Goal: Task Accomplishment & Management: Use online tool/utility

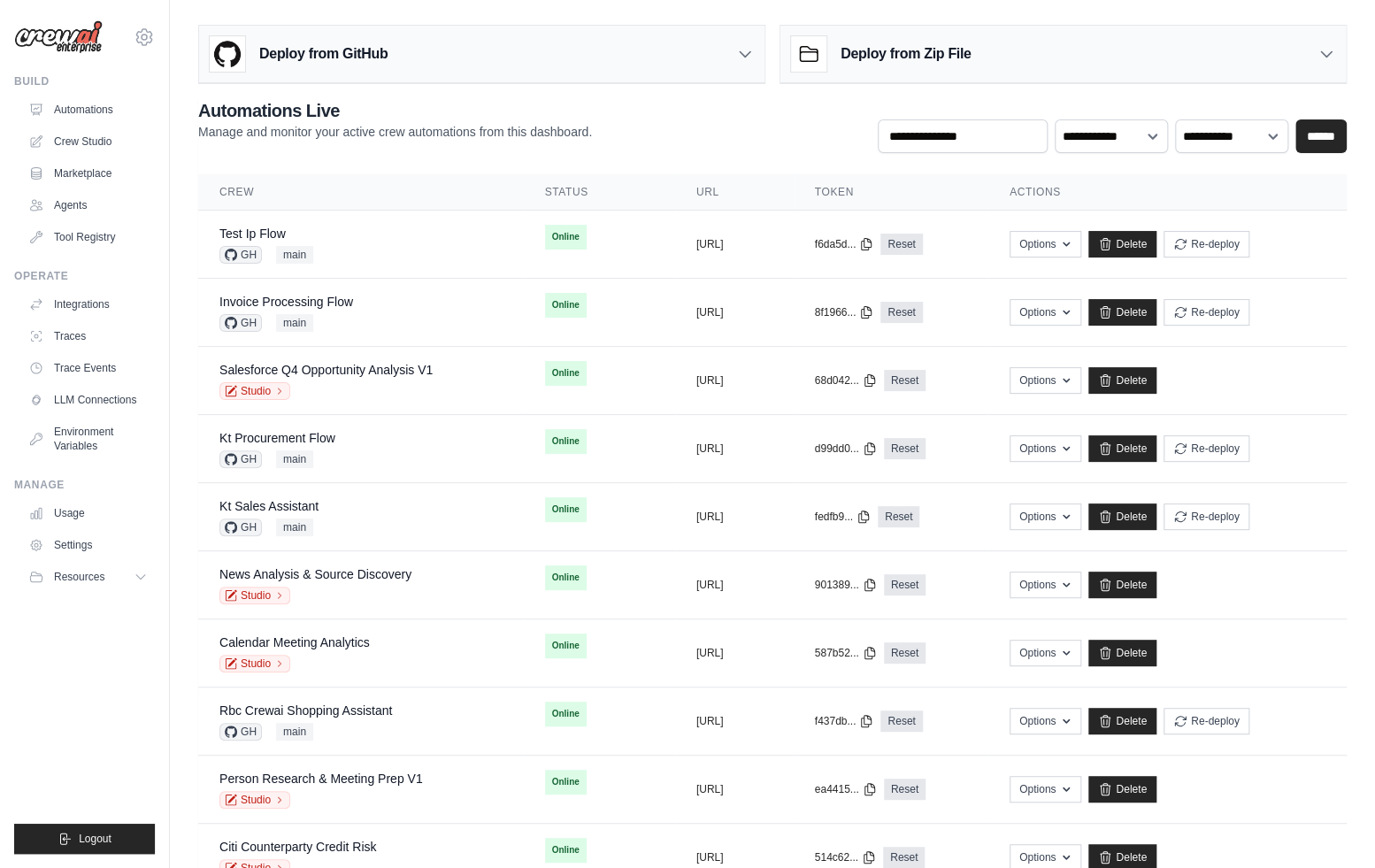
click at [126, 660] on ul "Build Automations Crew Studio Marketplace Agents" at bounding box center [84, 463] width 141 height 779
click at [155, 755] on div "mike@crewai.com CrewAI Internal Org Gelato MP@Crew ✓ CrewAI Demo Account Gelato…" at bounding box center [85, 434] width 170 height 868
click at [82, 142] on link "Crew Studio" at bounding box center [90, 141] width 133 height 29
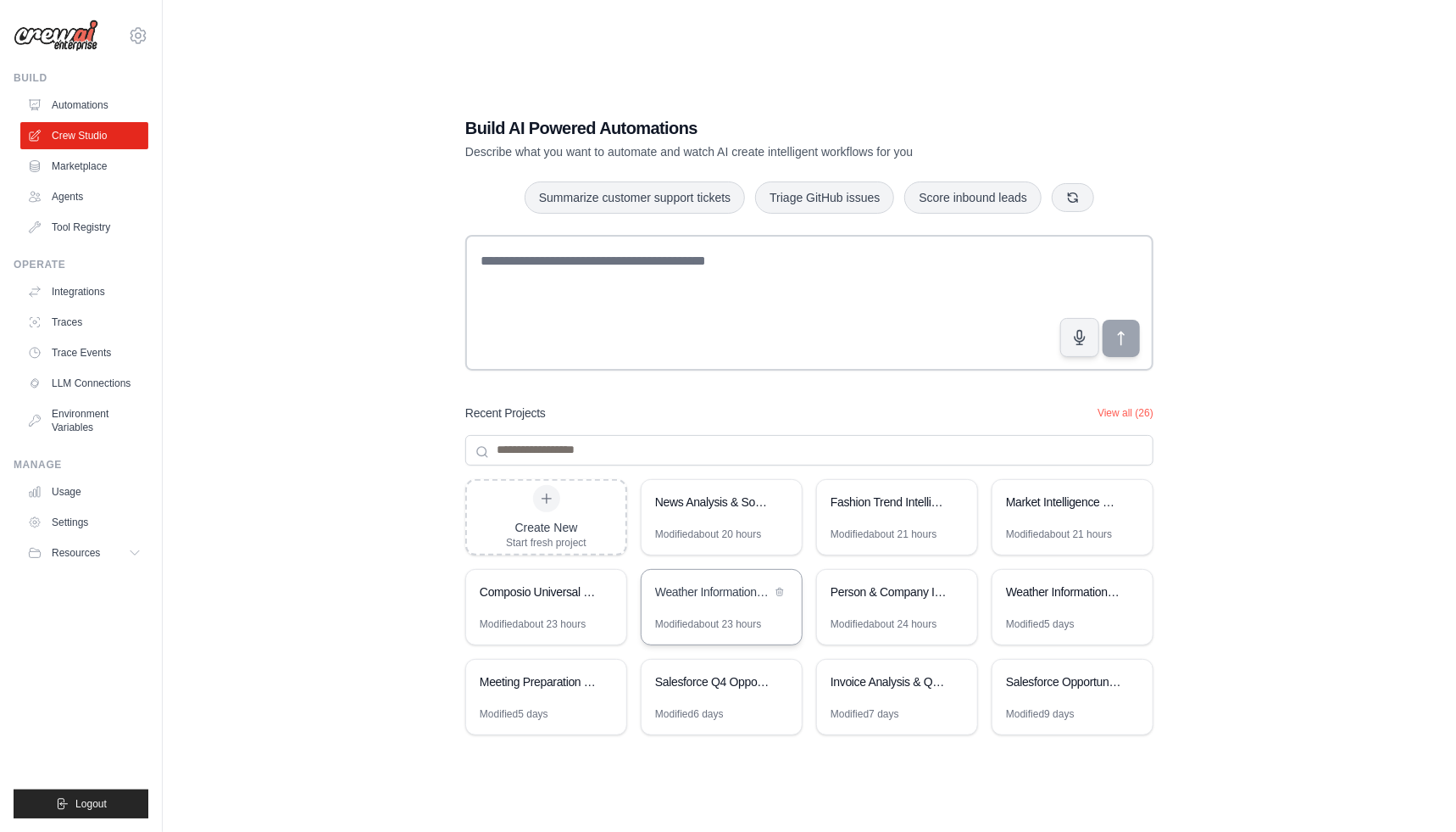
click at [712, 602] on div "Weather Information Crew" at bounding box center [713, 593] width 116 height 20
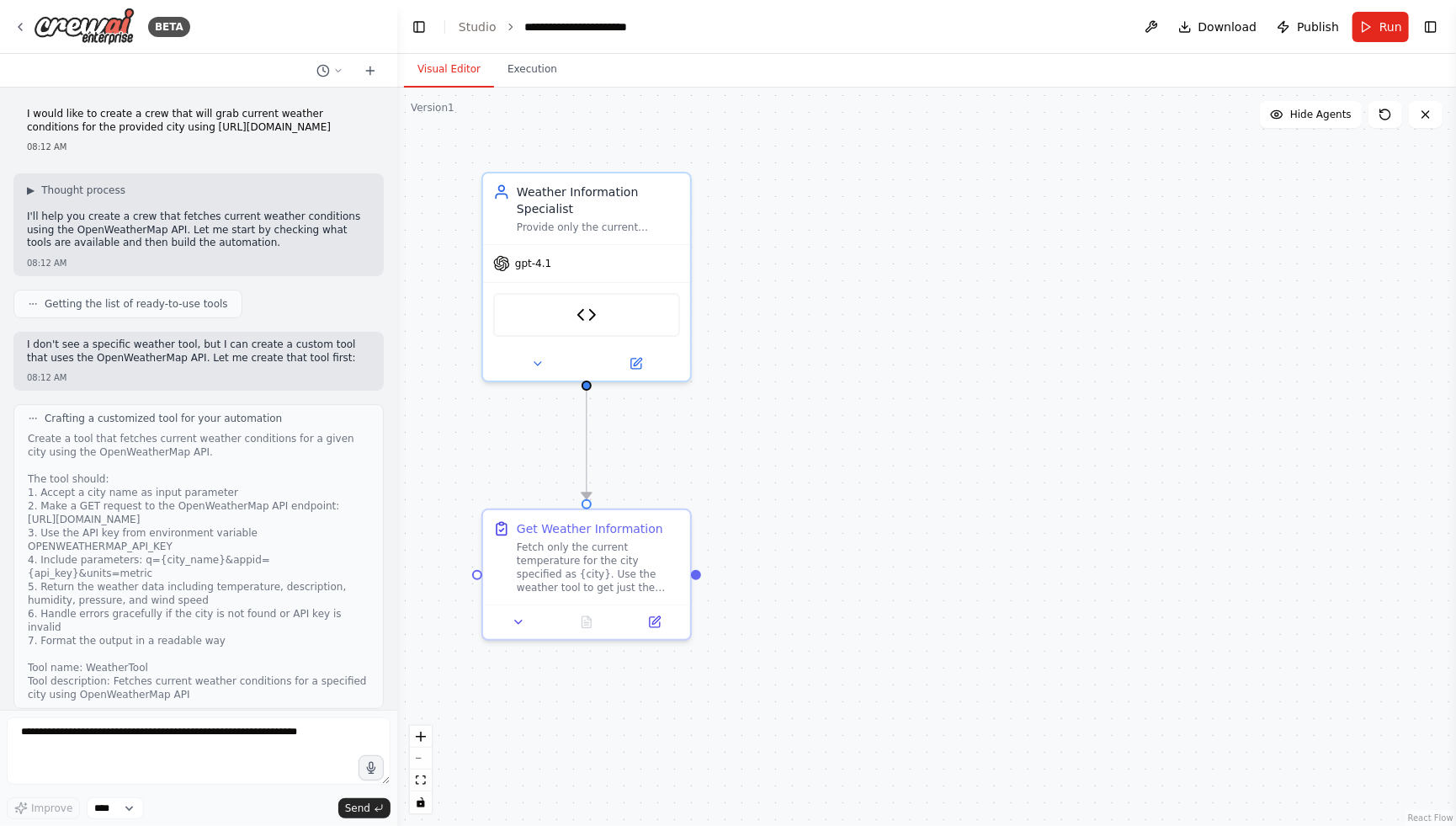
drag, startPoint x: 318, startPoint y: 127, endPoint x: 23, endPoint y: 118, distance: 295.1
click at [23, 118] on div "I would like to create a crew that will grab current weather conditions for the…" at bounding box center [198, 130] width 370 height 59
click at [306, 133] on p "I would like to create a crew that will grab current weather conditions for the…" at bounding box center [199, 121] width 343 height 26
drag, startPoint x: 311, startPoint y: 133, endPoint x: 20, endPoint y: 121, distance: 291.2
click at [20, 121] on div "I would like to create a crew that will grab current weather conditions for the…" at bounding box center [198, 130] width 370 height 59
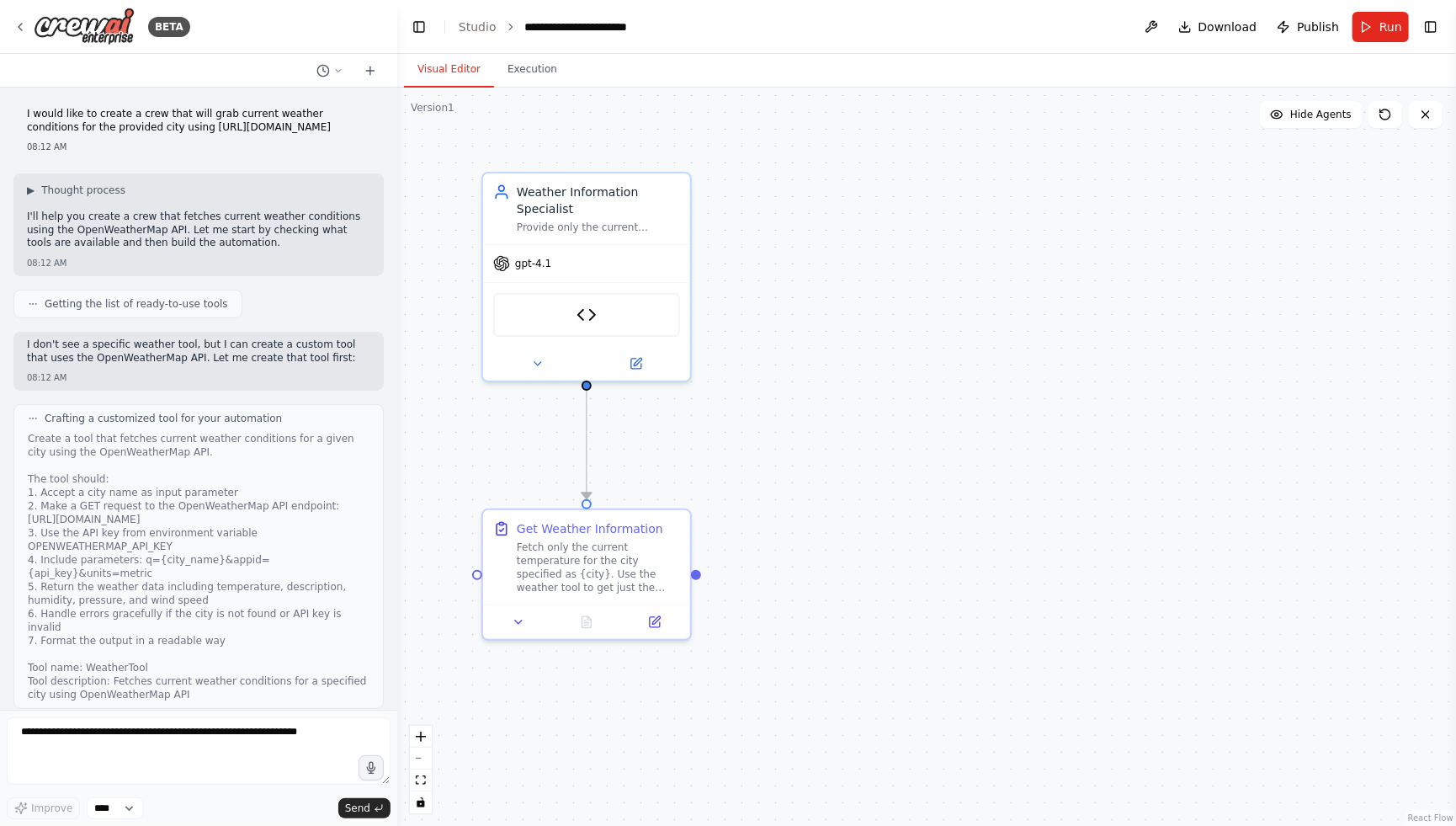
click at [258, 132] on p "I would like to create a crew that will grab current weather conditions for the…" at bounding box center [199, 121] width 343 height 26
drag, startPoint x: 154, startPoint y: 128, endPoint x: 340, endPoint y: 126, distance: 186.0
click at [340, 126] on p "I would like to create a crew that will grab current weather conditions for the…" at bounding box center [199, 121] width 343 height 26
click at [346, 185] on div "▶ Thought process" at bounding box center [199, 190] width 343 height 13
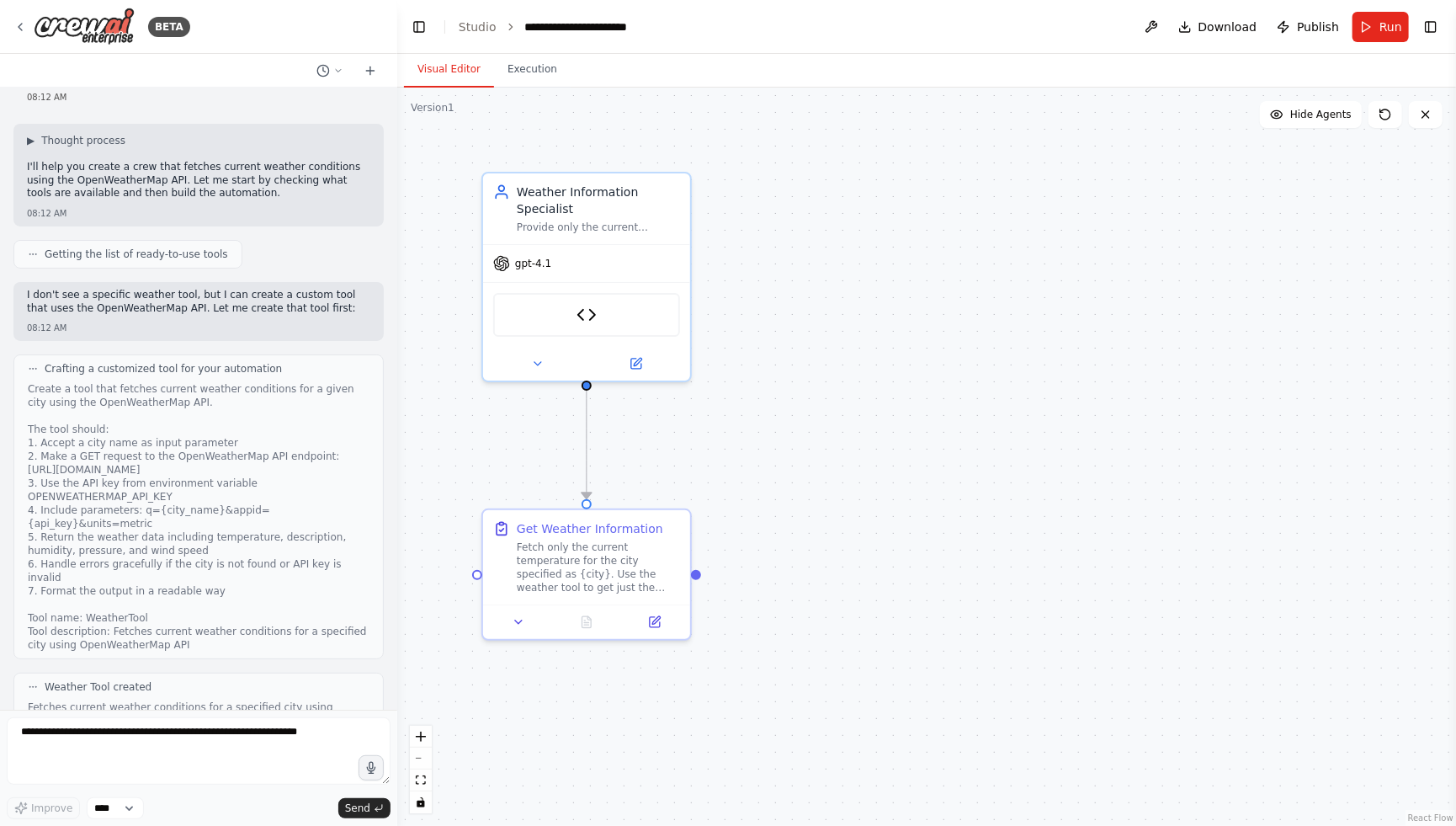
scroll to position [164, 0]
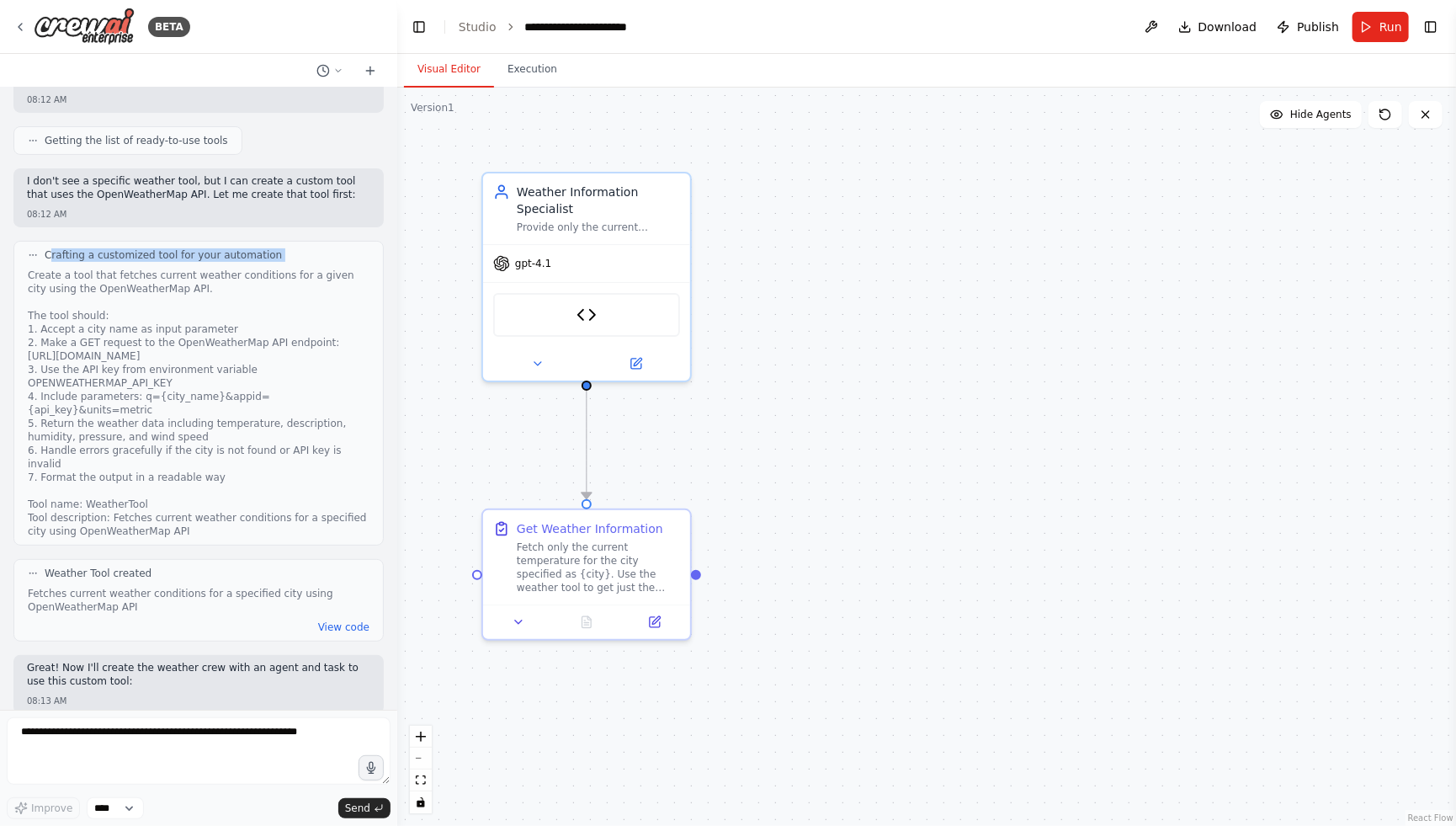
drag, startPoint x: 50, startPoint y: 254, endPoint x: 283, endPoint y: 263, distance: 233.2
click at [283, 263] on div "Crafting a customized tool for your automation Create a tool that fetches curre…" at bounding box center [198, 393] width 370 height 304
click at [39, 279] on div "Create a tool that fetches current weather conditions for a given city using th…" at bounding box center [199, 403] width 341 height 269
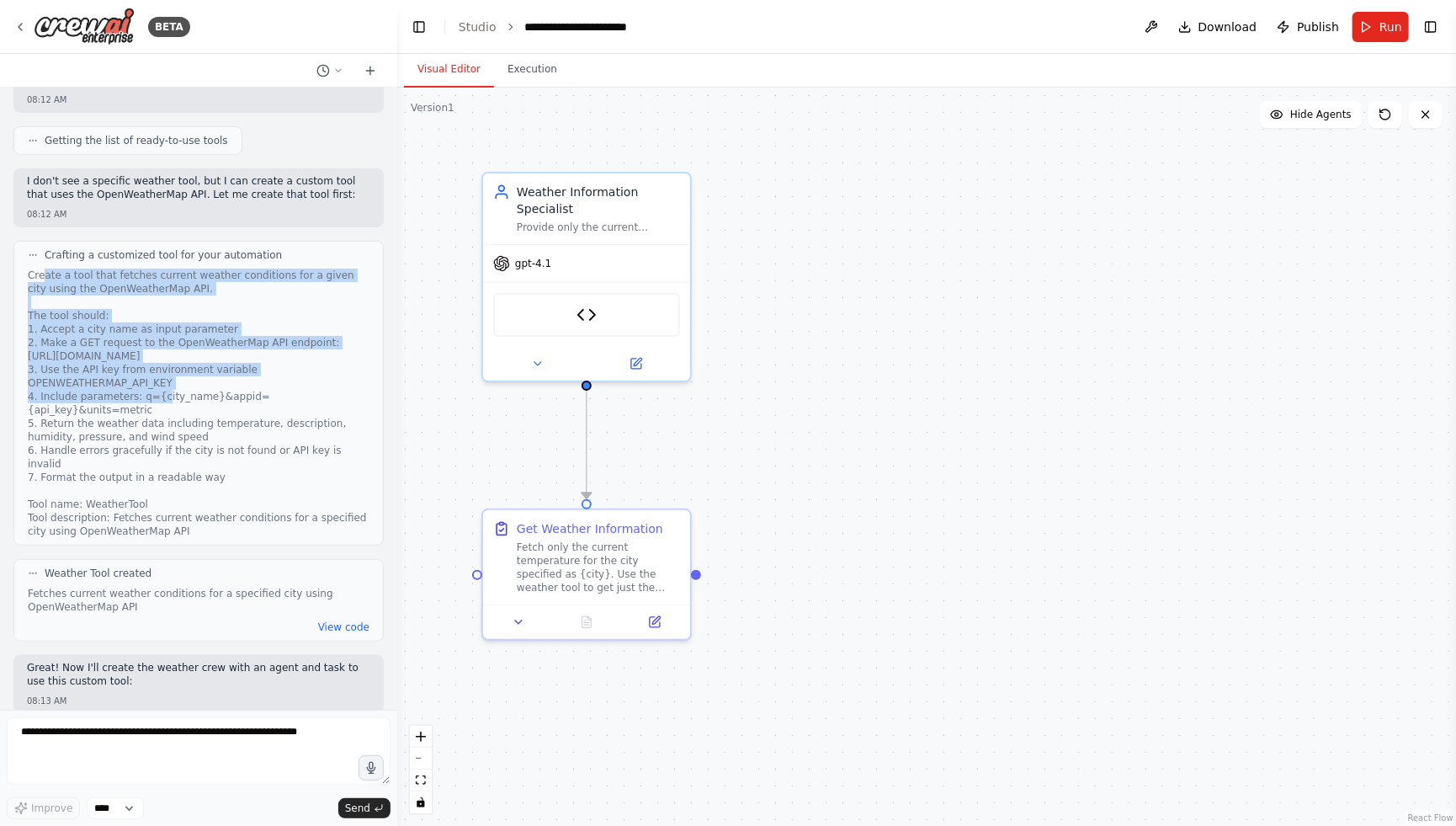
drag, startPoint x: 43, startPoint y: 275, endPoint x: 166, endPoint y: 384, distance: 164.3
click at [166, 384] on div "Create a tool that fetches current weather conditions for a given city using th…" at bounding box center [199, 403] width 341 height 269
click at [40, 303] on div "Create a tool that fetches current weather conditions for a given city using th…" at bounding box center [199, 403] width 341 height 269
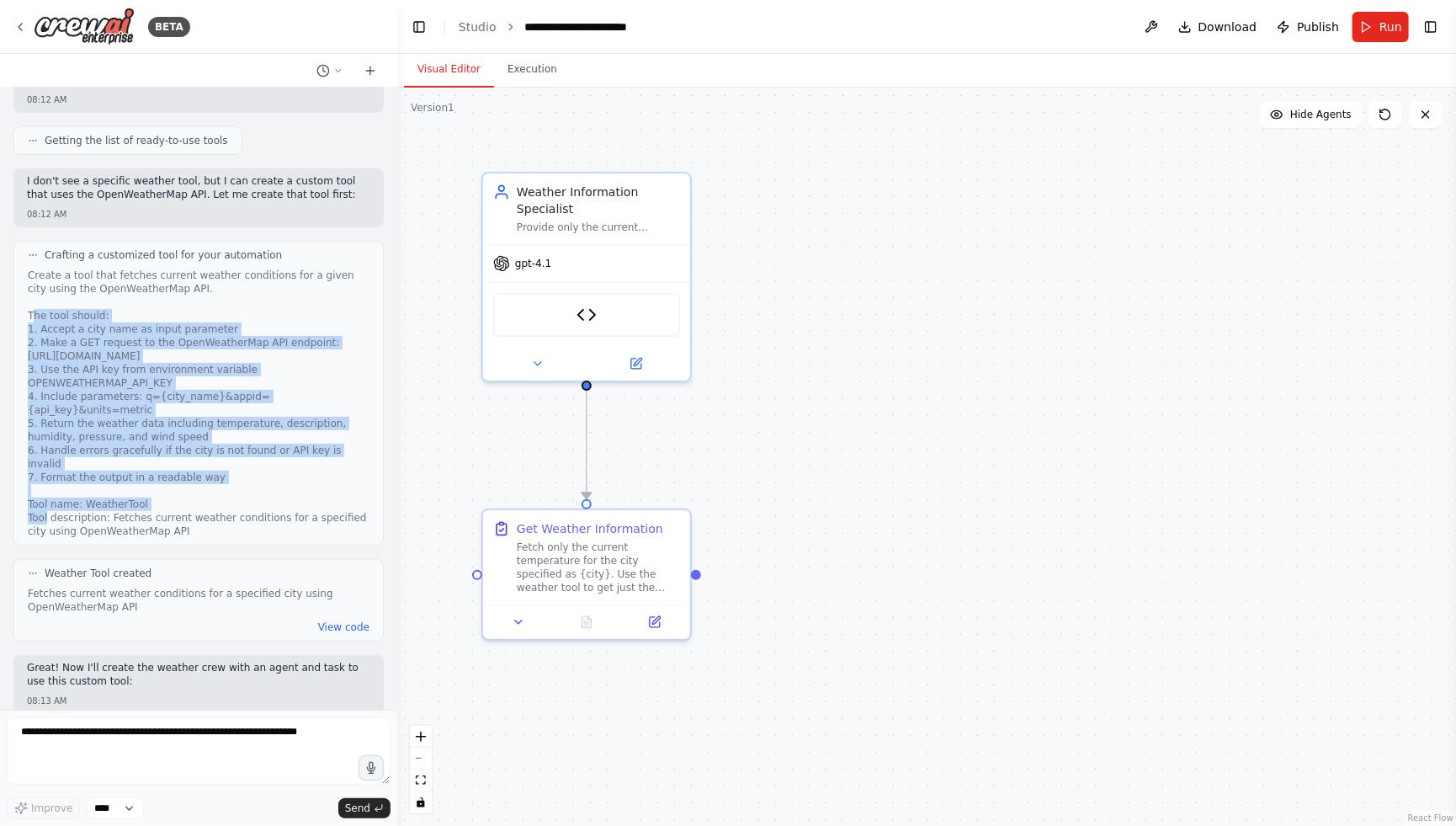
drag, startPoint x: 31, startPoint y: 309, endPoint x: 238, endPoint y: 447, distance: 248.8
click at [238, 447] on div "Create a tool that fetches current weather conditions for a given city using th…" at bounding box center [199, 403] width 341 height 269
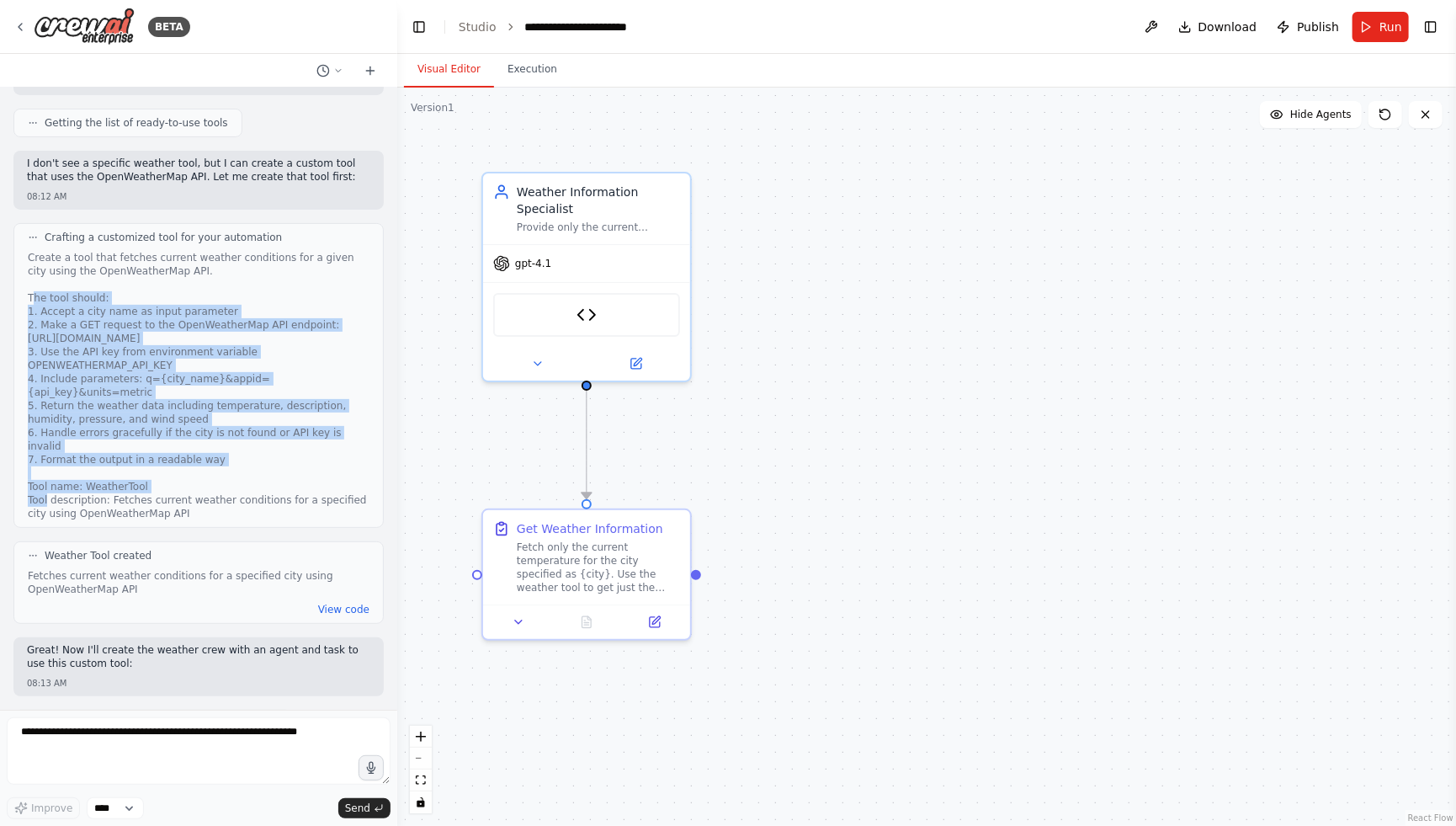
scroll to position [189, 0]
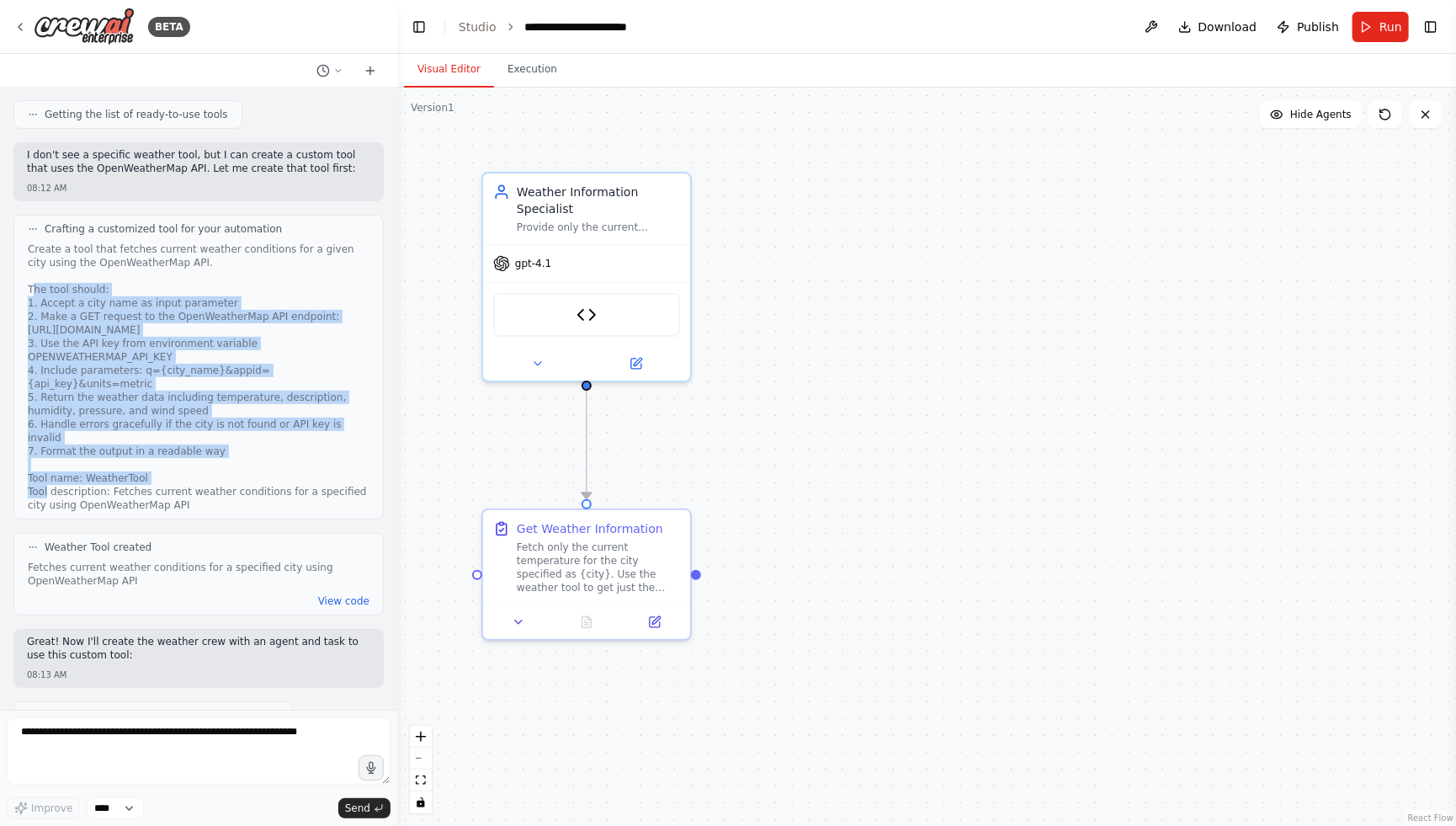
click at [157, 392] on div "Create a tool that fetches current weather conditions for a given city using th…" at bounding box center [199, 377] width 341 height 269
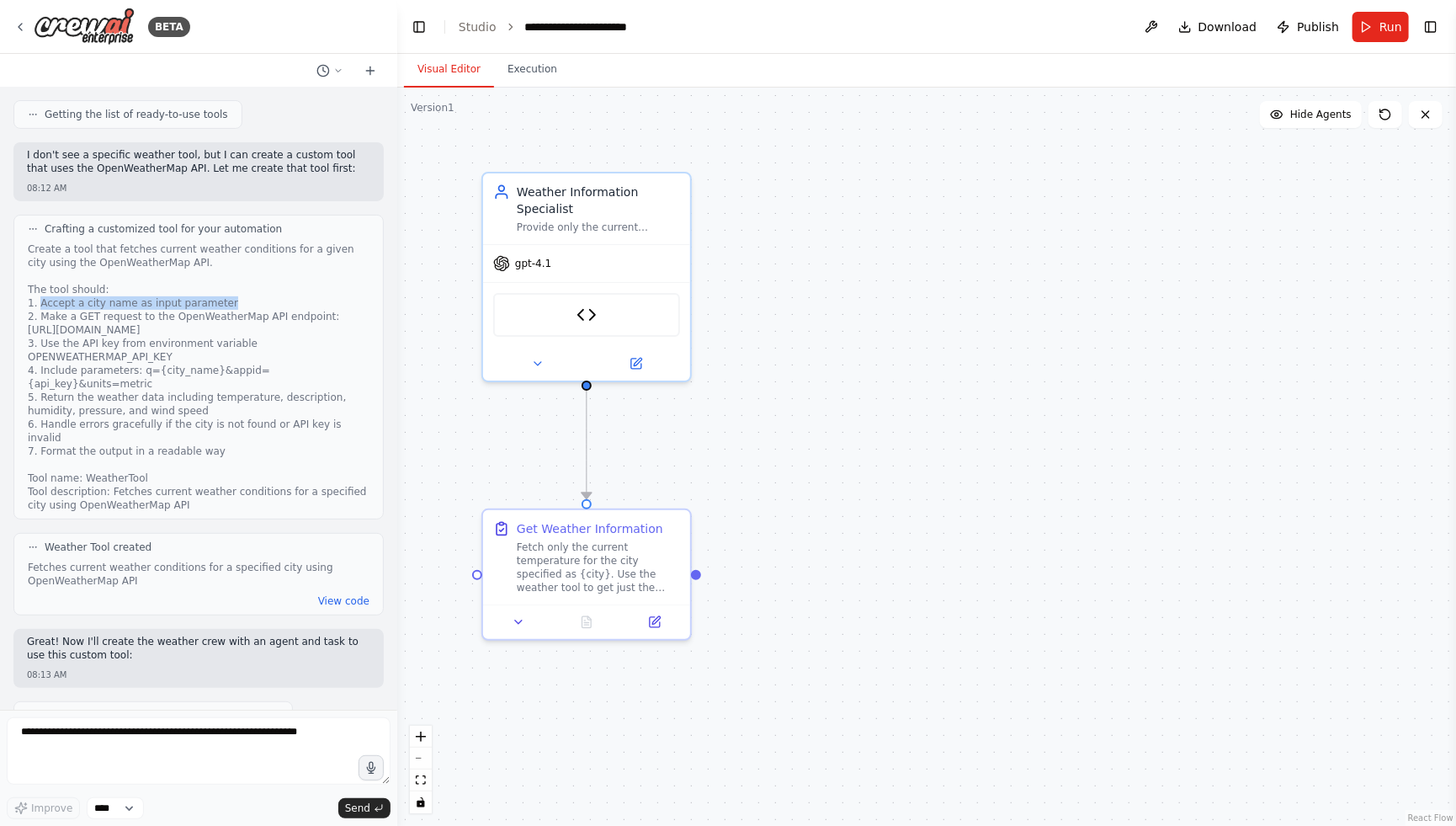
drag, startPoint x: 37, startPoint y: 303, endPoint x: 228, endPoint y: 306, distance: 191.0
click at [228, 306] on div "Create a tool that fetches current weather conditions for a given city using th…" at bounding box center [199, 377] width 341 height 269
click at [113, 340] on div "Create a tool that fetches current weather conditions for a given city using th…" at bounding box center [199, 377] width 341 height 269
drag, startPoint x: 46, startPoint y: 317, endPoint x: 244, endPoint y: 330, distance: 198.4
click at [244, 330] on div "Create a tool that fetches current weather conditions for a given city using th…" at bounding box center [199, 377] width 341 height 269
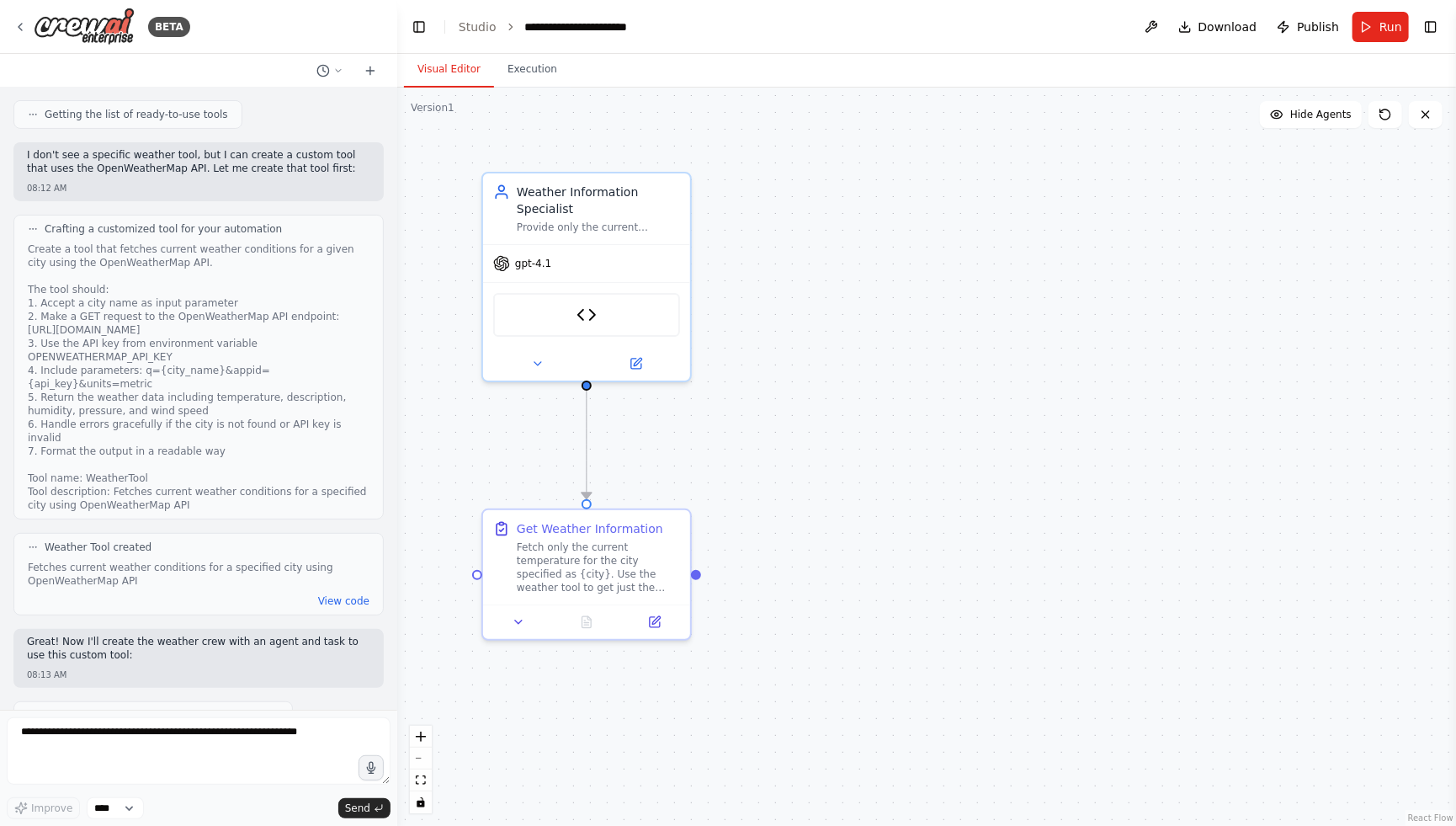
click at [49, 337] on div "Create a tool that fetches current weather conditions for a given city using th…" at bounding box center [199, 377] width 341 height 269
drag, startPoint x: 40, startPoint y: 340, endPoint x: 207, endPoint y: 357, distance: 167.9
click at [207, 357] on div "Create a tool that fetches current weather conditions for a given city using th…" at bounding box center [199, 377] width 341 height 269
click at [164, 376] on div "Create a tool that fetches current weather conditions for a given city using th…" at bounding box center [199, 377] width 341 height 269
drag, startPoint x: 54, startPoint y: 373, endPoint x: 224, endPoint y: 378, distance: 170.1
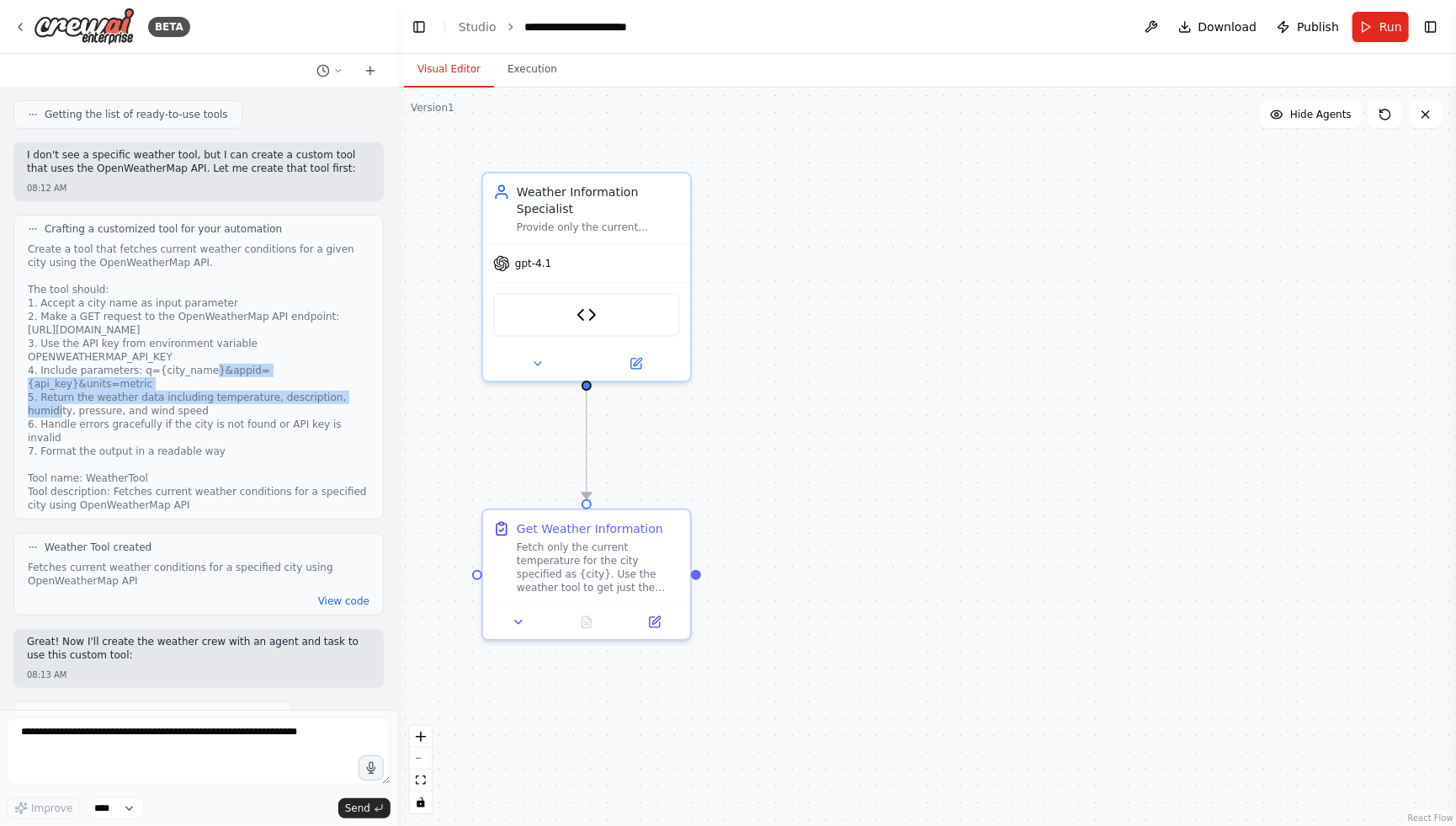
click at [224, 378] on div "Create a tool that fetches current weather conditions for a given city using th…" at bounding box center [199, 377] width 341 height 269
click at [225, 422] on div "Create a tool that fetches current weather conditions for a given city using th…" at bounding box center [199, 377] width 341 height 269
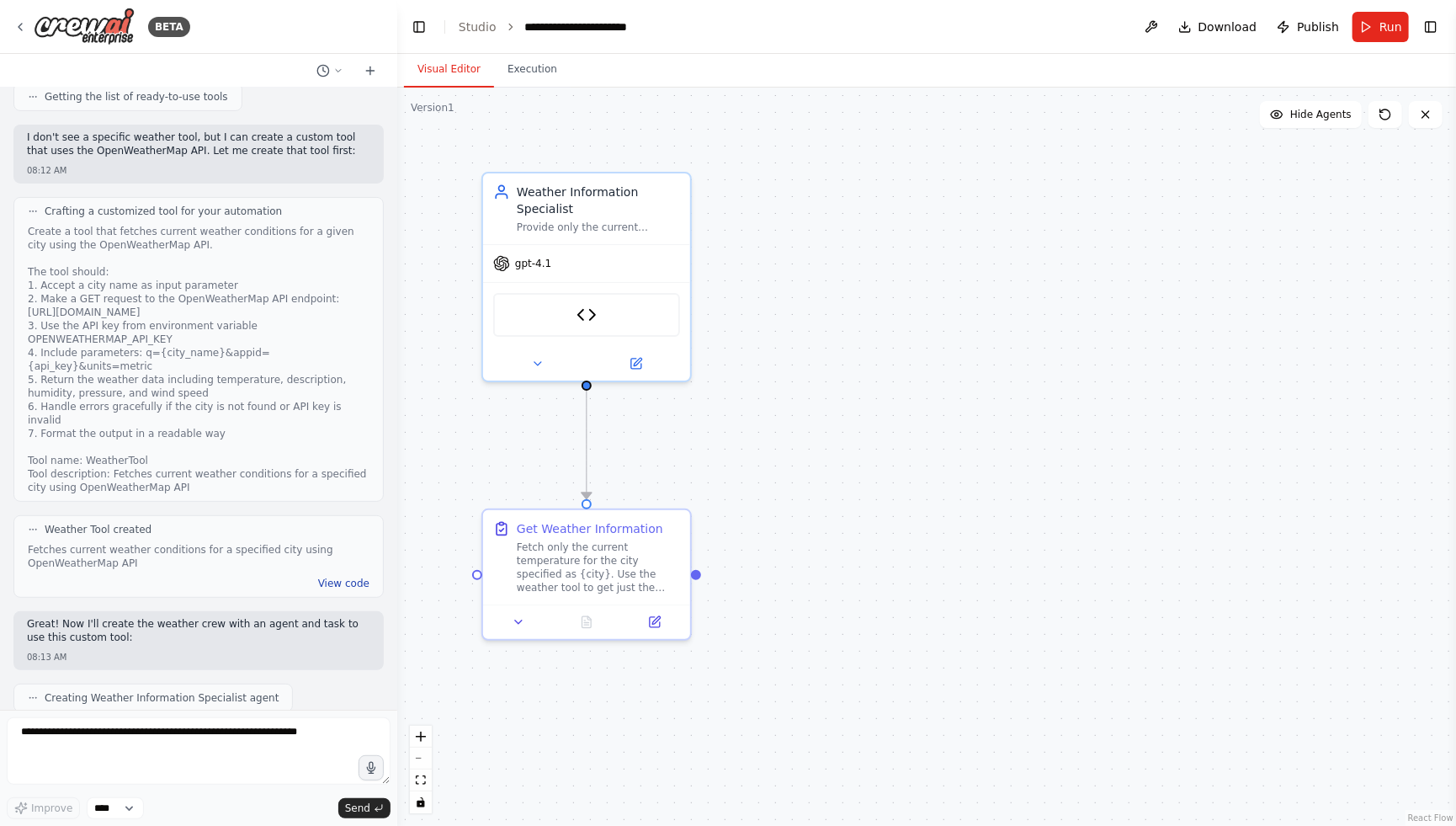
click at [346, 576] on button "View code" at bounding box center [344, 582] width 51 height 13
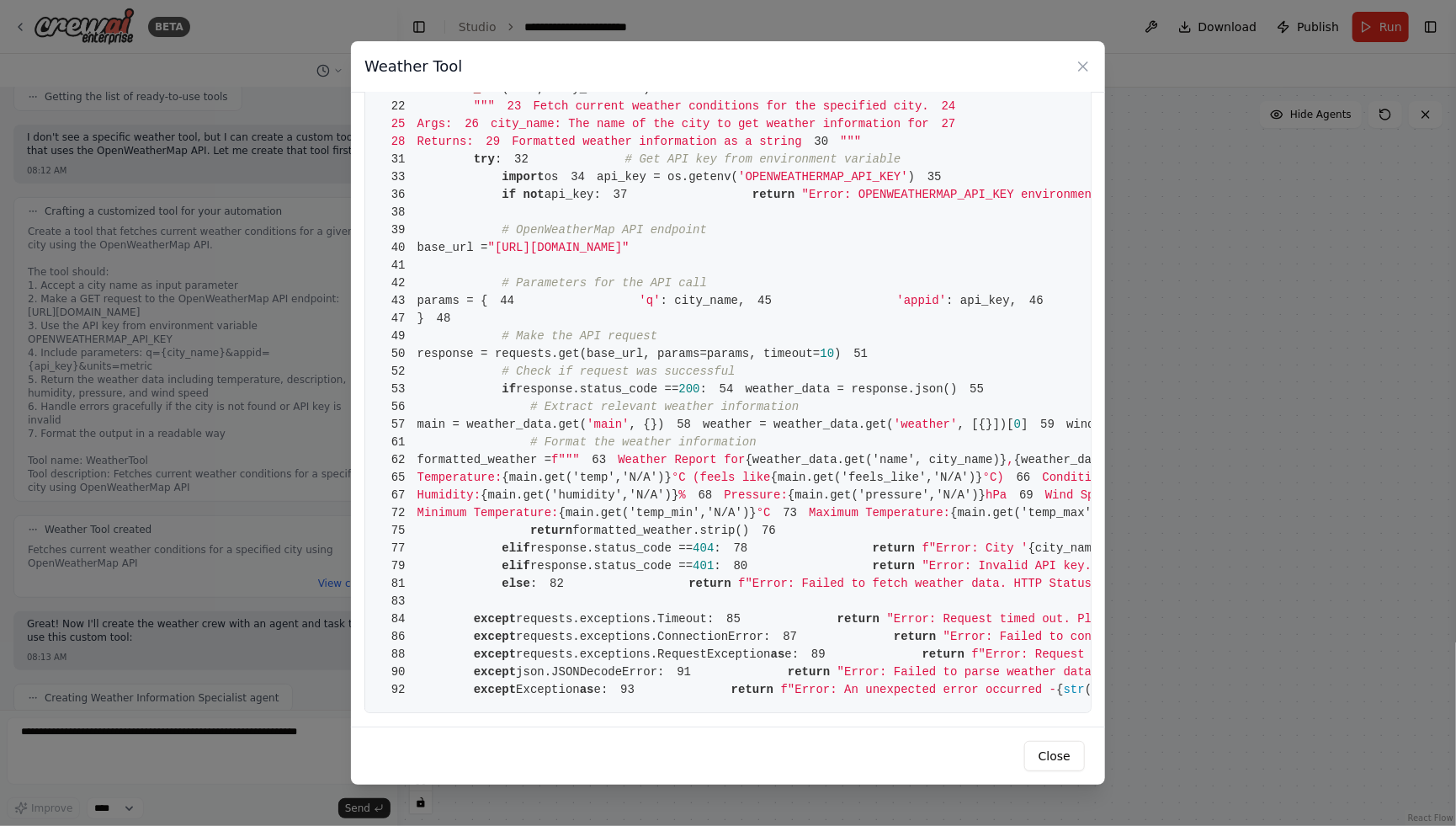
scroll to position [1075, 0]
click at [1085, 70] on icon at bounding box center [1083, 66] width 17 height 17
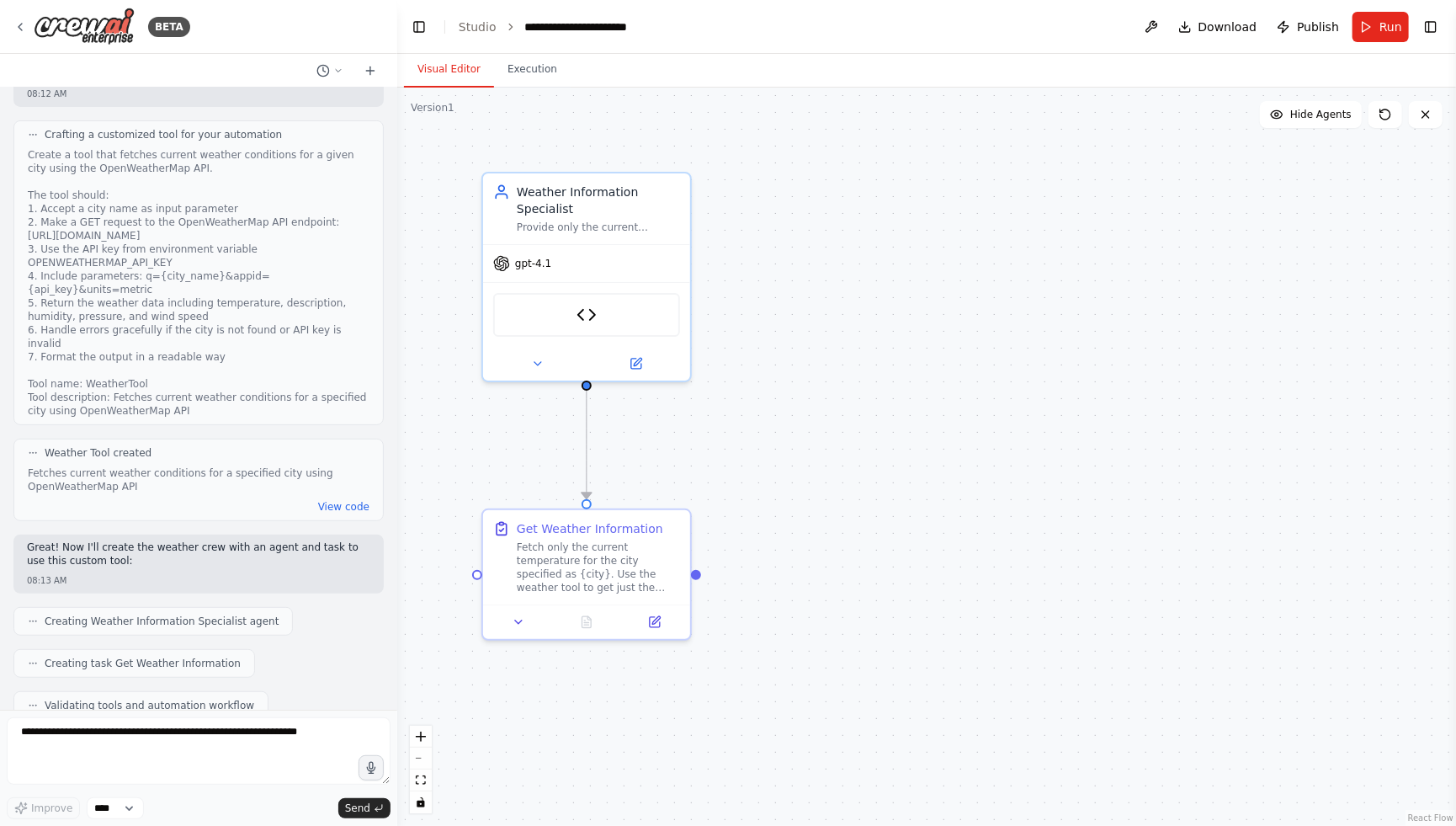
scroll to position [293, 0]
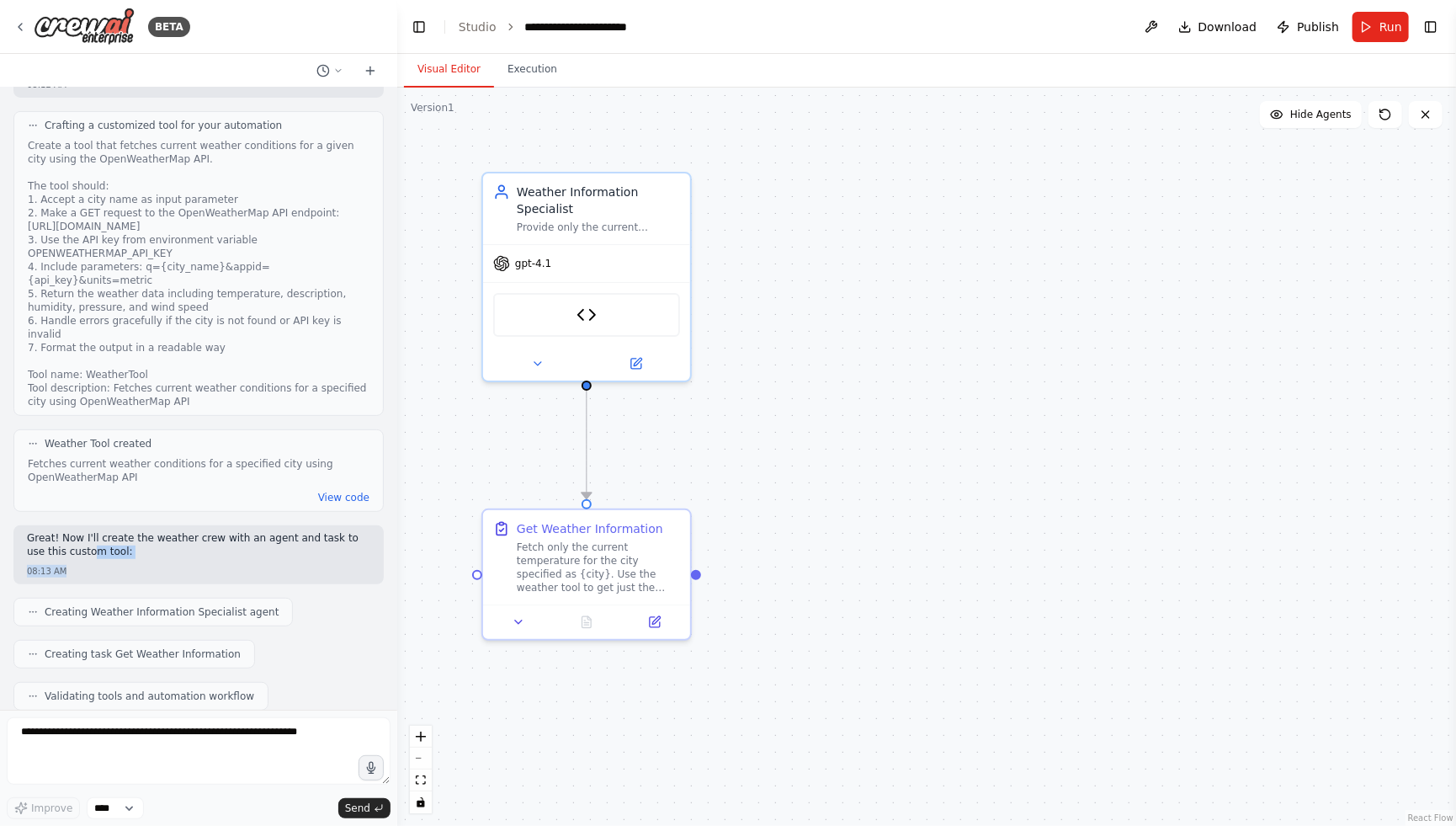
drag, startPoint x: 84, startPoint y: 528, endPoint x: 197, endPoint y: 551, distance: 115.3
click at [197, 551] on div "Great! Now I'll create the weather crew with an agent and task to use this cust…" at bounding box center [198, 554] width 370 height 59
click at [170, 554] on div "Great! Now I'll create the weather crew with an agent and task to use this cust…" at bounding box center [198, 554] width 370 height 59
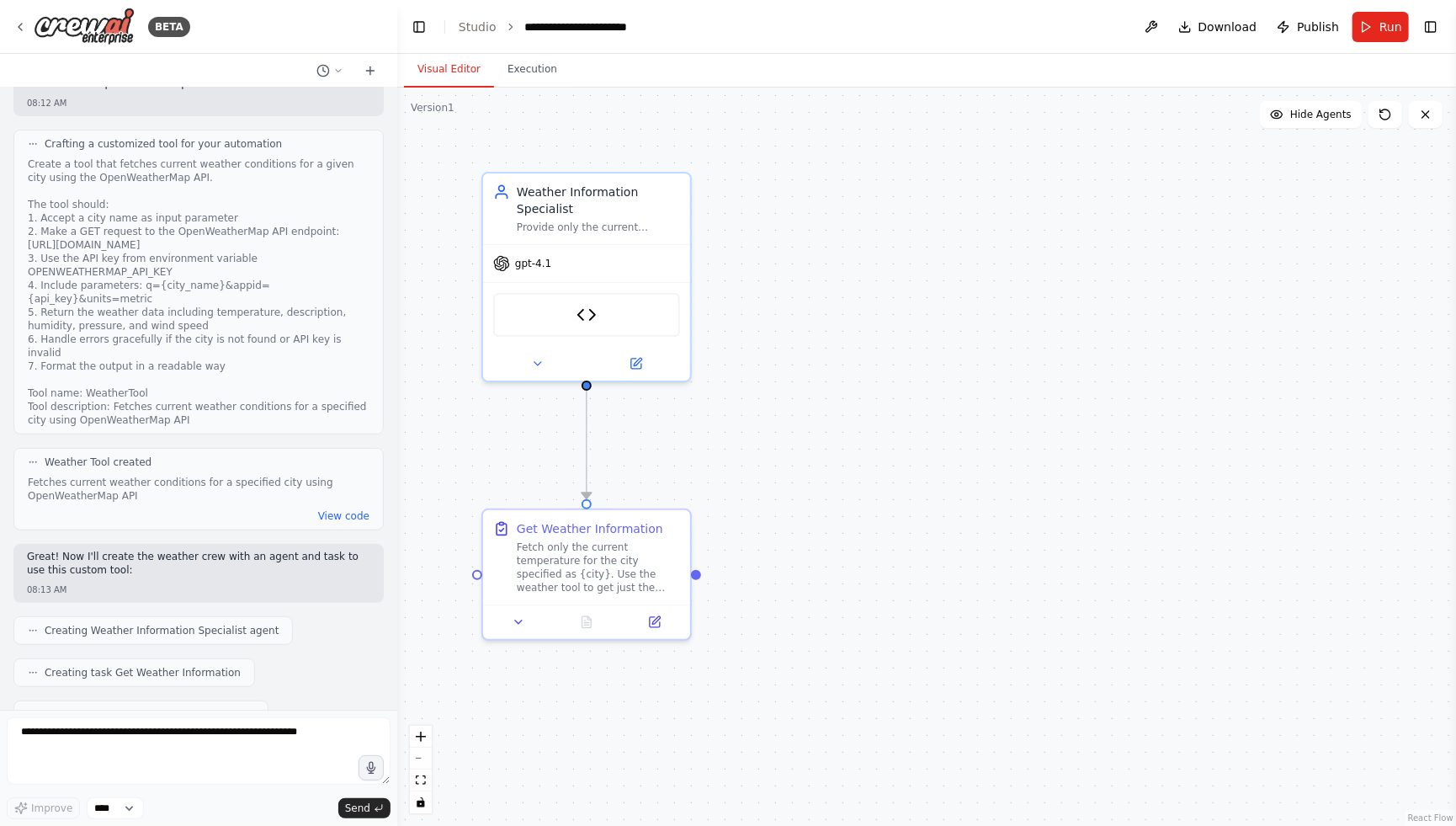
scroll to position [205, 0]
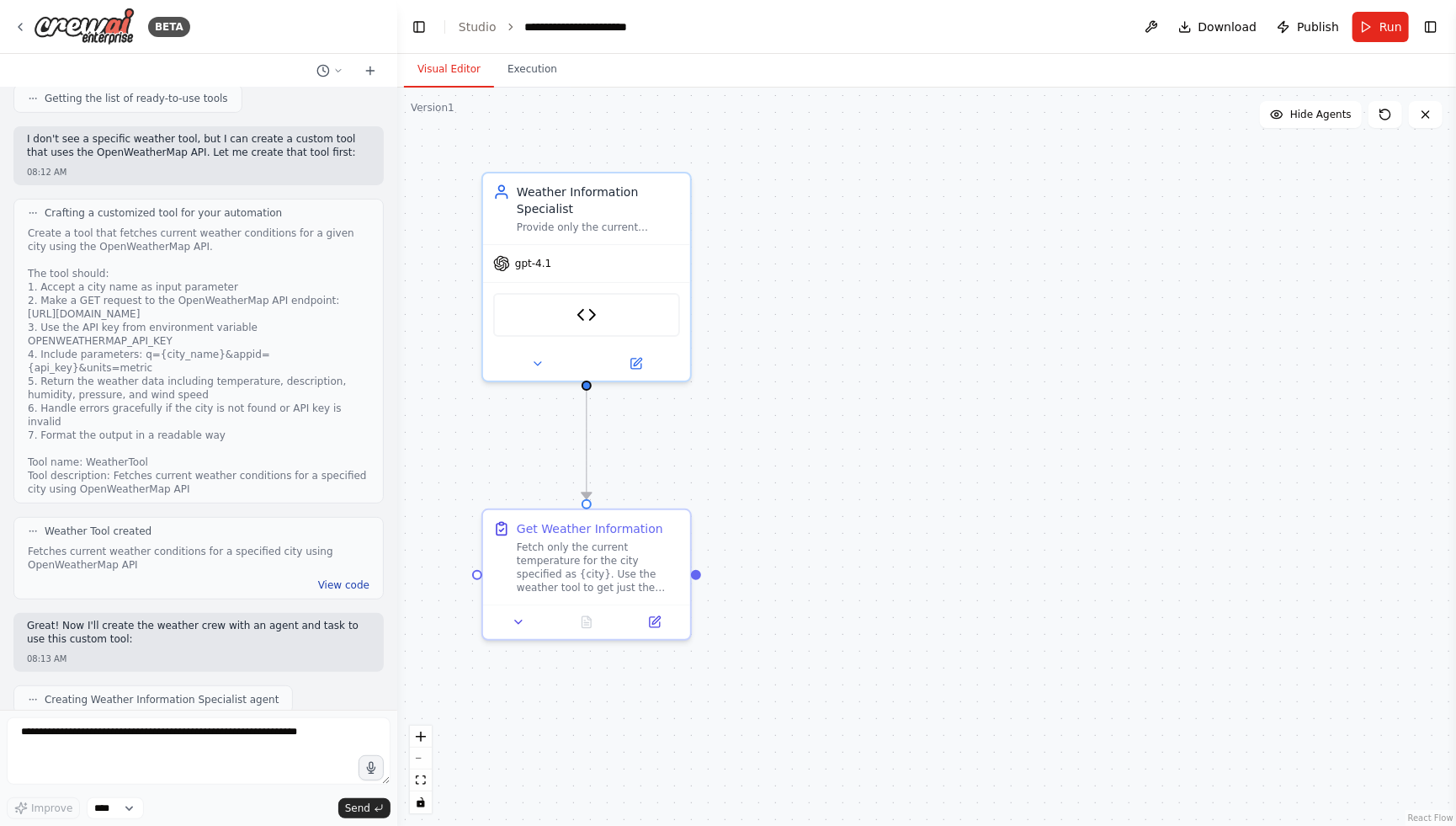
click at [330, 578] on button "View code" at bounding box center [344, 584] width 51 height 13
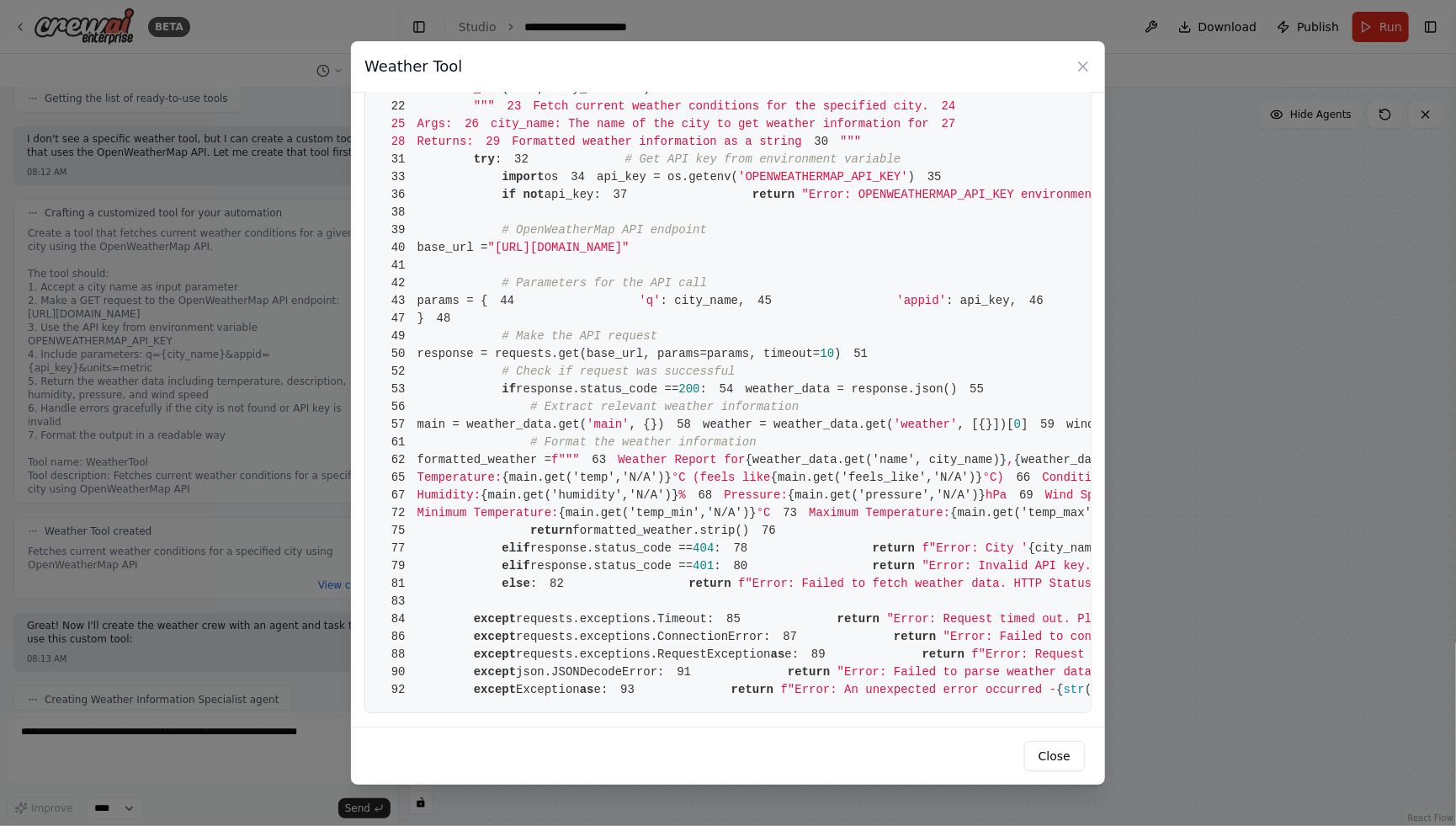
scroll to position [805, 0]
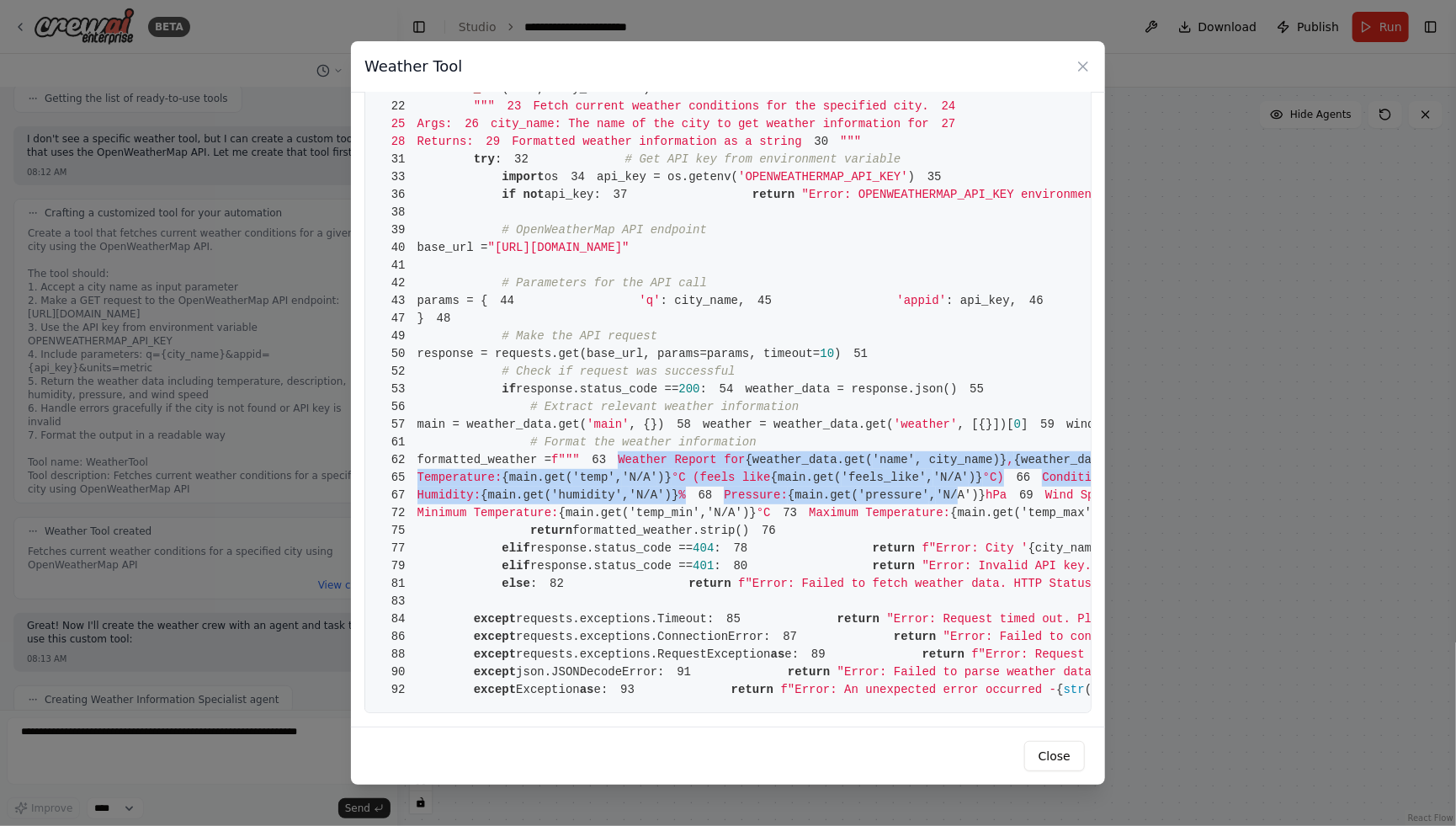
drag, startPoint x: 420, startPoint y: 421, endPoint x: 669, endPoint y: 514, distance: 265.8
click at [669, 514] on code "1 from crewai.tools import BaseTool 2 from pydantic import BaseModel, Field 3 f…" at bounding box center [1027, 283] width 1295 height 827
click at [440, 471] on span "Temperature:" at bounding box center [460, 477] width 85 height 13
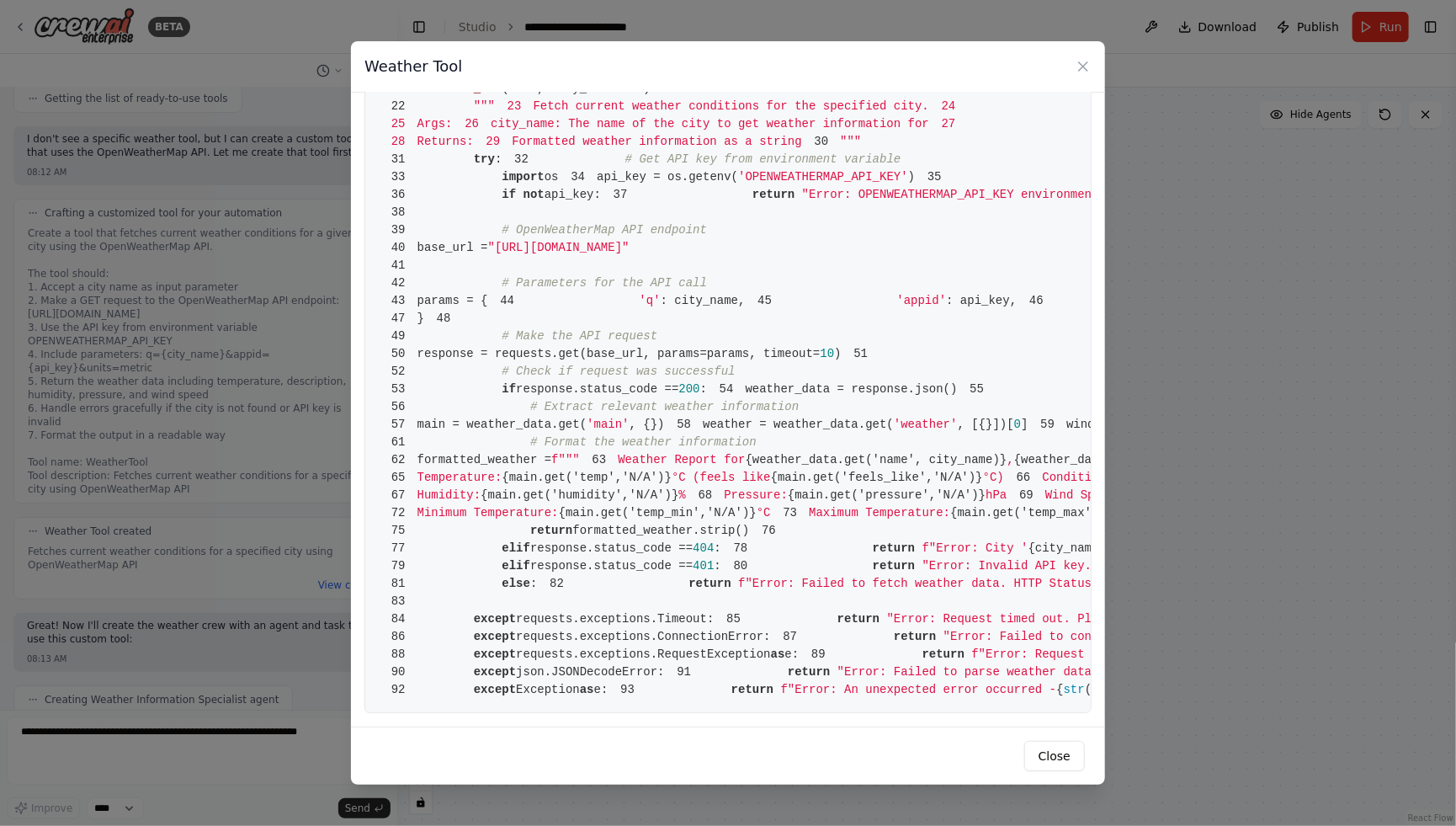
click at [1043, 474] on span "Condition:" at bounding box center [1078, 477] width 70 height 13
click at [457, 492] on span "Humidity:" at bounding box center [450, 494] width 64 height 13
click at [1045, 501] on span "Wind Speed:" at bounding box center [1084, 494] width 77 height 13
click at [1359, 501] on span "Wind Direction:" at bounding box center [1412, 494] width 106 height 13
drag, startPoint x: 453, startPoint y: 575, endPoint x: 462, endPoint y: 575, distance: 9.0
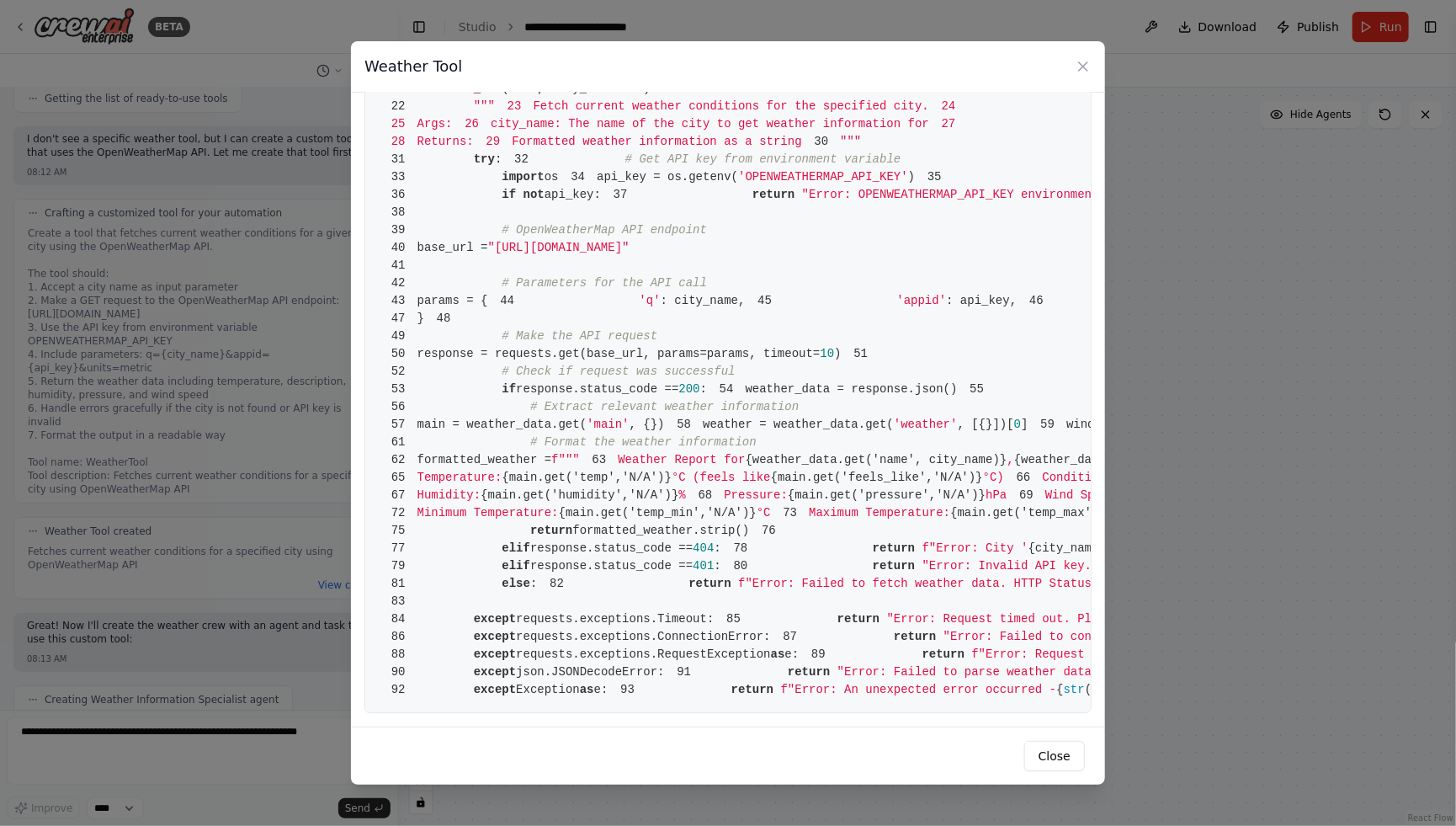
click at [454, 519] on span "Minimum Temperature:" at bounding box center [488, 512] width 142 height 13
click at [503, 587] on pre "1 from crewai.tools import BaseTool 2 from pydantic import BaseModel, Field 3 f…" at bounding box center [728, 283] width 728 height 859
click at [453, 608] on pre "1 from crewai.tools import BaseTool 2 from pydantic import BaseModel, Field 3 f…" at bounding box center [728, 283] width 728 height 859
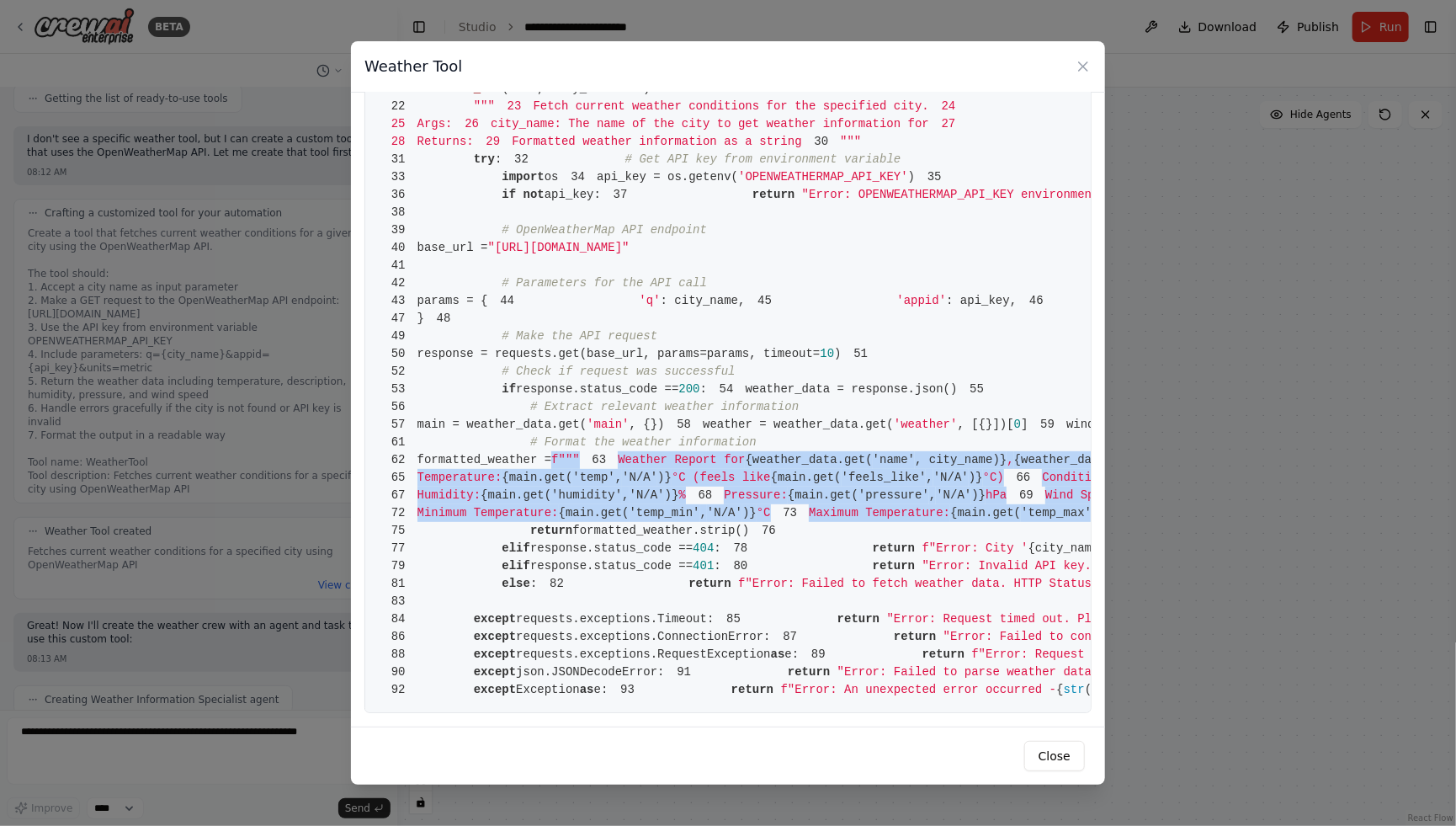
drag, startPoint x: 453, startPoint y: 605, endPoint x: 673, endPoint y: 401, distance: 300.0
click at [673, 401] on pre "1 from crewai.tools import BaseTool 2 from pydantic import BaseModel, Field 3 f…" at bounding box center [728, 283] width 728 height 859
click at [1088, 67] on icon at bounding box center [1083, 66] width 17 height 17
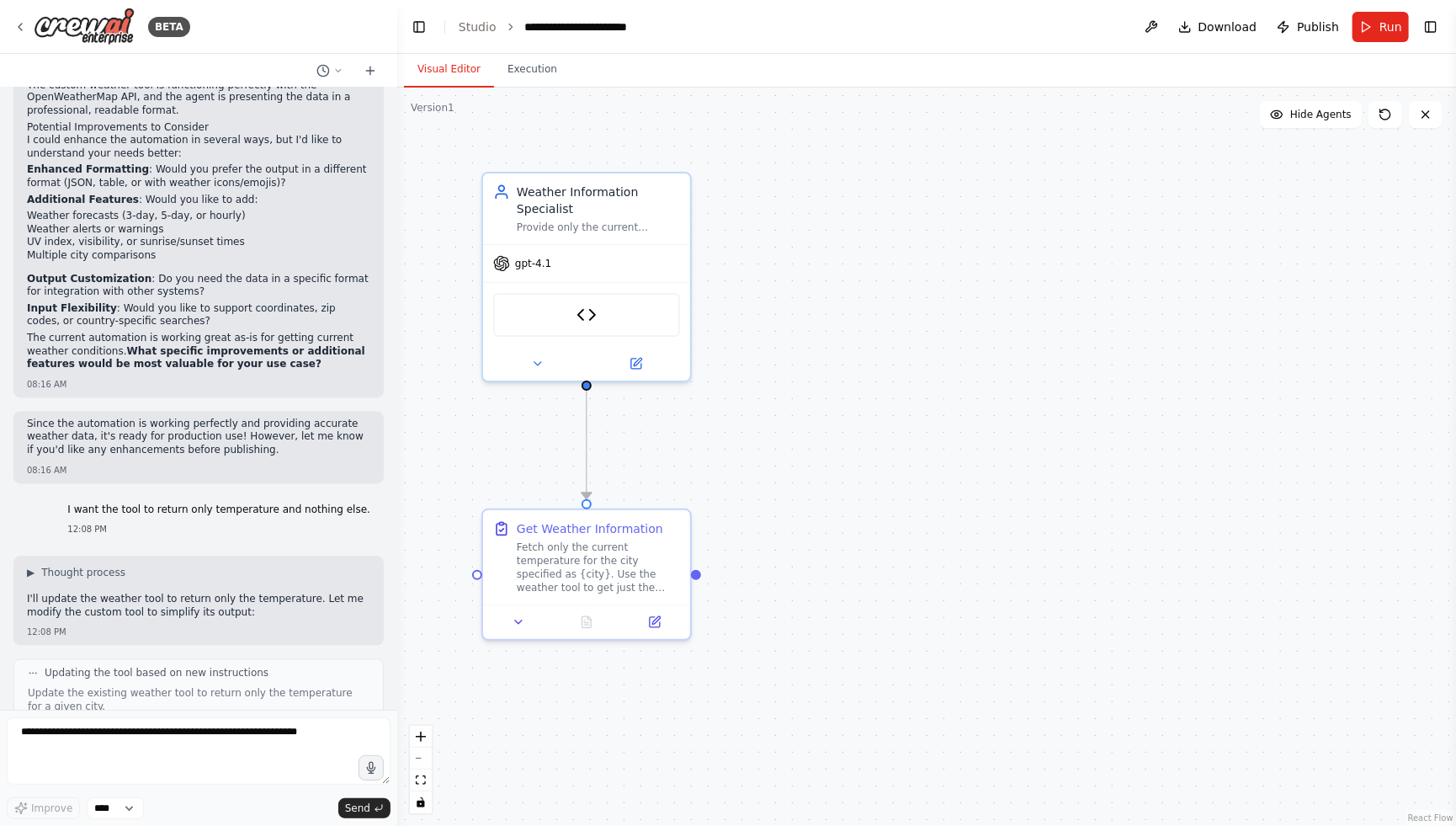
scroll to position [1963, 0]
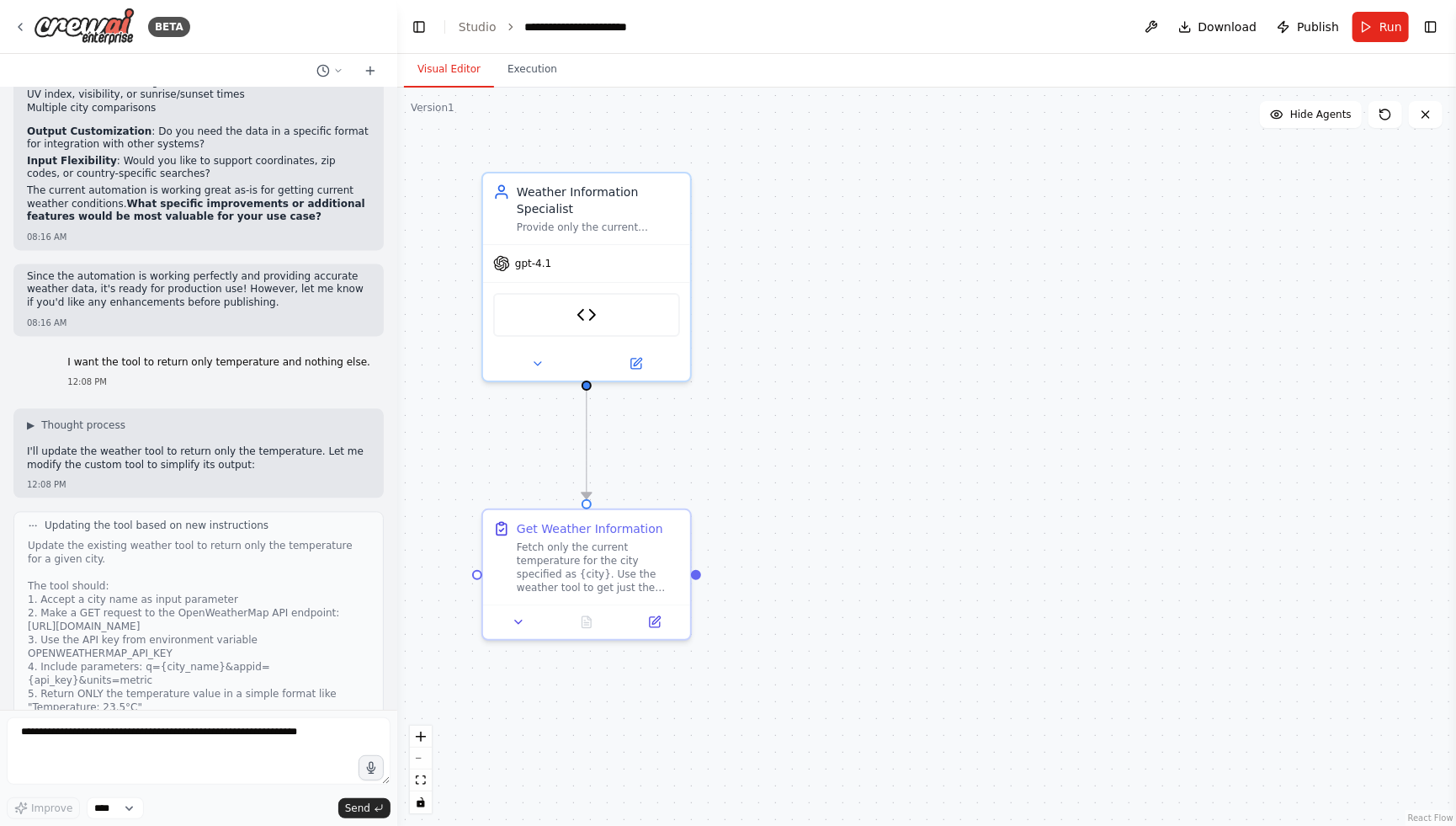
drag, startPoint x: 50, startPoint y: 303, endPoint x: 335, endPoint y: 297, distance: 285.1
click at [333, 349] on div "I want the tool to return only temperature and nothing else. 12:08 PM" at bounding box center [198, 372] width 370 height 47
click at [338, 356] on p "I want the tool to return only temperature and nothing else." at bounding box center [219, 362] width 303 height 13
click at [289, 356] on p "I want the tool to return only temperature and nothing else." at bounding box center [219, 362] width 303 height 13
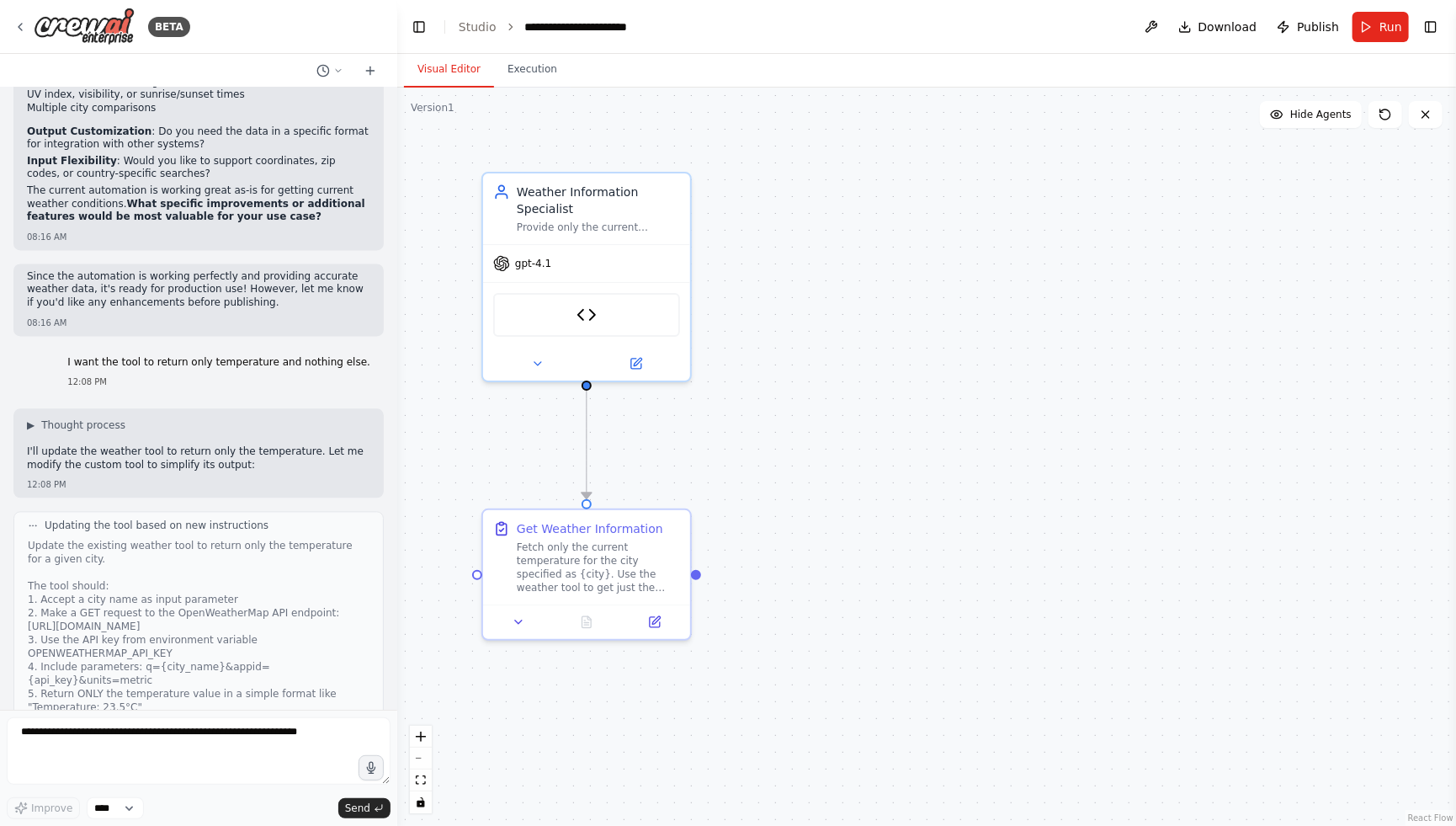
click at [157, 356] on p "I want the tool to return only temperature and nothing else." at bounding box center [219, 362] width 303 height 13
drag, startPoint x: 89, startPoint y: 310, endPoint x: 205, endPoint y: 311, distance: 116.0
click at [205, 356] on p "I want the tool to return only temperature and nothing else." at bounding box center [219, 362] width 303 height 13
click at [177, 356] on p "I want the tool to return only temperature and nothing else." at bounding box center [219, 362] width 303 height 13
drag, startPoint x: 163, startPoint y: 313, endPoint x: 352, endPoint y: 315, distance: 189.0
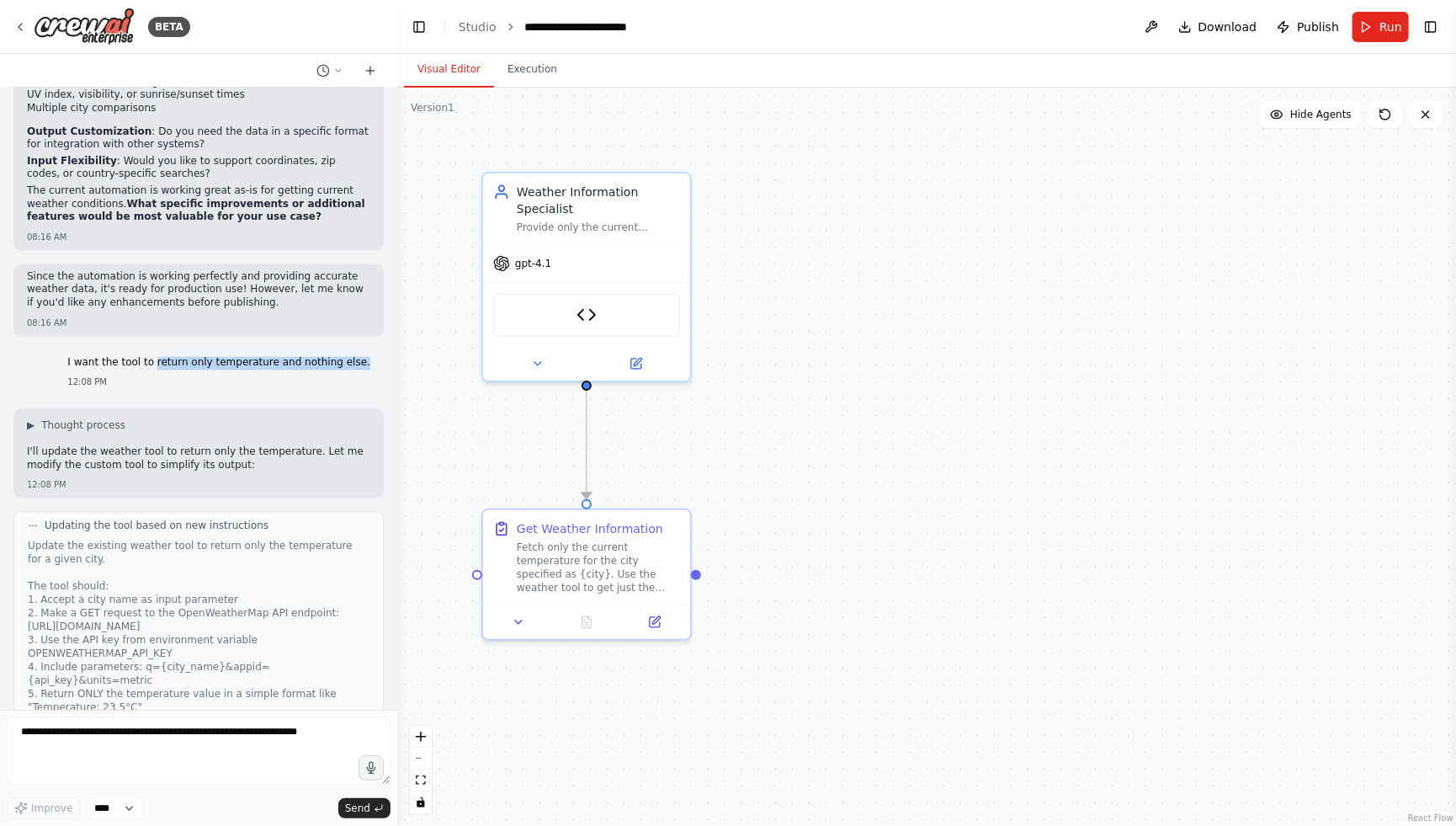
click at [352, 356] on div "I want the tool to return only temperature and nothing else." at bounding box center [219, 364] width 303 height 17
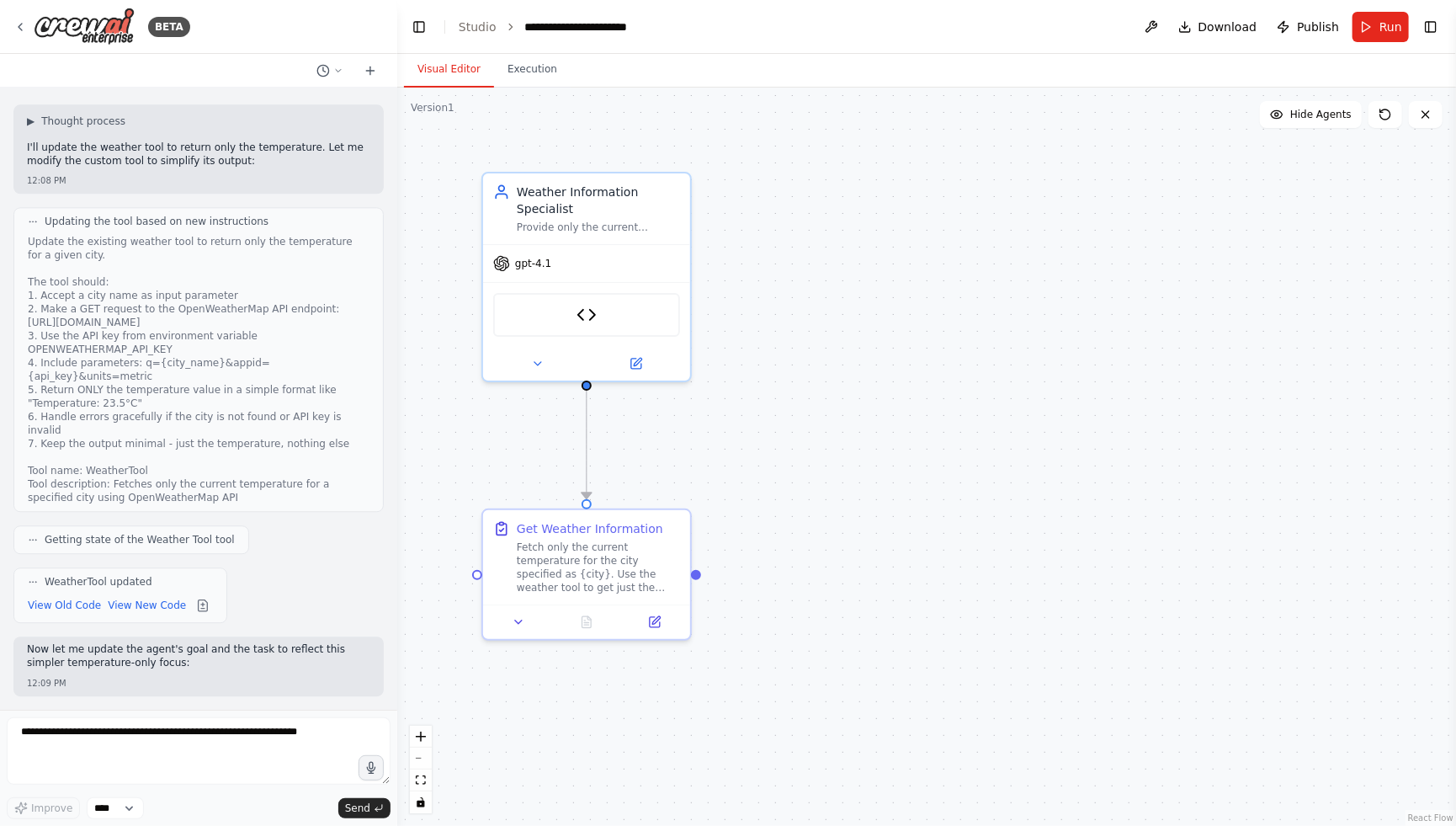
scroll to position [2276, 0]
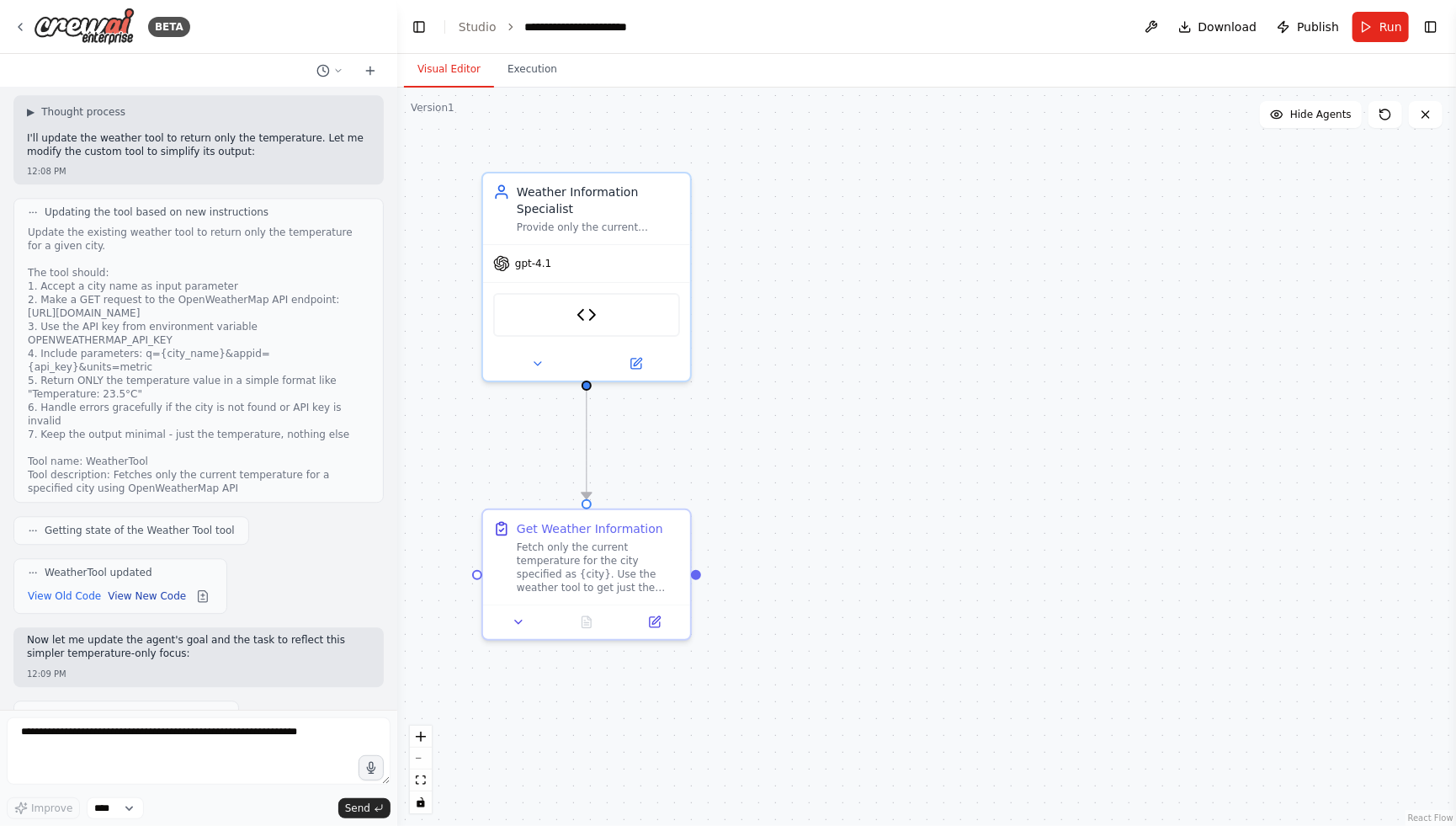
click at [171, 586] on button "View New Code" at bounding box center [146, 596] width 78 height 20
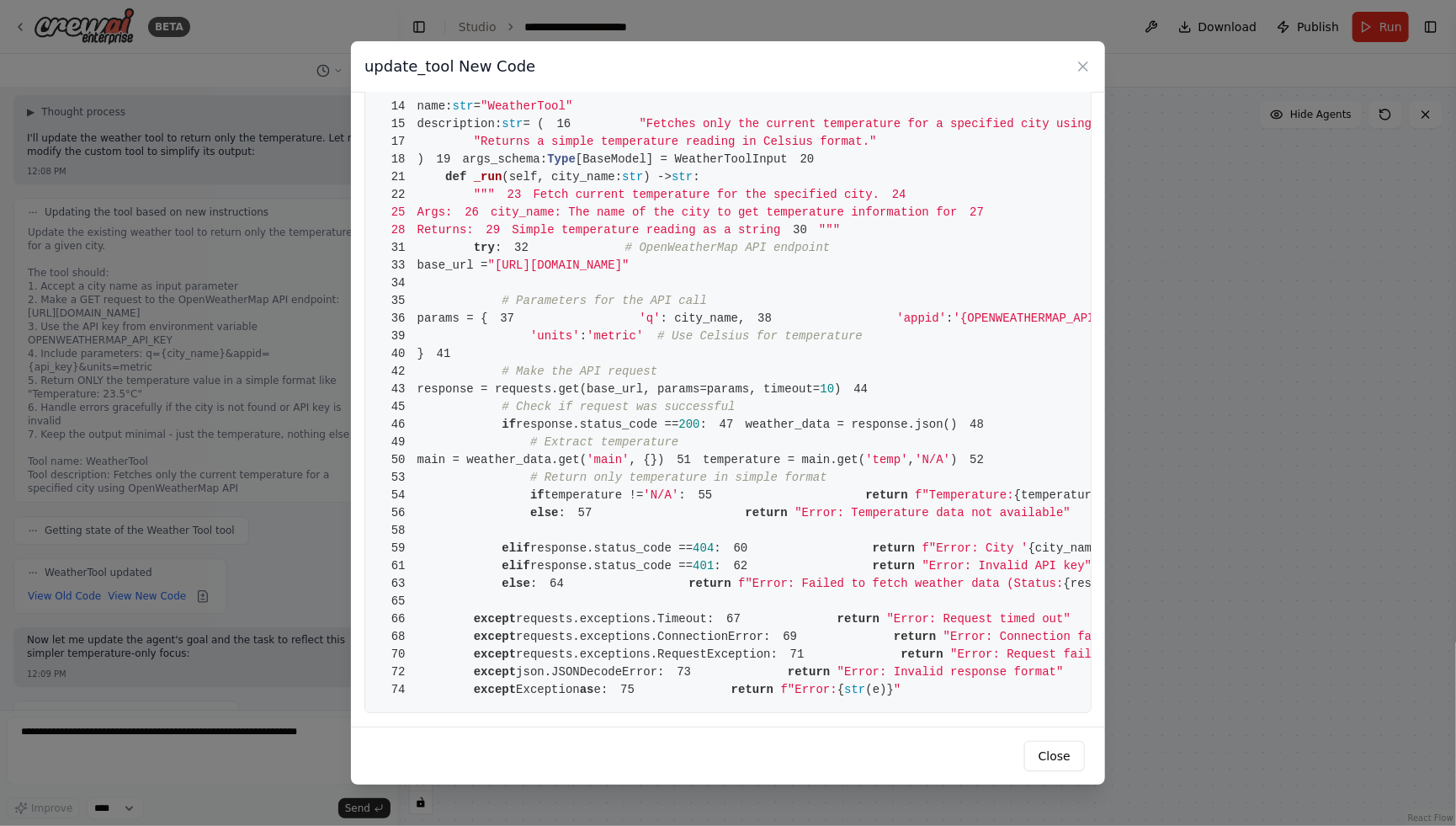
scroll to position [717, 0]
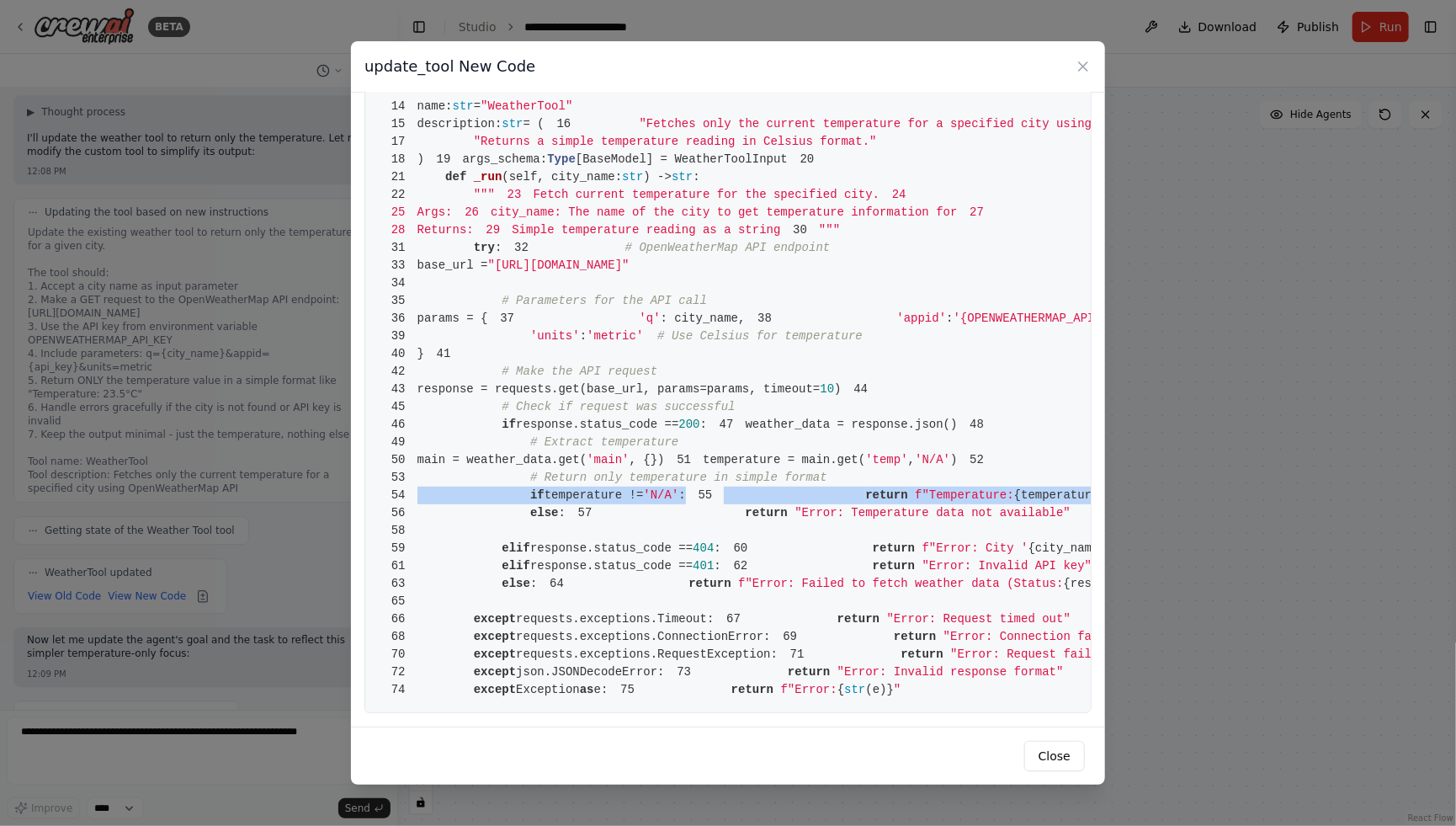
drag, startPoint x: 772, startPoint y: 368, endPoint x: 391, endPoint y: 350, distance: 381.4
click at [391, 350] on pre "1 from crewai.tools import BaseTool 2 from pydantic import BaseModel, Field 3 f…" at bounding box center [728, 327] width 728 height 771
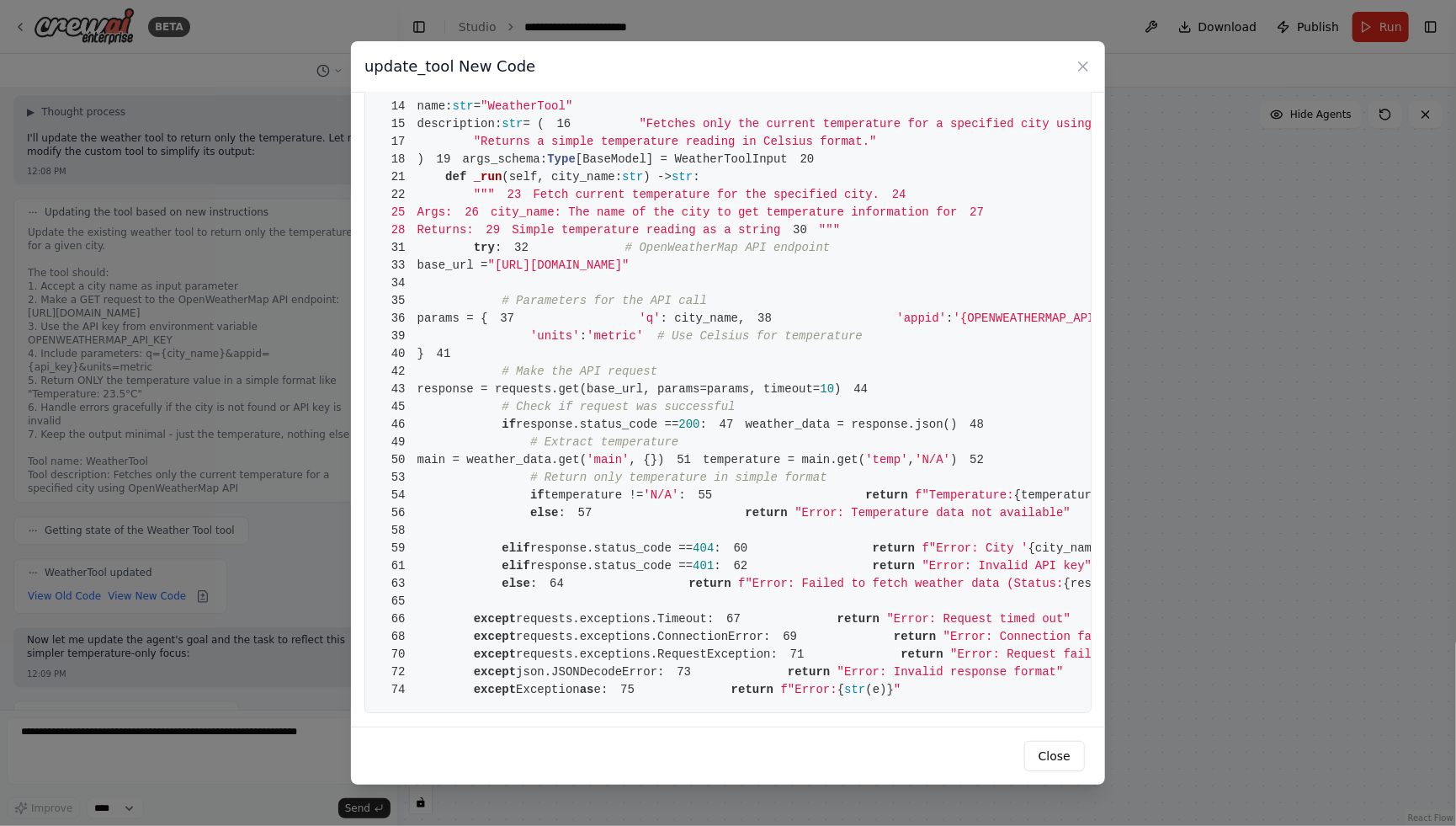
click at [794, 506] on span ""Error: Temperature data not available"" at bounding box center [933, 512] width 276 height 13
click at [1080, 68] on icon at bounding box center [1083, 66] width 17 height 17
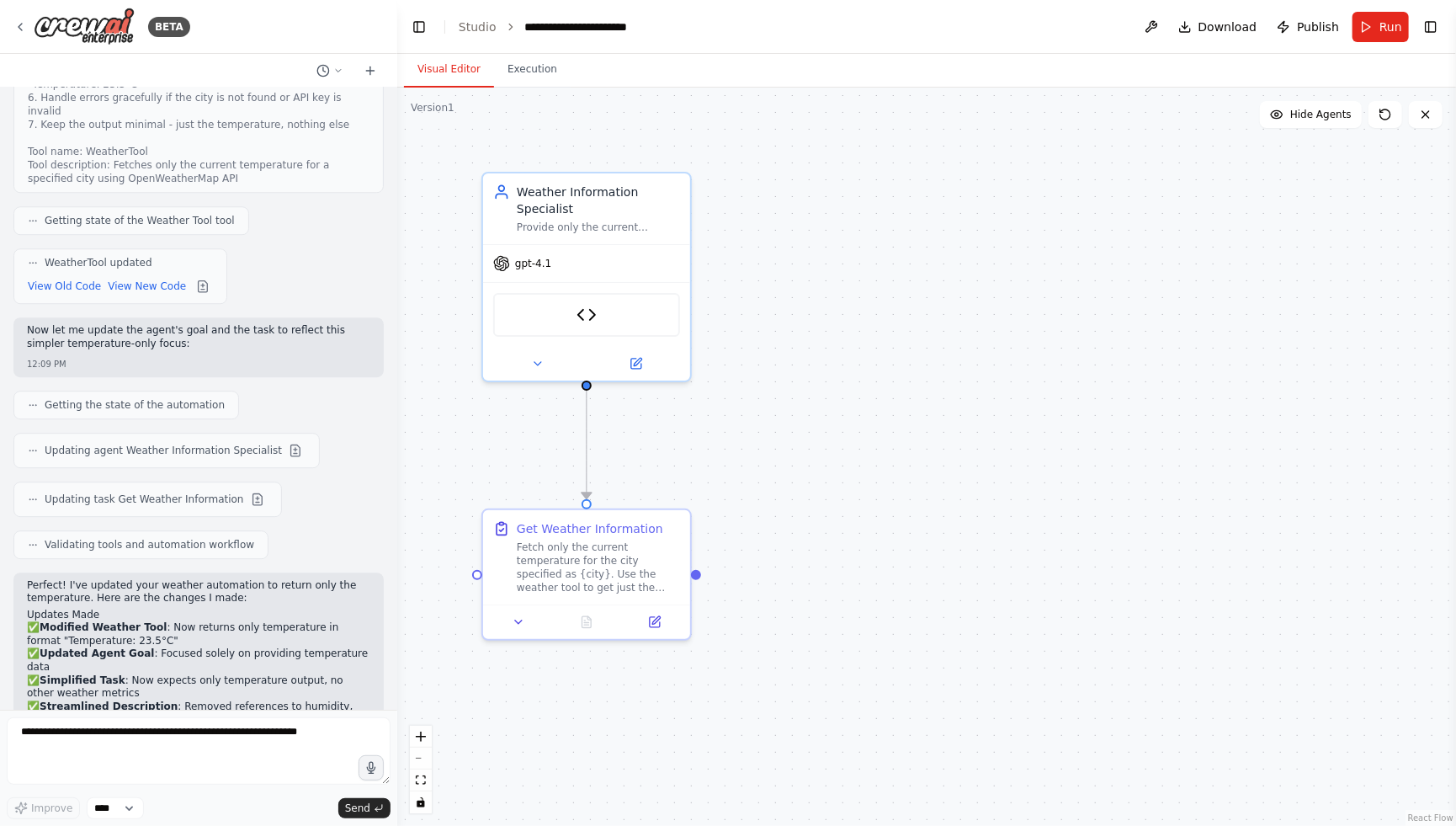
scroll to position [2722, 0]
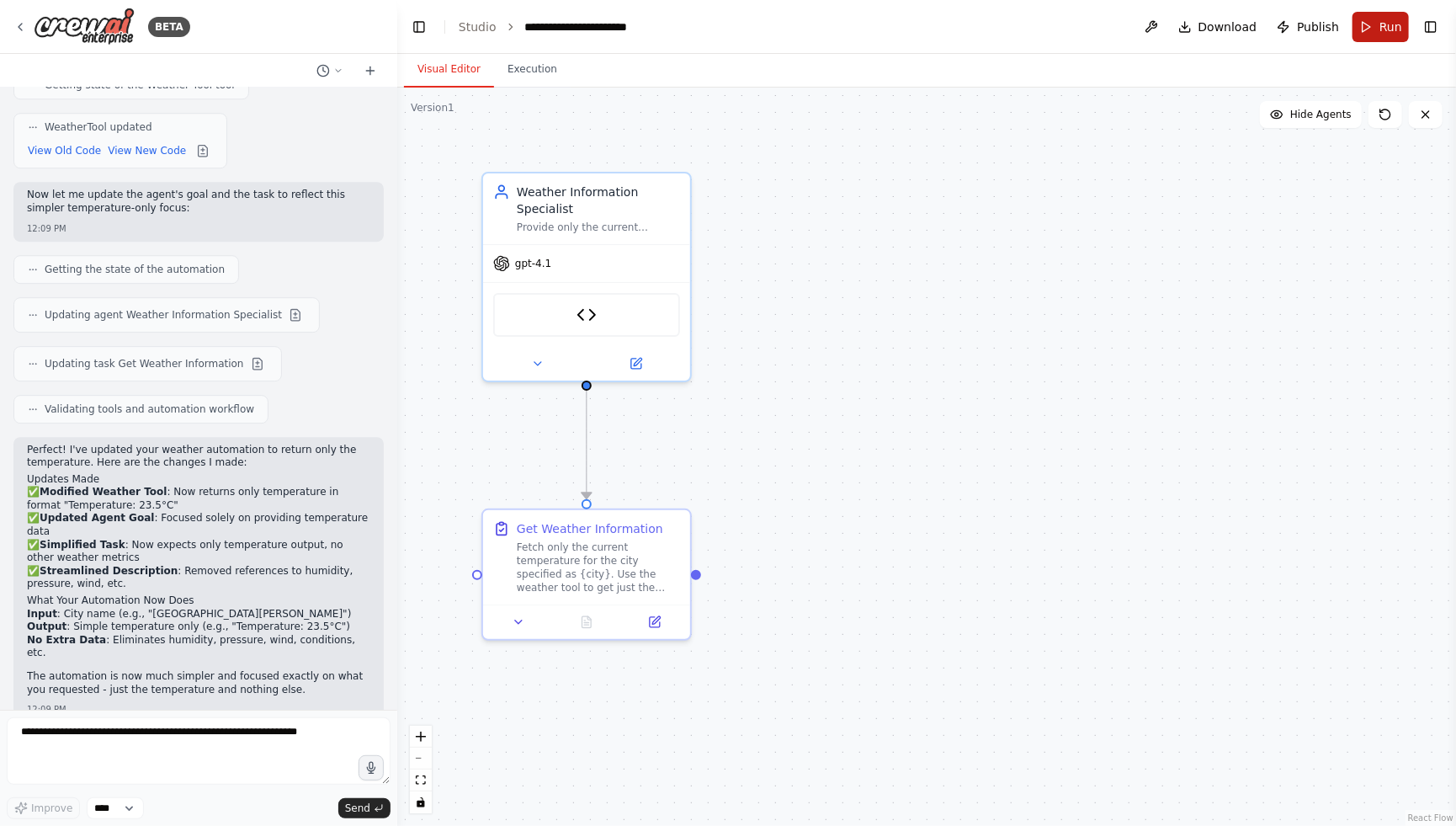
click at [1372, 30] on button "Run" at bounding box center [1381, 26] width 56 height 30
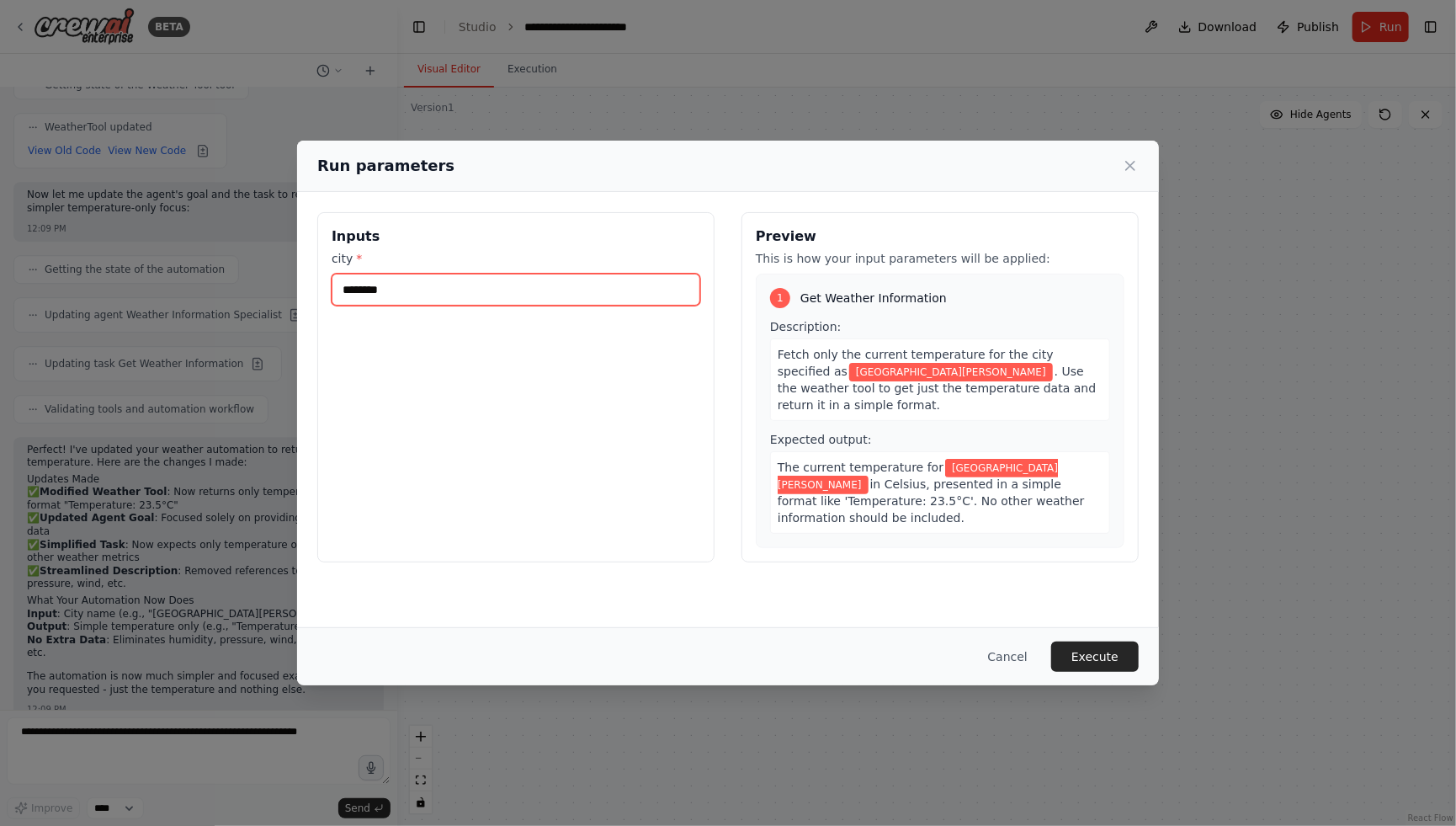
click at [494, 296] on input "********" at bounding box center [516, 289] width 369 height 32
click at [787, 534] on div "Inputs city * ******** Preview This is how your input parameters will be applie…" at bounding box center [728, 387] width 862 height 391
click at [1103, 667] on button "Execute" at bounding box center [1095, 656] width 88 height 30
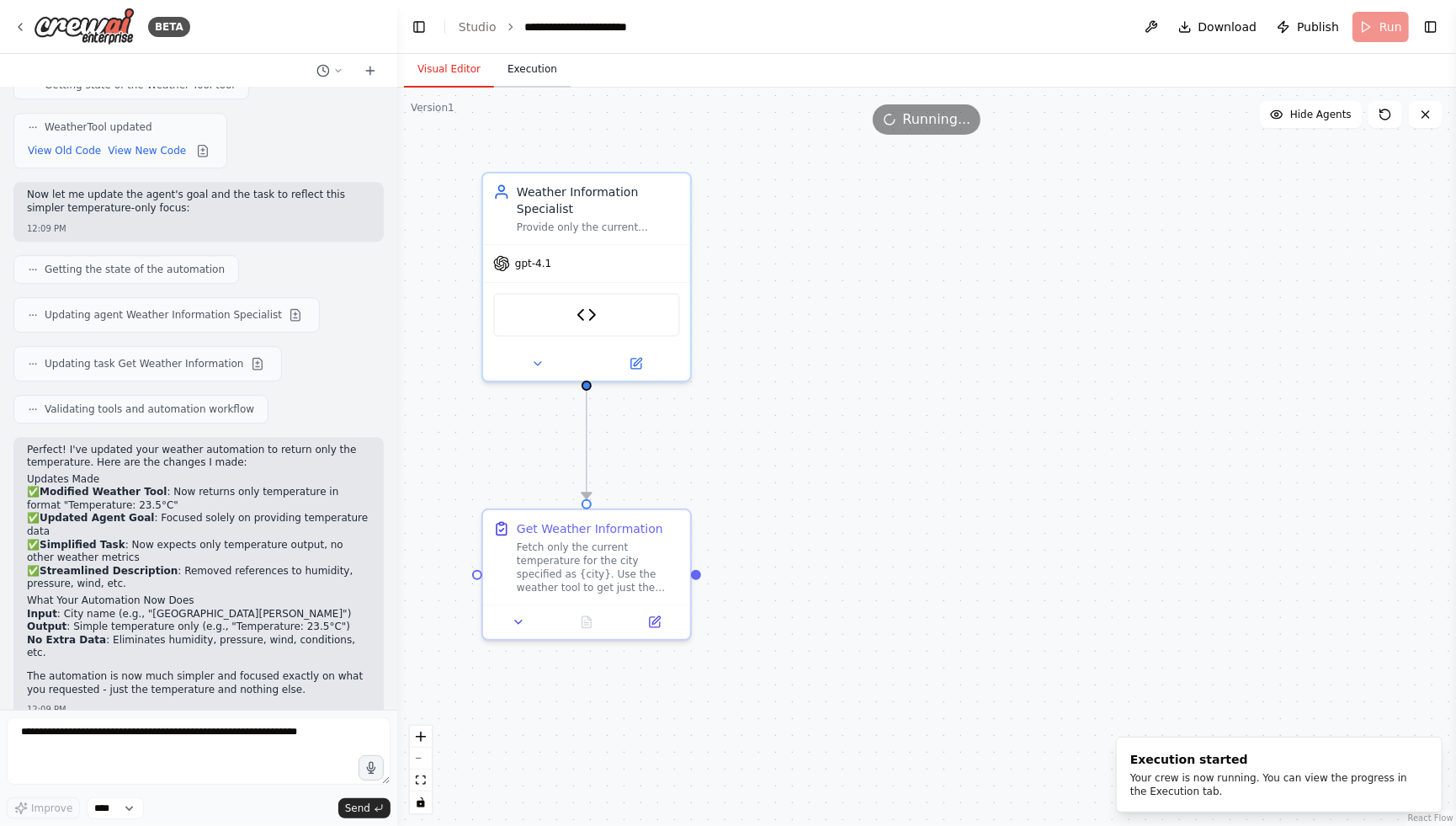
click at [527, 75] on button "Execution" at bounding box center [532, 69] width 77 height 35
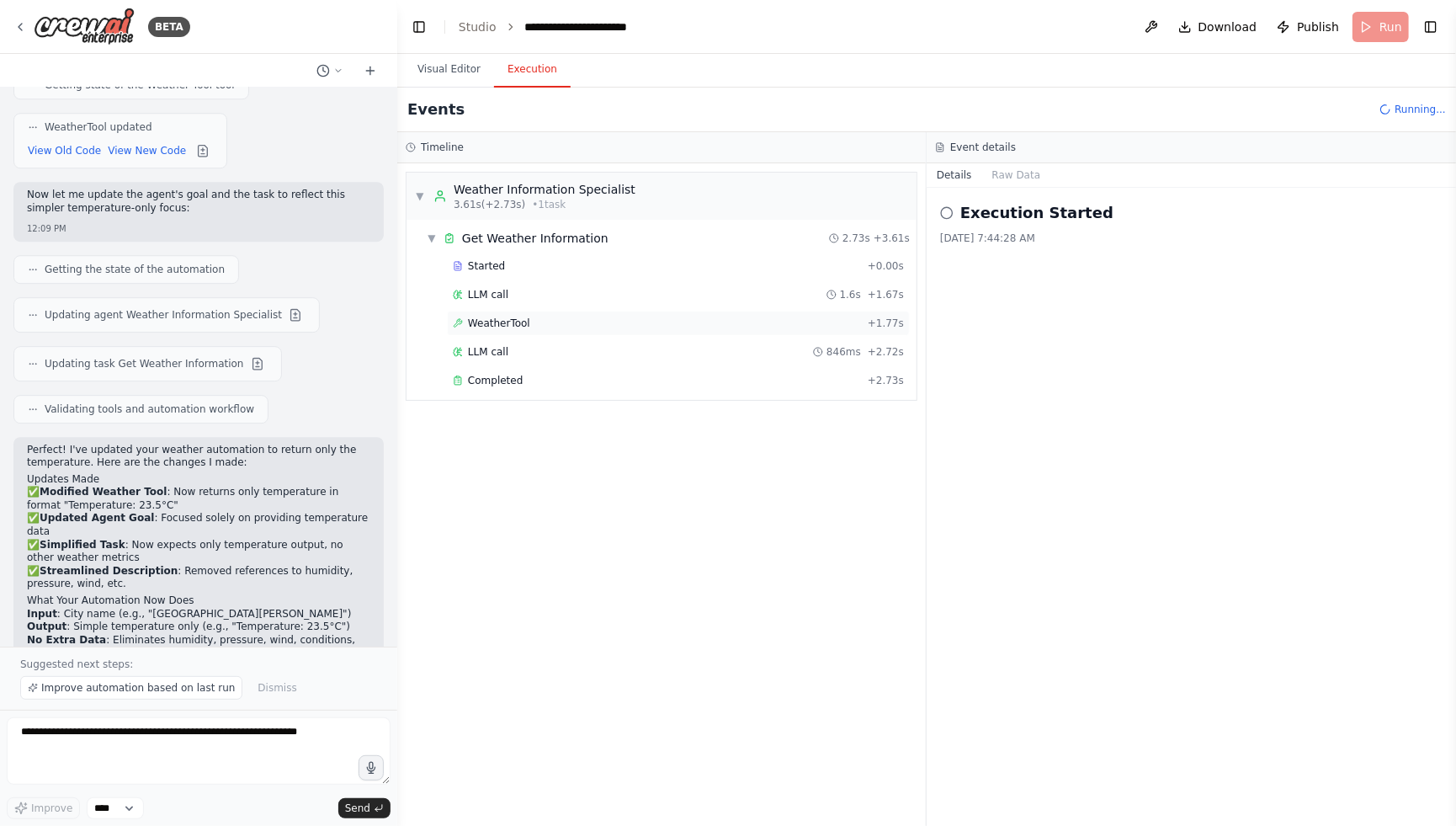
click at [532, 325] on div "WeatherTool + 1.77s" at bounding box center [678, 323] width 451 height 13
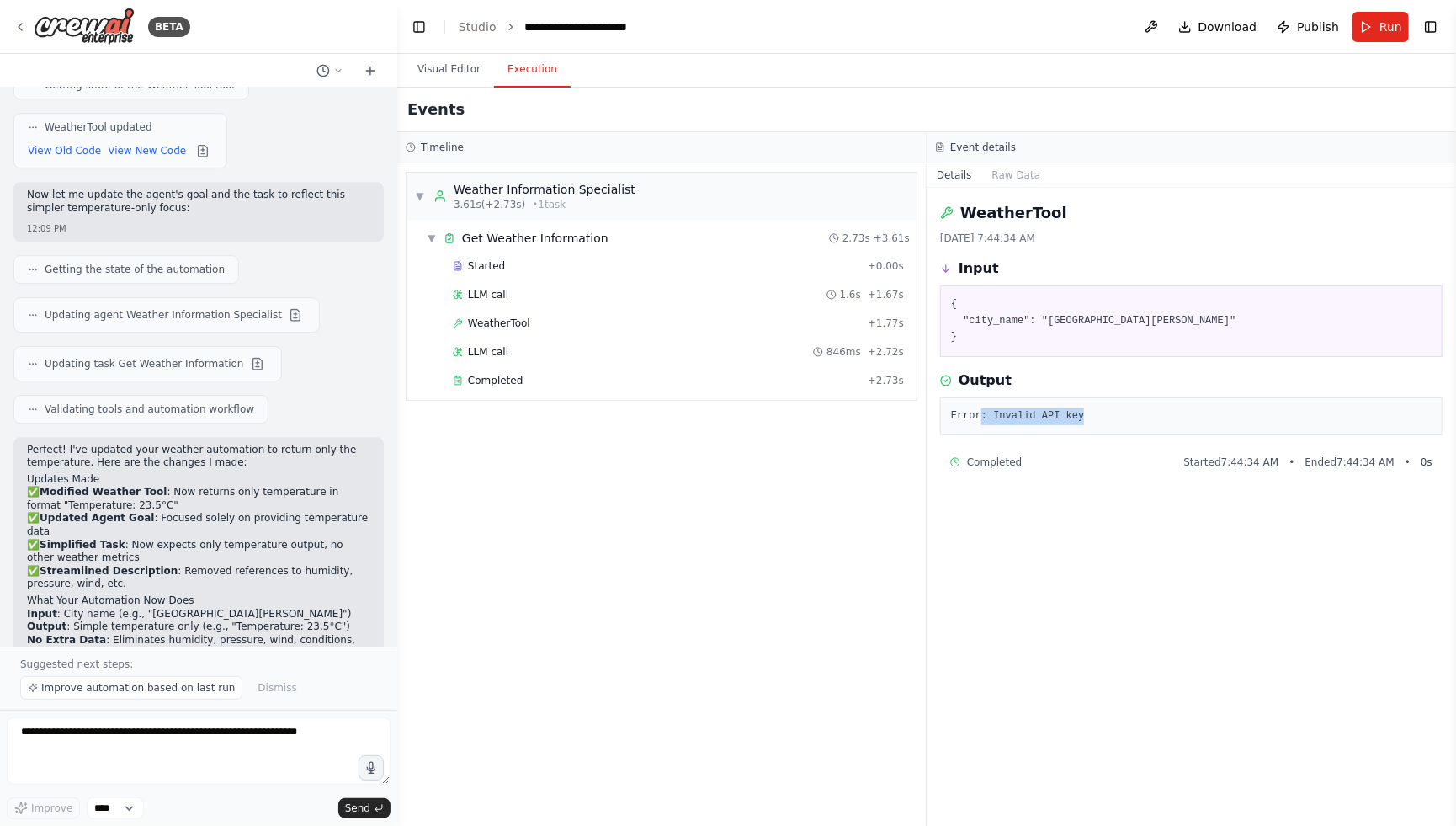
drag, startPoint x: 1101, startPoint y: 425, endPoint x: 979, endPoint y: 417, distance: 122.3
click at [980, 417] on div "Error: Invalid API key" at bounding box center [1191, 417] width 502 height 39
click at [1021, 441] on div "WeatherTool 9/3/2025, 7:44:34 AM Input { "city_name": "San Jose" } Output Error…" at bounding box center [1192, 506] width 530 height 638
click at [531, 333] on div "WeatherTool + 1.77s" at bounding box center [678, 323] width 463 height 26
click at [536, 345] on div "LLM call 846ms + 2.72s" at bounding box center [678, 351] width 451 height 13
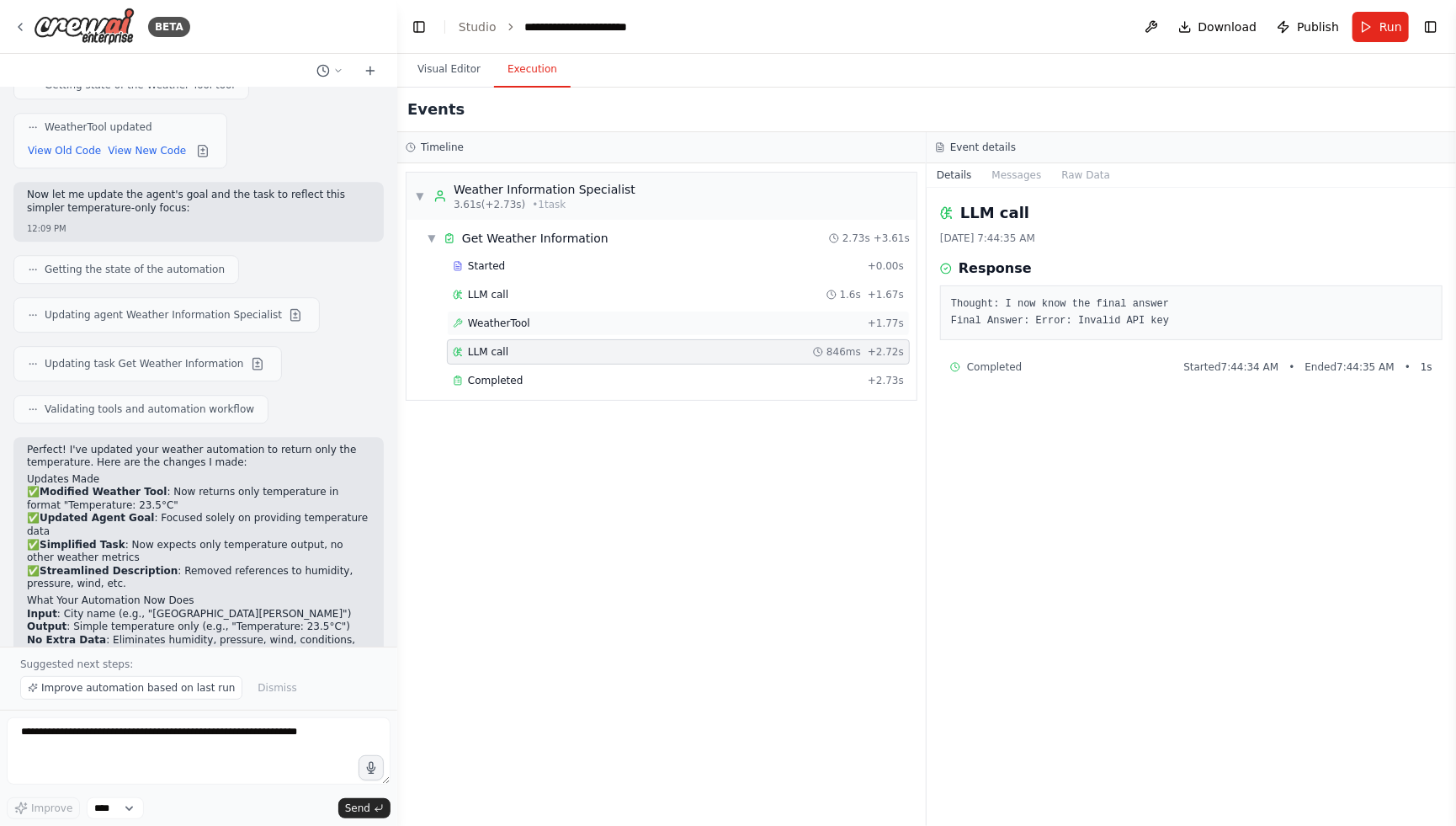
click at [526, 330] on div "WeatherTool + 1.77s" at bounding box center [678, 323] width 463 height 26
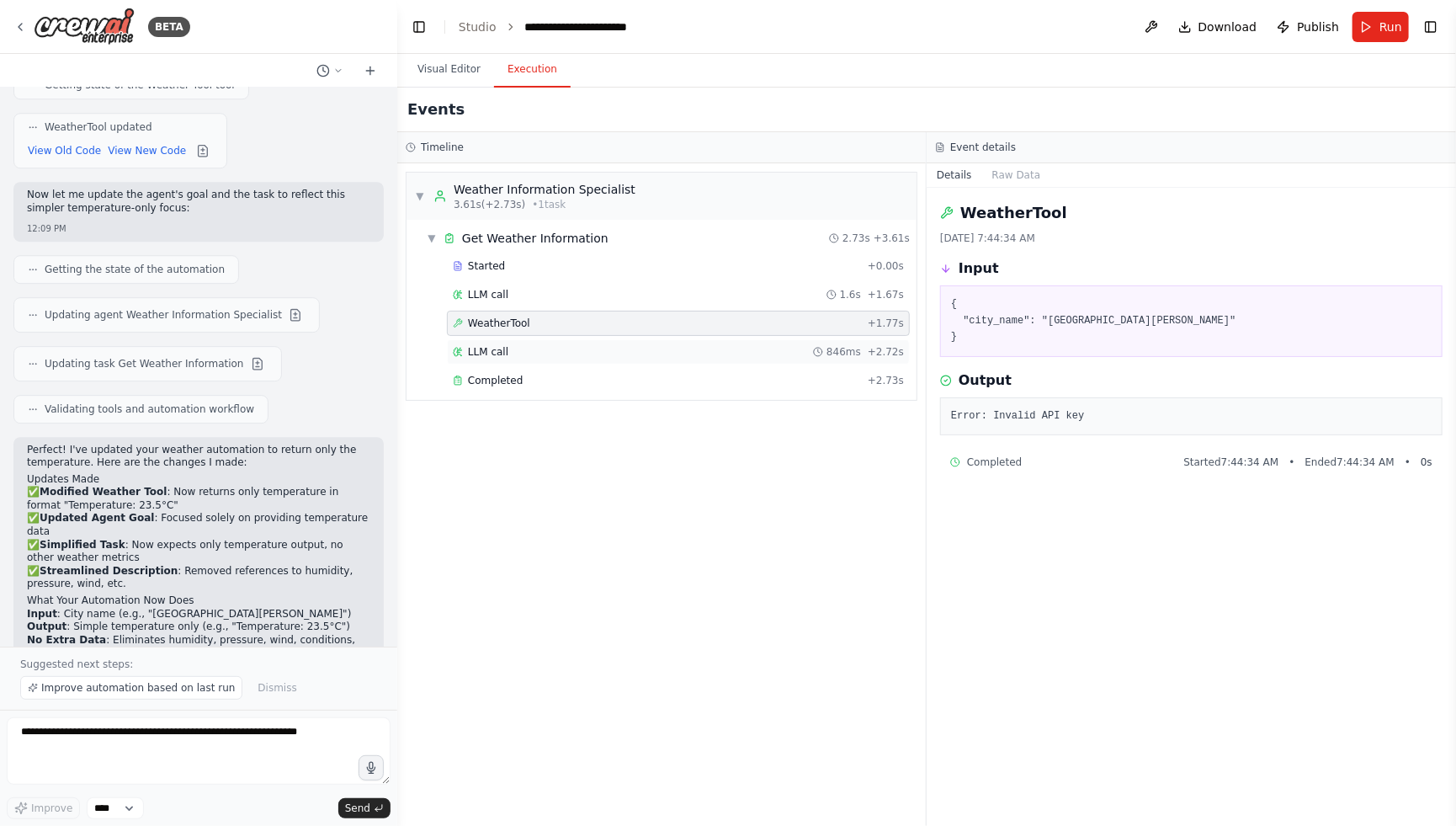
click at [528, 355] on div "LLM call 846ms + 2.72s" at bounding box center [678, 351] width 451 height 13
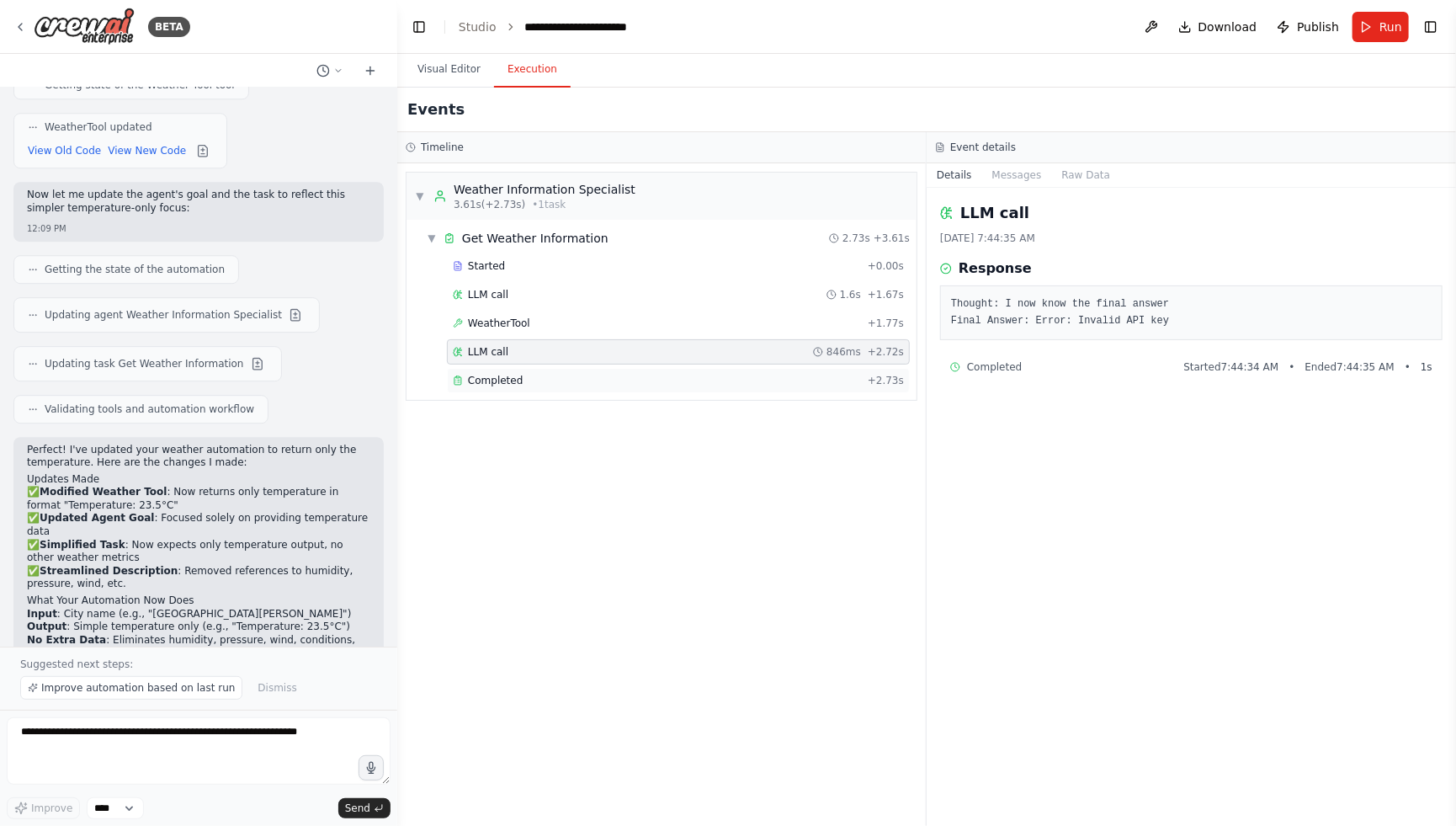
click at [533, 374] on div "Completed" at bounding box center [657, 380] width 408 height 13
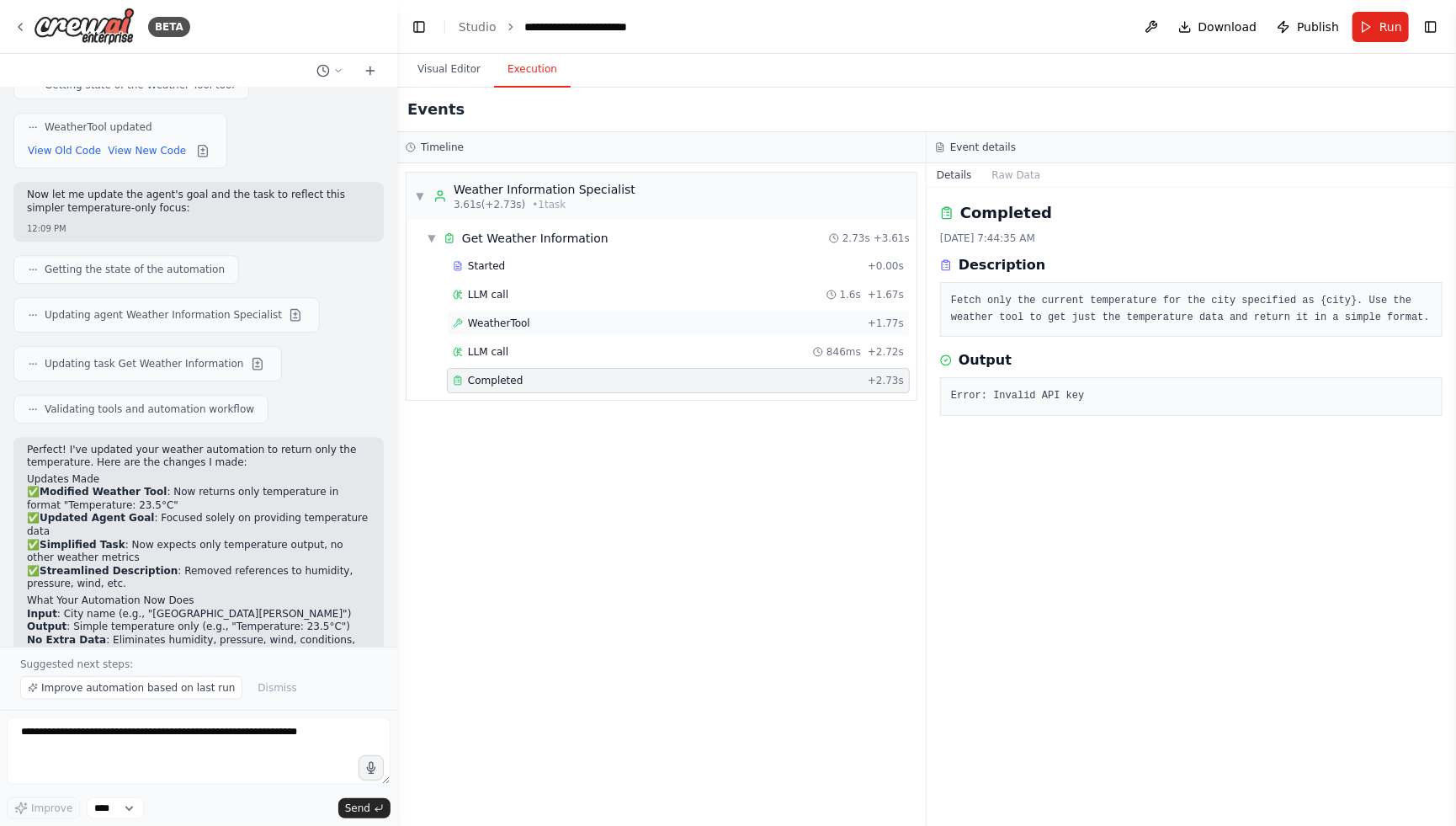
click at [517, 333] on div "WeatherTool + 1.77s" at bounding box center [678, 323] width 463 height 26
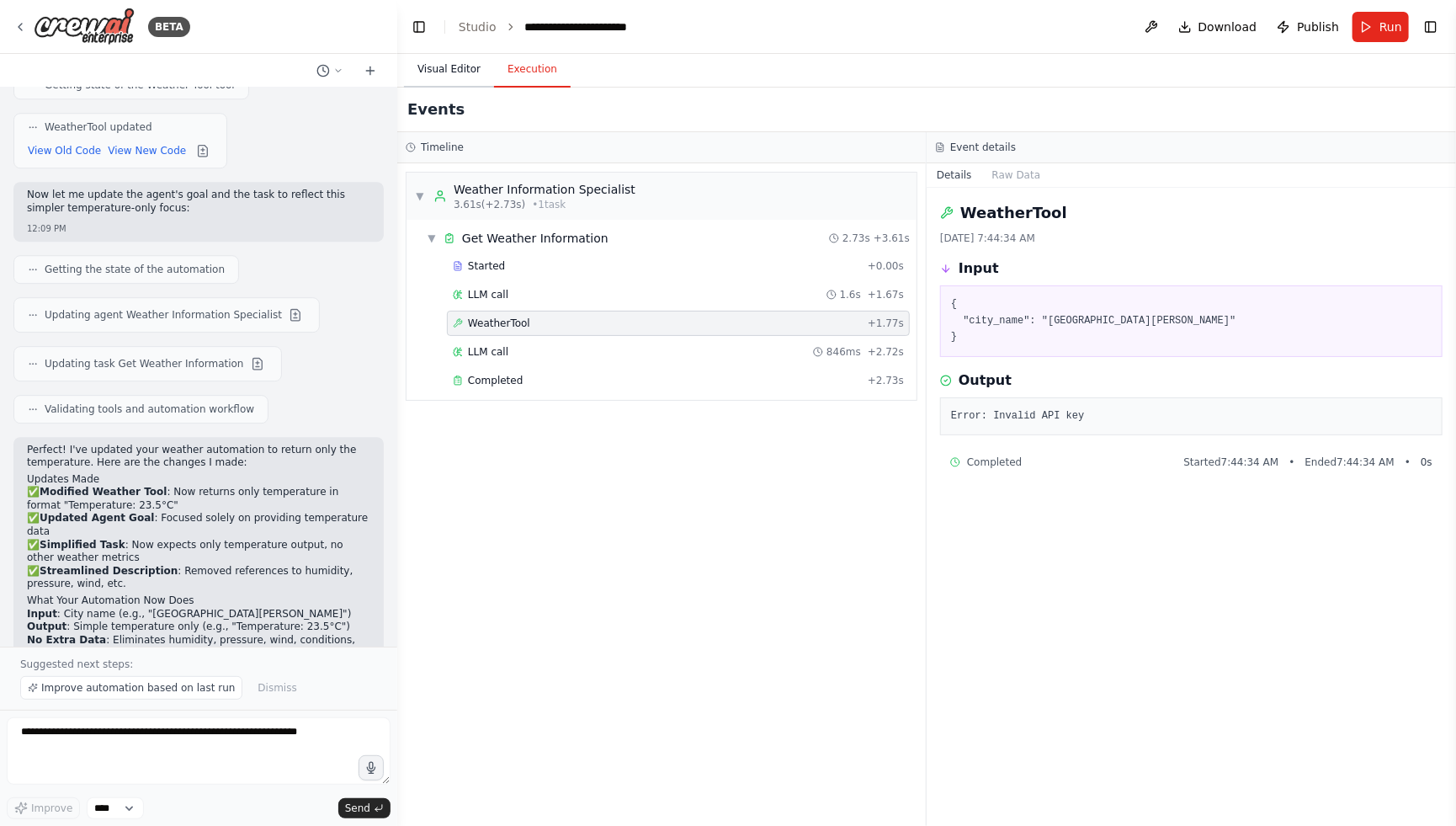
click at [470, 70] on button "Visual Editor" at bounding box center [449, 69] width 90 height 35
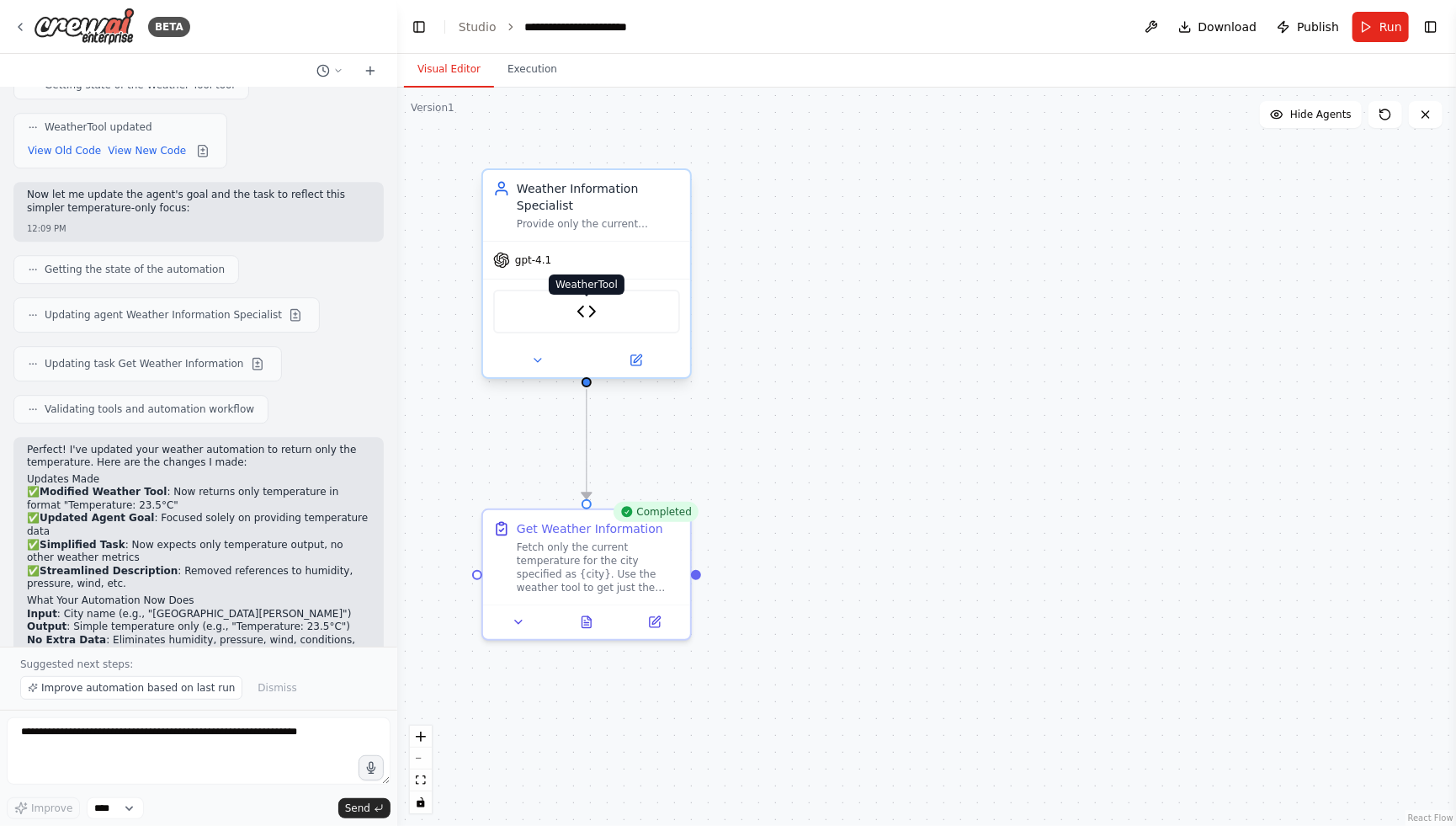
click at [579, 303] on img at bounding box center [586, 311] width 20 height 20
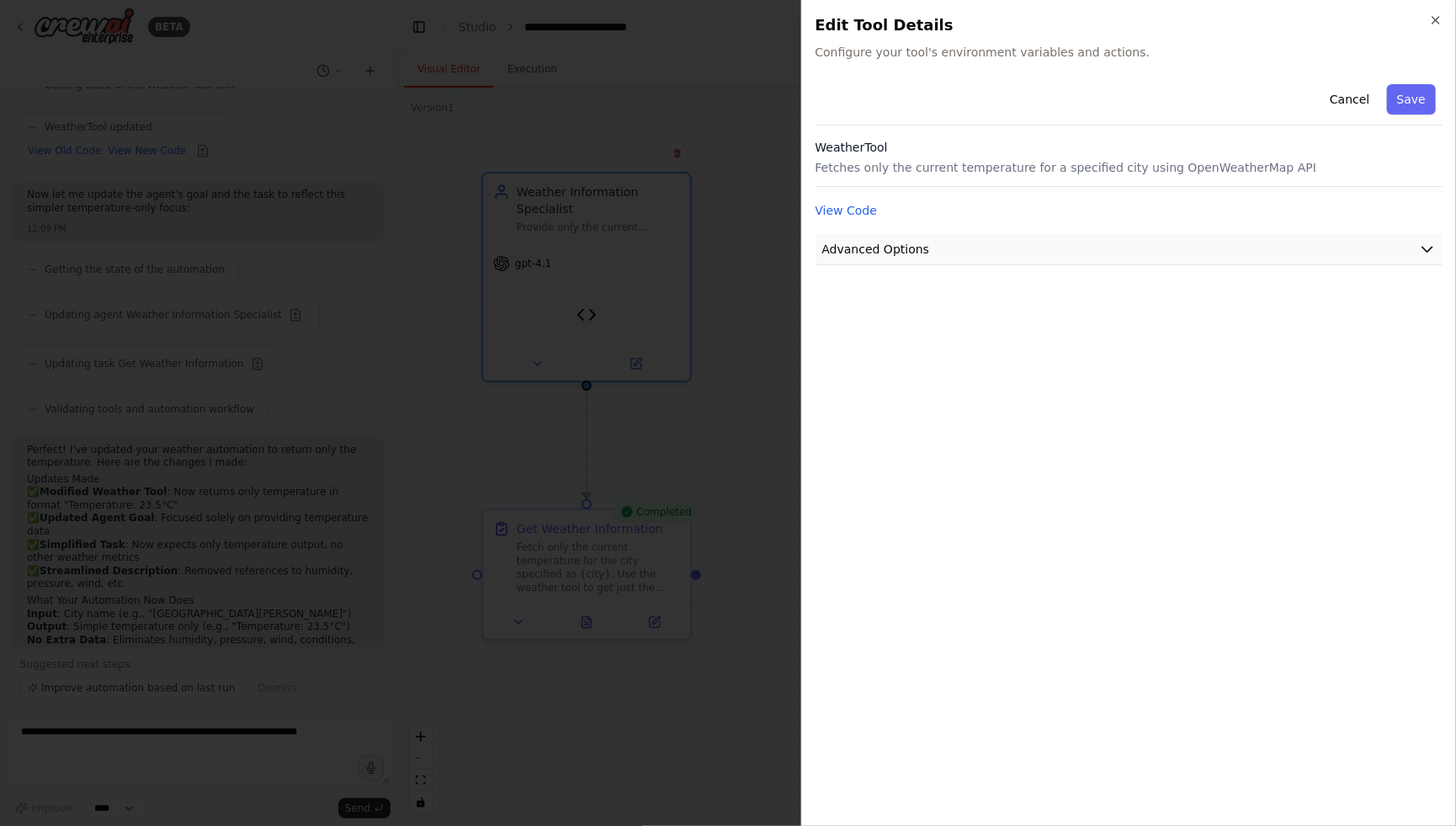
click at [1186, 256] on button "Advanced Options" at bounding box center [1130, 249] width 628 height 31
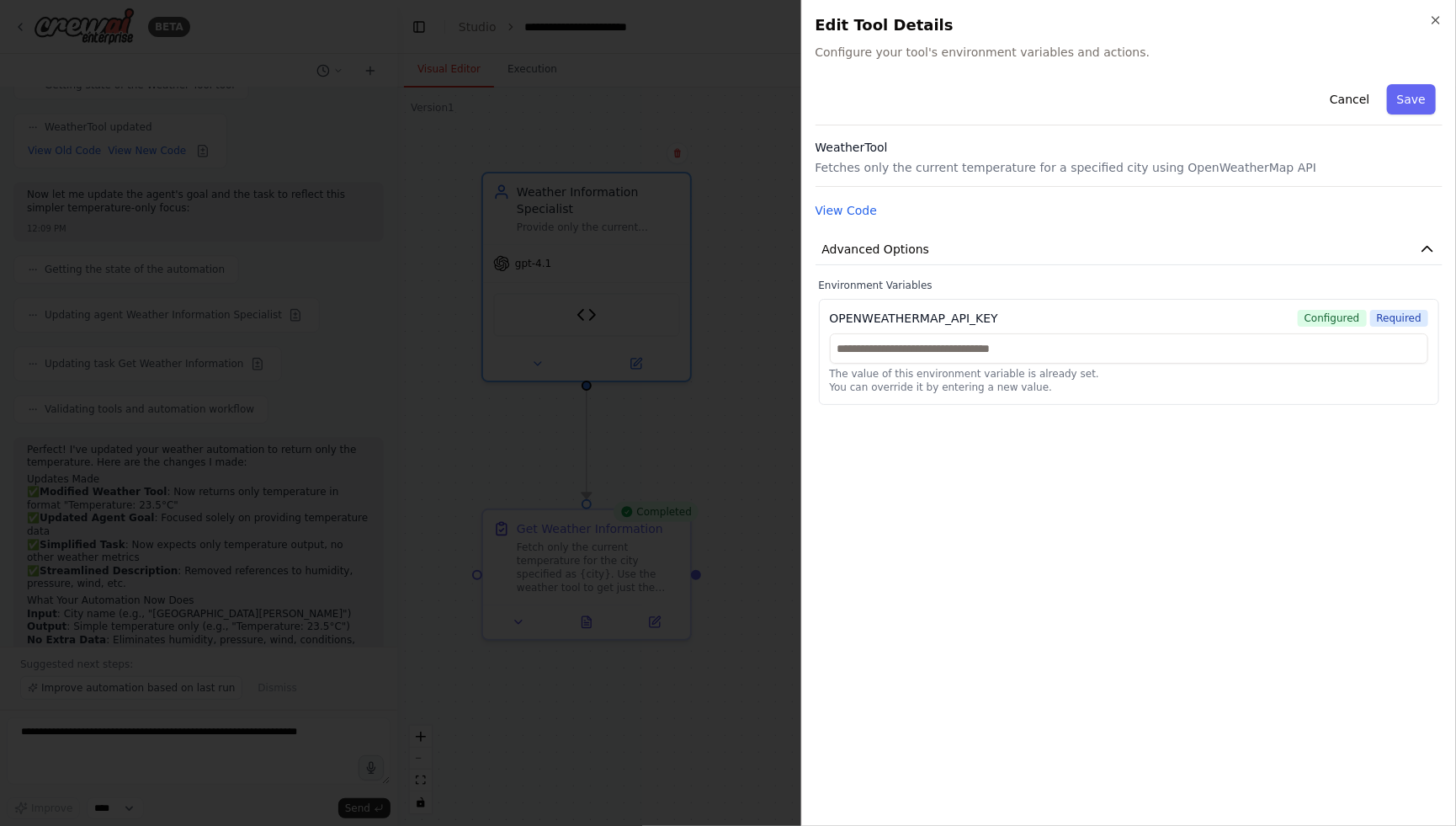
click at [257, 311] on div at bounding box center [728, 413] width 1456 height 826
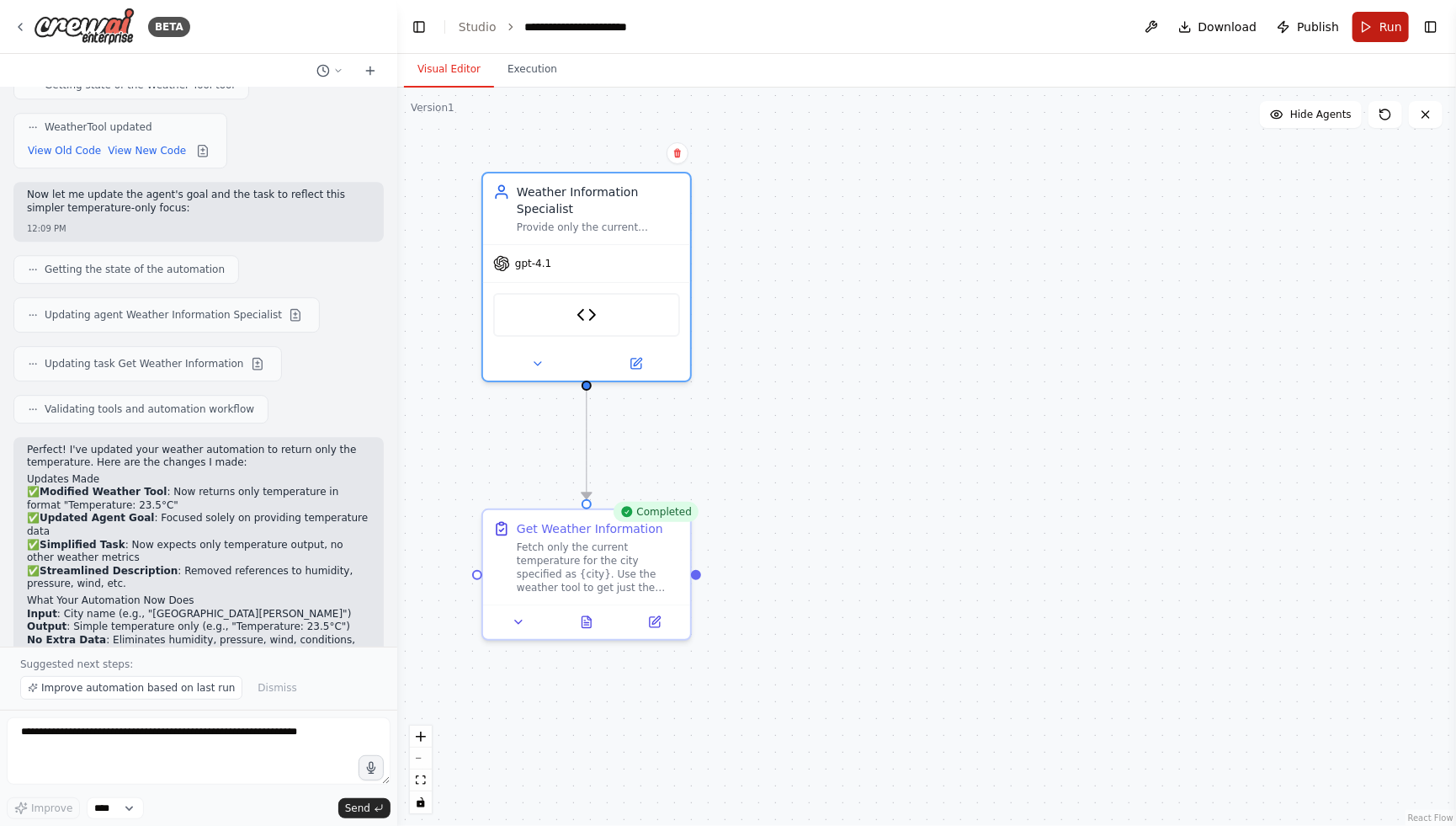
click at [1389, 30] on span "Run" at bounding box center [1391, 26] width 23 height 17
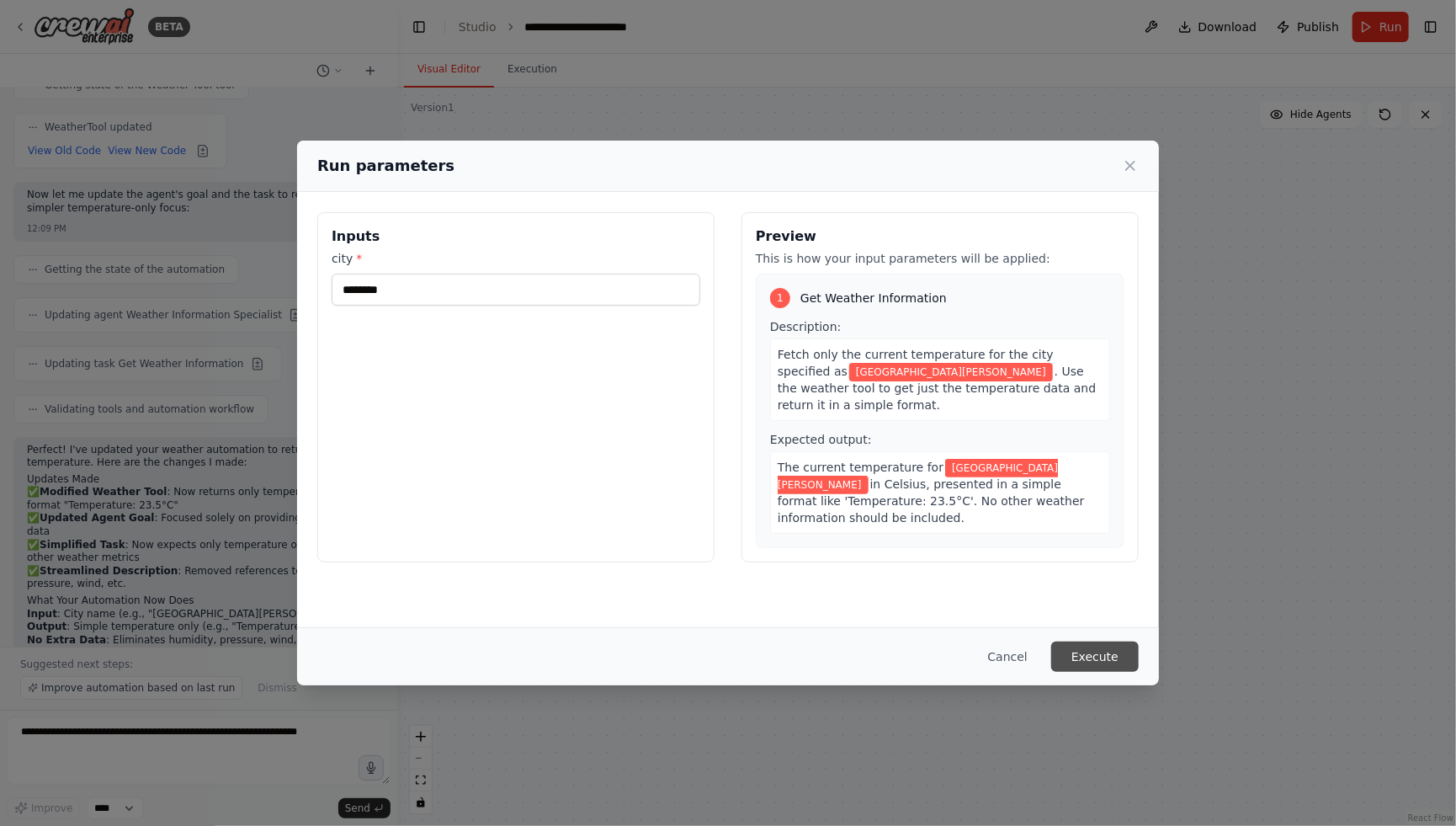
click at [1109, 655] on button "Execute" at bounding box center [1095, 656] width 88 height 30
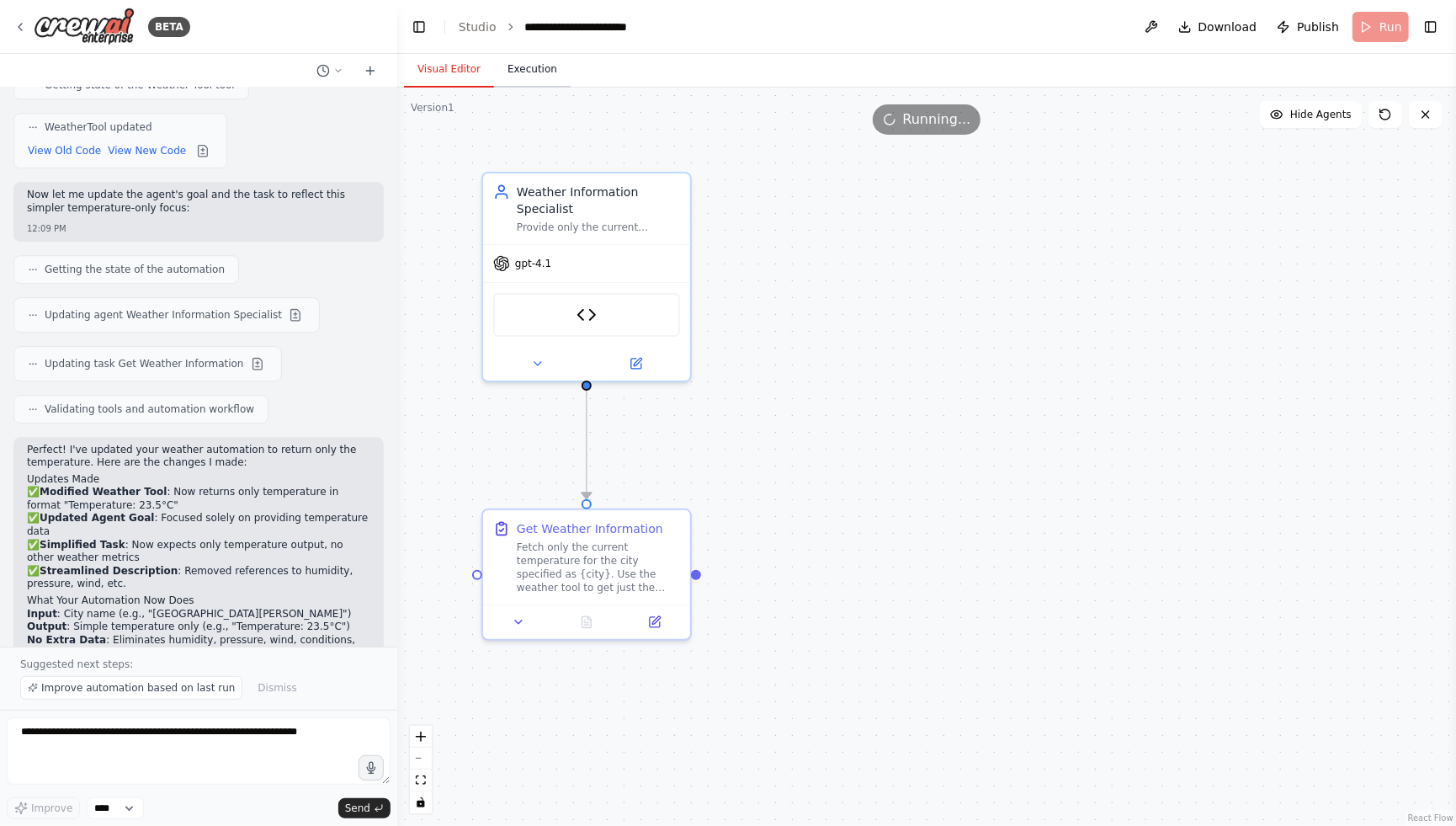
click at [531, 69] on button "Execution" at bounding box center [532, 69] width 77 height 35
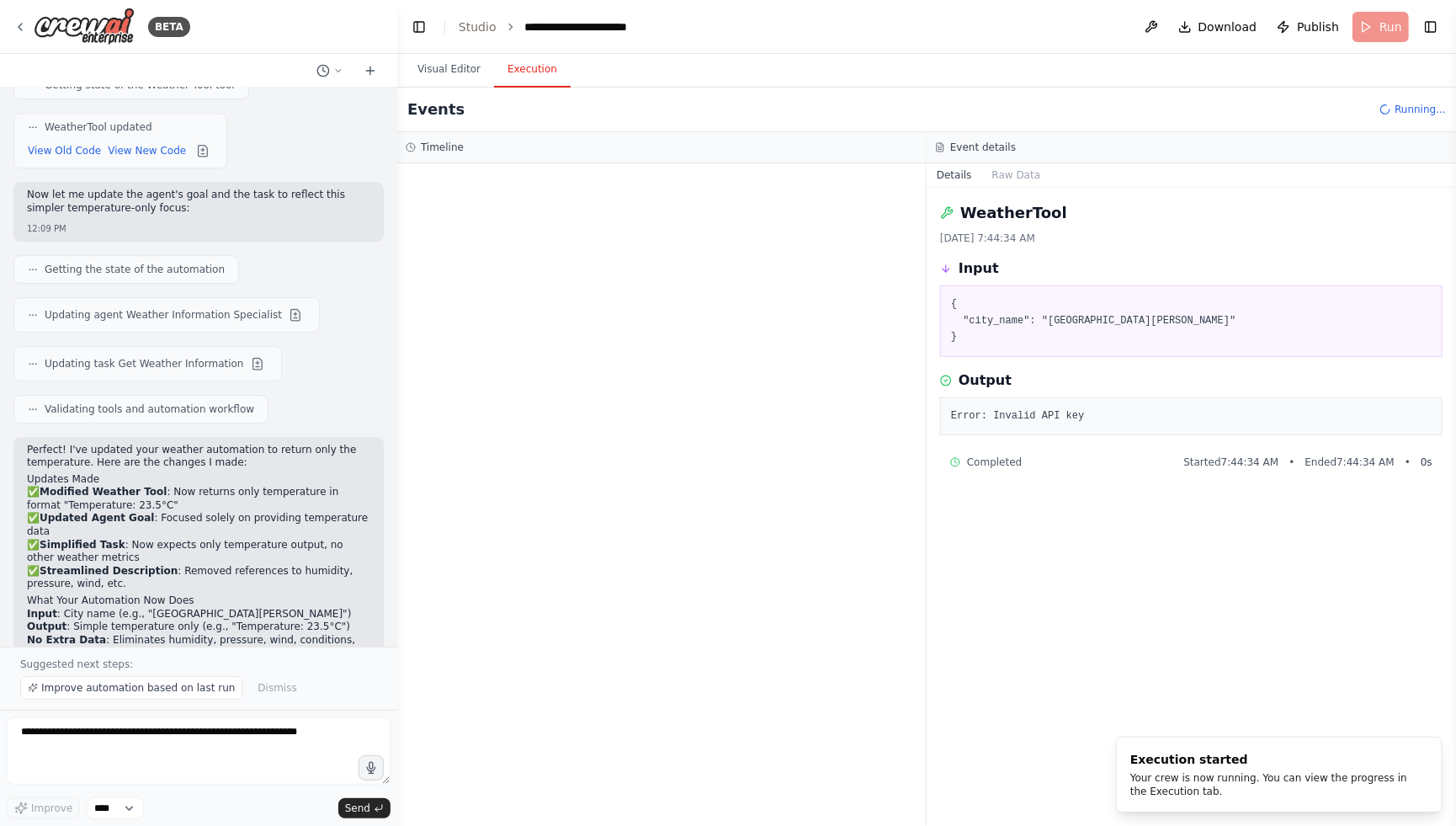
click at [600, 359] on div at bounding box center [662, 494] width 529 height 662
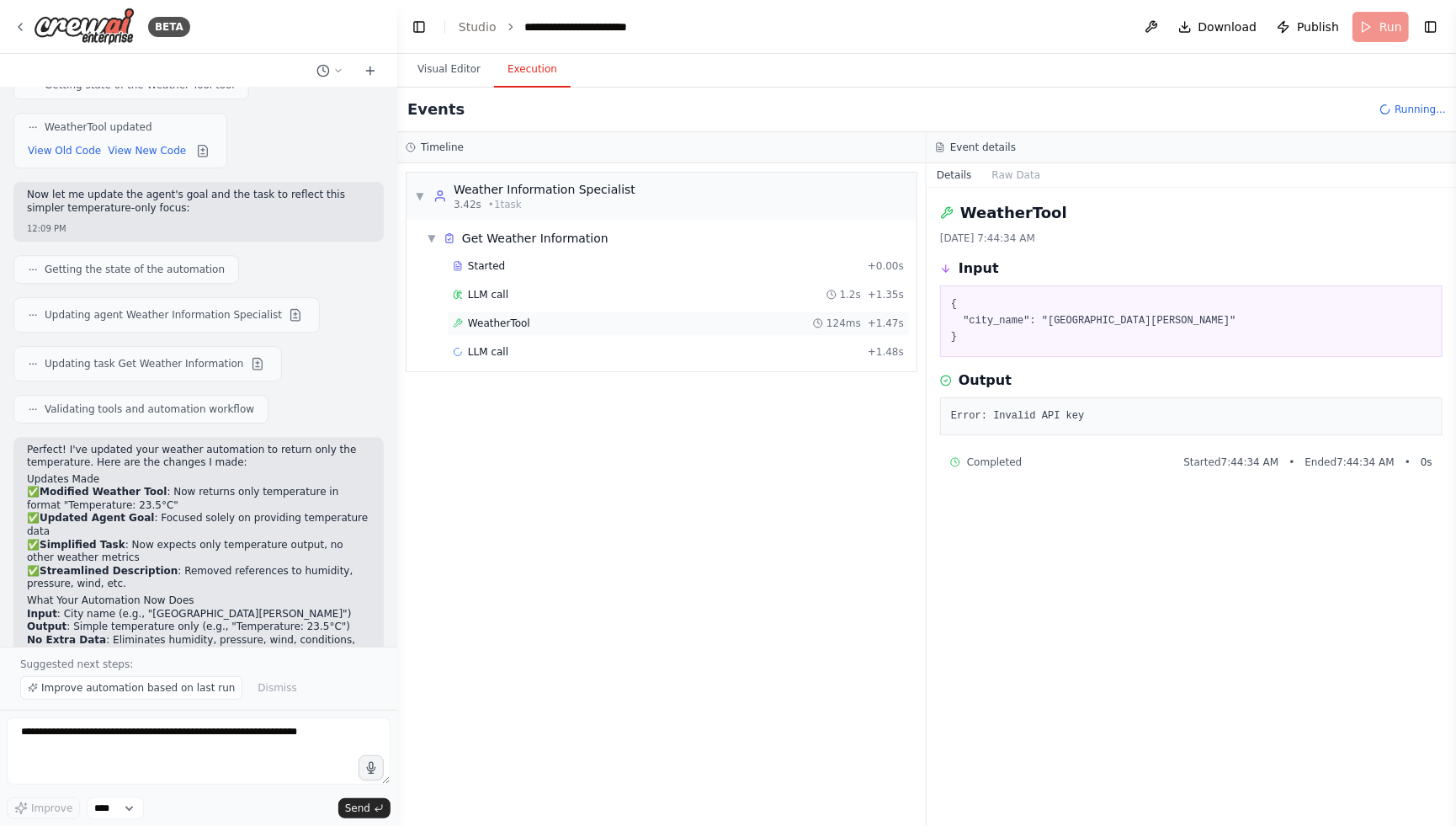
click at [532, 326] on div "WeatherTool 124ms + 1.47s" at bounding box center [678, 323] width 451 height 13
click at [515, 311] on div "WeatherTool 124ms + 1.47s" at bounding box center [678, 323] width 463 height 26
click at [523, 317] on span "WeatherTool" at bounding box center [499, 323] width 62 height 13
click at [513, 296] on div "LLM call 1.2s + 1.35s" at bounding box center [678, 294] width 451 height 13
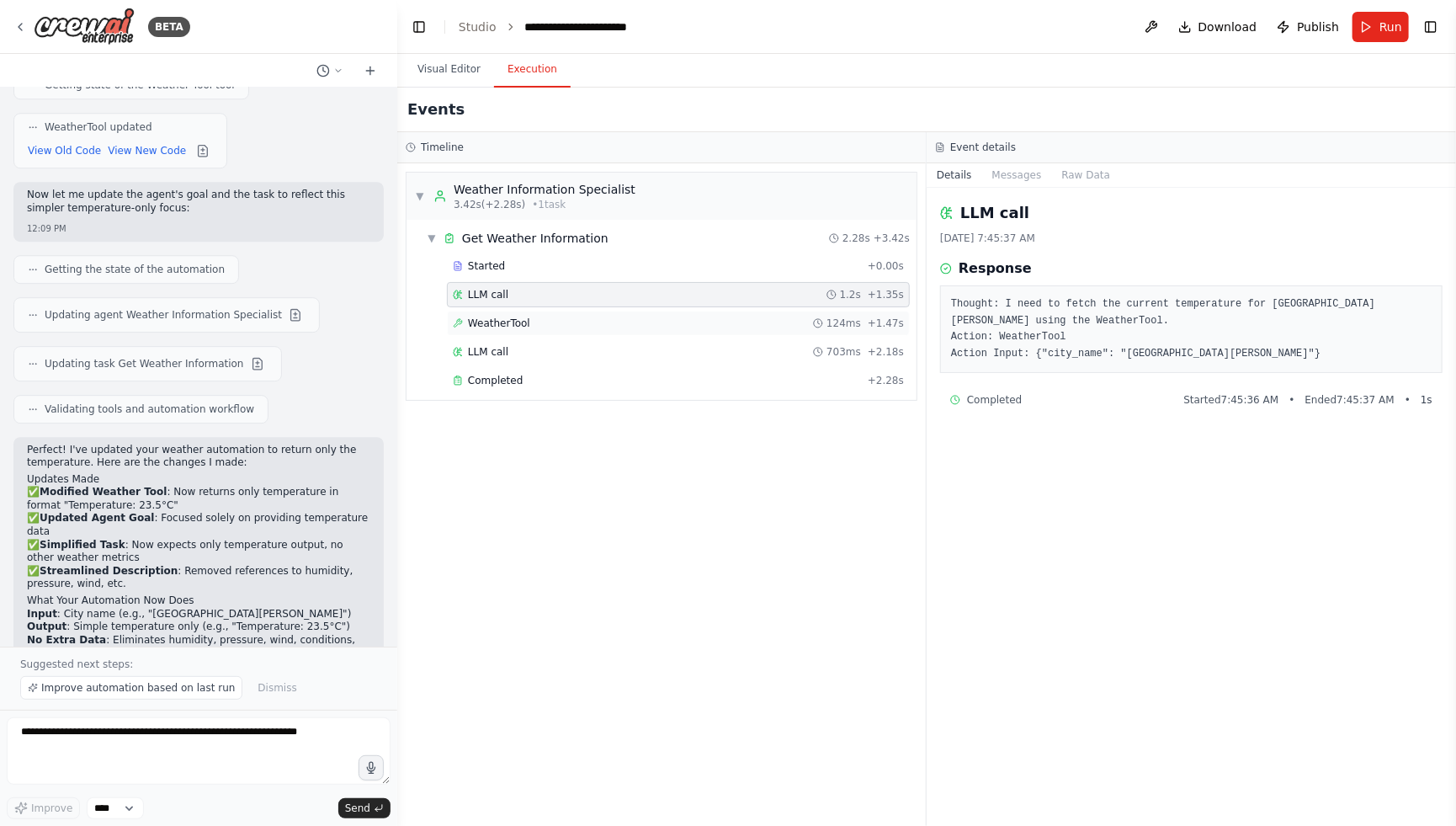
click at [518, 317] on span "WeatherTool" at bounding box center [499, 323] width 62 height 13
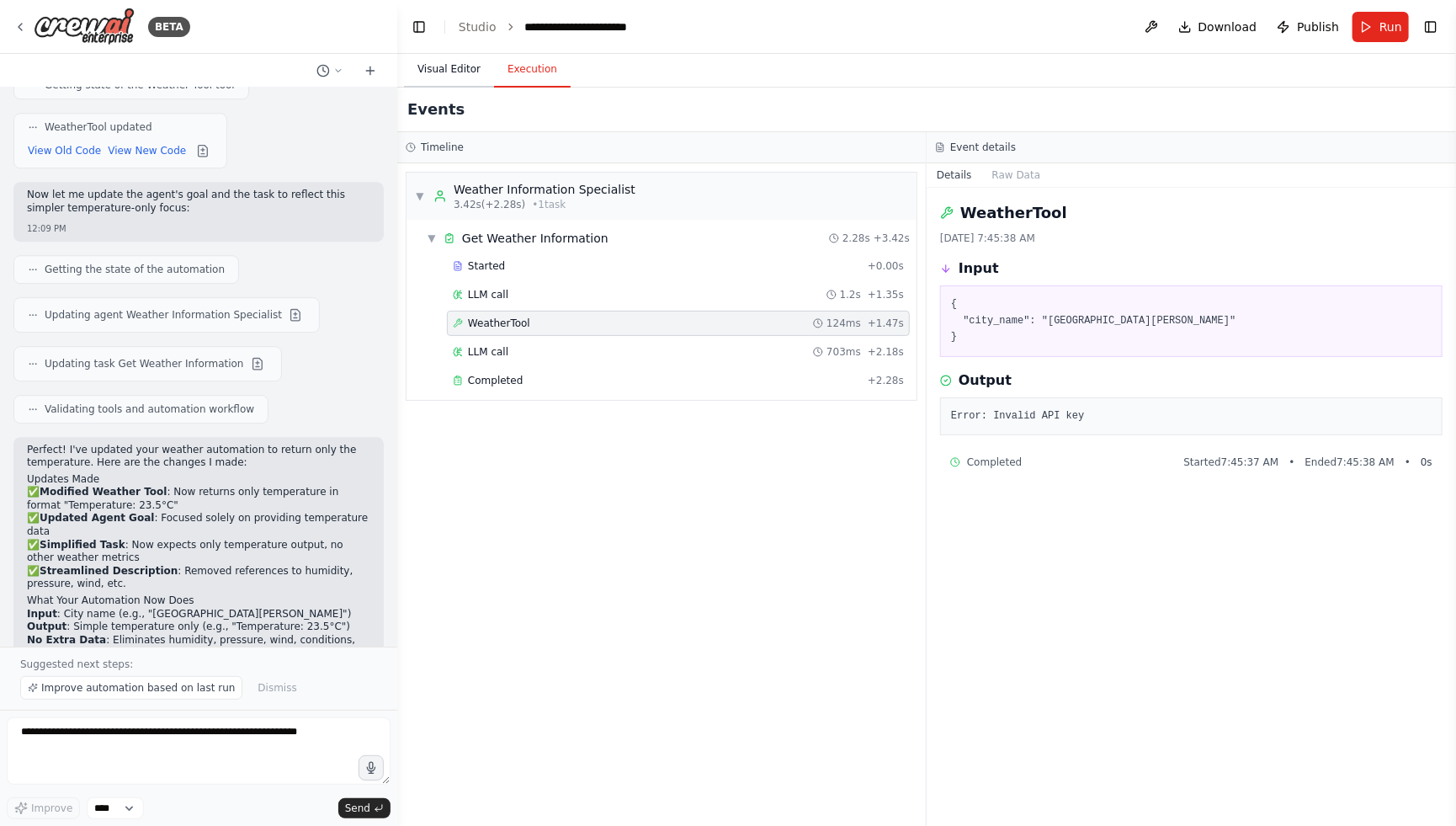
click at [447, 68] on button "Visual Editor" at bounding box center [449, 69] width 90 height 35
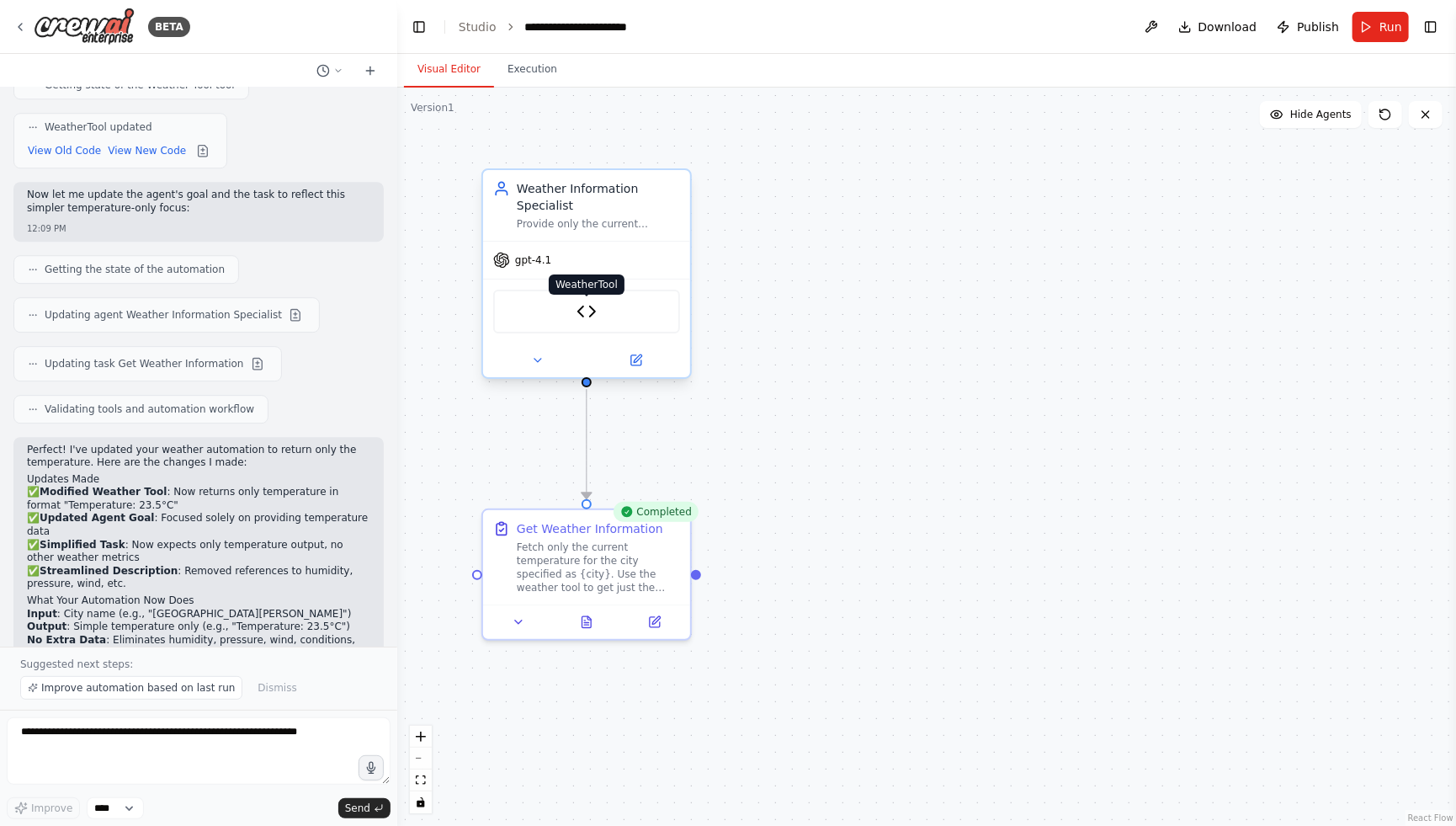
click at [591, 320] on img at bounding box center [586, 311] width 20 height 20
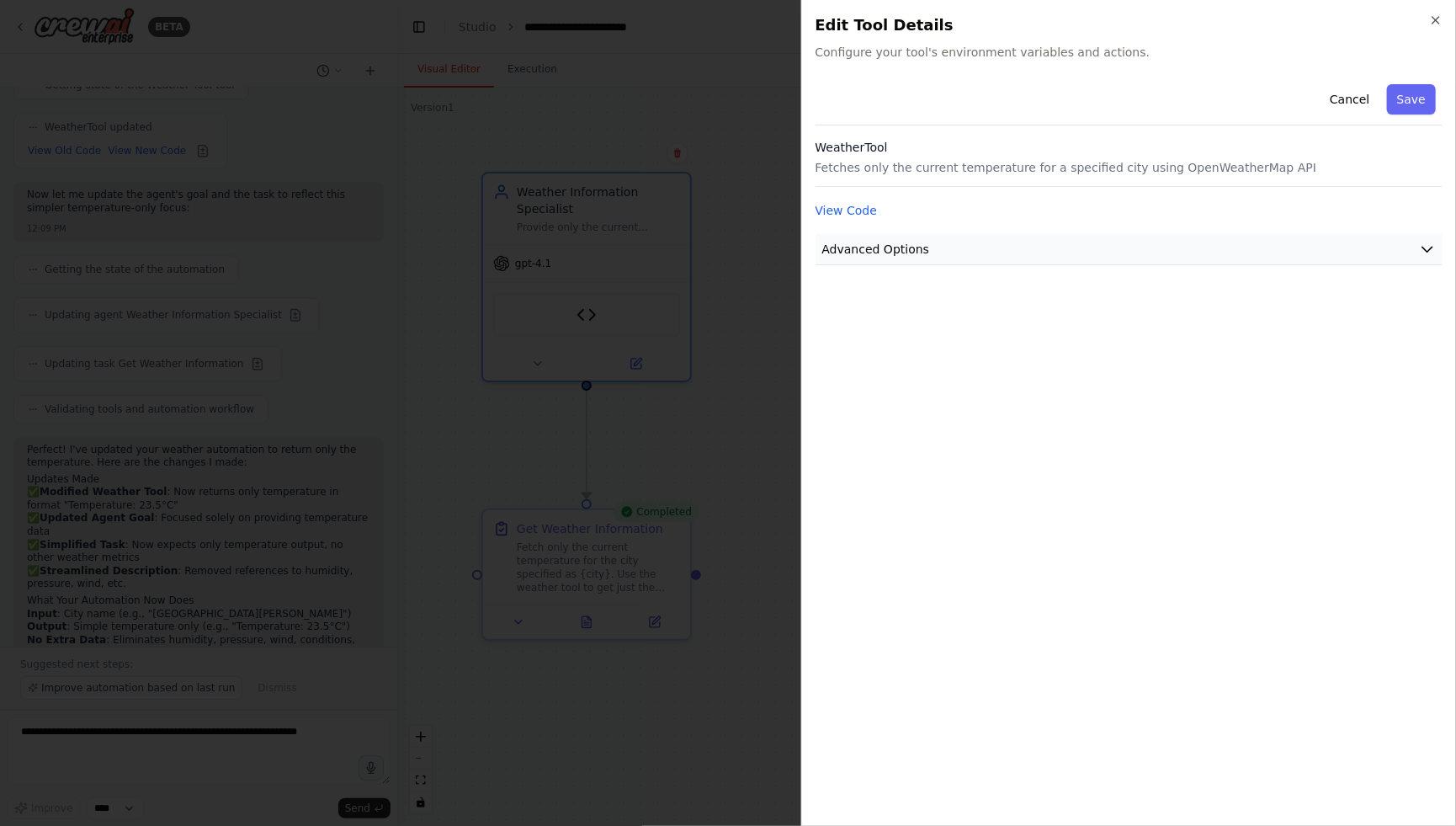
click at [1233, 234] on button "Advanced Options" at bounding box center [1130, 249] width 628 height 31
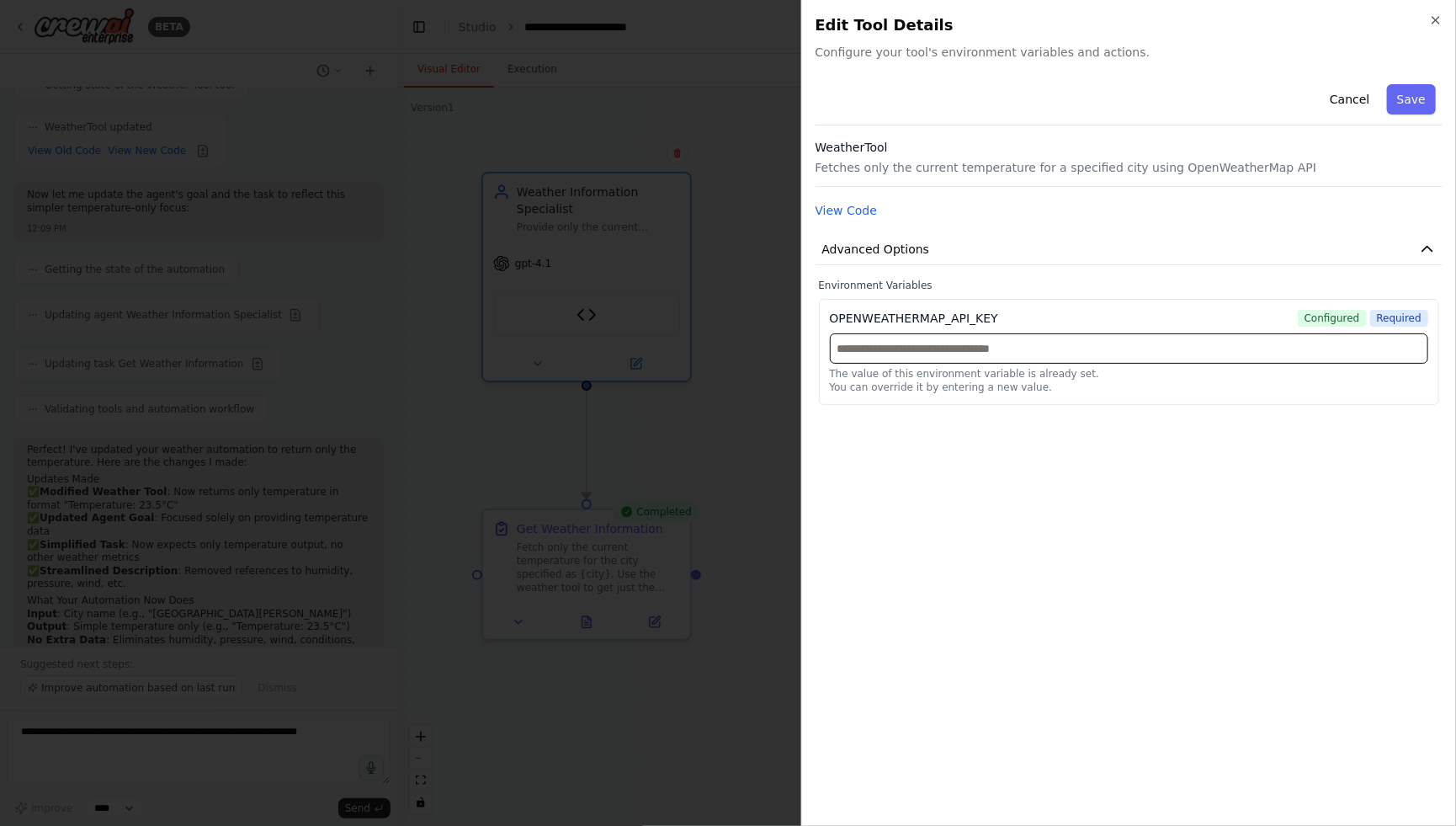
click at [1023, 353] on input "text" at bounding box center [1129, 348] width 599 height 30
paste input "**********"
type input "**********"
click at [1145, 480] on div "**********" at bounding box center [1130, 444] width 628 height 735
click at [1419, 106] on button "Save" at bounding box center [1411, 99] width 48 height 30
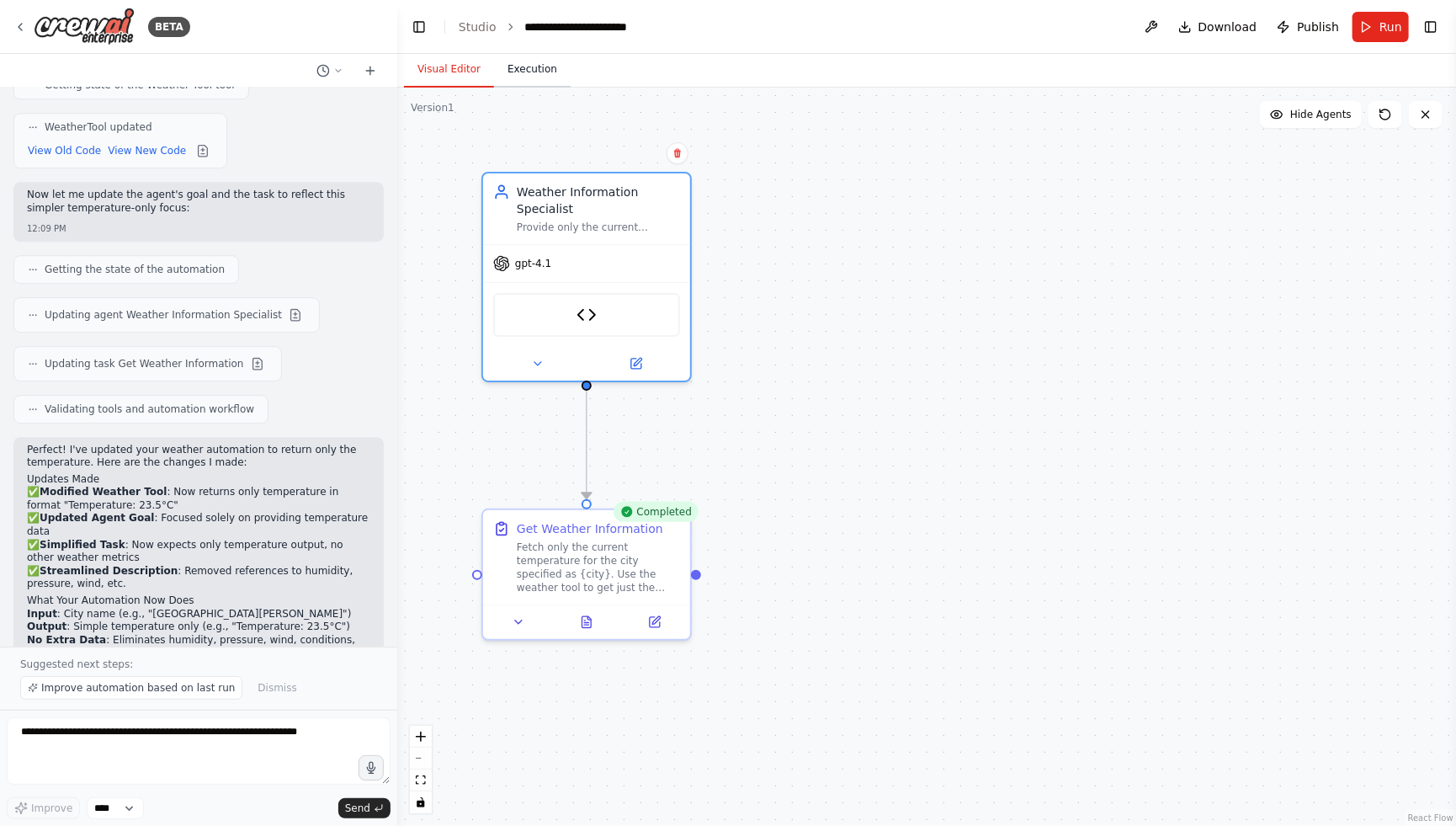
click at [532, 74] on button "Execution" at bounding box center [532, 69] width 77 height 35
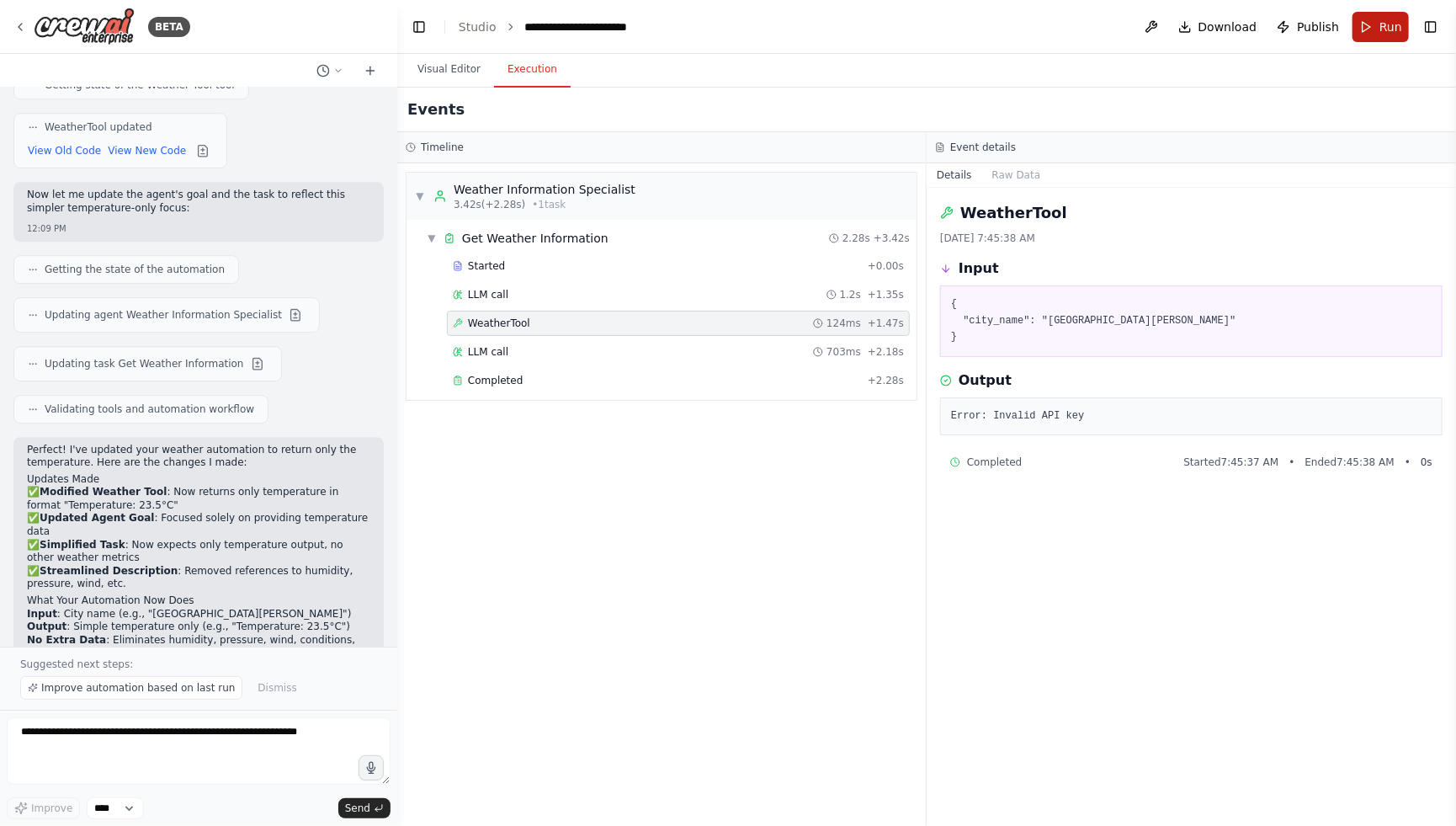
click at [1366, 29] on button "Run" at bounding box center [1381, 26] width 56 height 30
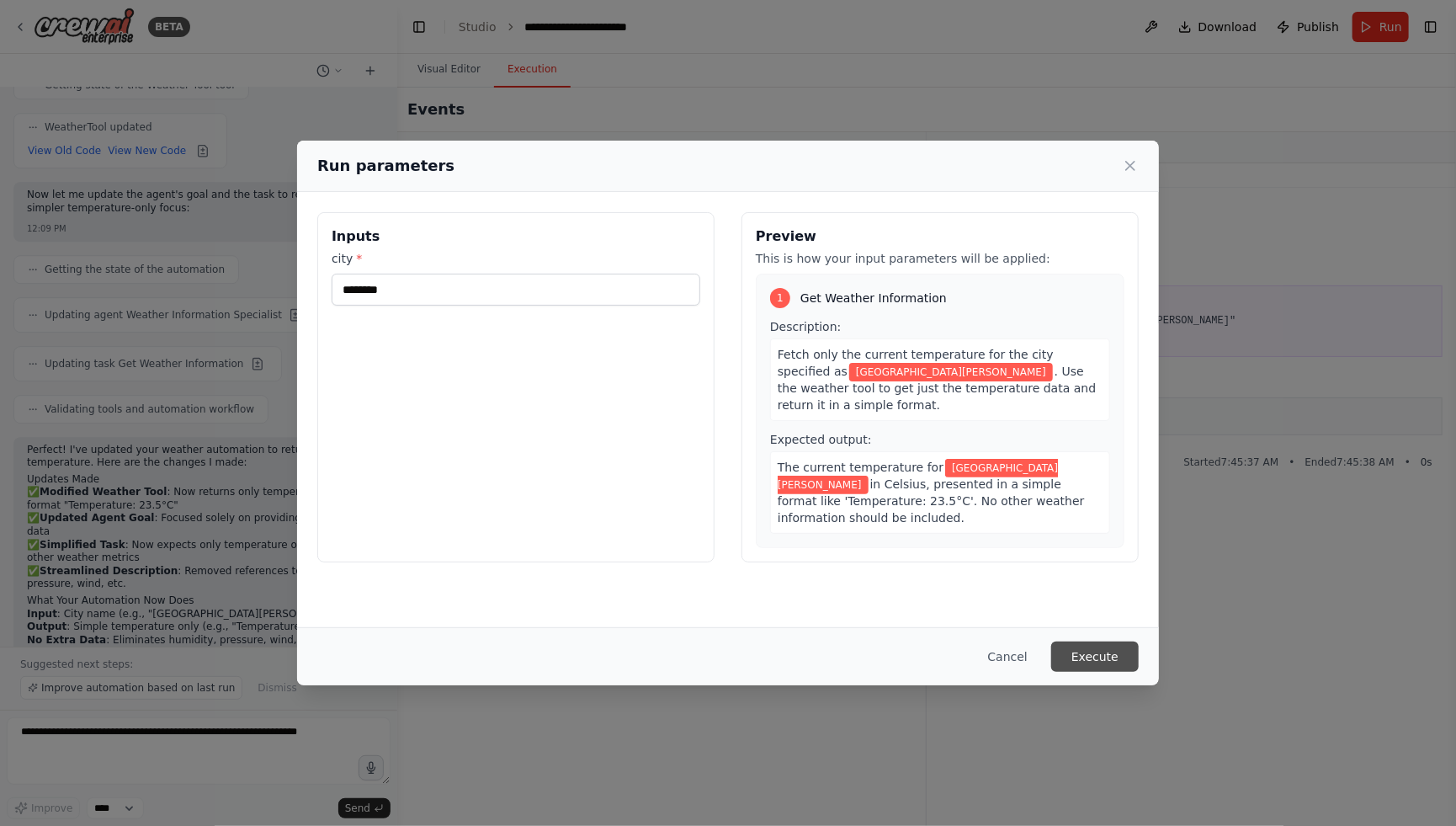
click at [1079, 650] on button "Execute" at bounding box center [1095, 656] width 88 height 30
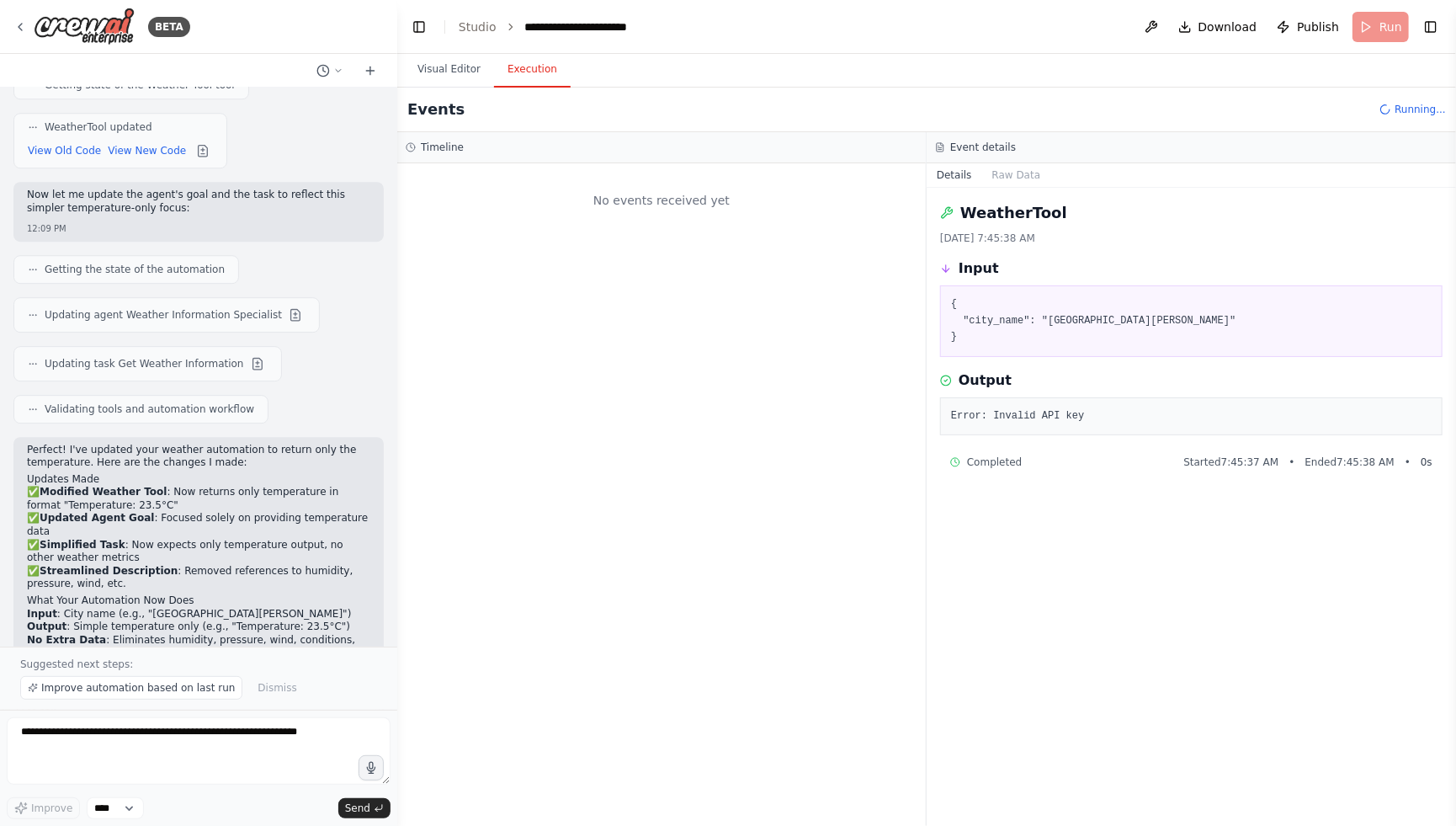
click at [615, 461] on div "No events received yet" at bounding box center [662, 494] width 529 height 662
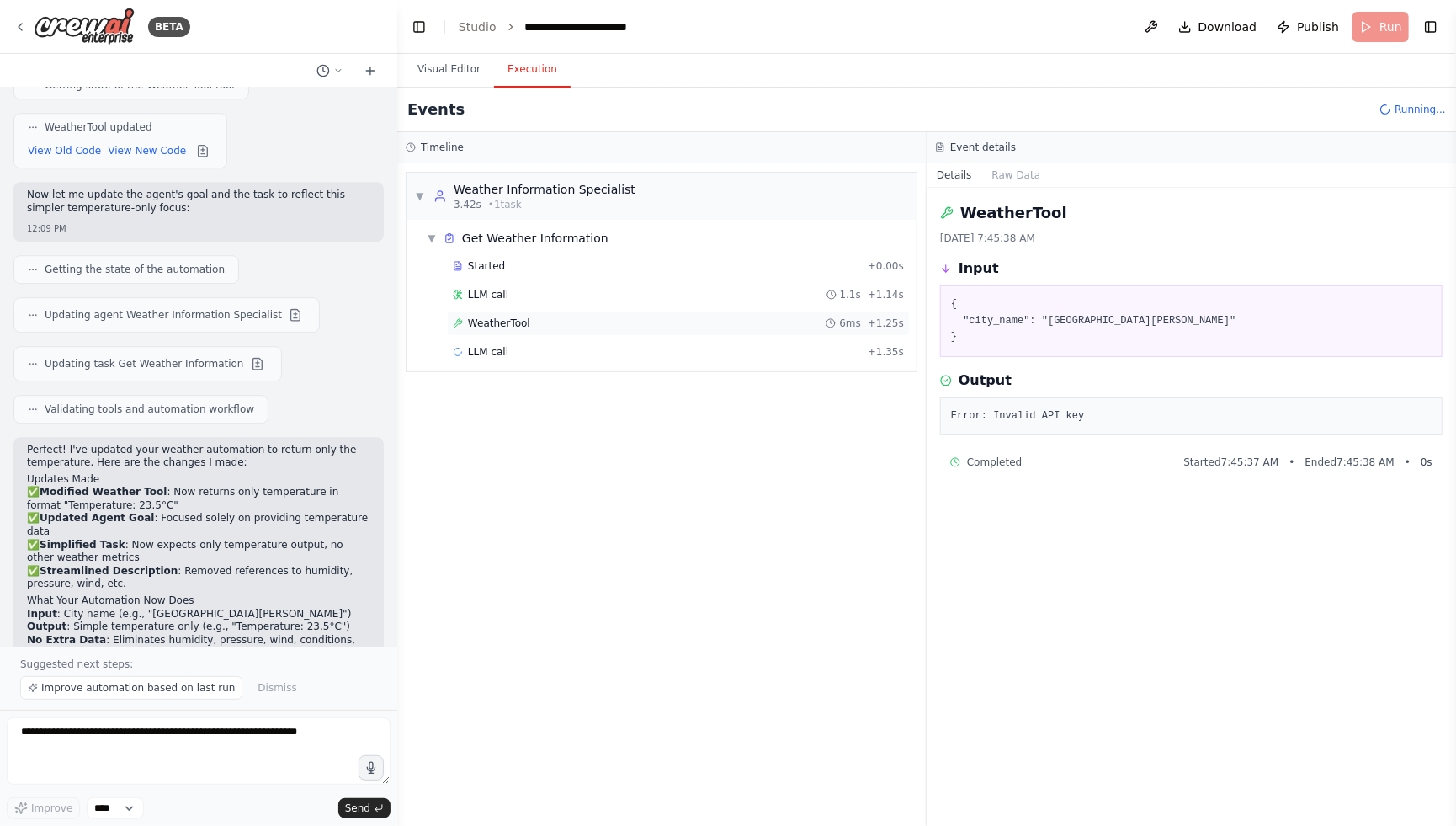
click at [522, 324] on span "WeatherTool" at bounding box center [499, 323] width 62 height 13
click at [509, 295] on div "LLM call 1.1s + 1.14s" at bounding box center [678, 294] width 451 height 13
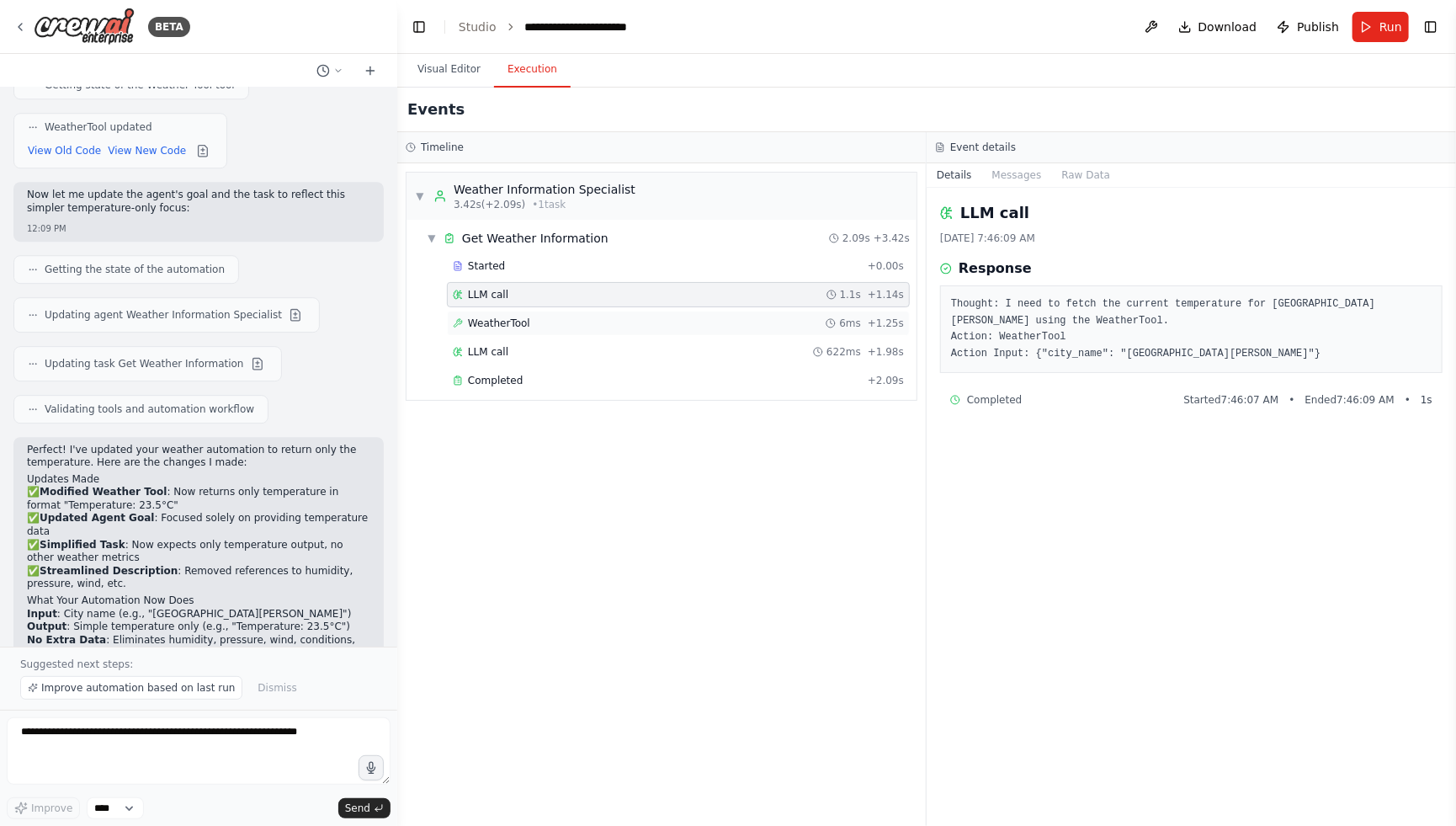
click at [525, 318] on span "WeatherTool" at bounding box center [499, 323] width 62 height 13
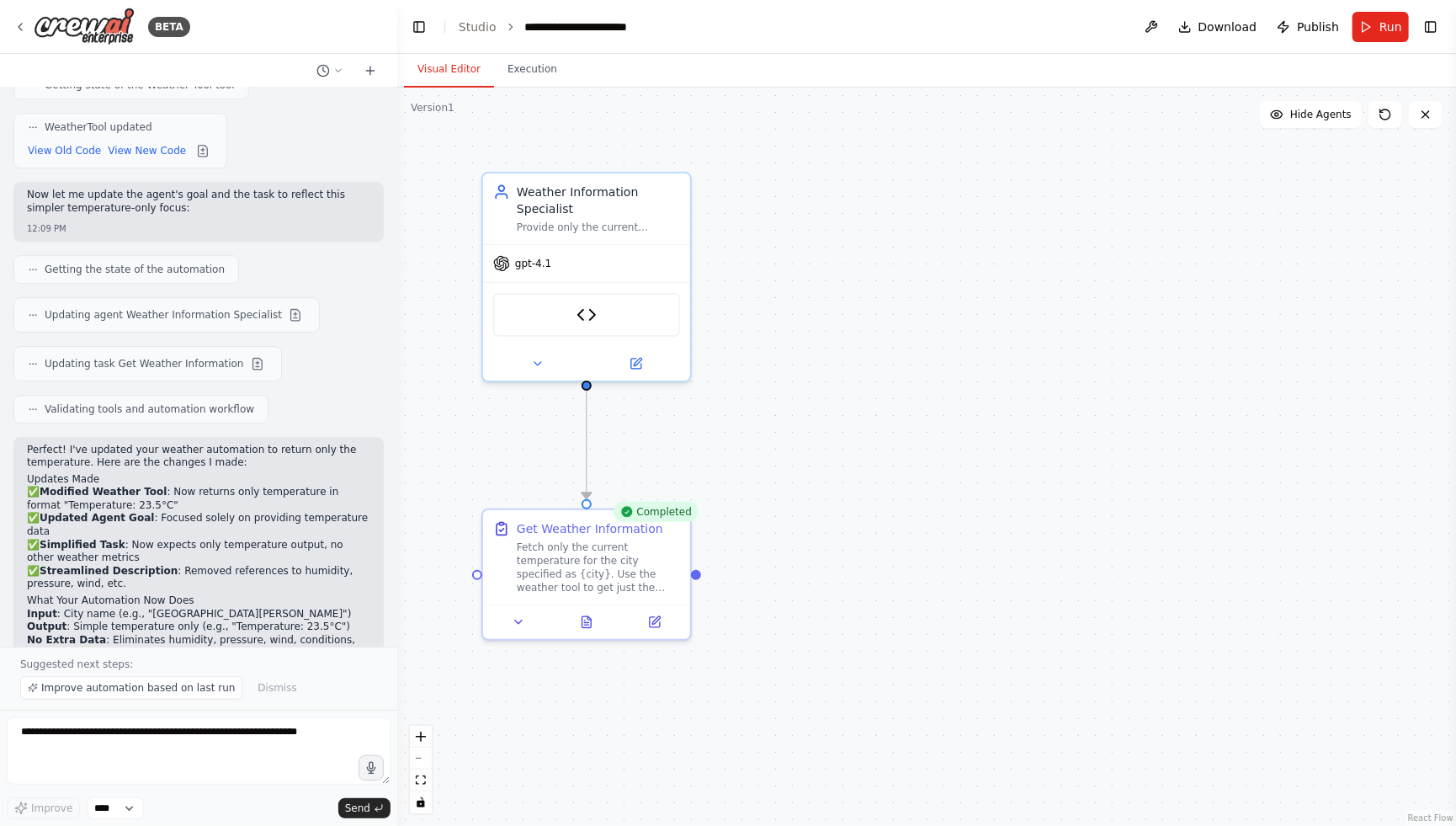
click at [458, 79] on button "Visual Editor" at bounding box center [449, 69] width 90 height 35
click at [476, 20] on link "Studio" at bounding box center [477, 26] width 38 height 13
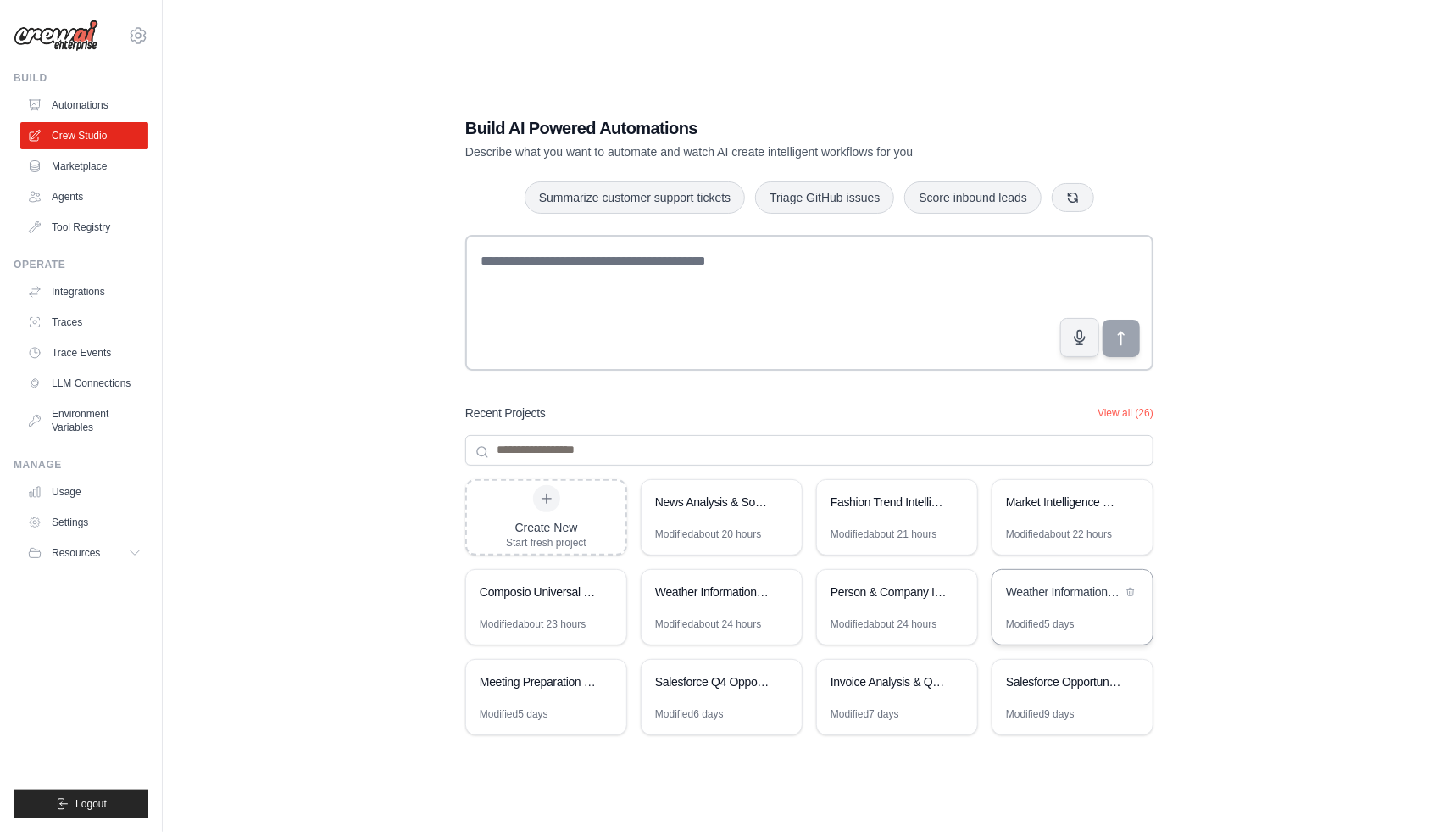
click at [1065, 580] on div "Weather Information Crew" at bounding box center [1072, 594] width 160 height 48
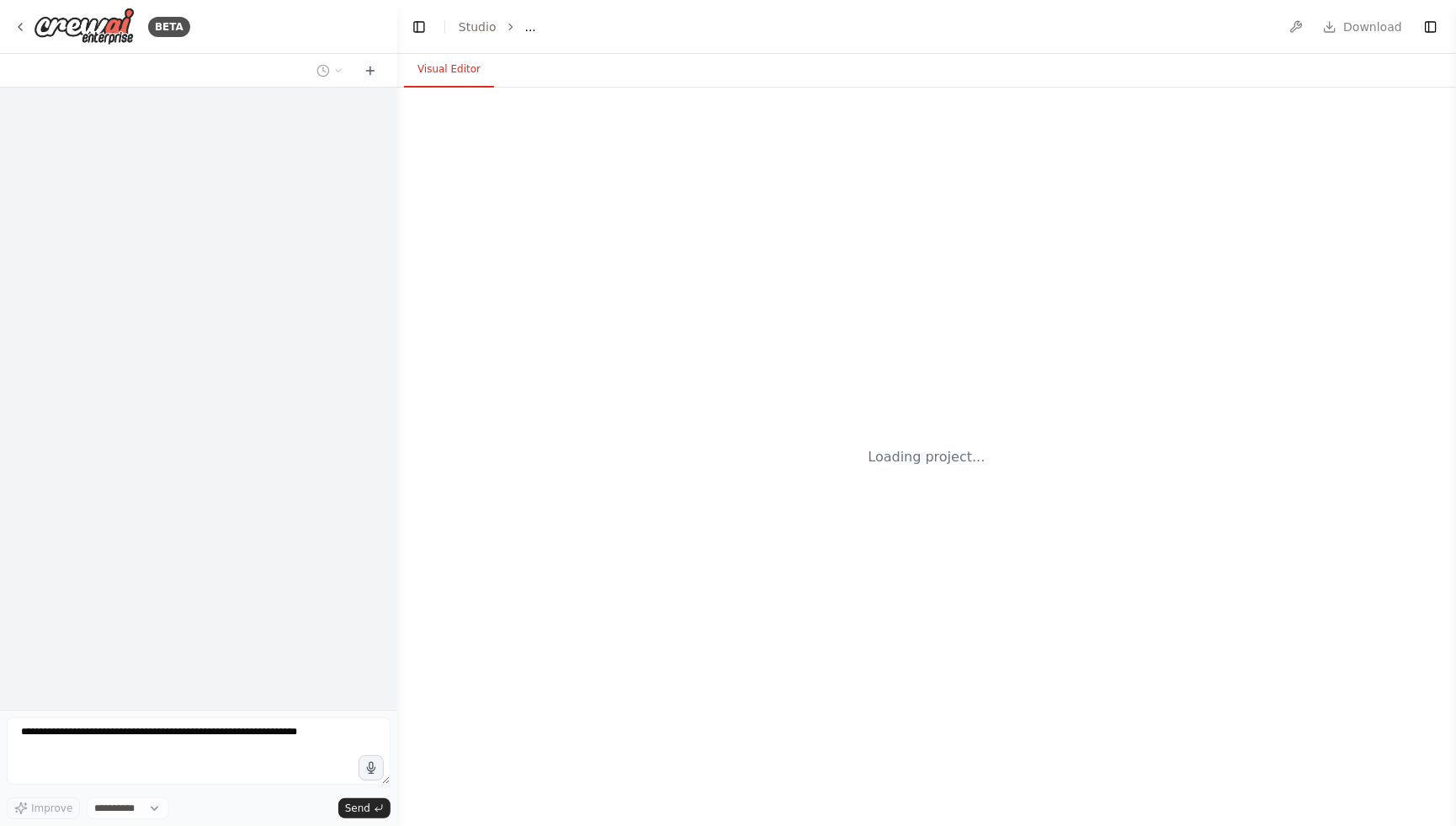
select select "****"
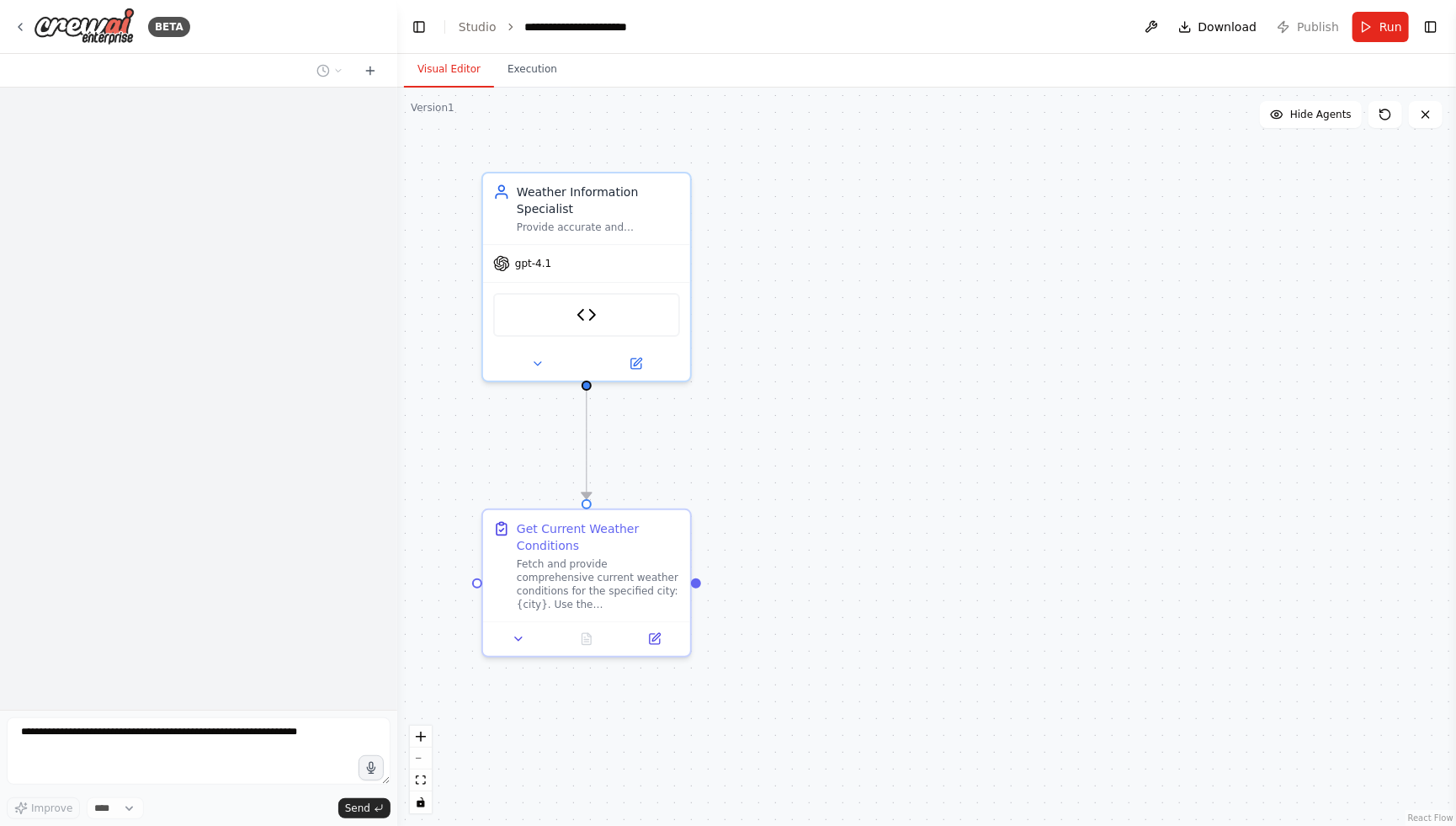
scroll to position [3034, 0]
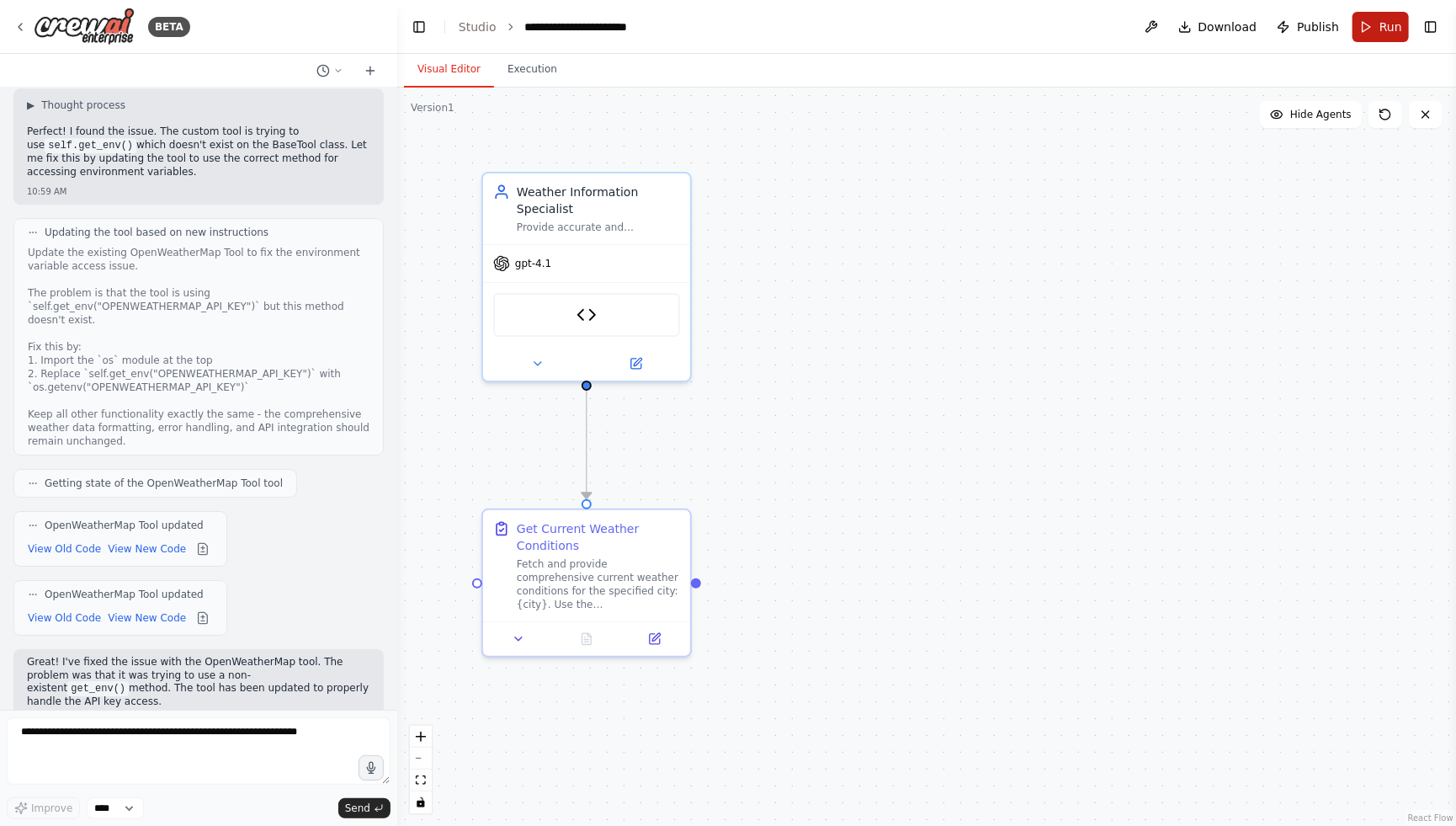
click at [1371, 26] on button "Run" at bounding box center [1381, 26] width 56 height 30
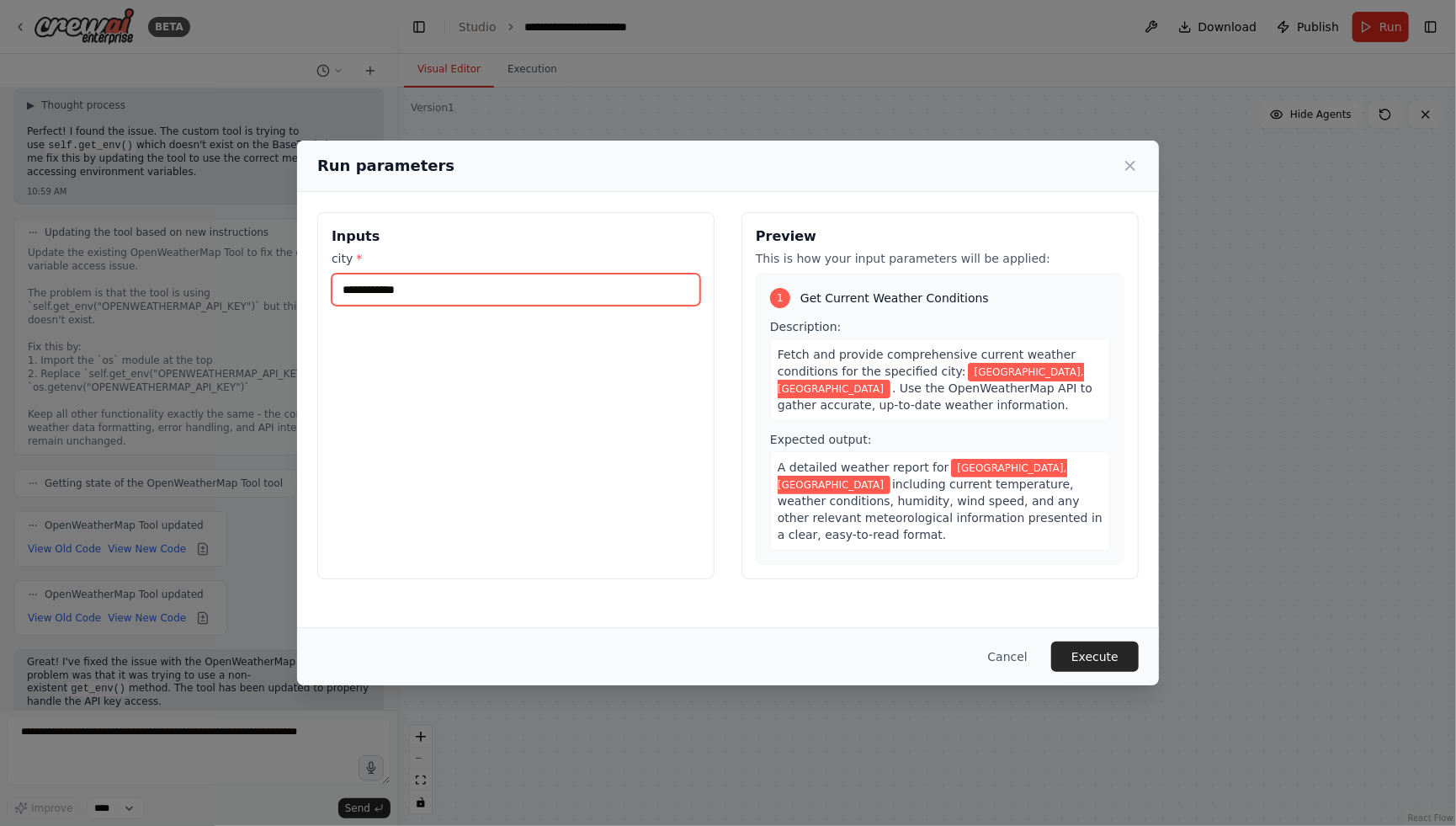
click at [572, 298] on input "**********" at bounding box center [516, 289] width 369 height 32
type input "********"
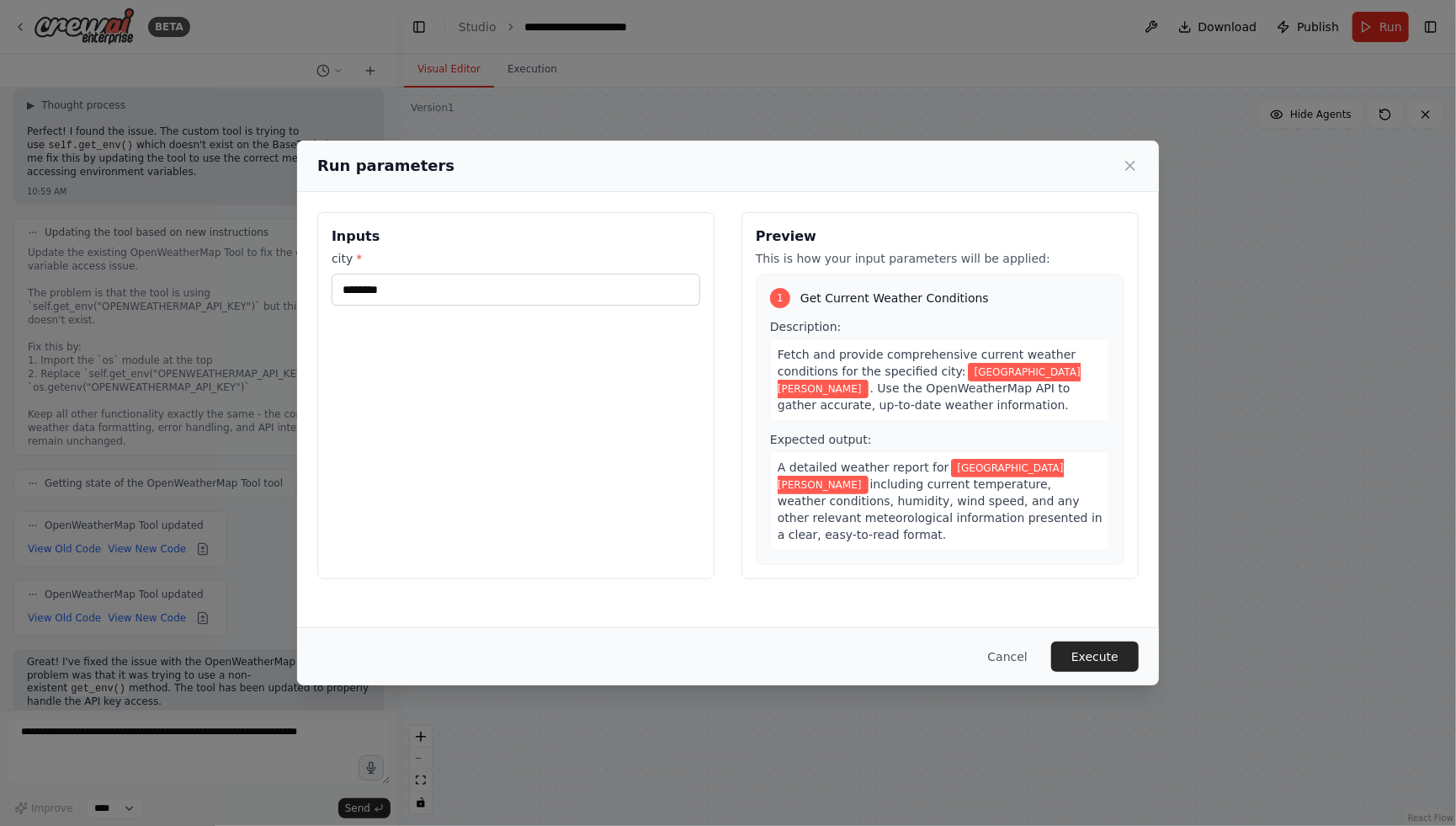
click at [642, 447] on div "Inputs city * ********" at bounding box center [516, 395] width 398 height 367
click at [1102, 653] on button "Execute" at bounding box center [1095, 656] width 88 height 30
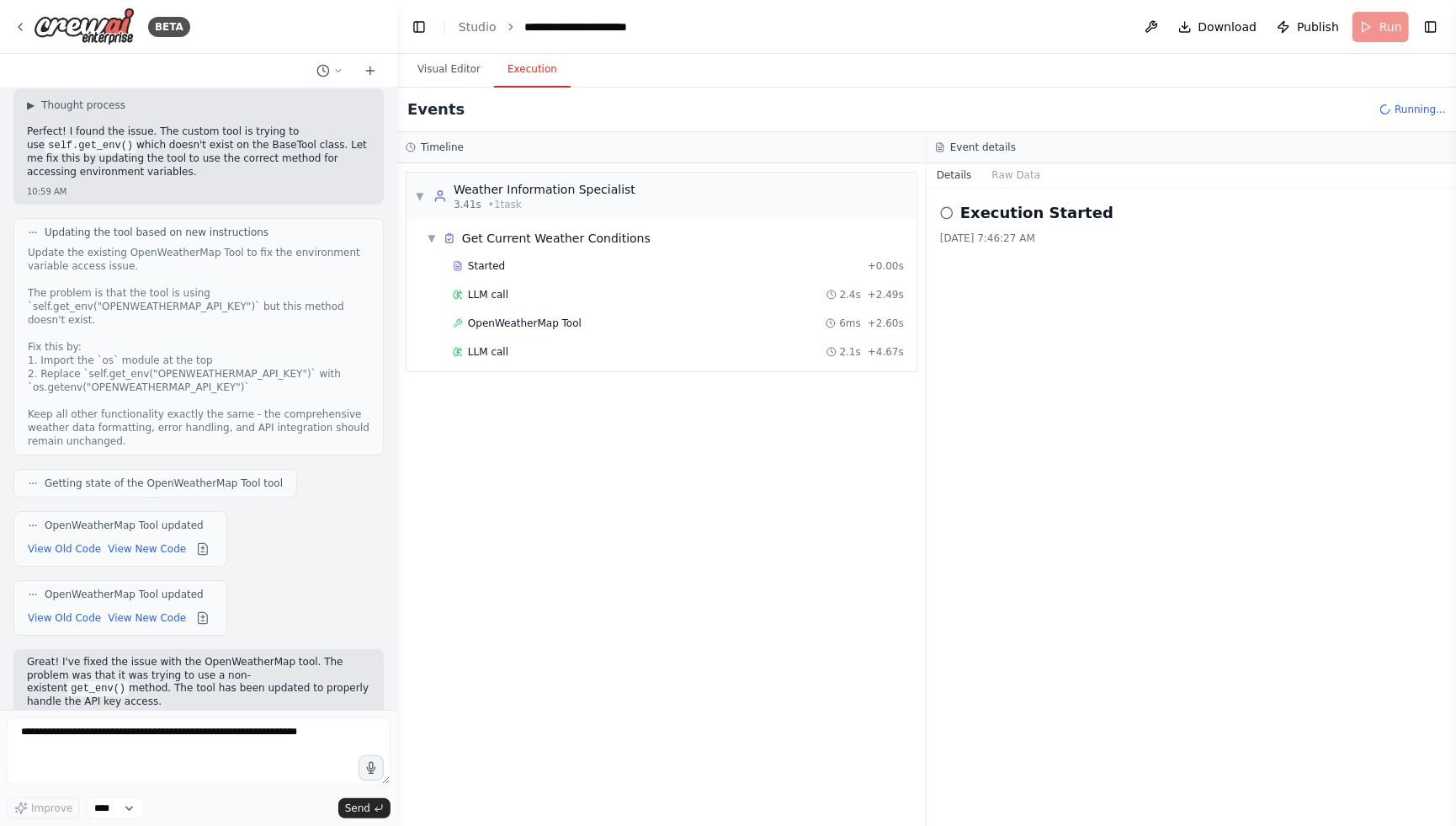
click at [528, 67] on button "Execution" at bounding box center [532, 69] width 77 height 35
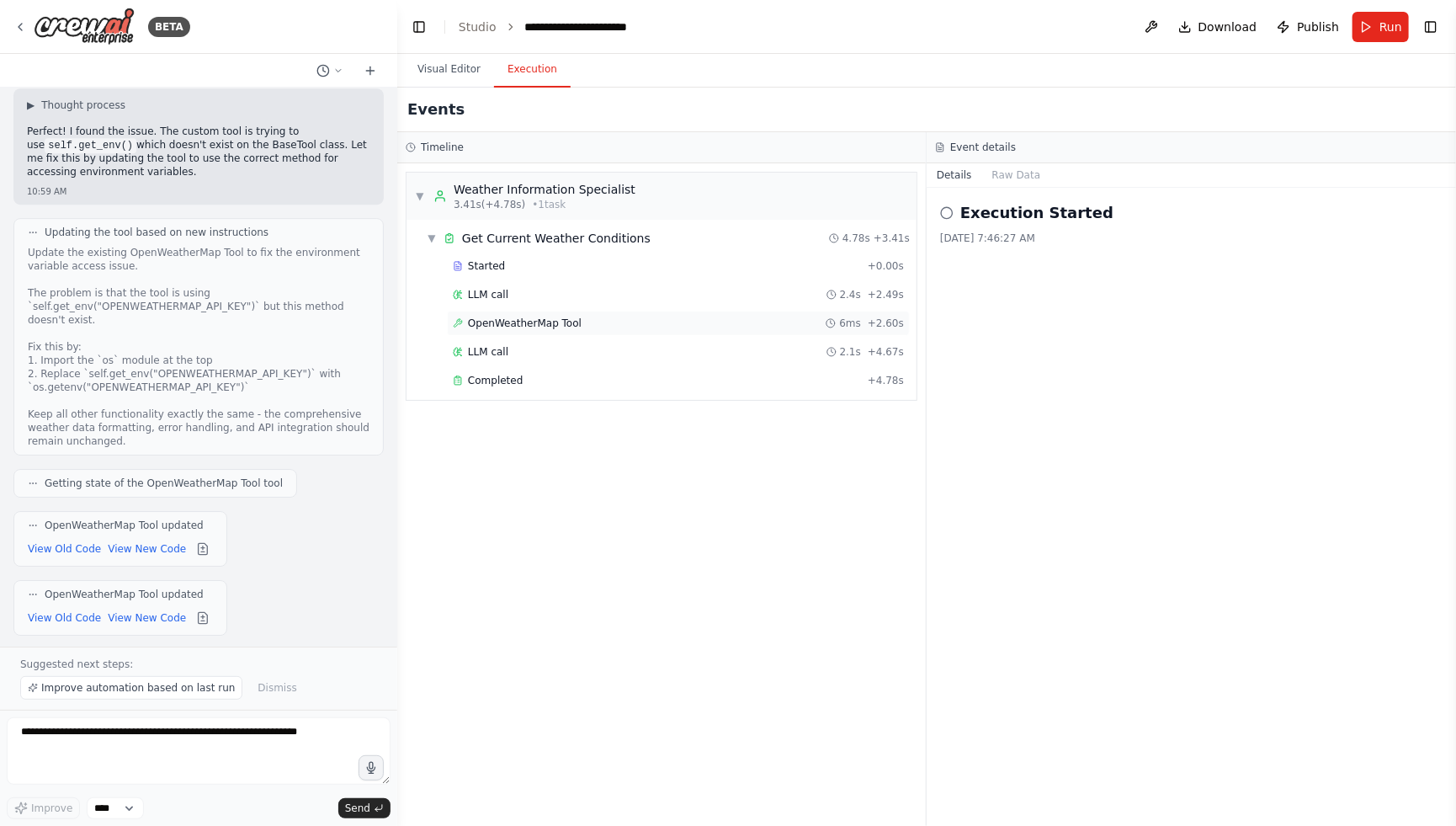
click at [560, 318] on span "OpenWeatherMap Tool" at bounding box center [524, 323] width 113 height 13
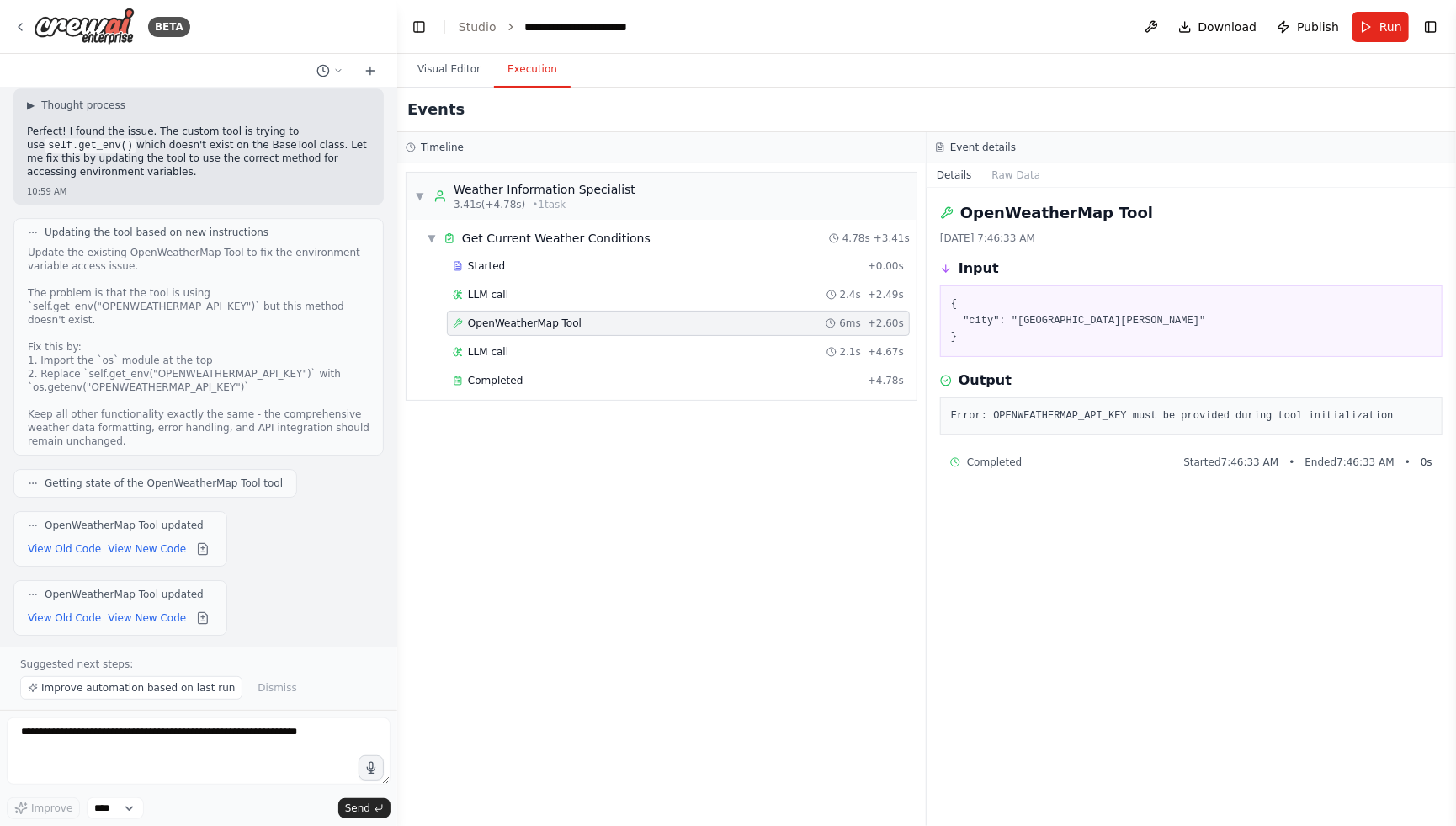
click at [1129, 410] on pre "Error: OPENWEATHERMAP_API_KEY must be provided during tool initialization" at bounding box center [1191, 416] width 480 height 17
click at [431, 74] on button "Visual Editor" at bounding box center [449, 69] width 90 height 35
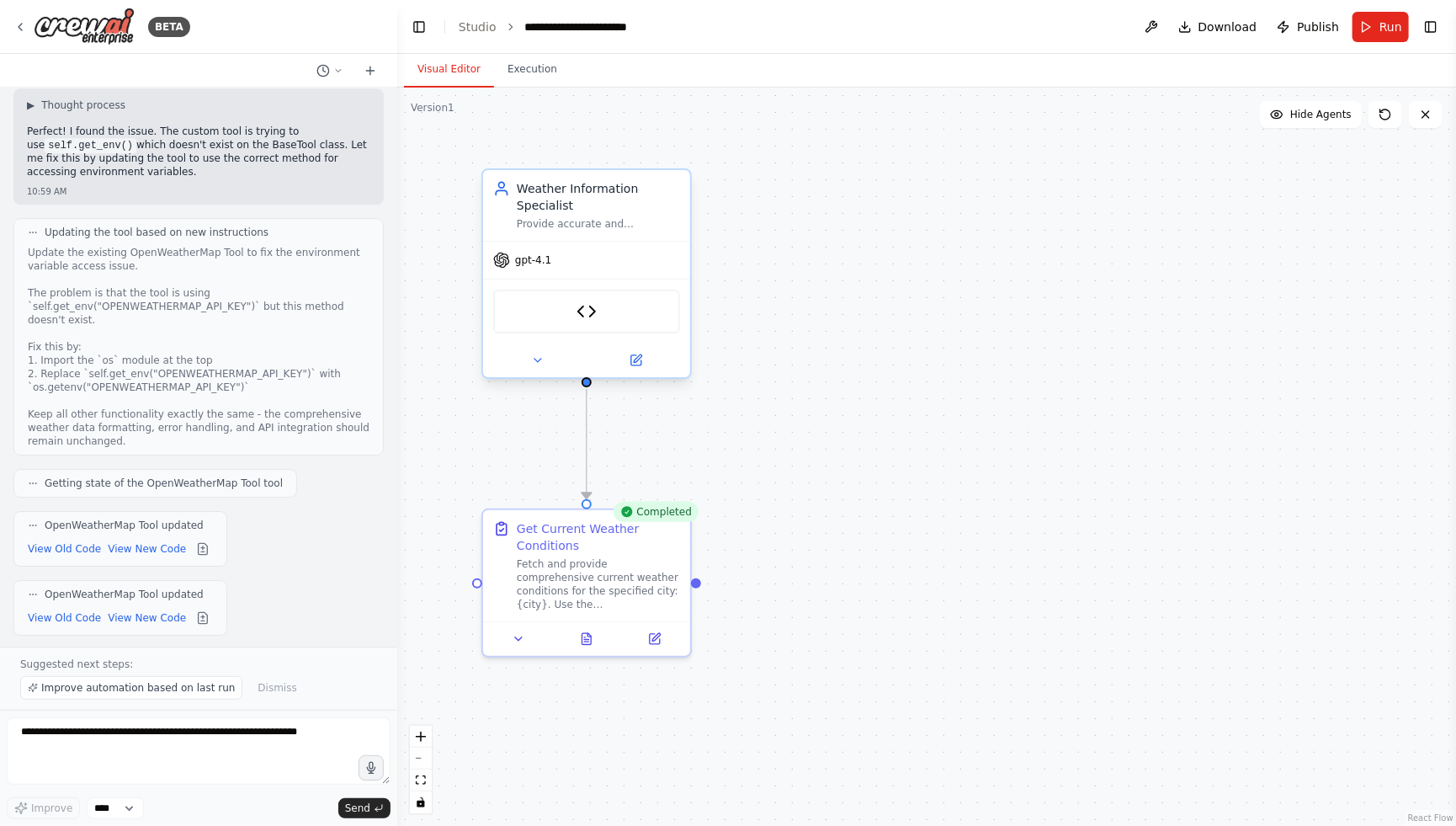
click at [574, 311] on div "OpenWeatherMap Tool" at bounding box center [587, 311] width 187 height 44
click at [647, 365] on button at bounding box center [636, 360] width 95 height 20
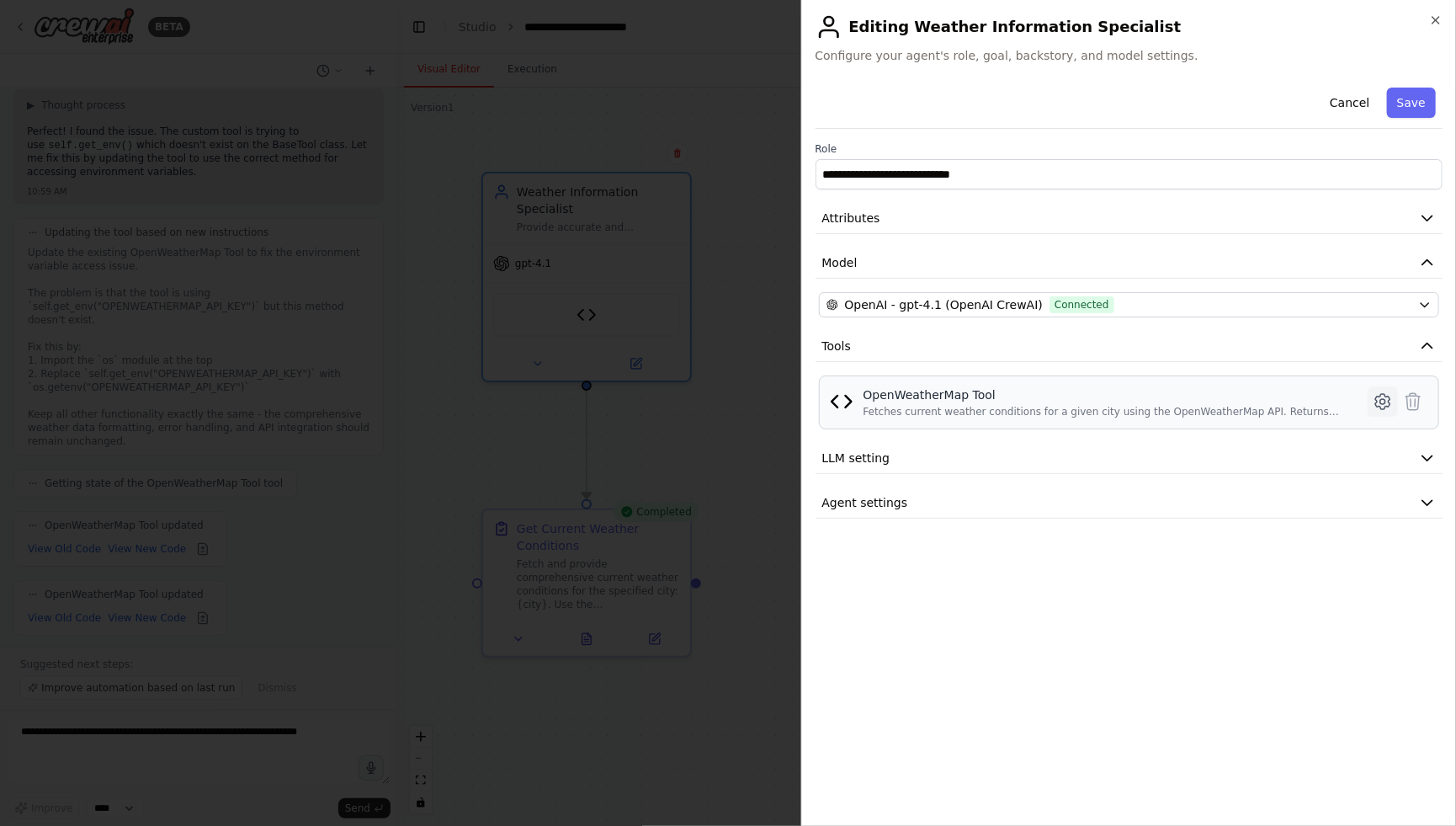
click at [1379, 398] on icon at bounding box center [1383, 401] width 20 height 20
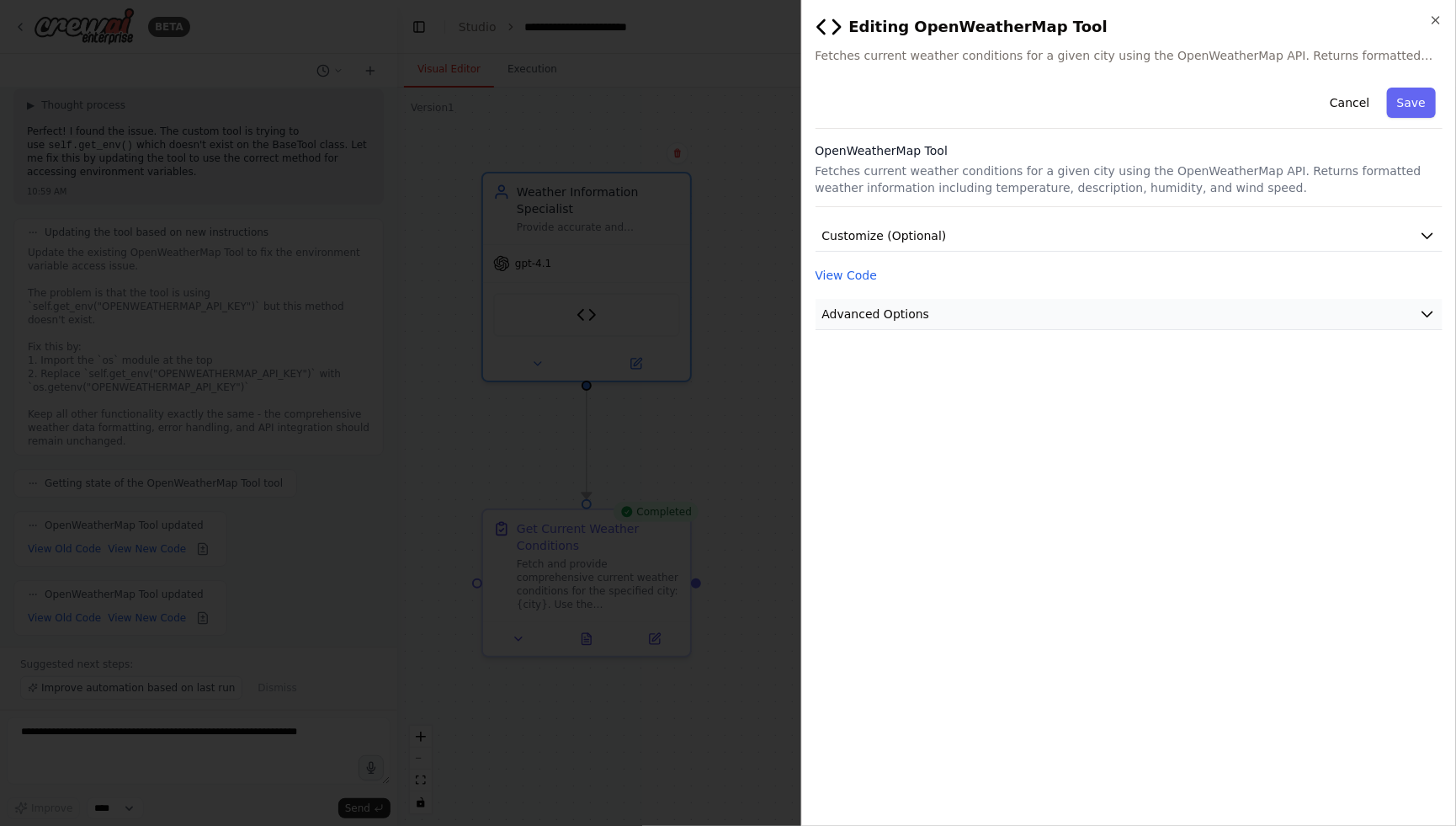
click at [1084, 318] on button "Advanced Options" at bounding box center [1130, 314] width 628 height 31
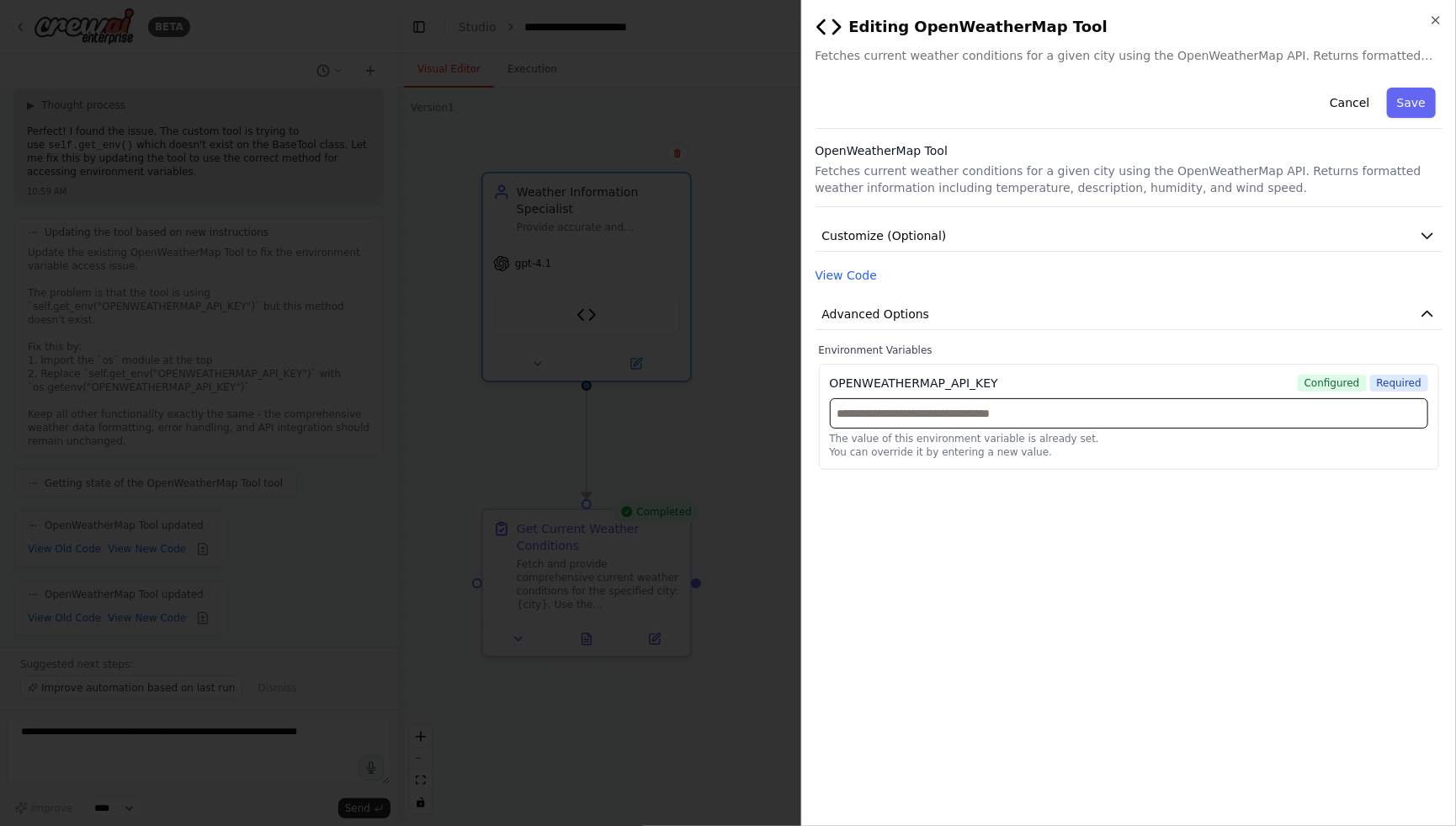
click at [1055, 398] on input "text" at bounding box center [1129, 413] width 599 height 30
paste input "**********"
type input "**********"
click at [1291, 503] on div "**********" at bounding box center [1130, 447] width 628 height 732
click at [1409, 110] on button "Save" at bounding box center [1411, 103] width 48 height 30
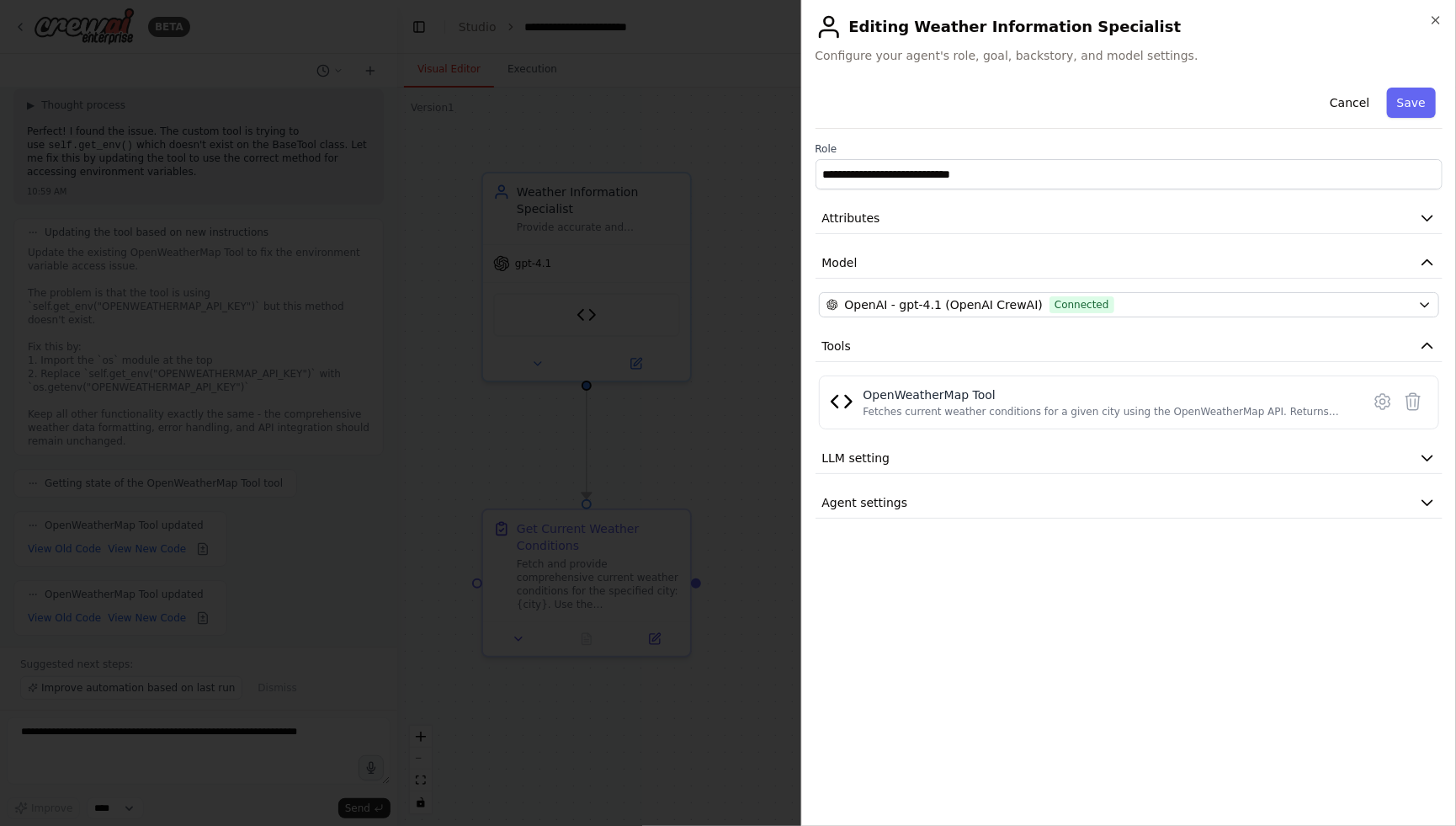
click at [1434, 27] on h2 "Editing Weather Information Specialist" at bounding box center [1130, 26] width 628 height 27
click at [1434, 26] on icon "button" at bounding box center [1436, 19] width 13 height 13
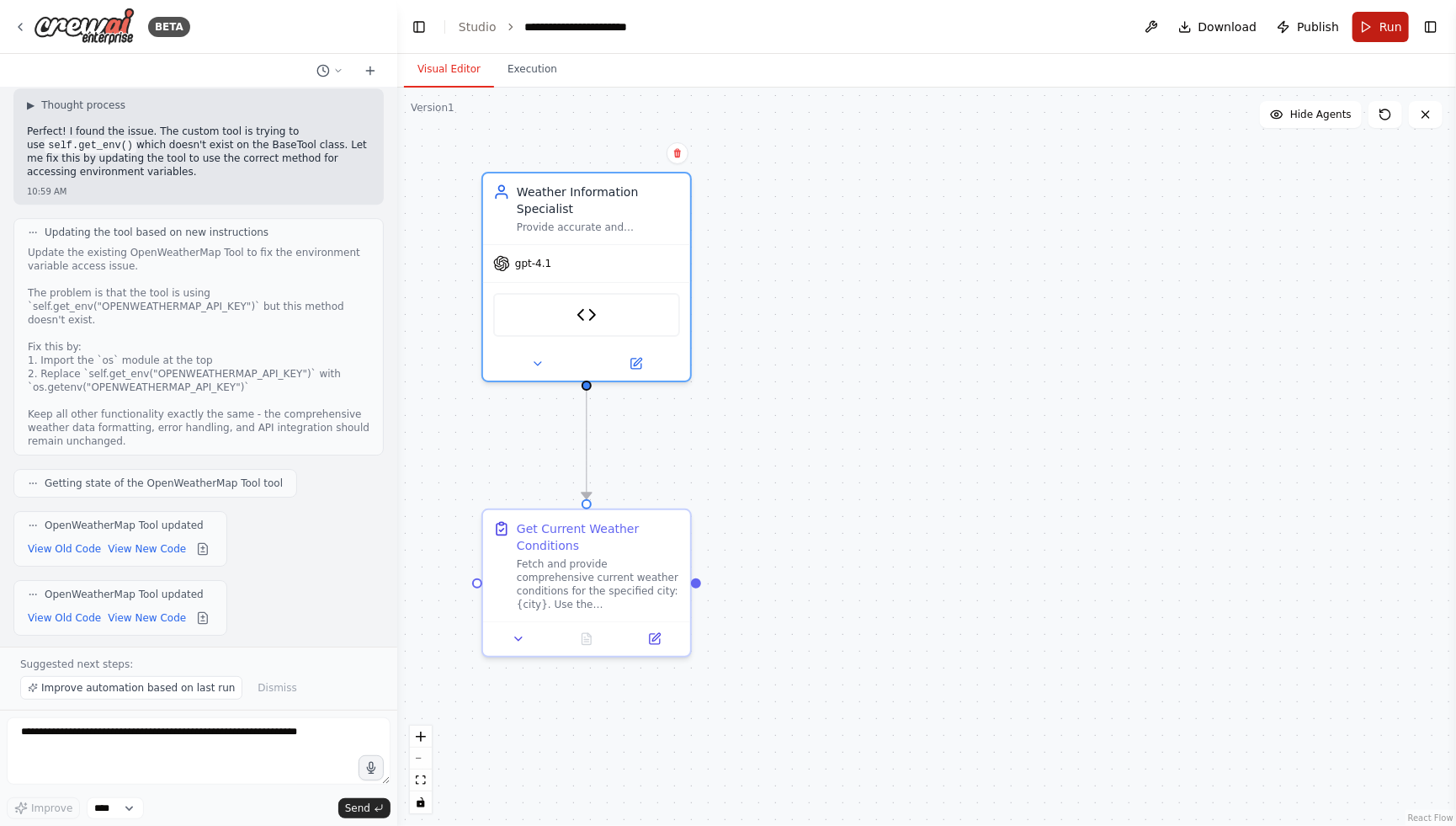
click at [1404, 24] on button "Run" at bounding box center [1381, 26] width 56 height 30
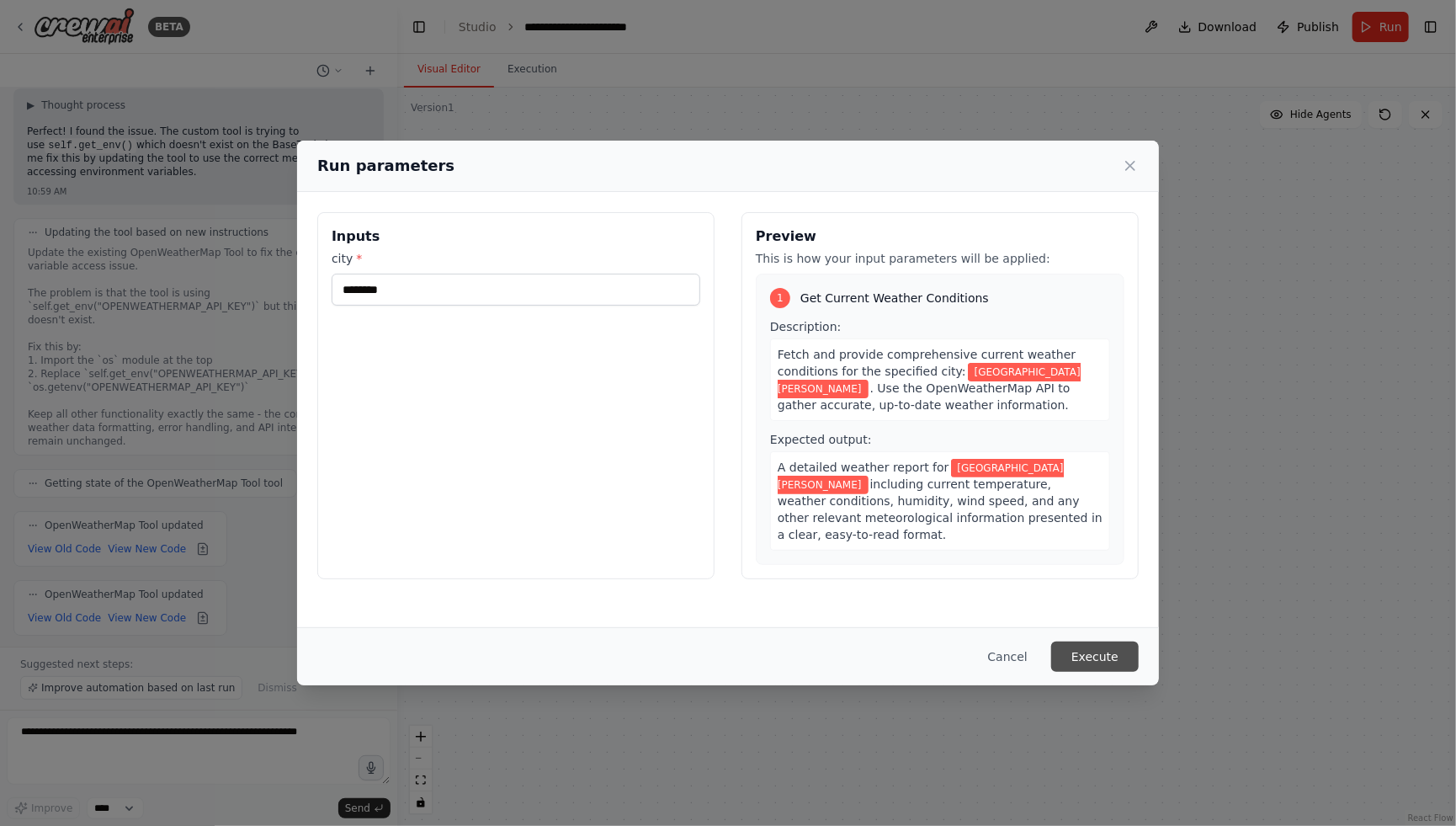
click at [1074, 653] on button "Execute" at bounding box center [1095, 656] width 88 height 30
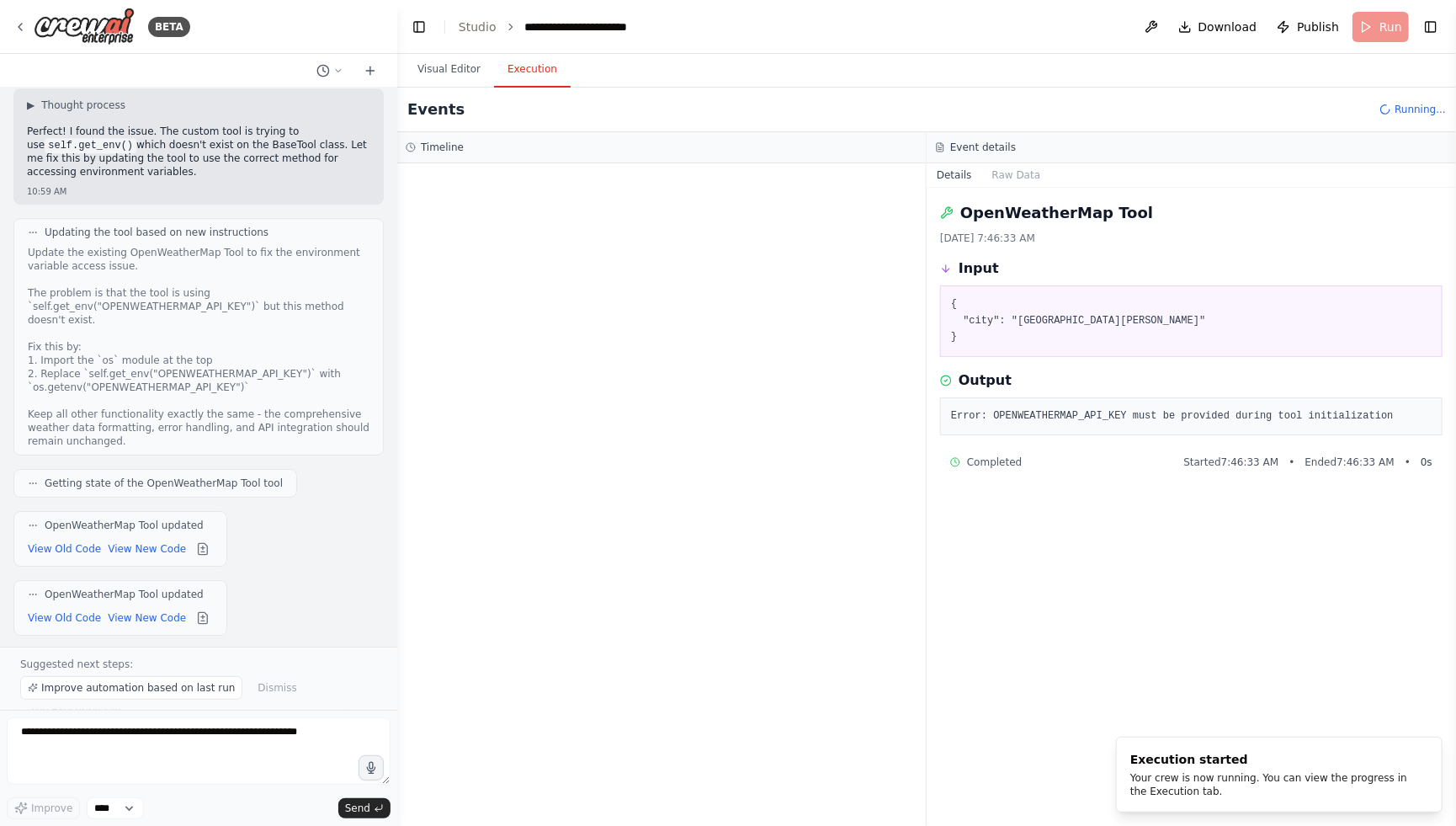
click at [546, 77] on button "Execution" at bounding box center [532, 69] width 77 height 35
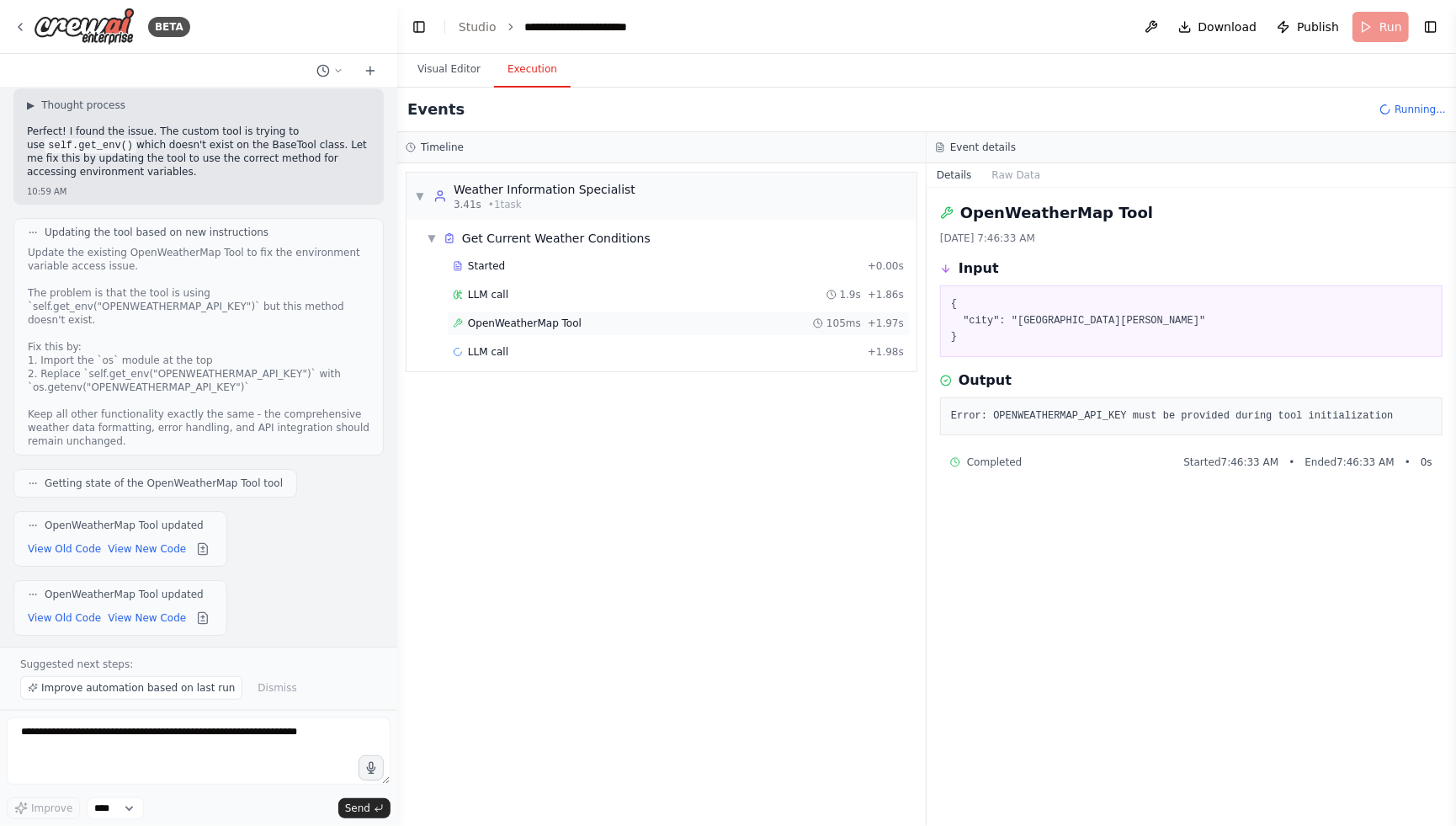
click at [560, 326] on span "OpenWeatherMap Tool" at bounding box center [524, 323] width 113 height 13
click at [523, 301] on div "LLM call 1.9s + 1.86s" at bounding box center [678, 295] width 463 height 26
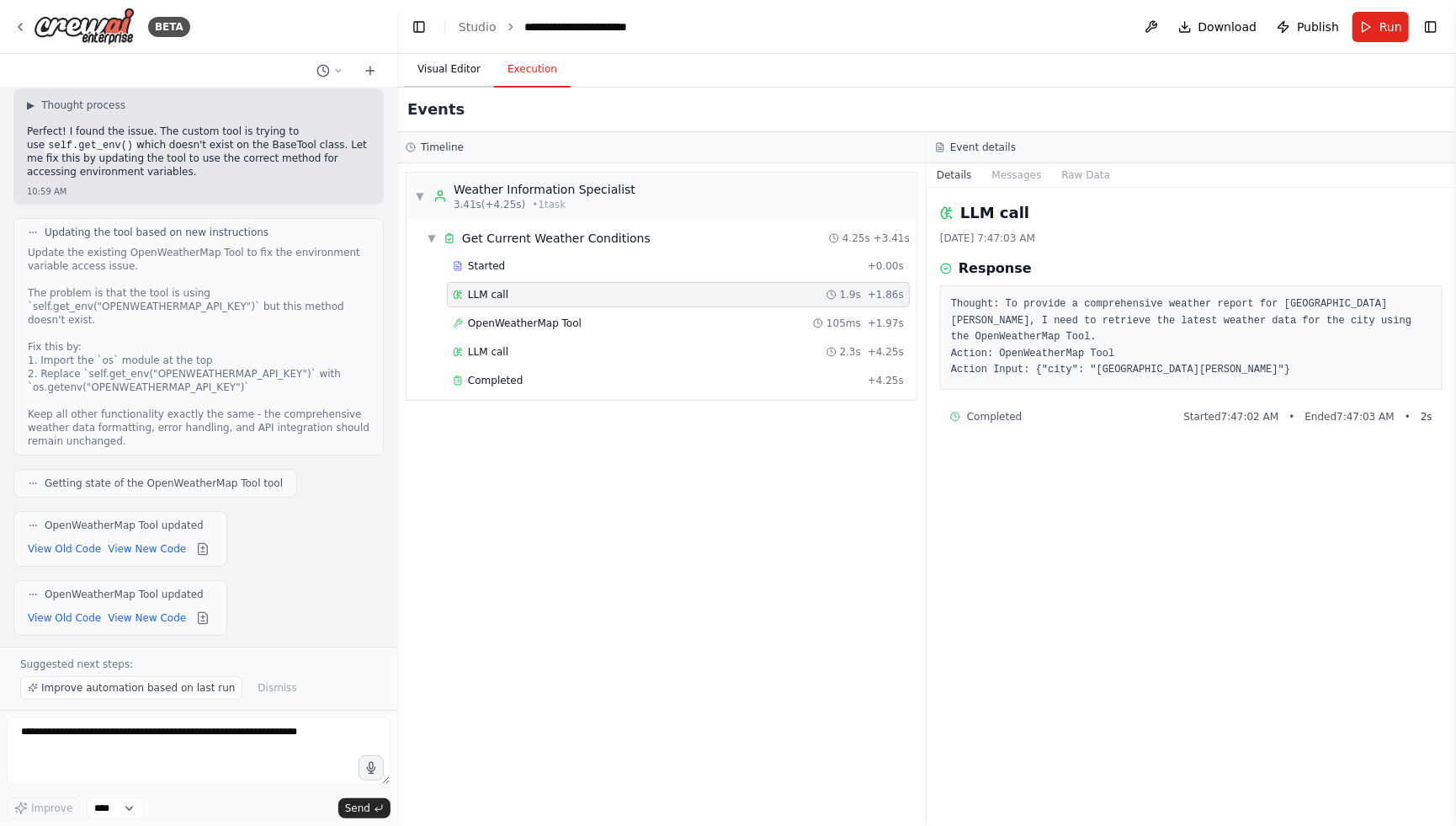
click at [433, 63] on button "Visual Editor" at bounding box center [449, 69] width 90 height 35
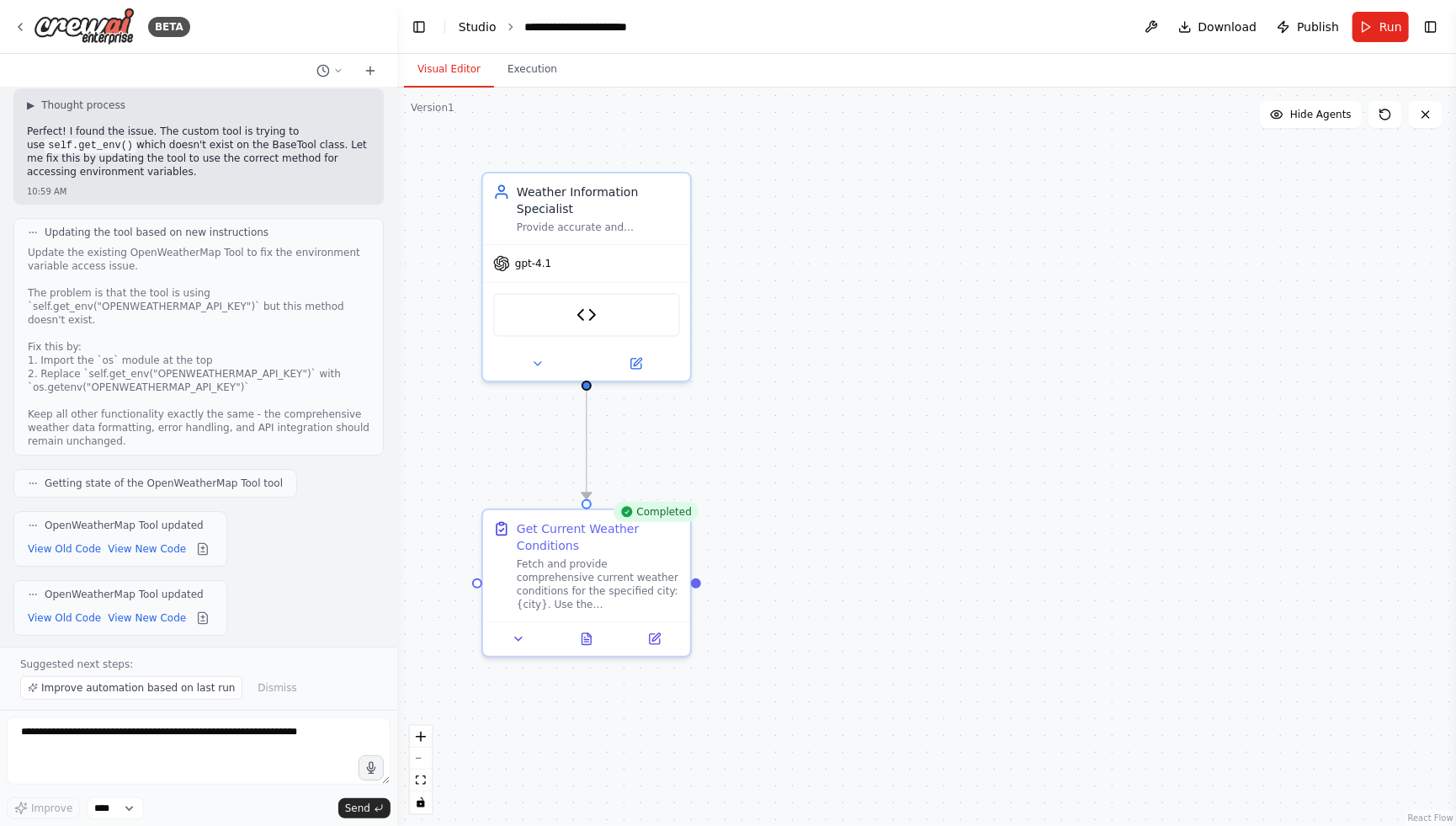
click at [476, 25] on link "Studio" at bounding box center [477, 26] width 38 height 13
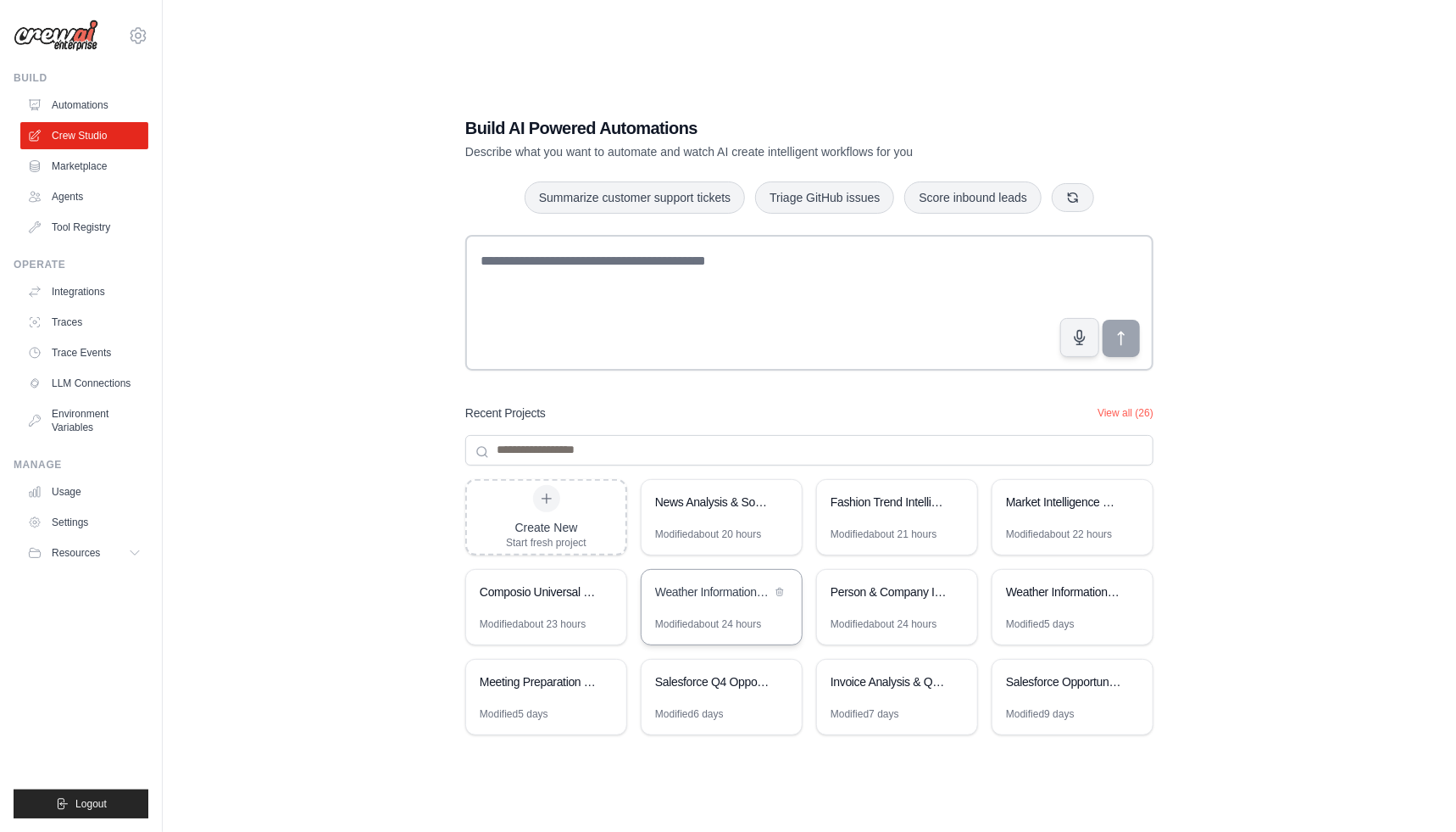
click at [711, 601] on div "Weather Information Crew" at bounding box center [713, 593] width 116 height 20
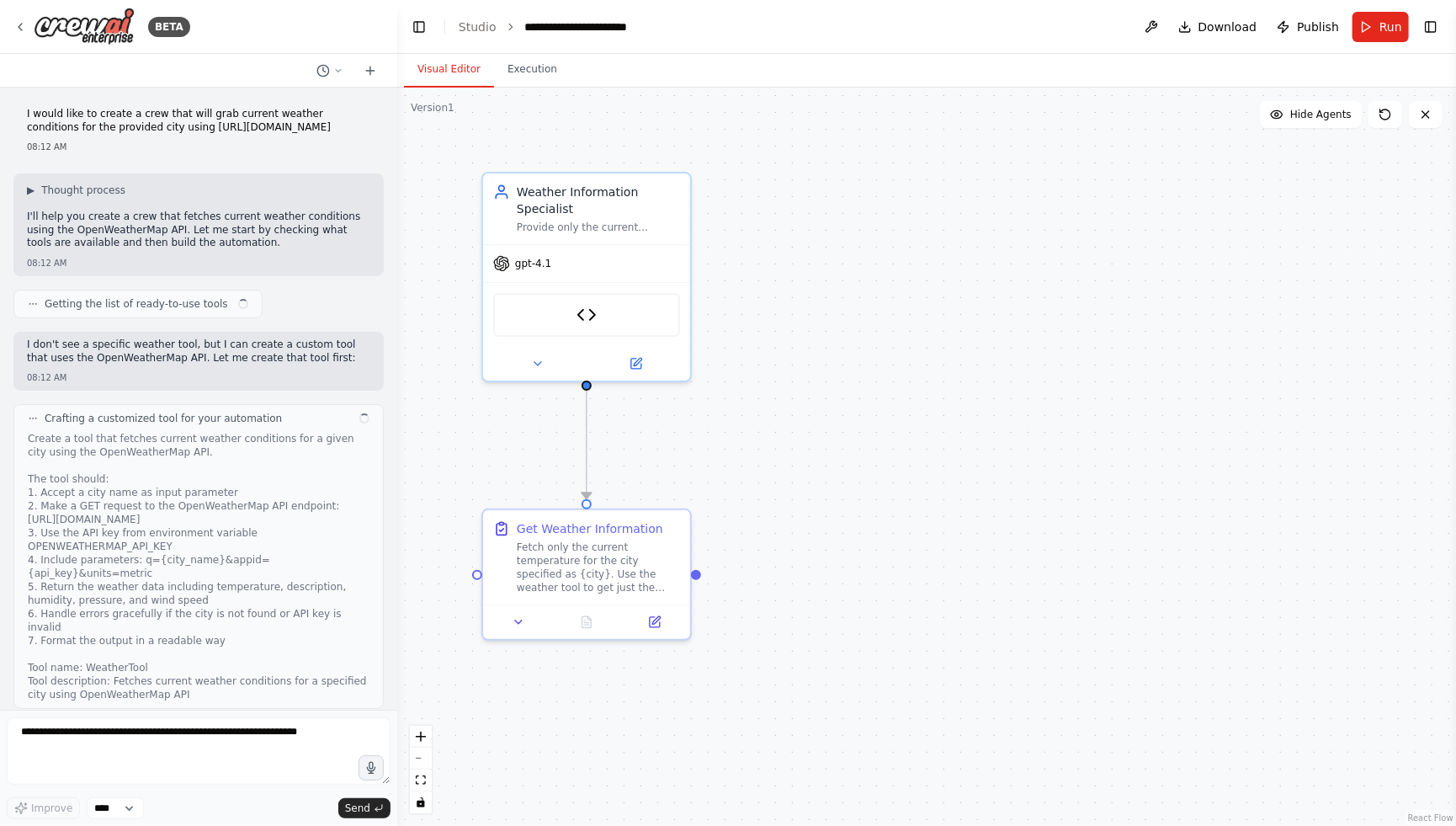
scroll to position [2708, 0]
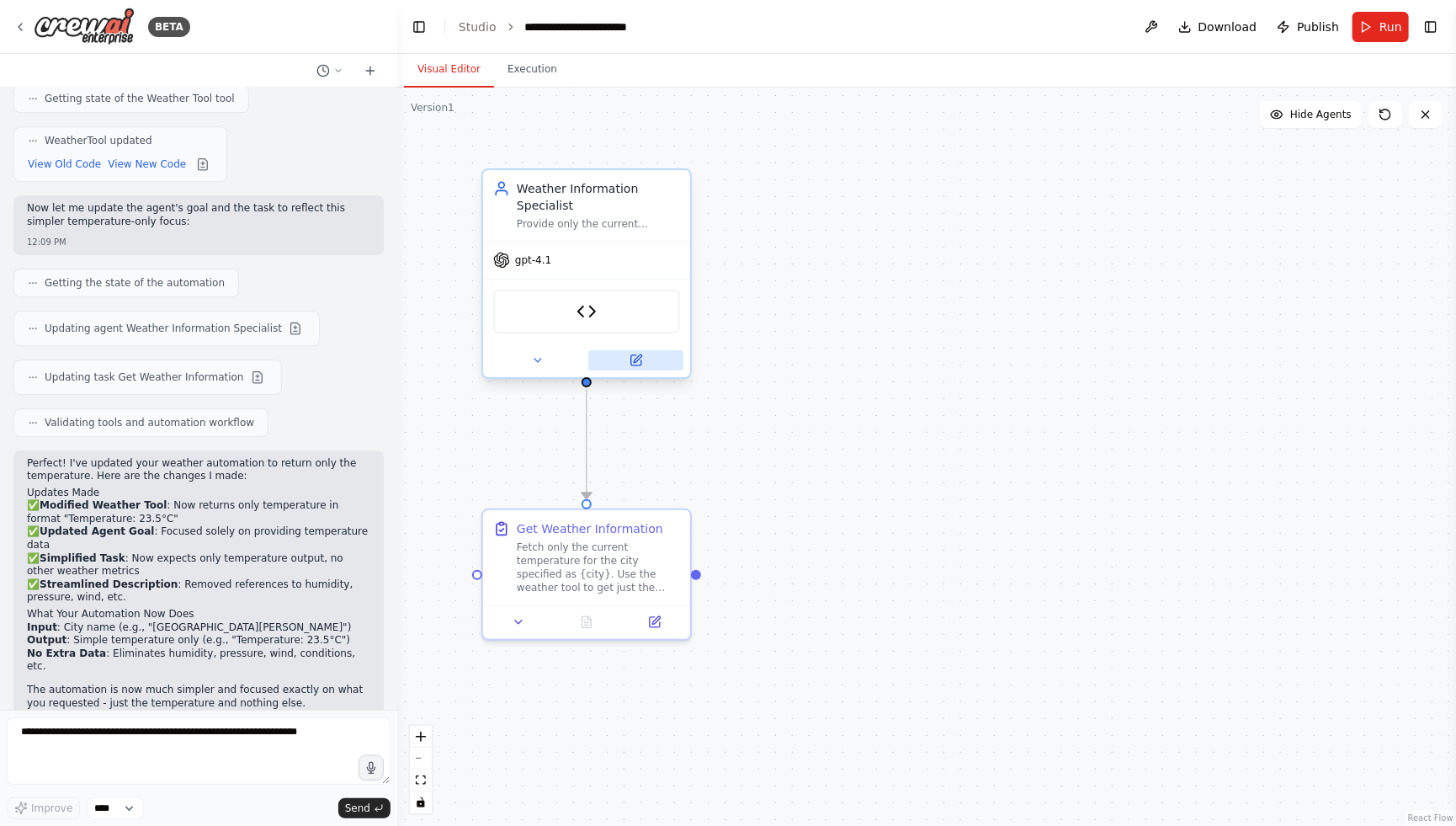
click at [632, 366] on button at bounding box center [636, 360] width 95 height 20
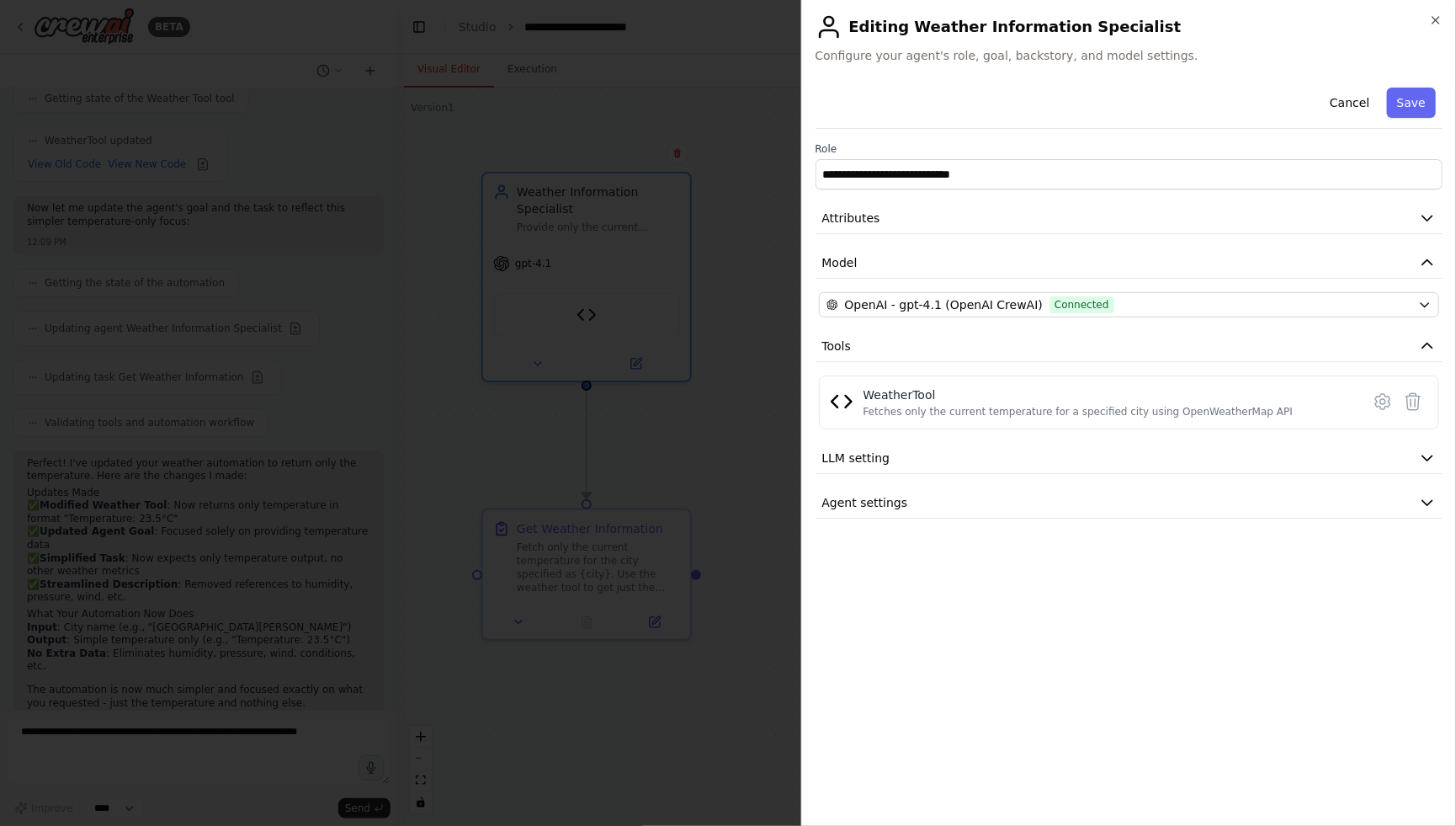
click at [1138, 647] on div "**********" at bounding box center [1130, 447] width 628 height 732
click at [1295, 450] on button "LLM setting" at bounding box center [1130, 457] width 628 height 31
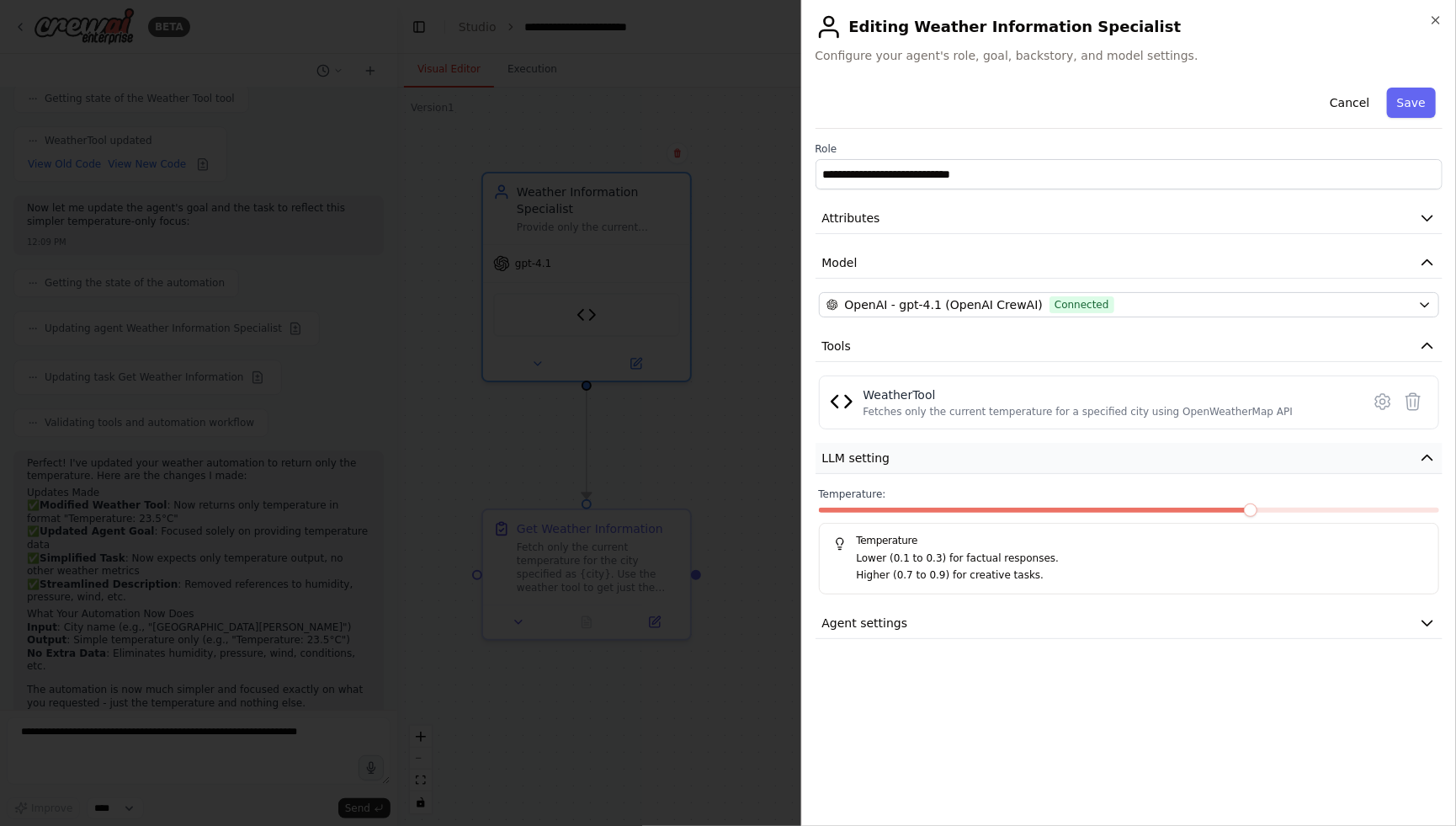
click at [1294, 450] on button "LLM setting" at bounding box center [1130, 457] width 628 height 31
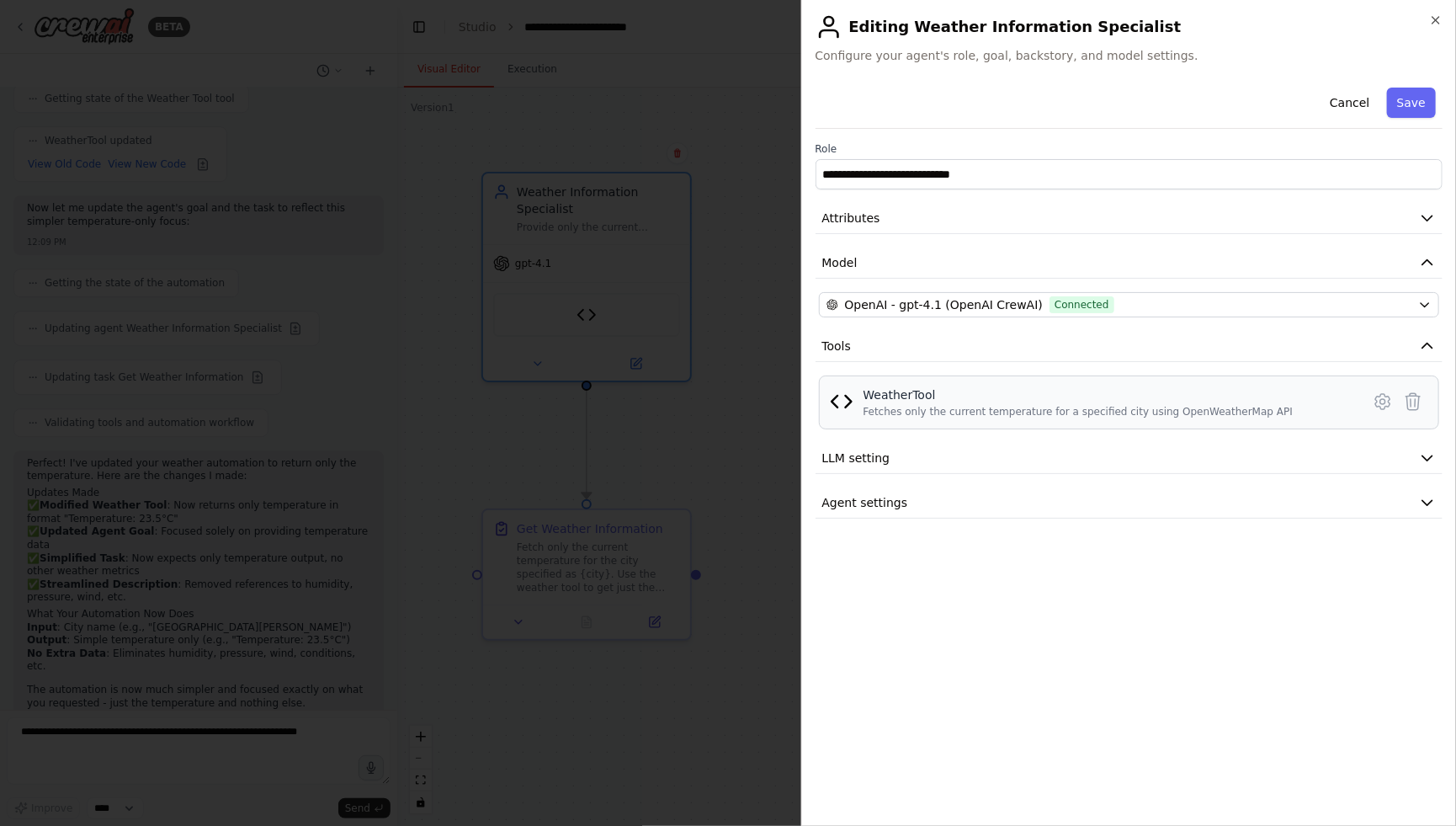
click at [1065, 391] on div "WeatherTool" at bounding box center [1079, 394] width 430 height 17
click at [1376, 399] on icon at bounding box center [1383, 401] width 20 height 20
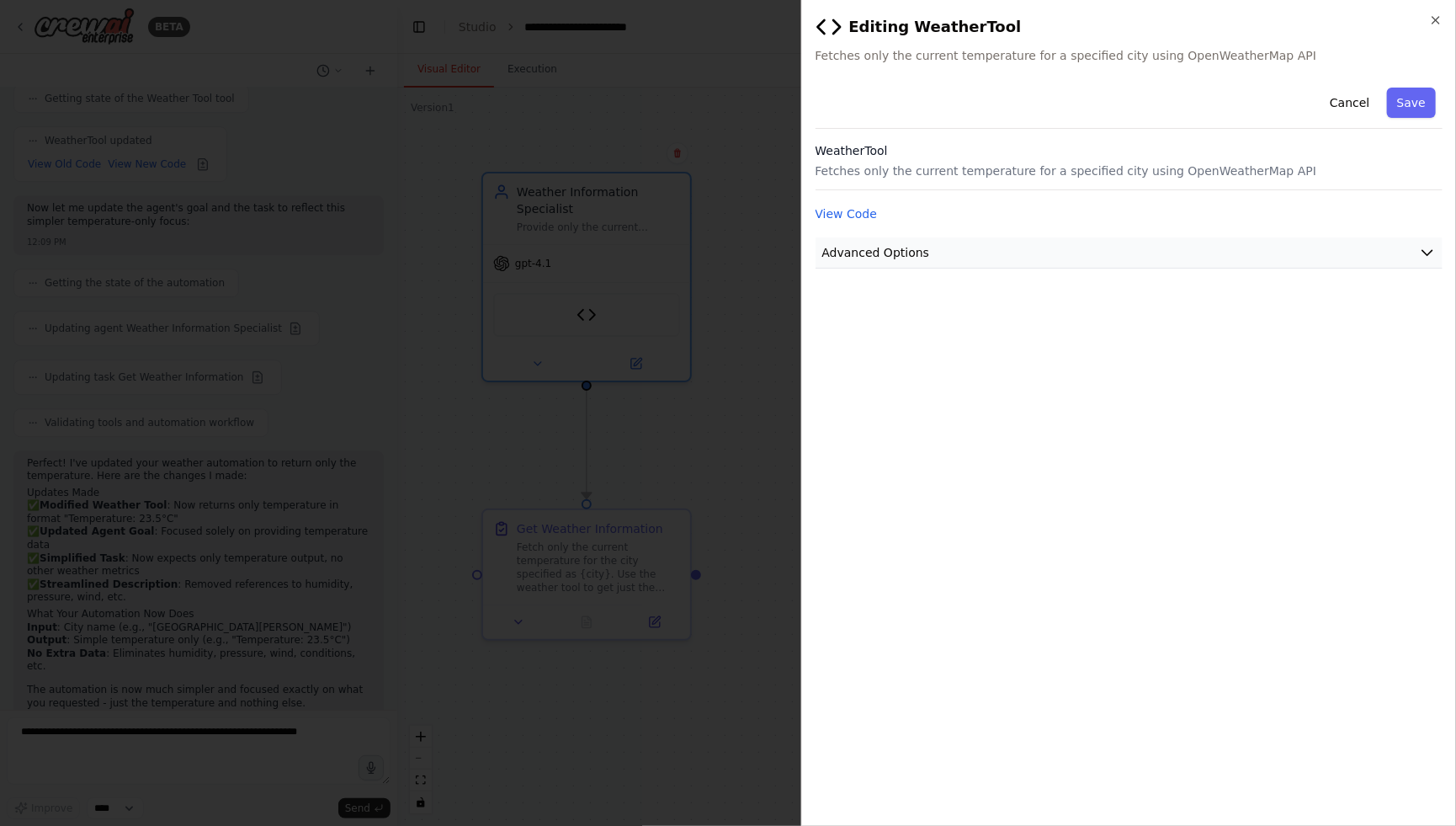
click at [1013, 256] on button "Advanced Options" at bounding box center [1130, 252] width 628 height 31
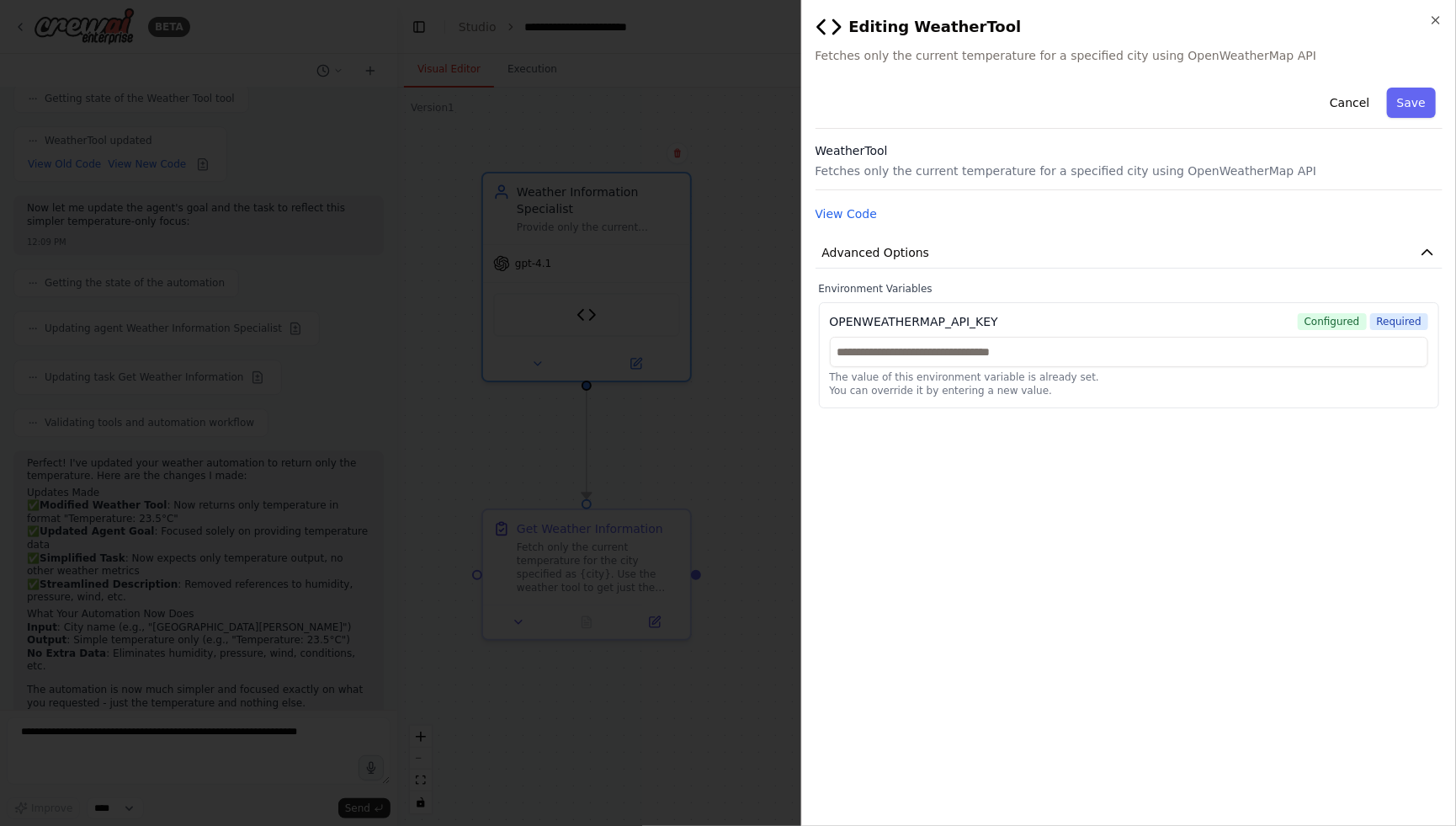
click at [858, 224] on div "Cancel Save WeatherTool Fetches only the current temperature for a specified ci…" at bounding box center [1130, 245] width 628 height 327
click at [849, 214] on button "View Code" at bounding box center [846, 213] width 62 height 17
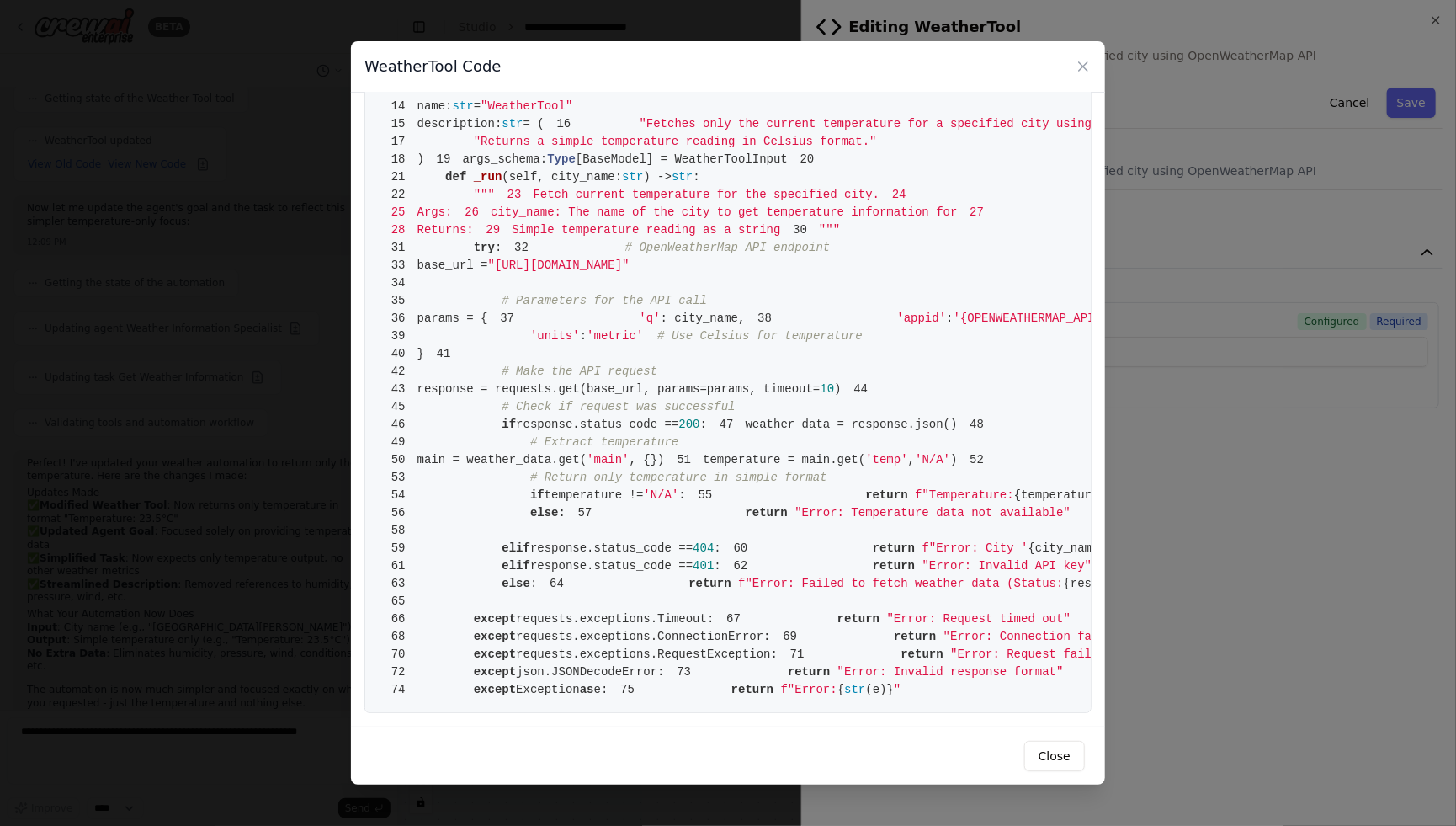
scroll to position [388, 0]
click at [954, 325] on span "'{OPENWEATHERMAP_API_KEY}'" at bounding box center [1045, 318] width 184 height 13
click at [745, 342] on span "# Use Celsius for temperature" at bounding box center [759, 335] width 205 height 13
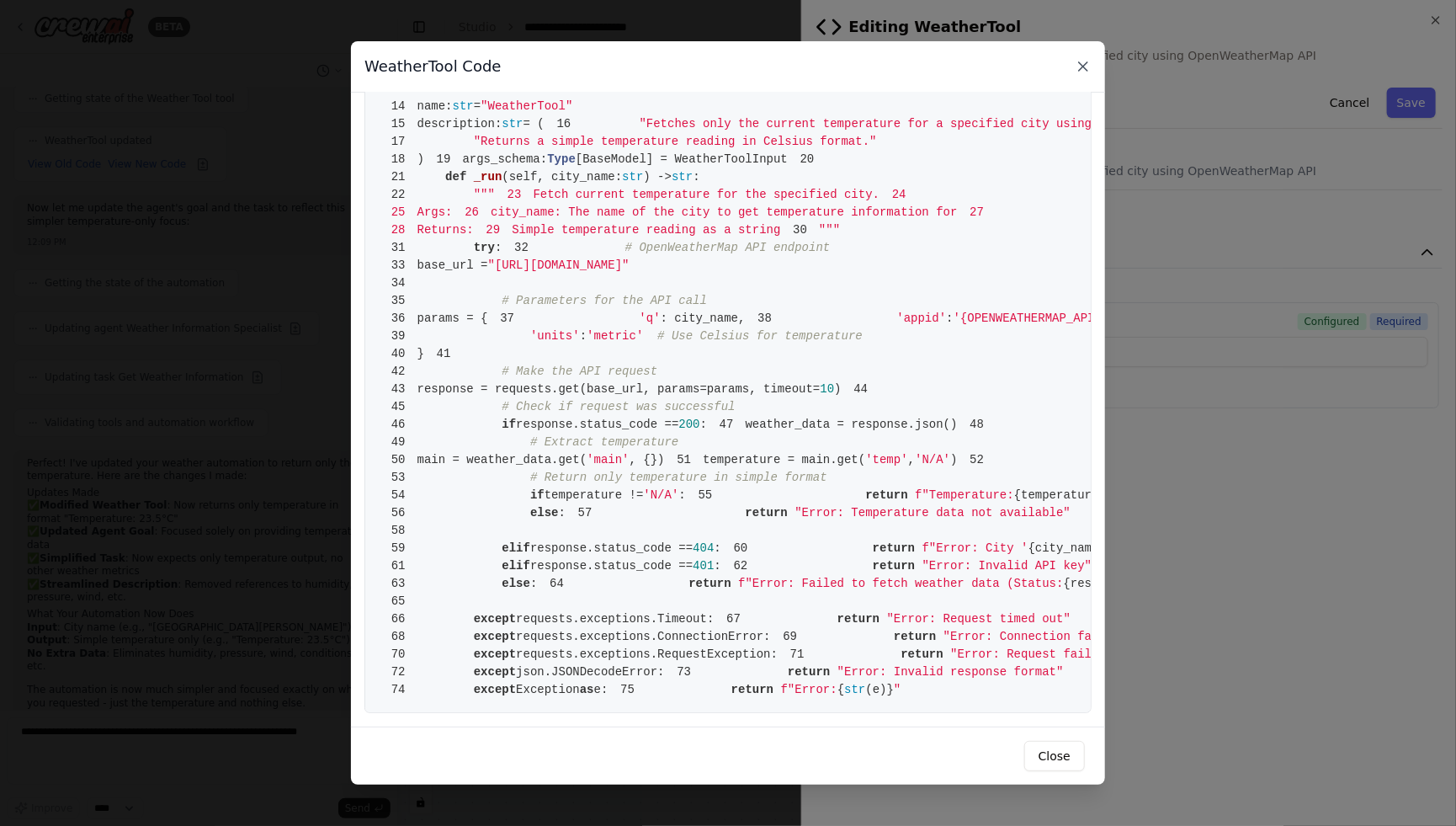
click at [1081, 64] on icon at bounding box center [1084, 67] width 9 height 9
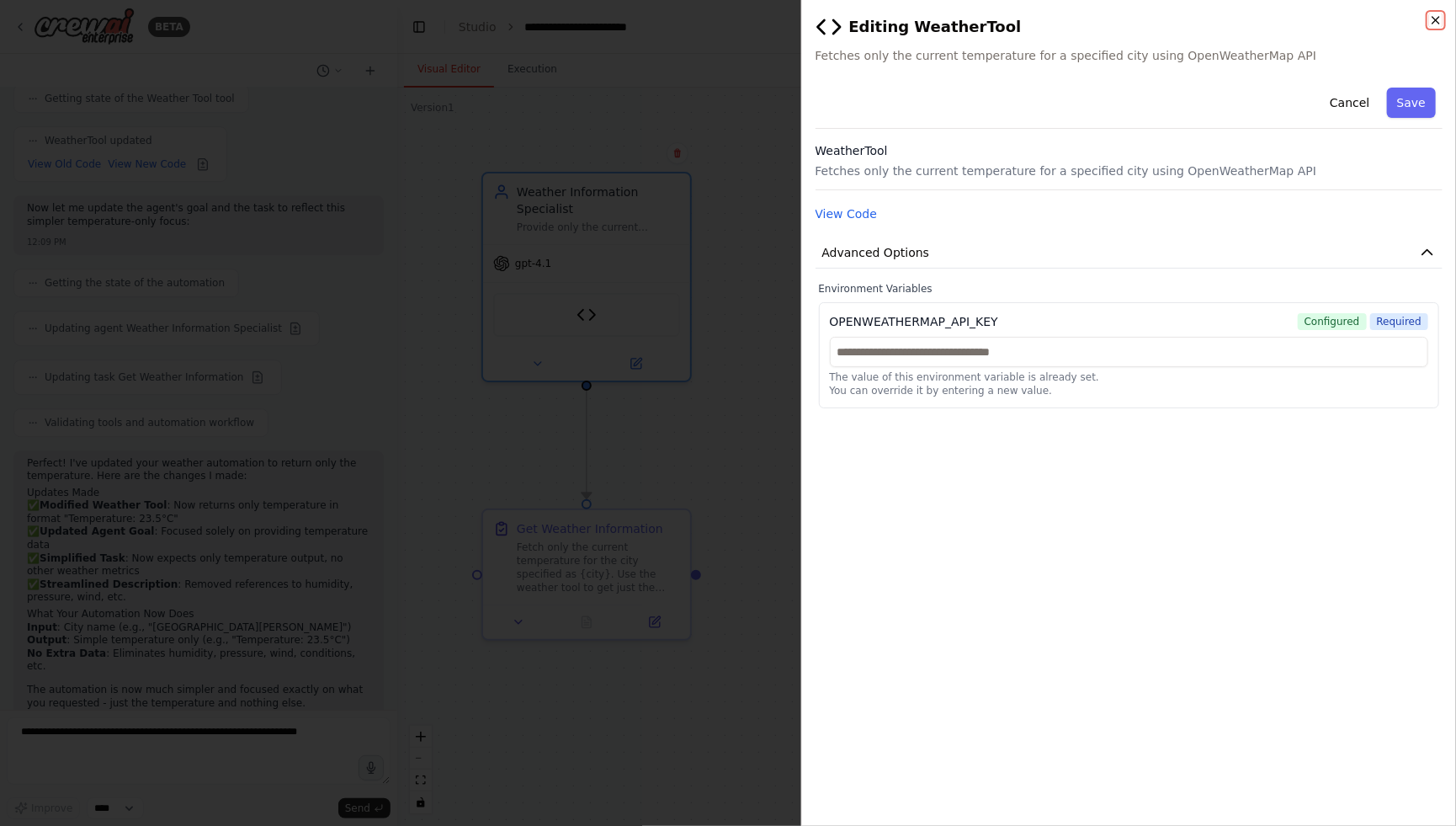
click at [1437, 15] on icon "button" at bounding box center [1436, 19] width 13 height 13
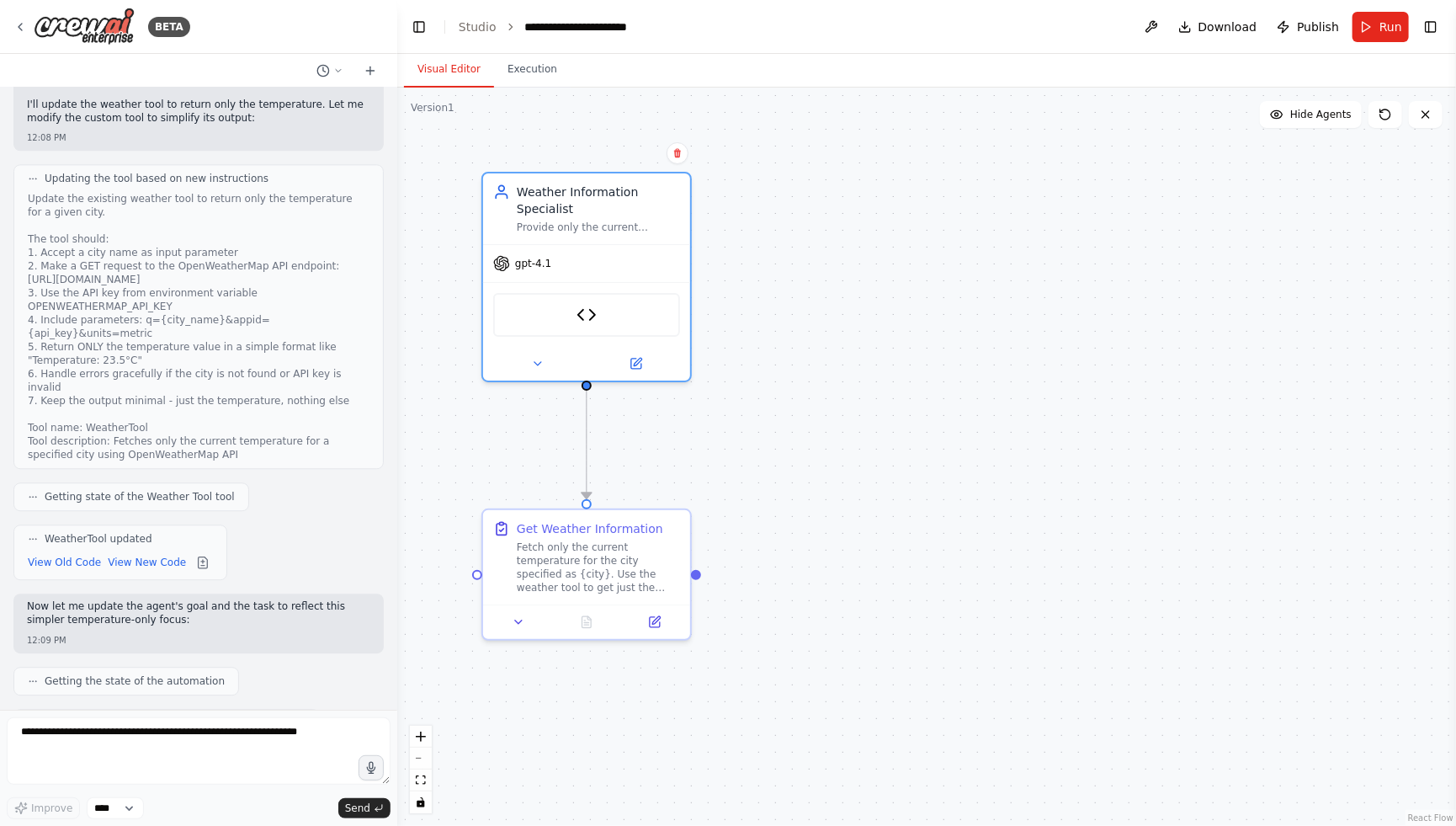
scroll to position [2212, 0]
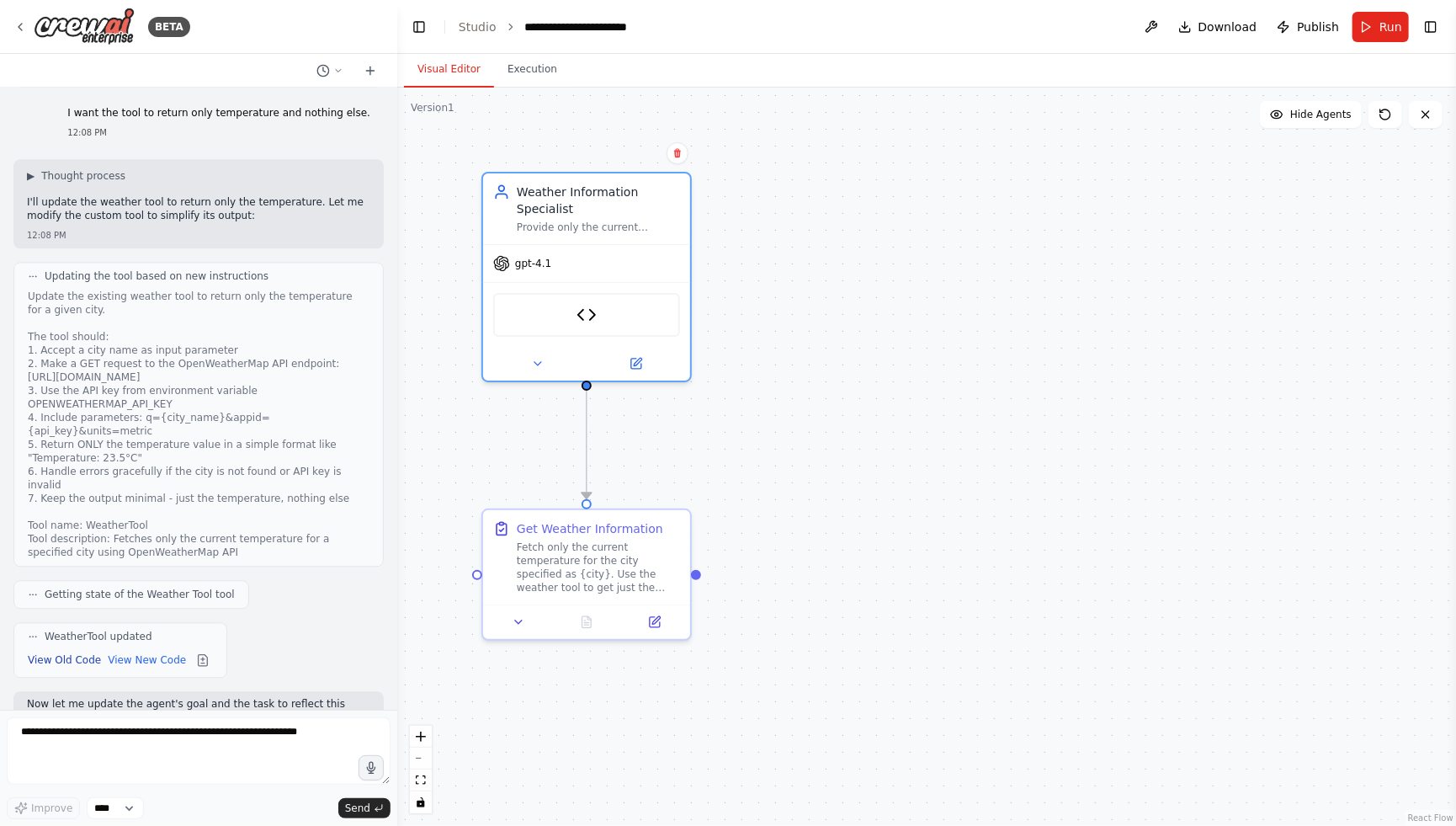
click at [86, 650] on button "View Old Code" at bounding box center [64, 660] width 73 height 20
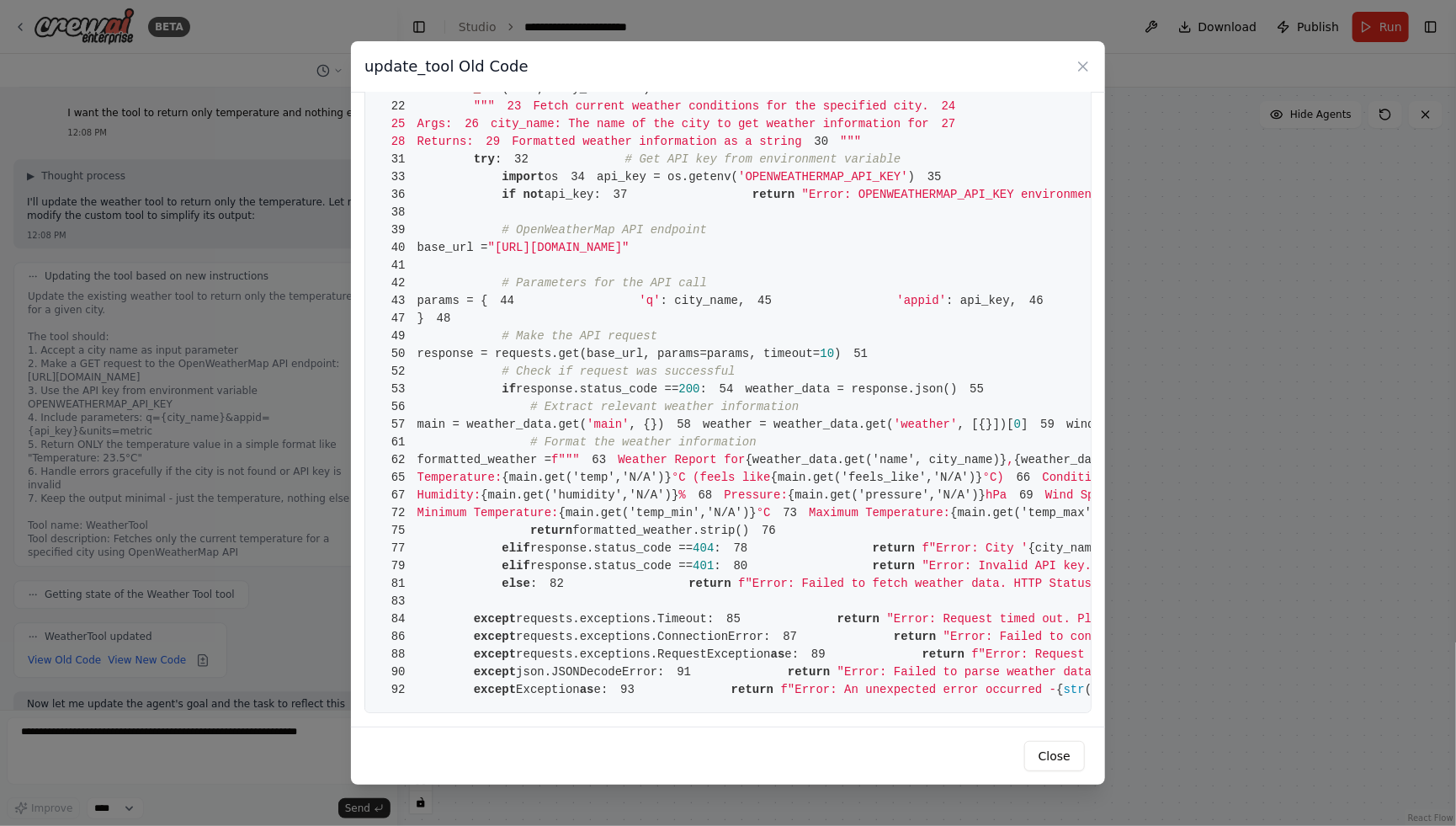
scroll to position [511, 0]
click at [1085, 73] on icon at bounding box center [1083, 66] width 17 height 17
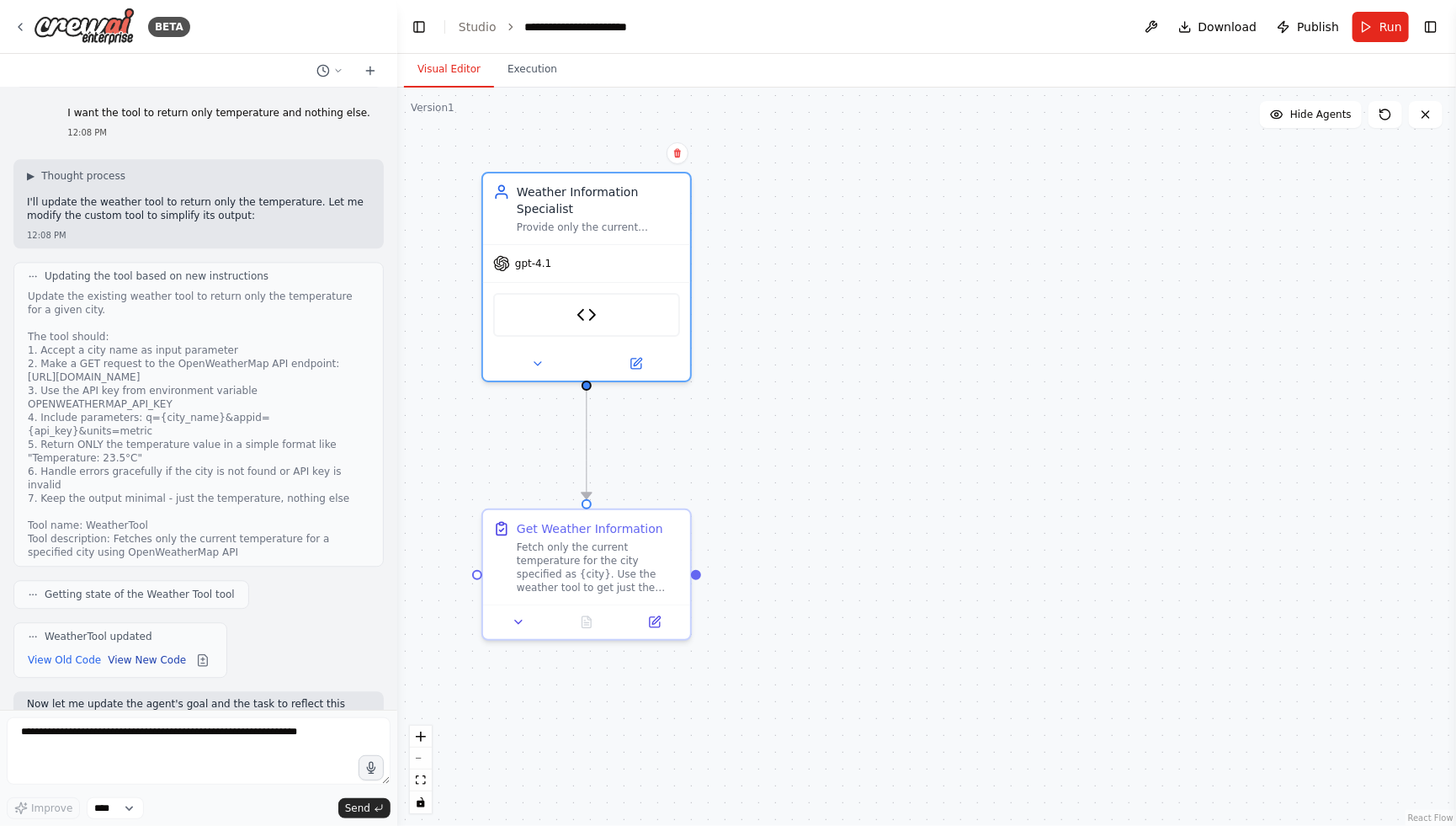
click at [164, 650] on button "View New Code" at bounding box center [146, 660] width 78 height 20
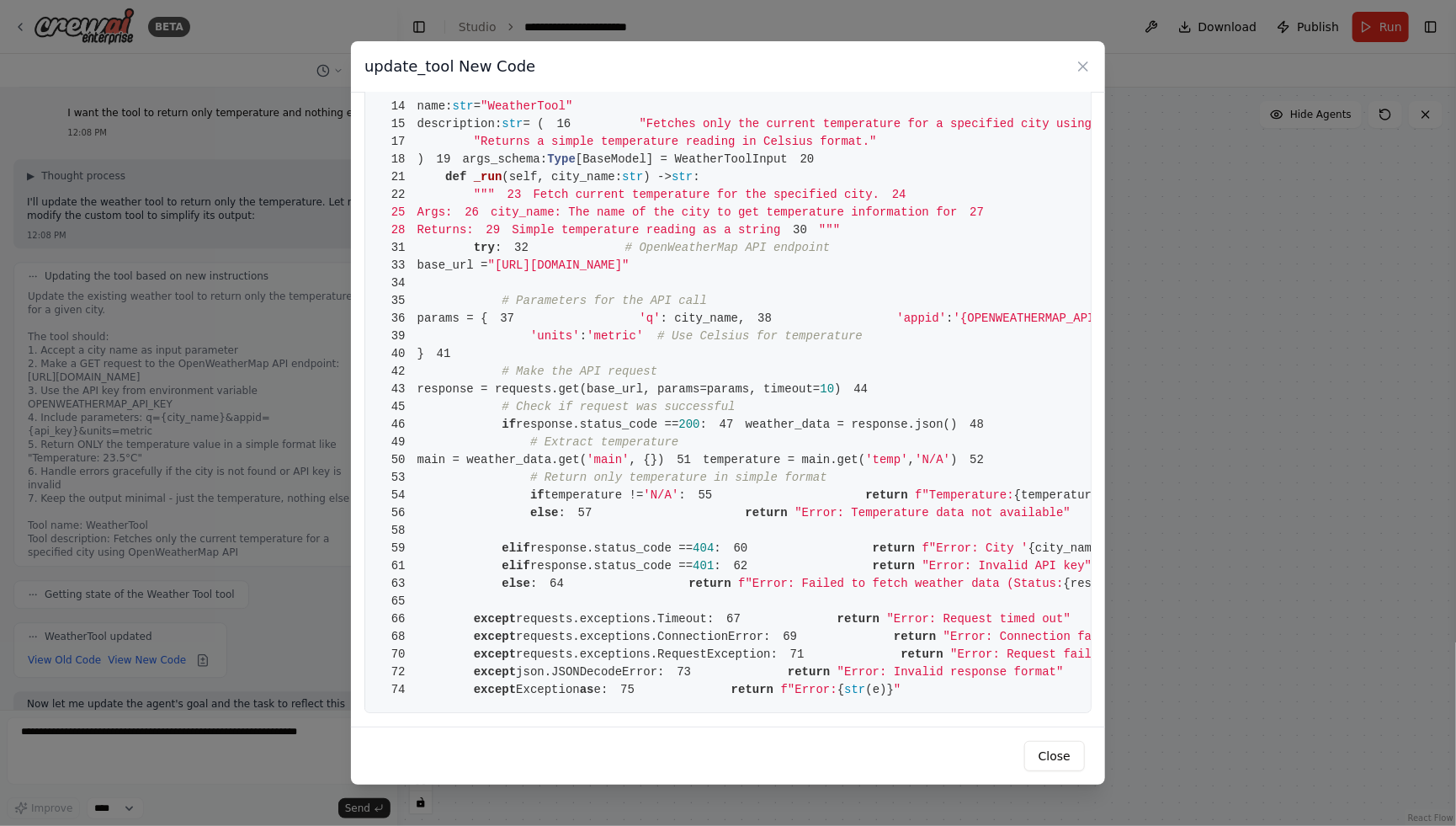
scroll to position [322, 0]
drag, startPoint x: 567, startPoint y: 458, endPoint x: 860, endPoint y: 454, distance: 293.0
click at [860, 325] on span "38 'appid' : '{OPENWEATHERMAP_API_KEY}' , # Will be replaced by environment var…" at bounding box center [1093, 318] width 696 height 13
click at [954, 325] on span "'{OPENWEATHERMAP_API_KEY}'" at bounding box center [1045, 318] width 184 height 13
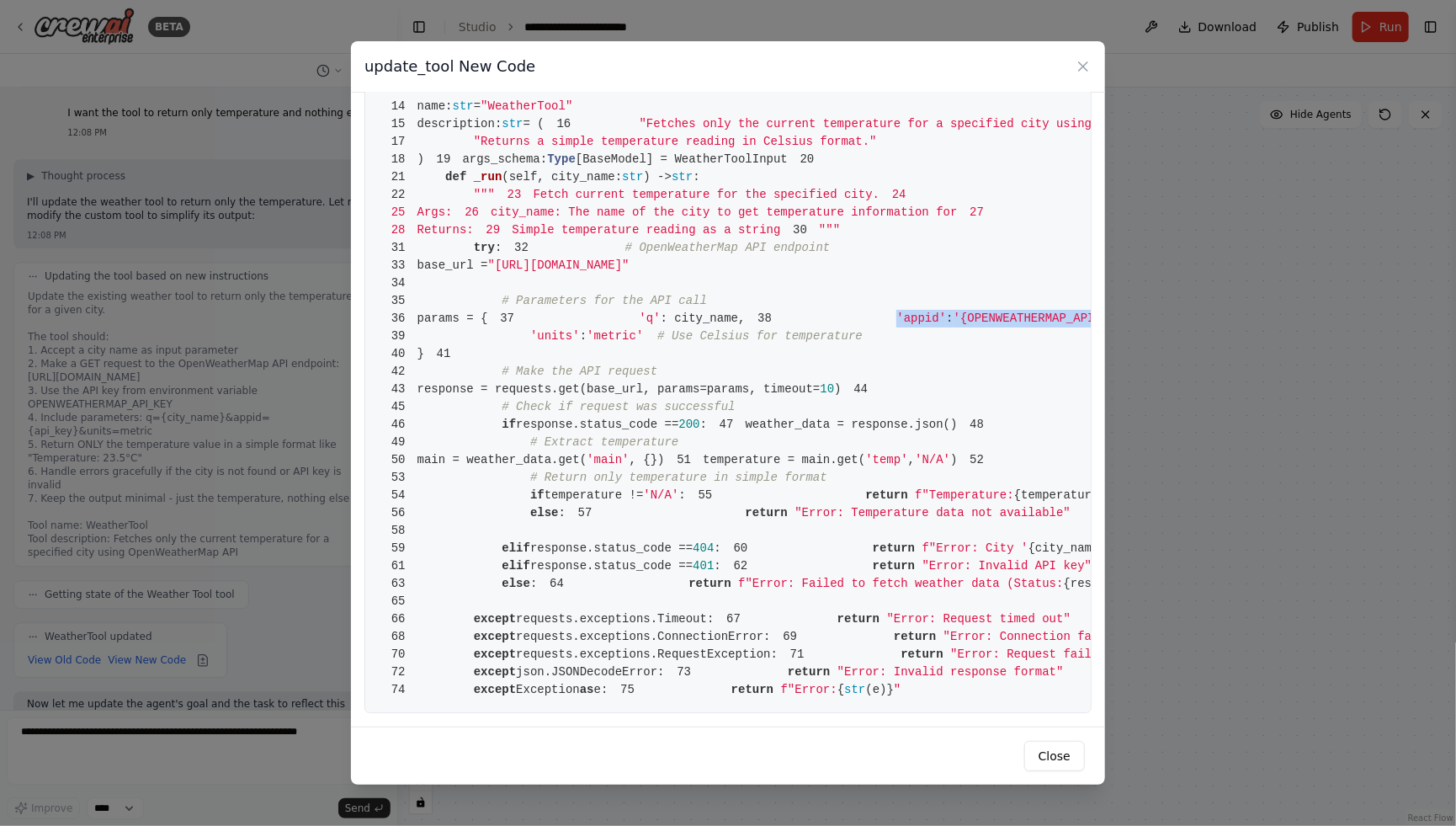
drag, startPoint x: 822, startPoint y: 457, endPoint x: 529, endPoint y: 459, distance: 293.0
click at [745, 325] on span "38 'appid' : '{OPENWEATHERMAP_API_KEY}' , # Will be replaced by environment var…" at bounding box center [1093, 318] width 696 height 13
click at [1087, 70] on icon at bounding box center [1084, 67] width 9 height 9
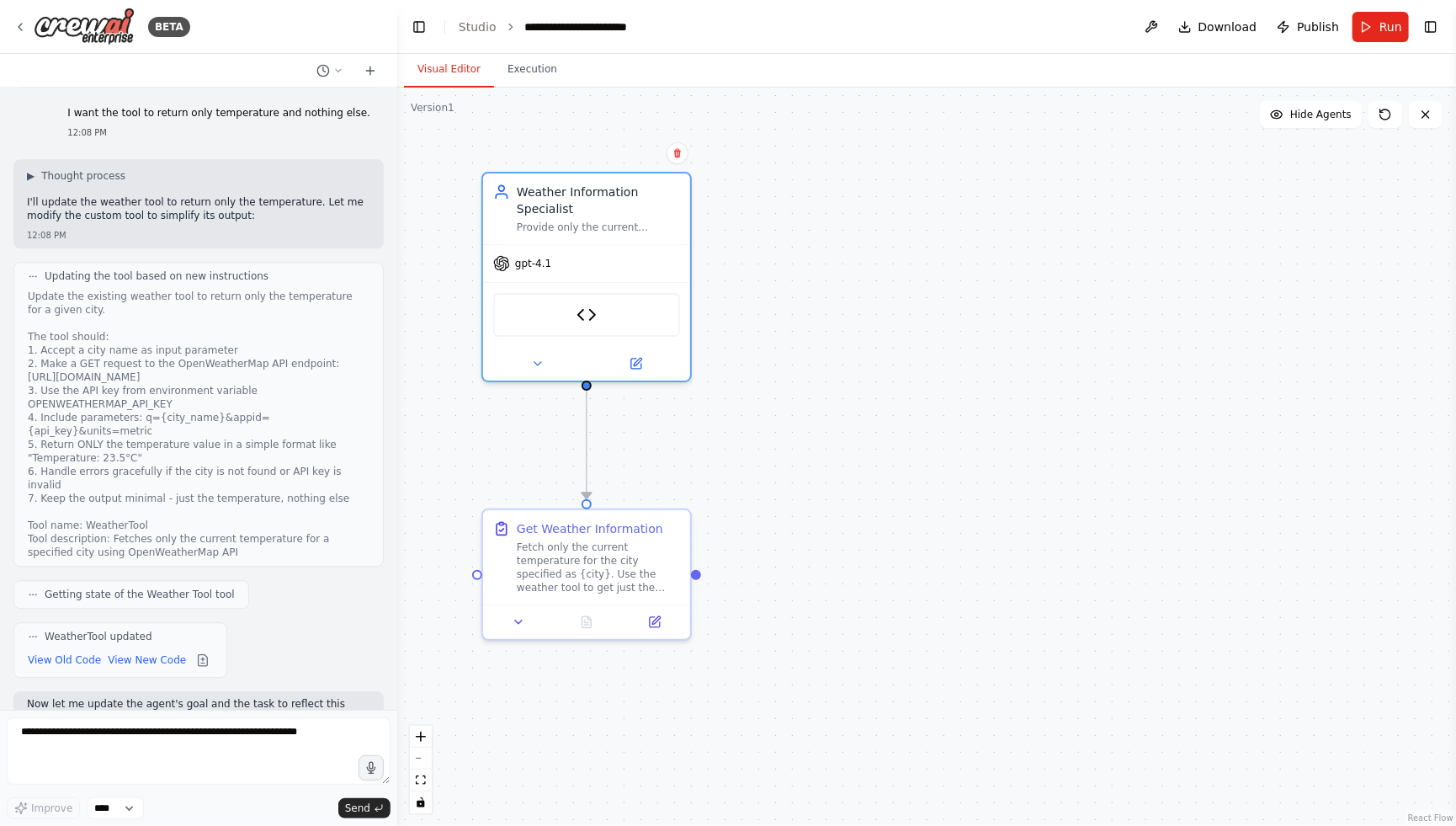
scroll to position [2378, 0]
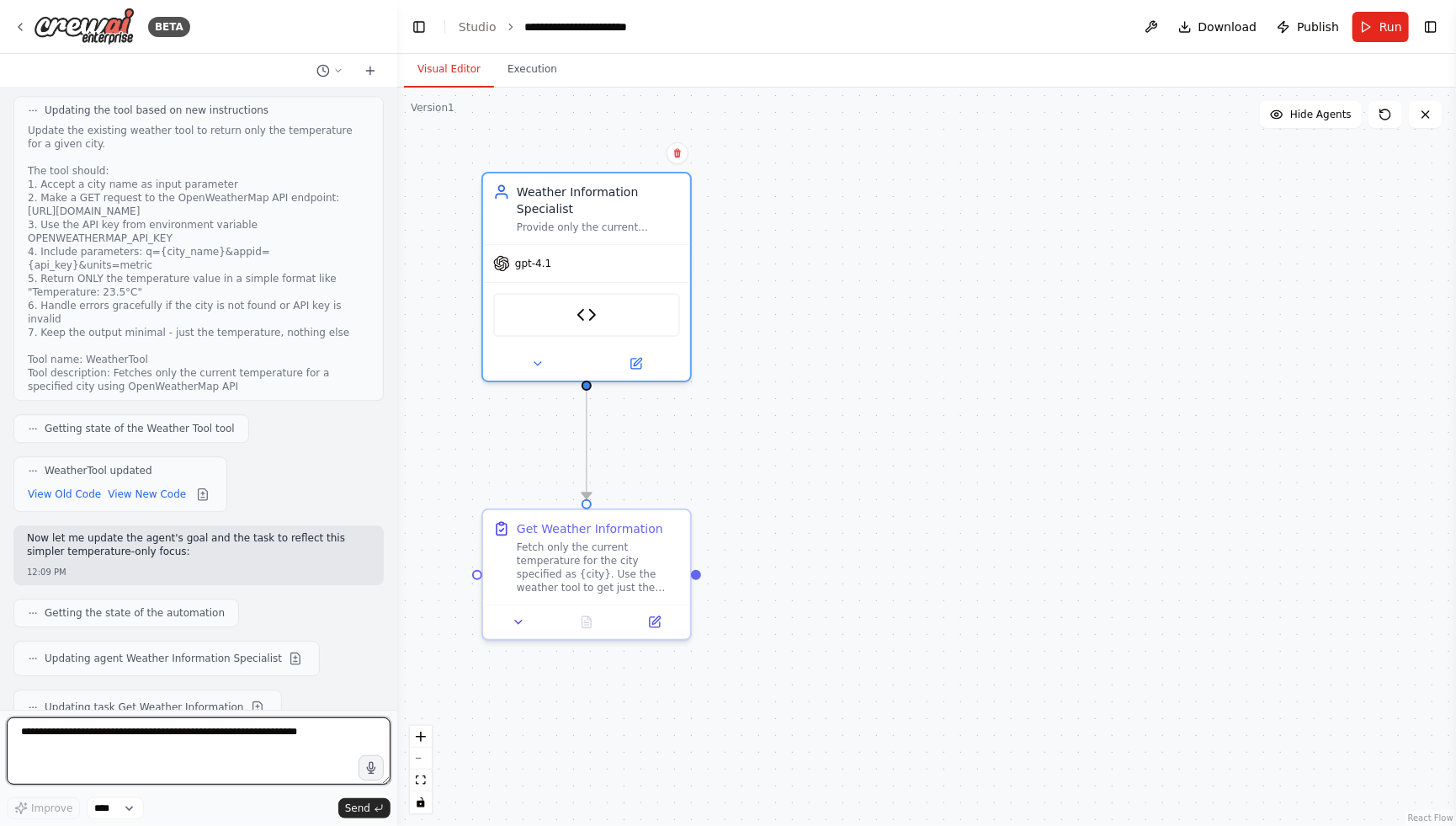
click at [238, 755] on textarea at bounding box center [199, 750] width 384 height 68
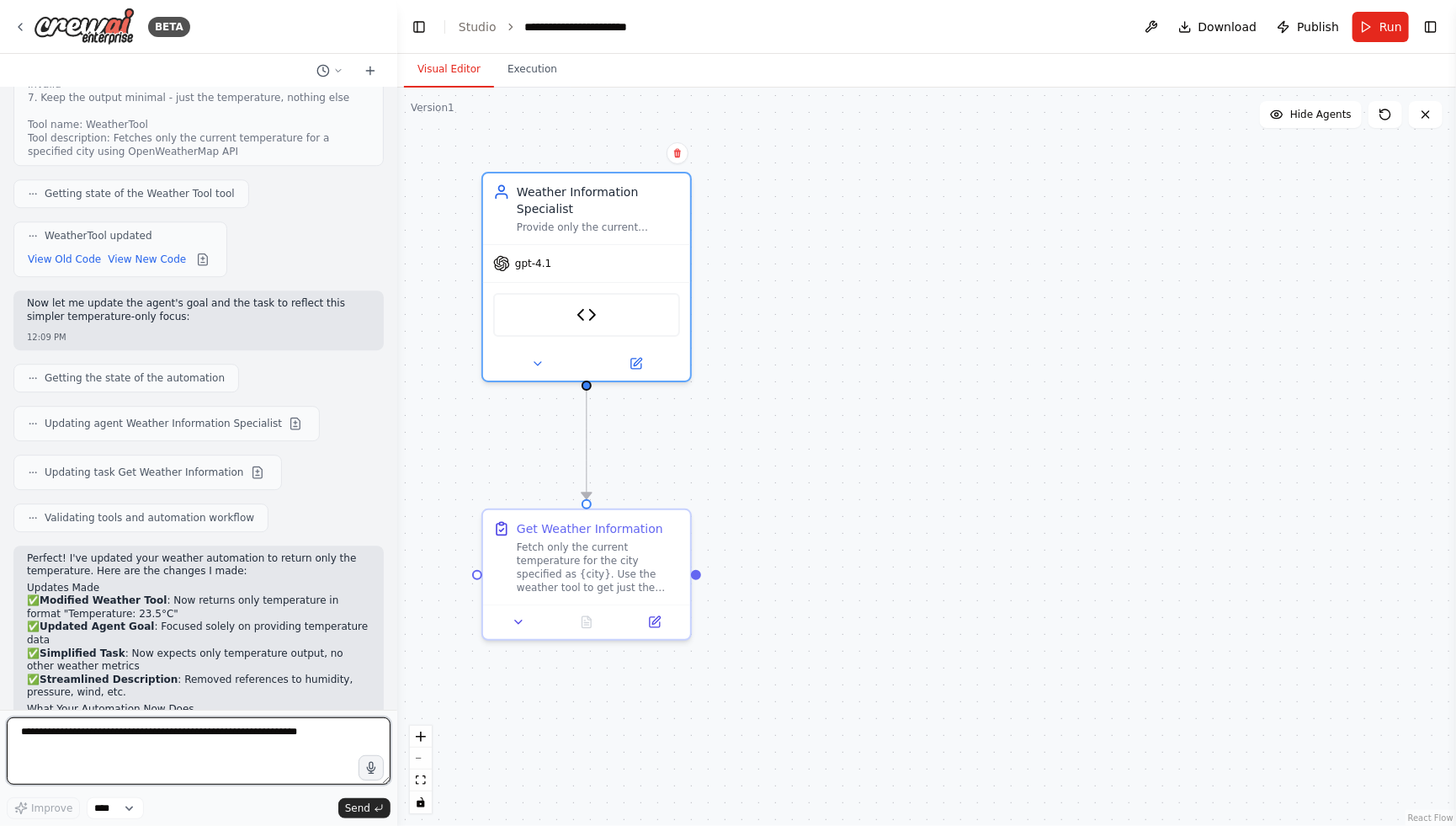
scroll to position [2722, 0]
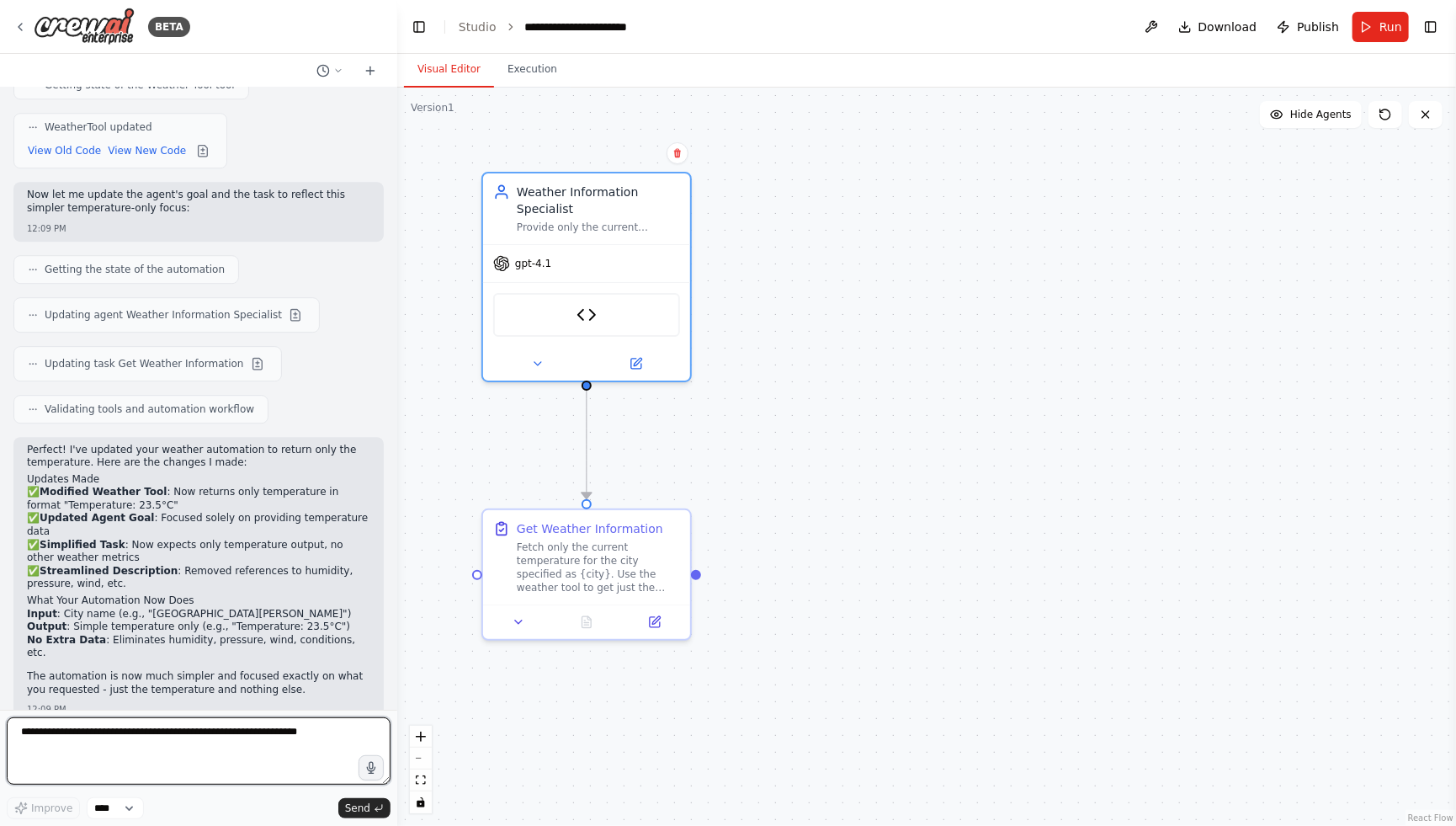
click at [215, 732] on textarea at bounding box center [199, 750] width 384 height 68
type textarea "**********"
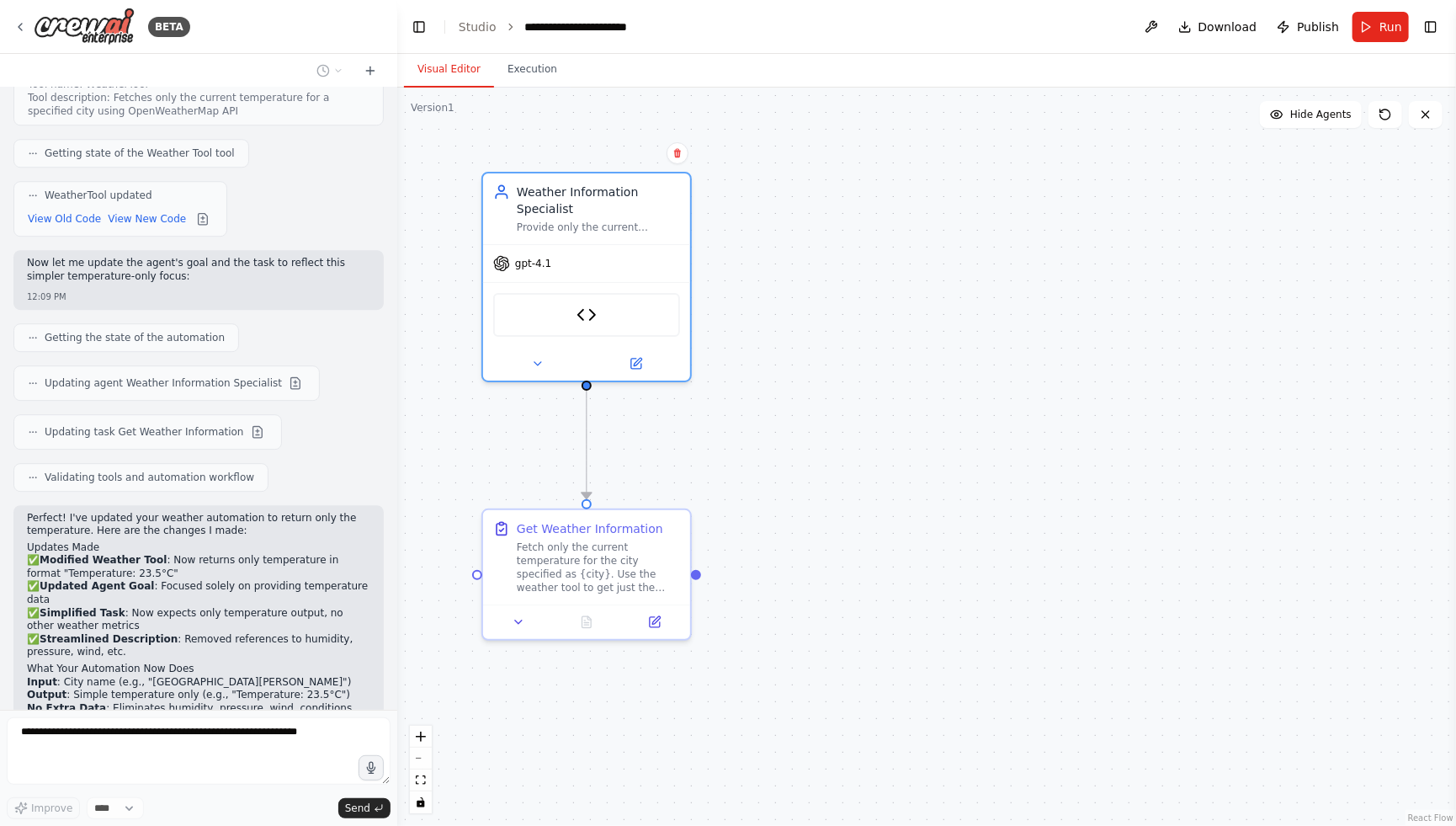
scroll to position [2595, 0]
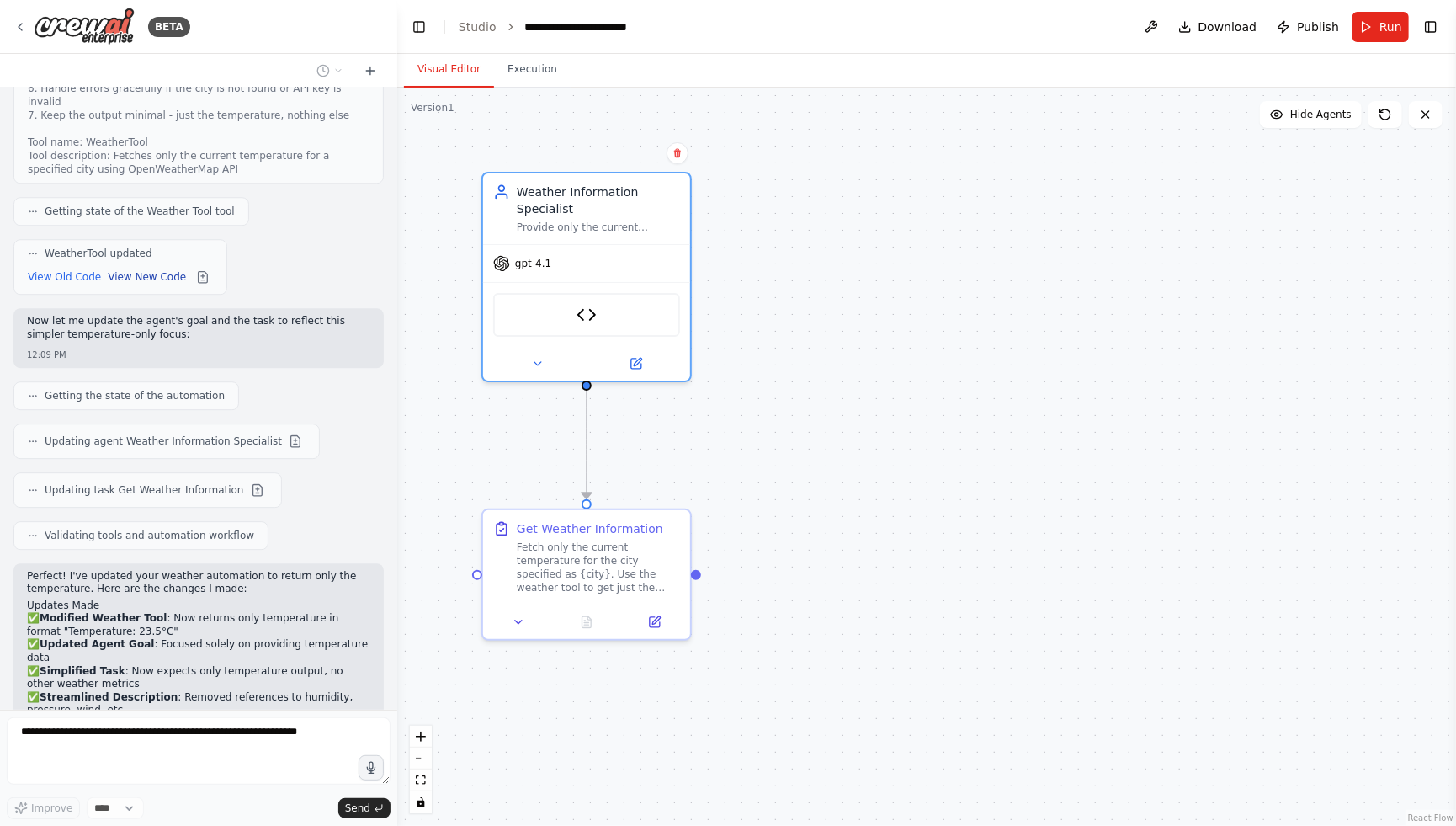
click at [141, 267] on button "View New Code" at bounding box center [146, 276] width 78 height 20
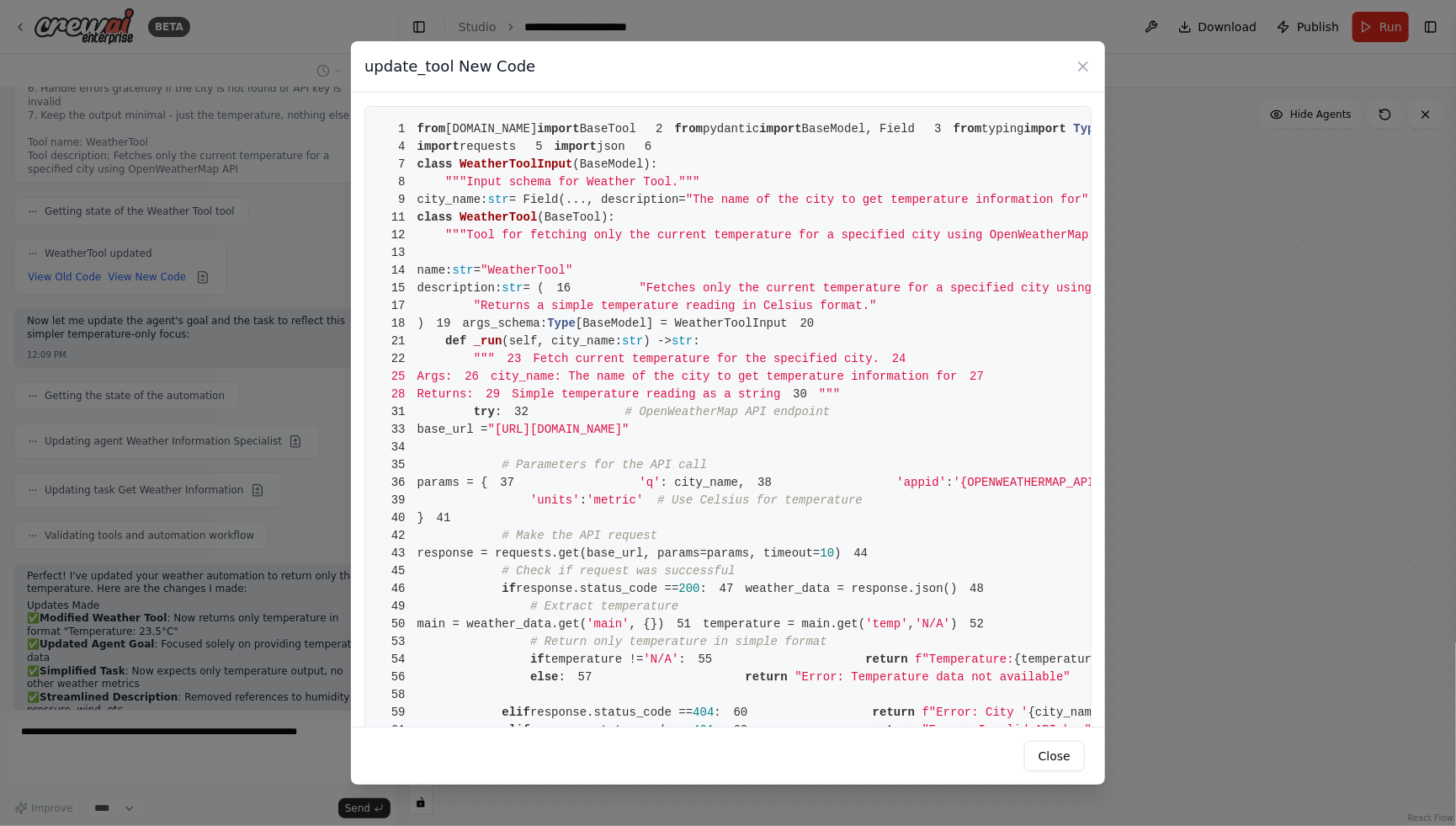
scroll to position [258, 0]
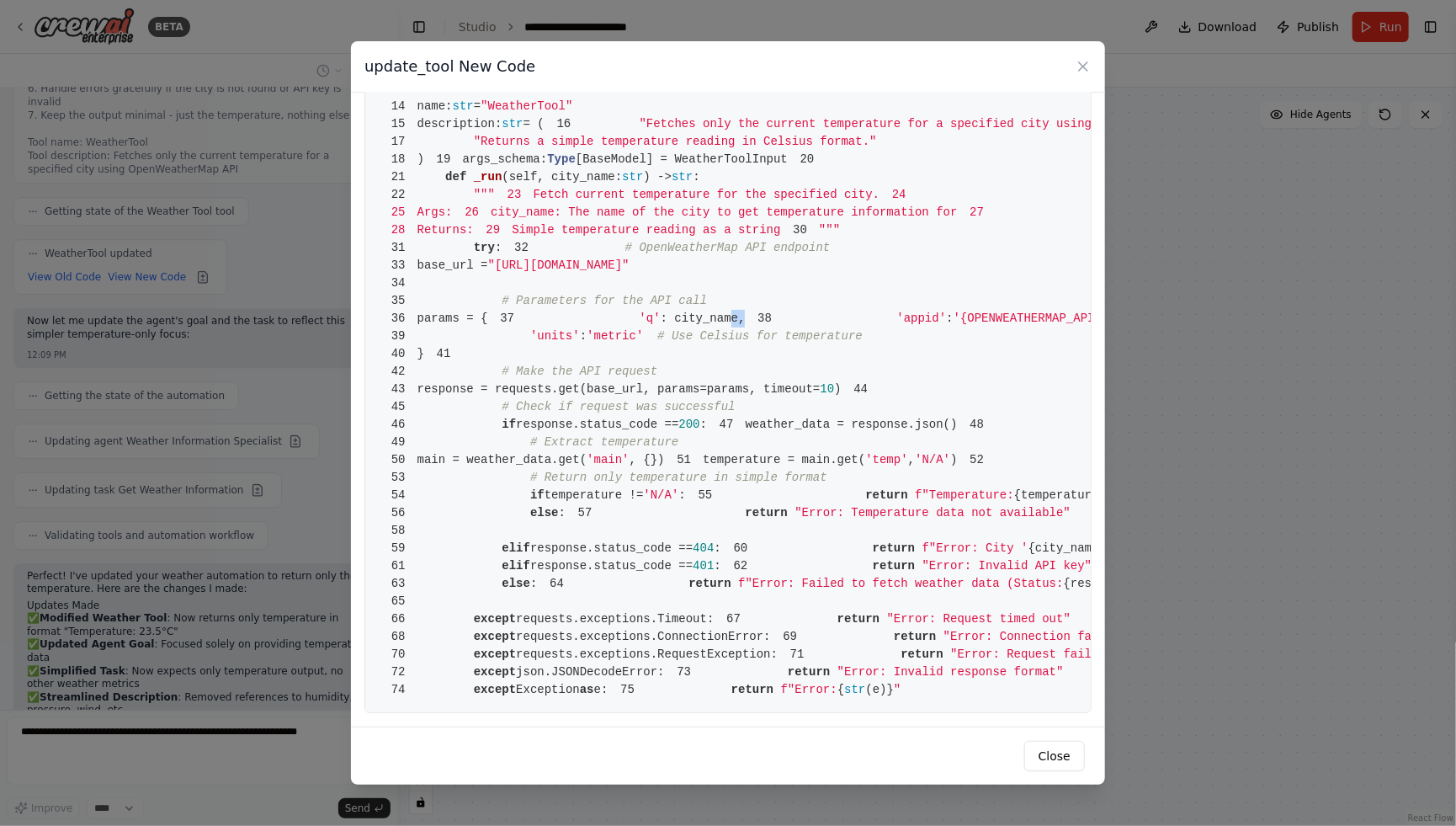
drag, startPoint x: 633, startPoint y: 507, endPoint x: 617, endPoint y: 514, distance: 17.5
click at [617, 514] on pre "1 from crewai.tools import BaseTool 2 from pydantic import BaseModel, Field 3 f…" at bounding box center [728, 327] width 728 height 771
click at [954, 325] on span "'{OPENWEATHERMAP_API_KEY}'" at bounding box center [1045, 318] width 184 height 13
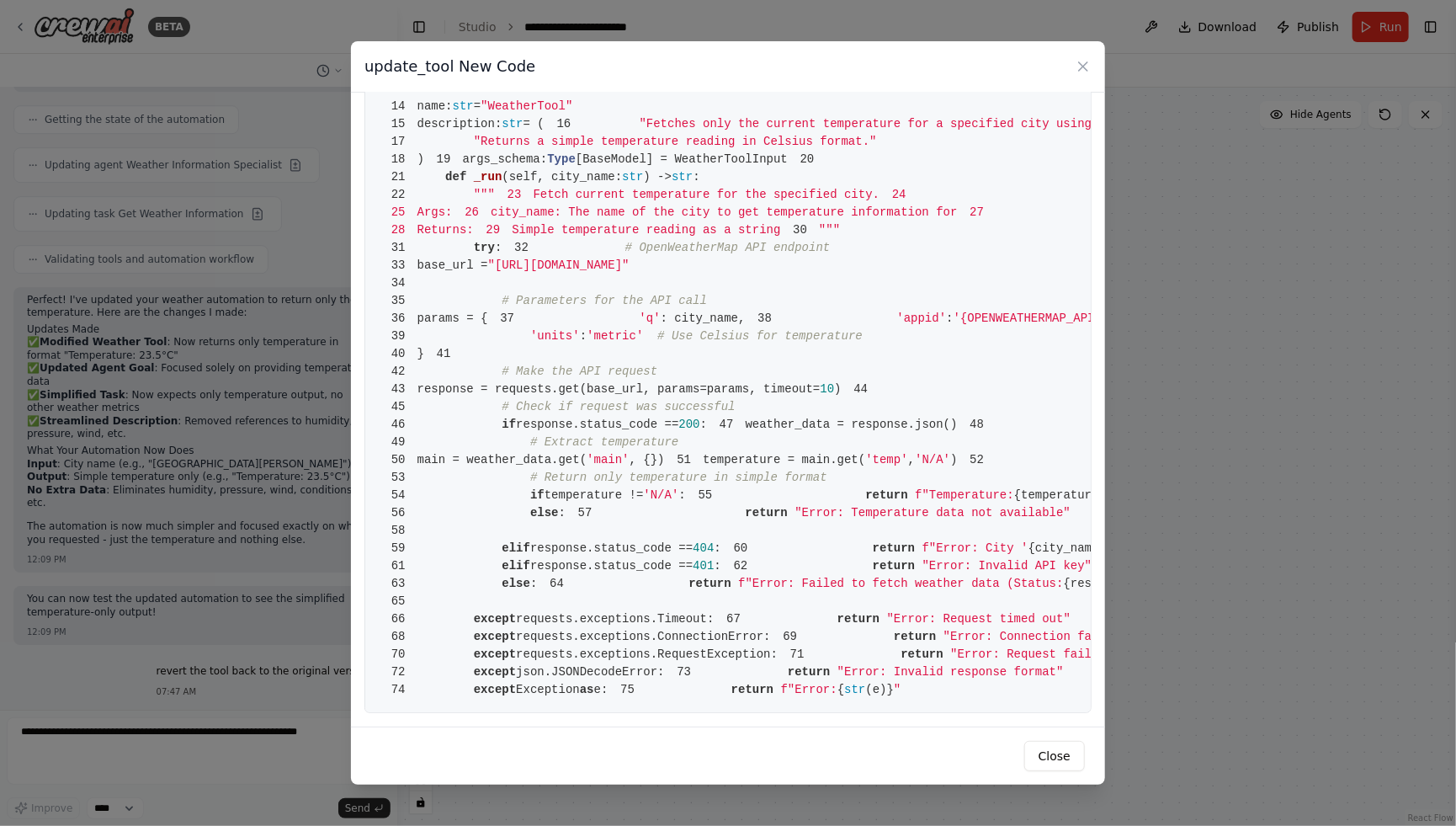
click at [954, 325] on span "'{OPENWEATHERMAP_API_KEY}'" at bounding box center [1045, 318] width 184 height 13
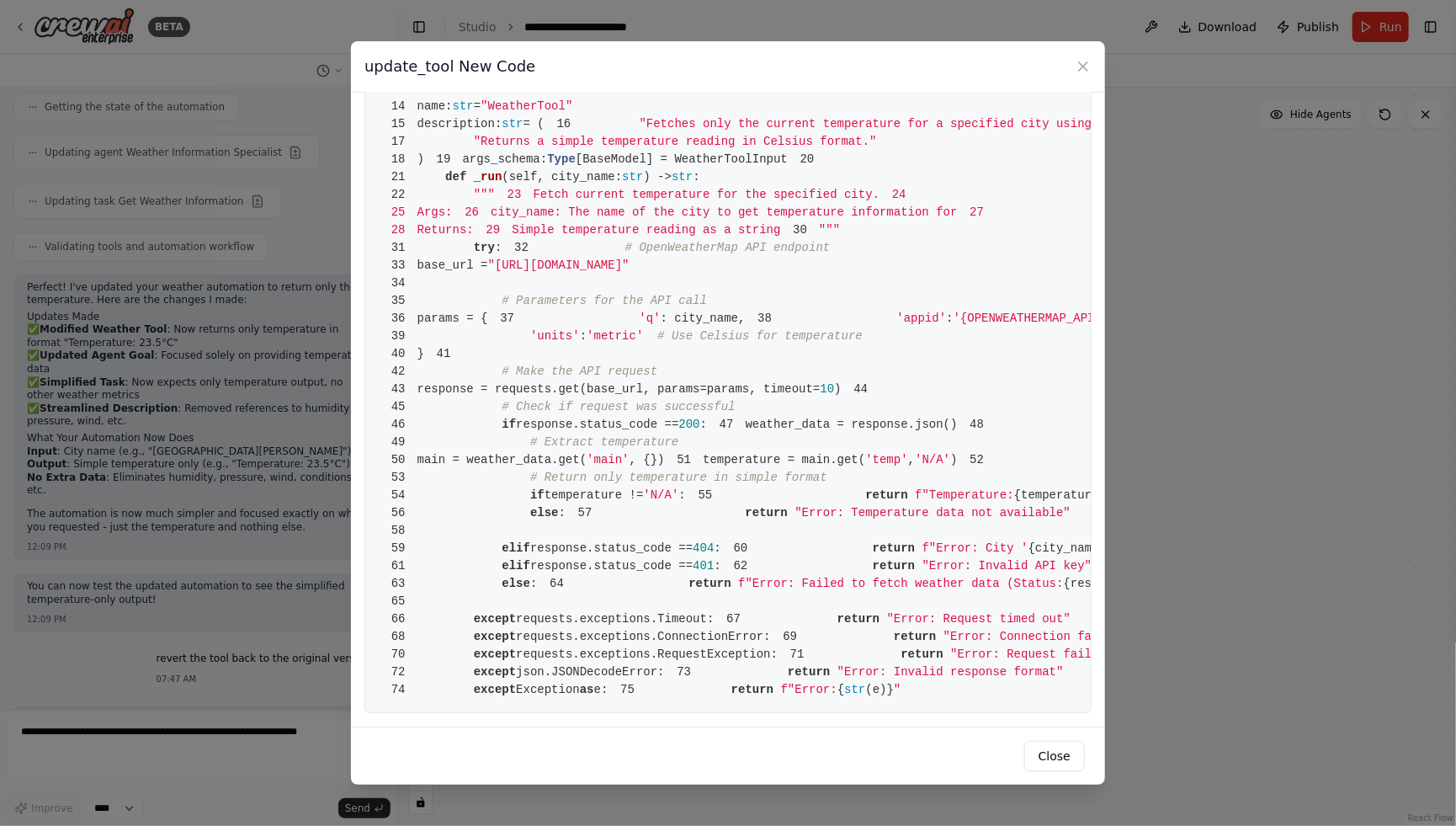
drag, startPoint x: 665, startPoint y: 528, endPoint x: 632, endPoint y: 529, distance: 33.0
click at [954, 325] on span "'{OPENWEATHERMAP_API_KEY}'" at bounding box center [1045, 318] width 184 height 13
click at [728, 342] on span "# Use Celsius for temperature" at bounding box center [759, 335] width 205 height 13
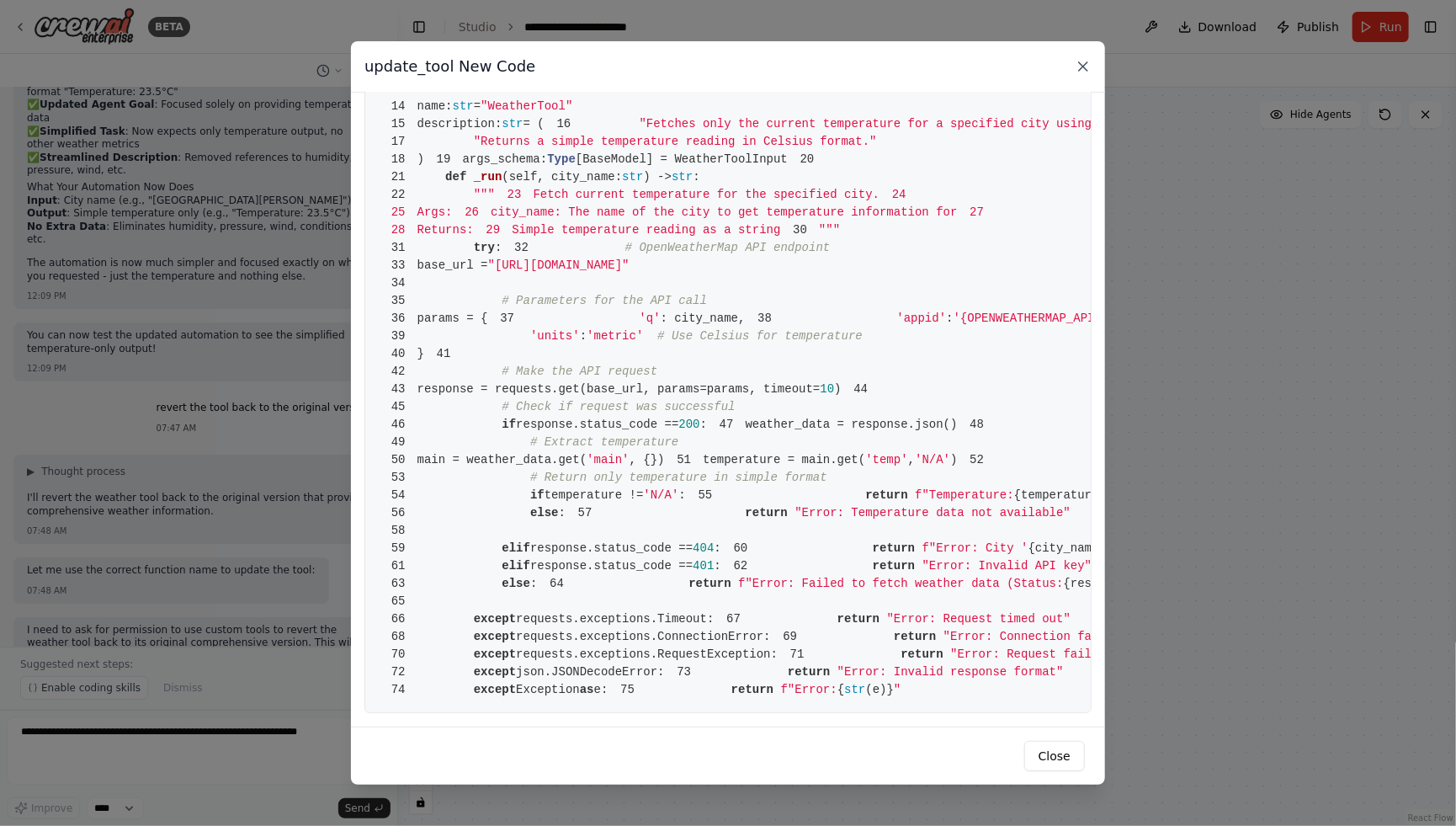
scroll to position [3148, 0]
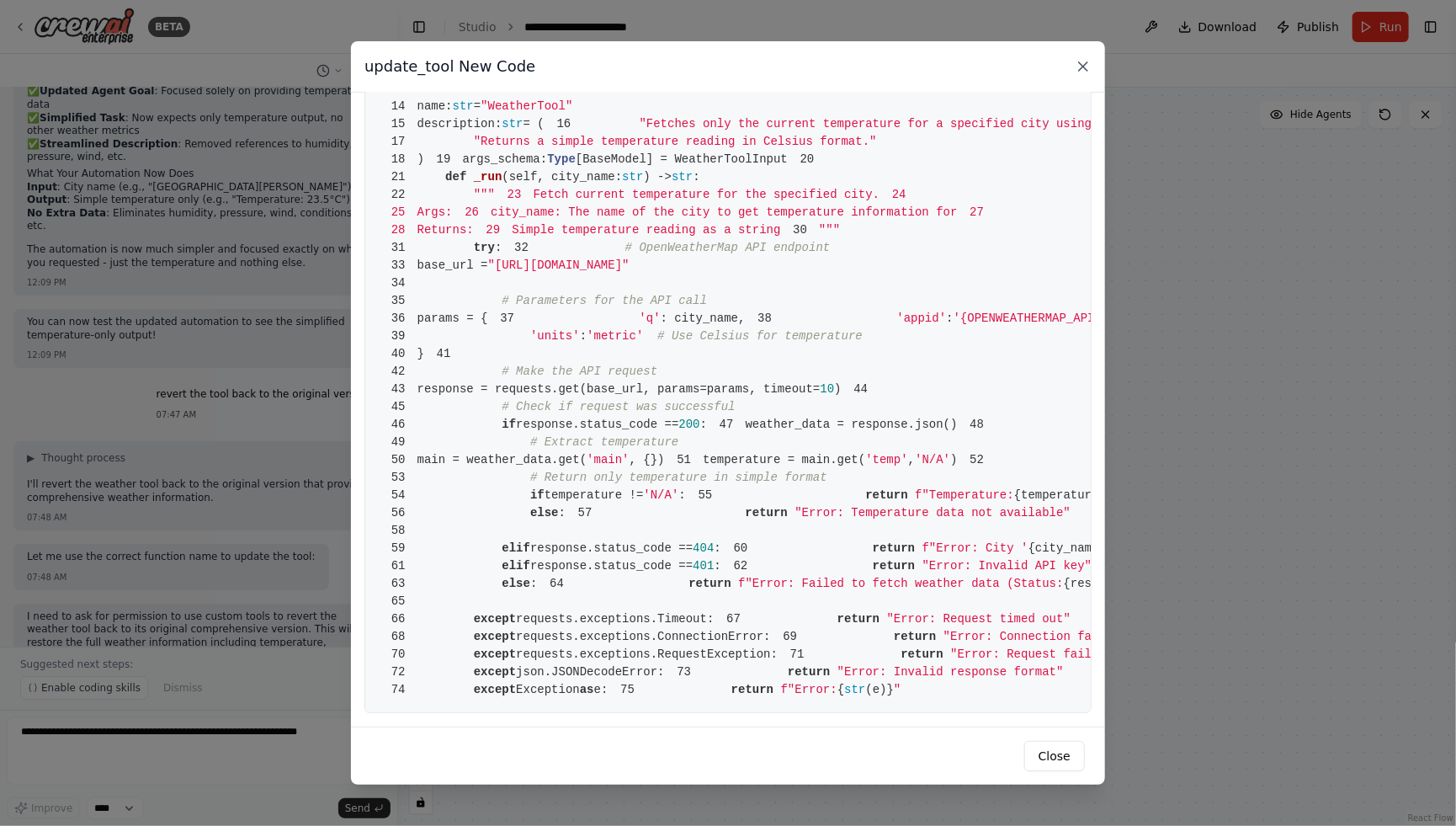
click at [1087, 69] on icon at bounding box center [1084, 67] width 9 height 9
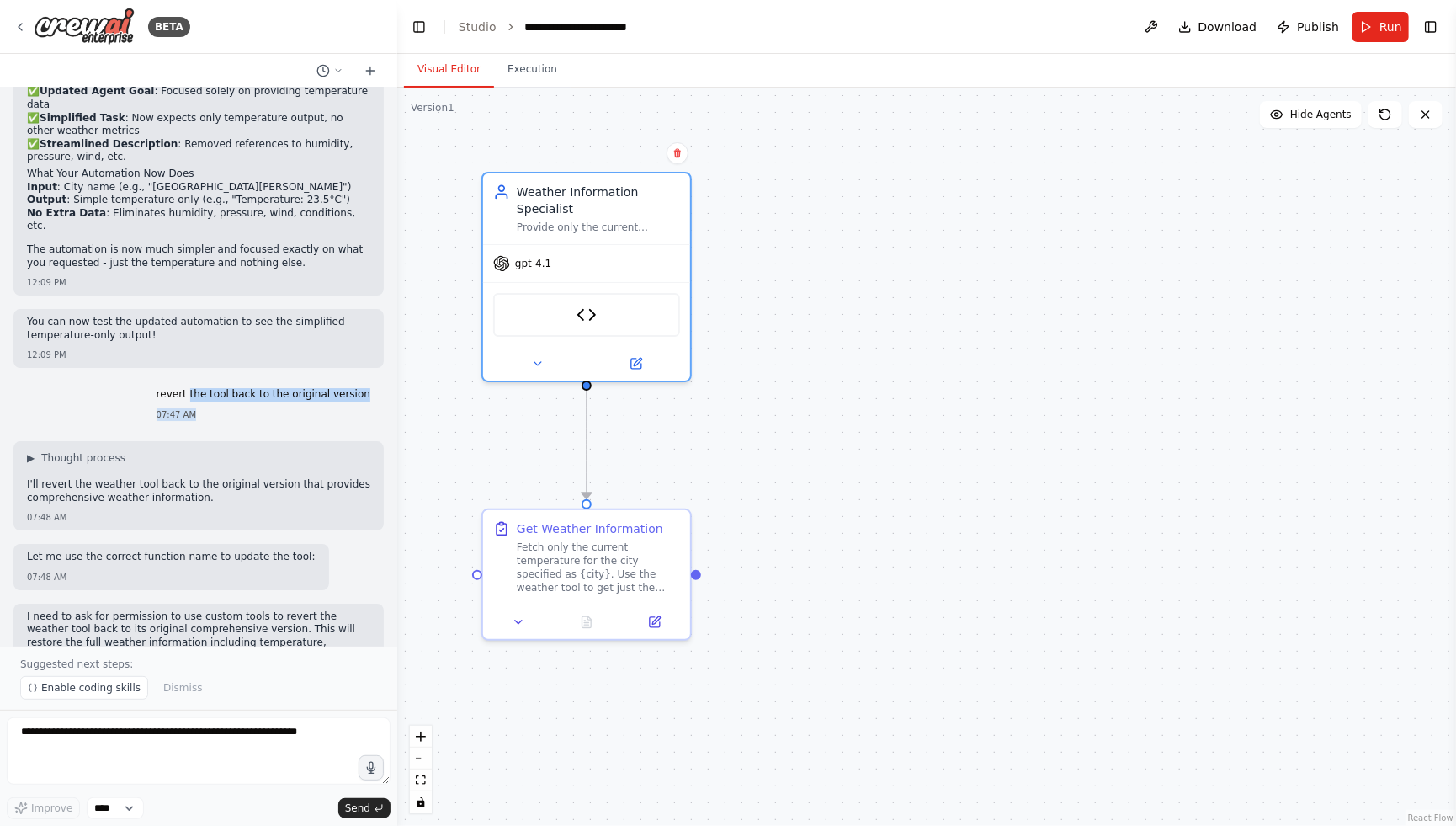
drag, startPoint x: 192, startPoint y: 301, endPoint x: 340, endPoint y: 311, distance: 148.3
click at [339, 381] on div "revert the tool back to the original version 07:47 AM" at bounding box center [264, 404] width 241 height 47
click at [55, 478] on p "I'll revert the weather tool back to the original version that provides compreh…" at bounding box center [199, 491] width 343 height 26
drag, startPoint x: 40, startPoint y: 464, endPoint x: 229, endPoint y: 476, distance: 189.4
click at [229, 544] on div "Let me use the correct function name to update the tool: 07:48 AM" at bounding box center [171, 567] width 316 height 47
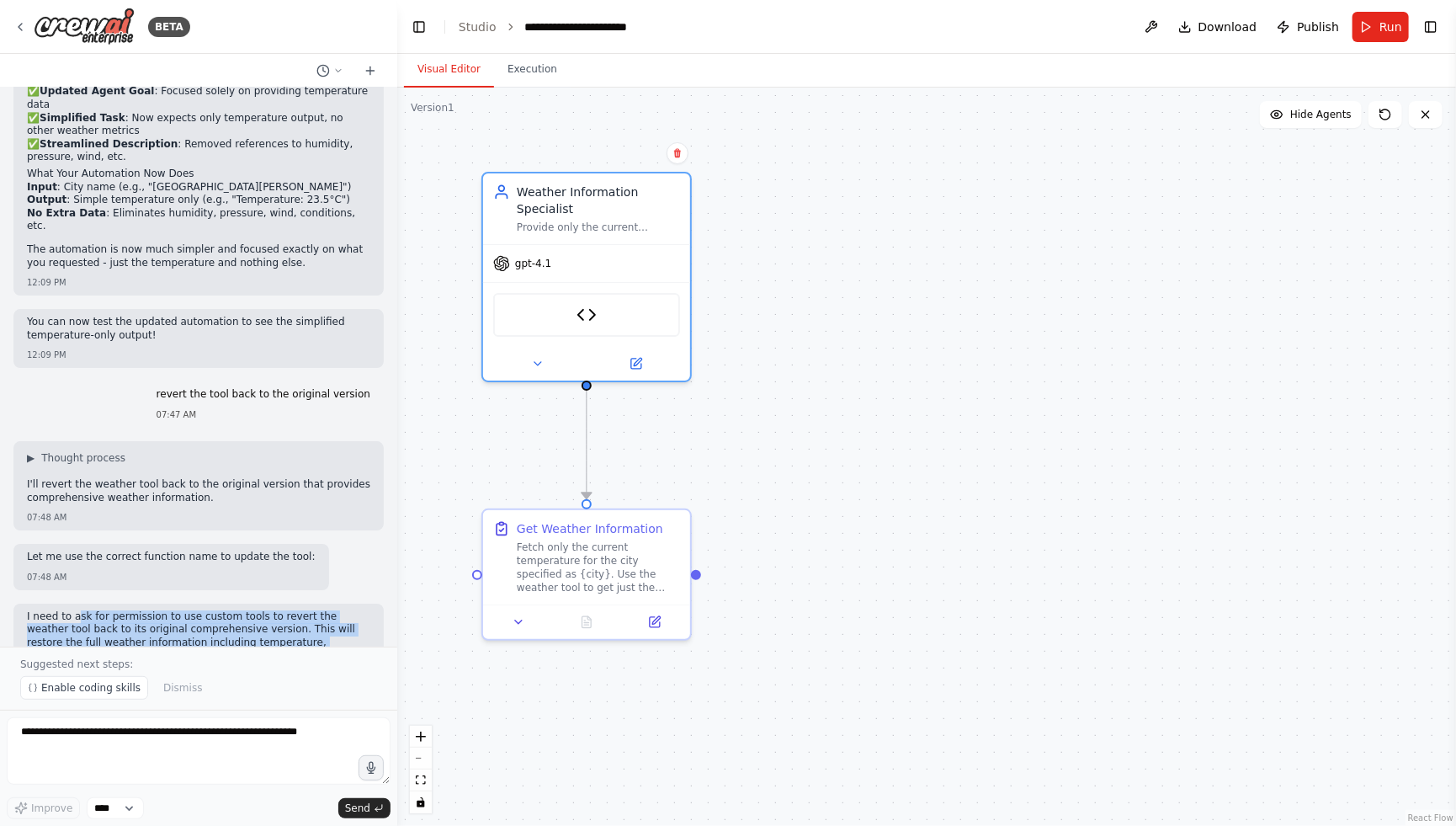
drag, startPoint x: 150, startPoint y: 532, endPoint x: 272, endPoint y: 551, distance: 123.5
click at [272, 610] on p "I need to ask for permission to use custom tools to revert the weather tool bac…" at bounding box center [199, 643] width 343 height 66
click at [276, 610] on p "I need to ask for permission to use custom tools to revert the weather tool bac…" at bounding box center [199, 643] width 343 height 66
click at [288, 610] on div "I need to ask for permission to use custom tools to revert the weather tool bac…" at bounding box center [199, 666] width 343 height 112
click at [99, 693] on span "Enable coding skills" at bounding box center [91, 687] width 99 height 13
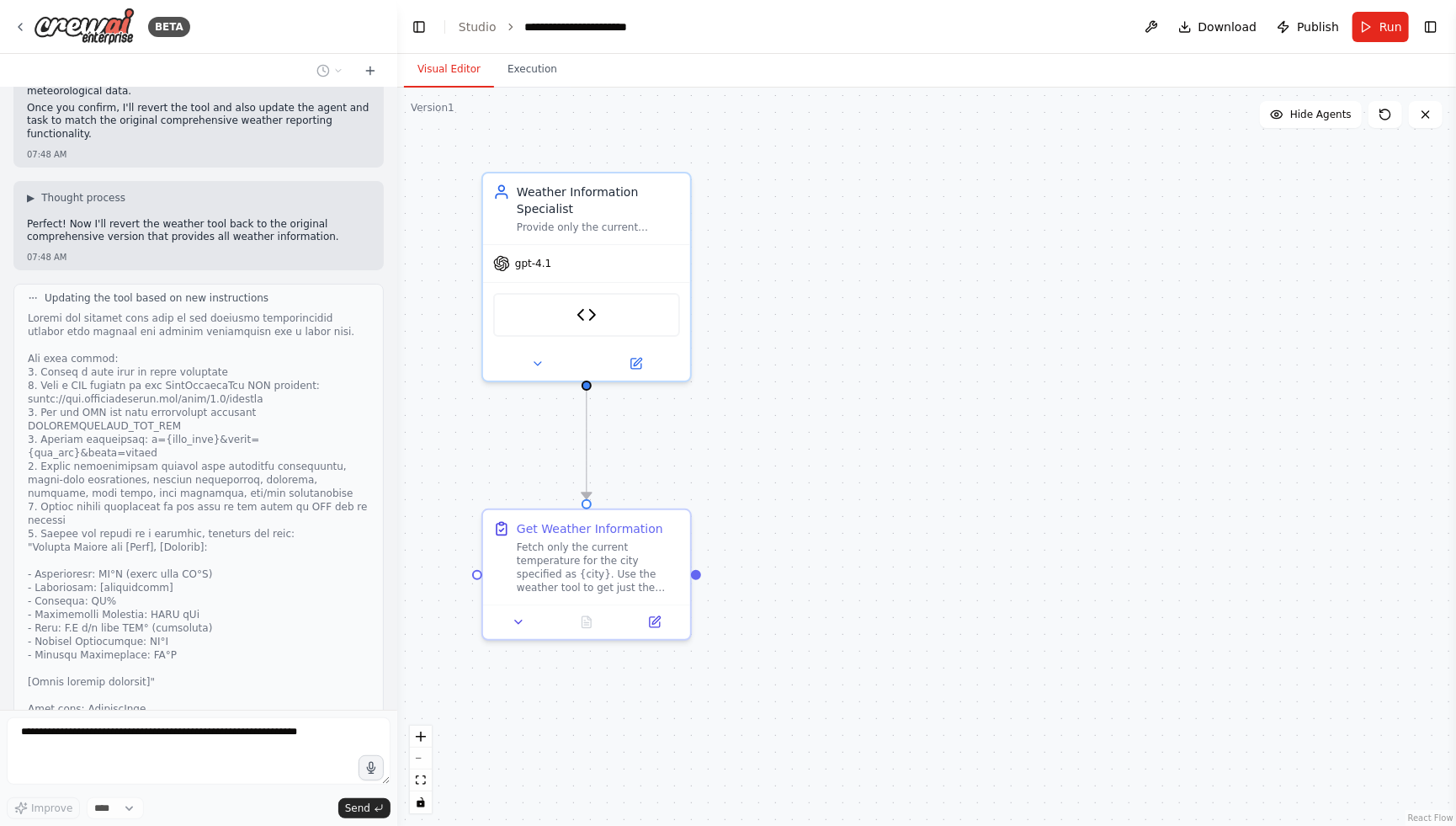
scroll to position [3795, 0]
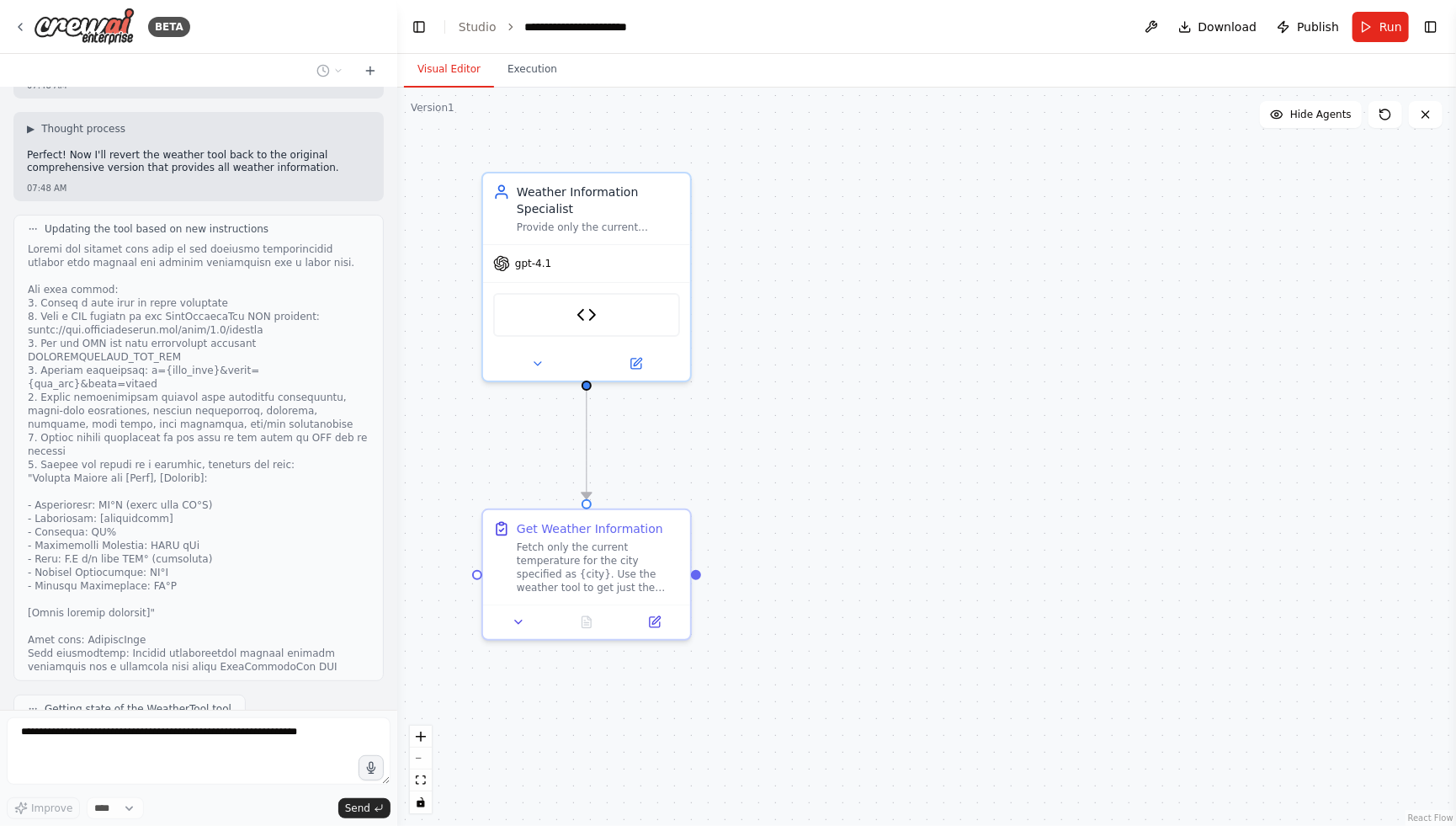
click at [134, 764] on button "View New Code" at bounding box center [146, 774] width 78 height 20
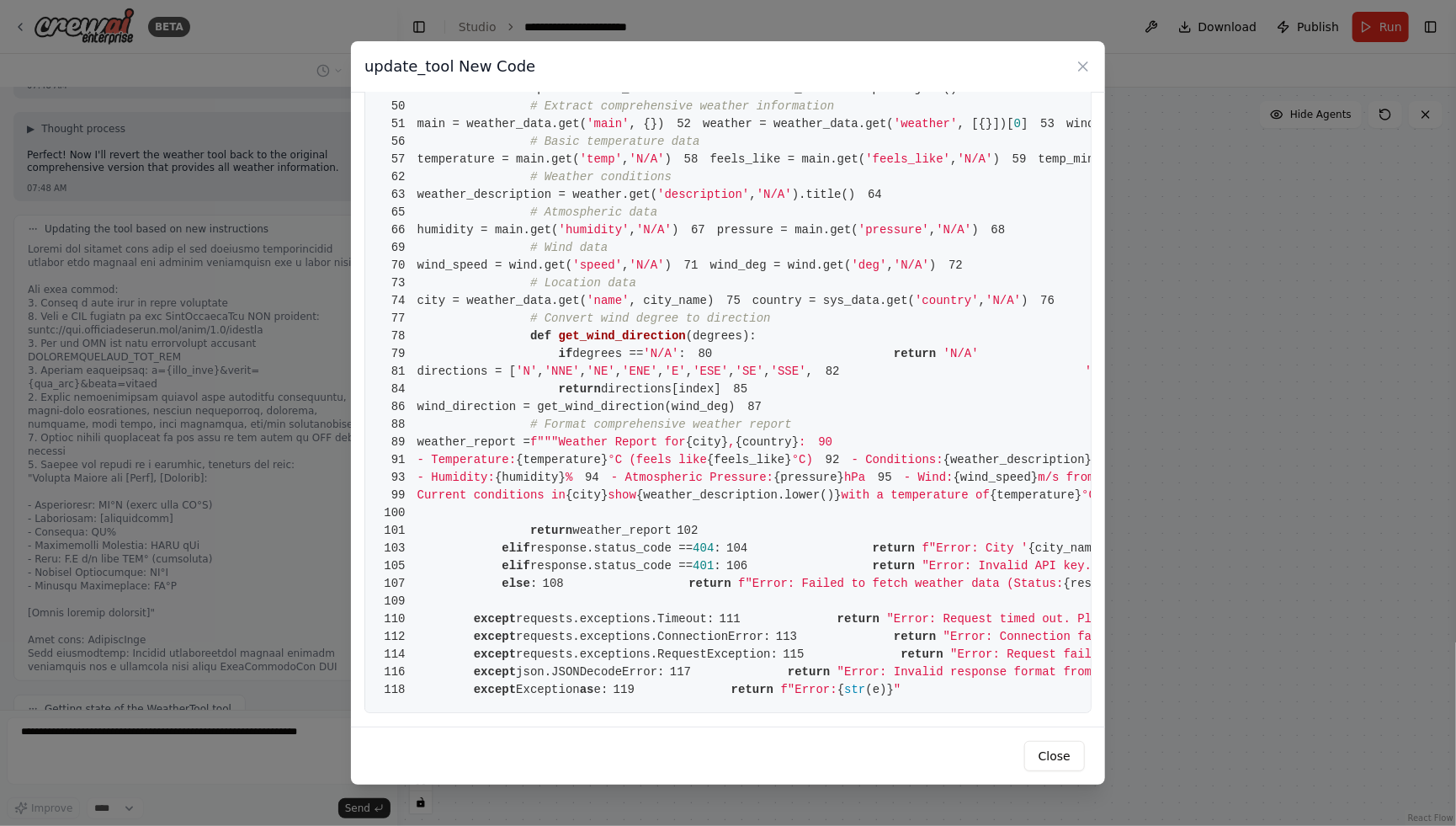
scroll to position [1534, 0]
click at [1087, 74] on icon at bounding box center [1083, 66] width 17 height 17
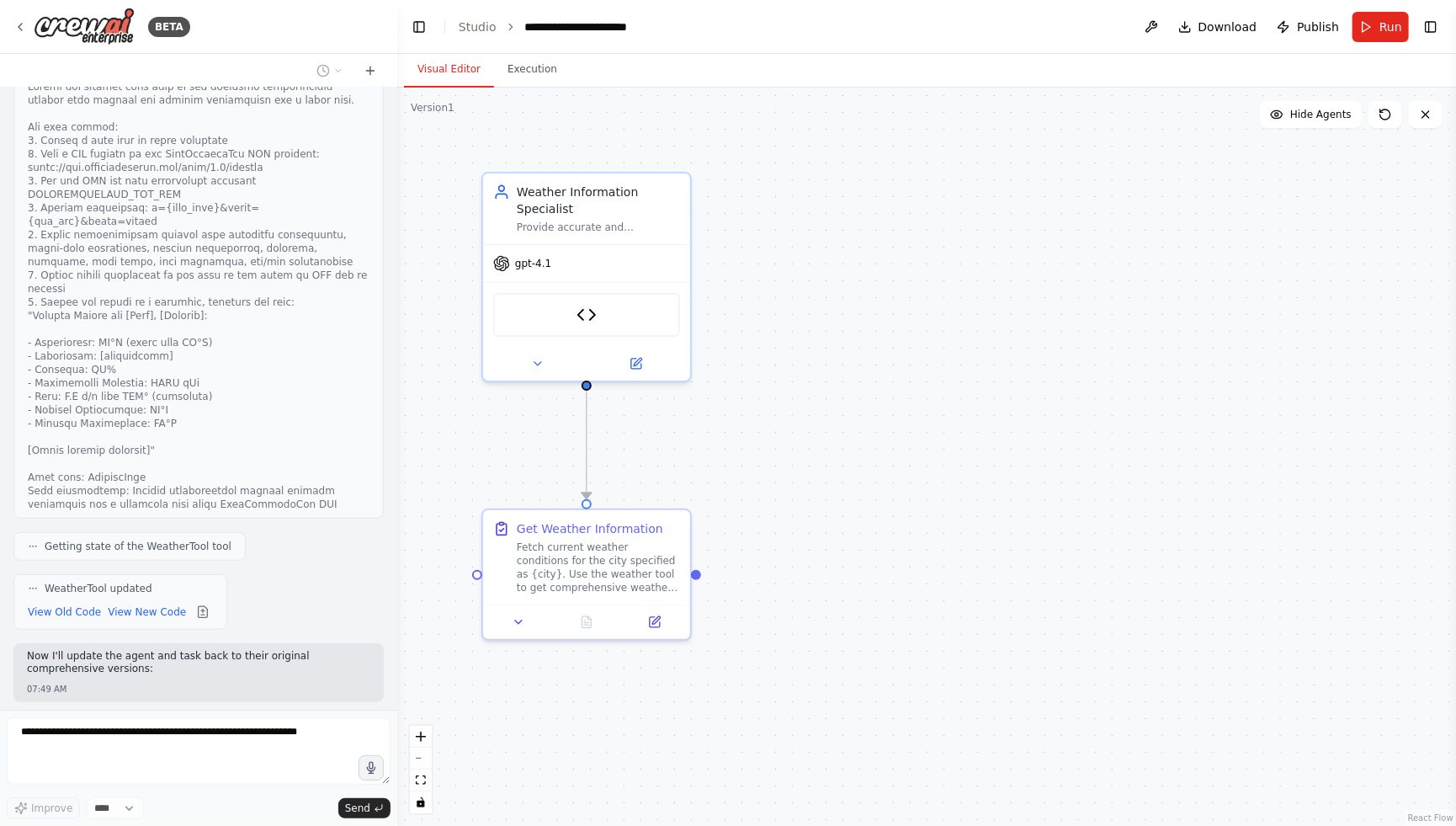
scroll to position [4006, 0]
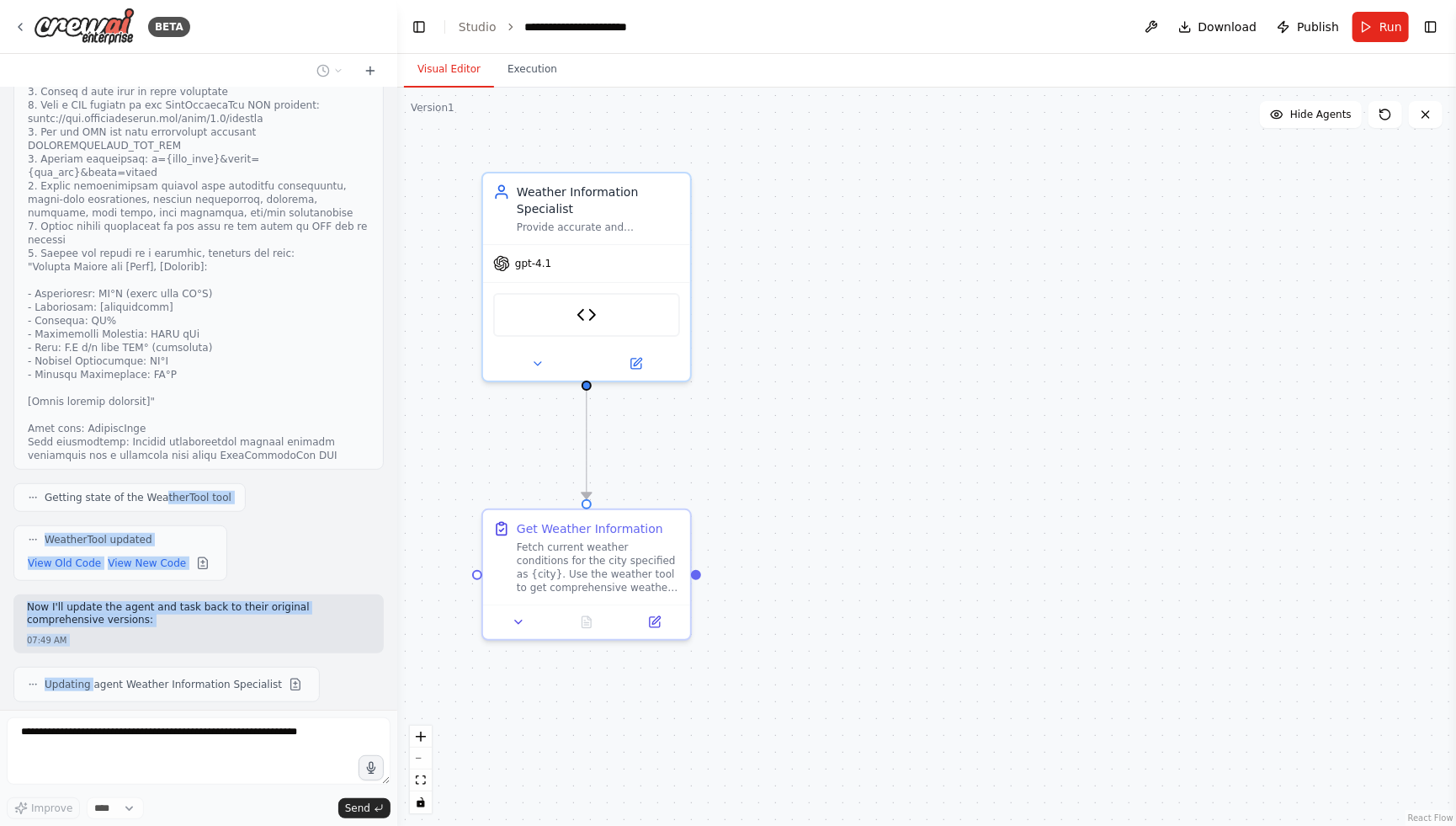
drag, startPoint x: 163, startPoint y: 610, endPoint x: 233, endPoint y: 633, distance: 73.7
click at [215, 629] on div "I would like to create a crew that will grab current weather conditions for the…" at bounding box center [199, 398] width 398 height 622
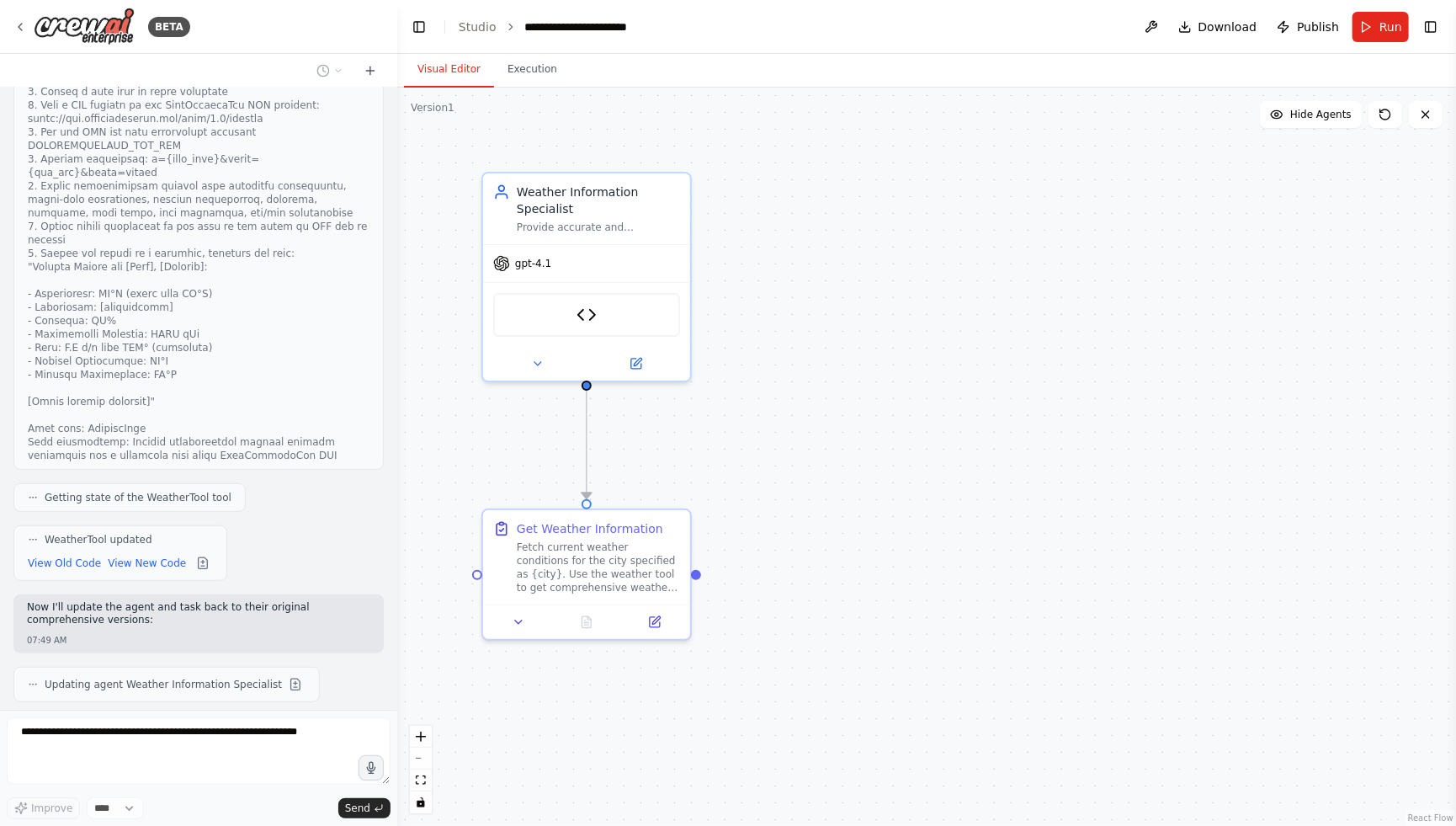
click at [333, 764] on div "Validating tools and automation workflow" at bounding box center [198, 778] width 370 height 29
click at [201, 553] on button at bounding box center [202, 563] width 20 height 20
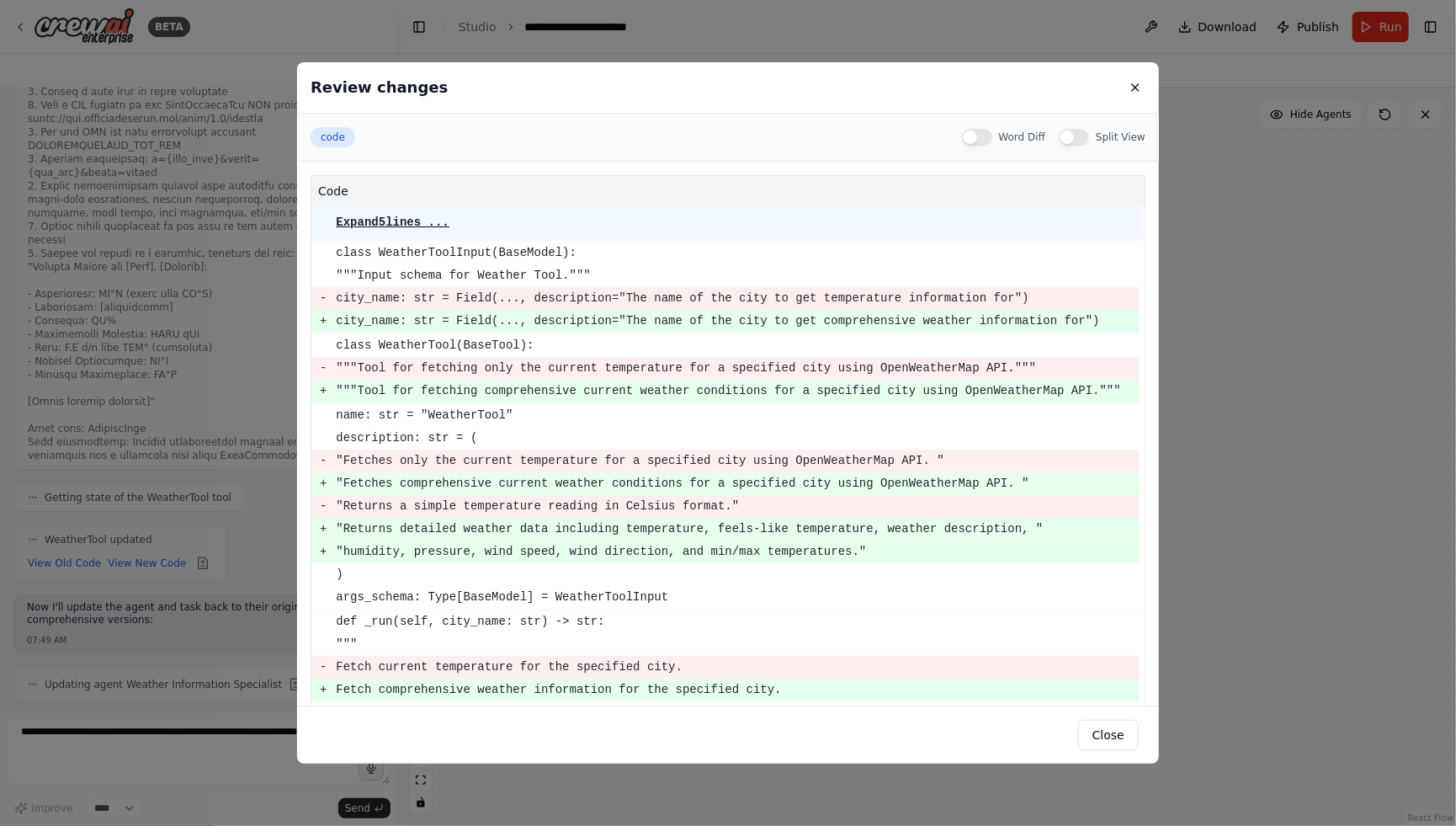
drag, startPoint x: 706, startPoint y: 291, endPoint x: 896, endPoint y: 463, distance: 256.3
click at [908, 471] on pre ""Fetches only the current temperature for a specified city using OpenWeatherMap…" at bounding box center [737, 461] width 803 height 21
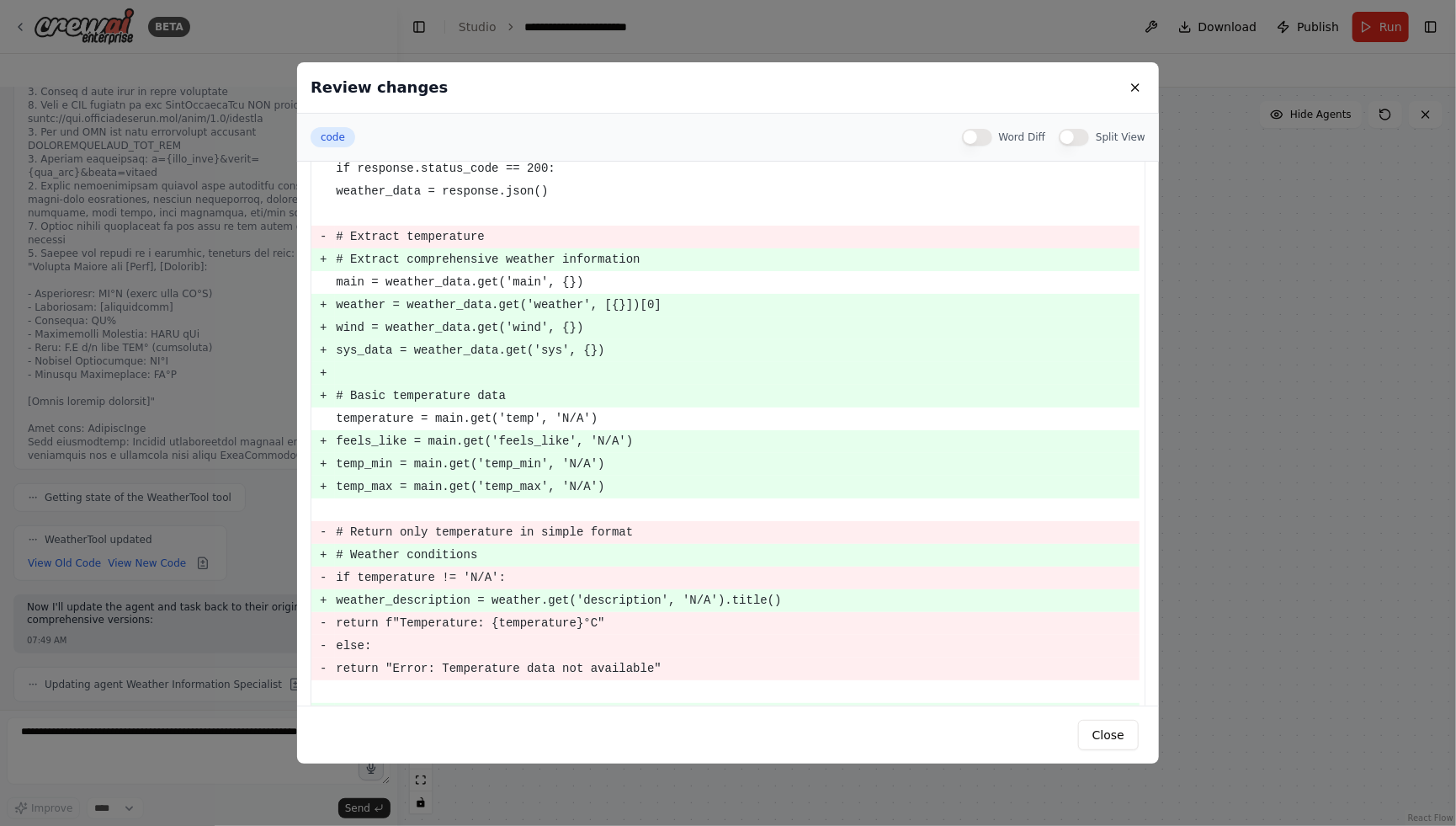
scroll to position [1252, 0]
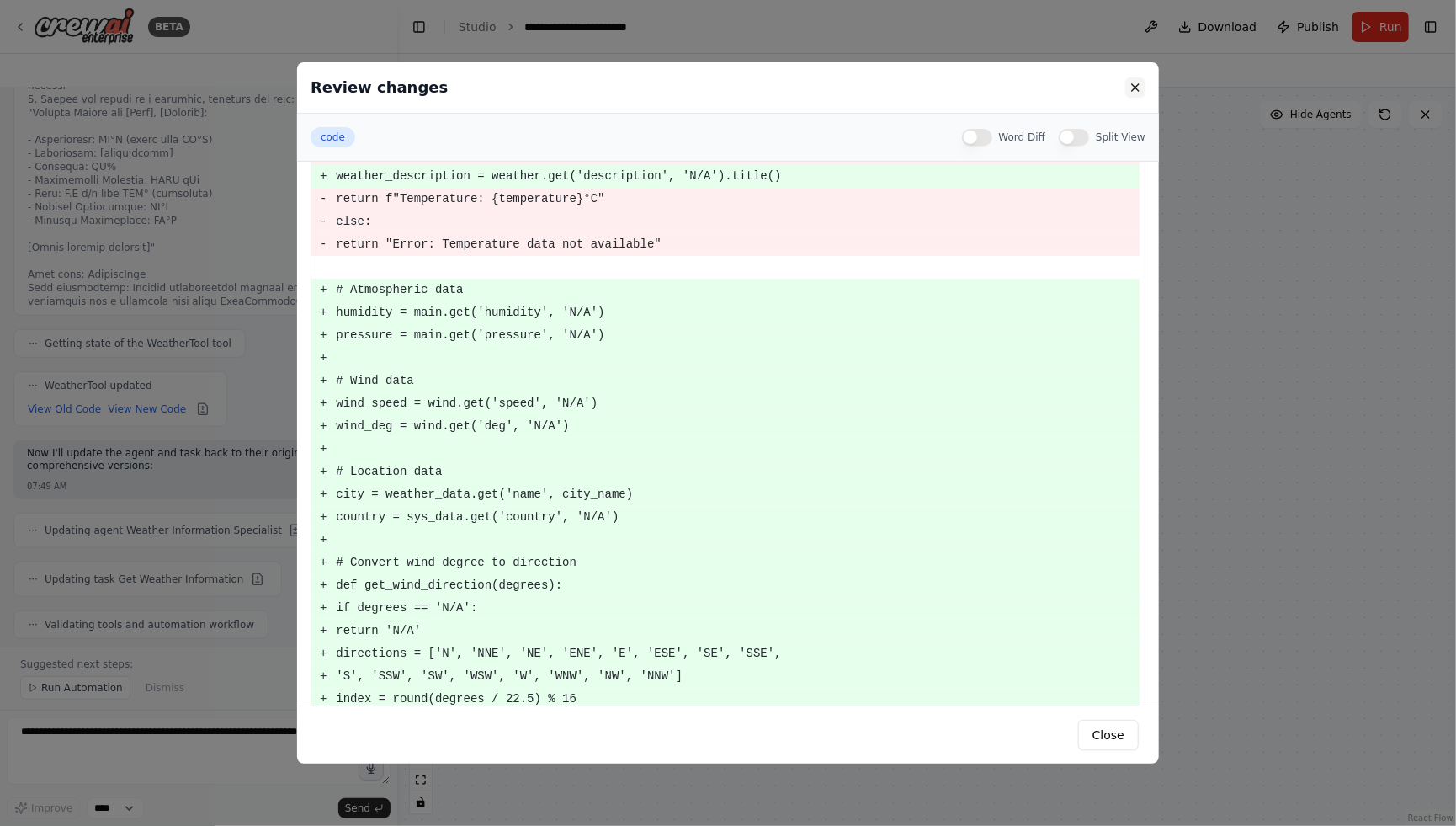
click at [1138, 95] on button at bounding box center [1135, 87] width 20 height 20
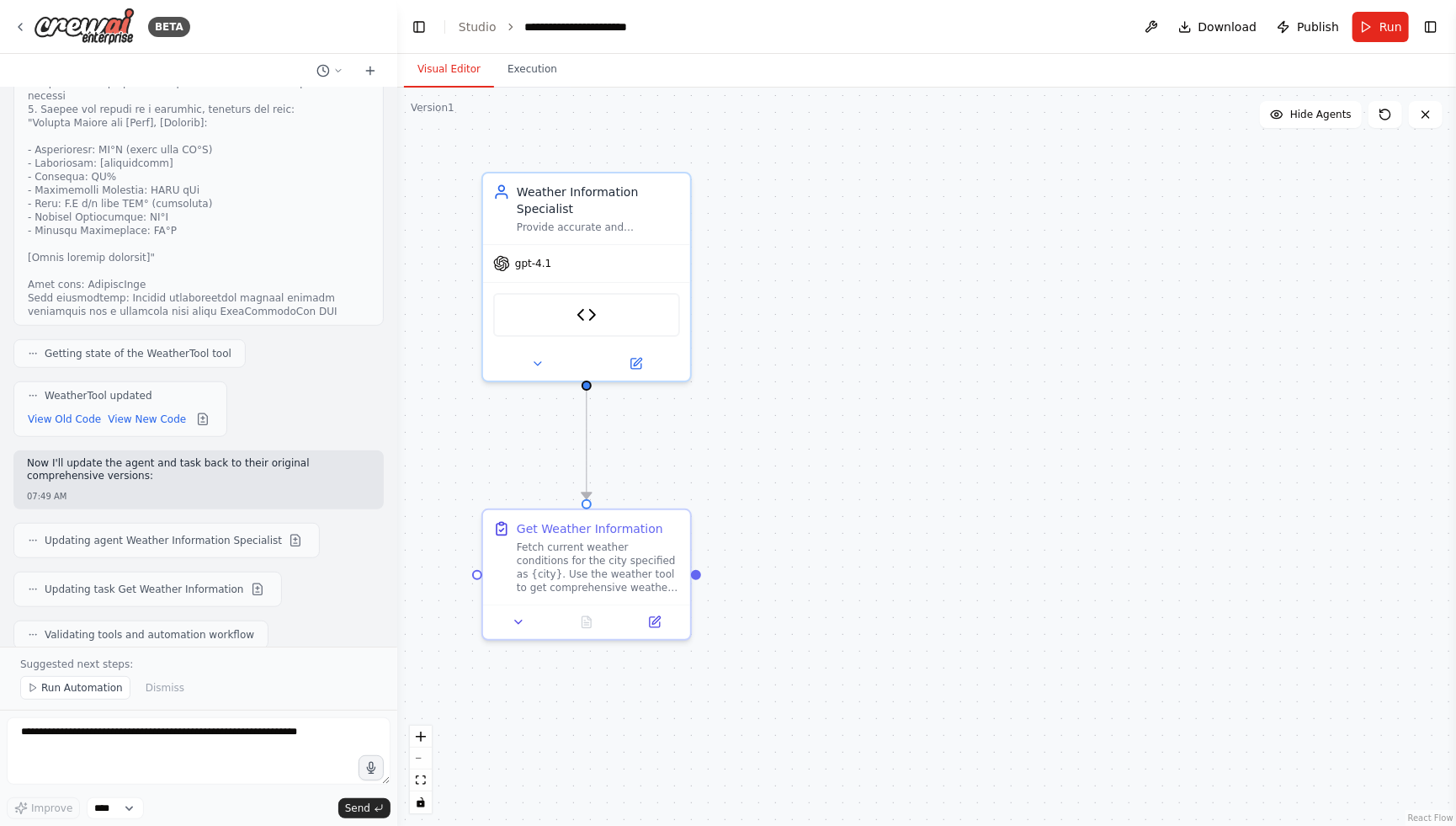
scroll to position [4081, 0]
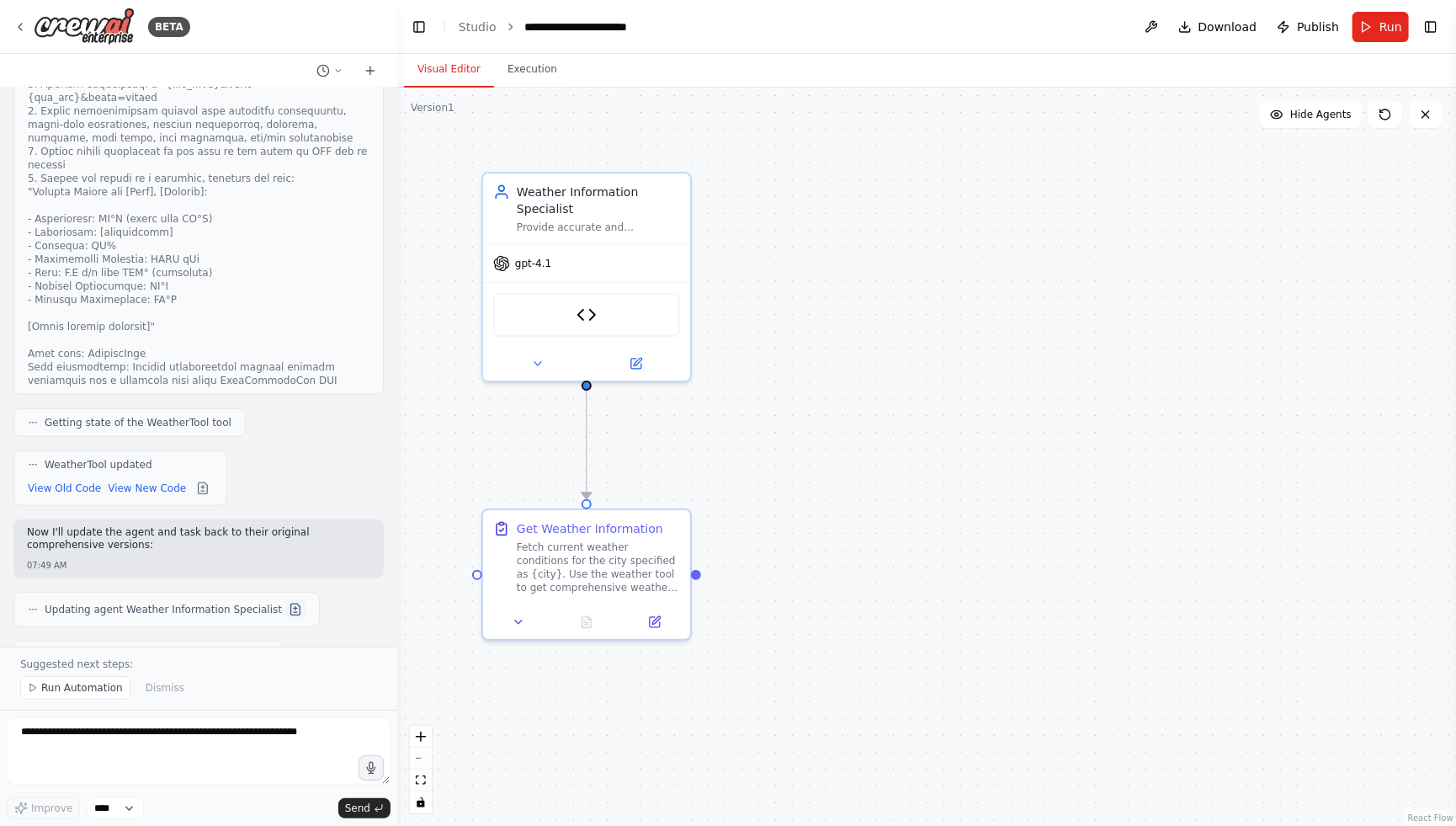
click at [285, 599] on button at bounding box center [295, 609] width 20 height 20
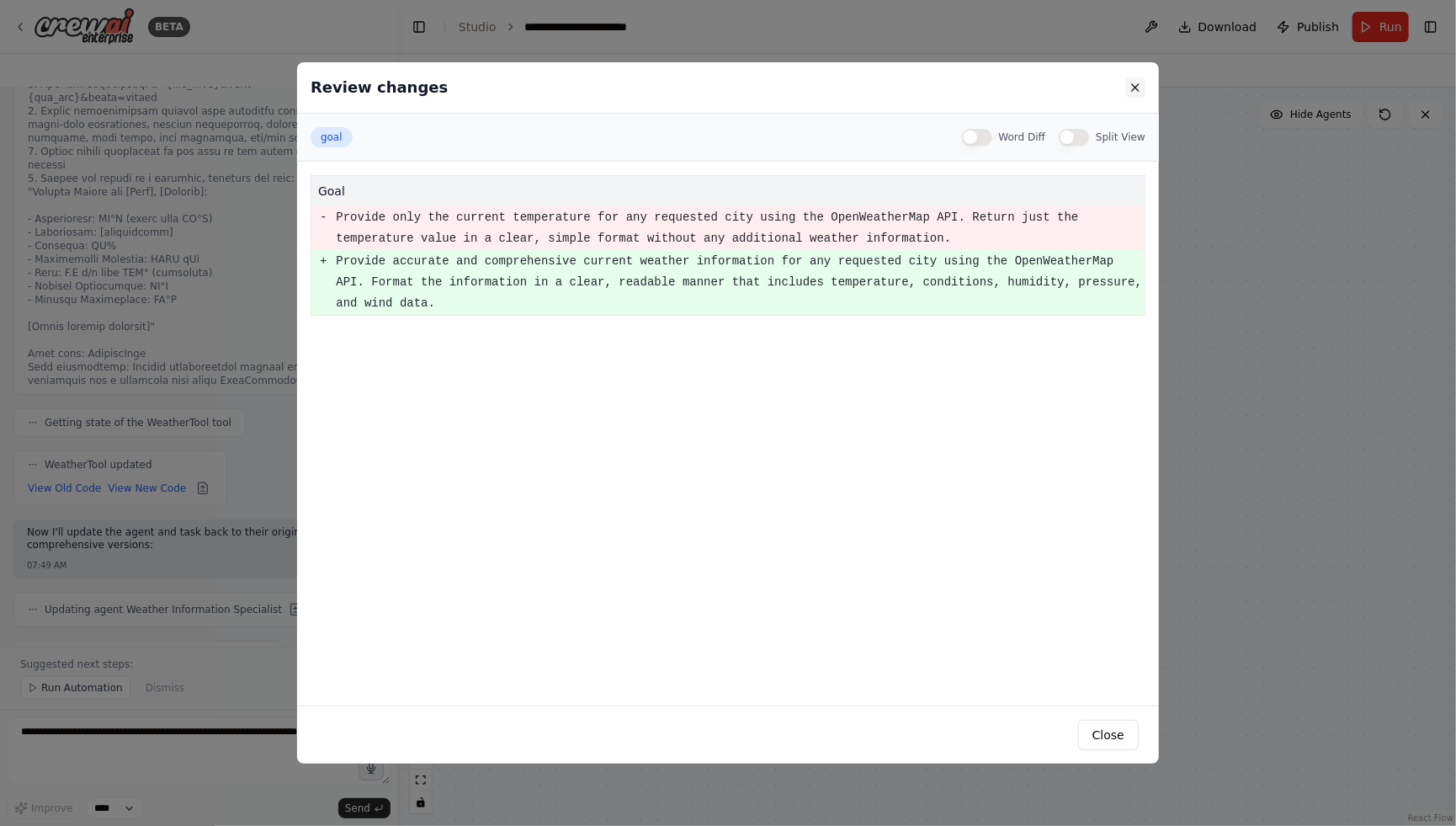
click at [1136, 87] on button at bounding box center [1135, 87] width 20 height 20
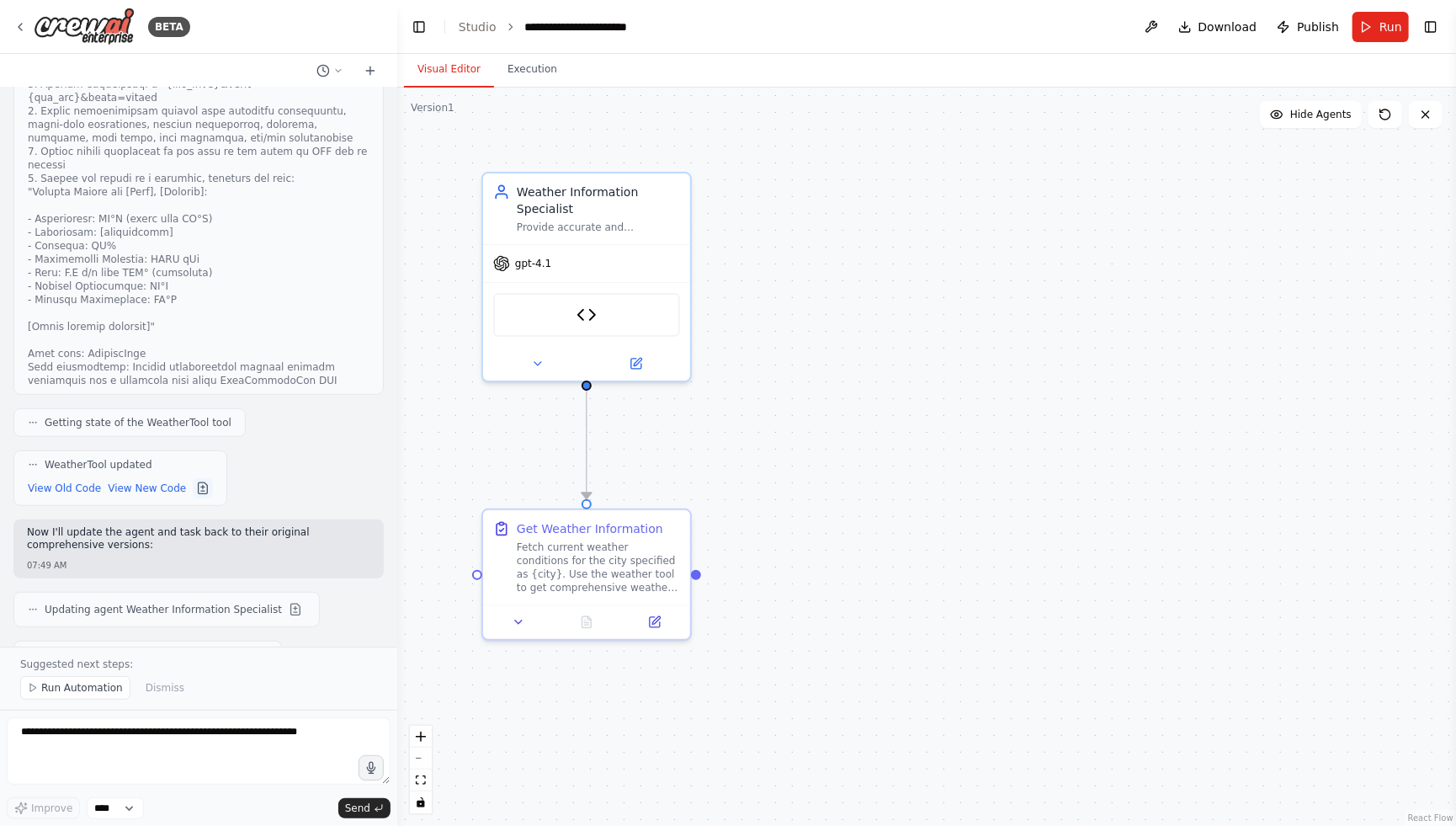
click at [204, 478] on button at bounding box center [202, 487] width 20 height 20
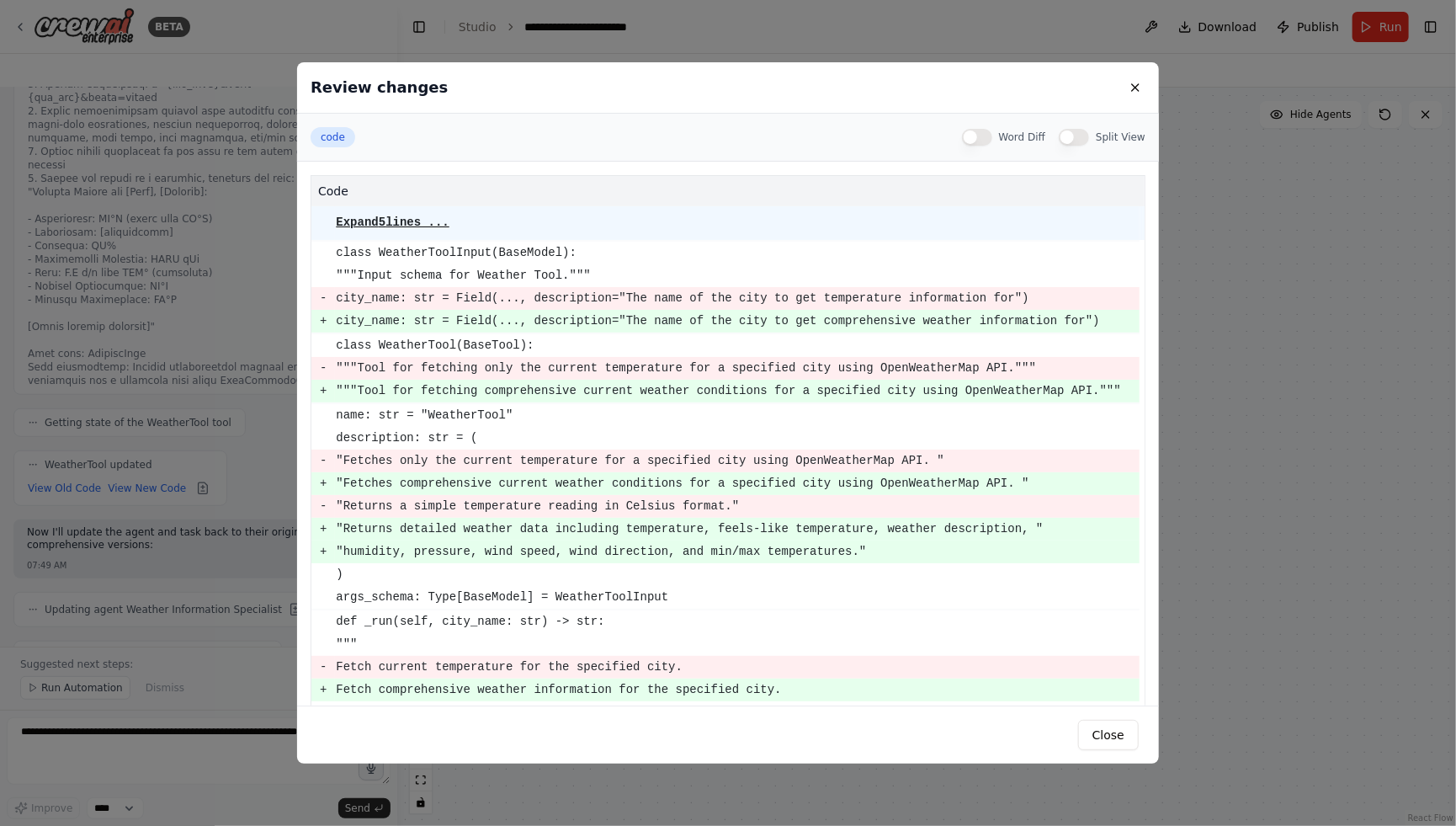
click at [1084, 135] on button "Split View" at bounding box center [1074, 136] width 30 height 17
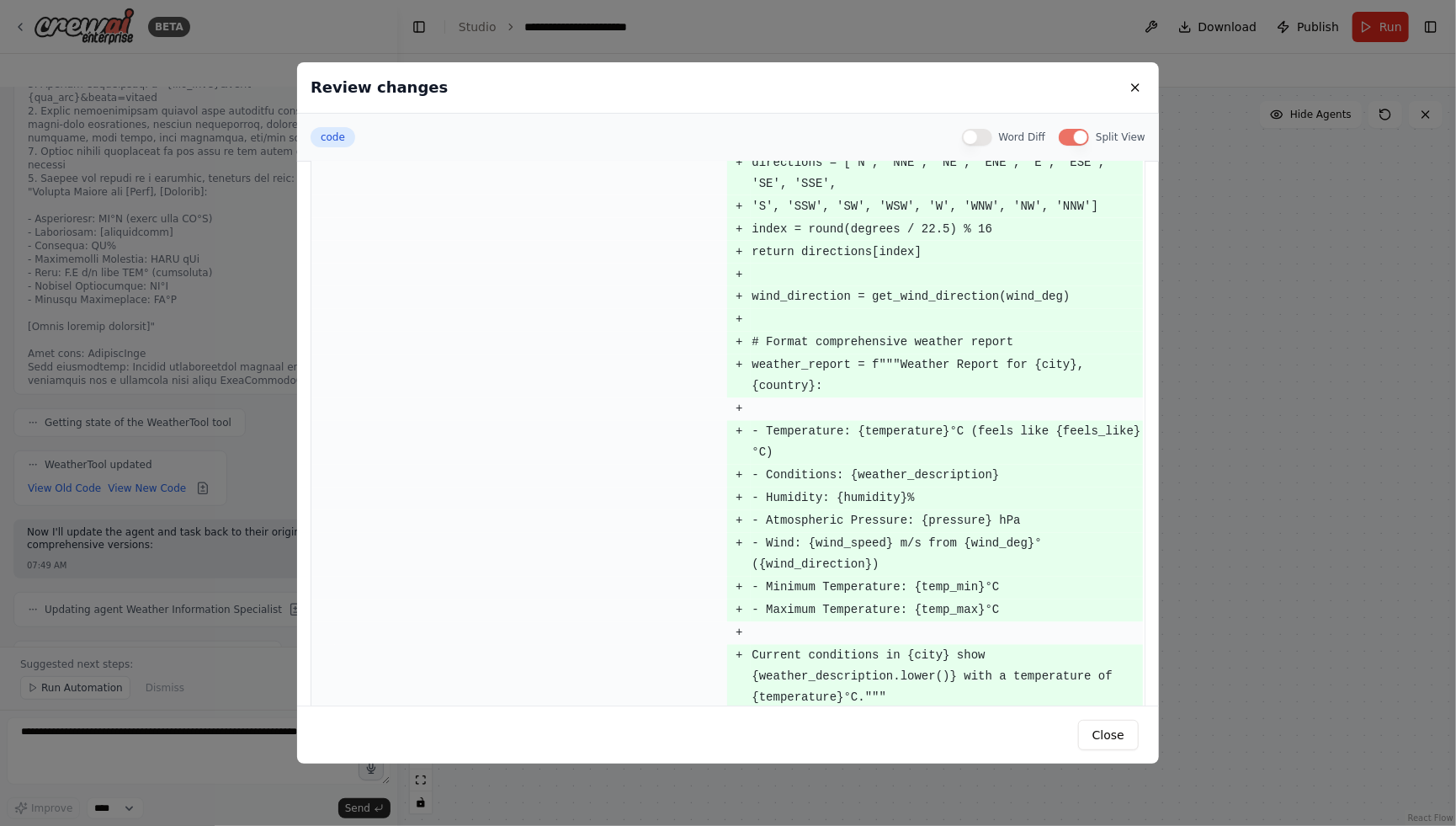
scroll to position [2059, 0]
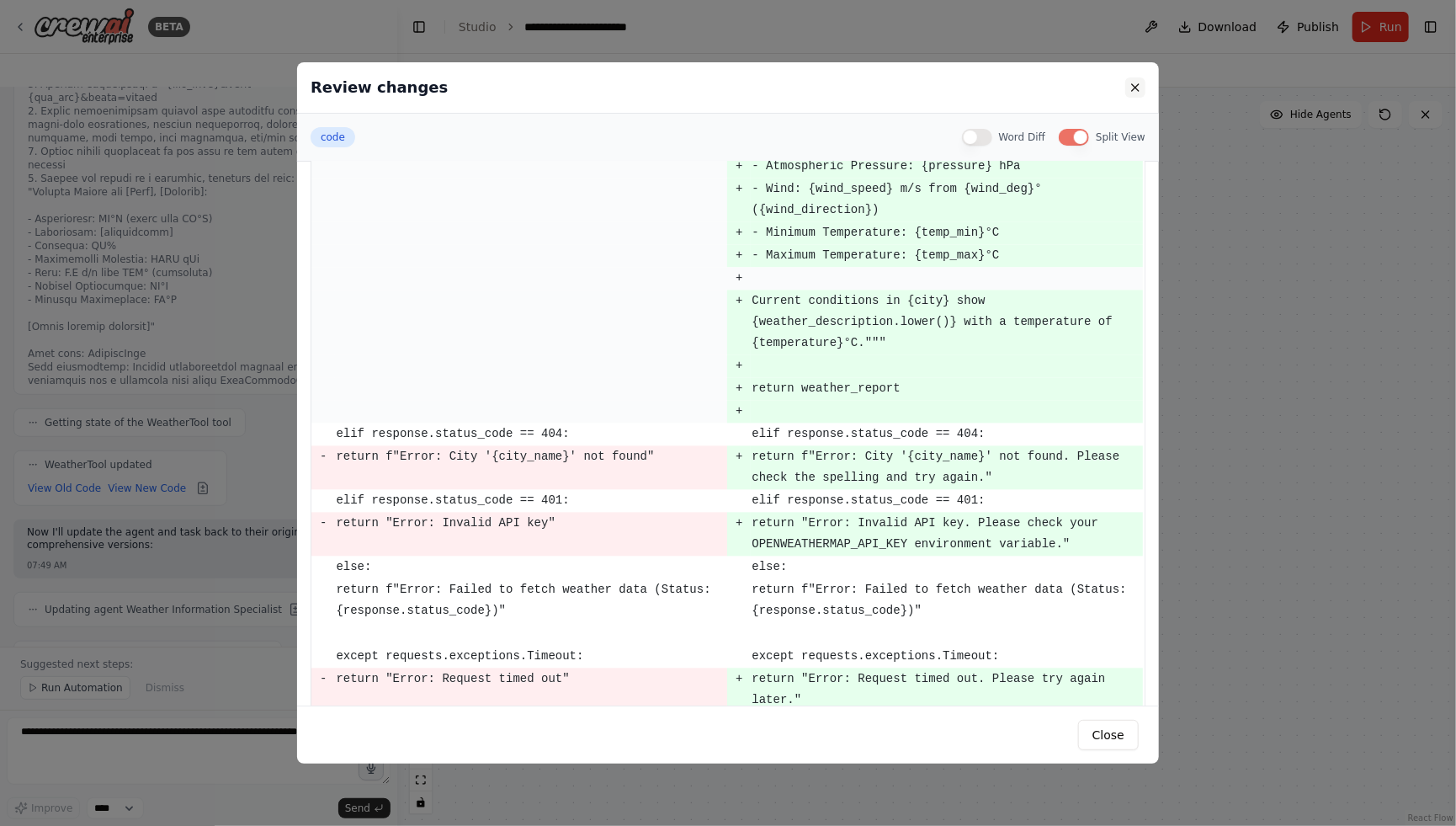
click at [1135, 88] on button at bounding box center [1135, 87] width 20 height 20
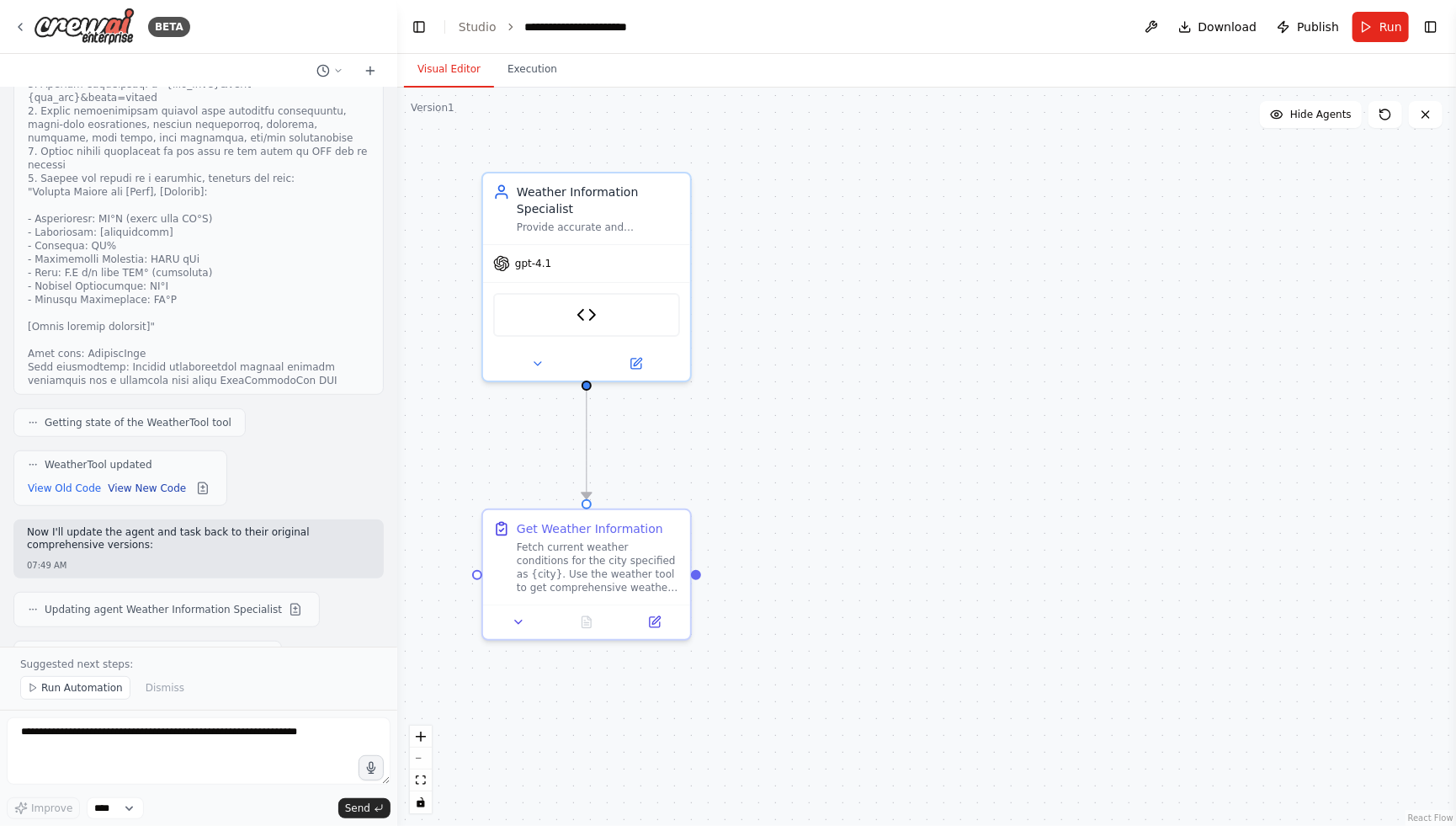
click at [158, 478] on button "View New Code" at bounding box center [146, 487] width 78 height 20
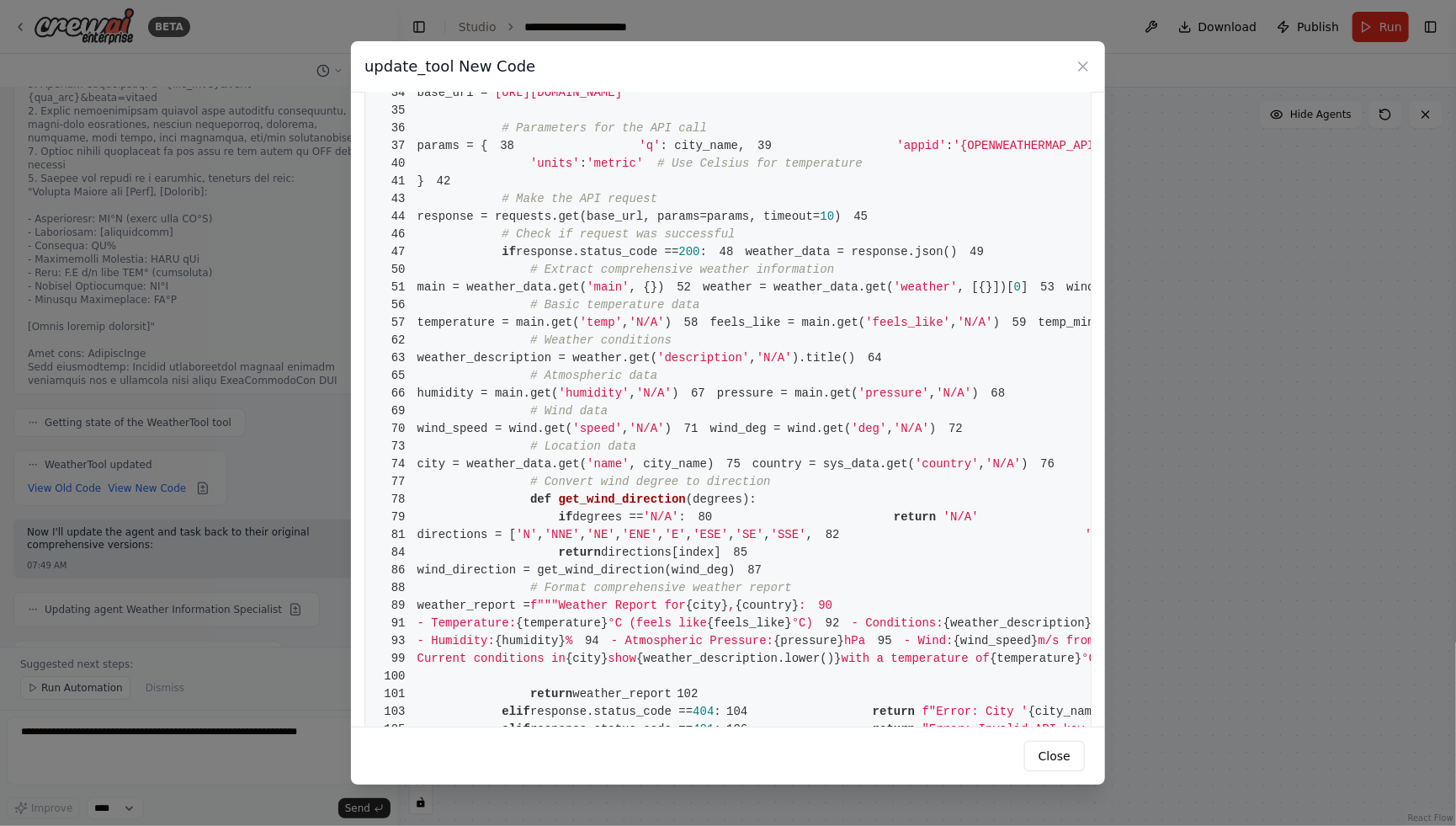
scroll to position [453, 0]
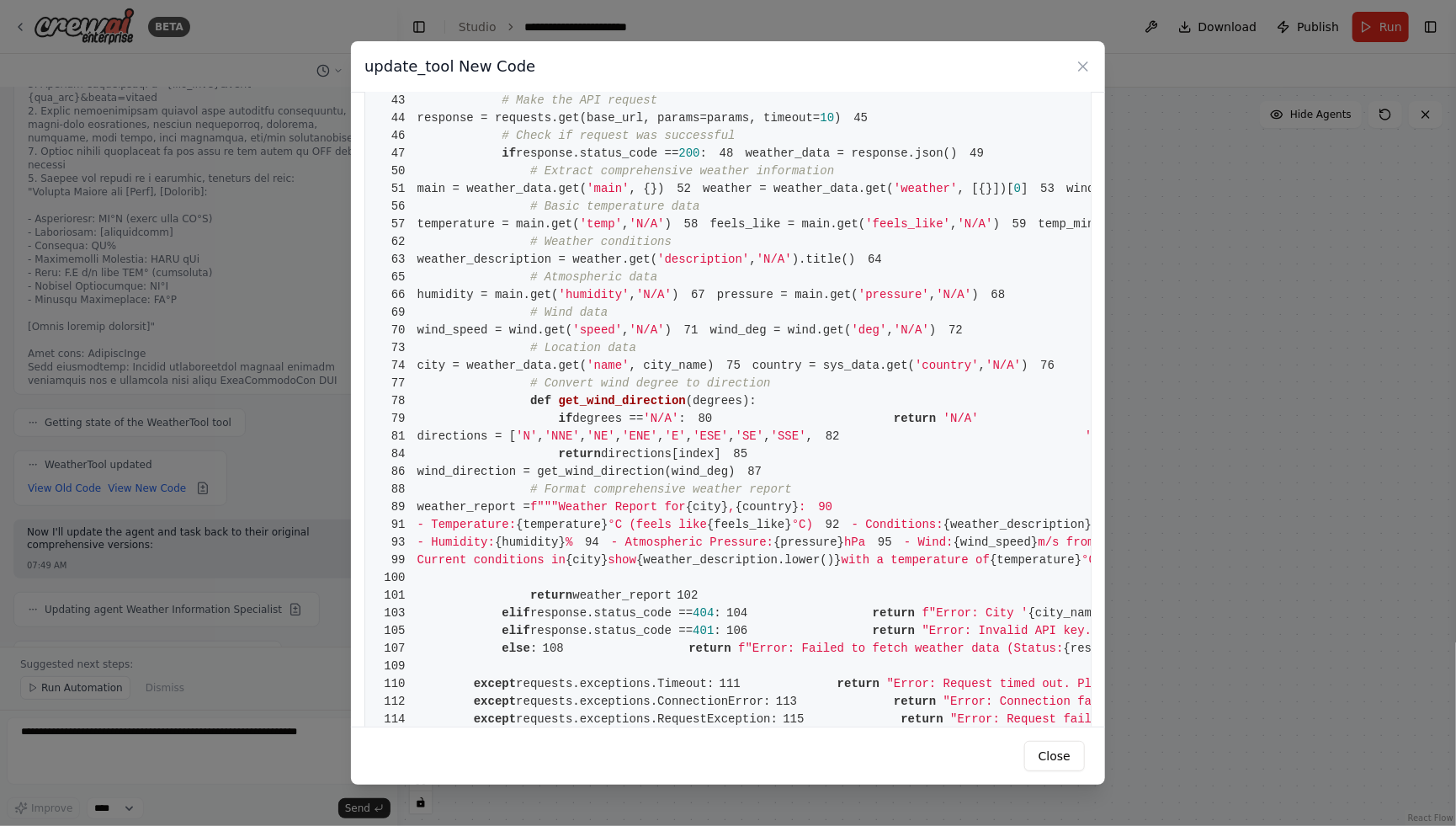
drag, startPoint x: 596, startPoint y: 346, endPoint x: 787, endPoint y: 347, distance: 191.0
click at [787, 54] on span "39 'appid' : '{OPENWEATHERMAP_API_KEY}' , # Will be replaced by environment var…" at bounding box center [1093, 47] width 696 height 13
click at [954, 54] on span "'{OPENWEATHERMAP_API_KEY}'" at bounding box center [1045, 47] width 184 height 13
click at [1084, 70] on icon at bounding box center [1083, 66] width 17 height 17
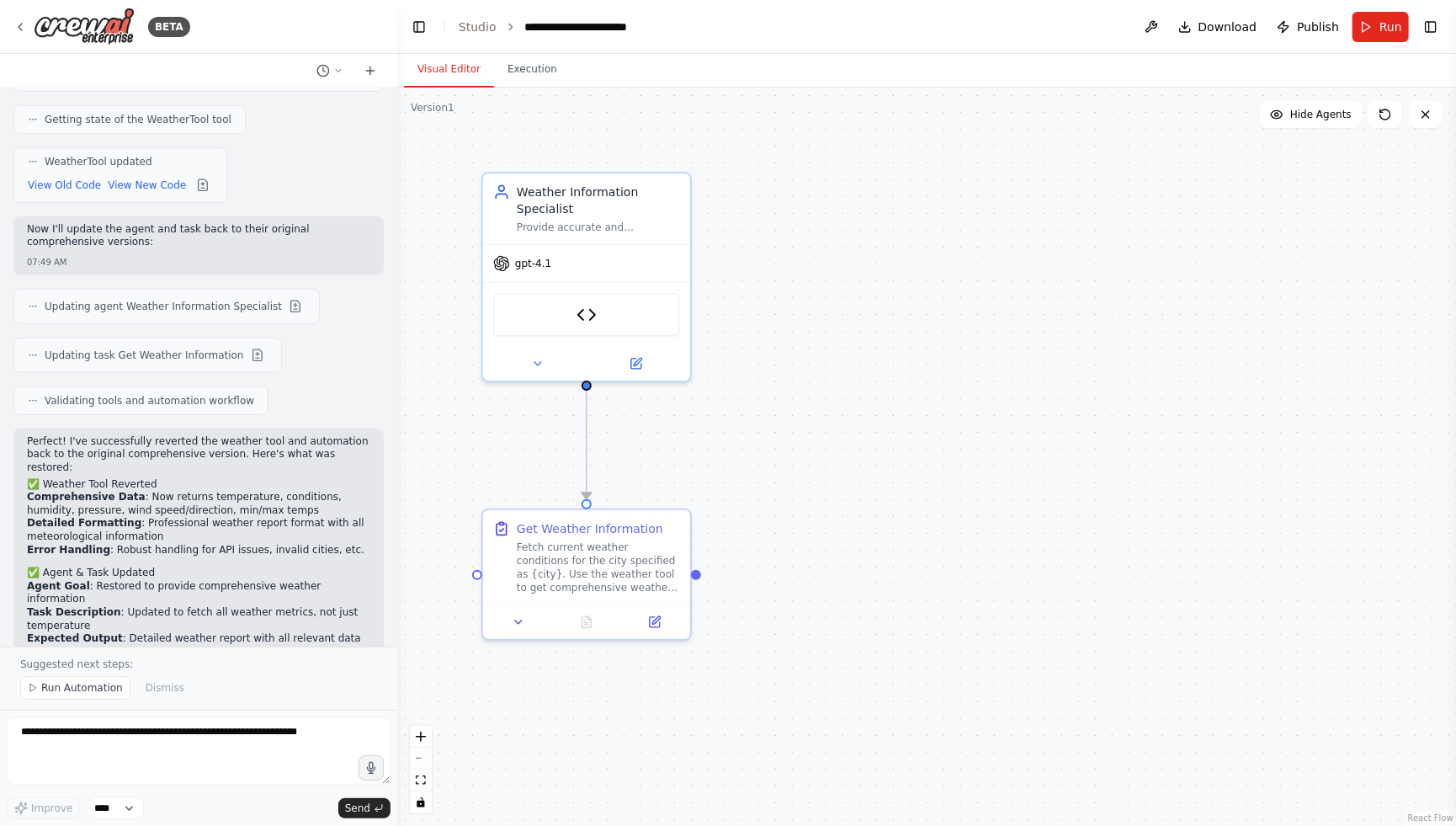
scroll to position [4454, 0]
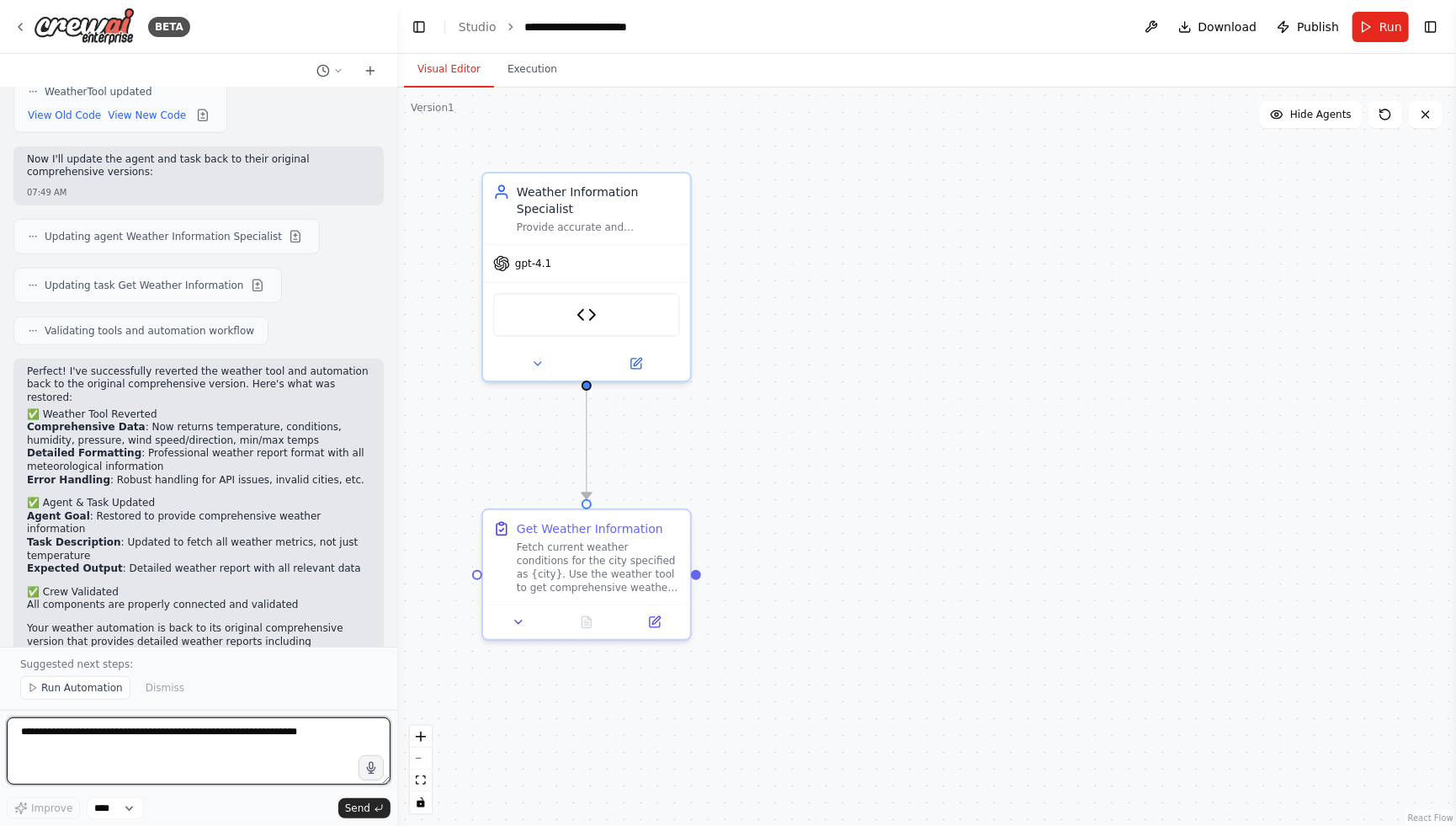
click at [189, 735] on textarea at bounding box center [199, 750] width 384 height 68
click at [324, 766] on textarea at bounding box center [199, 750] width 384 height 68
click at [281, 749] on textarea at bounding box center [199, 750] width 384 height 68
click at [543, 80] on button "Execution" at bounding box center [532, 69] width 77 height 35
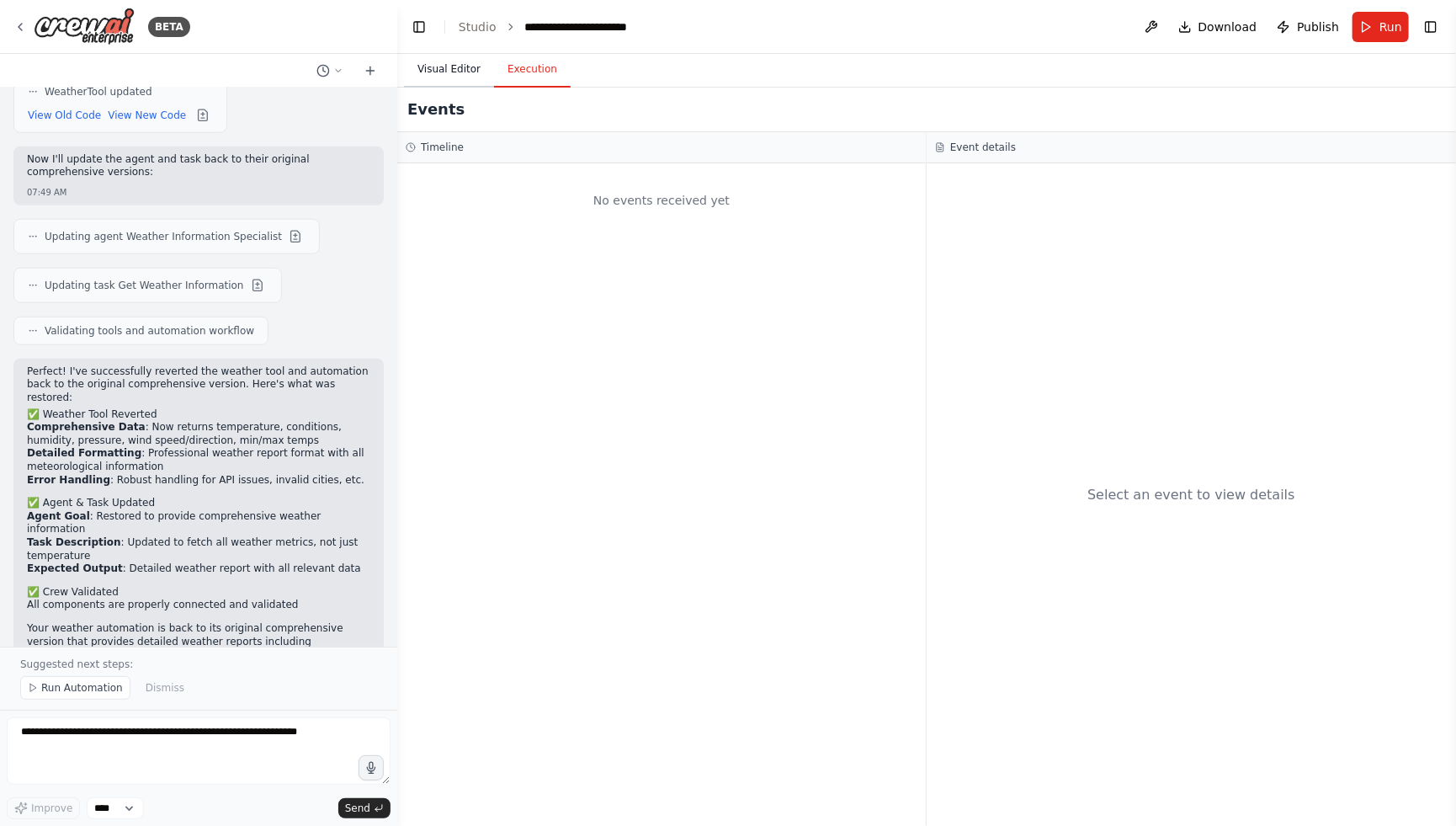
click at [452, 69] on button "Visual Editor" at bounding box center [449, 69] width 90 height 35
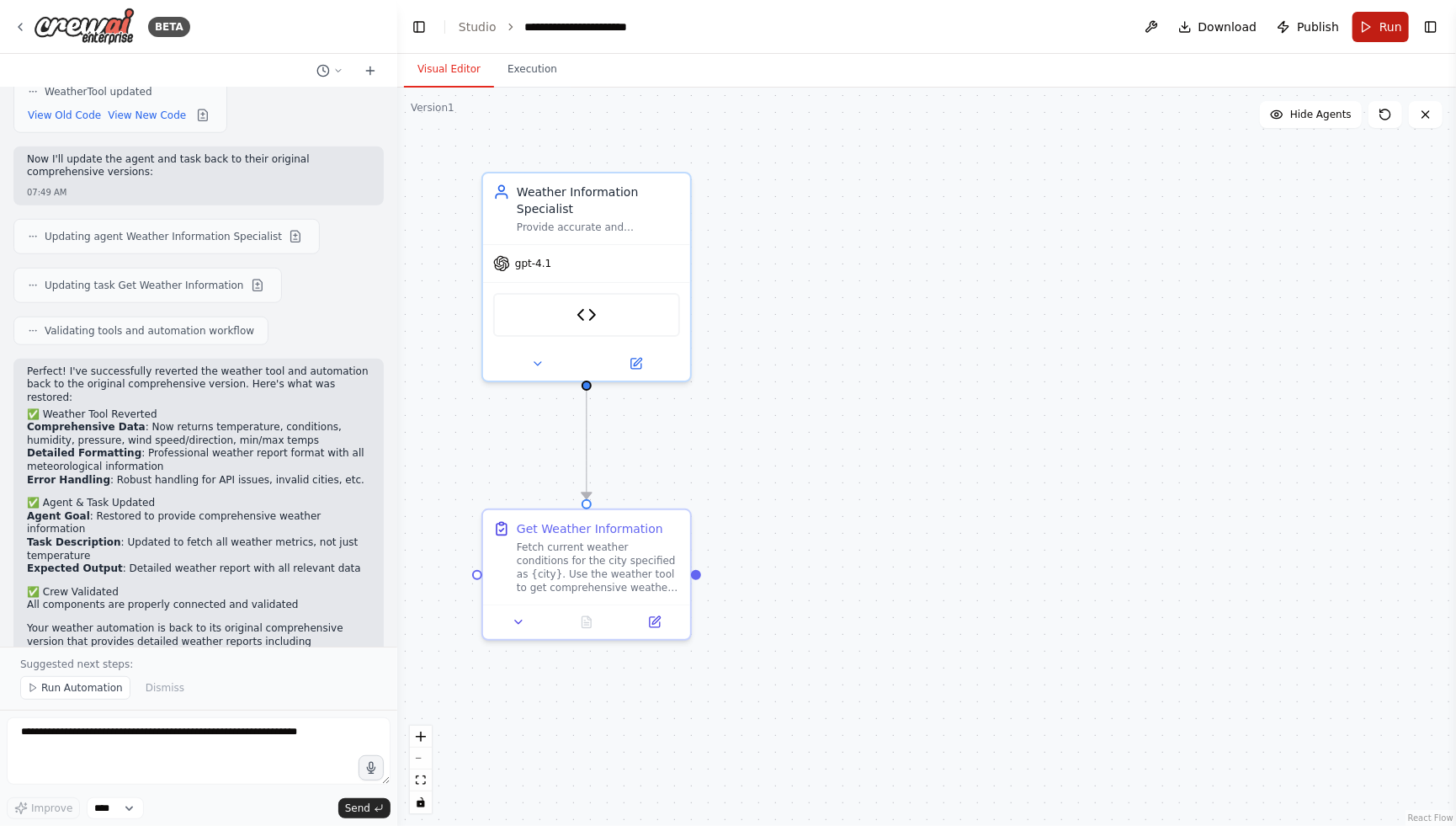
click at [1365, 21] on button "Run" at bounding box center [1381, 26] width 56 height 30
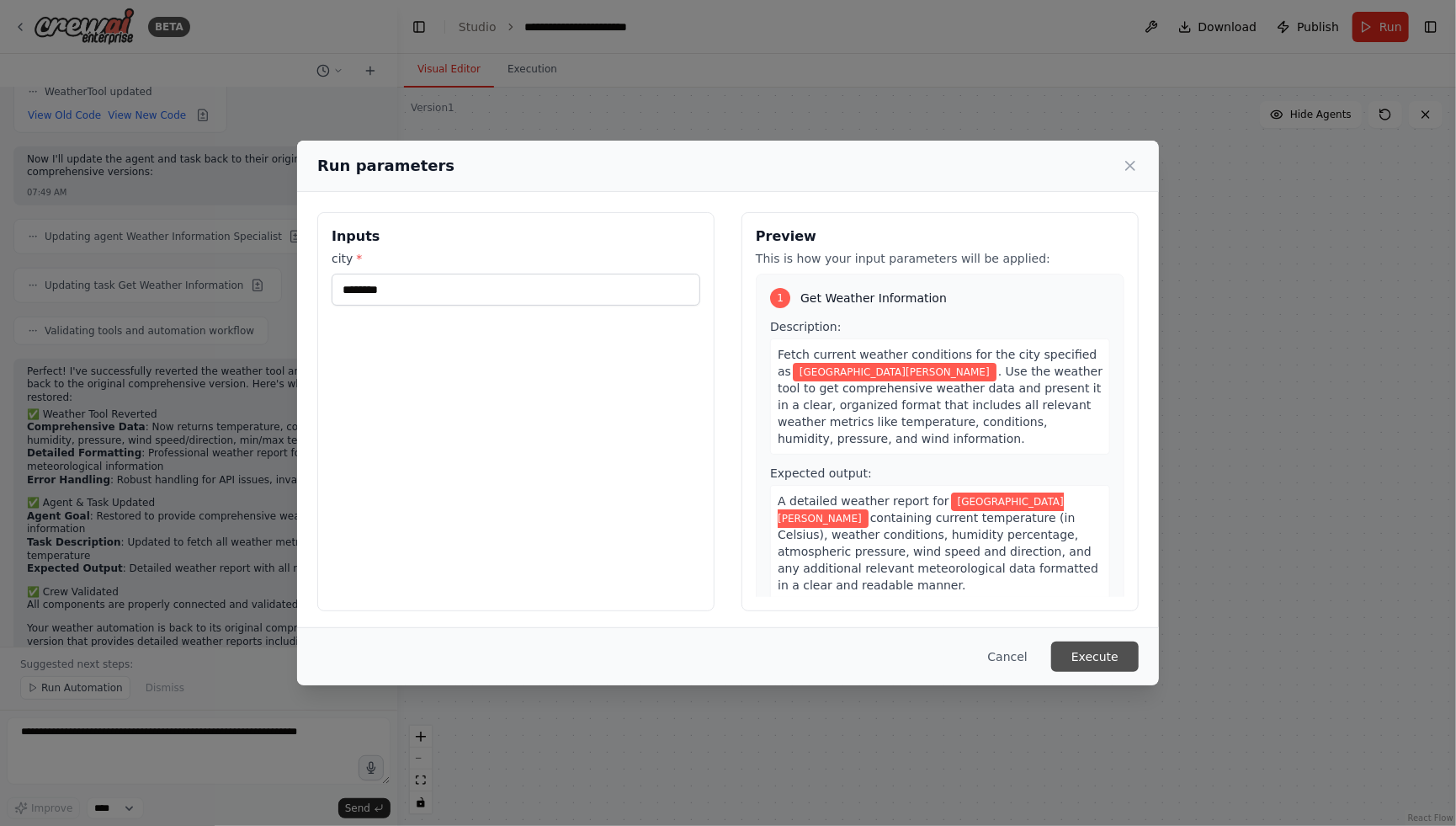
click at [1110, 647] on button "Execute" at bounding box center [1095, 656] width 88 height 30
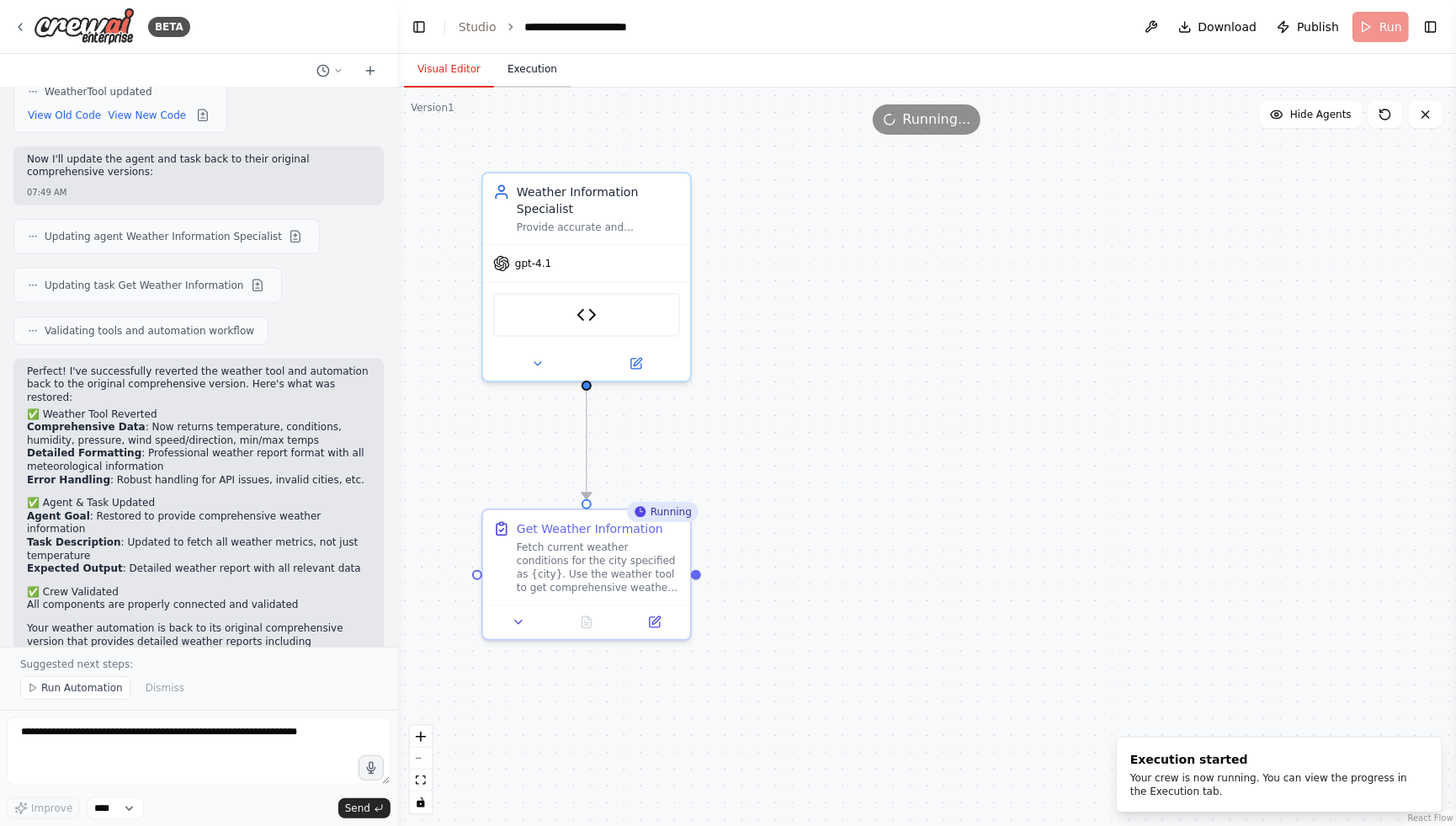
click at [530, 69] on button "Execution" at bounding box center [532, 69] width 77 height 35
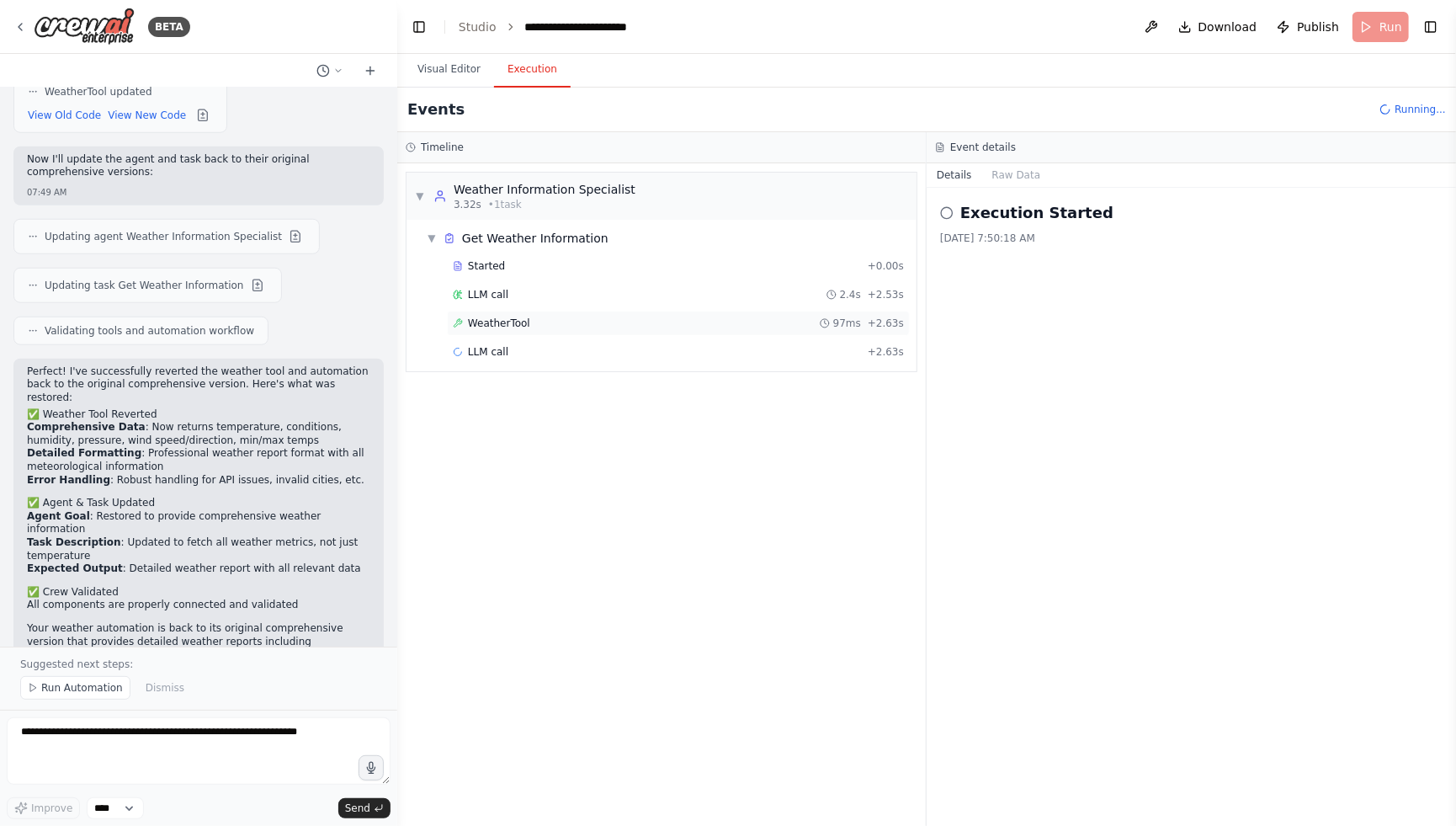
click at [527, 326] on div "WeatherTool 97ms + 2.63s" at bounding box center [678, 323] width 451 height 13
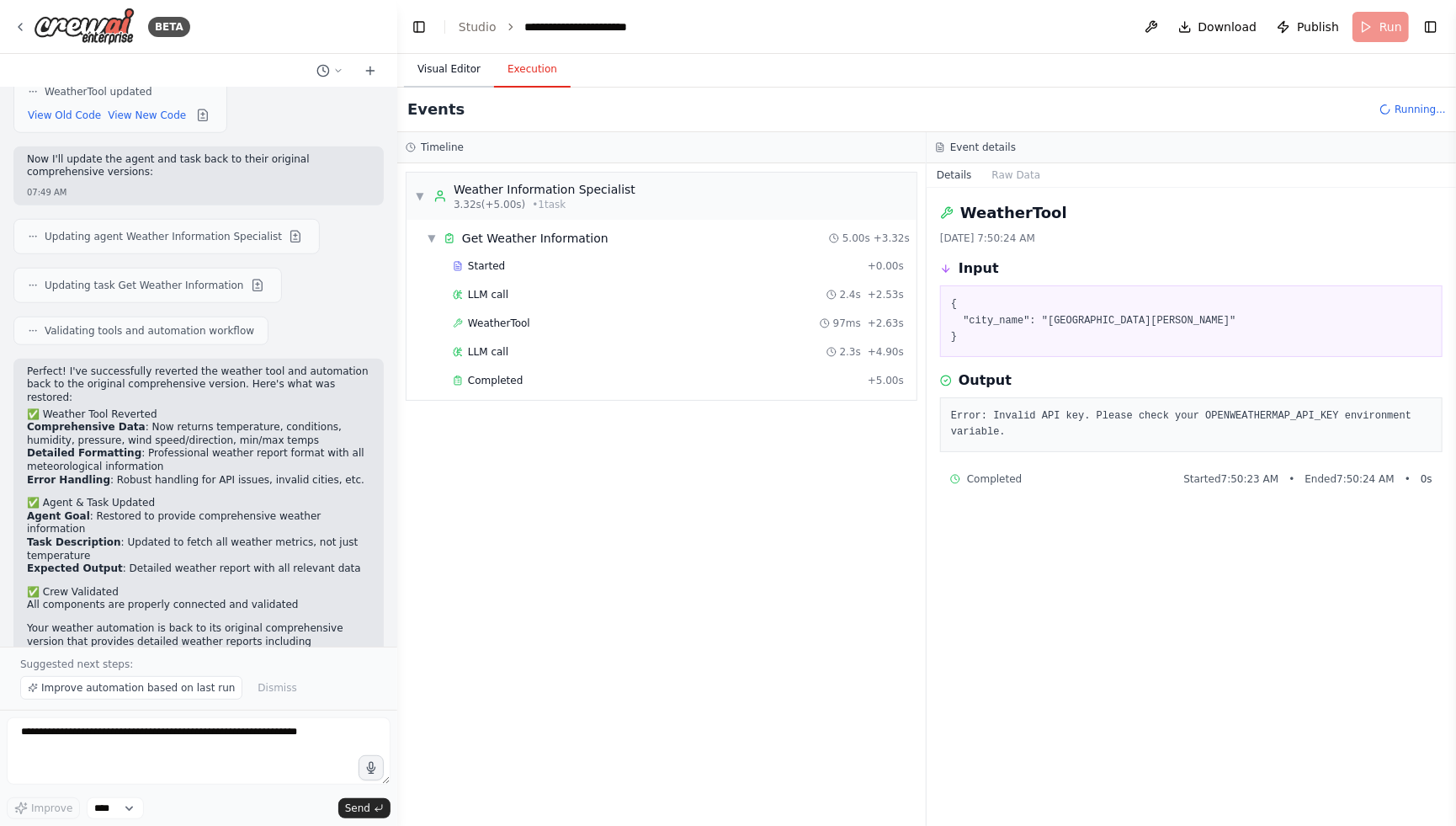
click at [435, 74] on button "Visual Editor" at bounding box center [449, 69] width 90 height 35
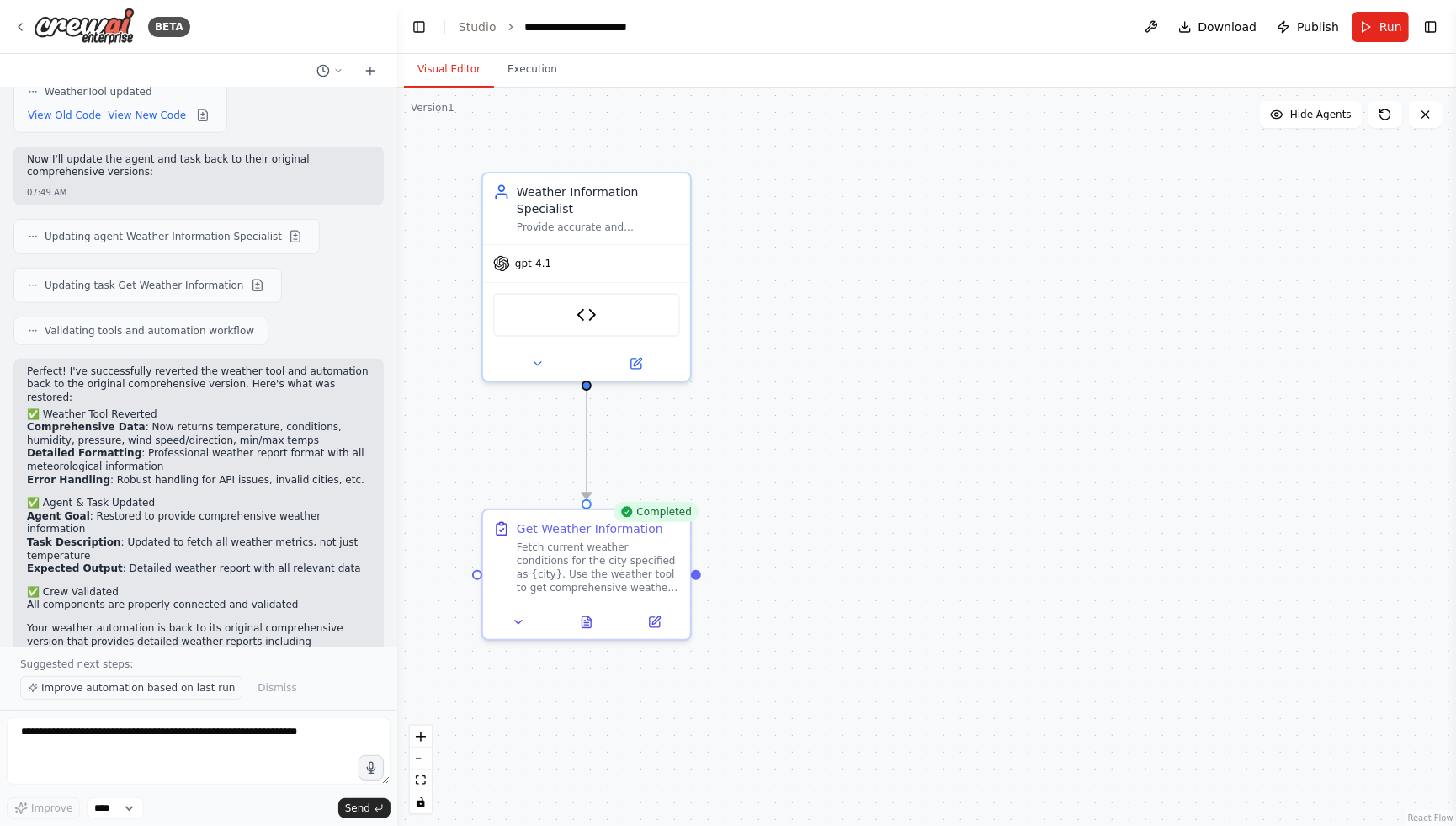
click at [191, 696] on button "Improve automation based on last run" at bounding box center [131, 687] width 223 height 24
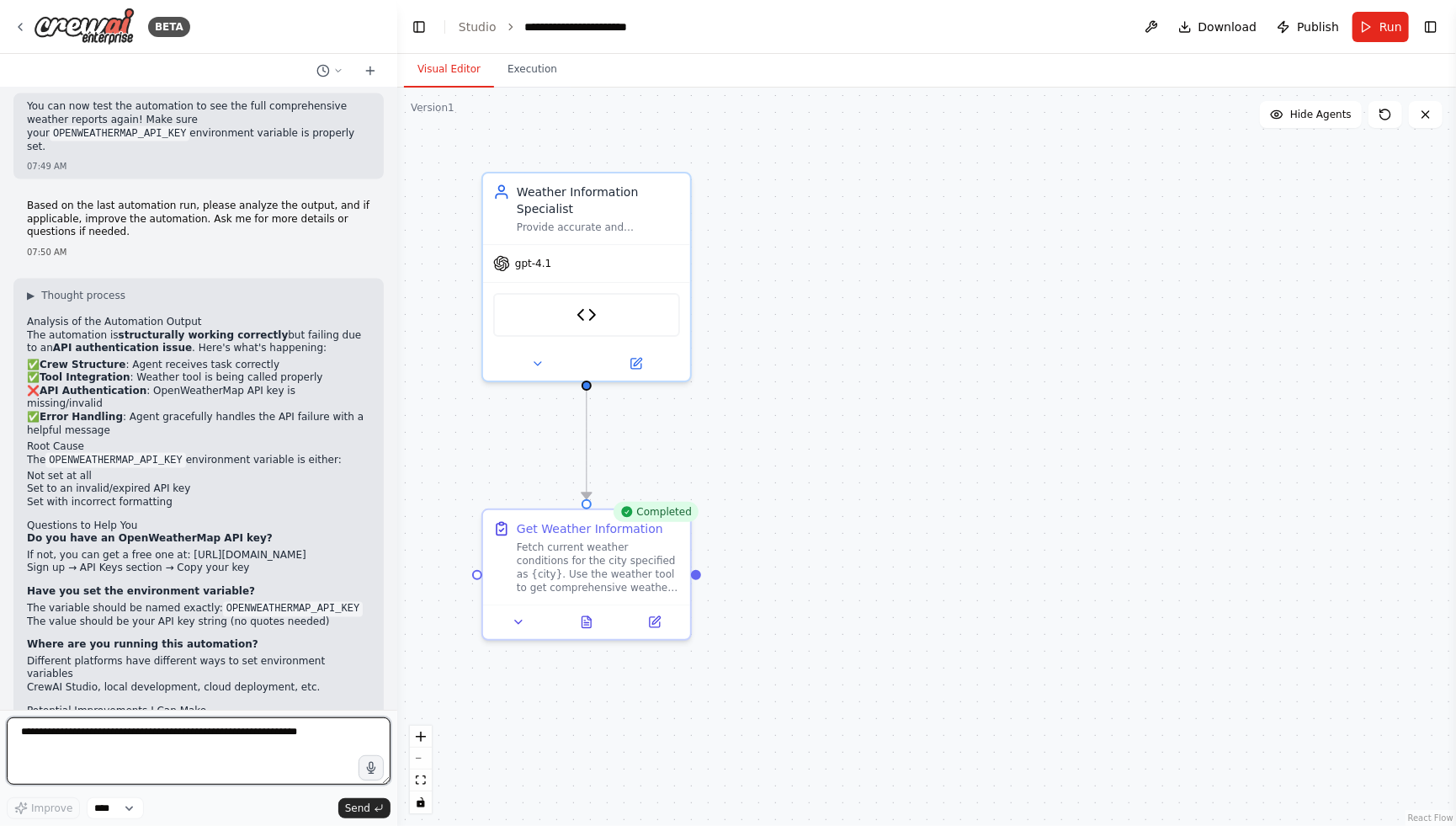
scroll to position [5087, 0]
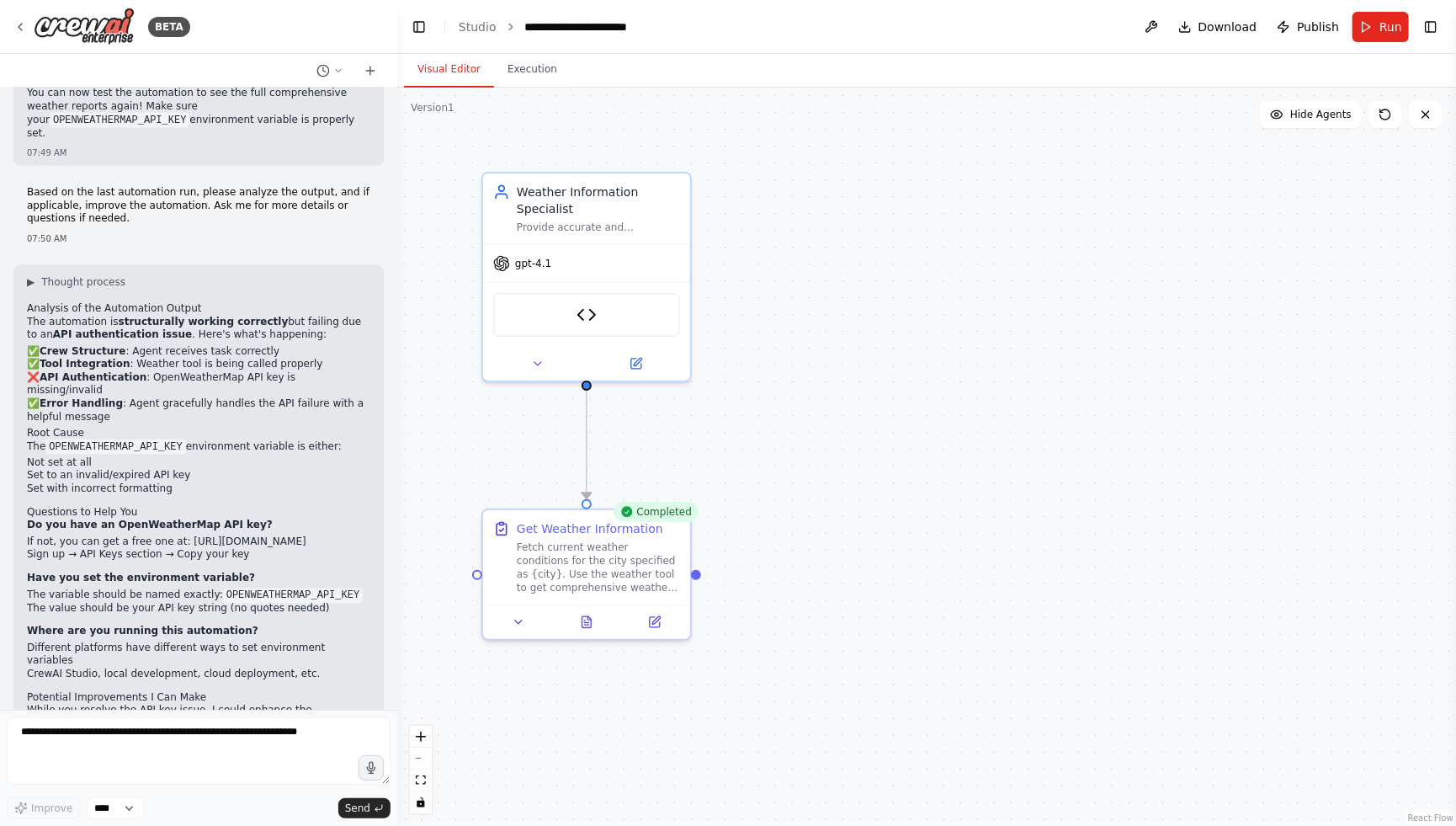
drag, startPoint x: 104, startPoint y: 654, endPoint x: 244, endPoint y: 672, distance: 141.2
click at [244, 672] on div "Analysis of the Automation Output The automation is structurally working correc…" at bounding box center [199, 584] width 343 height 564
click at [207, 771] on textarea at bounding box center [199, 750] width 384 height 68
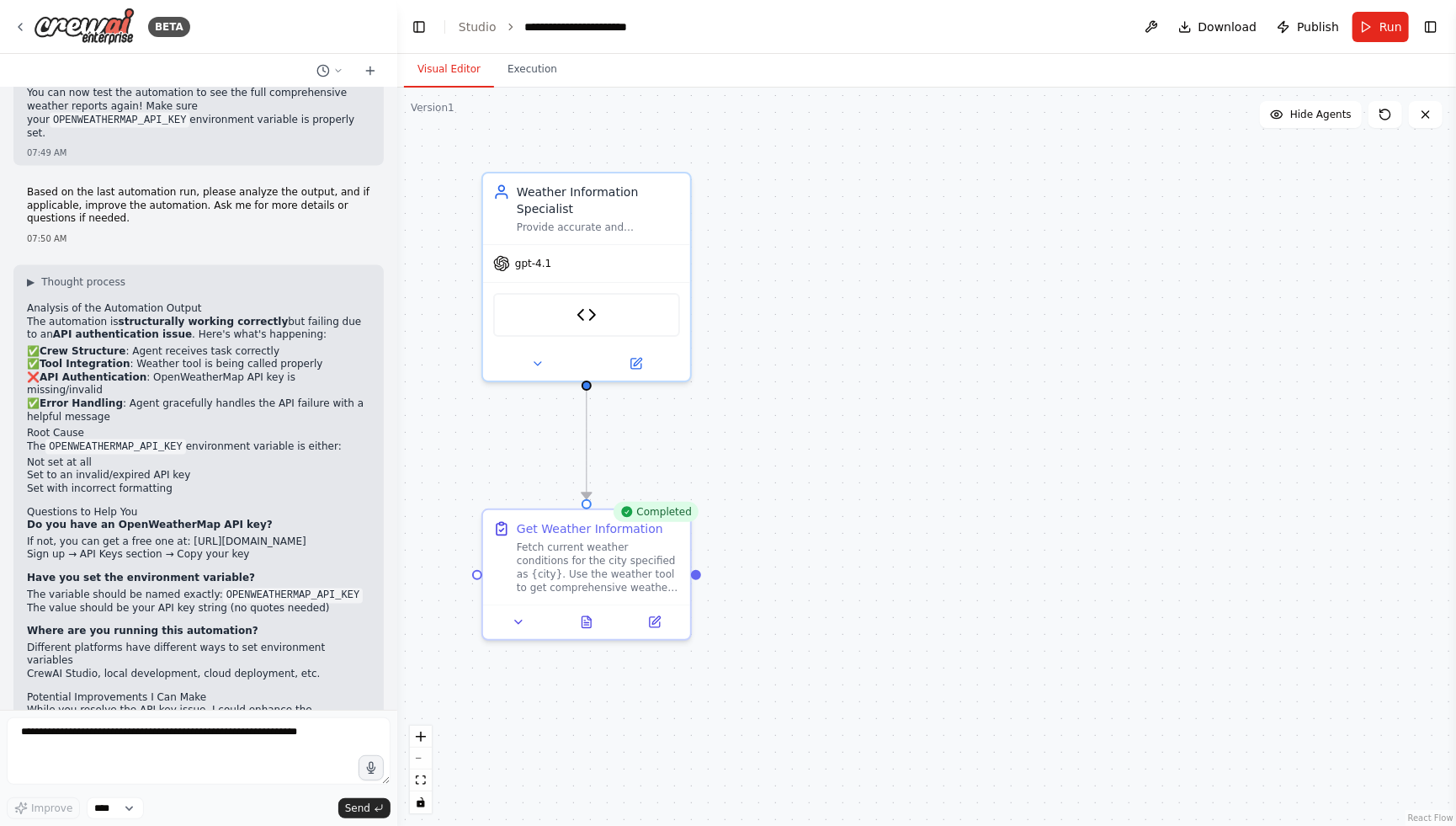
click at [302, 588] on code "OPENWEATHERMAP_API_KEY" at bounding box center [293, 596] width 140 height 15
copy code "OPENWEATHERMAP_API_KEY"
click at [170, 823] on strong "What would be most helpful - should I focus on helping you set up the API key, …" at bounding box center [197, 842] width 340 height 38
click at [183, 732] on textarea at bounding box center [199, 750] width 384 height 68
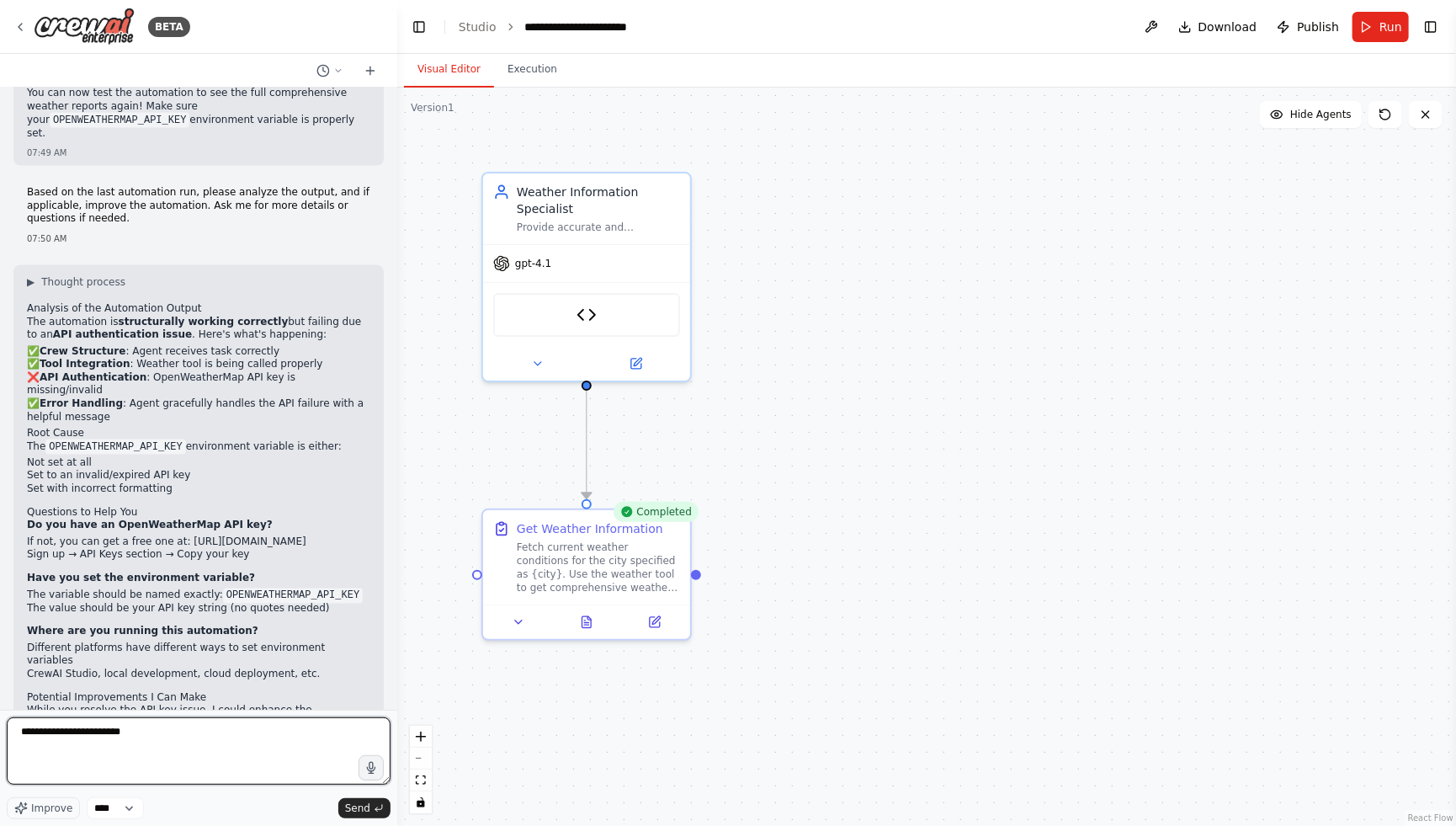
paste textarea "**********"
type textarea "**********"
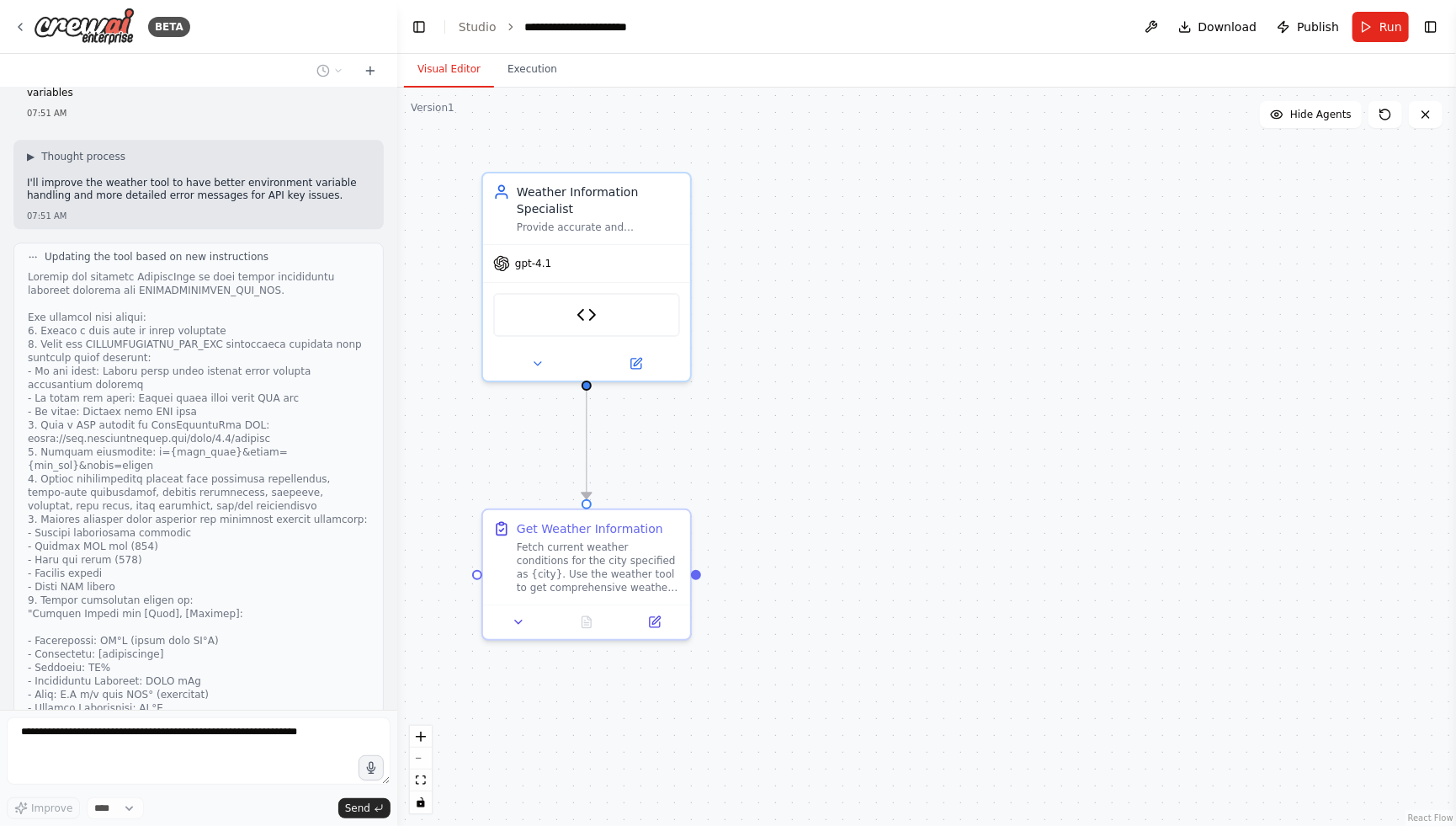
scroll to position [5990, 0]
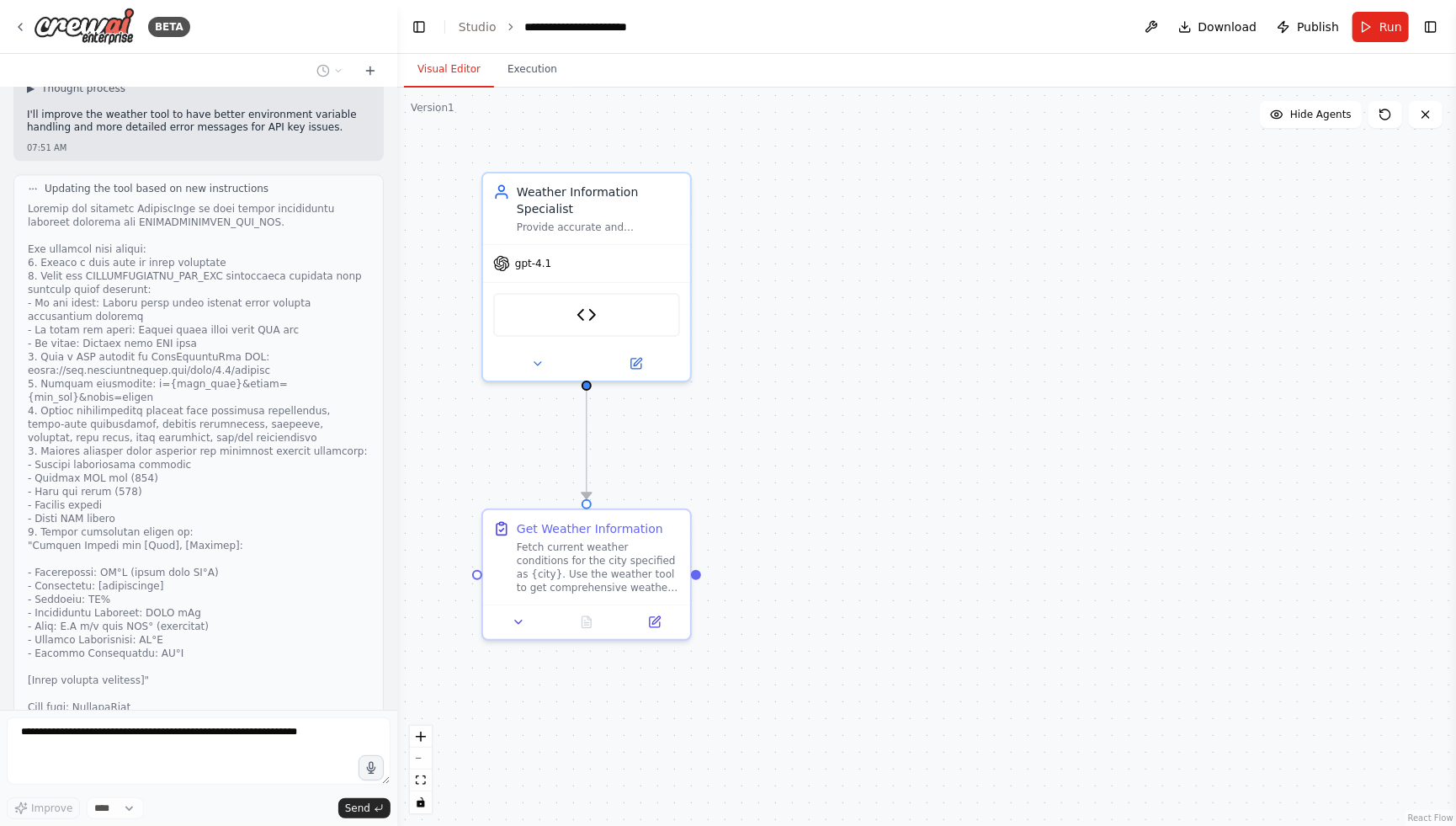
click at [158, 825] on button "View New Code" at bounding box center [146, 841] width 78 height 20
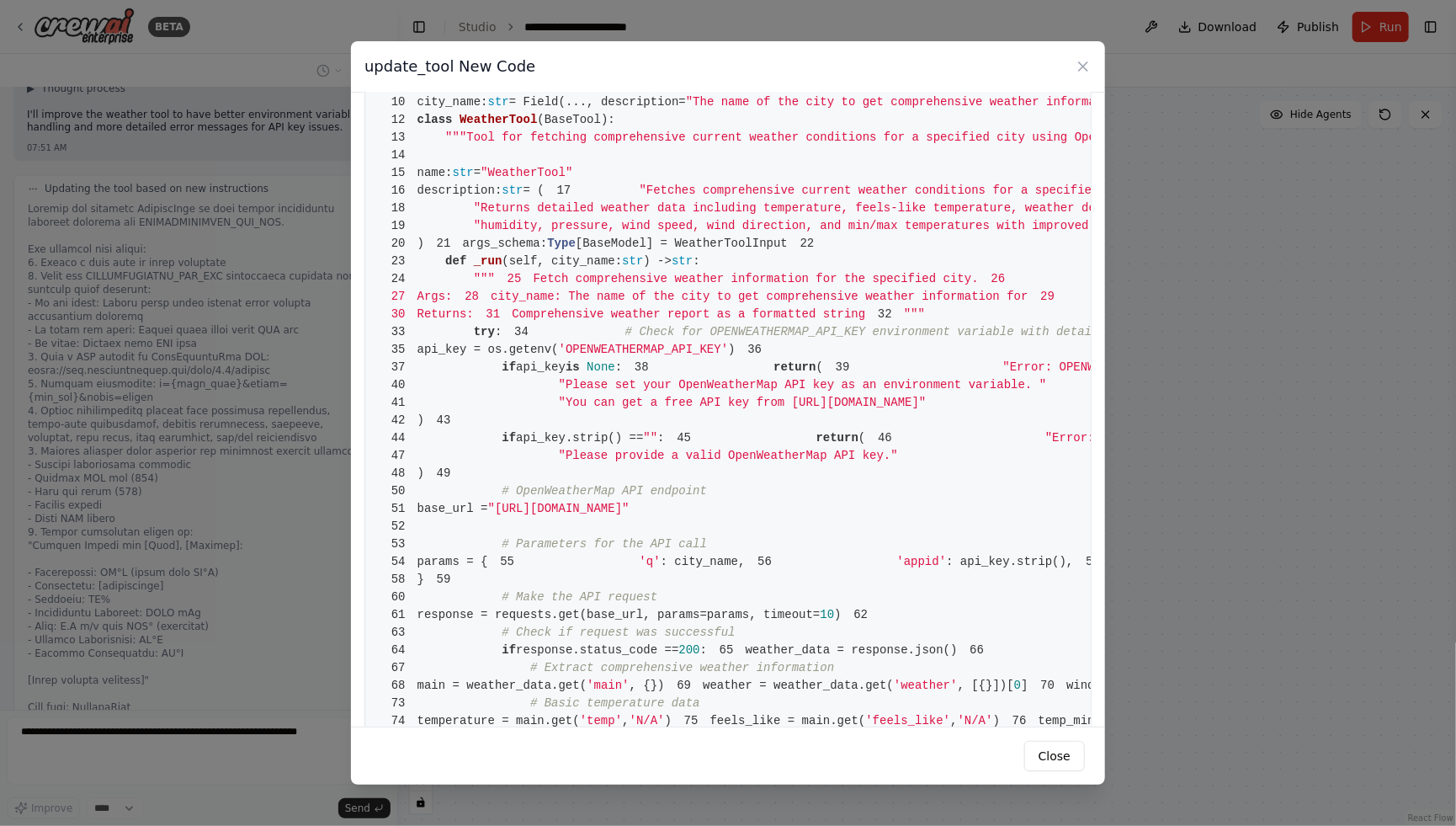
scroll to position [236, 0]
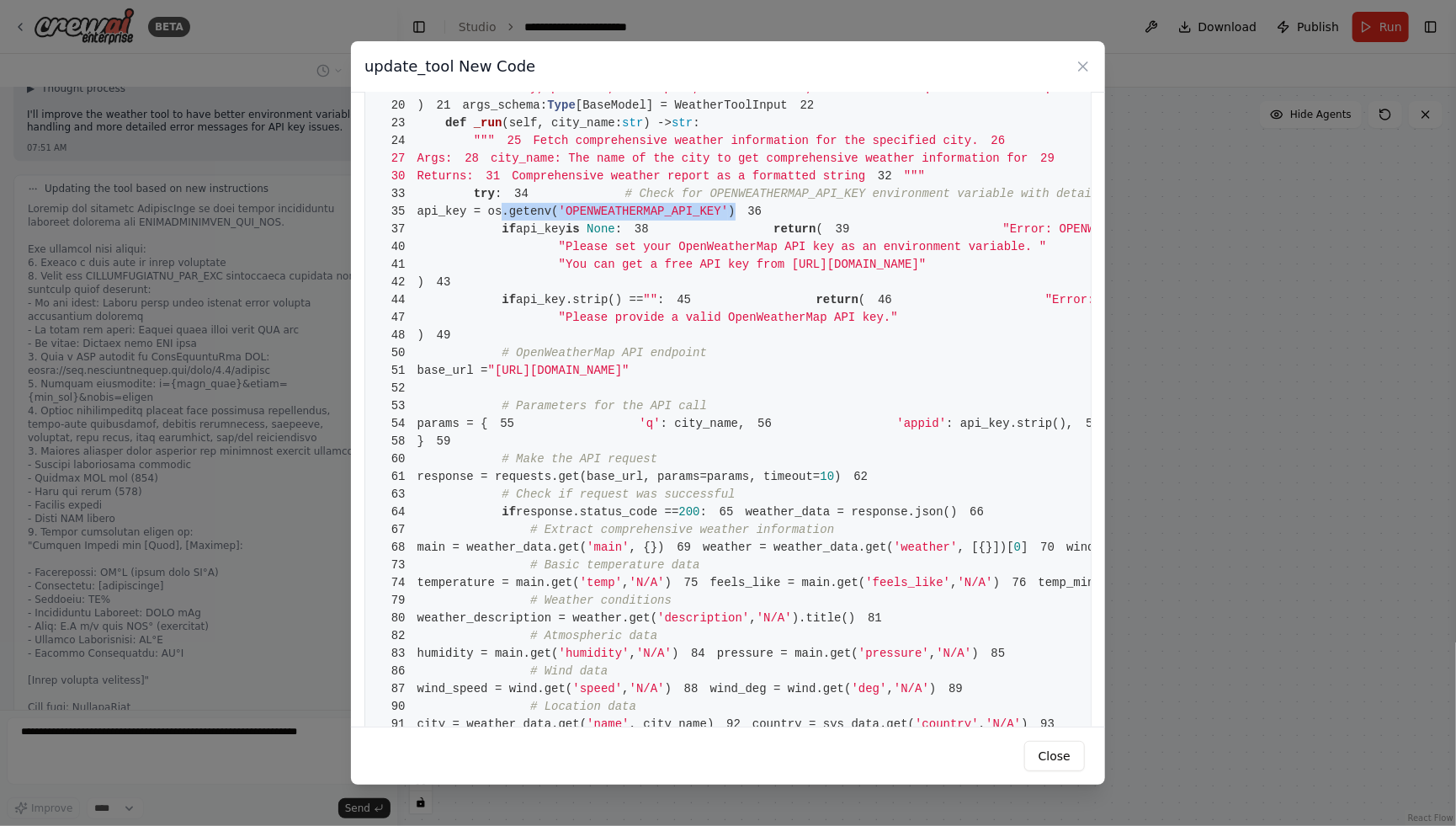
drag, startPoint x: 499, startPoint y: 489, endPoint x: 870, endPoint y: 490, distance: 371.0
click at [870, 490] on pre "1 from crewai.tools import BaseTool 2 from pydantic import BaseModel, Field 3 f…" at bounding box center [728, 583] width 728 height 1425
click at [854, 495] on pre "1 from crewai.tools import BaseTool 2 from pydantic import BaseModel, Field 3 f…" at bounding box center [728, 583] width 728 height 1425
drag, startPoint x: 862, startPoint y: 495, endPoint x: 435, endPoint y: 495, distance: 427.0
click at [435, 495] on pre "1 from crewai.tools import BaseTool 2 from pydantic import BaseModel, Field 3 f…" at bounding box center [728, 583] width 728 height 1425
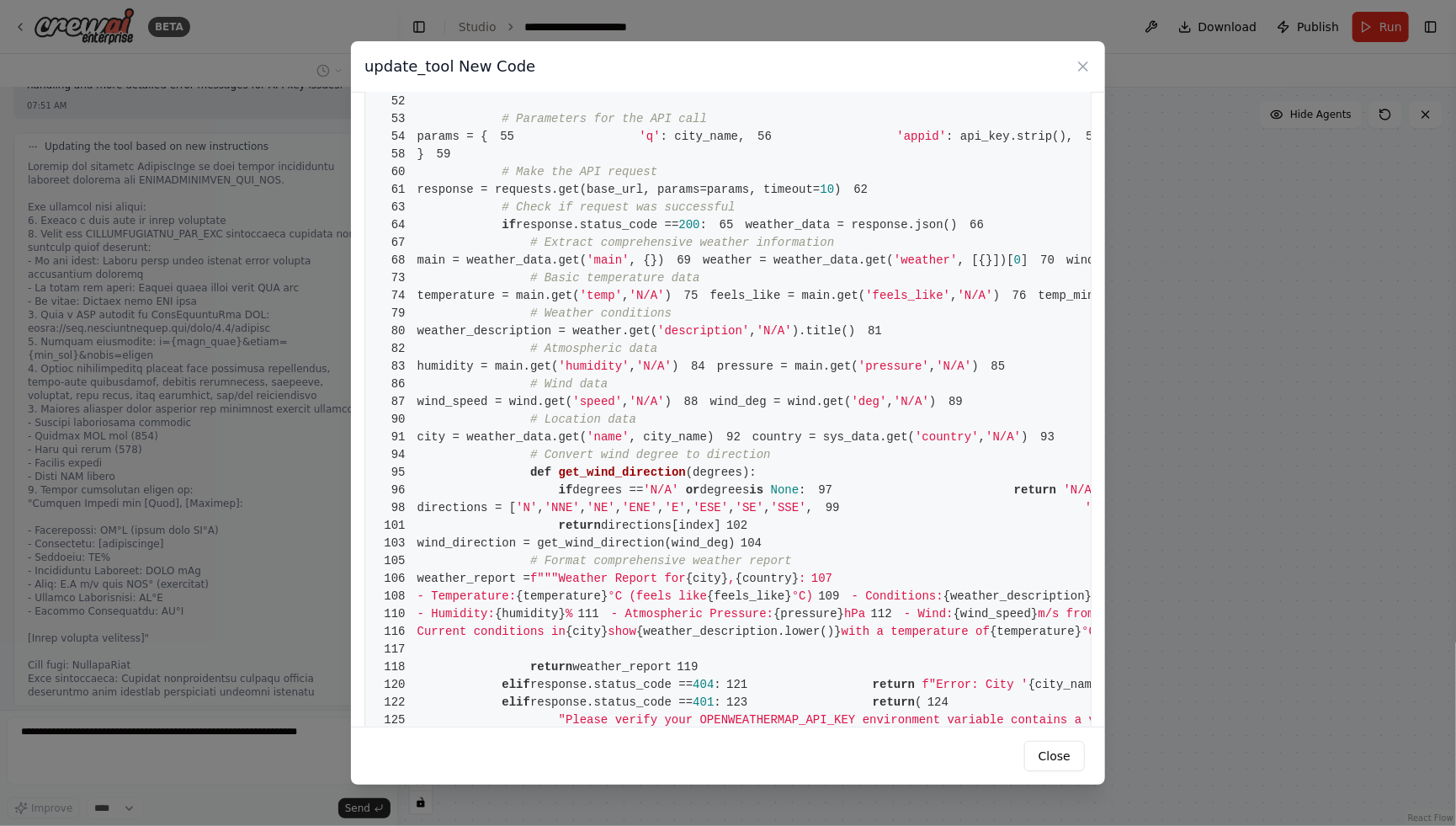
scroll to position [505, 0]
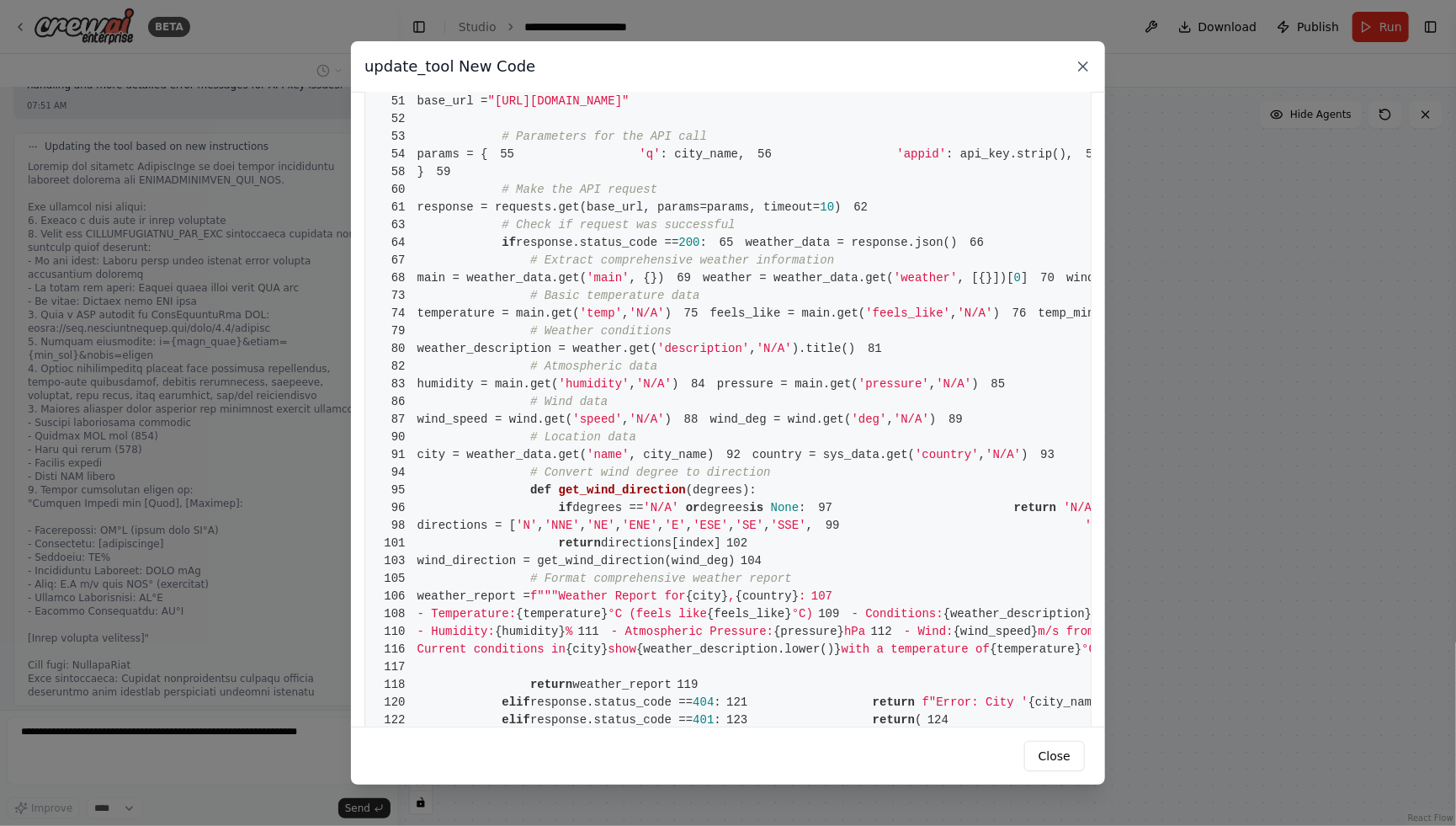
click at [1079, 73] on icon at bounding box center [1083, 66] width 17 height 17
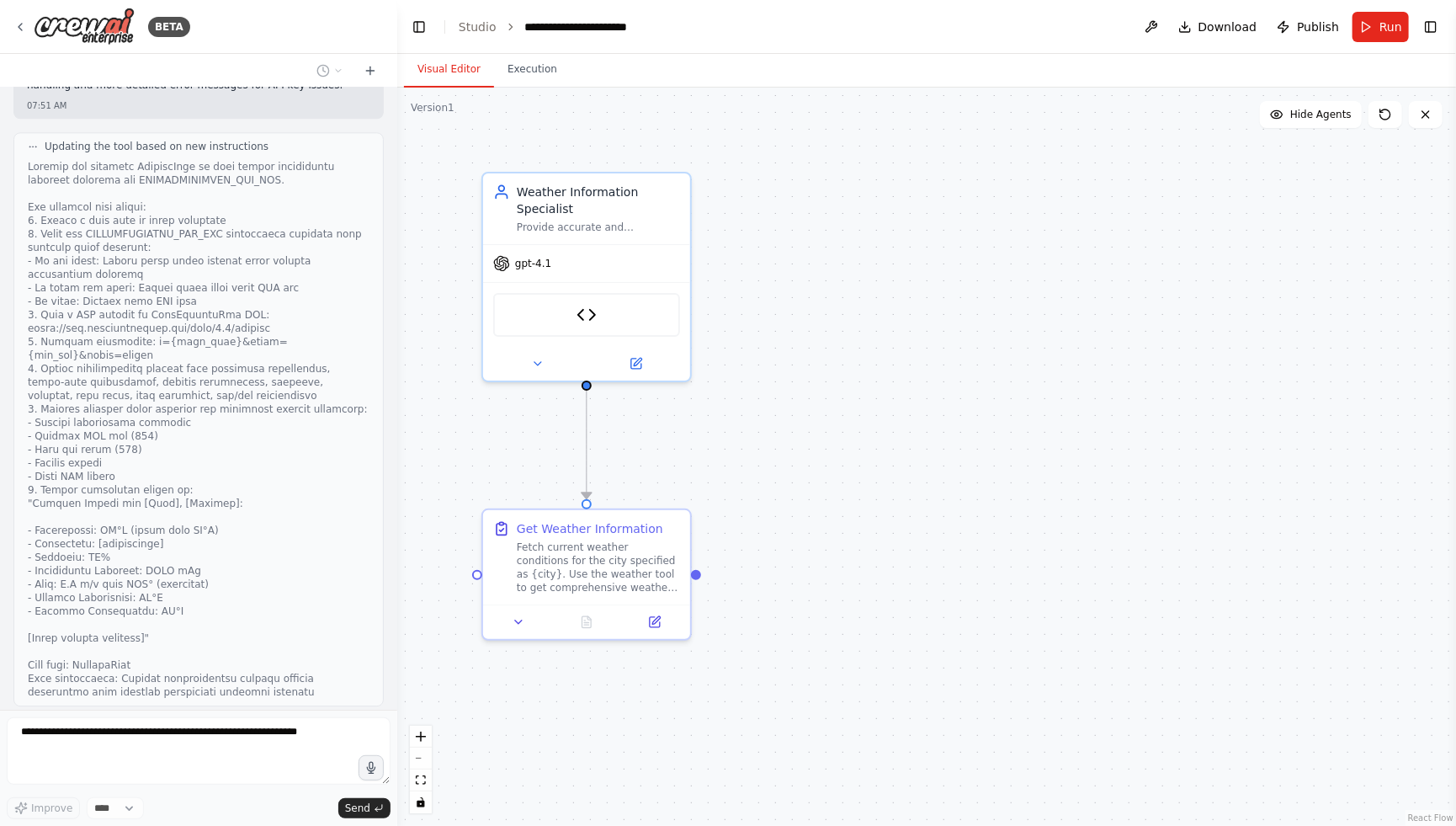
click at [204, 790] on button at bounding box center [202, 800] width 20 height 20
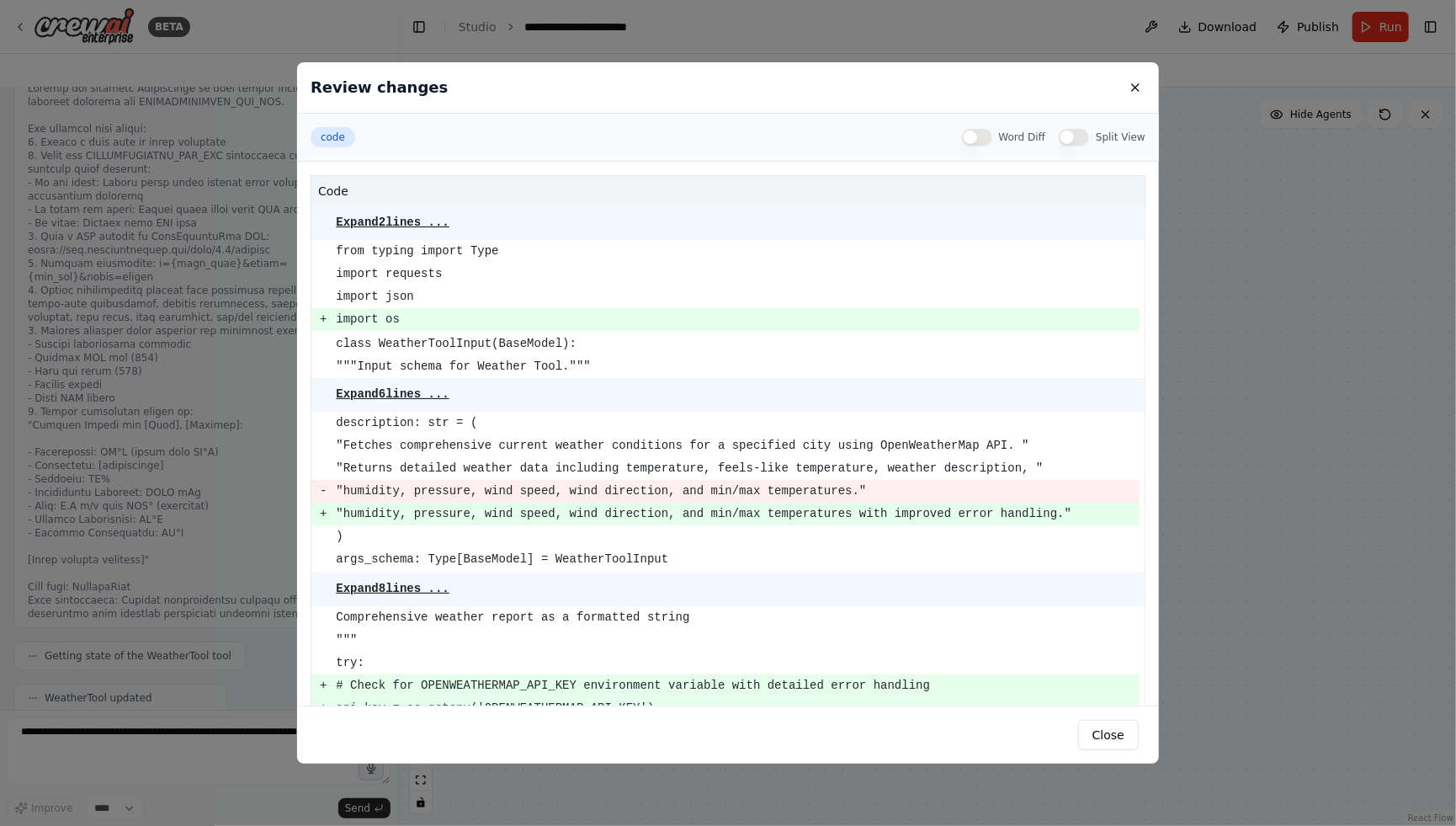
click at [1072, 135] on button "Split View" at bounding box center [1074, 136] width 30 height 17
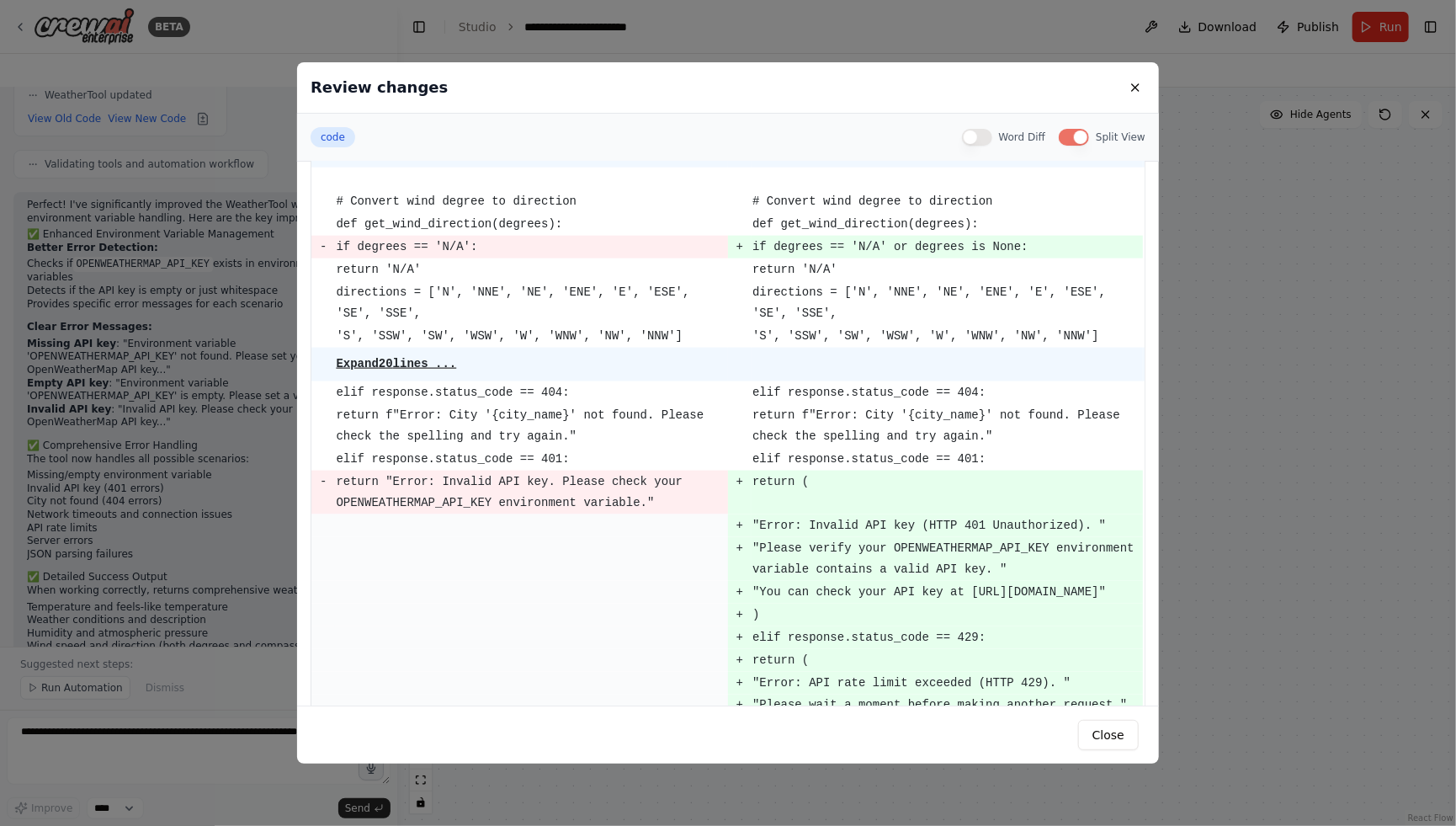
scroll to position [1583, 0]
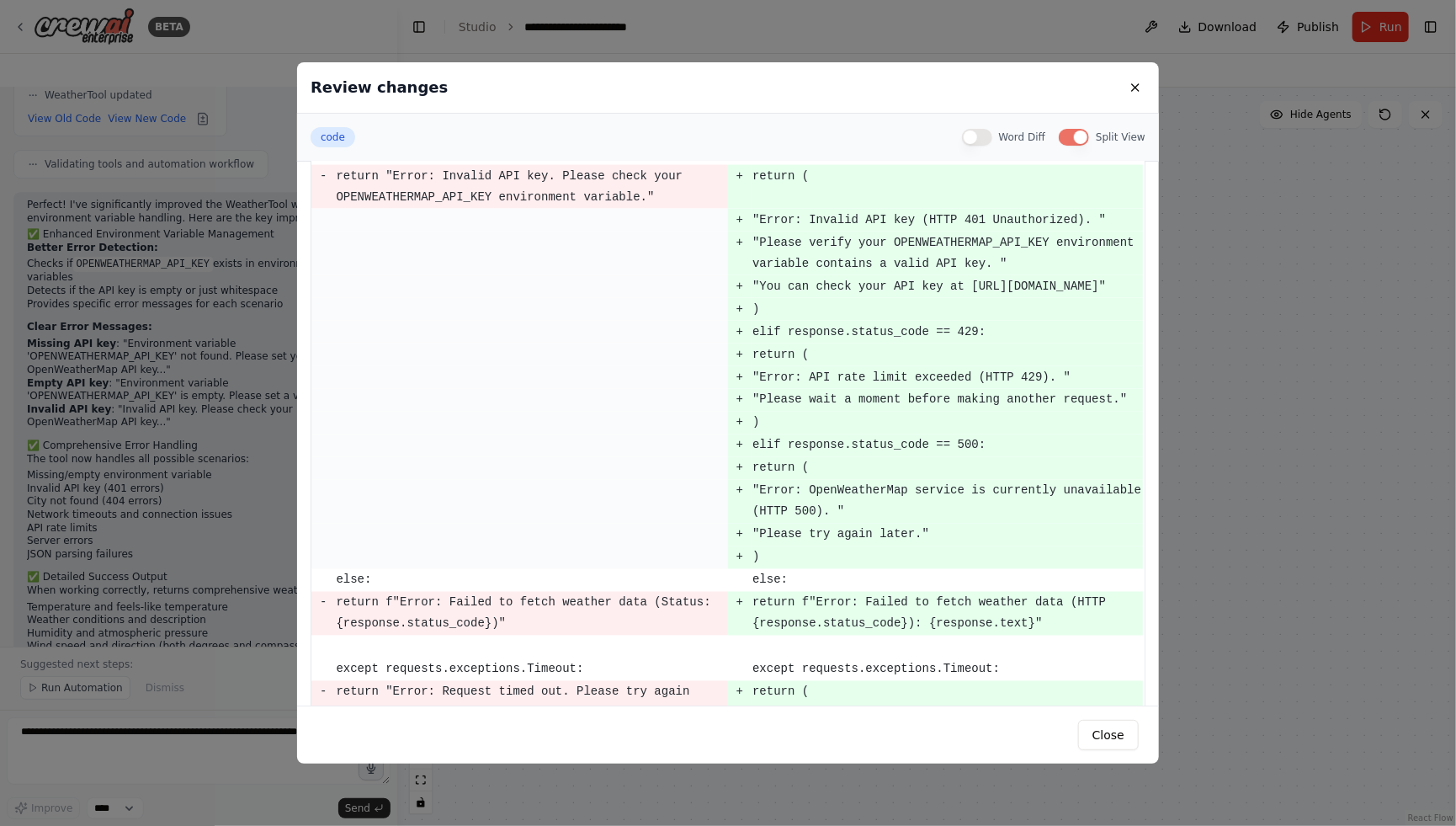
click at [1138, 98] on div "Review changes" at bounding box center [728, 88] width 862 height 51
click at [1137, 94] on button at bounding box center [1135, 87] width 20 height 20
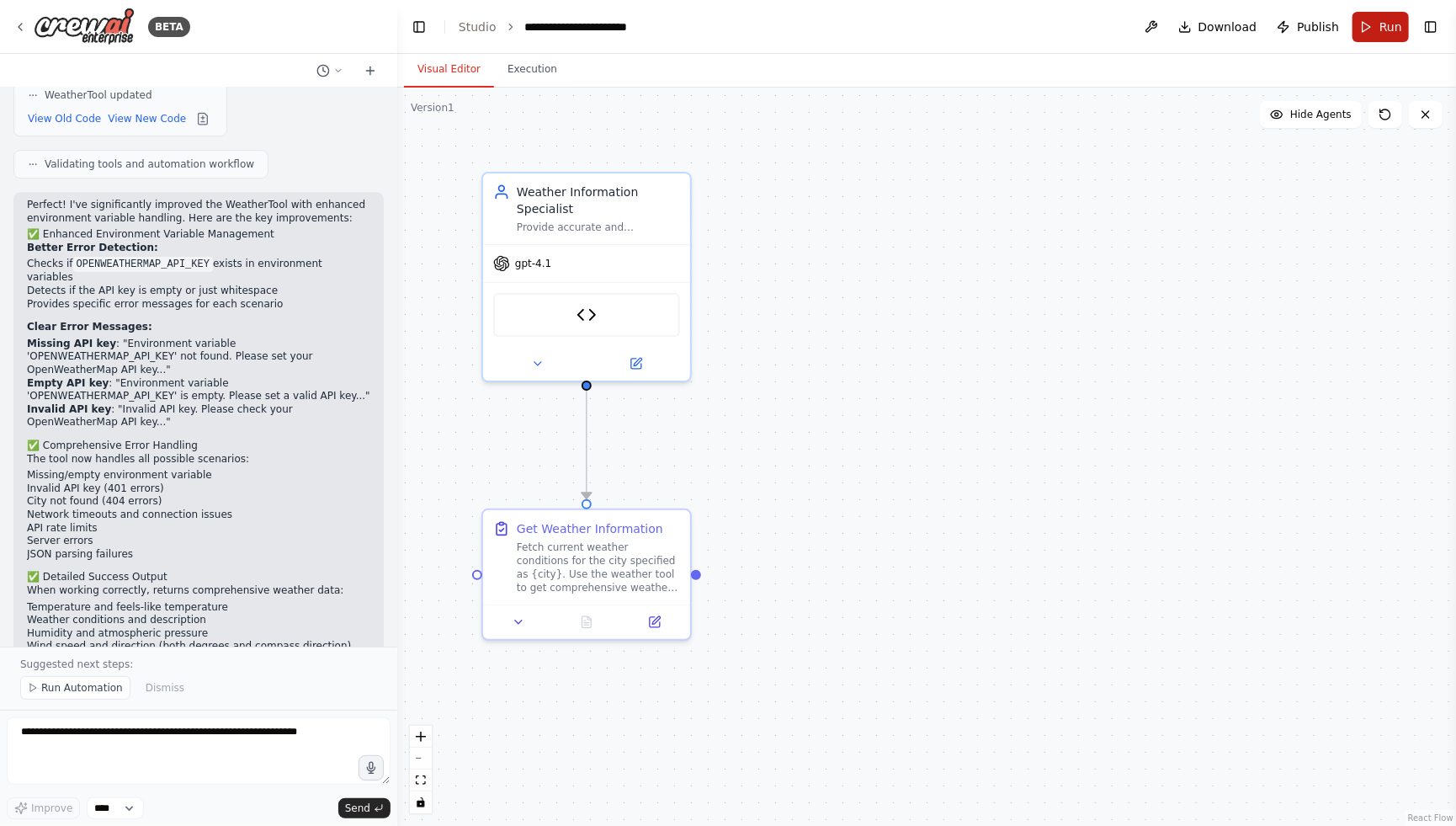
click at [1365, 28] on button "Run" at bounding box center [1381, 26] width 56 height 30
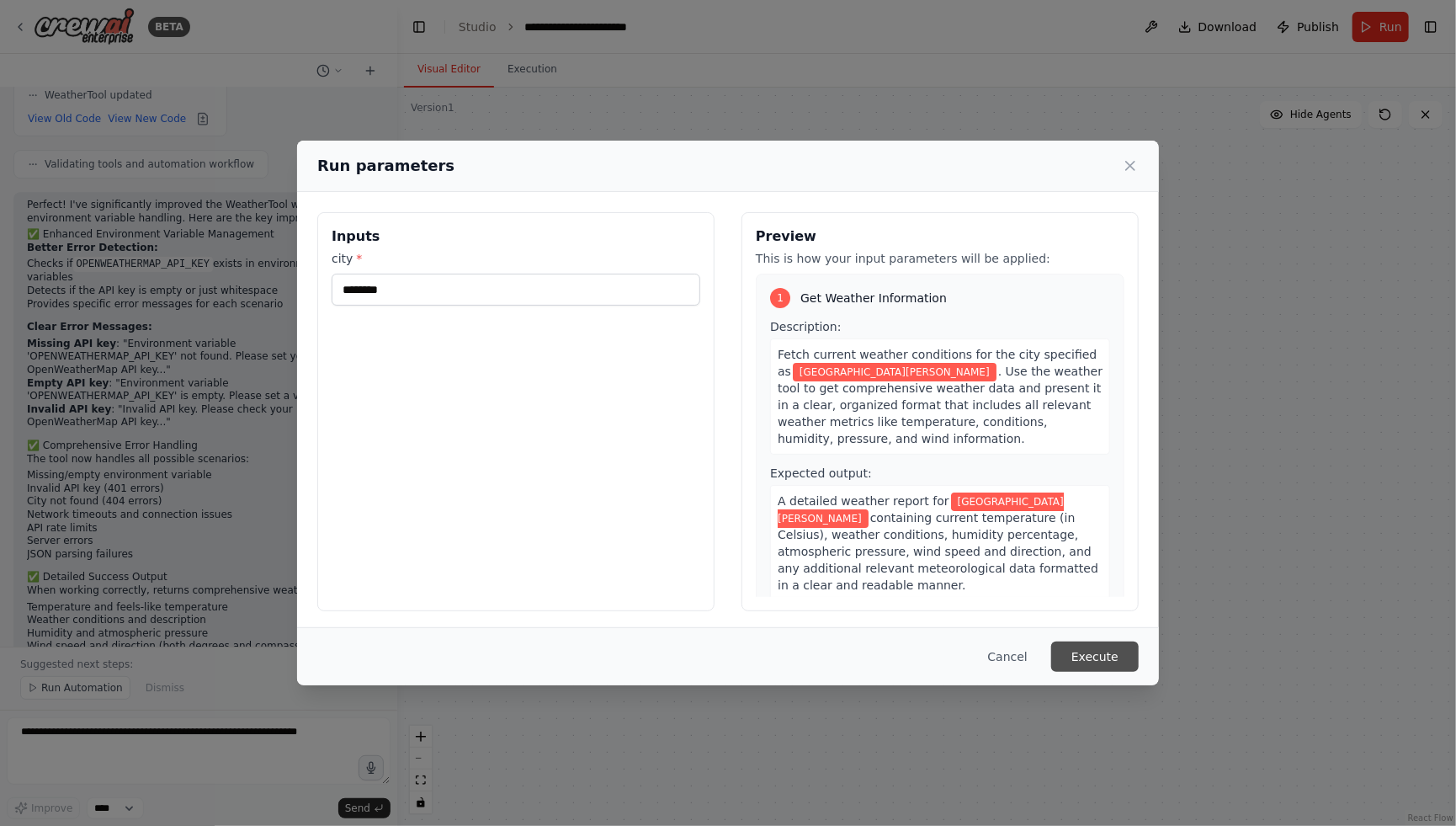
click at [1124, 665] on button "Execute" at bounding box center [1095, 656] width 88 height 30
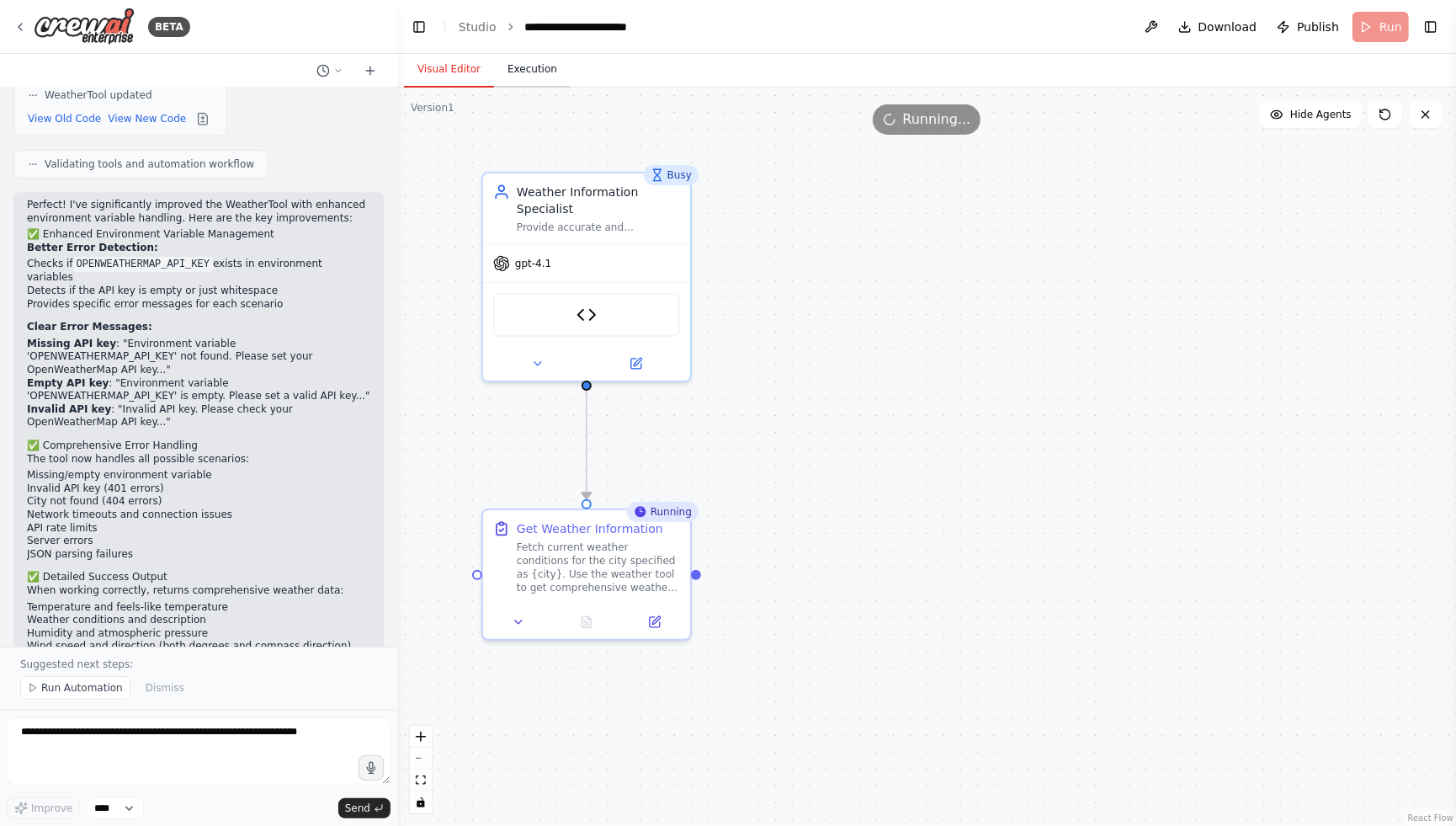
click at [528, 66] on button "Execution" at bounding box center [532, 69] width 77 height 35
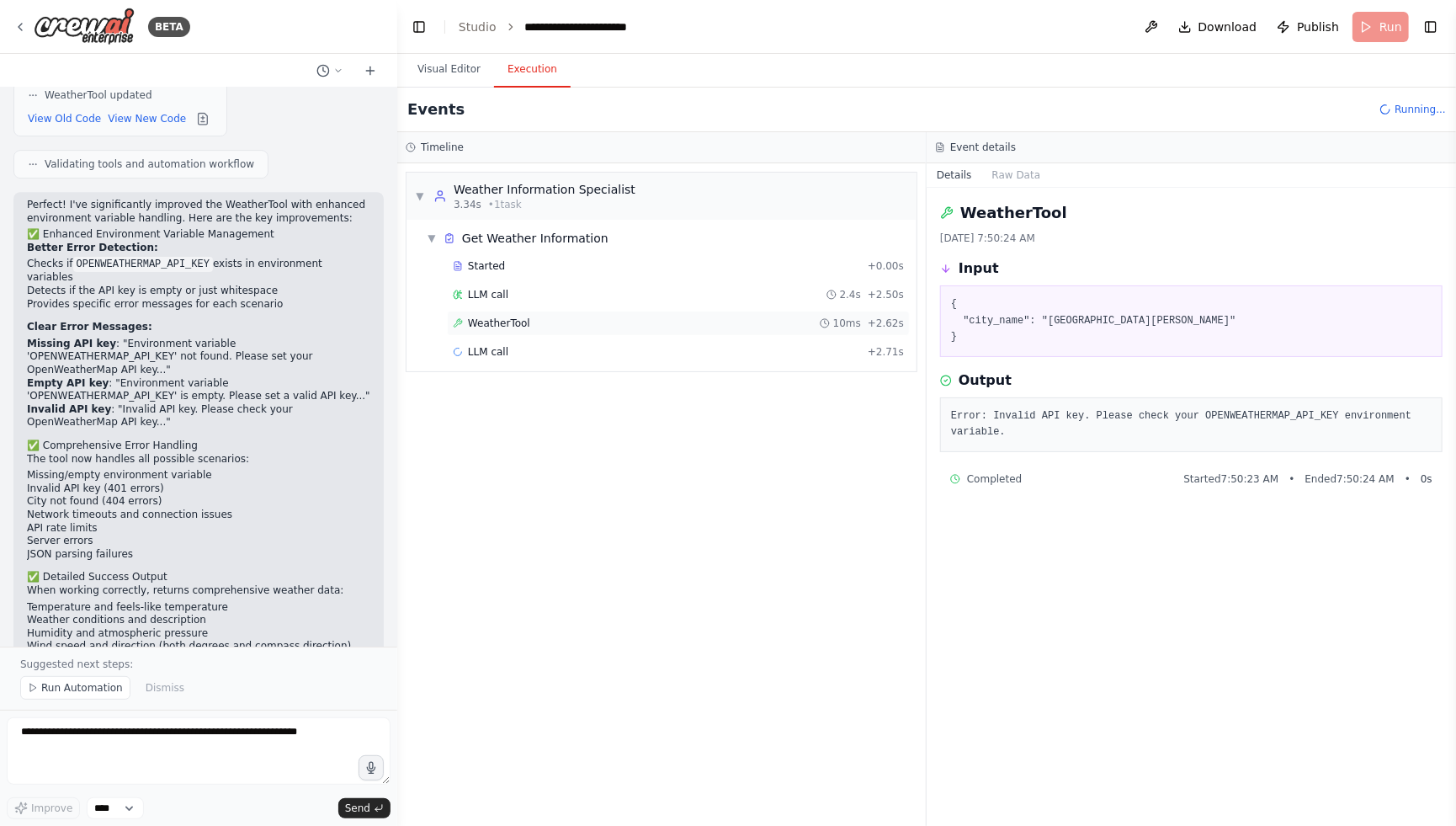
click at [537, 324] on div "WeatherTool 10ms + 2.62s" at bounding box center [678, 323] width 451 height 13
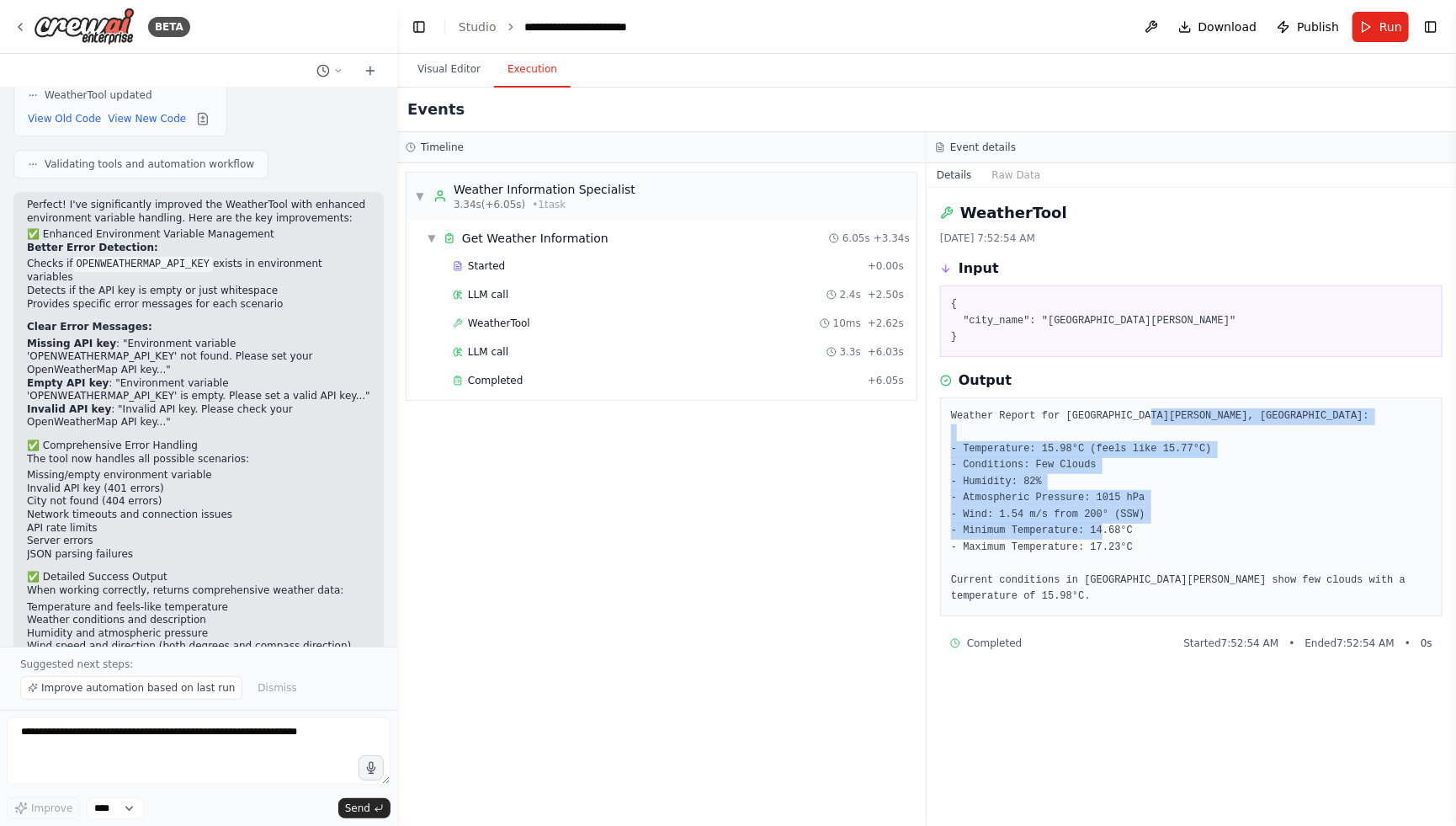
drag, startPoint x: 1011, startPoint y: 428, endPoint x: 1142, endPoint y: 559, distance: 185.3
click at [1142, 559] on pre "Weather Report for San Jose, US: - Temperature: 15.98°C (feels like 15.77°C) - …" at bounding box center [1191, 507] width 480 height 197
click at [1123, 561] on pre "Weather Report for San Jose, US: - Temperature: 15.98°C (feels like 15.77°C) - …" at bounding box center [1191, 507] width 480 height 197
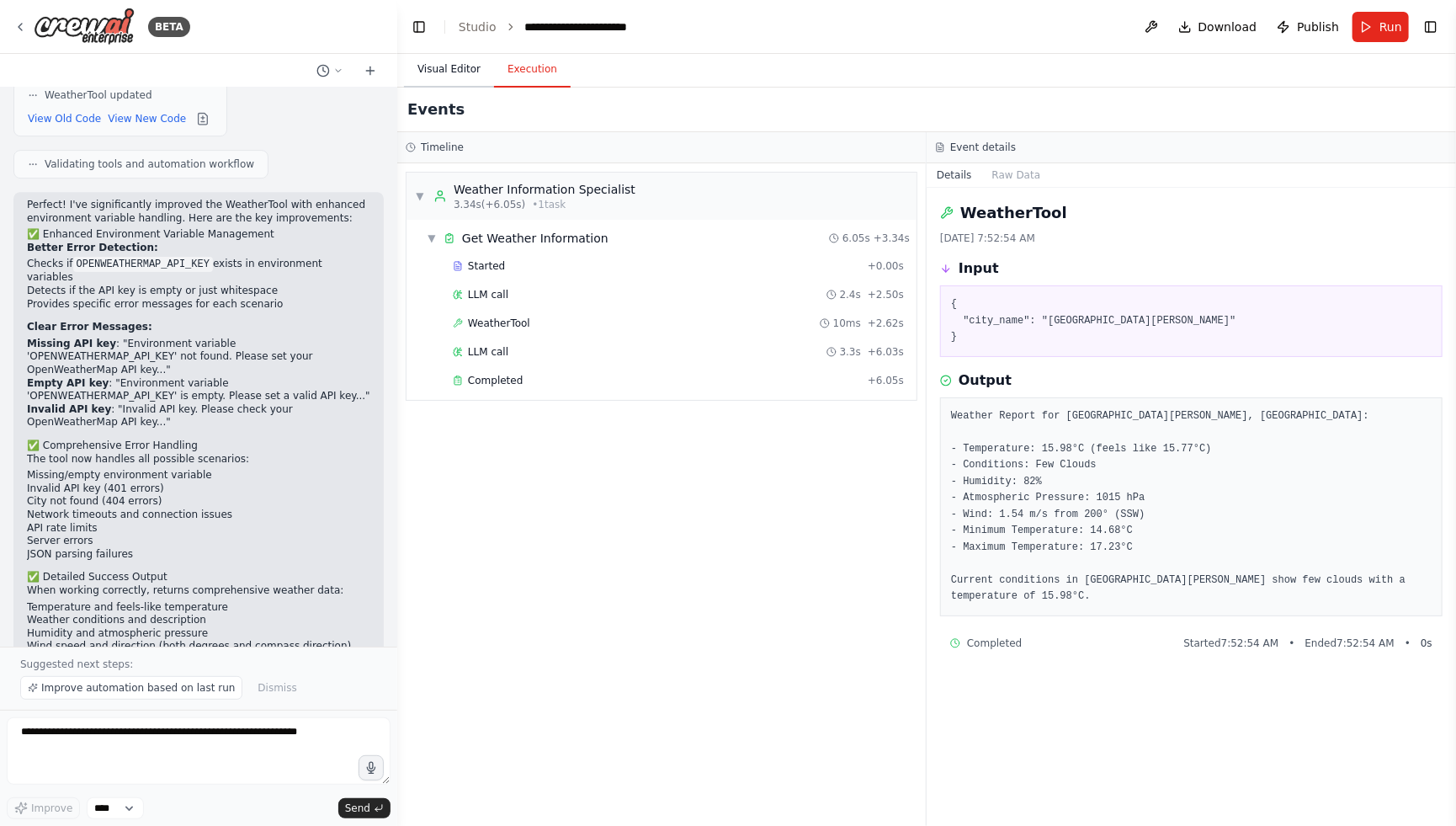
click at [439, 68] on button "Visual Editor" at bounding box center [449, 69] width 90 height 35
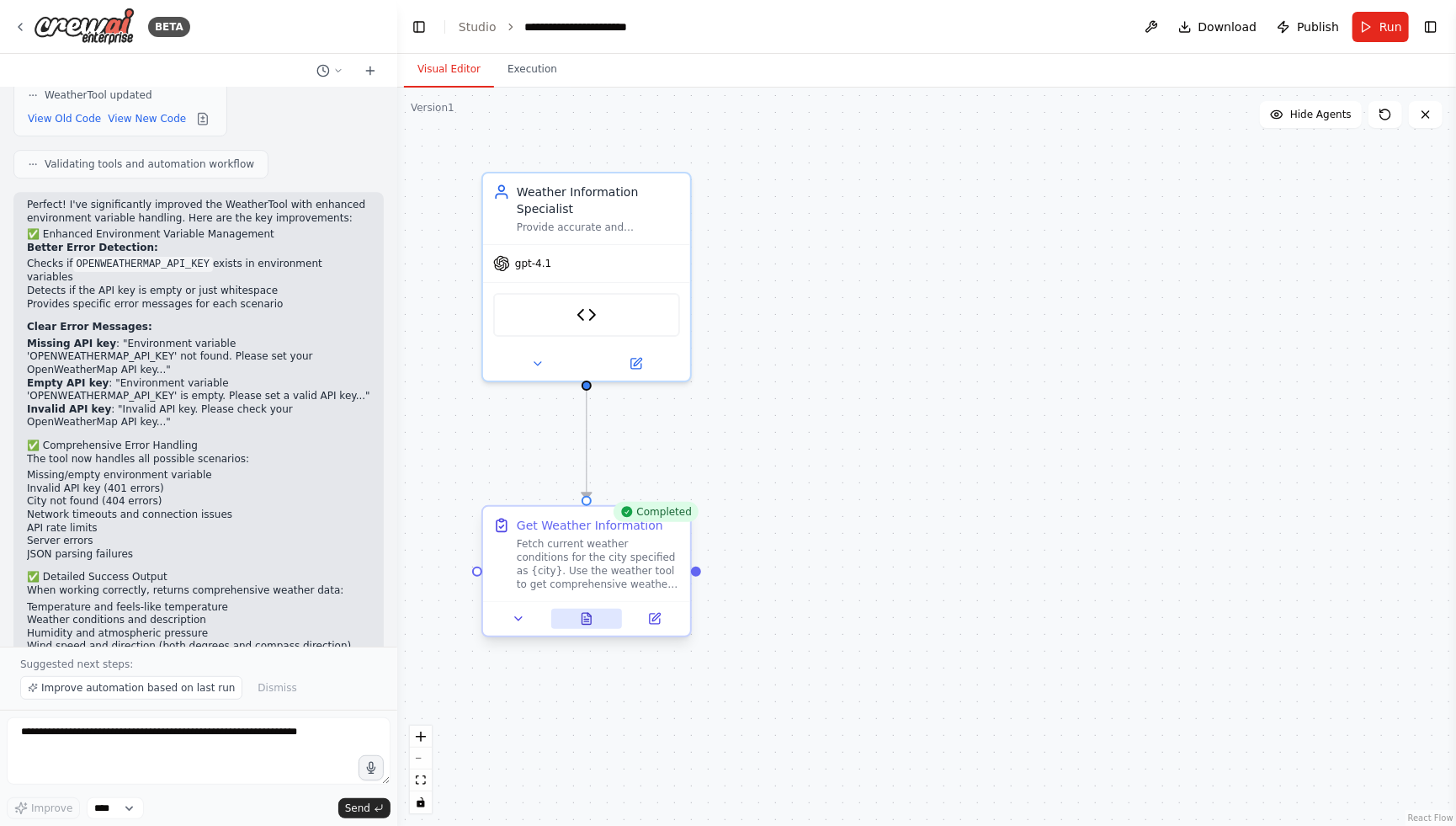
click at [596, 613] on button at bounding box center [587, 618] width 71 height 20
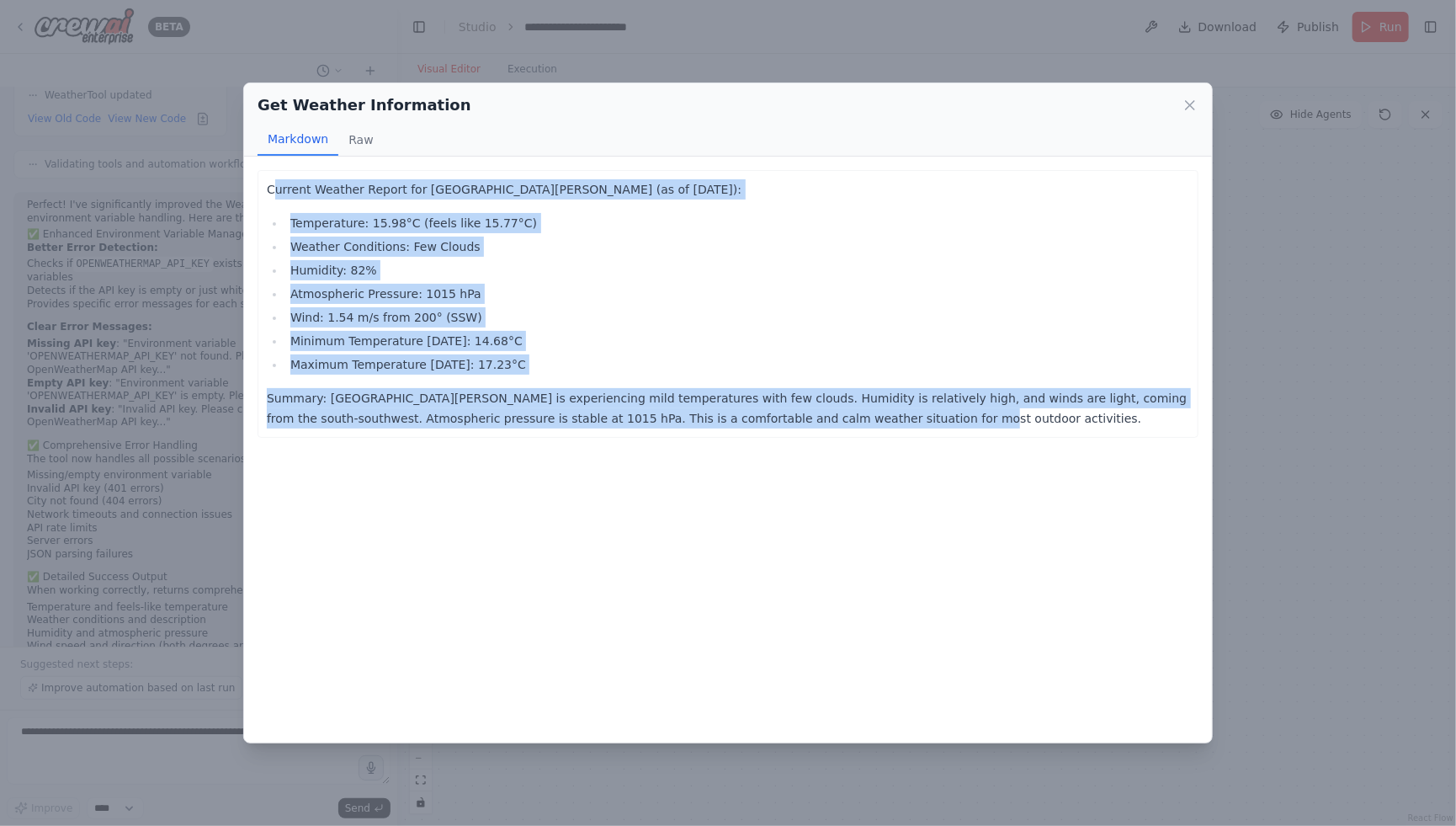
drag, startPoint x: 273, startPoint y: 188, endPoint x: 719, endPoint y: 432, distance: 508.4
click at [719, 432] on div "Current Weather Report for San Jose (as of 2025-09-03): Temperature: 15.98°C (f…" at bounding box center [728, 303] width 941 height 267
click at [685, 476] on div "Current Weather Report for San Jose (as of 2025-09-03): Temperature: 15.98°C (f…" at bounding box center [728, 450] width 968 height 586
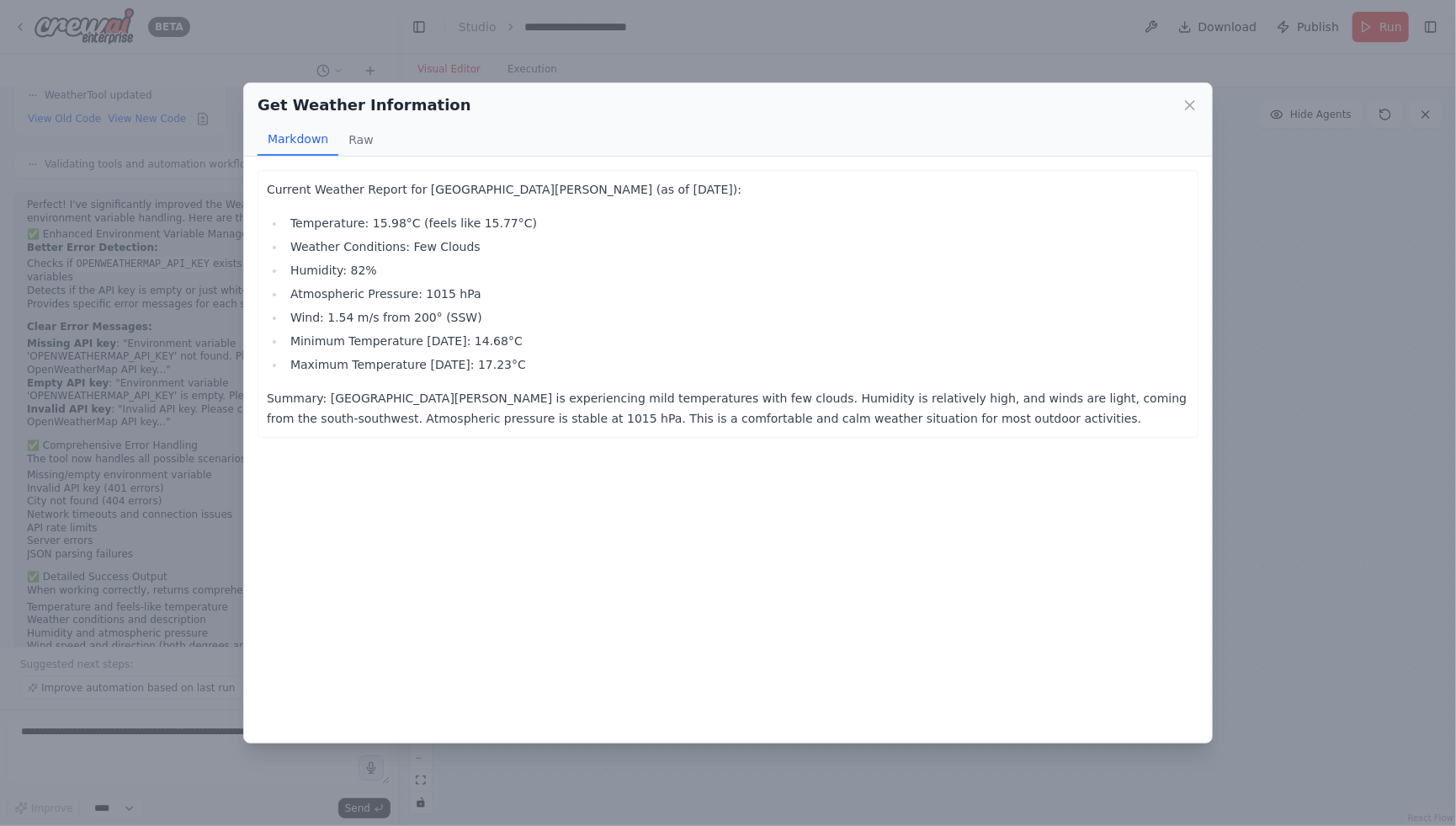
click at [406, 196] on p "Current Weather Report for San Jose (as of 2025-09-03):" at bounding box center [728, 189] width 923 height 20
drag, startPoint x: 501, startPoint y: 194, endPoint x: 595, endPoint y: 208, distance: 95.0
click at [595, 208] on div "Current Weather Report for San Jose (as of 2025-09-03): Temperature: 15.98°C (f…" at bounding box center [728, 303] width 923 height 249
click at [615, 277] on li "Humidity: 82%" at bounding box center [737, 270] width 904 height 20
drag, startPoint x: 305, startPoint y: 223, endPoint x: 507, endPoint y: 237, distance: 202.5
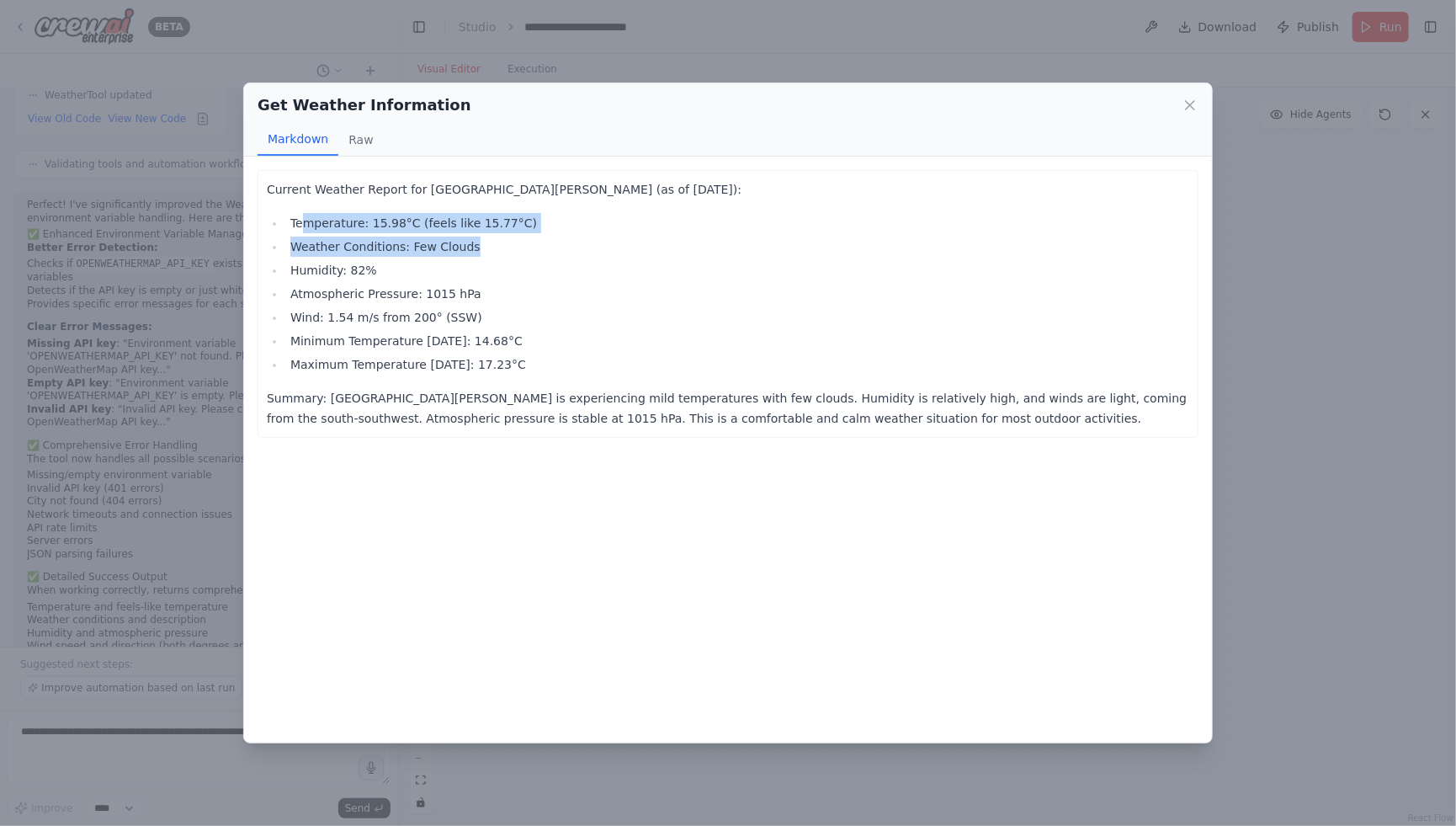
click at [507, 237] on ul "Temperature: 15.98°C (feels like 15.77°C) Weather Conditions: Few Clouds Humidi…" at bounding box center [728, 294] width 923 height 162
click at [448, 253] on li "Weather Conditions: Few Clouds" at bounding box center [737, 246] width 904 height 20
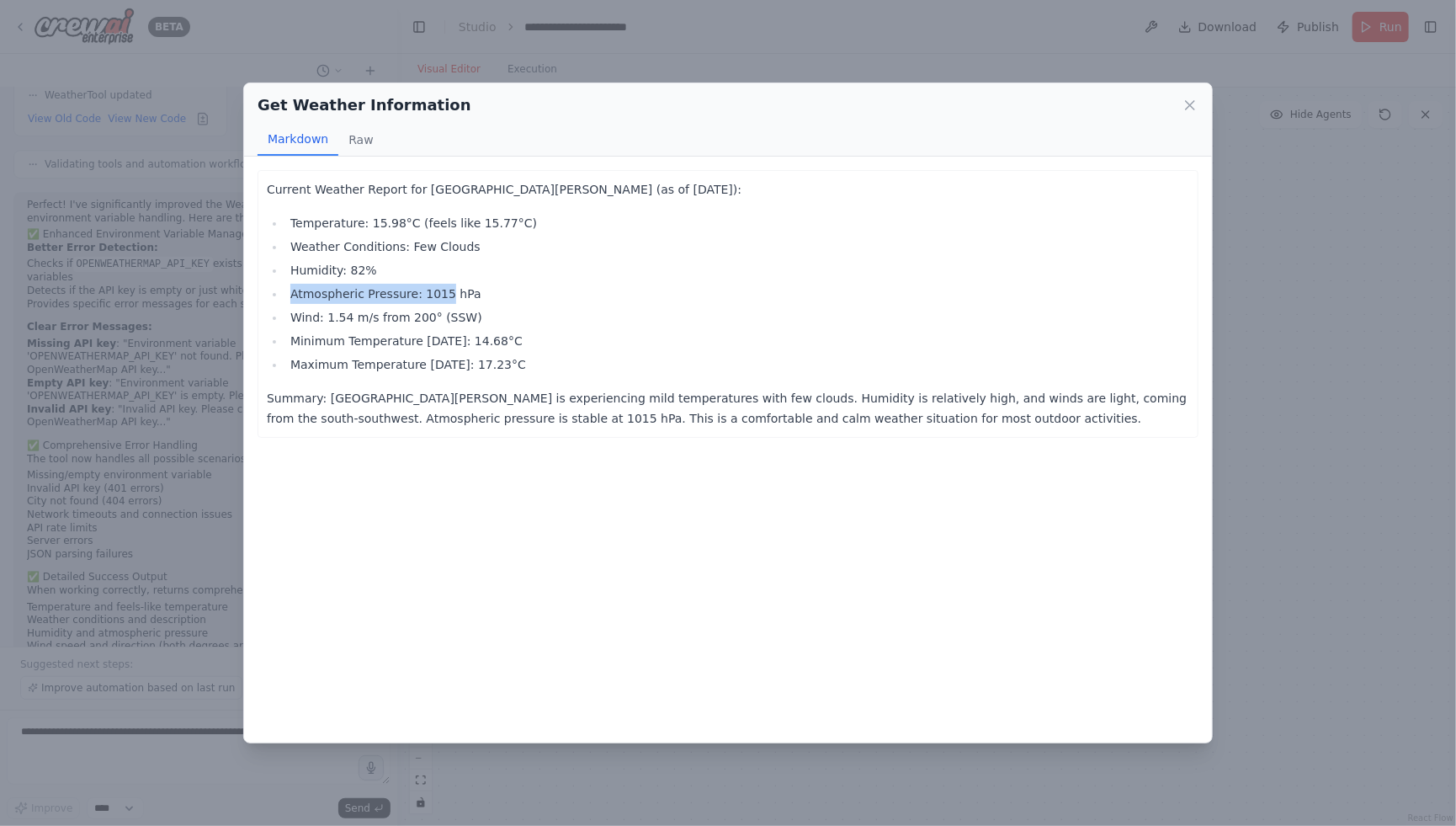
drag, startPoint x: 390, startPoint y: 267, endPoint x: 446, endPoint y: 303, distance: 66.6
click at [444, 303] on ul "Temperature: 15.98°C (feels like 15.77°C) Weather Conditions: Few Clouds Humidi…" at bounding box center [728, 294] width 923 height 162
click at [569, 389] on p "Summary: San Jose is experiencing mild temperatures with few clouds. Humidity i…" at bounding box center [728, 408] width 923 height 40
click at [1194, 110] on icon at bounding box center [1189, 105] width 17 height 17
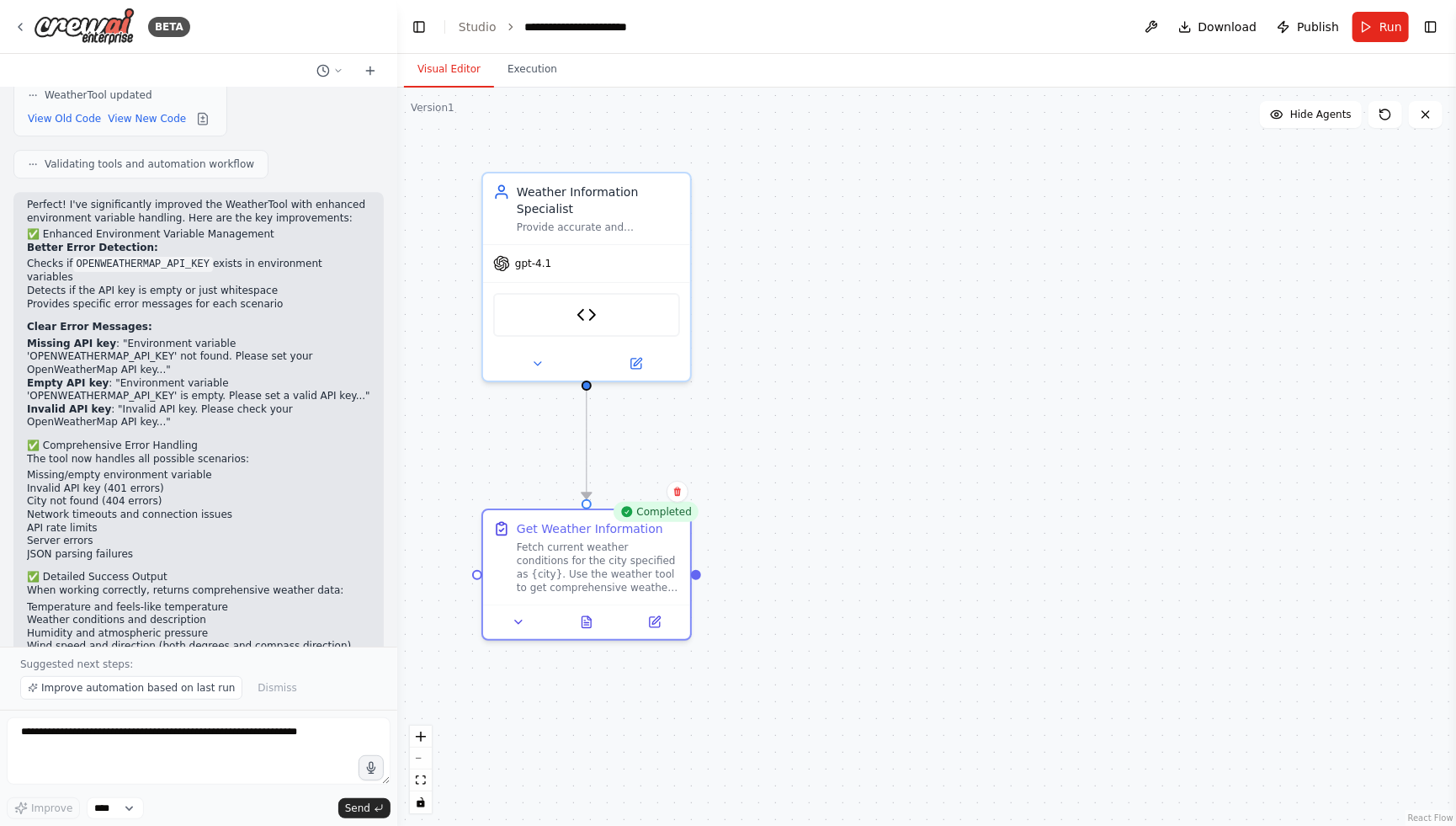
click at [1079, 66] on div "Visual Editor Execution" at bounding box center [927, 70] width 1059 height 33
click at [23, 20] on icon at bounding box center [19, 26] width 13 height 13
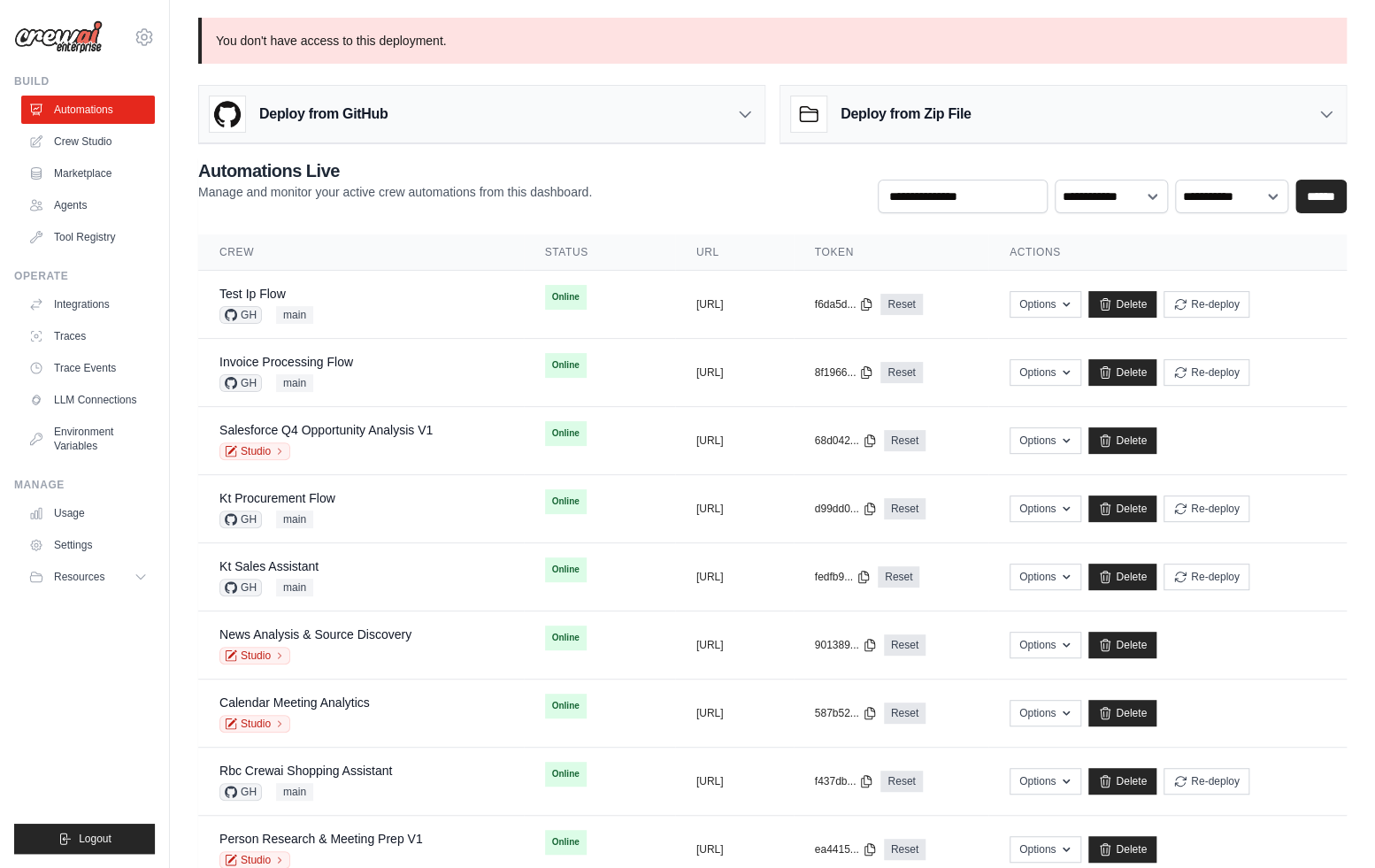
click at [130, 41] on div "[PERSON_NAME][EMAIL_ADDRESS][DOMAIN_NAME] CrewAI Internal Org [GEOGRAPHIC_DATA]…" at bounding box center [84, 28] width 141 height 56
click at [143, 39] on icon at bounding box center [144, 37] width 6 height 6
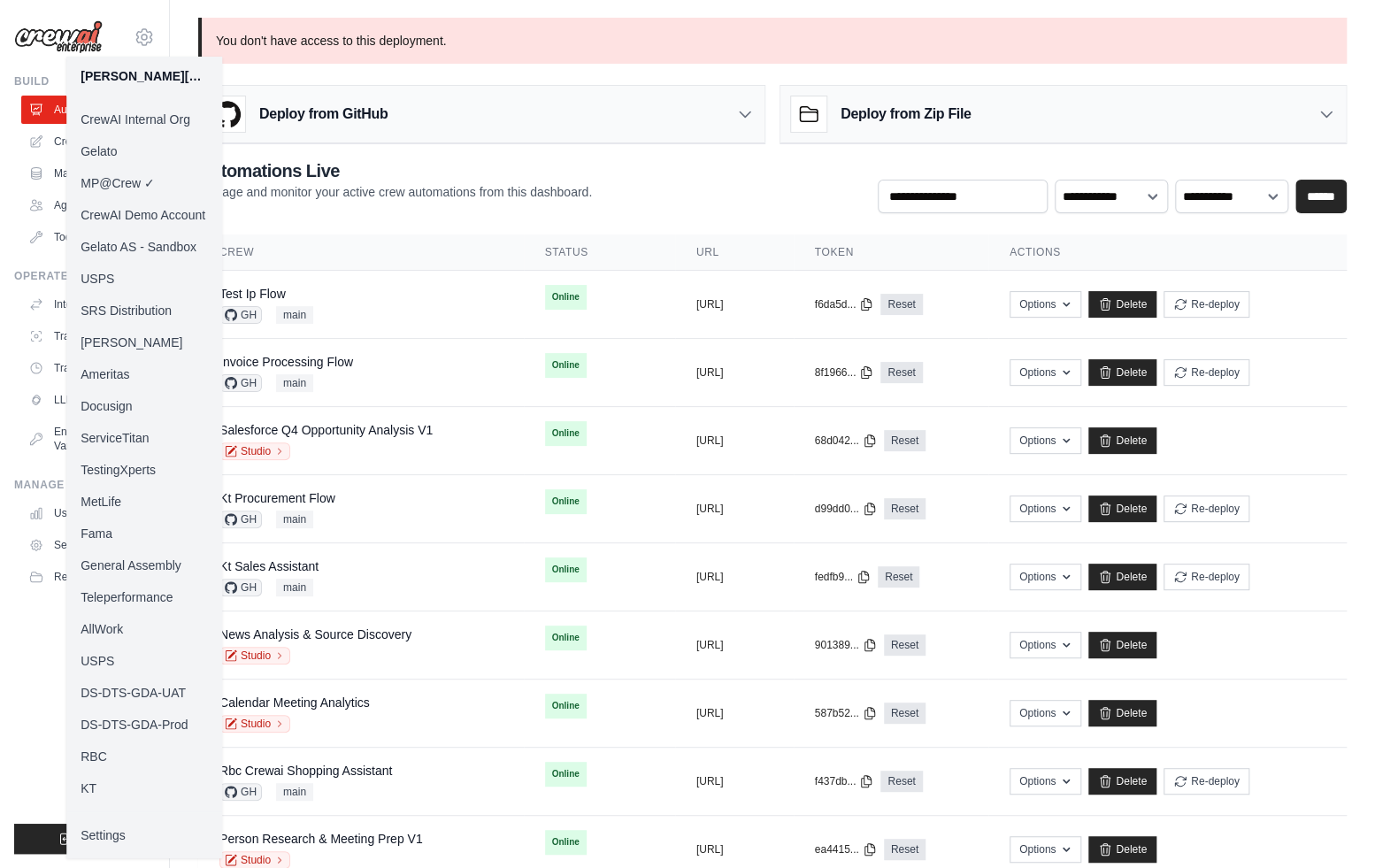
click at [133, 405] on link "Docusign" at bounding box center [144, 406] width 155 height 31
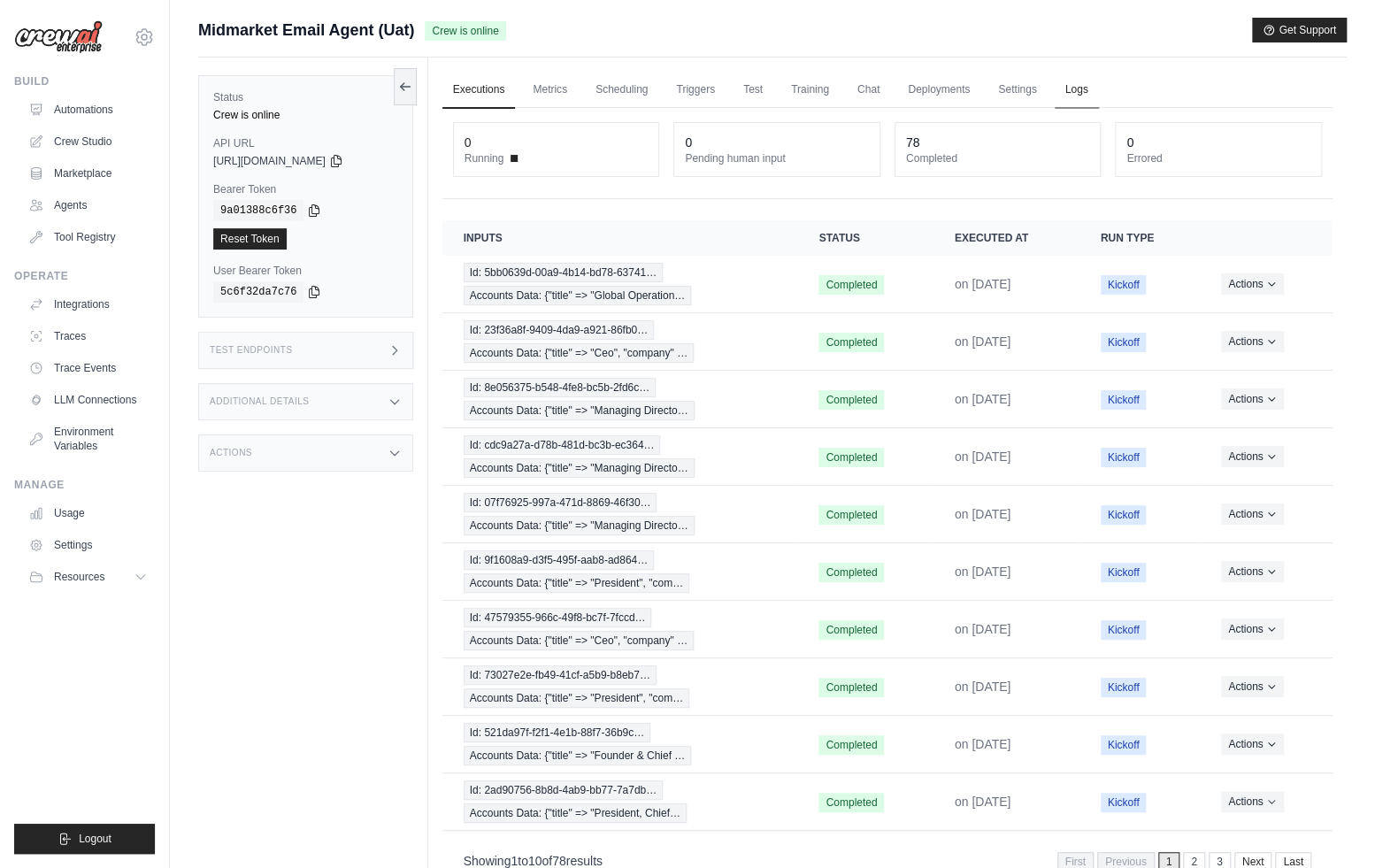
click at [1070, 89] on link "Logs" at bounding box center [1077, 91] width 44 height 37
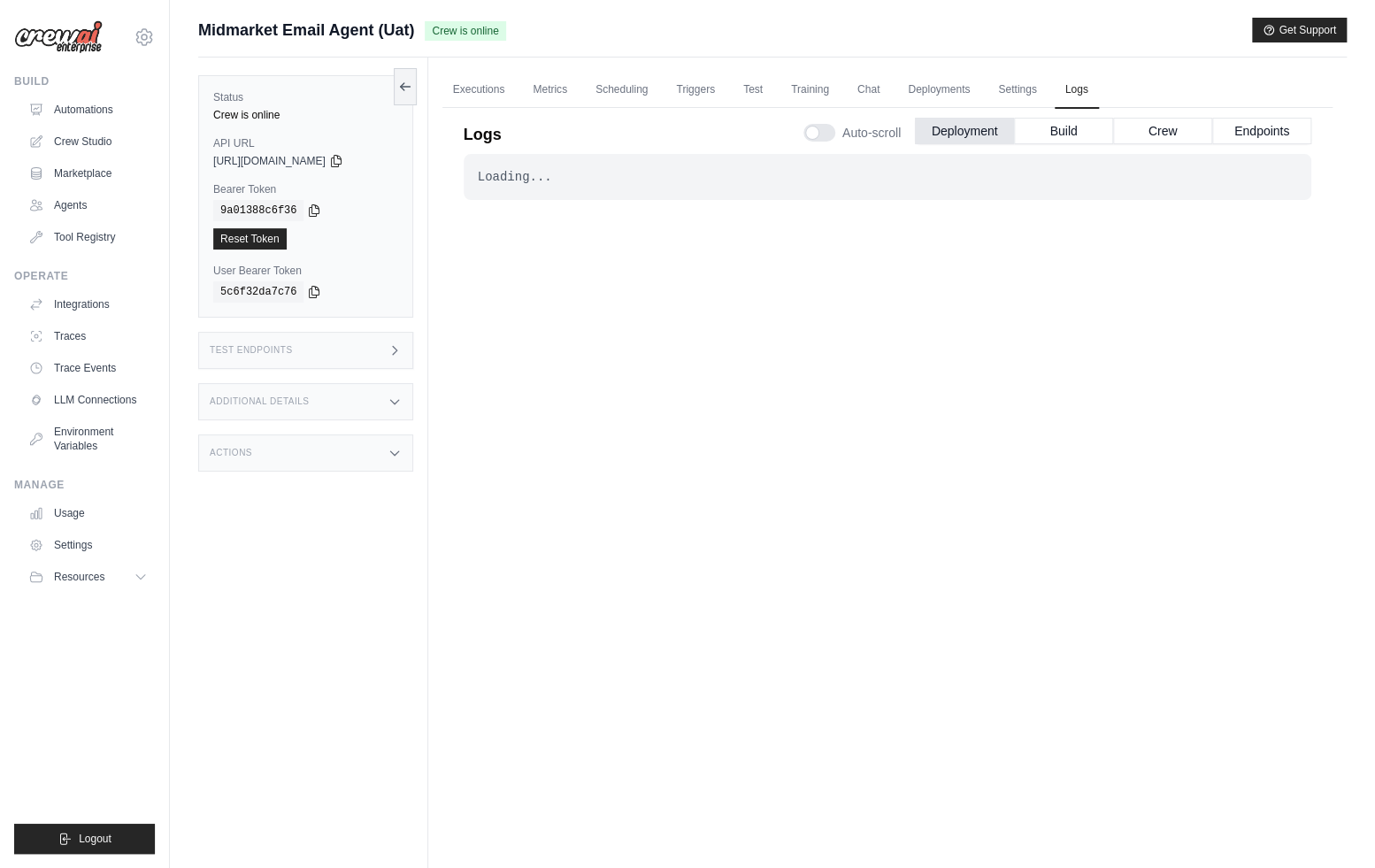
click at [1013, 88] on link "Settings" at bounding box center [1017, 91] width 59 height 37
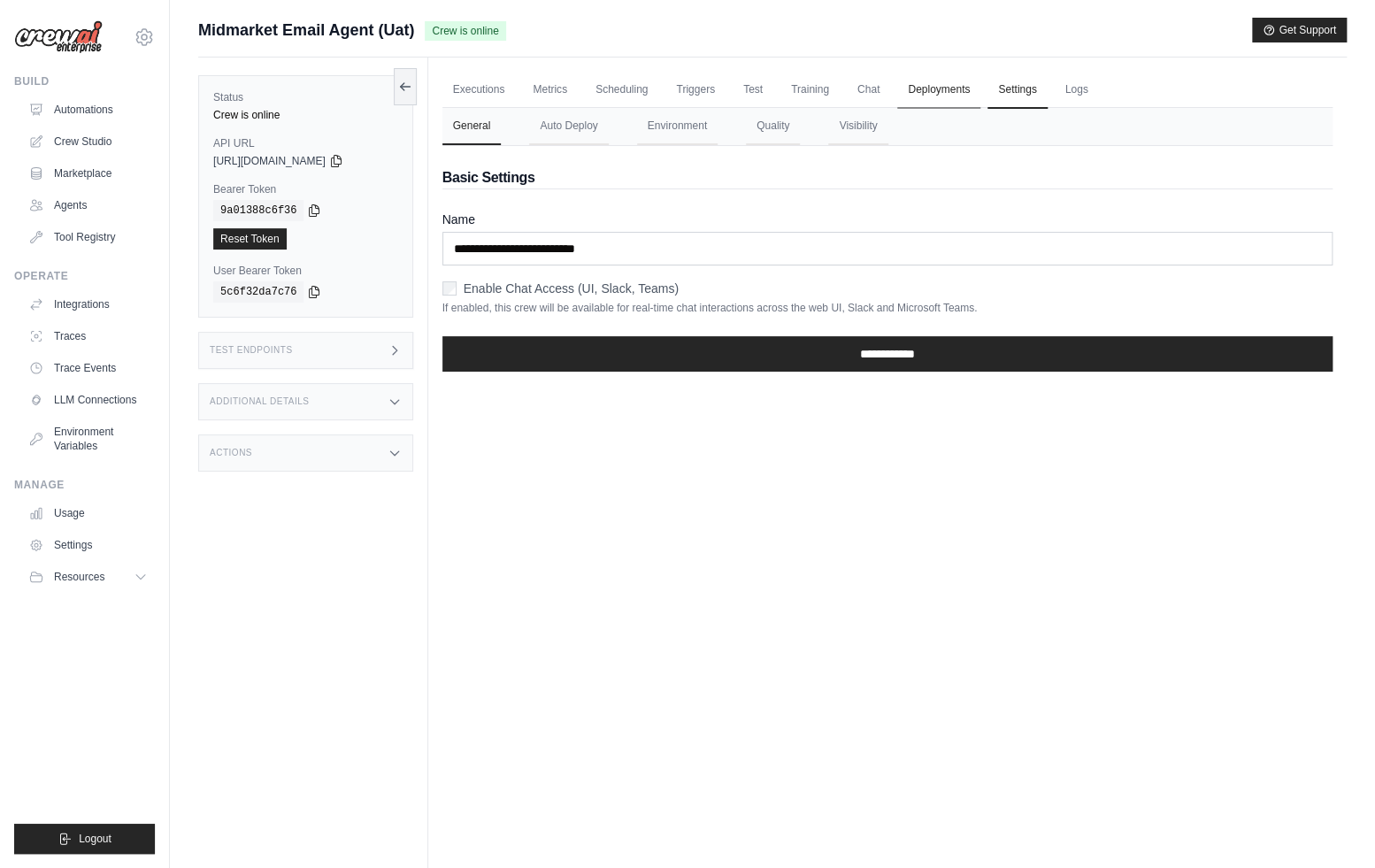
click at [945, 92] on link "Deployments" at bounding box center [939, 91] width 83 height 37
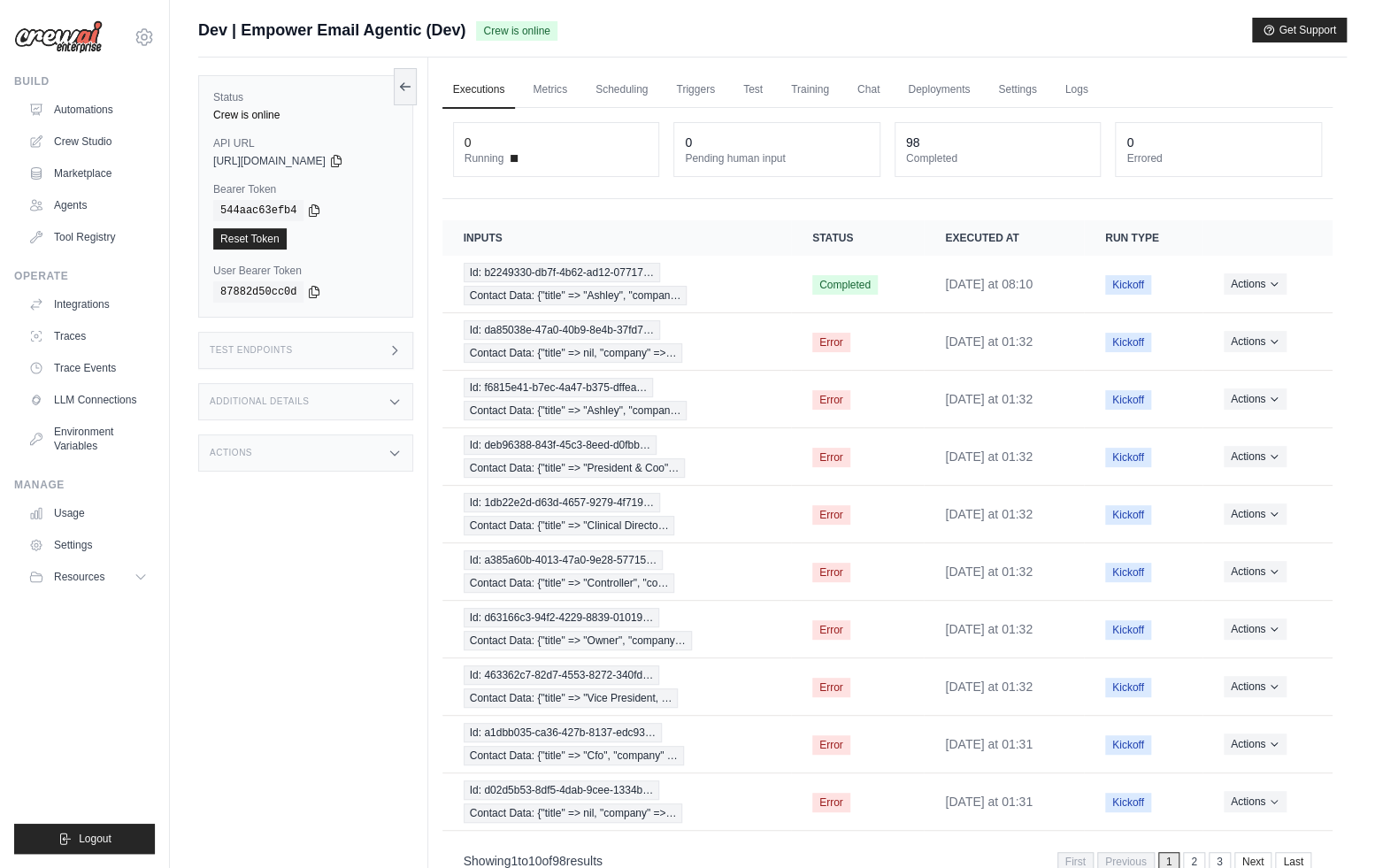
click at [132, 32] on div "[PERSON_NAME][EMAIL_ADDRESS][DOMAIN_NAME] CrewAI Internal Org [GEOGRAPHIC_DATA]…" at bounding box center [84, 28] width 141 height 56
click at [141, 40] on icon at bounding box center [143, 37] width 21 height 21
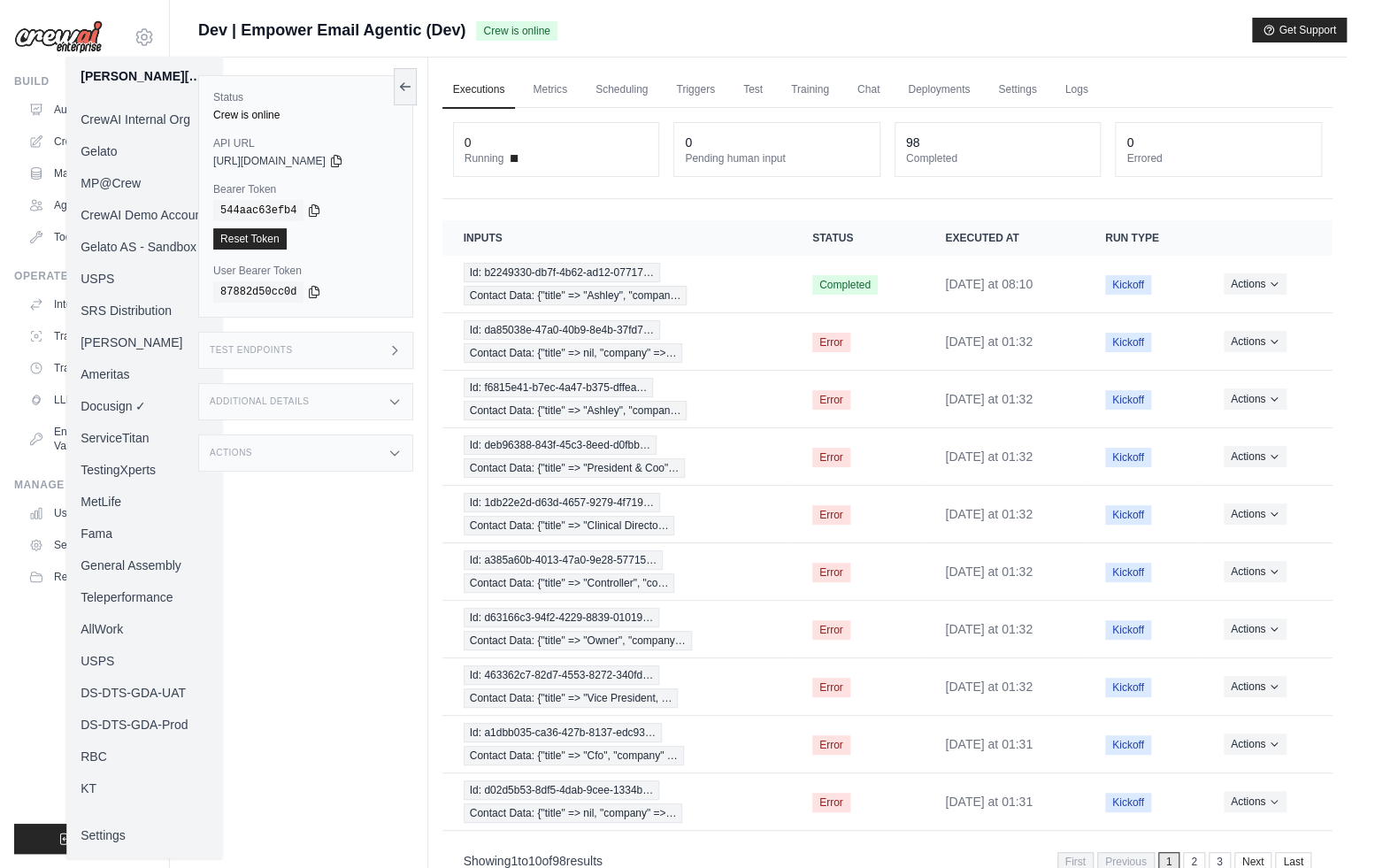
click at [123, 180] on link "MP@Crew" at bounding box center [144, 183] width 155 height 31
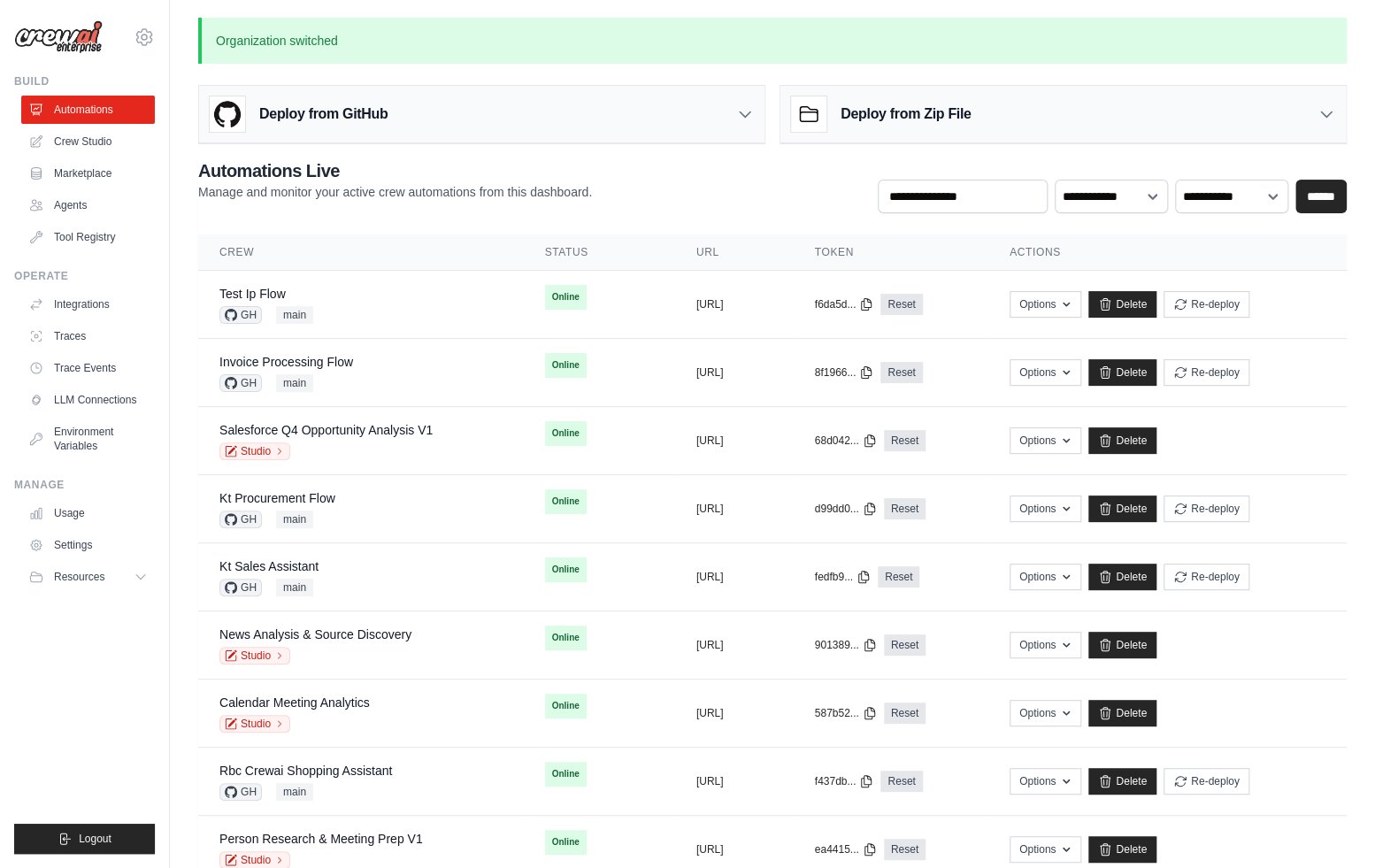
scroll to position [874, 0]
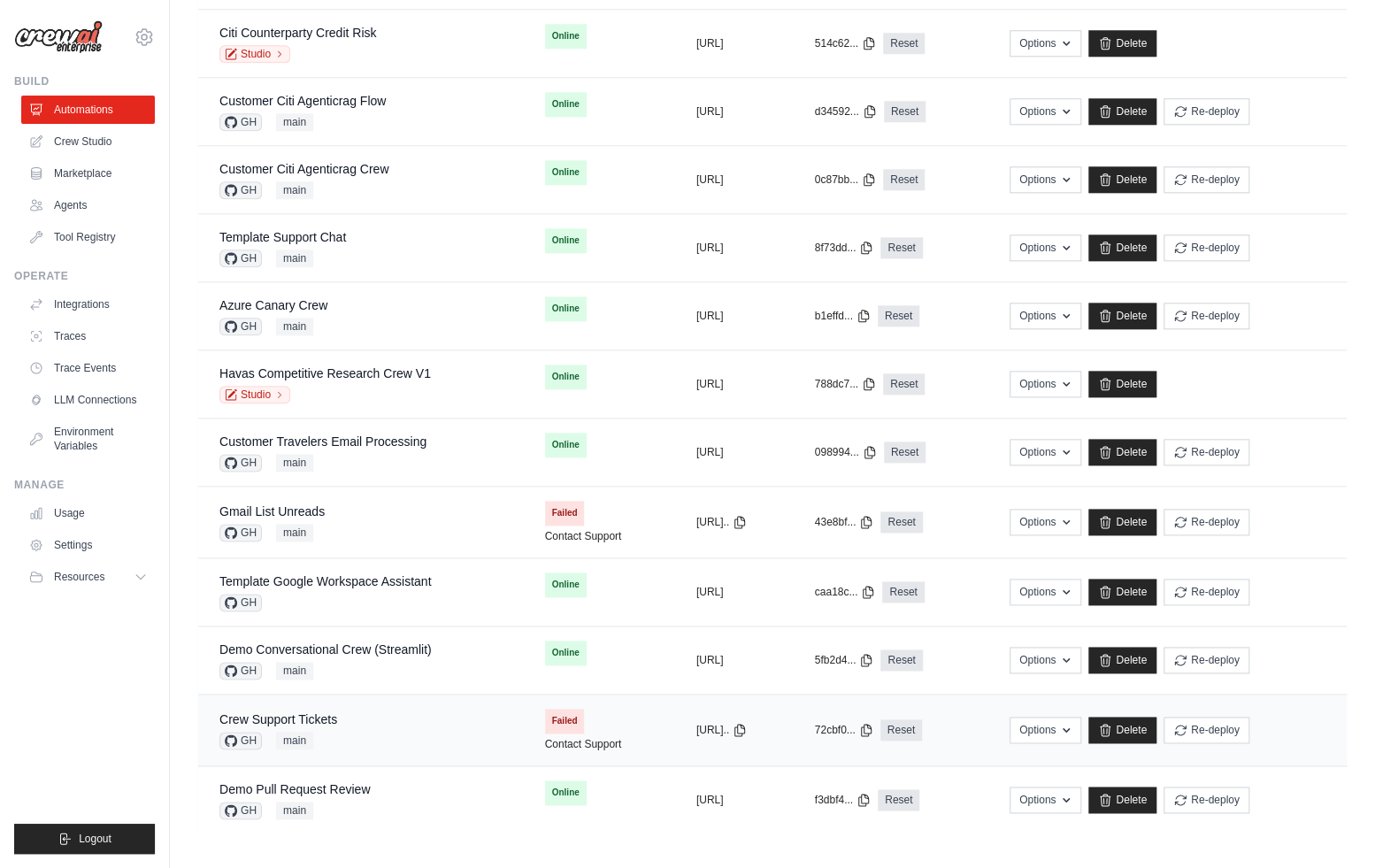
click at [443, 719] on div "Crew Support Tickets GH main" at bounding box center [361, 729] width 283 height 39
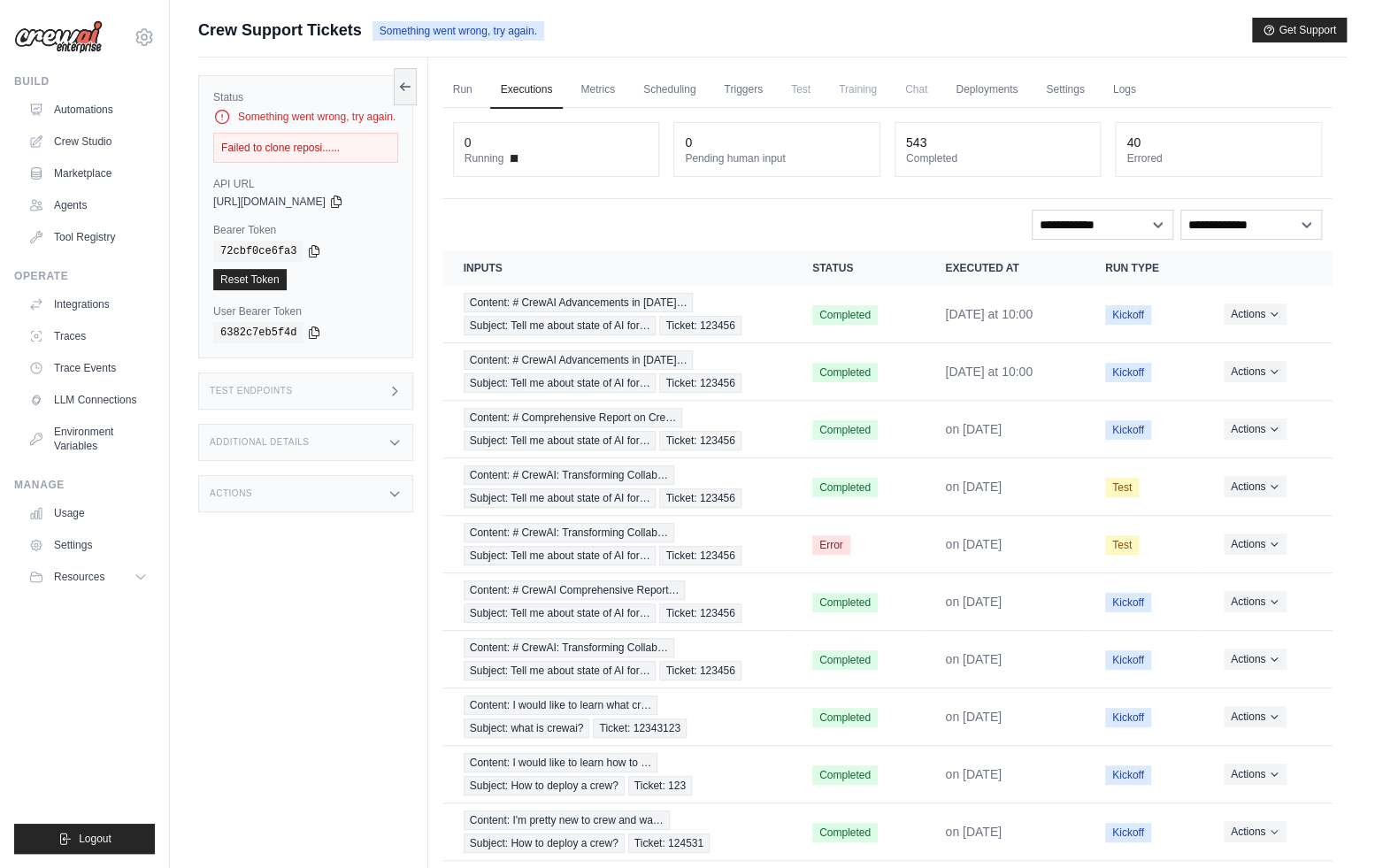
click at [1061, 31] on div "Crew Support Tickets Something went wrong, try again. Get Support" at bounding box center [772, 30] width 1148 height 25
click at [322, 488] on div "Actions" at bounding box center [305, 494] width 215 height 37
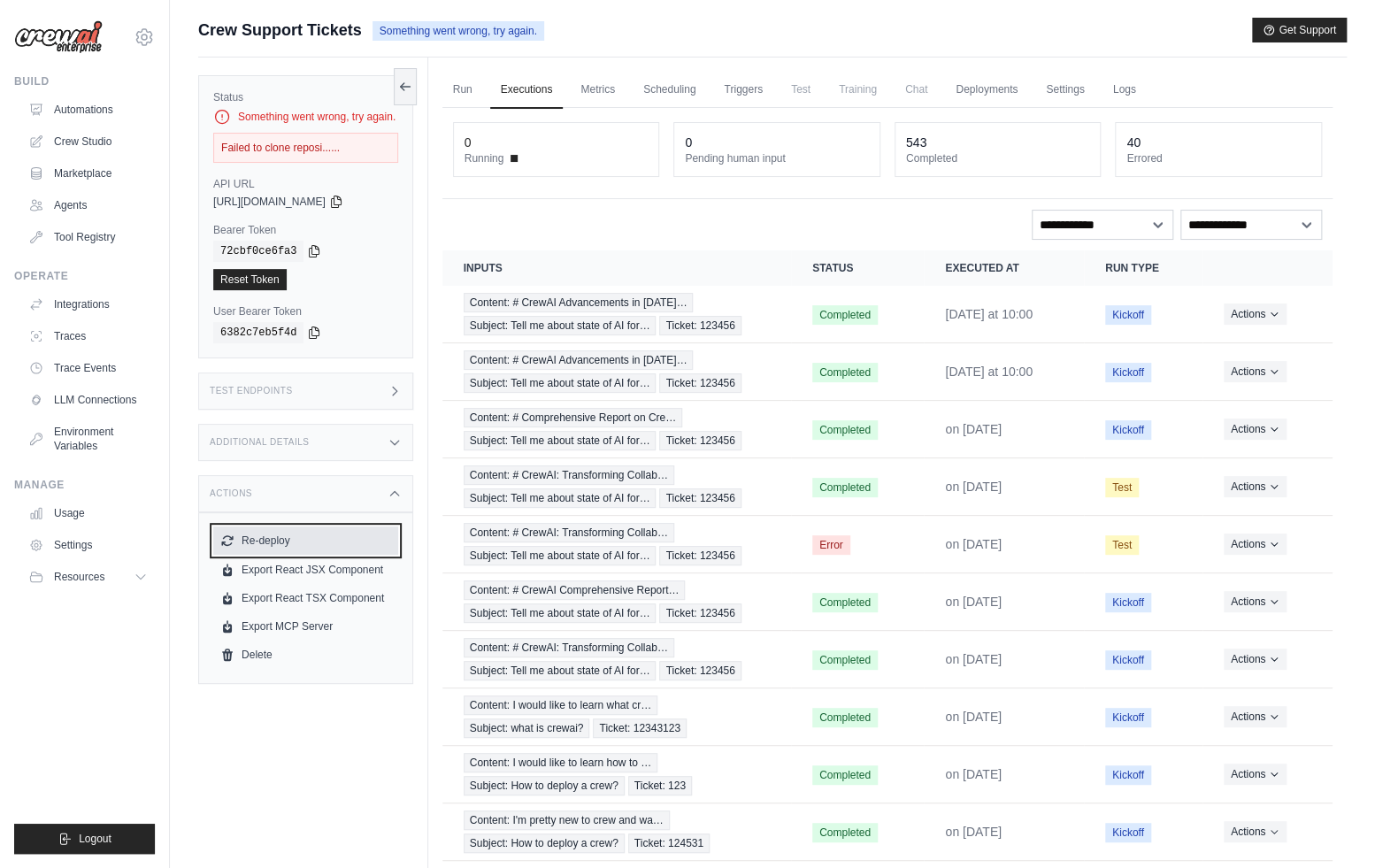
click at [298, 541] on button "Re-deploy" at bounding box center [306, 540] width 185 height 29
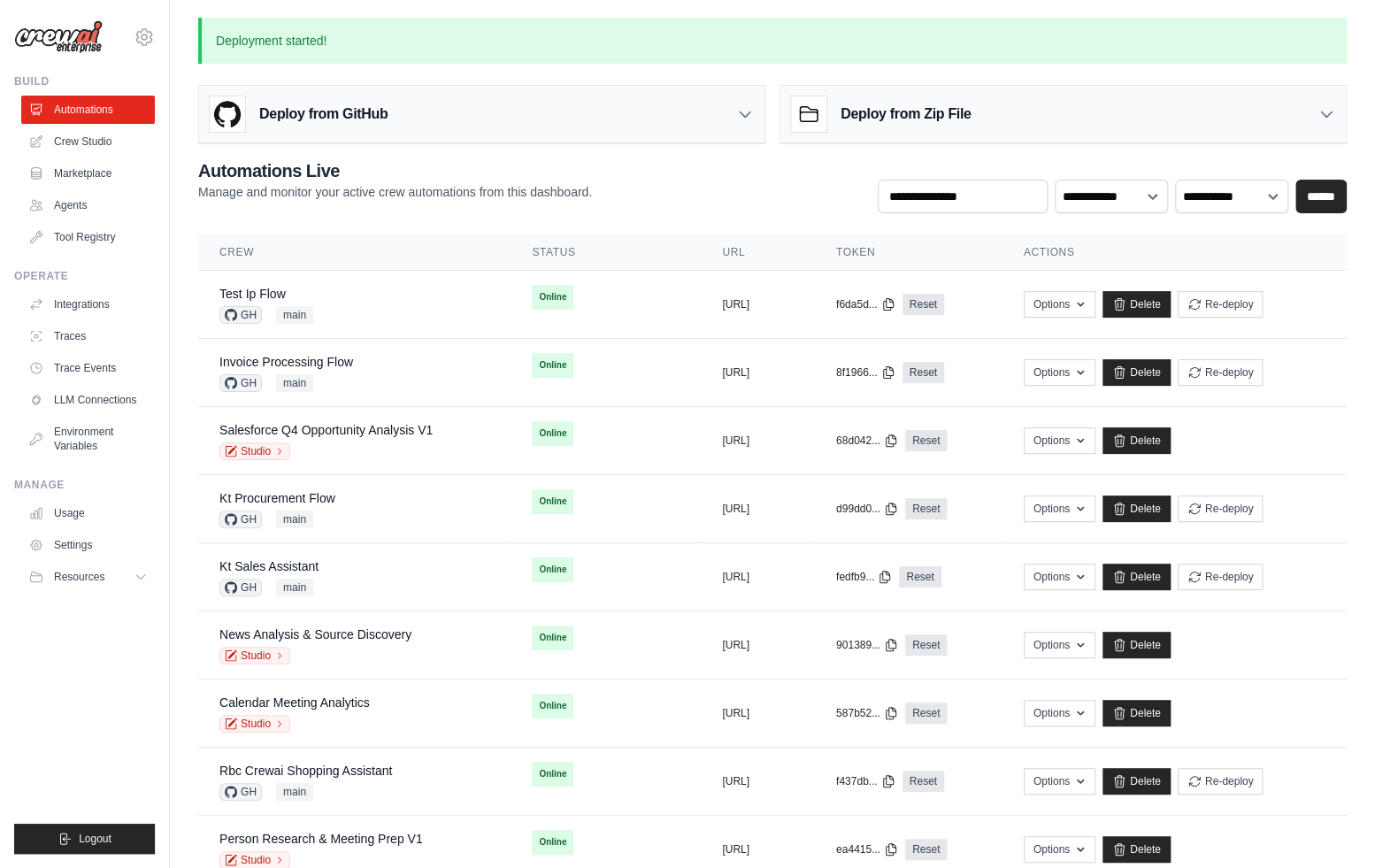
scroll to position [871, 0]
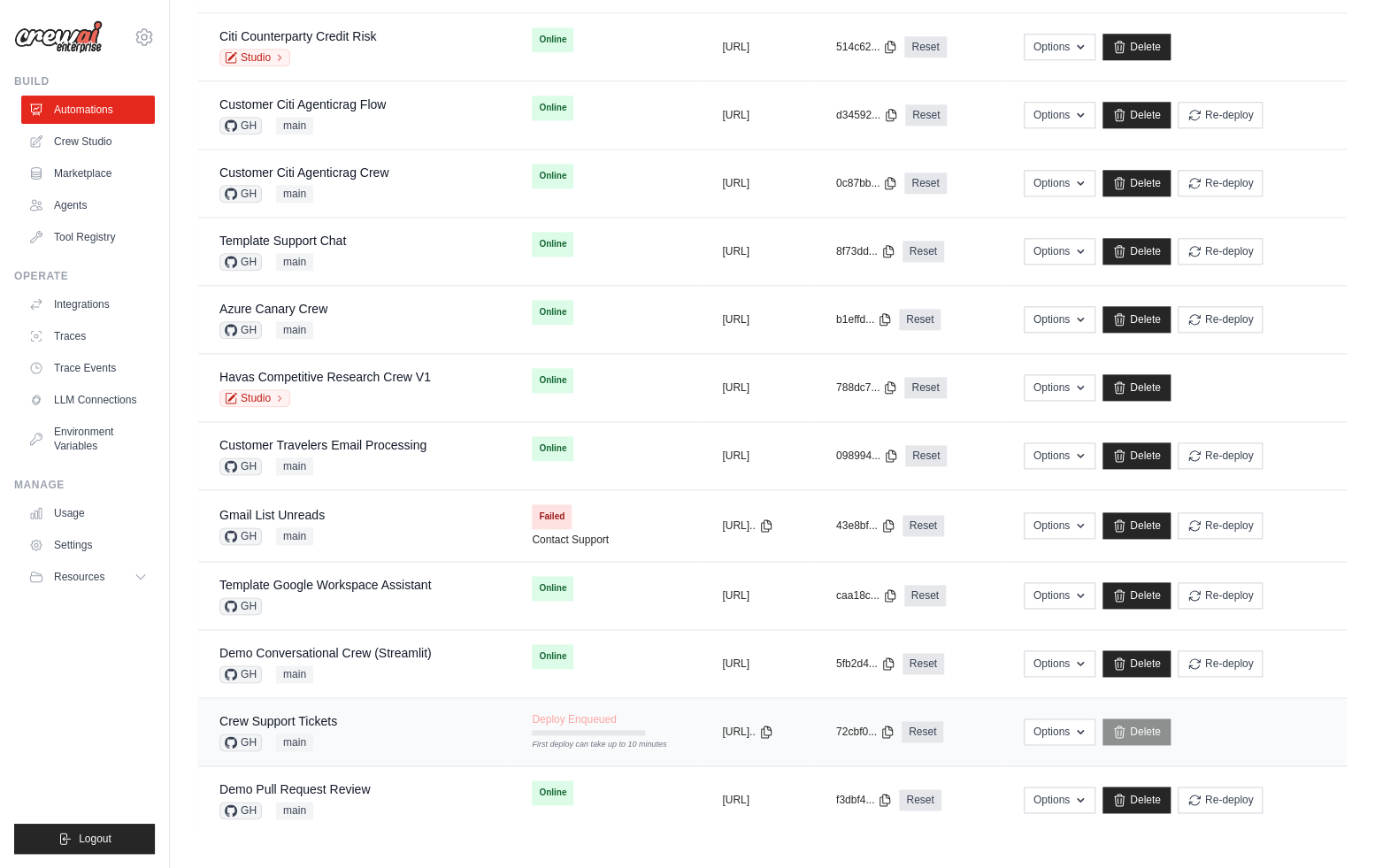
click at [399, 727] on div "Crew Support Tickets GH main" at bounding box center [354, 731] width 270 height 39
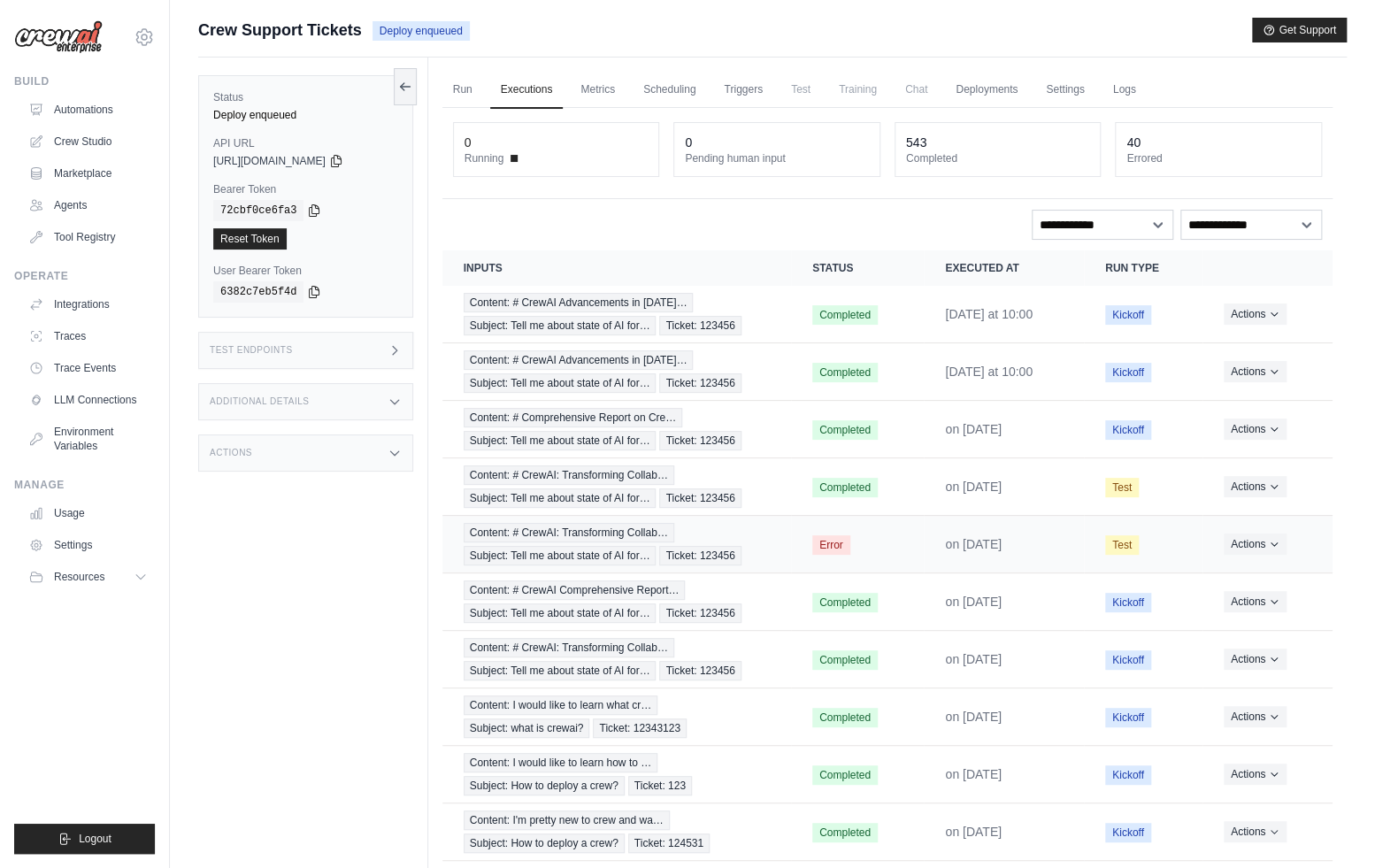
click at [443, 525] on td "Content: # CrewAI: Transforming Collab… Subject: Tell me about state of AI for……" at bounding box center [616, 544] width 349 height 57
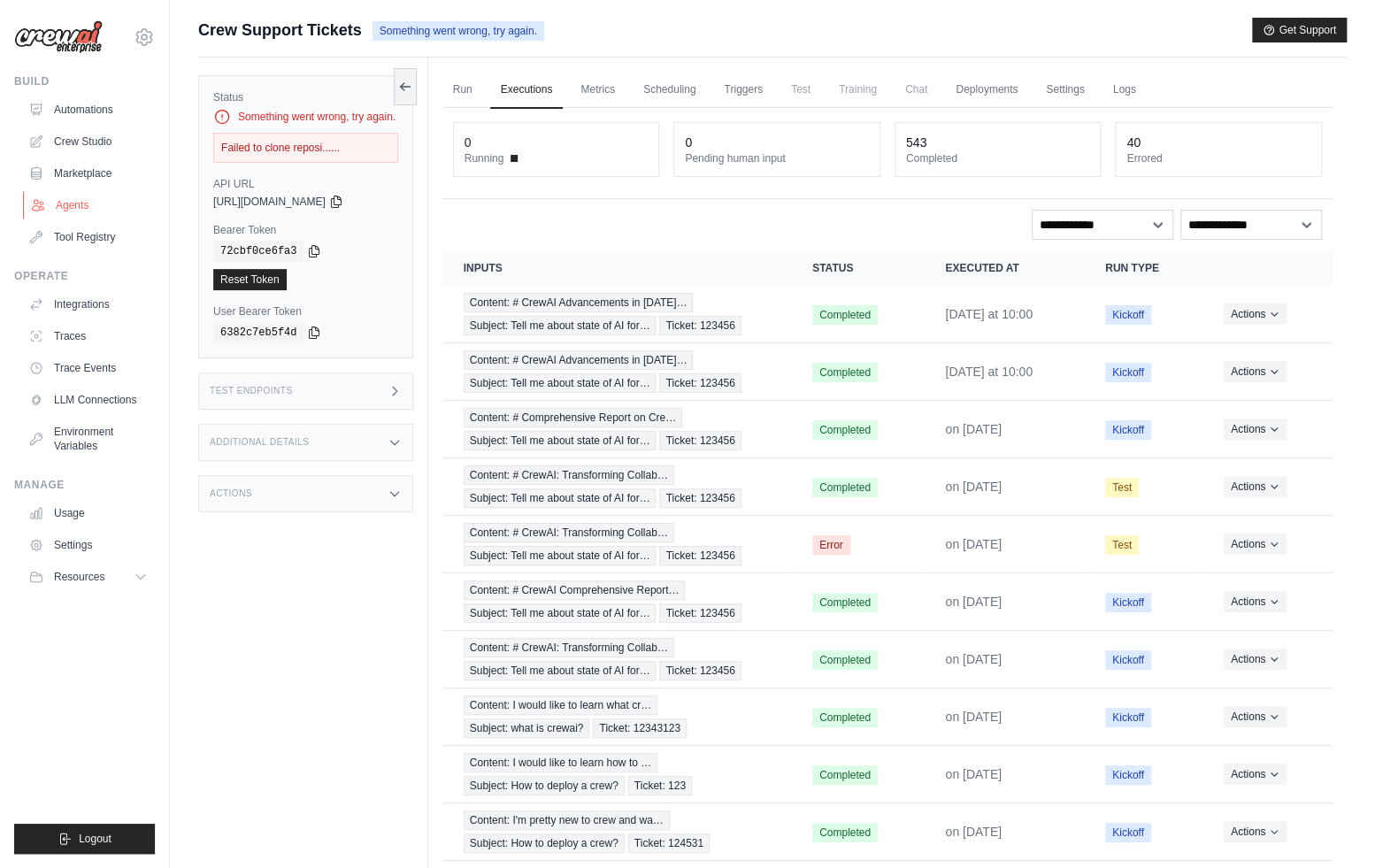
click at [96, 210] on link "Agents" at bounding box center [90, 205] width 133 height 29
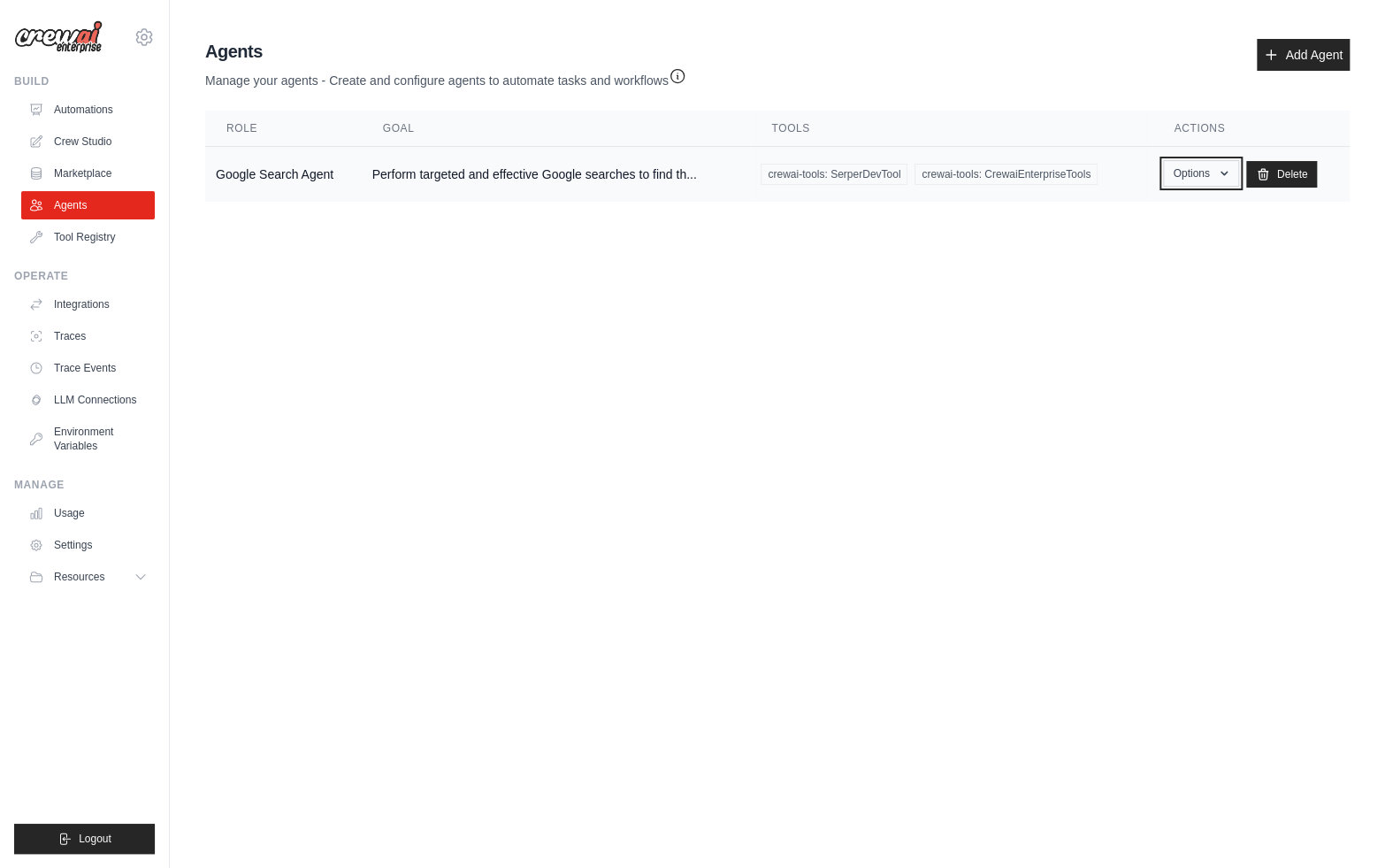
click at [1200, 174] on button "Options" at bounding box center [1200, 173] width 75 height 27
click at [1179, 243] on link "Edit" at bounding box center [1176, 246] width 128 height 31
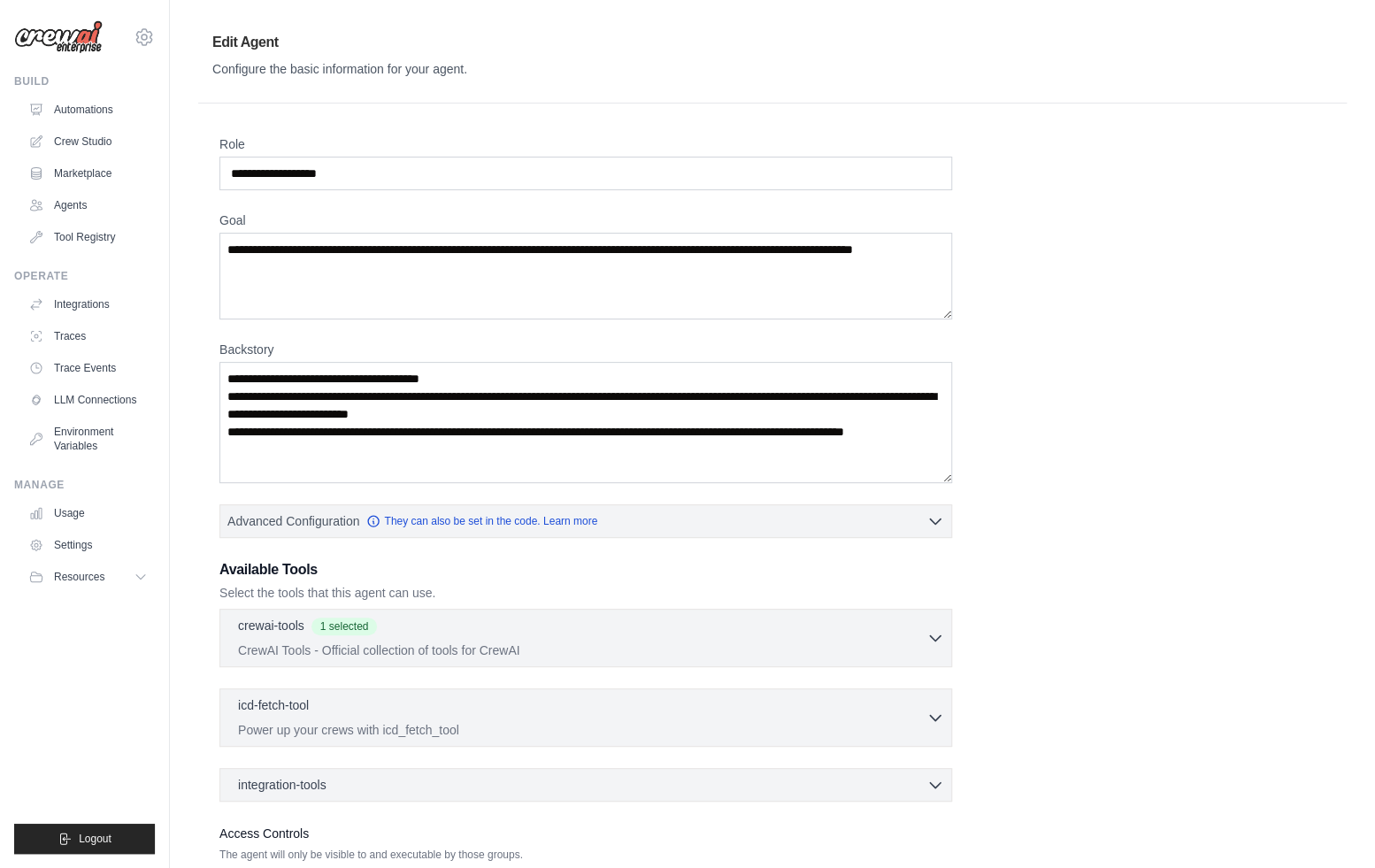
scroll to position [153, 0]
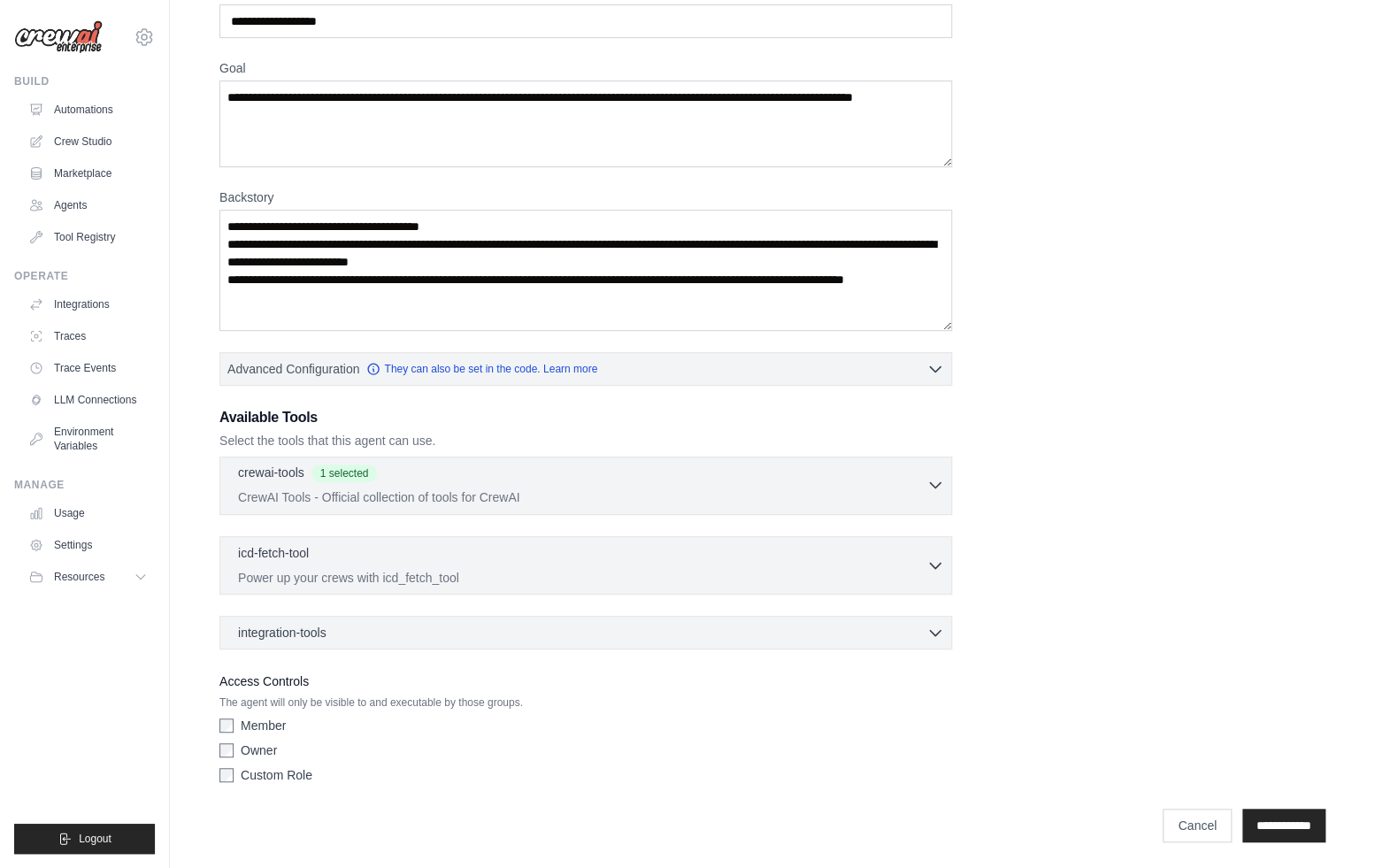
click at [823, 481] on div "crewai-tools 1 selected" at bounding box center [582, 473] width 688 height 21
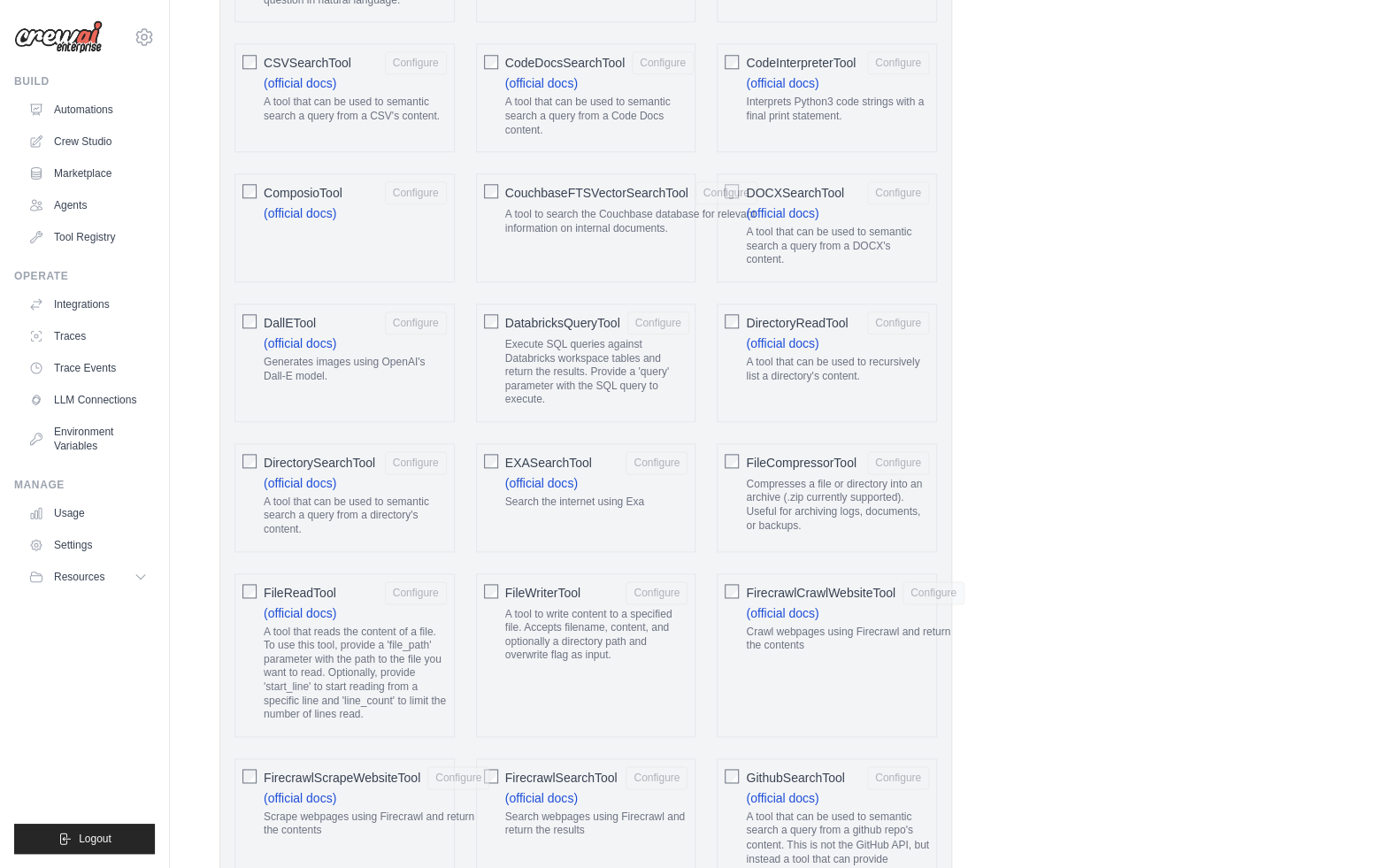
scroll to position [1089, 0]
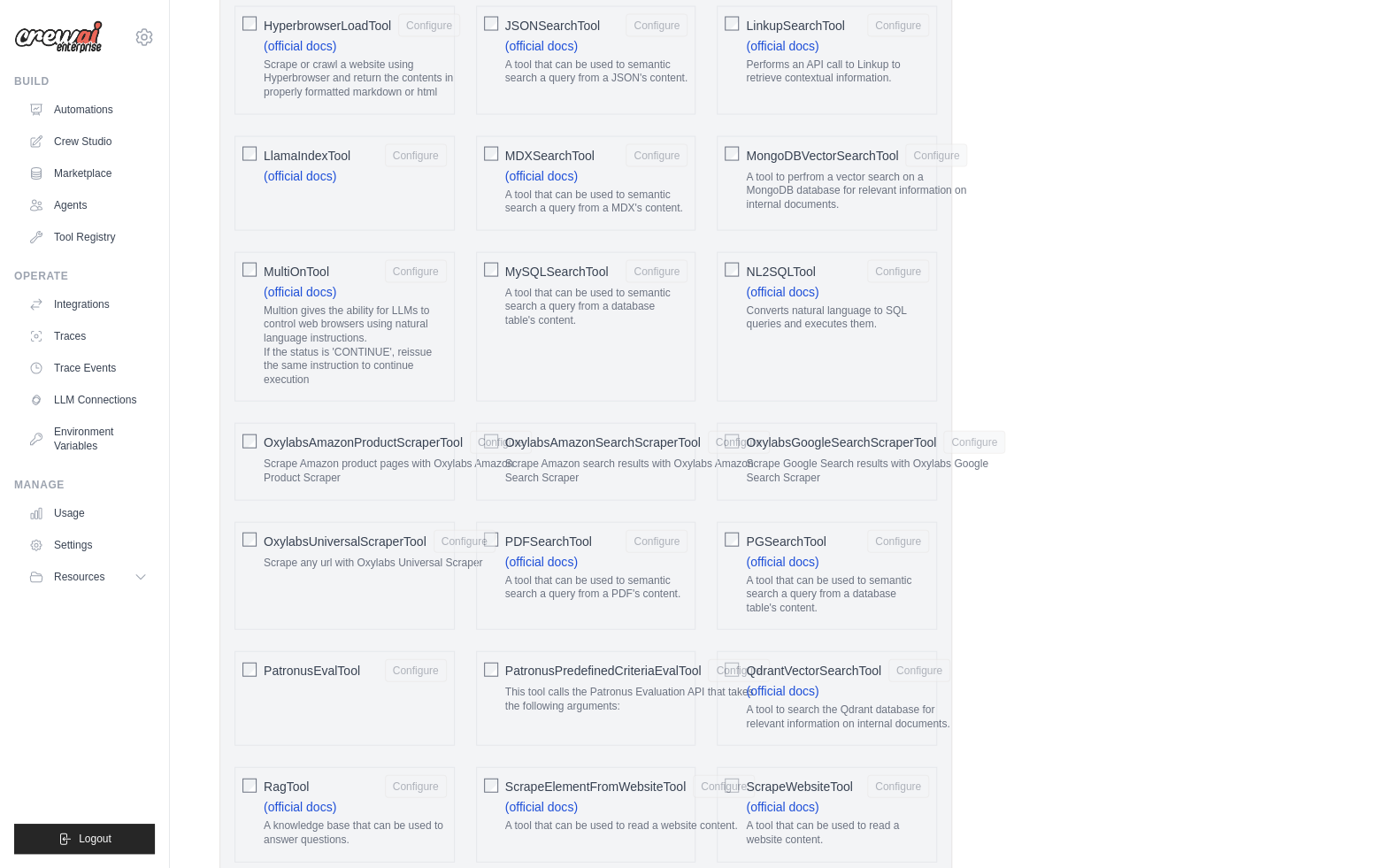
click at [1050, 576] on div "**********" at bounding box center [772, 415] width 1106 height 4119
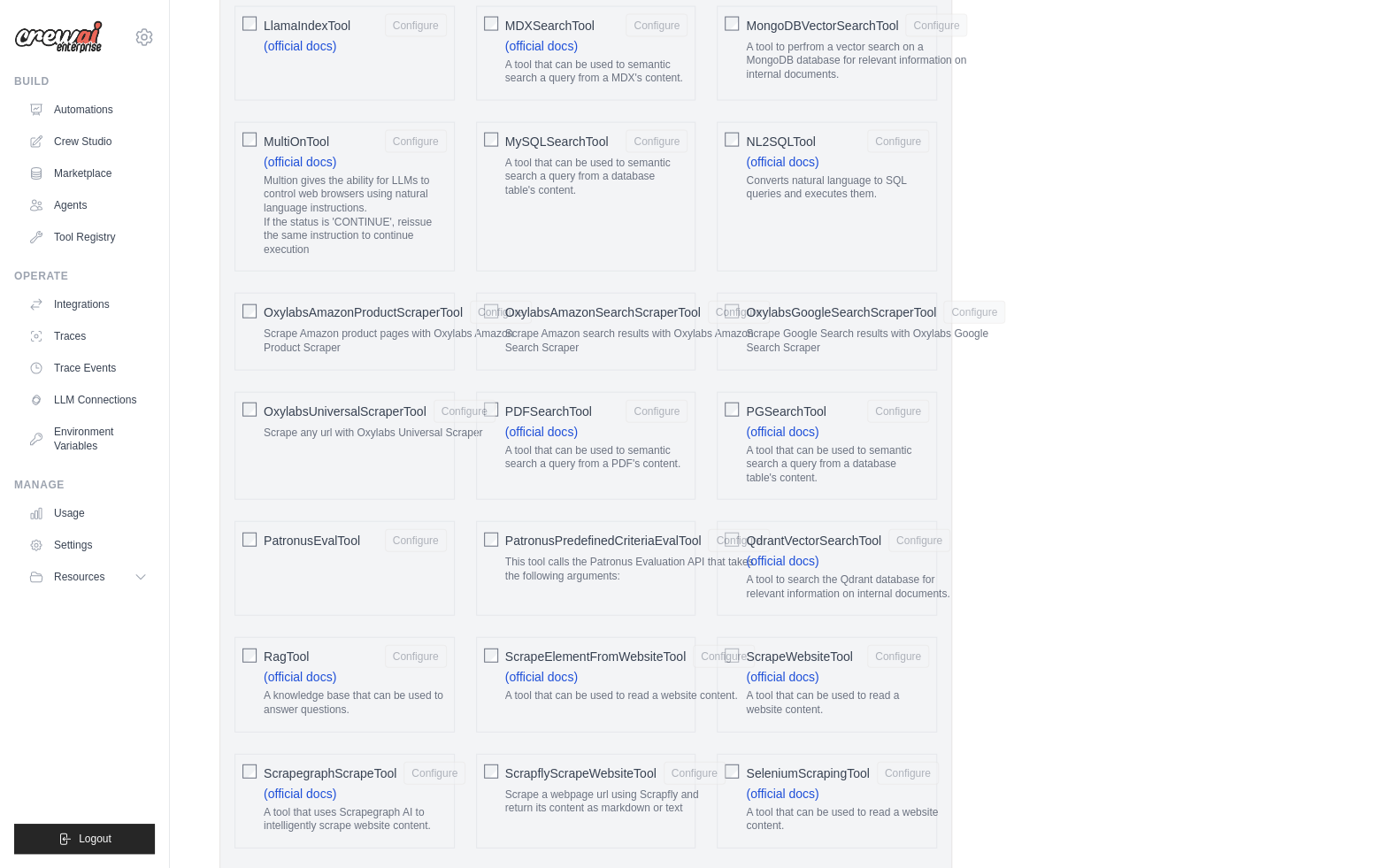
click at [794, 647] on span "ScrapeWebsiteTool" at bounding box center [799, 655] width 106 height 18
click at [828, 689] on p "A tool that can be used to read a website content." at bounding box center [838, 703] width 183 height 28
click at [820, 647] on span "ScrapeWebsiteTool" at bounding box center [799, 655] width 106 height 18
click at [823, 647] on span "ScrapeWebsiteTool" at bounding box center [799, 655] width 106 height 18
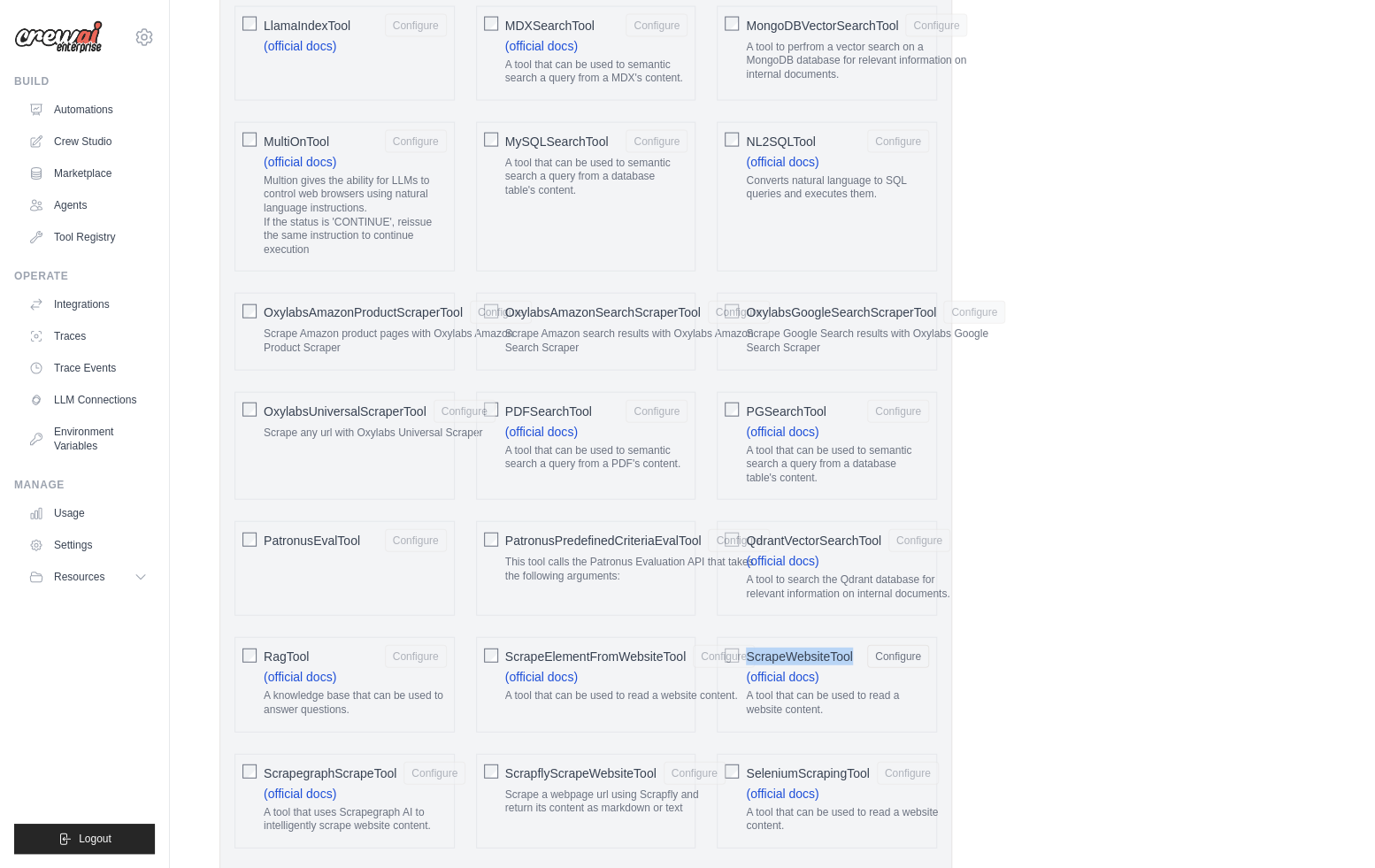
click at [823, 647] on span "ScrapeWebsiteTool" at bounding box center [799, 655] width 106 height 18
click at [833, 657] on label "ScrapeWebsiteTool Configure (official docs) A tool that can be used to read a w…" at bounding box center [838, 684] width 183 height 79
click at [830, 652] on span "ScrapeWebsiteTool" at bounding box center [799, 655] width 106 height 18
click at [1037, 652] on div "**********" at bounding box center [772, 286] width 1106 height 4119
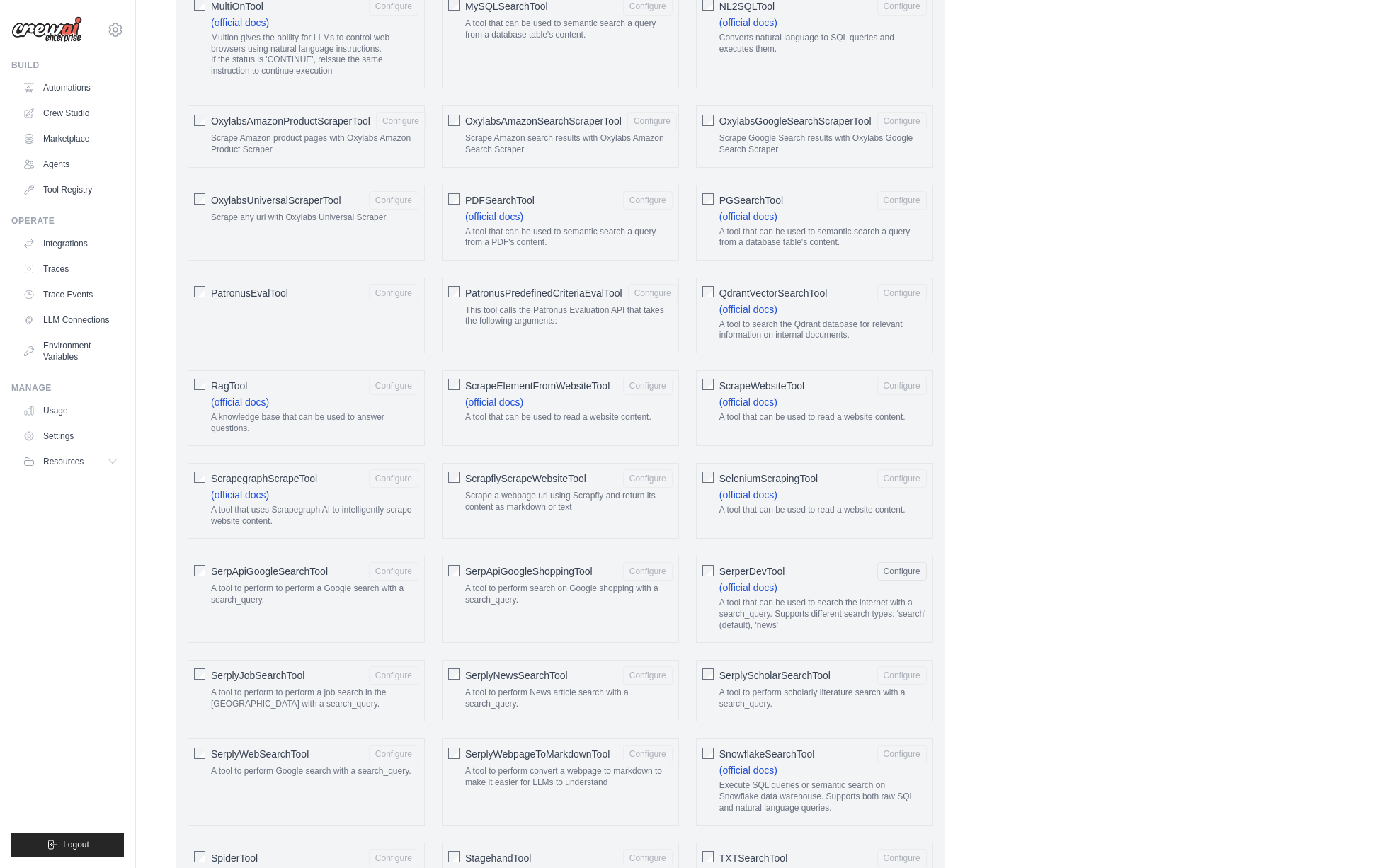
scroll to position [1705, 0]
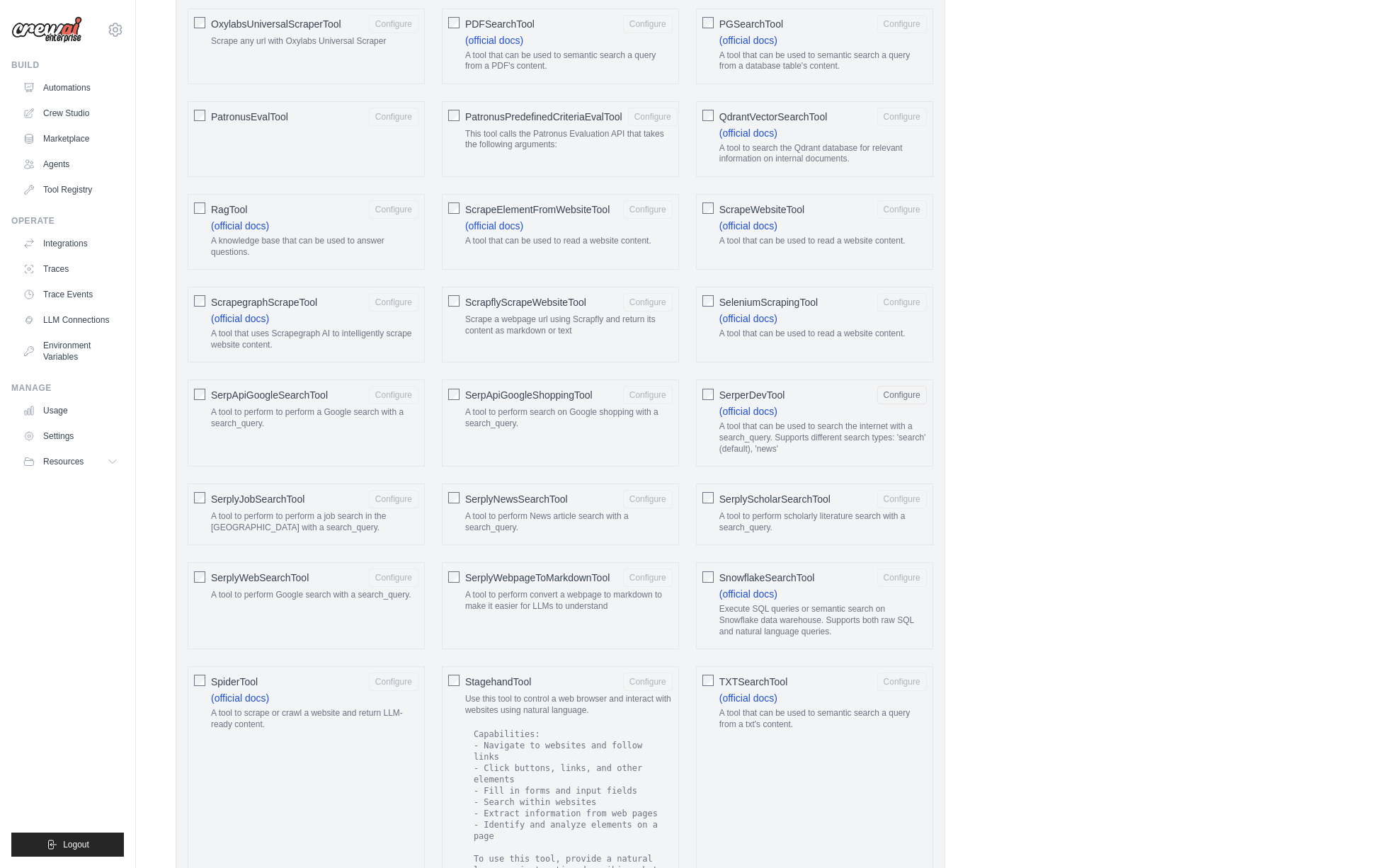
click at [759, 207] on span "ScrapeWebsiteTool" at bounding box center [762, 209] width 85 height 14
click at [763, 208] on span "ScrapeWebsiteTool" at bounding box center [762, 209] width 85 height 14
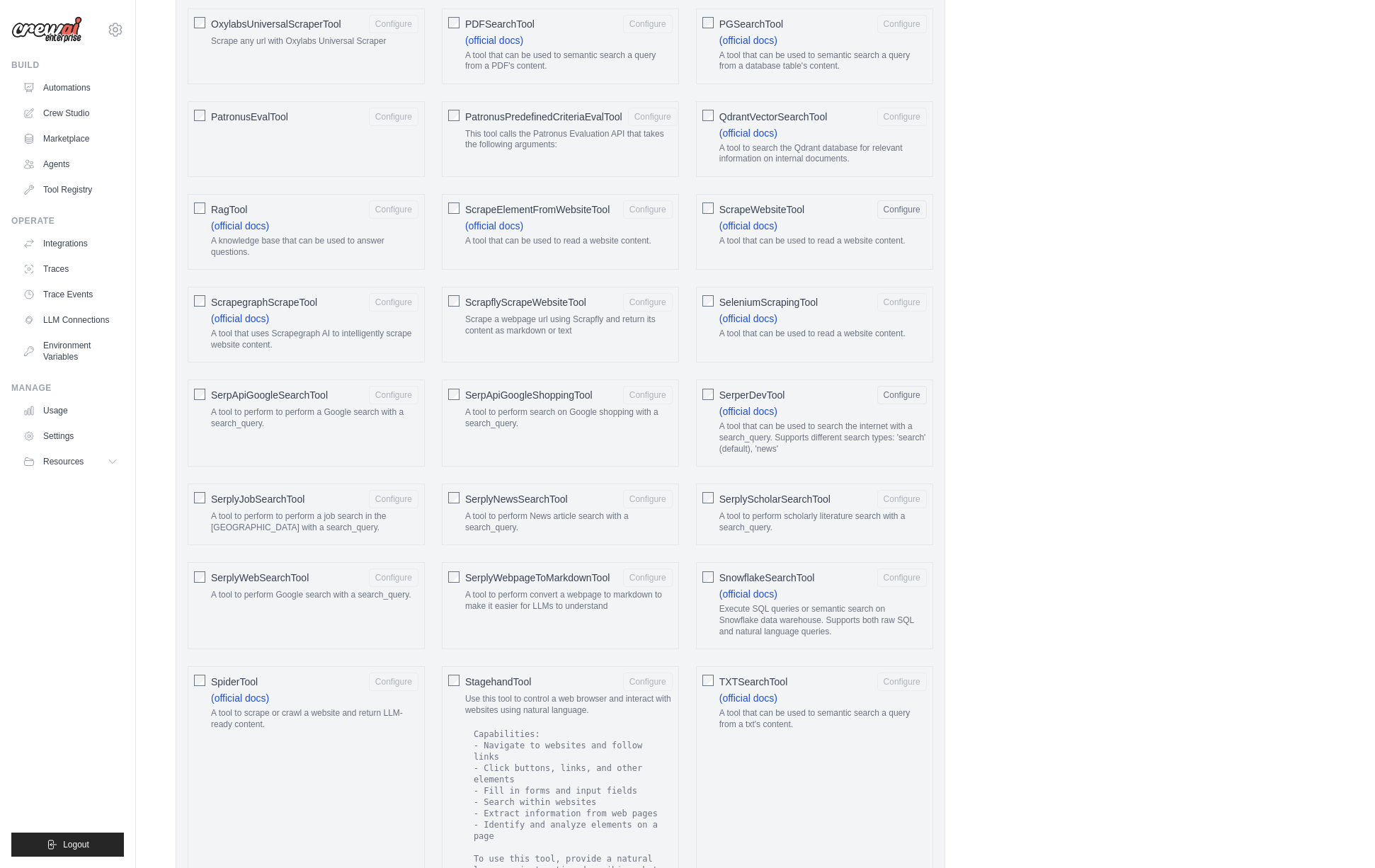
click at [763, 208] on span "ScrapeWebsiteTool" at bounding box center [762, 209] width 85 height 14
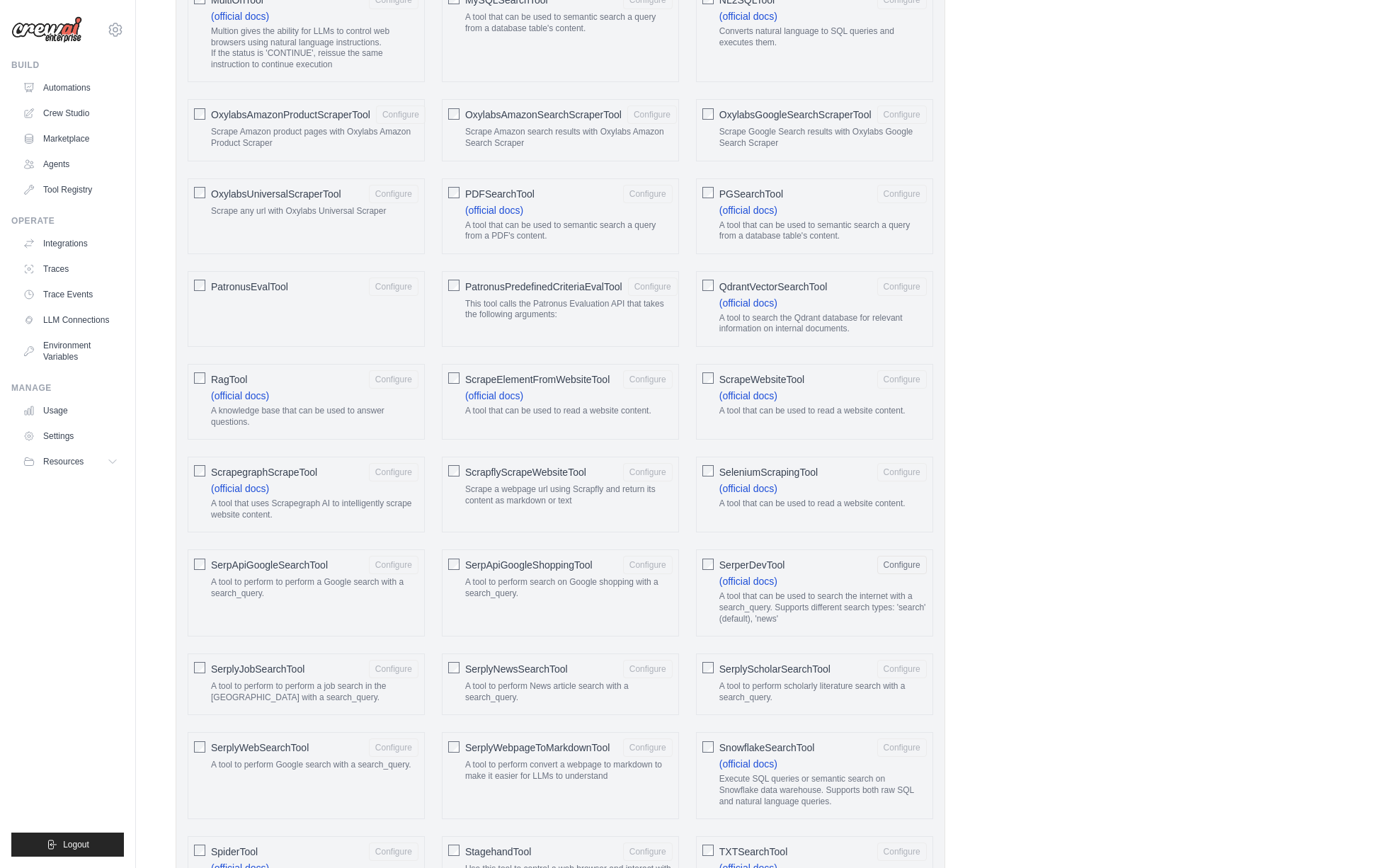
click at [1059, 411] on div "**********" at bounding box center [755, 90] width 1160 height 3035
click at [792, 377] on span "ScrapeWebsiteTool" at bounding box center [762, 379] width 85 height 14
click at [900, 380] on button "Configure" at bounding box center [902, 378] width 50 height 18
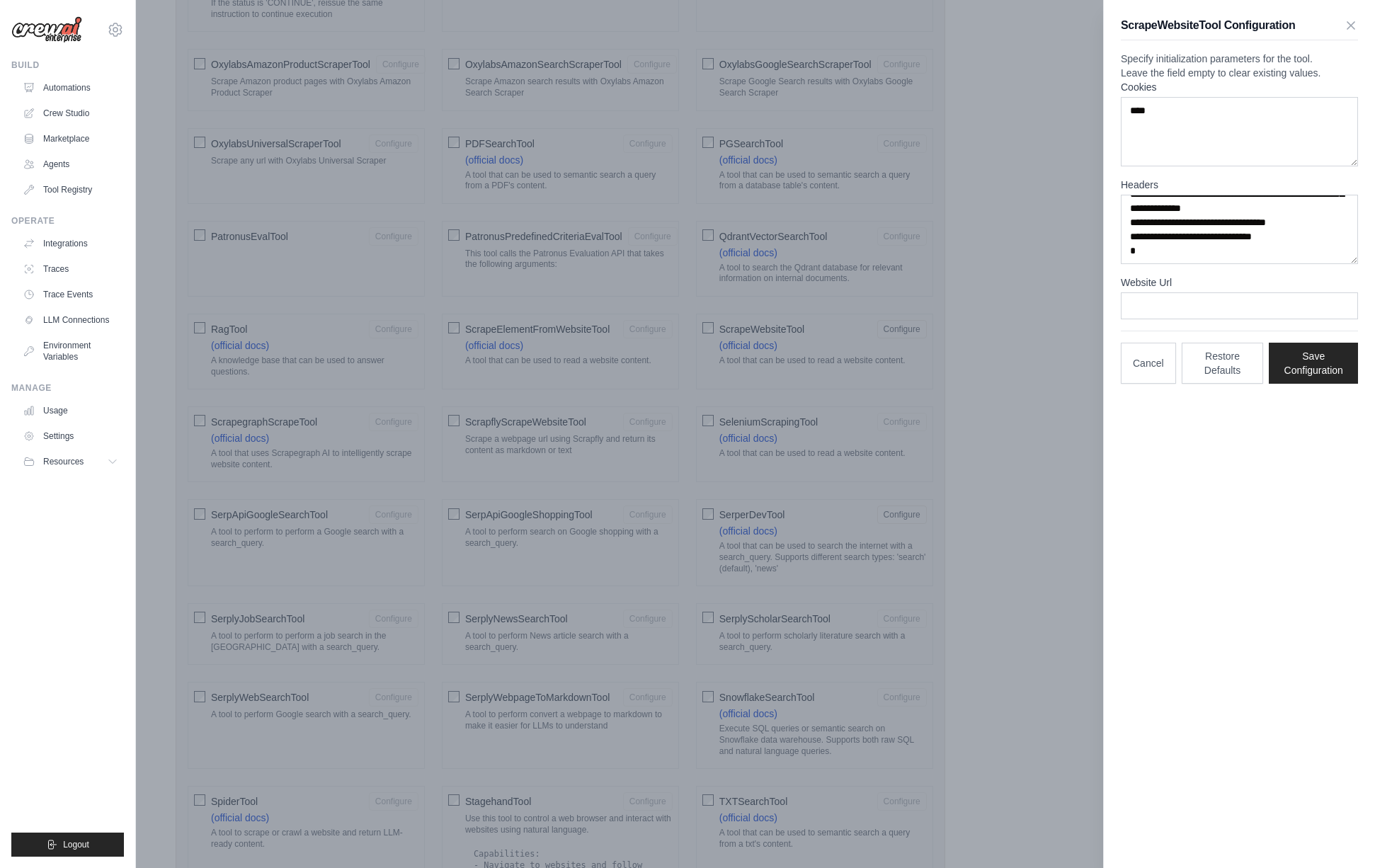
scroll to position [212, 0]
click at [1100, 383] on button "Cancel" at bounding box center [1149, 362] width 56 height 41
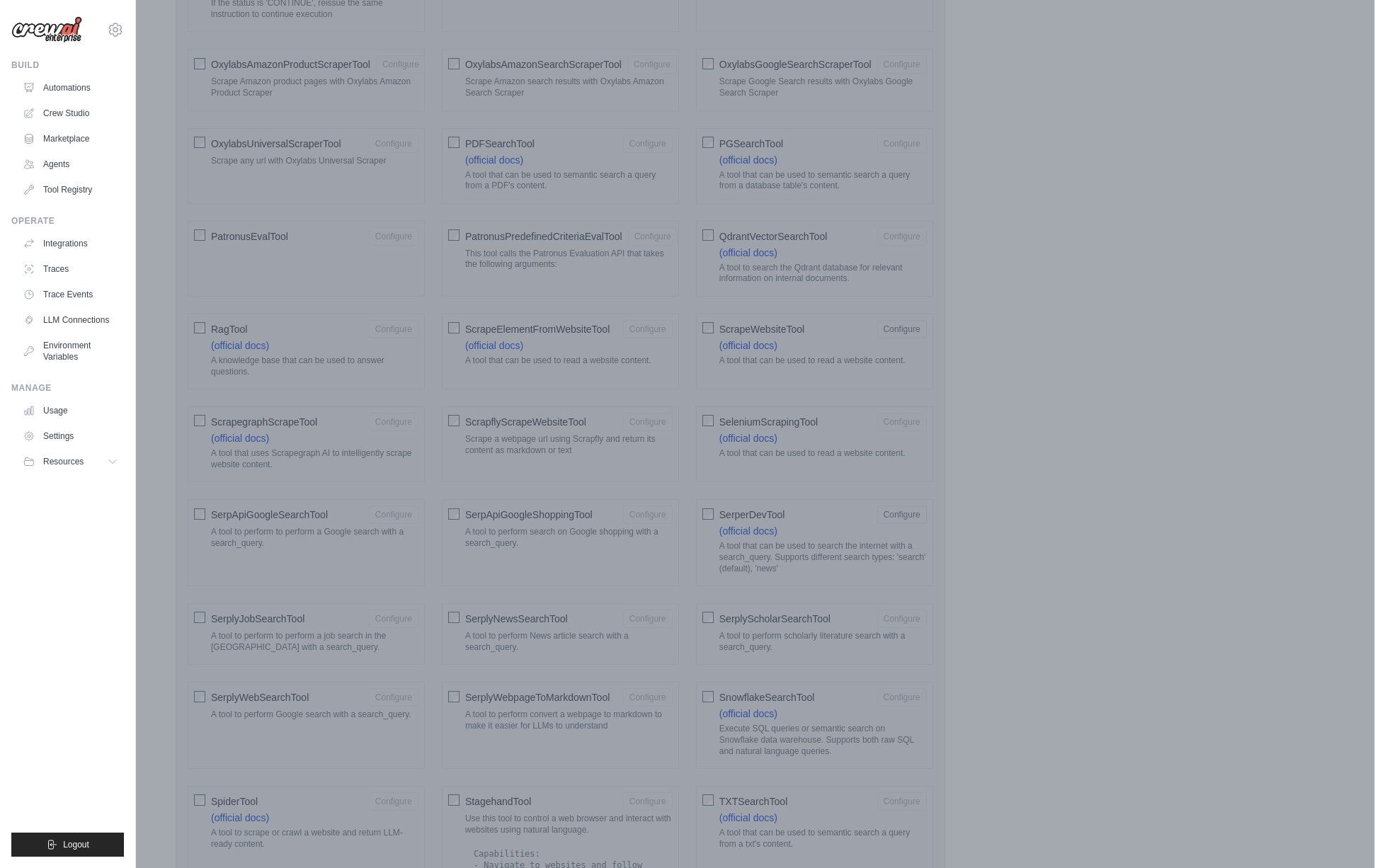
scroll to position [3087, 0]
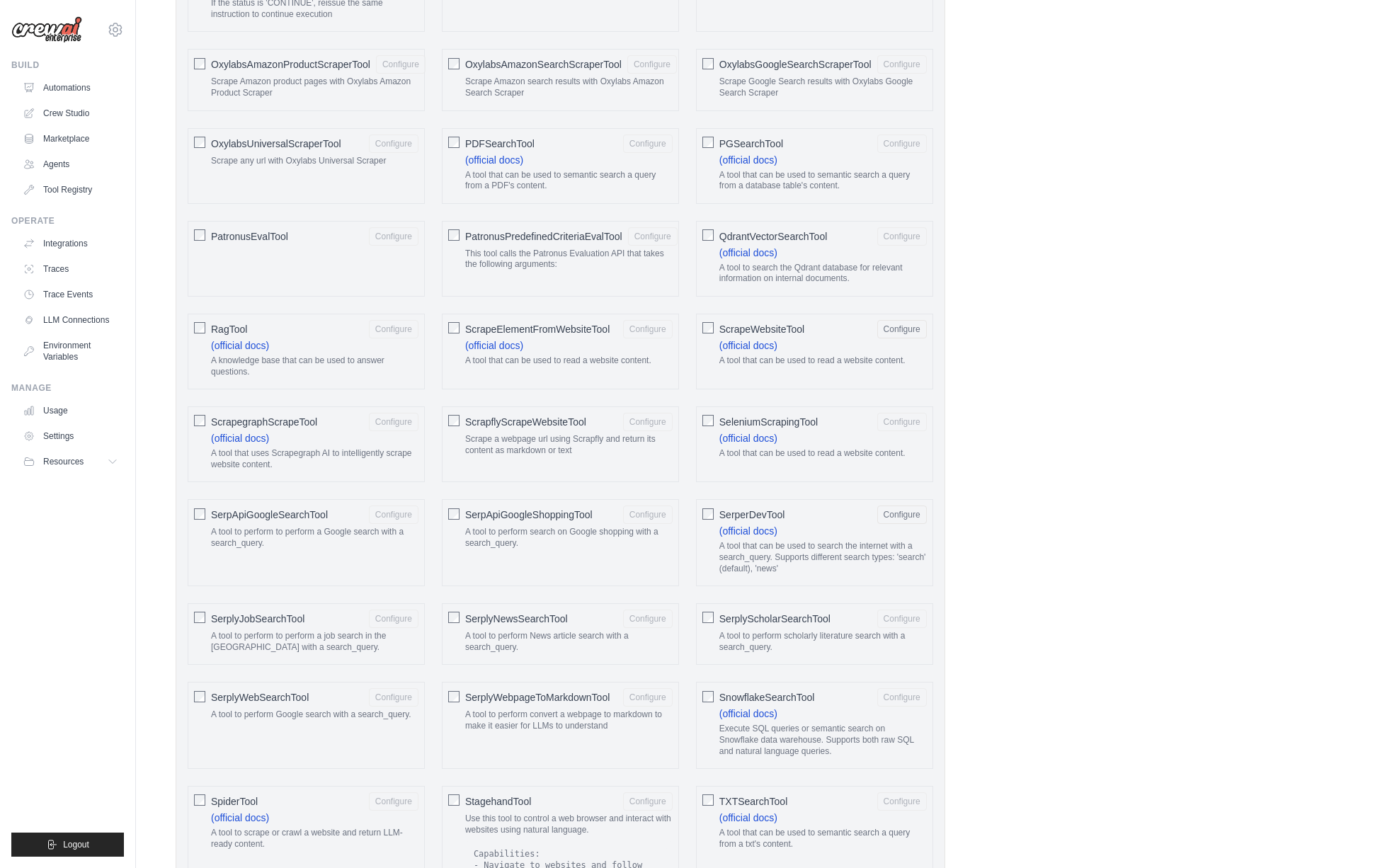
click at [1100, 475] on div "**********" at bounding box center [755, 40] width 1160 height 3035
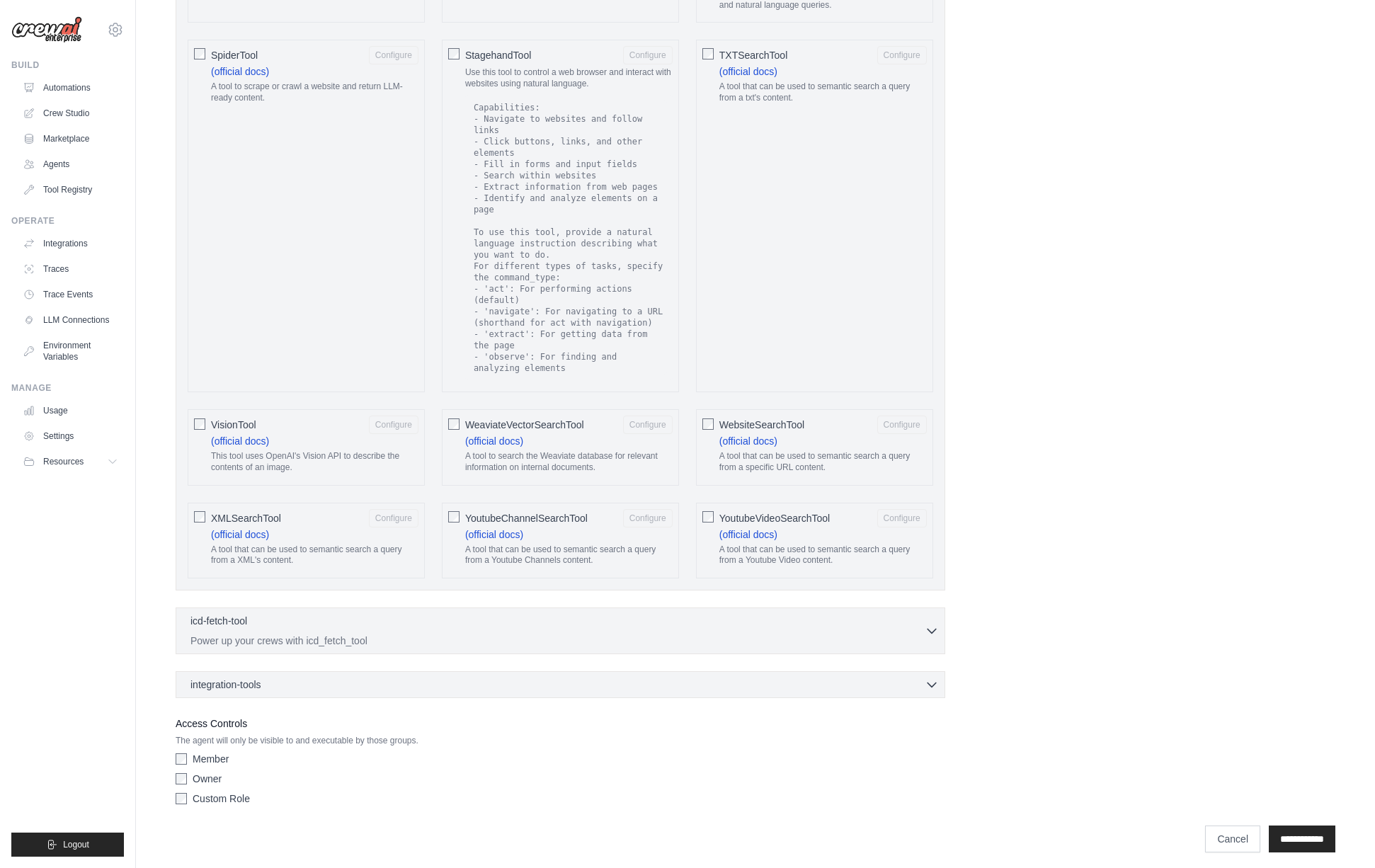
scroll to position [2339, 0]
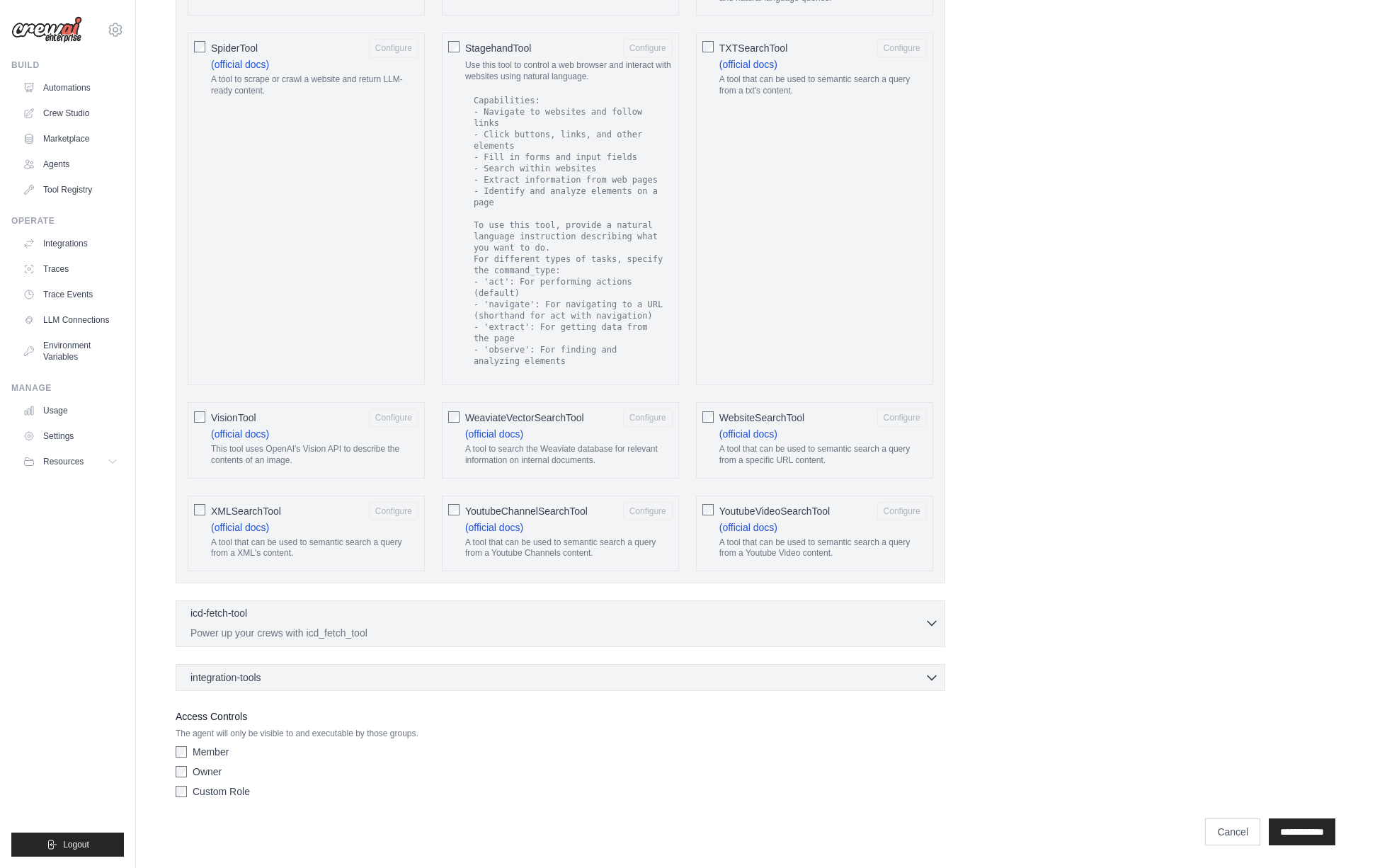
click at [417, 629] on p "Power up your crews with icd_fetch_tool" at bounding box center [557, 633] width 734 height 14
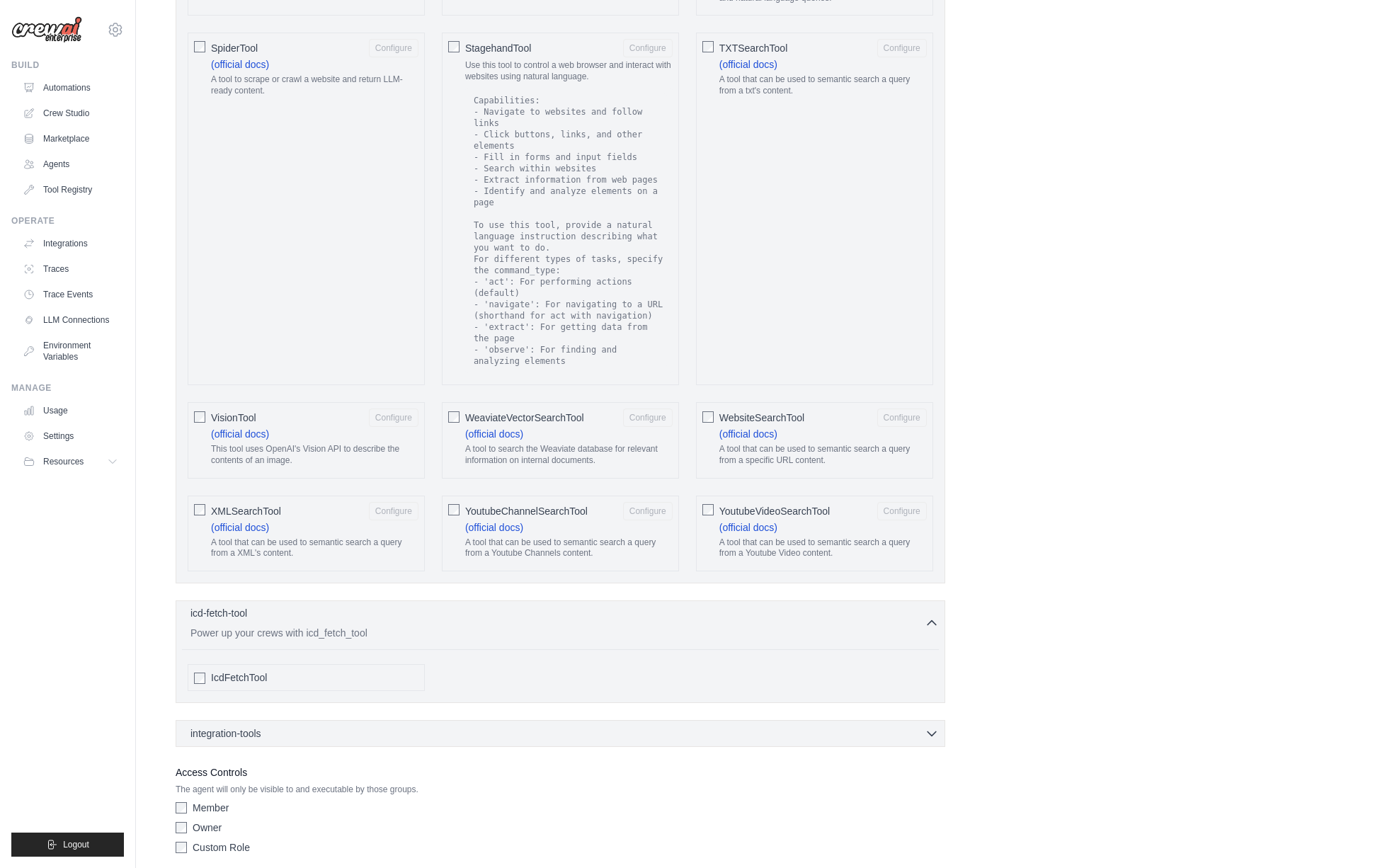
click at [417, 629] on p "Power up your crews with icd_fetch_tool" at bounding box center [557, 633] width 734 height 14
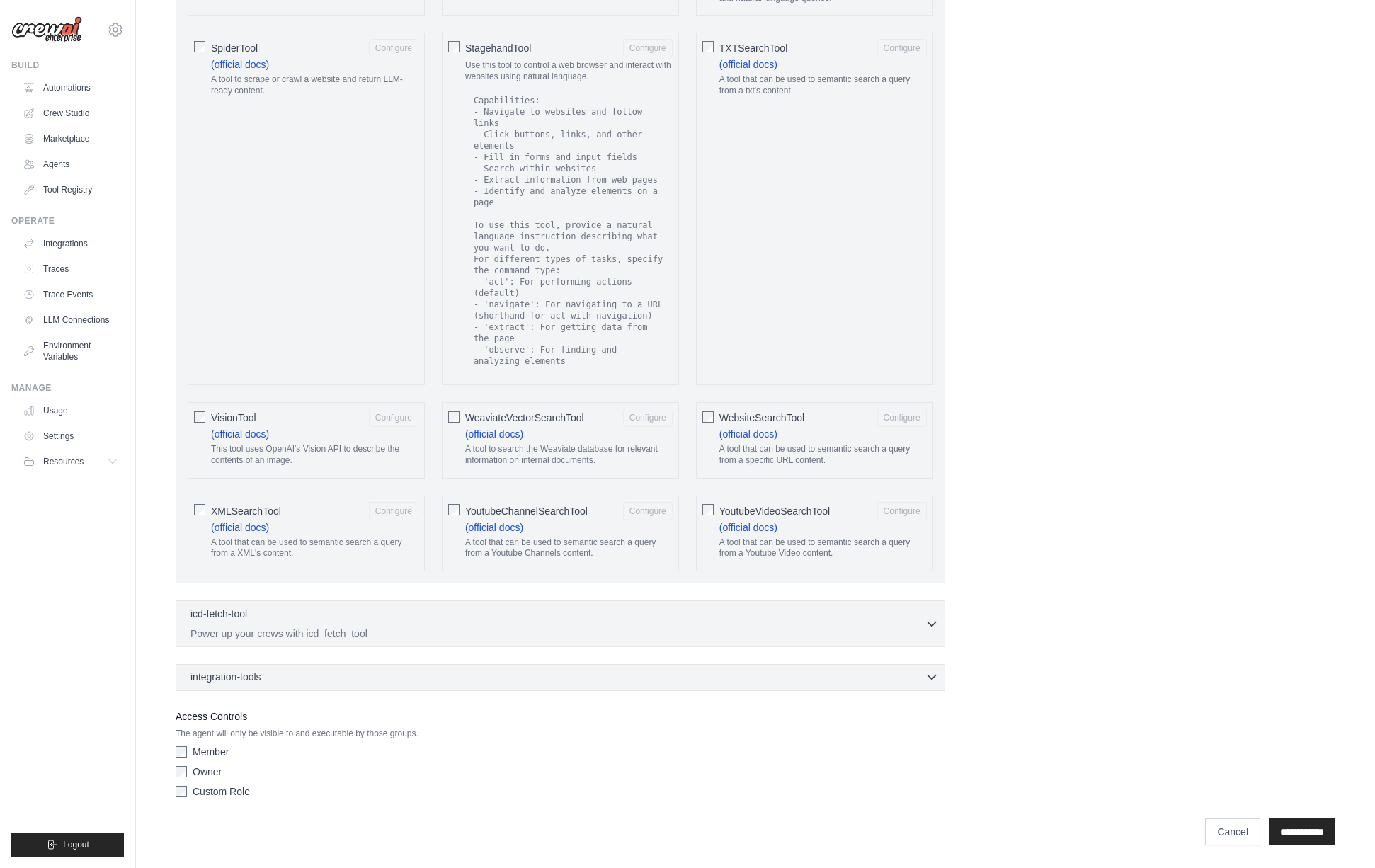
click at [413, 684] on div "integration-tools 0 selected Box Save files to Box Gmail" at bounding box center [560, 678] width 770 height 27
click at [412, 679] on div "integration-tools 0 selected" at bounding box center [564, 676] width 748 height 14
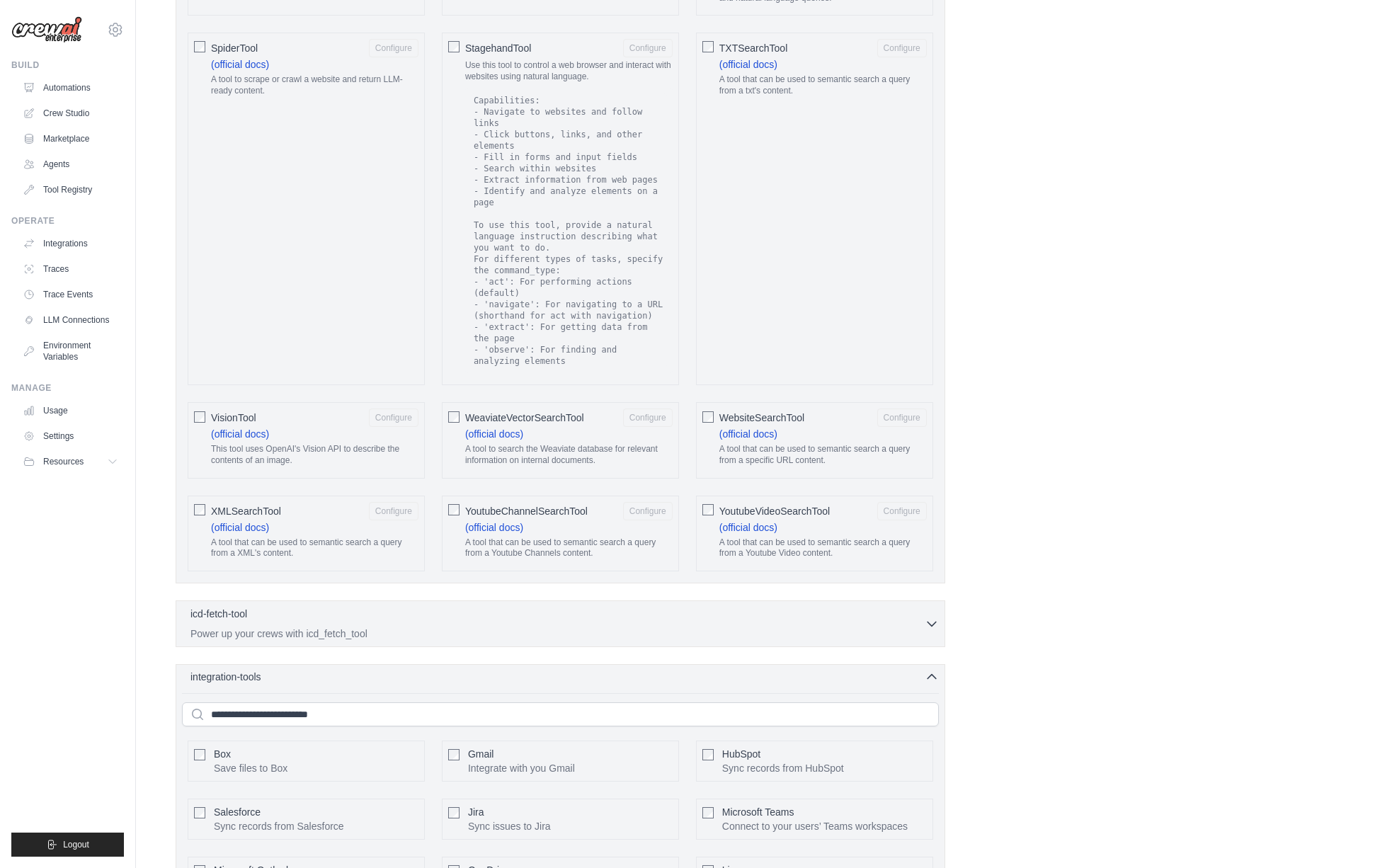
click at [412, 679] on div "integration-tools 0 selected" at bounding box center [564, 676] width 748 height 14
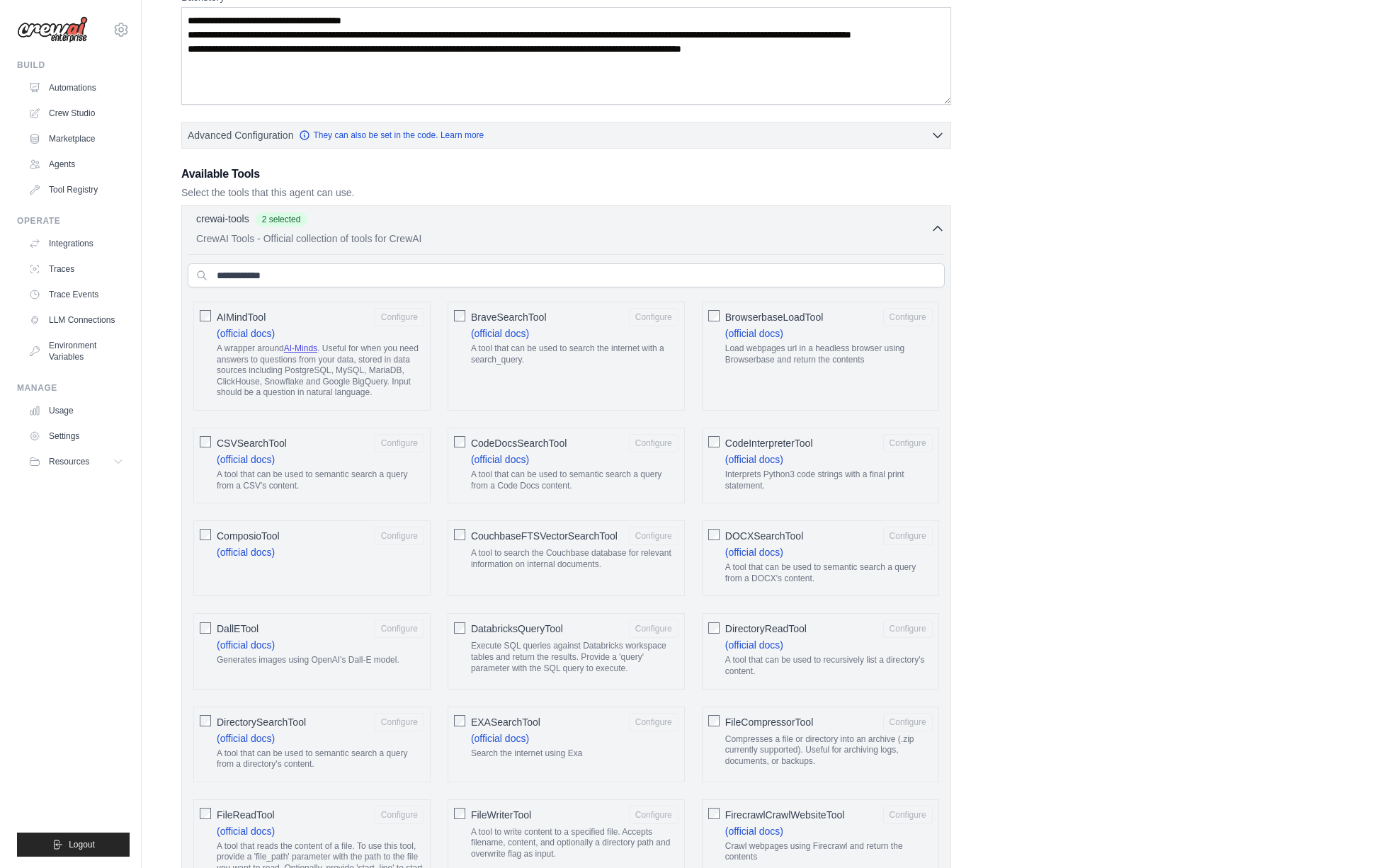
scroll to position [0, 0]
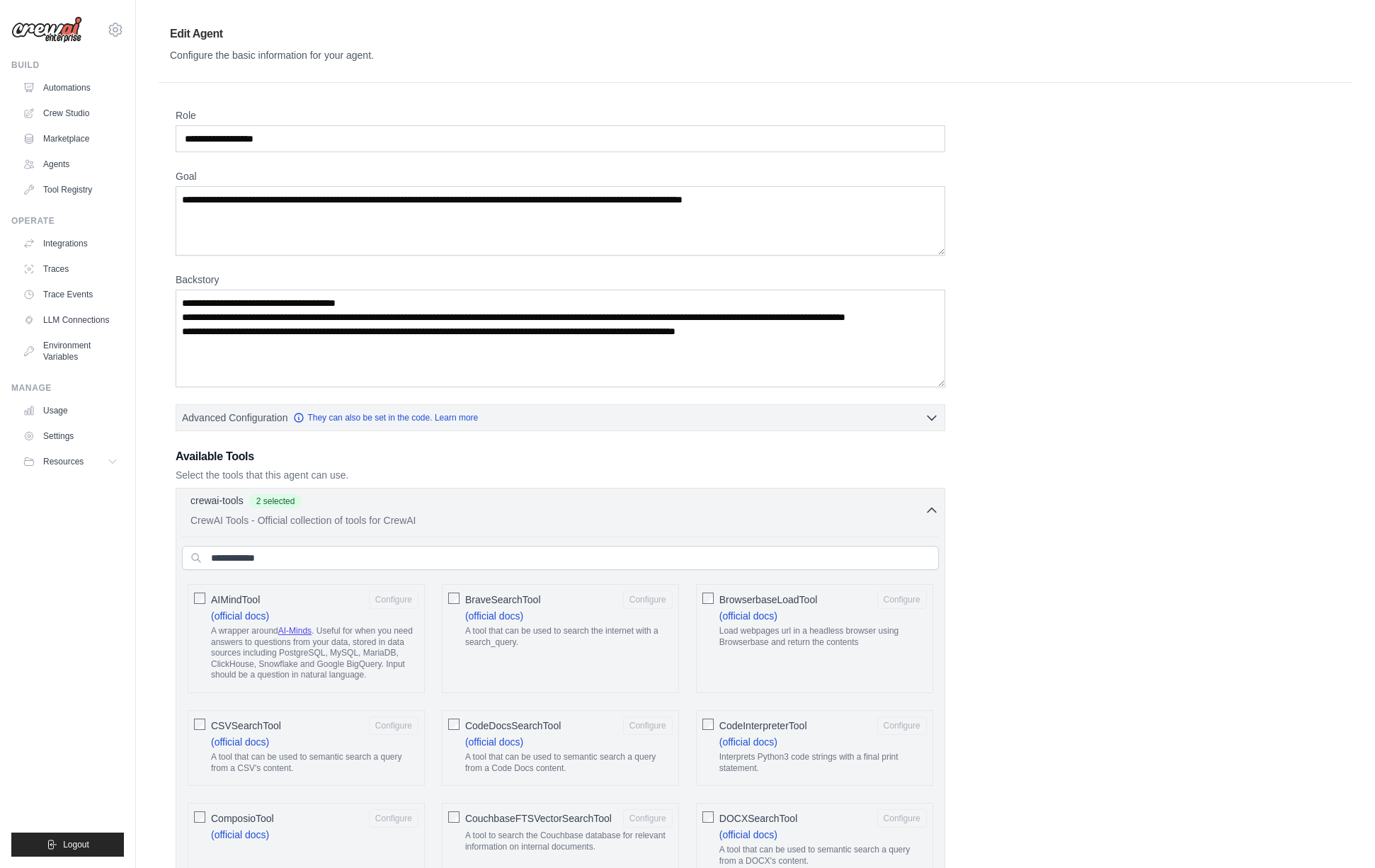
click at [423, 503] on div "crewai-tools 2 selected" at bounding box center [557, 502] width 734 height 17
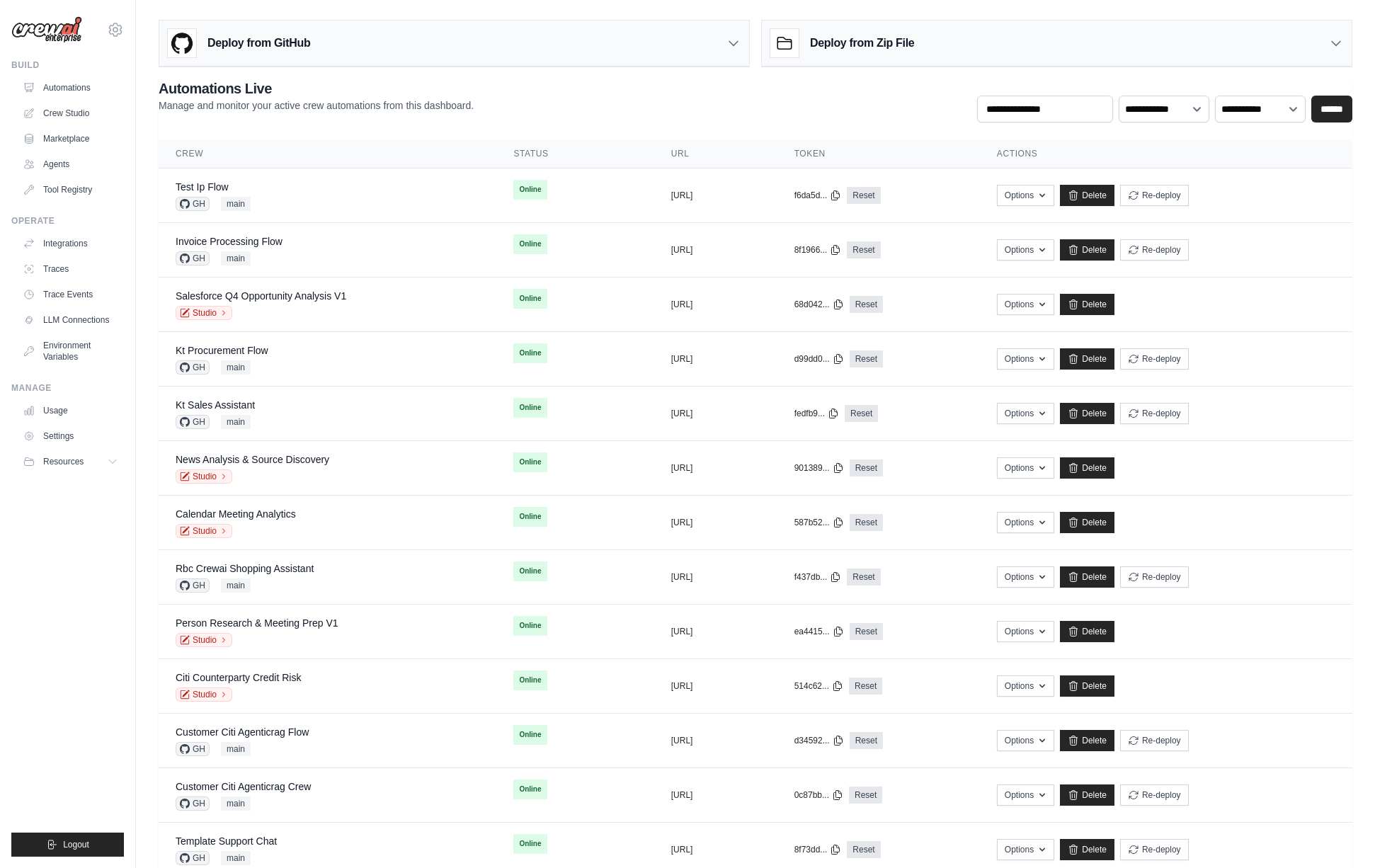
click at [104, 543] on ul "Build Automations Crew Studio Marketplace Agents" at bounding box center [67, 457] width 112 height 797
click at [207, 184] on link "Test Ip Flow" at bounding box center [202, 186] width 53 height 11
click at [236, 240] on link "Invoice Processing Flow" at bounding box center [229, 241] width 107 height 11
click at [251, 292] on link "Salesforce Q4 Opportunity Analysis V1" at bounding box center [260, 295] width 171 height 11
click at [240, 353] on link "Kt Procurement Flow" at bounding box center [221, 350] width 93 height 11
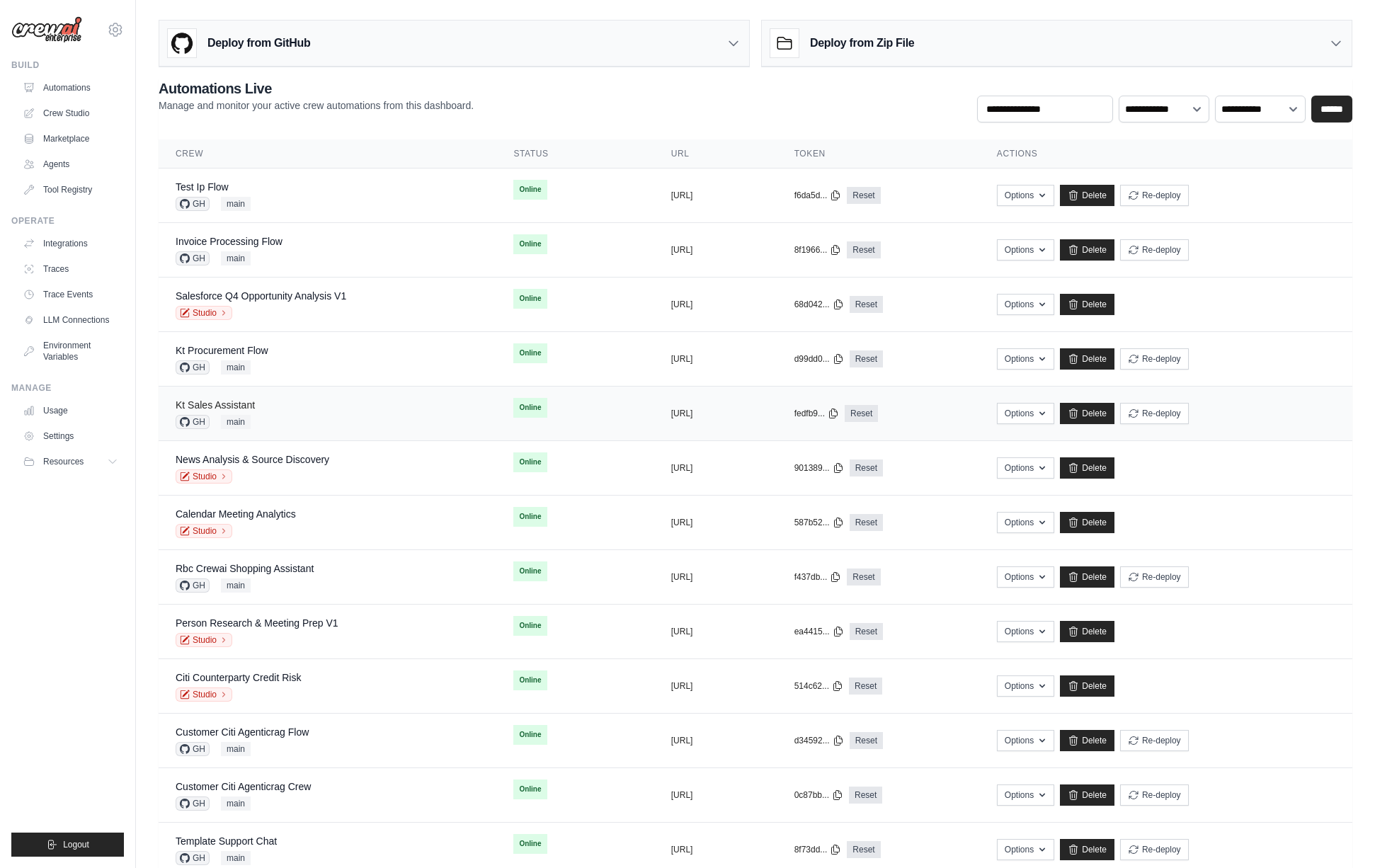
click at [212, 407] on link "Kt Sales Assistant" at bounding box center [215, 405] width 79 height 11
click at [237, 462] on link "News Analysis & Source Discovery" at bounding box center [252, 459] width 154 height 11
click at [247, 513] on link "Calendar Meeting Analytics" at bounding box center [235, 514] width 121 height 11
click at [262, 570] on link "Rbc Crewai Shopping Assistant" at bounding box center [244, 568] width 138 height 11
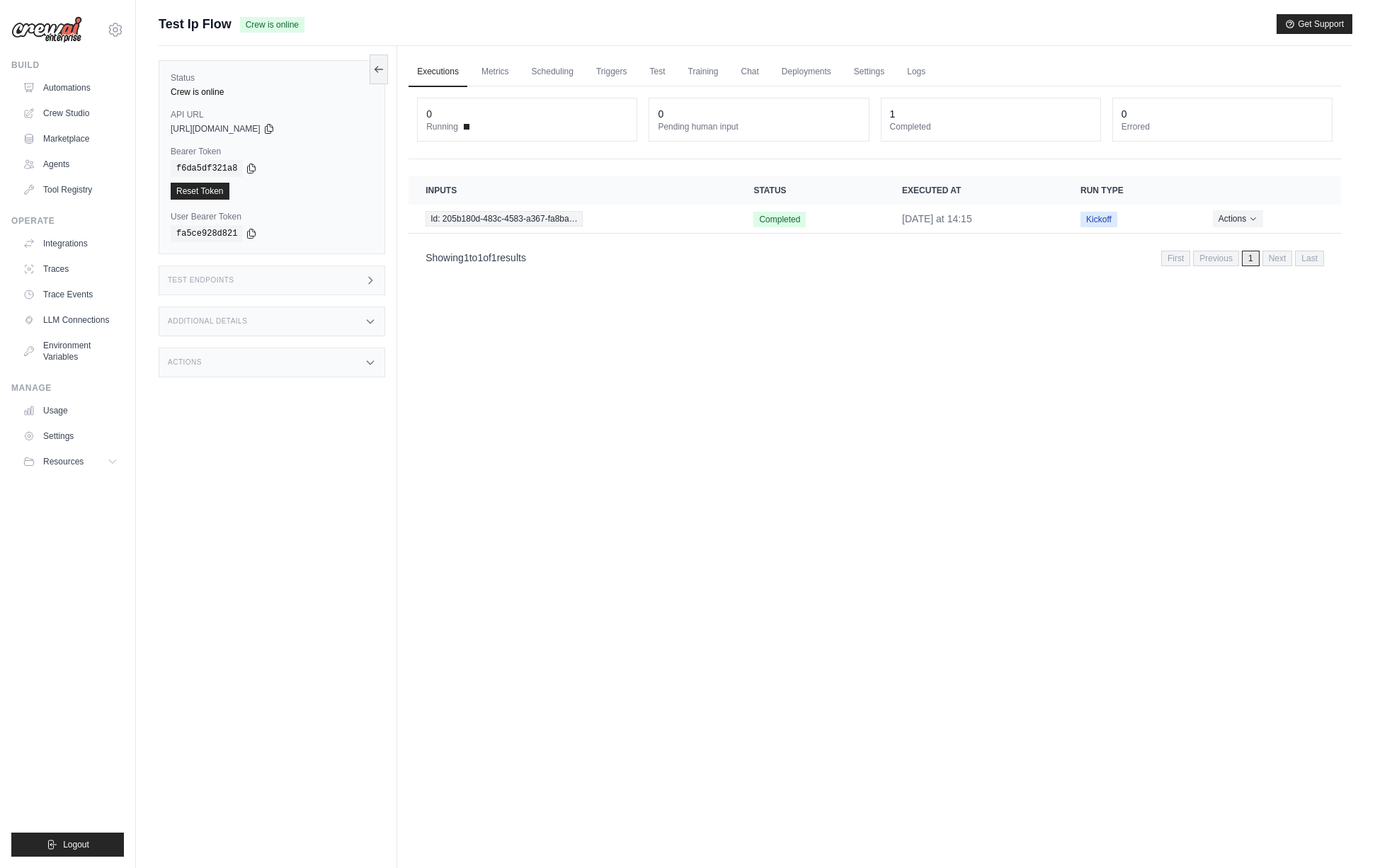
click at [346, 279] on div "Test Endpoints" at bounding box center [272, 280] width 226 height 30
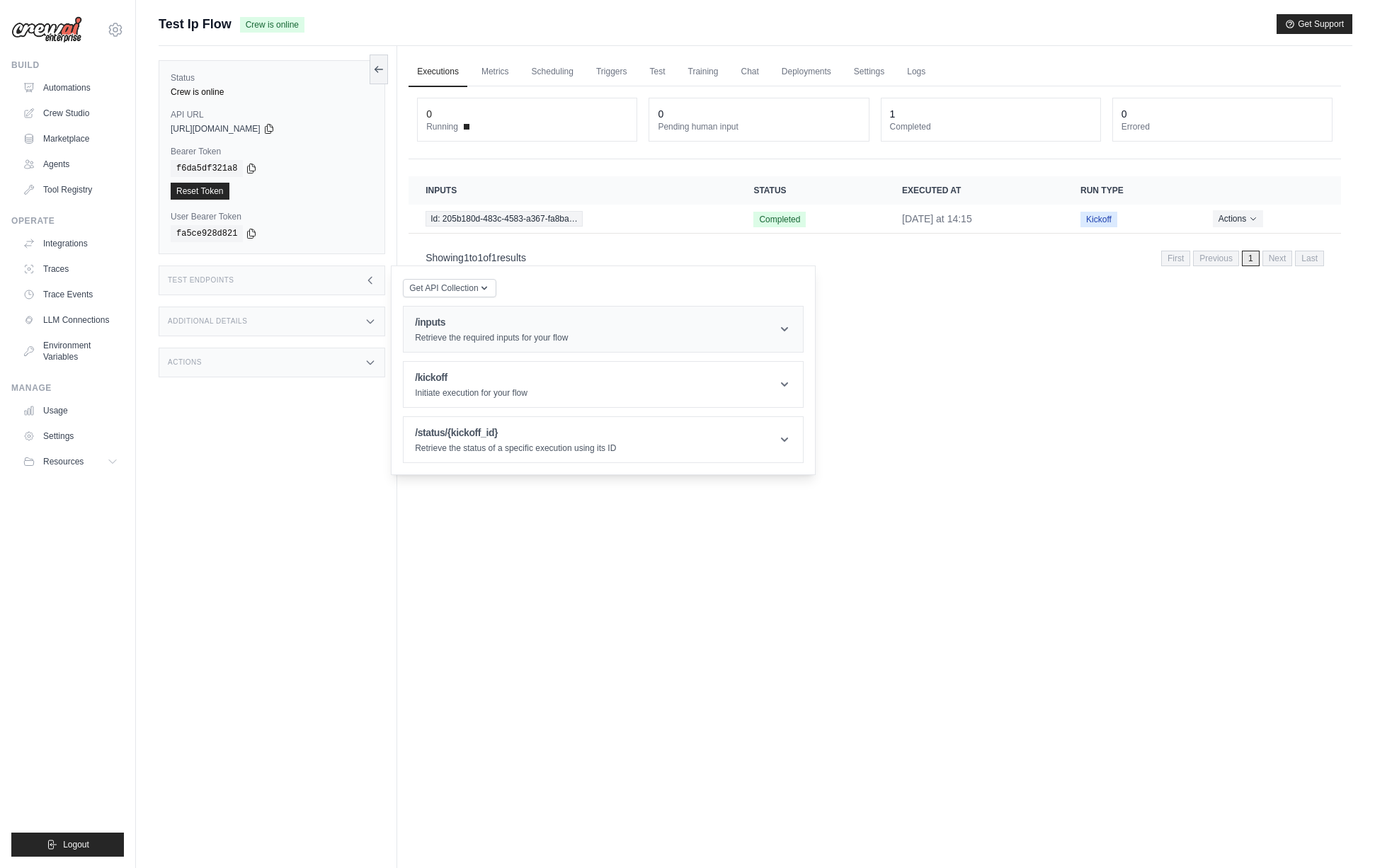
click at [457, 323] on h1 "/inputs" at bounding box center [491, 322] width 153 height 14
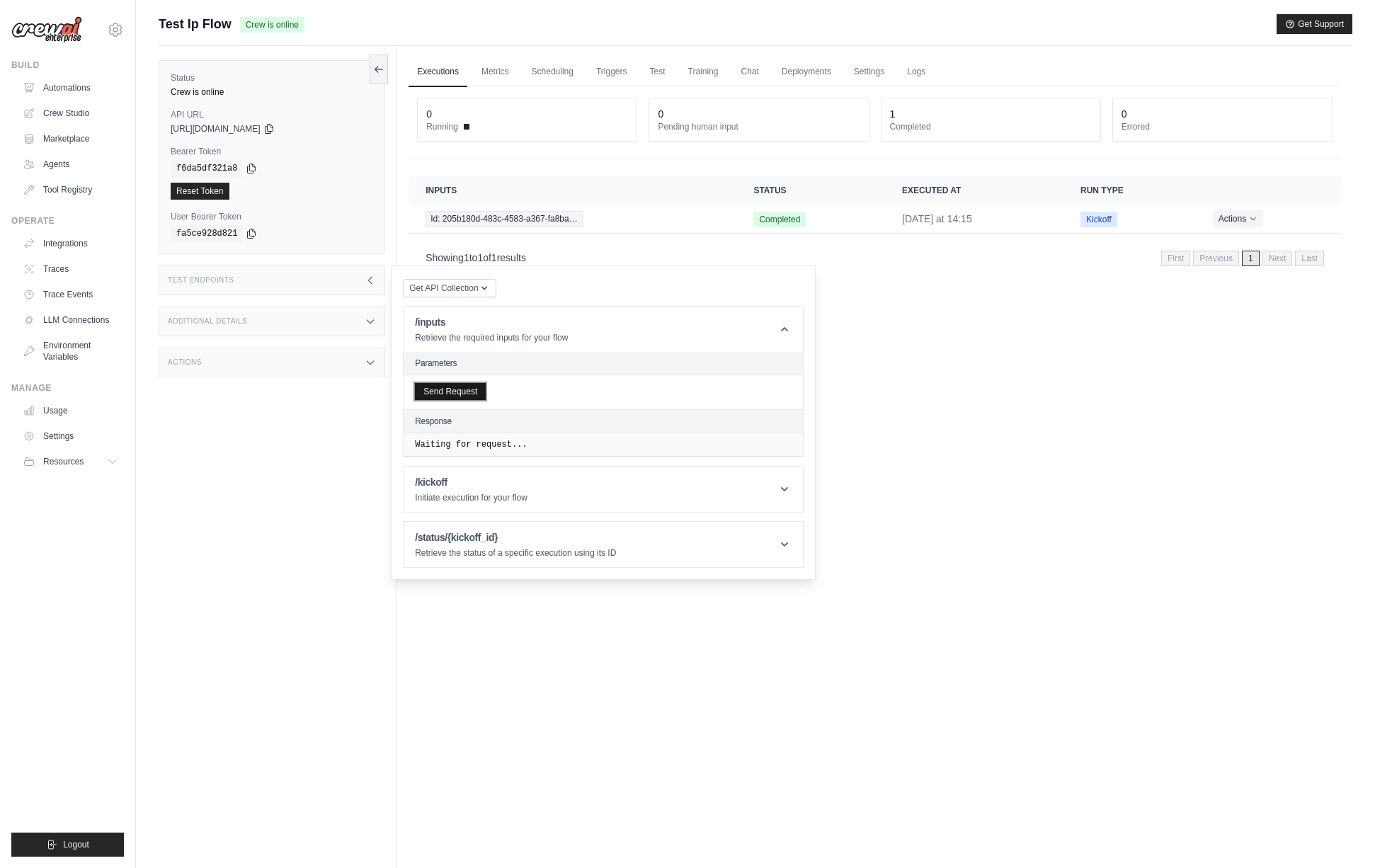
click at [468, 391] on button "Send Request" at bounding box center [451, 391] width 71 height 17
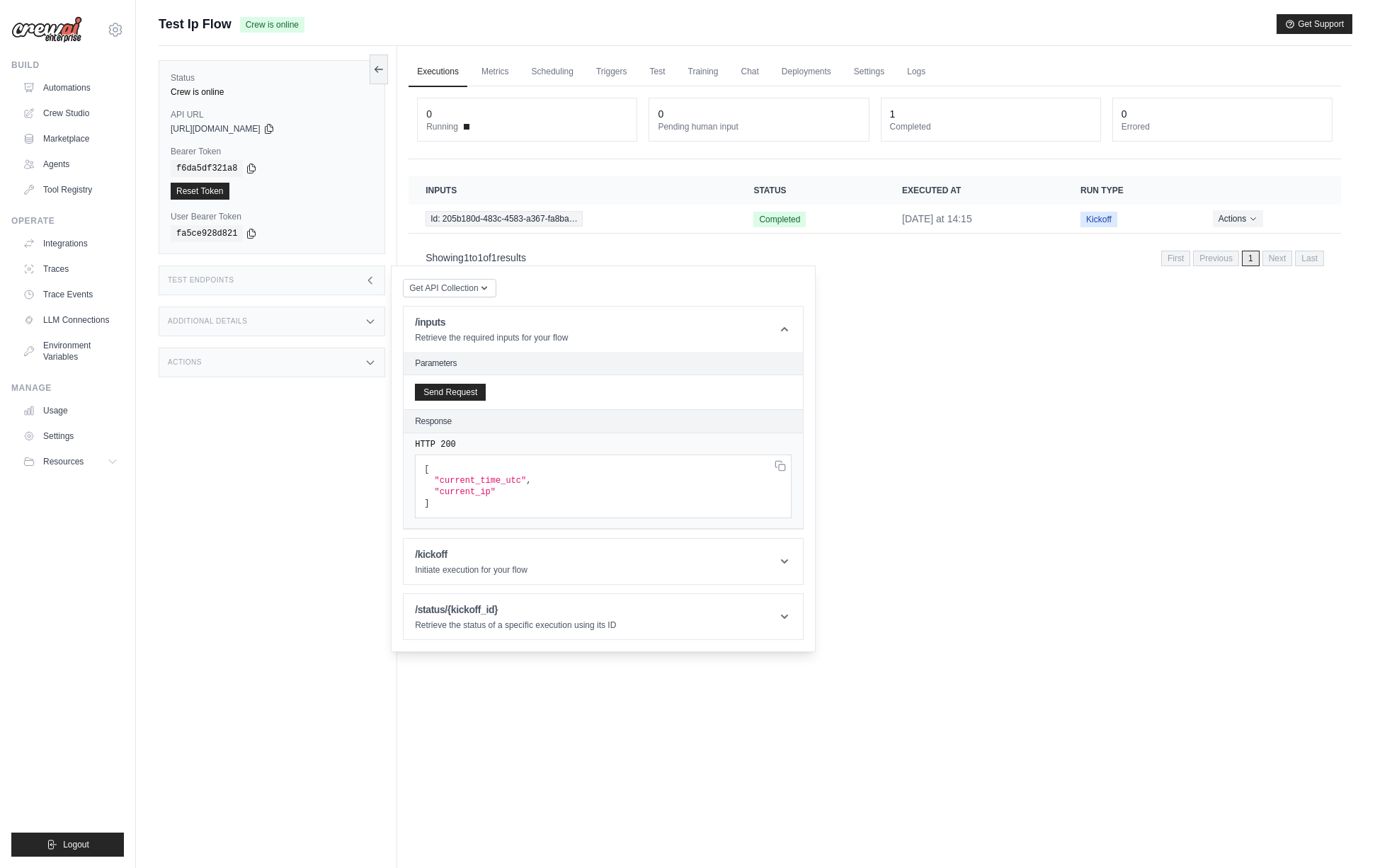
drag, startPoint x: 268, startPoint y: 435, endPoint x: 284, endPoint y: 224, distance: 211.6
click at [271, 421] on div "Status Crew is online API URL copied [URL][DOMAIN_NAME] Bearer Token copied f6d…" at bounding box center [278, 480] width 238 height 868
click at [275, 128] on icon at bounding box center [269, 128] width 11 height 11
click at [252, 173] on div "f6da5df321a8" at bounding box center [272, 168] width 203 height 17
click at [255, 169] on icon at bounding box center [251, 167] width 11 height 11
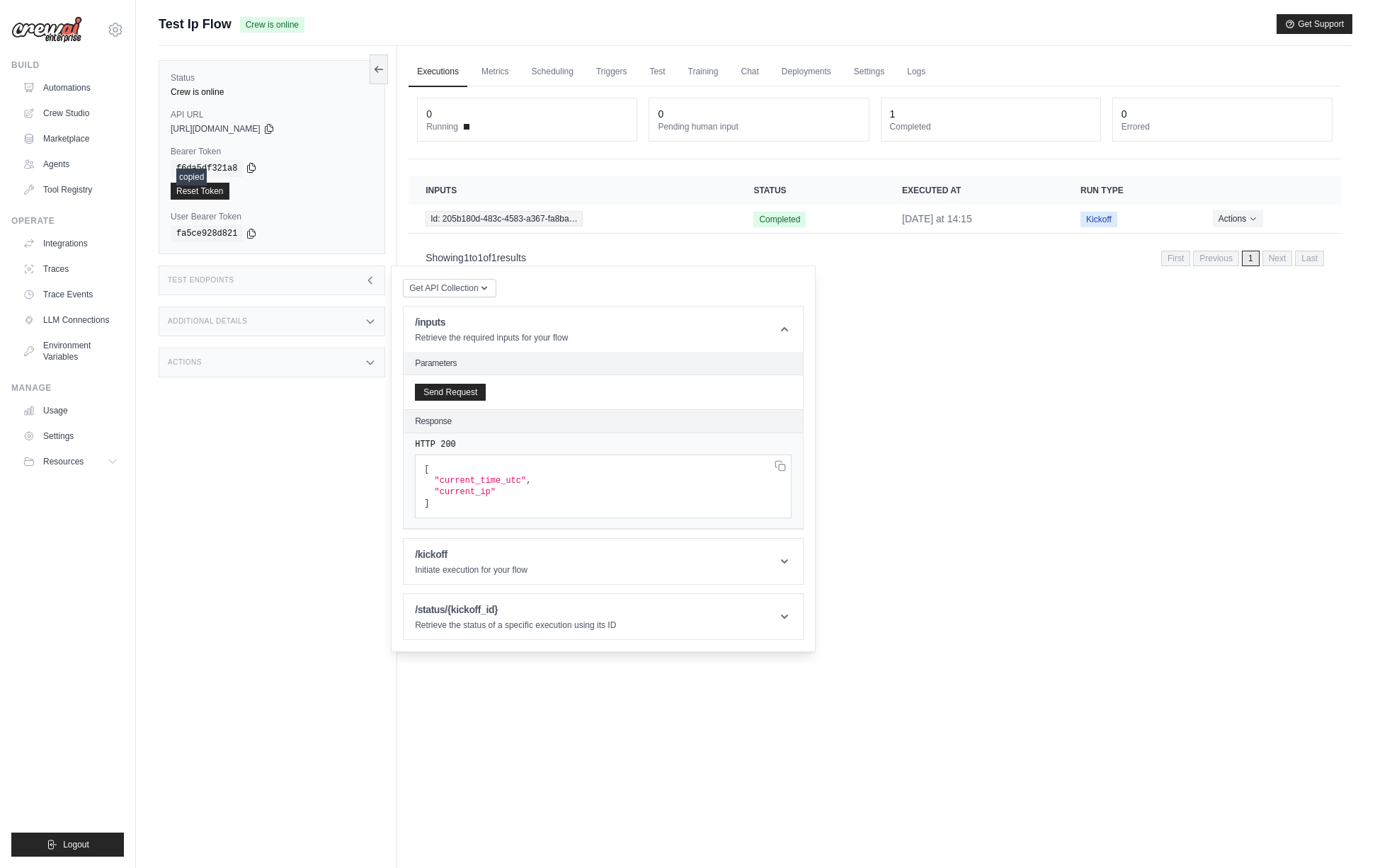
click at [255, 169] on icon at bounding box center [251, 167] width 11 height 11
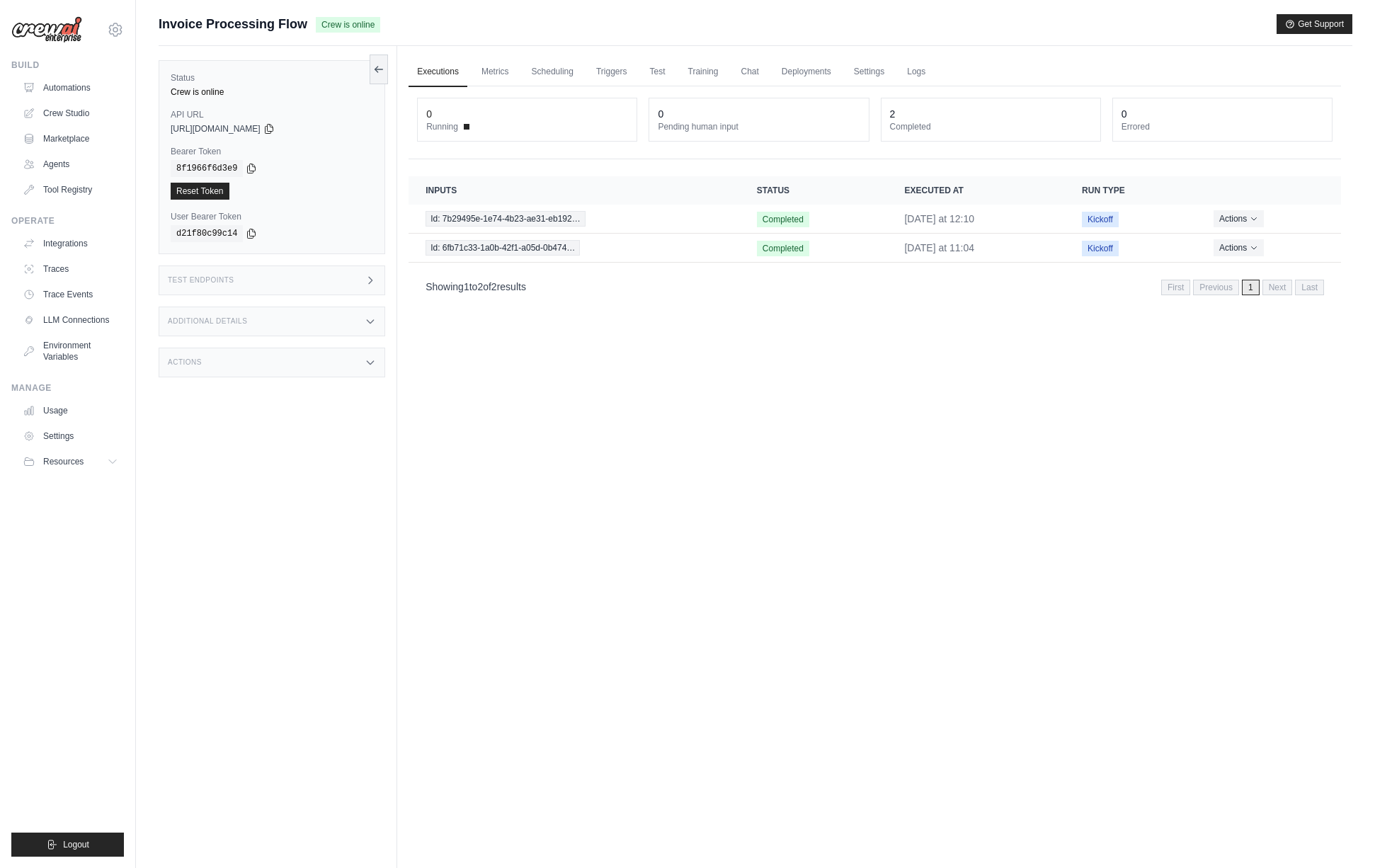
click at [364, 272] on div "Test Endpoints" at bounding box center [272, 280] width 226 height 30
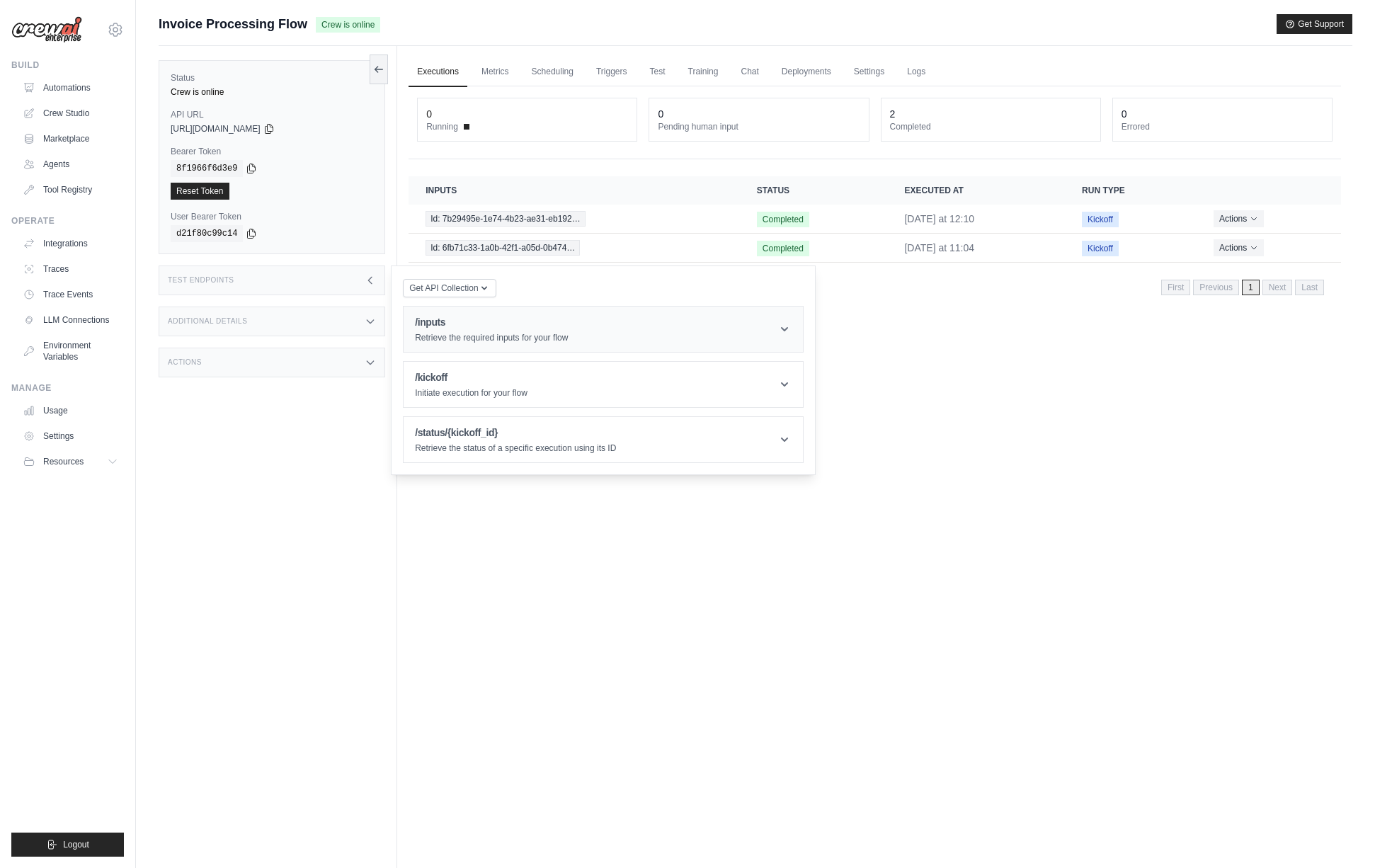
click at [468, 329] on h1 "/inputs" at bounding box center [491, 322] width 153 height 14
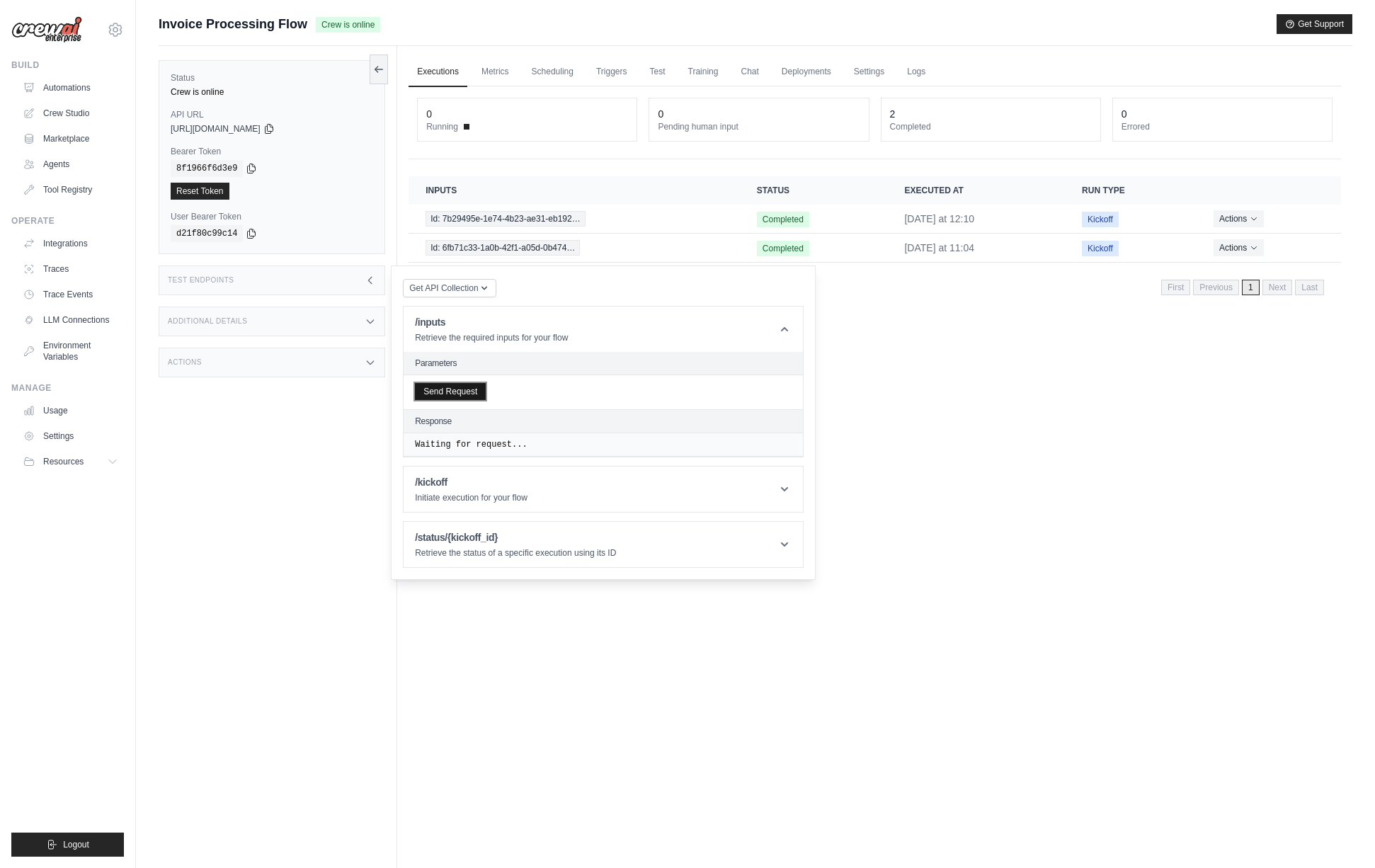
click at [459, 396] on button "Send Request" at bounding box center [451, 391] width 71 height 17
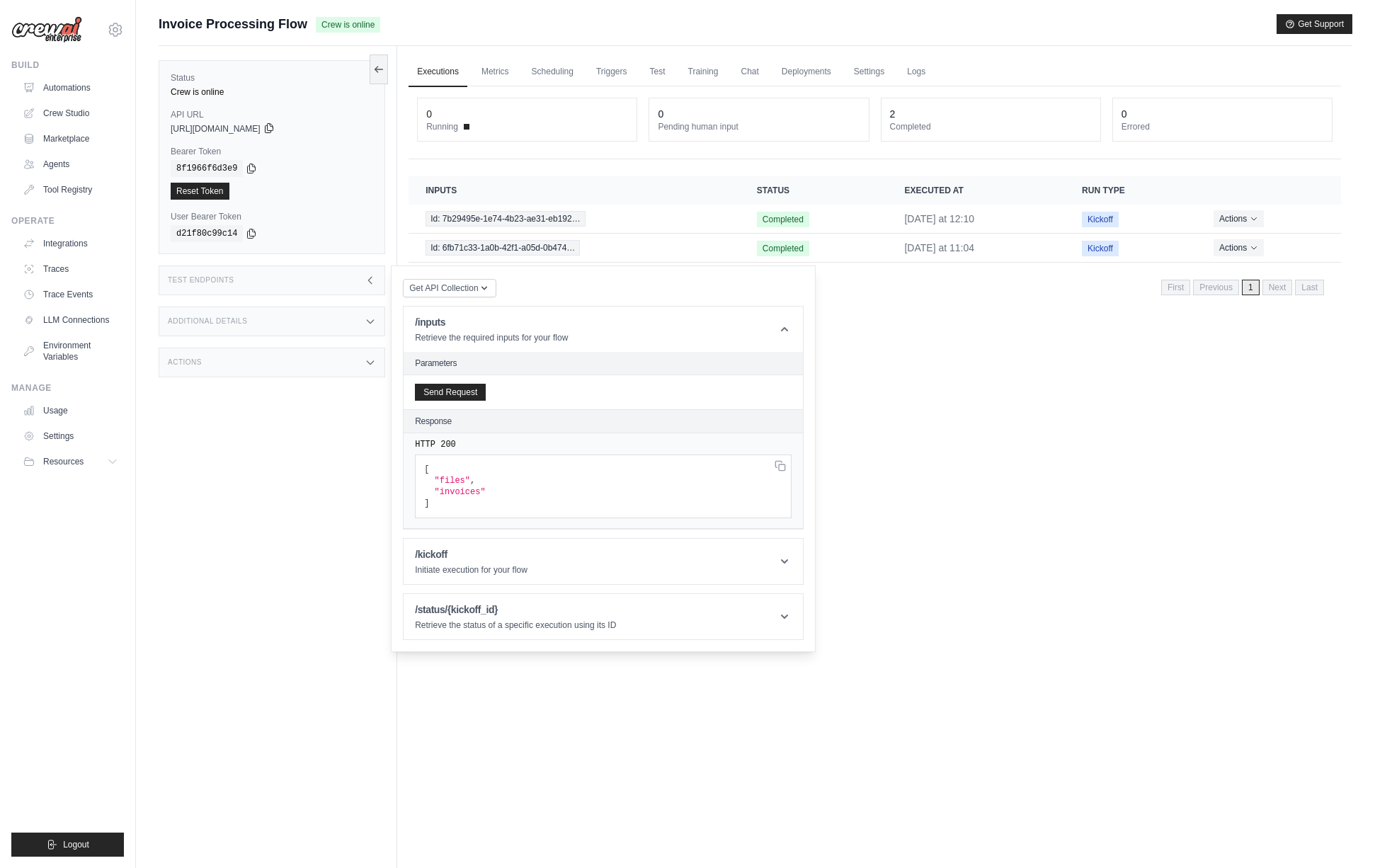
click at [275, 129] on icon at bounding box center [269, 128] width 11 height 11
click at [255, 170] on icon at bounding box center [251, 167] width 11 height 11
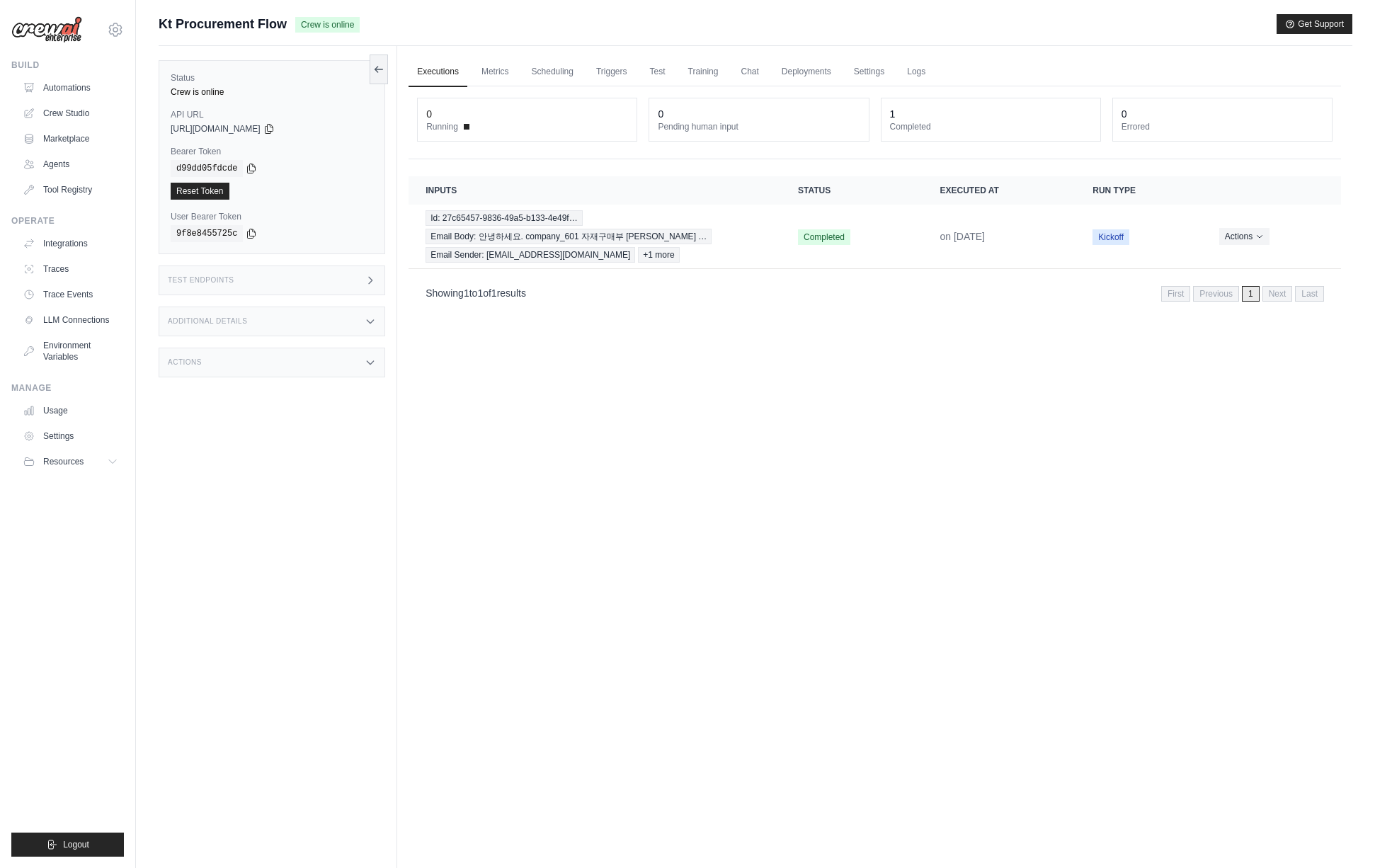
click at [325, 493] on div "Status Crew is online API URL copied [URL][DOMAIN_NAME] Bearer Token copied d99…" at bounding box center [278, 480] width 238 height 868
click at [334, 281] on div "Test Endpoints" at bounding box center [272, 280] width 226 height 30
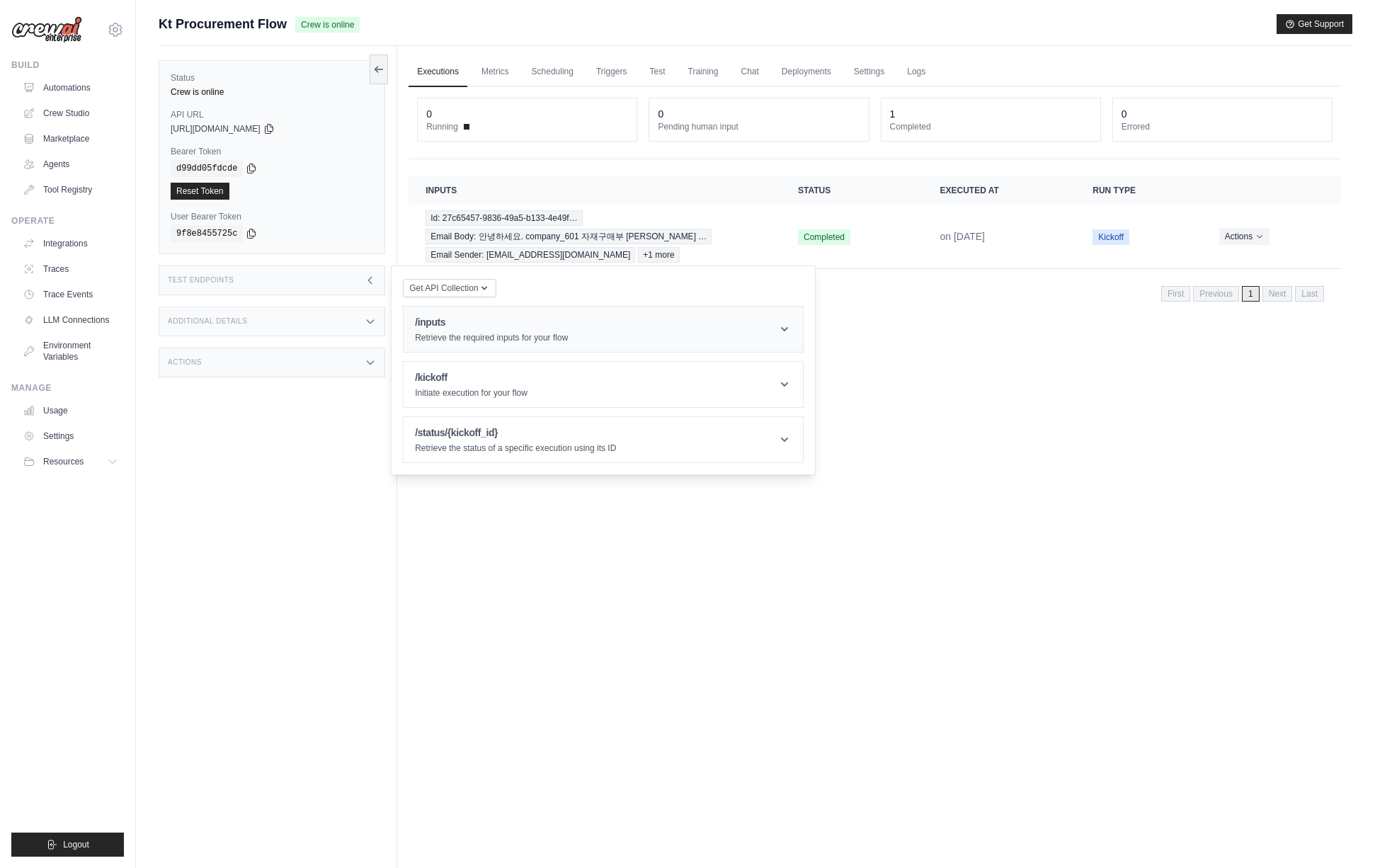
click at [439, 320] on h1 "/inputs" at bounding box center [491, 322] width 153 height 14
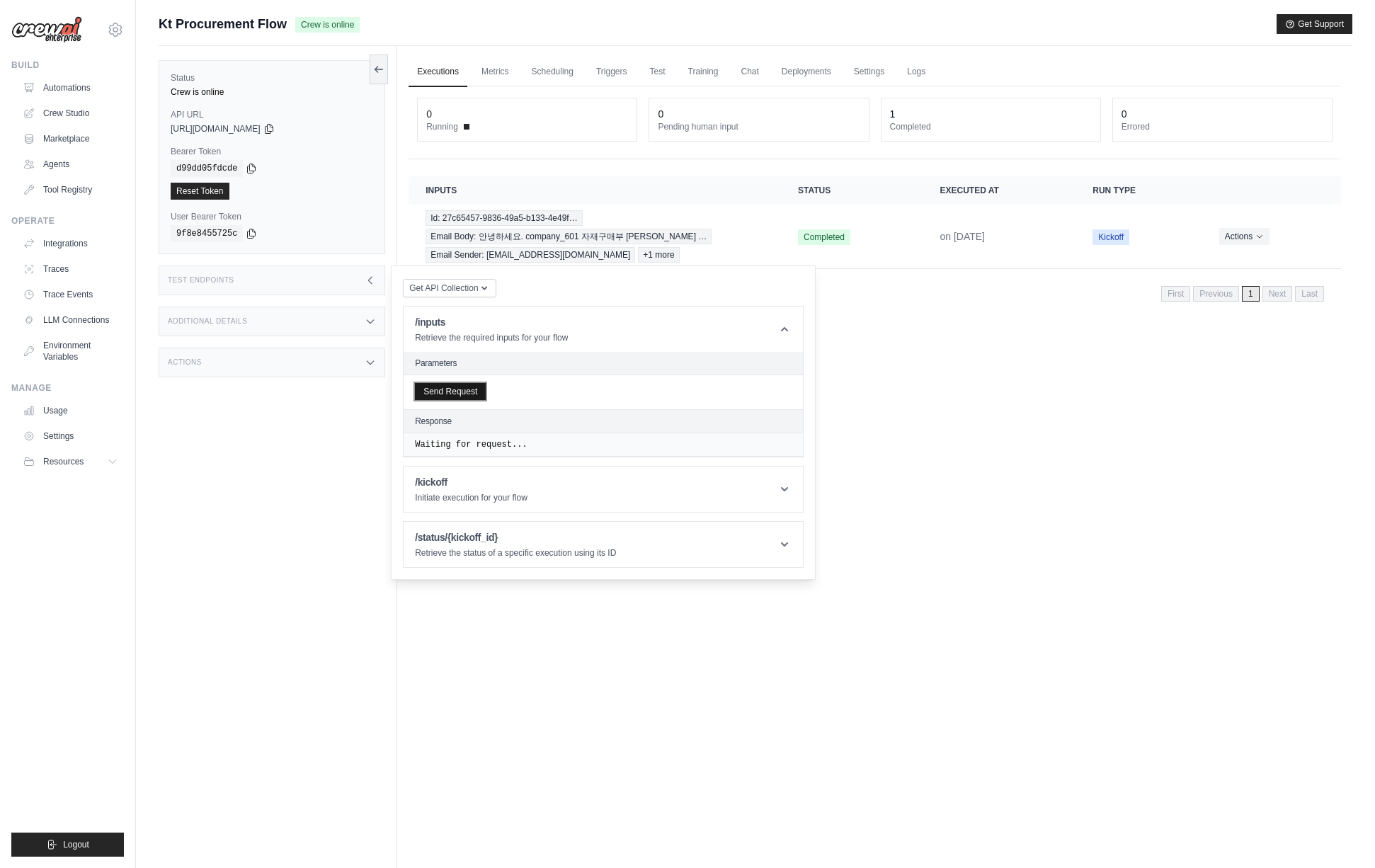
click at [448, 395] on button "Send Request" at bounding box center [451, 391] width 71 height 17
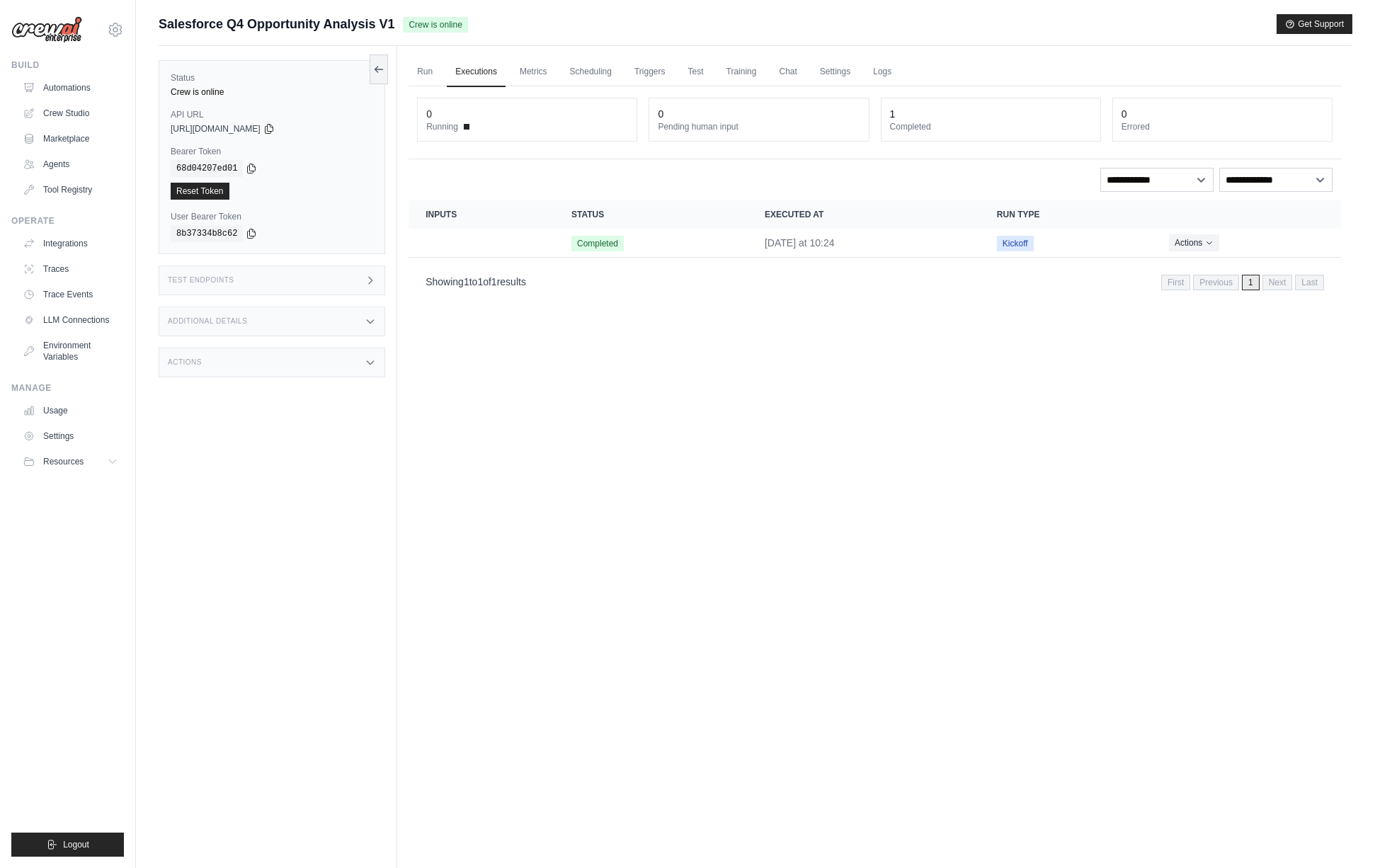
click at [330, 264] on div "Status Crew is online API URL copied https://salesforce-q4-opportunity-analysis…" at bounding box center [278, 480] width 238 height 868
click at [337, 268] on div "Test Endpoints" at bounding box center [272, 280] width 226 height 30
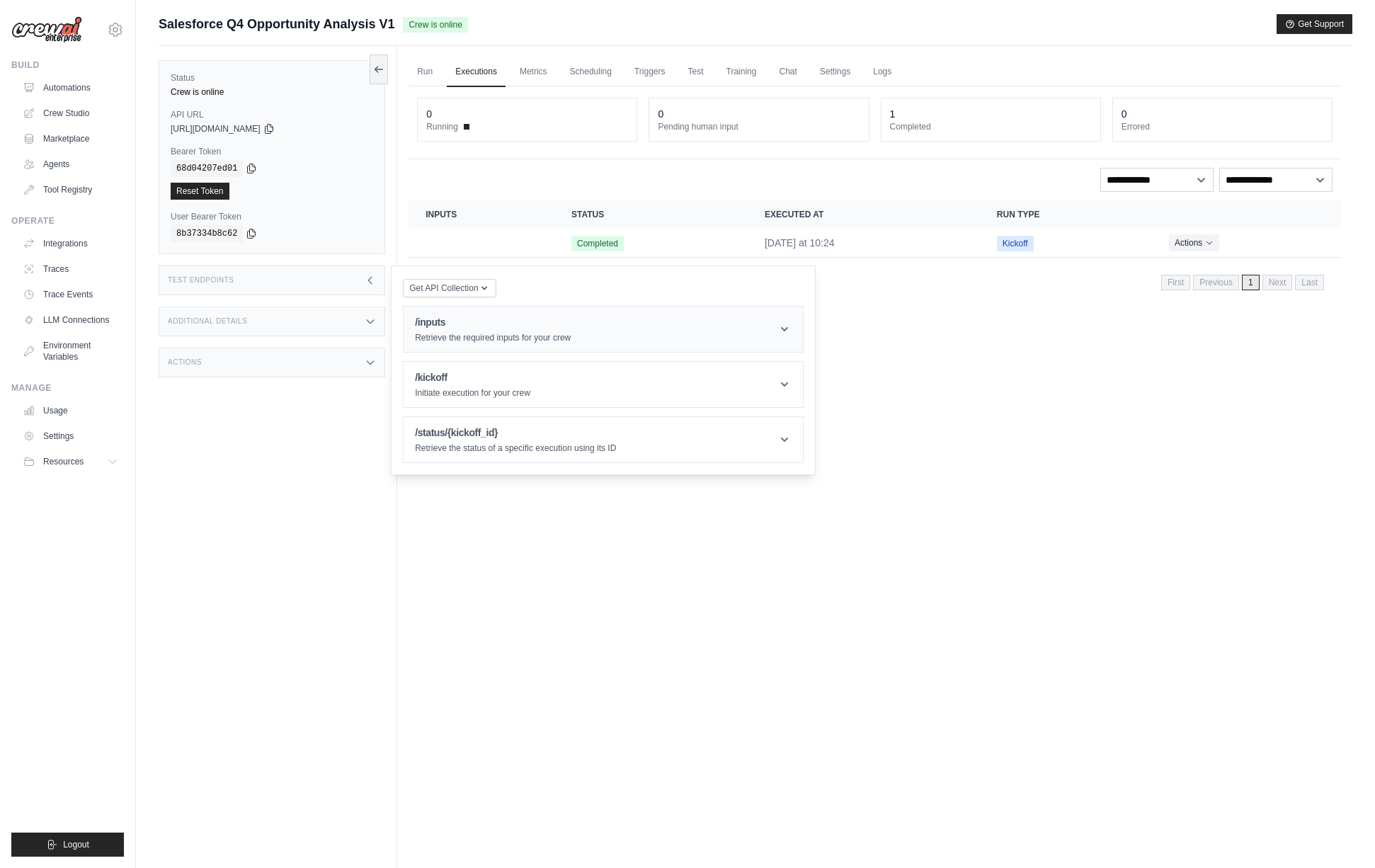
click at [466, 320] on h1 "/inputs" at bounding box center [493, 322] width 156 height 14
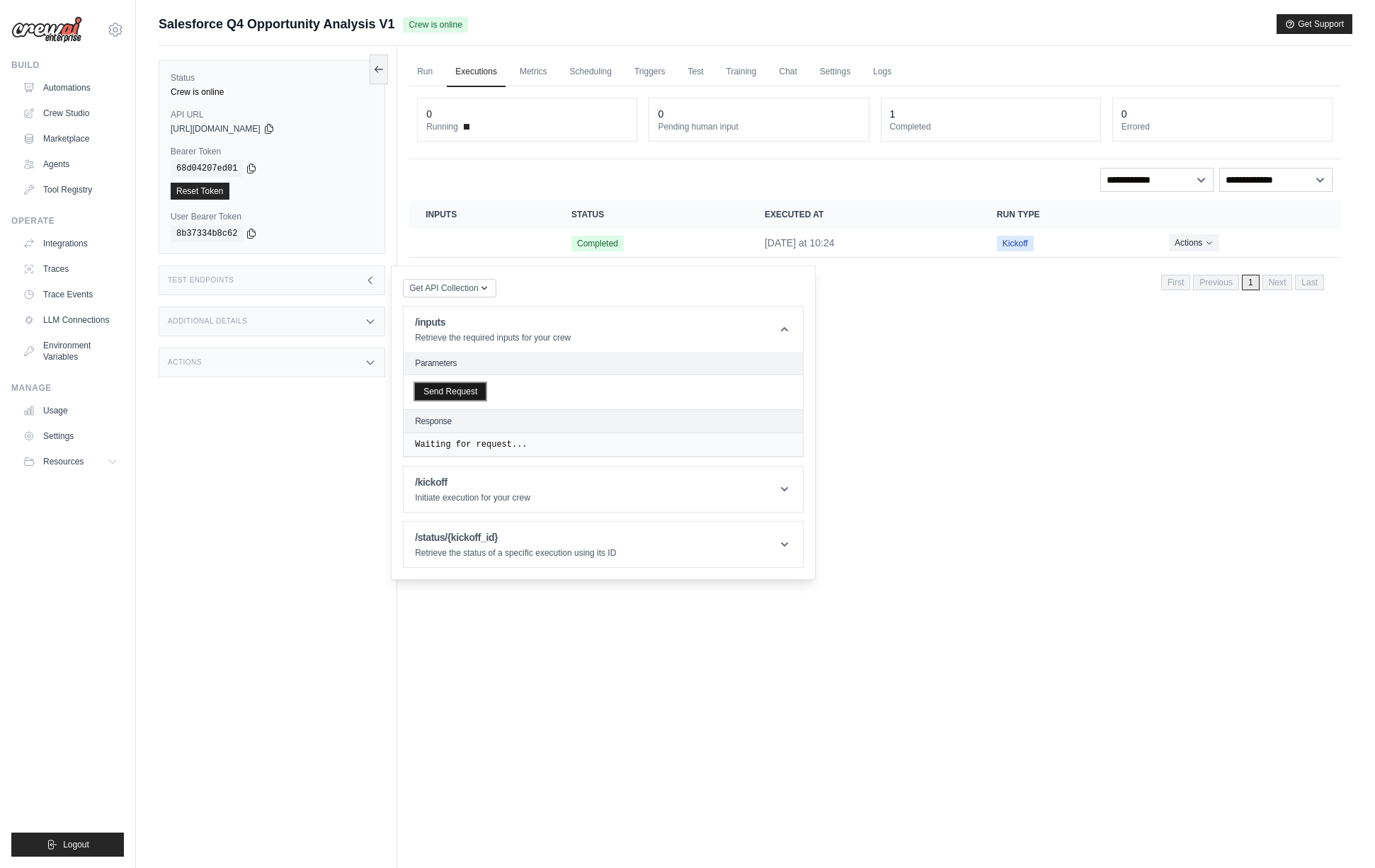
click at [462, 396] on button "Send Request" at bounding box center [451, 391] width 71 height 17
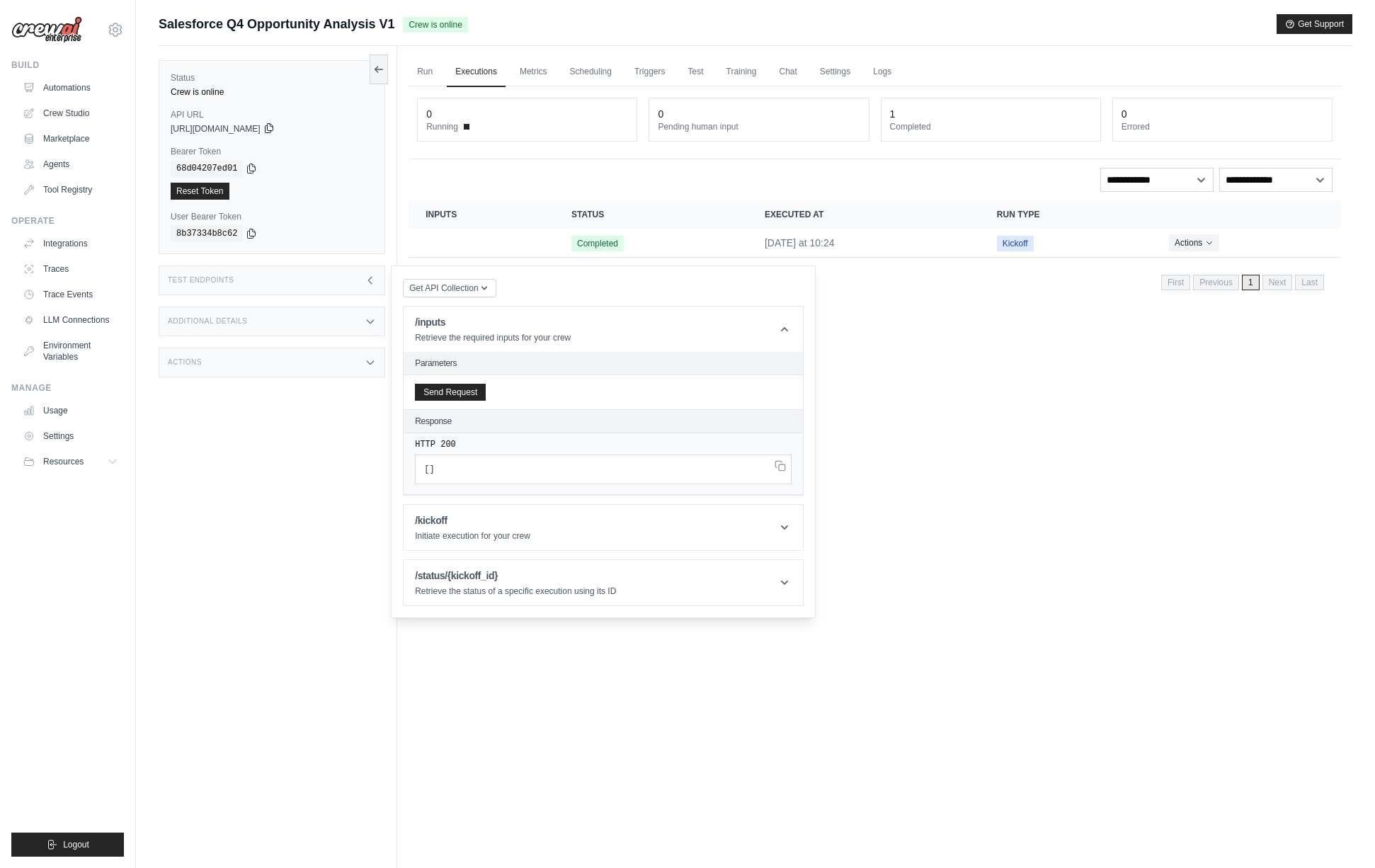
click at [275, 123] on icon at bounding box center [269, 128] width 11 height 11
click at [252, 170] on icon at bounding box center [252, 168] width 8 height 9
click at [115, 33] on icon at bounding box center [115, 30] width 17 height 17
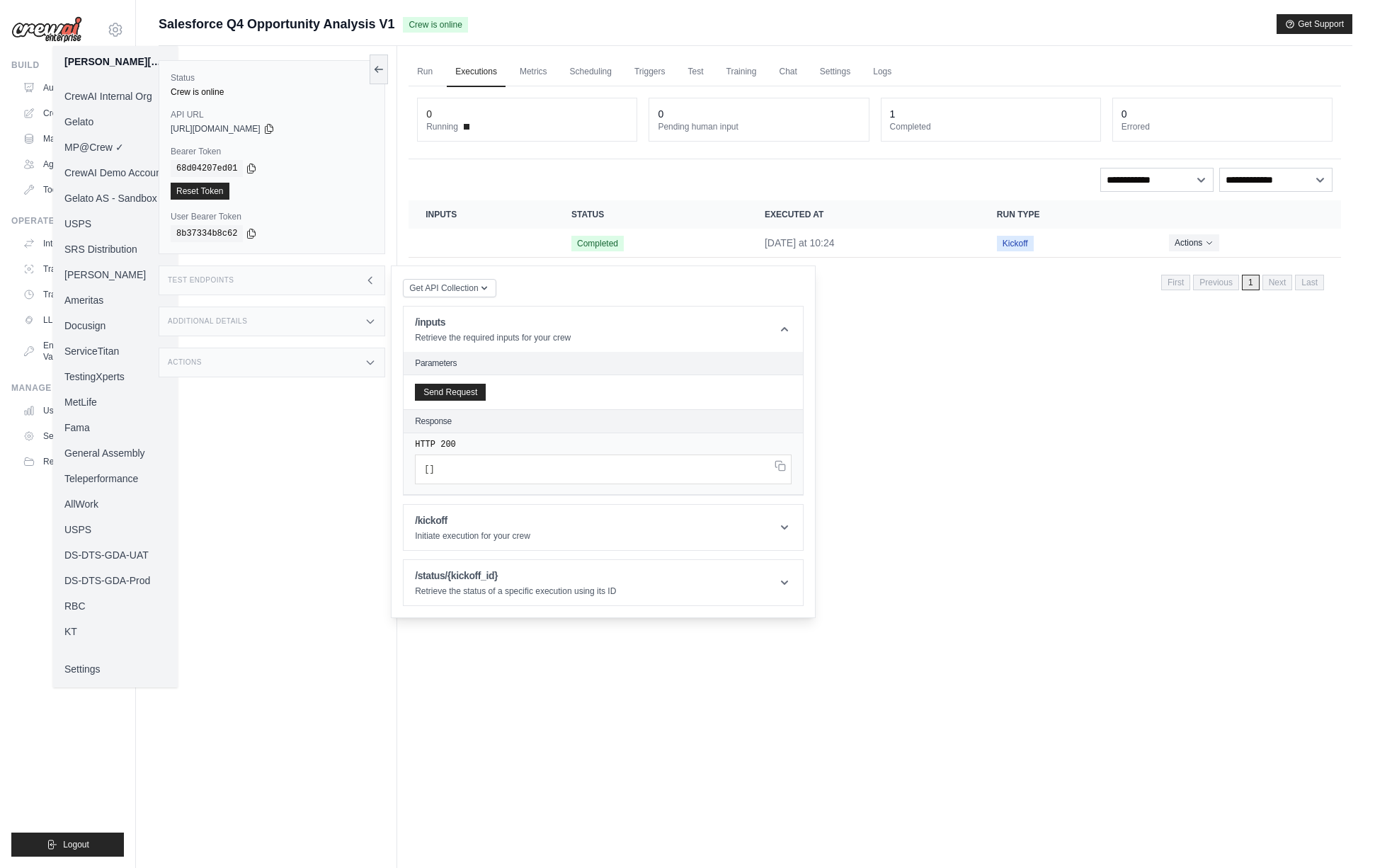
click at [101, 325] on link "Docusign" at bounding box center [115, 326] width 124 height 25
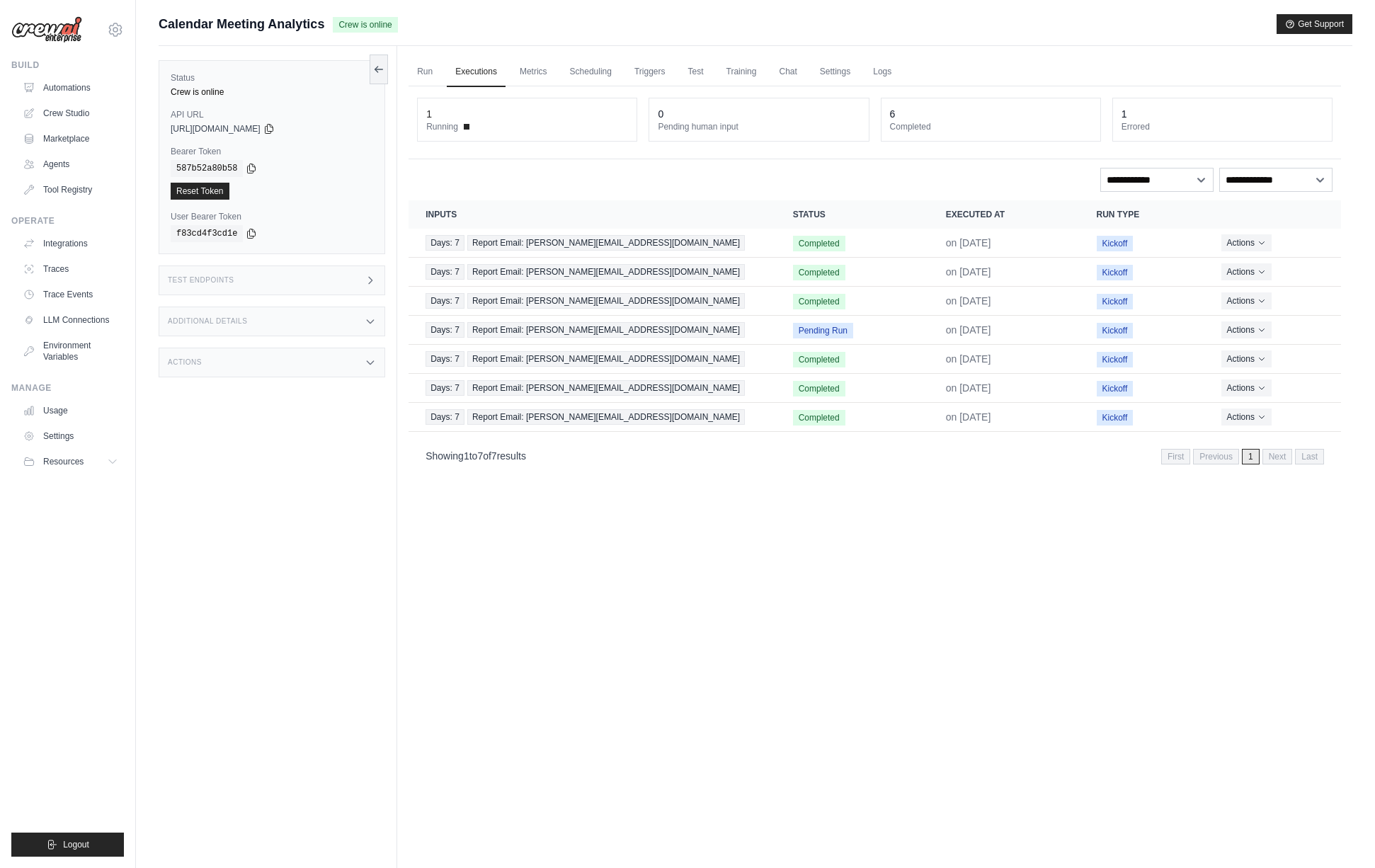
click at [316, 269] on div "Test Endpoints" at bounding box center [272, 280] width 226 height 30
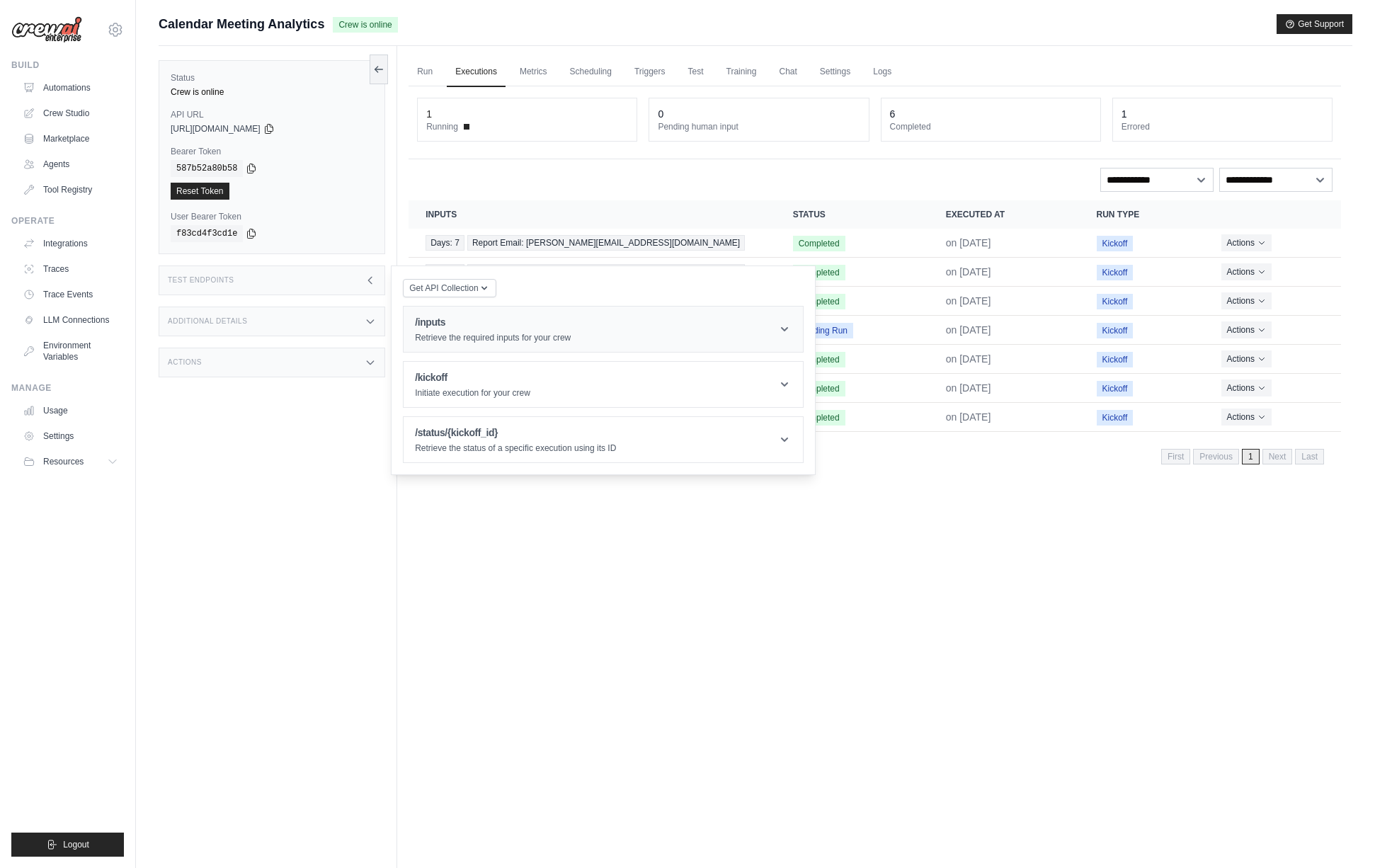
click at [449, 312] on header "/inputs Retrieve the required inputs for your crew" at bounding box center [603, 329] width 400 height 45
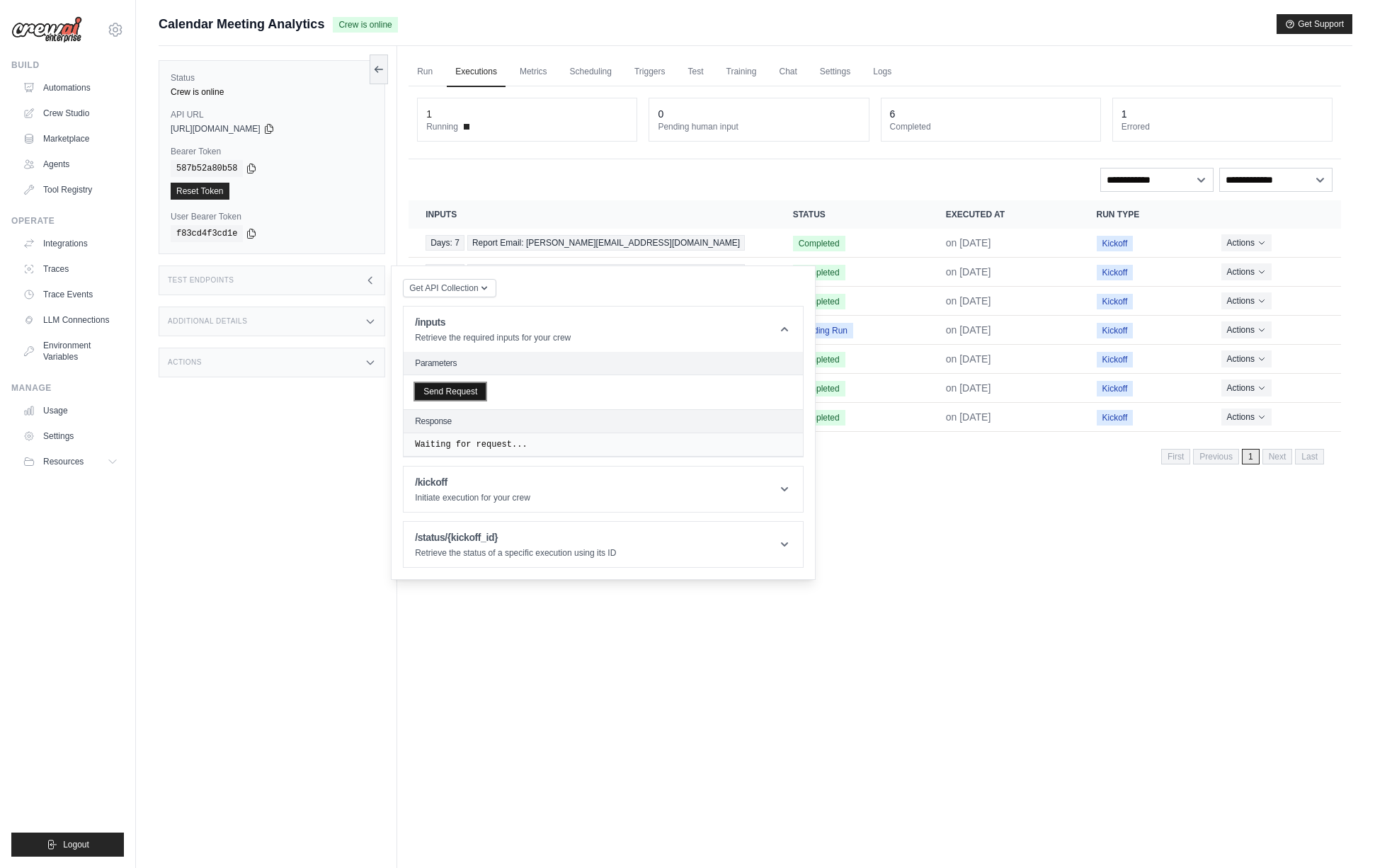
click at [467, 387] on button "Send Request" at bounding box center [451, 391] width 71 height 17
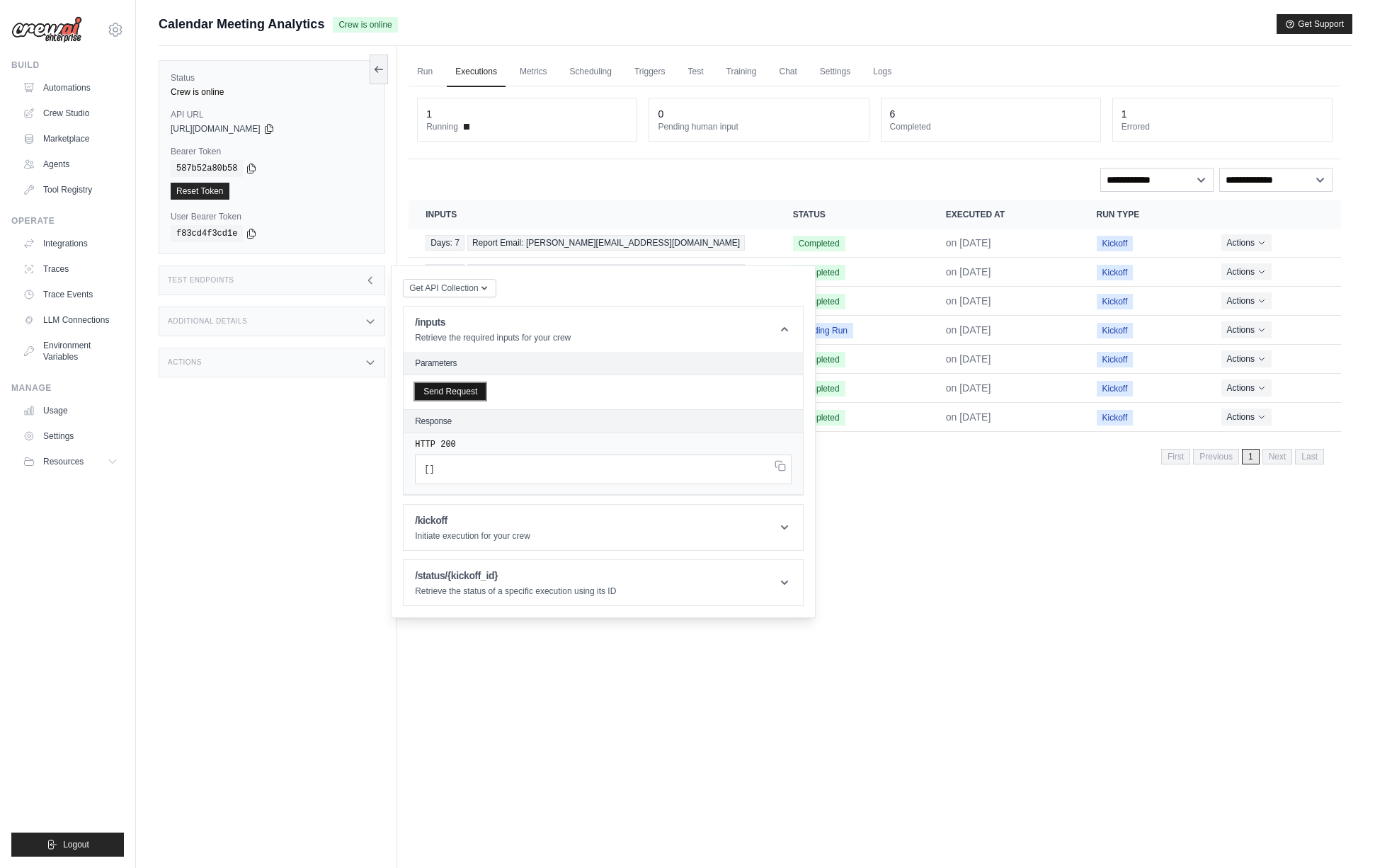
click at [484, 390] on button "Send Request" at bounding box center [451, 391] width 71 height 17
click at [474, 390] on button "Send Request" at bounding box center [451, 391] width 71 height 17
click at [1030, 21] on div "Calendar Meeting Analytics Crew is online Get Support" at bounding box center [755, 24] width 1194 height 20
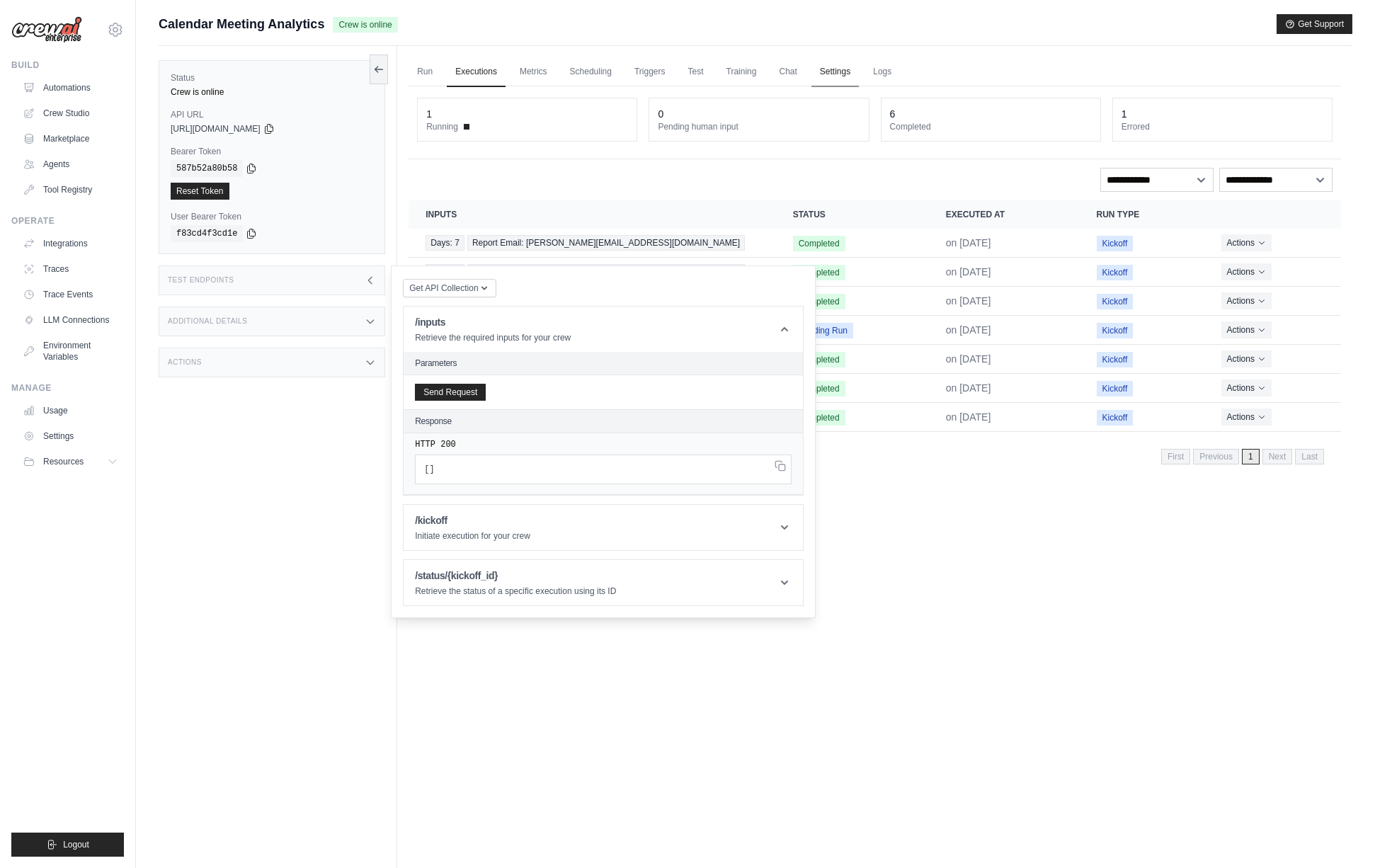
click at [838, 61] on link "Settings" at bounding box center [836, 73] width 47 height 30
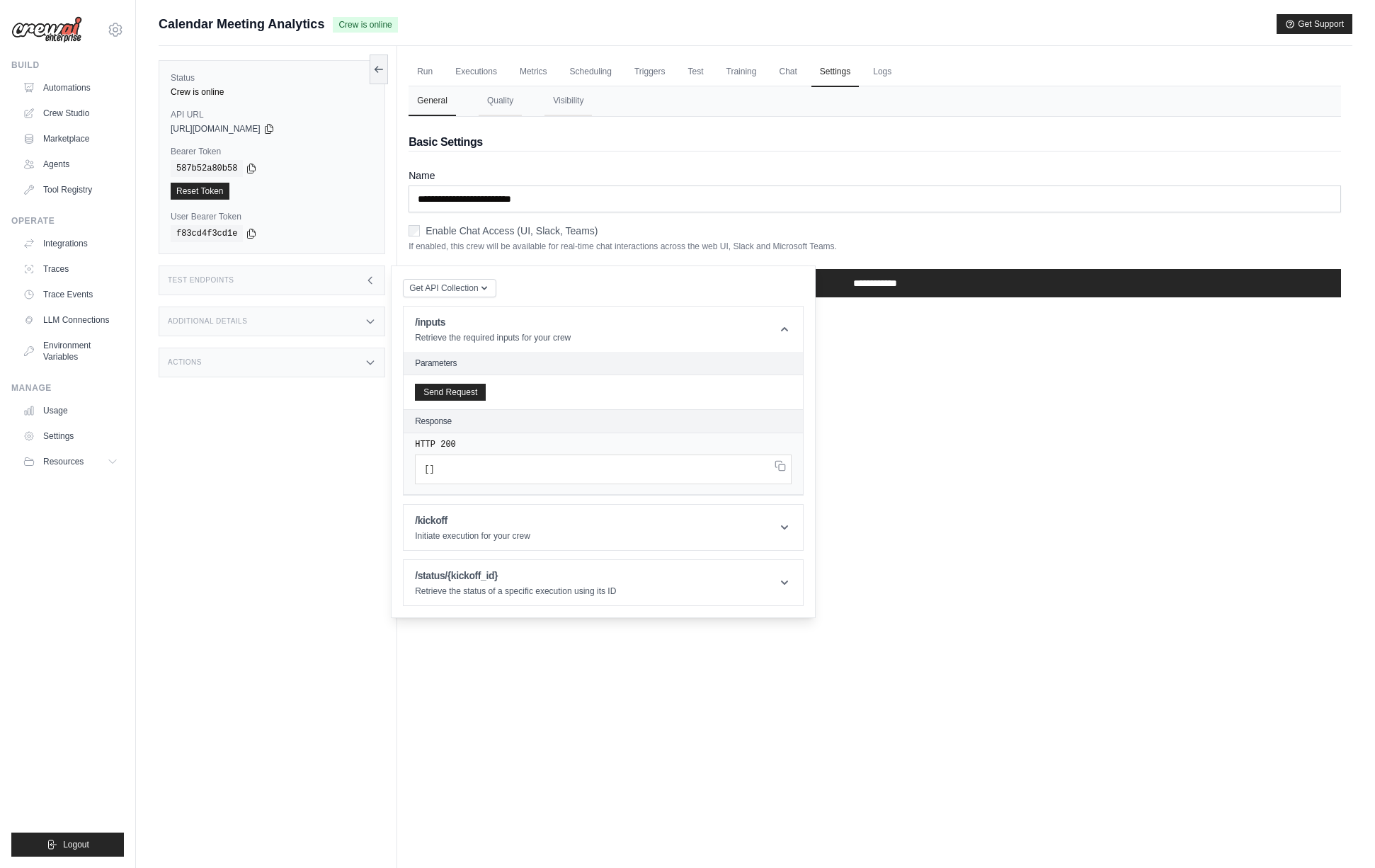
click at [334, 269] on div "Test Endpoints" at bounding box center [272, 280] width 226 height 30
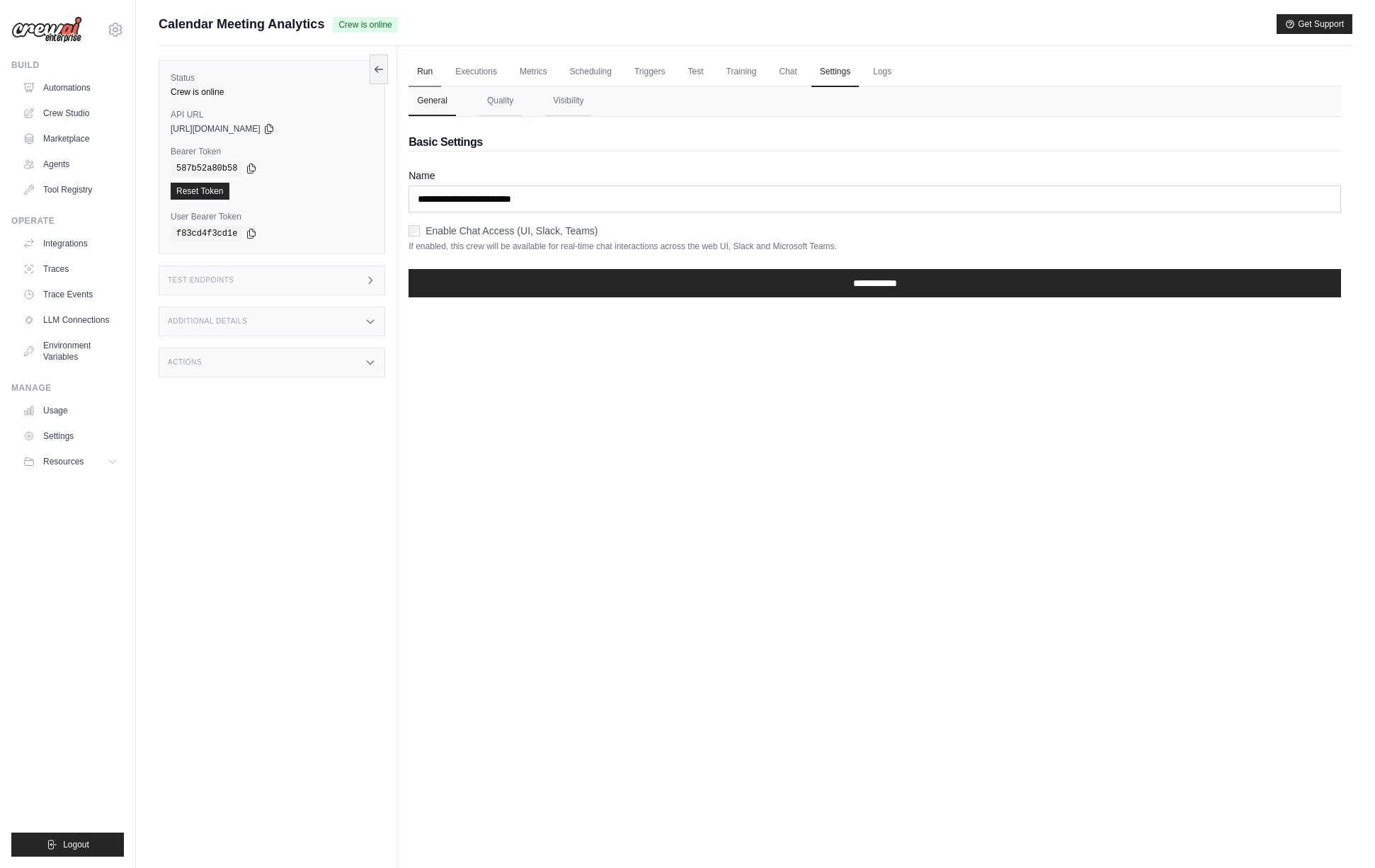
click at [417, 69] on link "Run" at bounding box center [425, 73] width 33 height 30
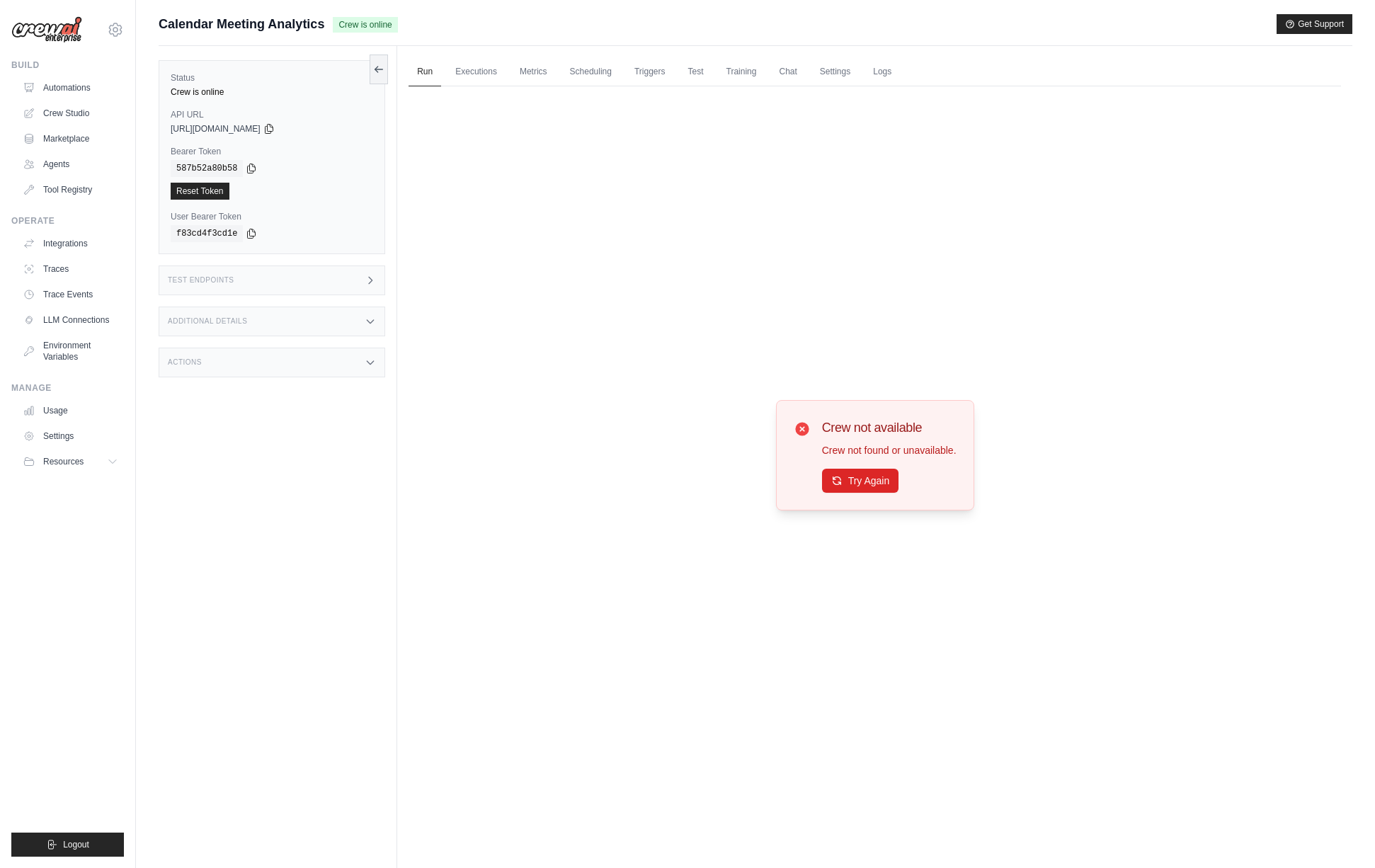
click at [281, 363] on div "Actions" at bounding box center [272, 363] width 226 height 30
click at [223, 283] on h3 "Test Endpoints" at bounding box center [201, 280] width 67 height 8
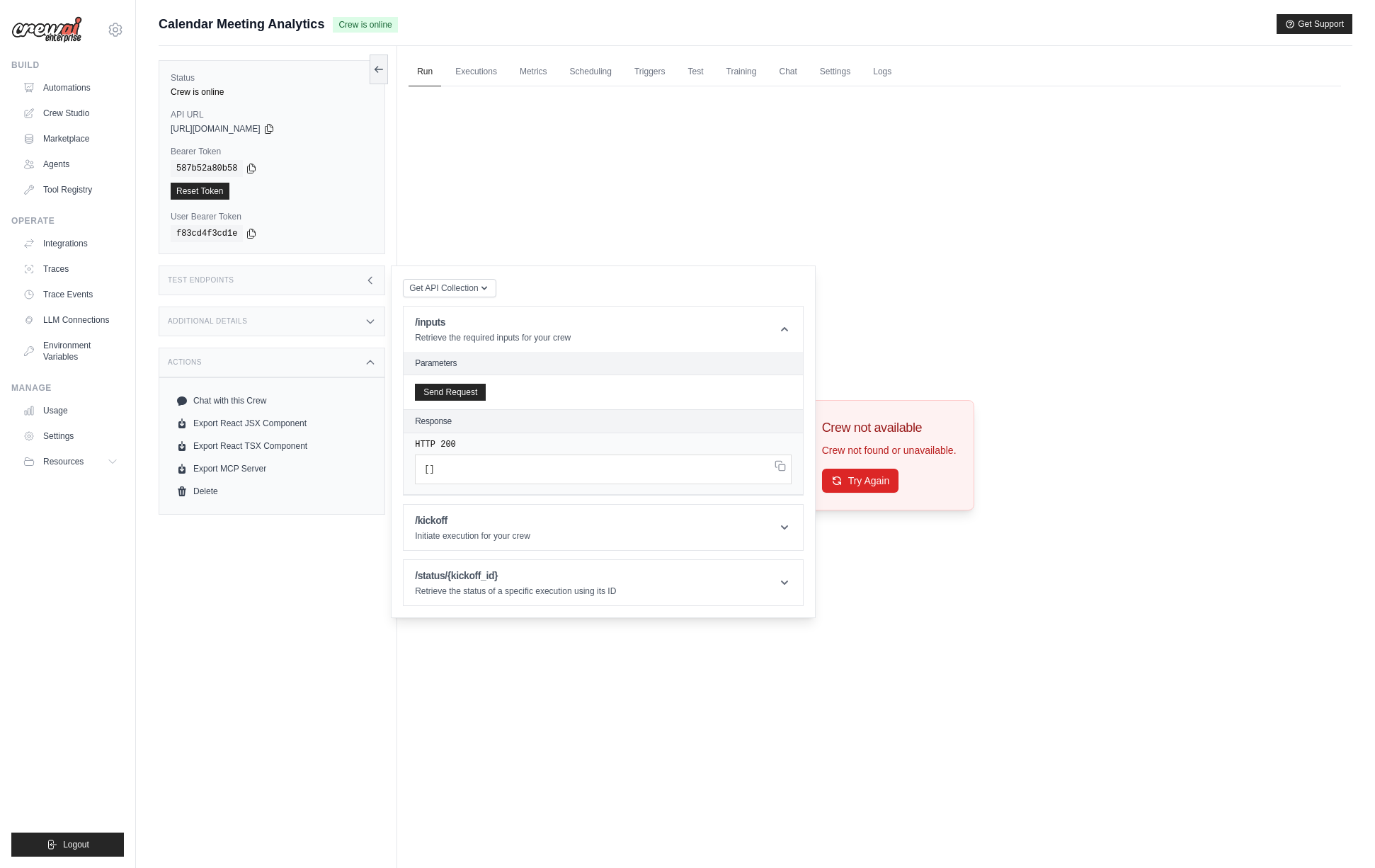
click at [241, 309] on div "Additional Details" at bounding box center [272, 321] width 226 height 30
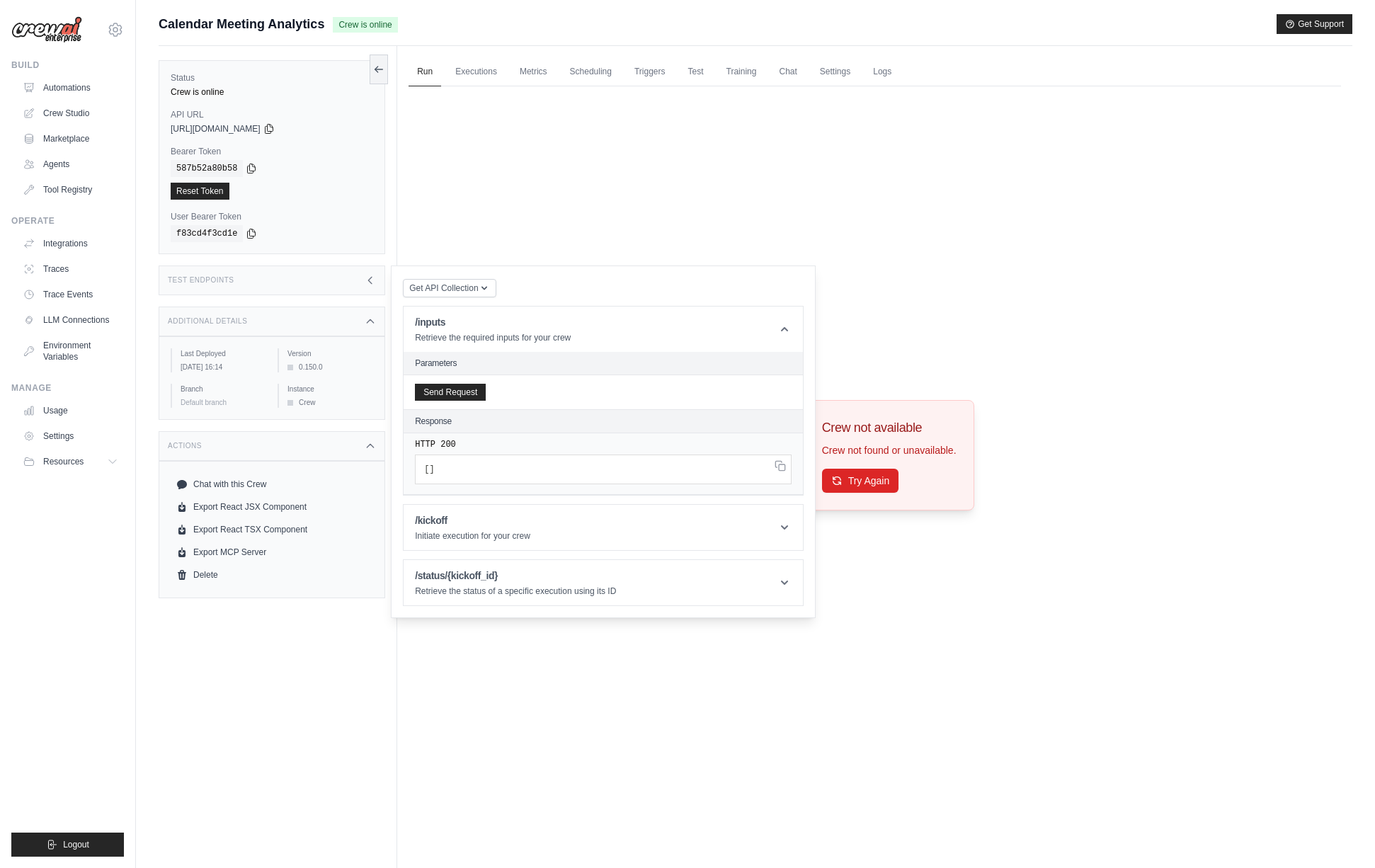
click at [258, 645] on div "Status Crew is online API URL copied https://calendar-meeting-analytics-fe5f65f…" at bounding box center [278, 480] width 238 height 868
click at [344, 282] on div "Test Endpoints" at bounding box center [272, 280] width 226 height 30
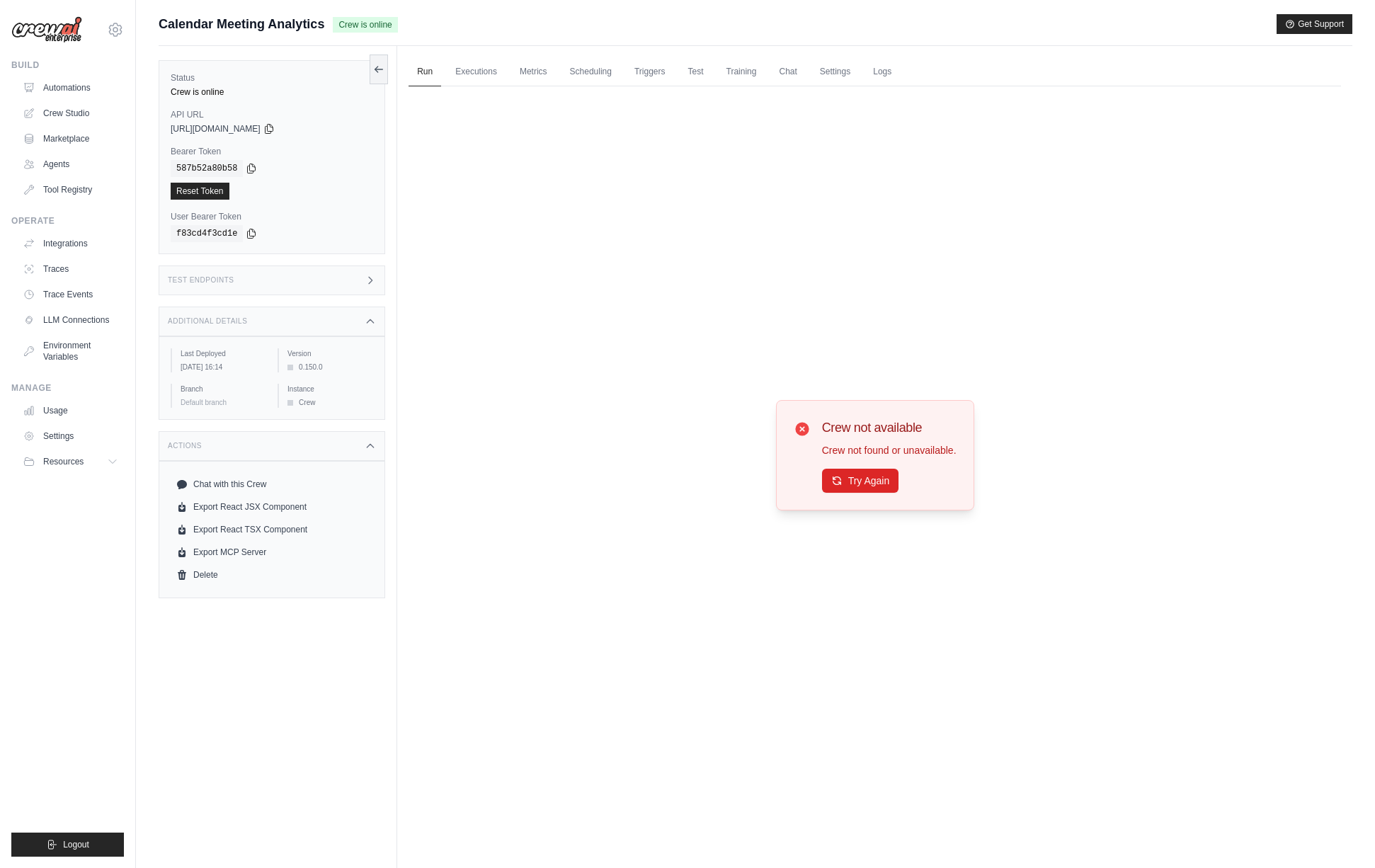
click at [332, 626] on div "Status Crew is online API URL copied https://calendar-meeting-analytics-fe5f65f…" at bounding box center [278, 480] width 238 height 868
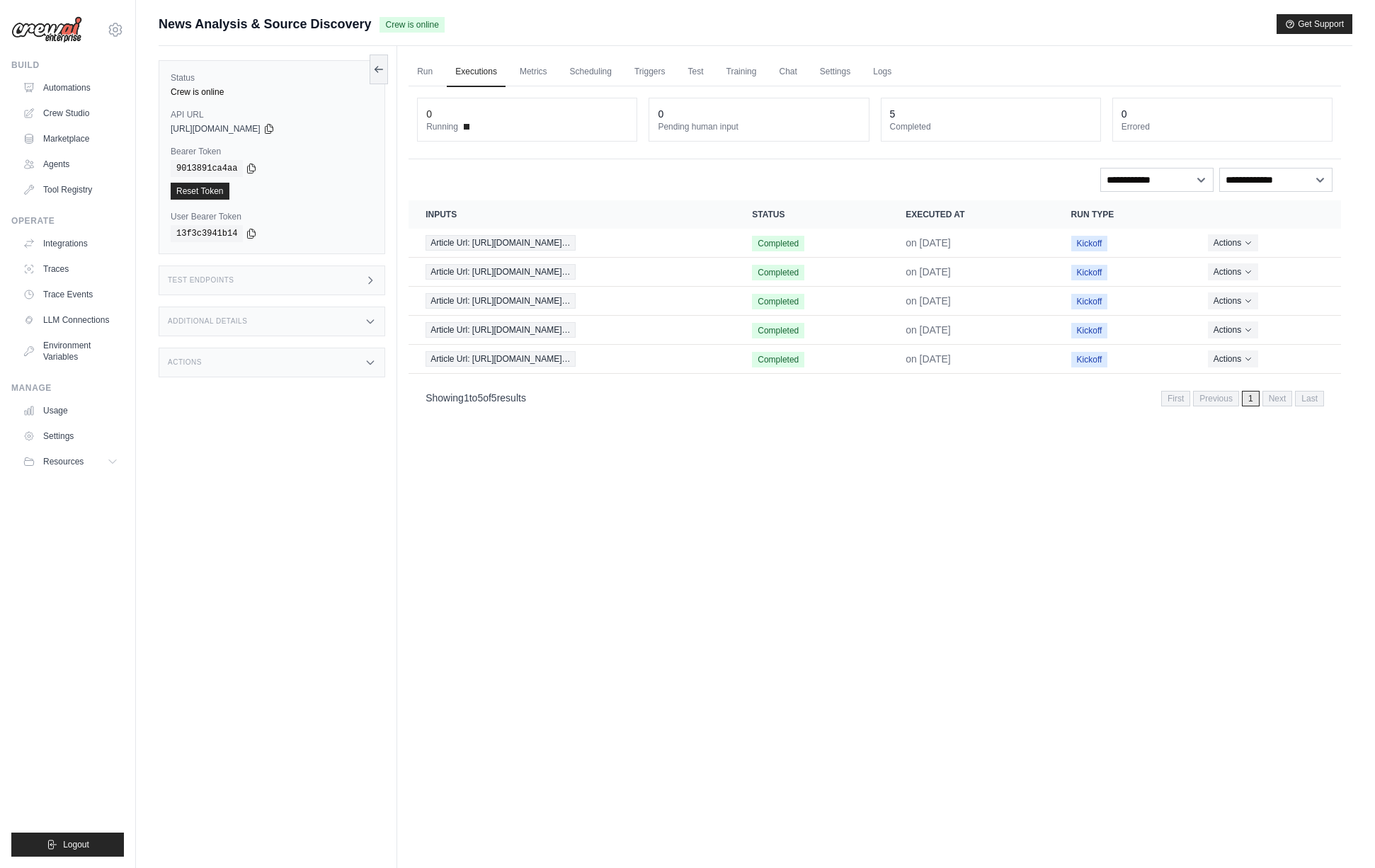
click at [280, 445] on div "Status Crew is online API URL copied https://news-analysis-source-discovery-892…" at bounding box center [278, 480] width 238 height 868
click at [222, 277] on h3 "Test Endpoints" at bounding box center [201, 280] width 67 height 8
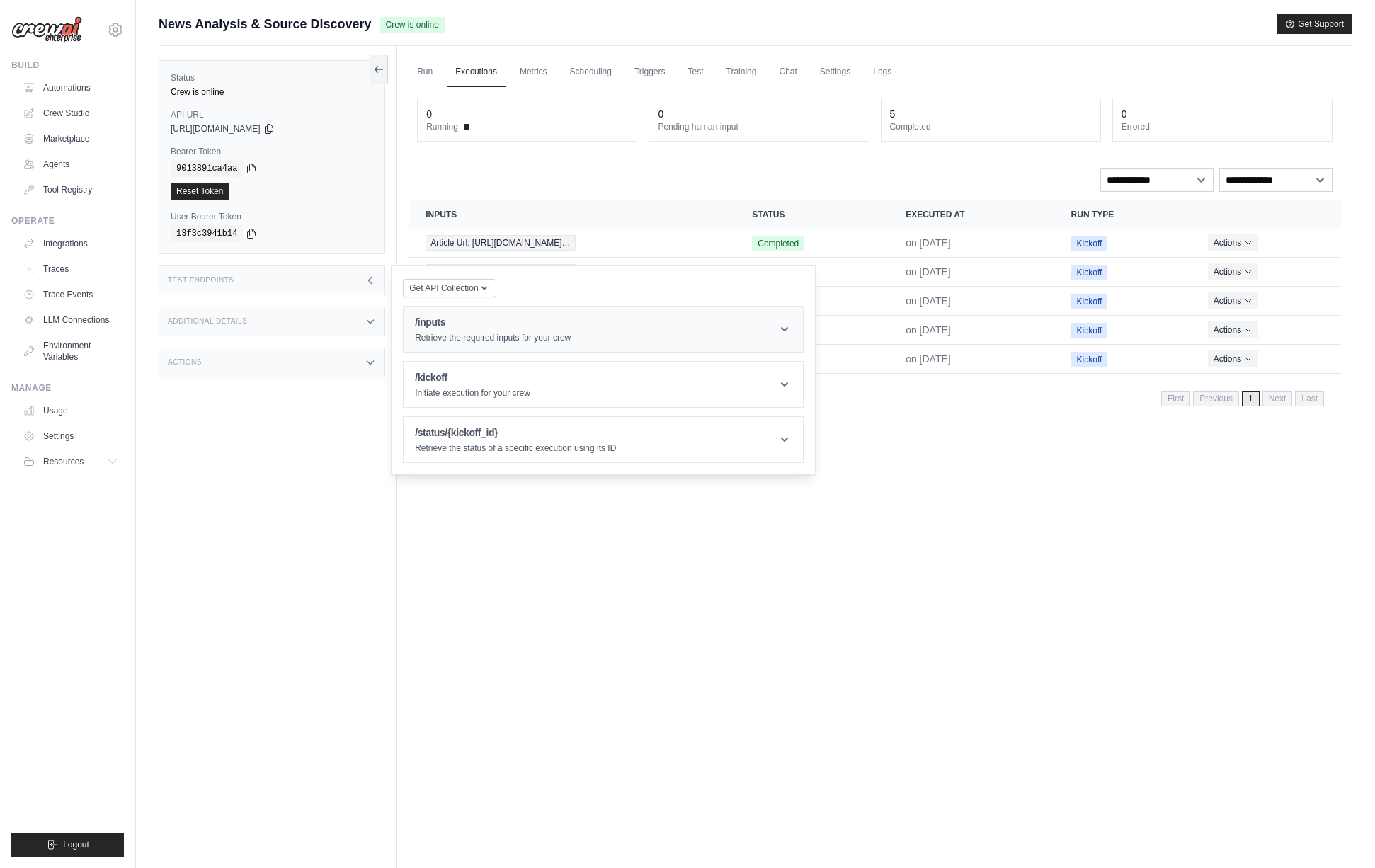
click at [471, 313] on header "/inputs Retrieve the required inputs for your crew" at bounding box center [603, 329] width 400 height 45
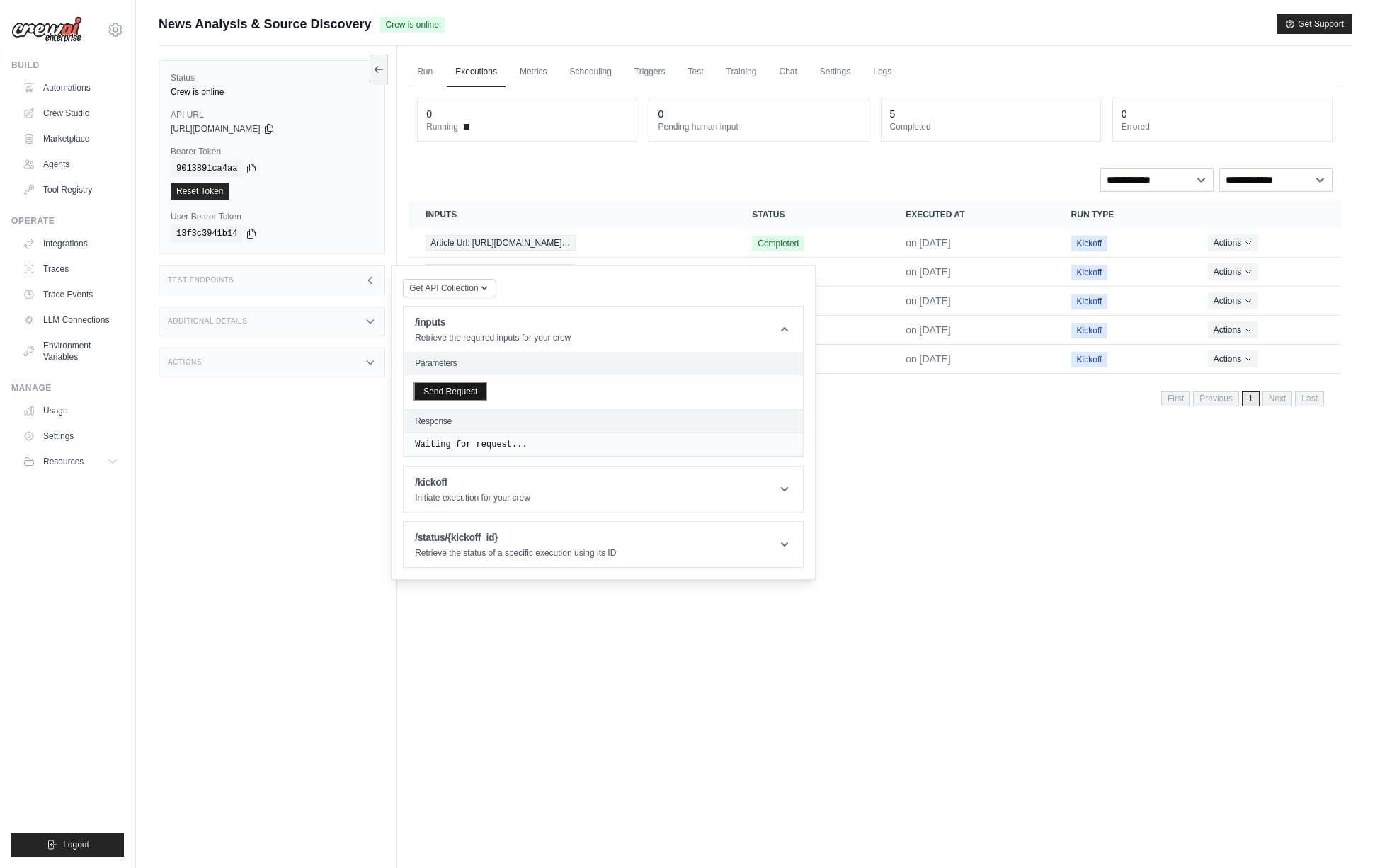
click at [463, 398] on button "Send Request" at bounding box center [451, 391] width 71 height 17
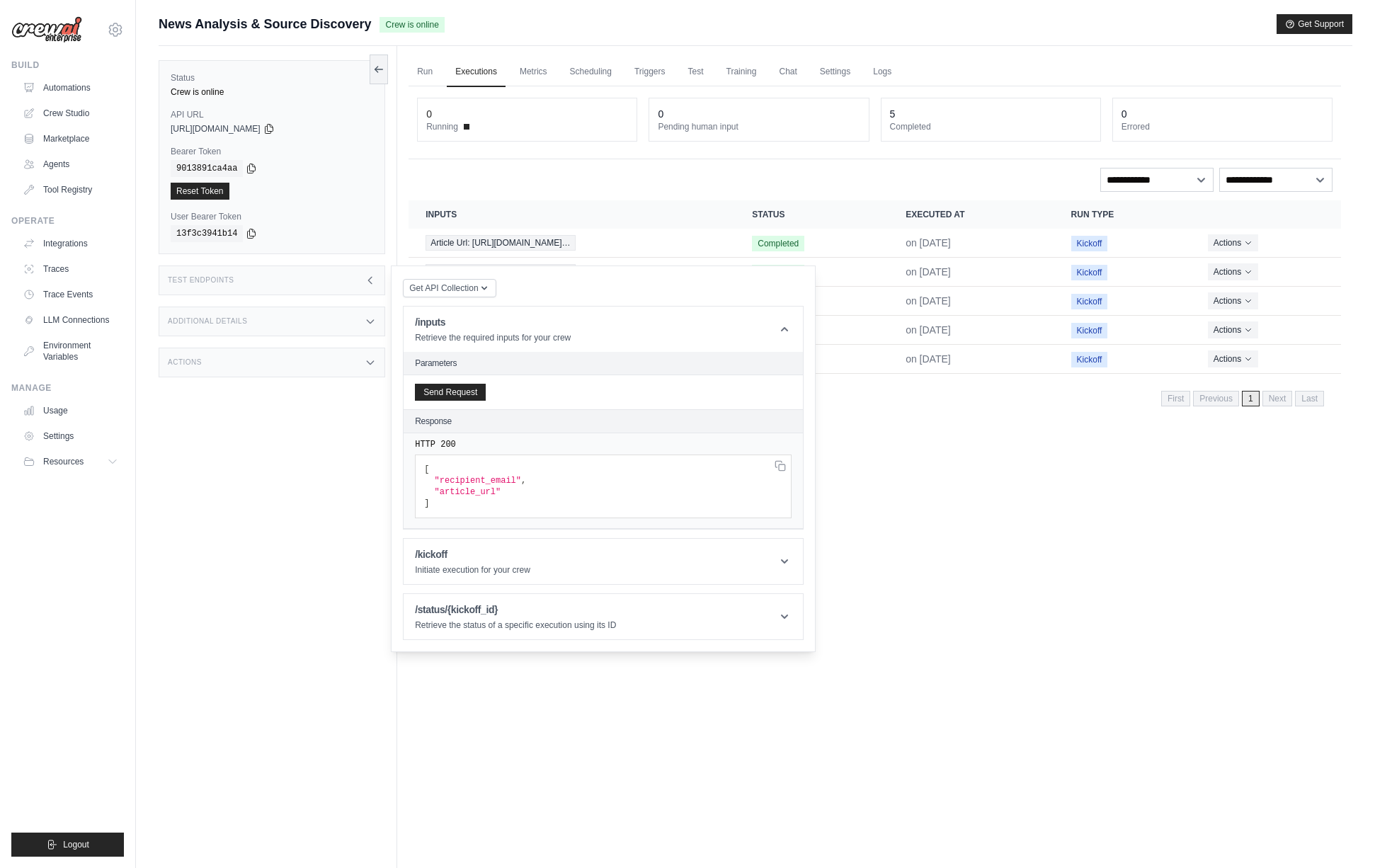
click at [263, 405] on div "Status Crew is online API URL copied https://news-analysis-source-discovery-892…" at bounding box center [278, 480] width 238 height 868
click at [275, 129] on icon at bounding box center [269, 128] width 11 height 11
click at [248, 171] on icon at bounding box center [252, 168] width 8 height 9
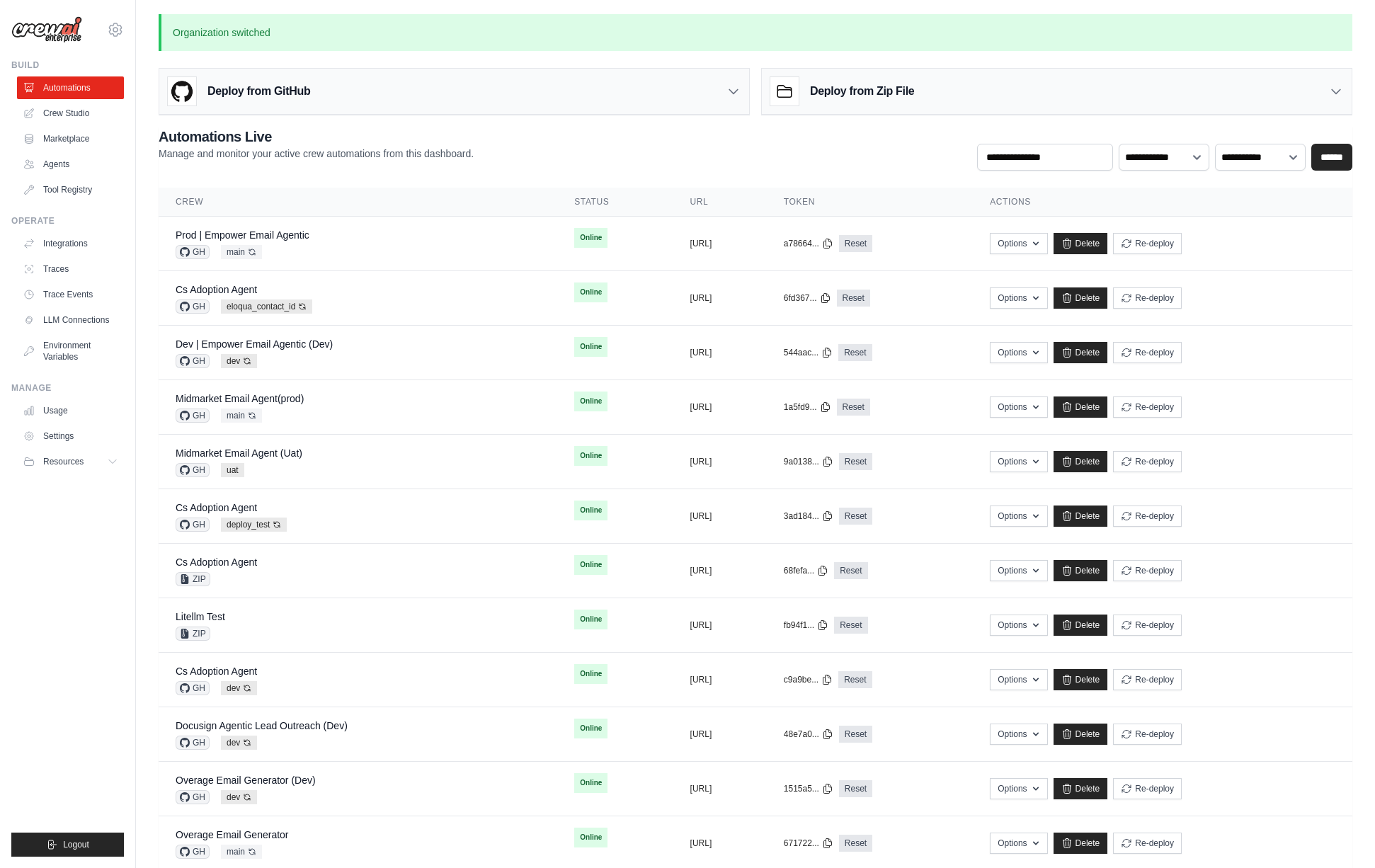
click at [36, 628] on ul "Build Automations Crew Studio Marketplace Agents" at bounding box center [67, 457] width 112 height 797
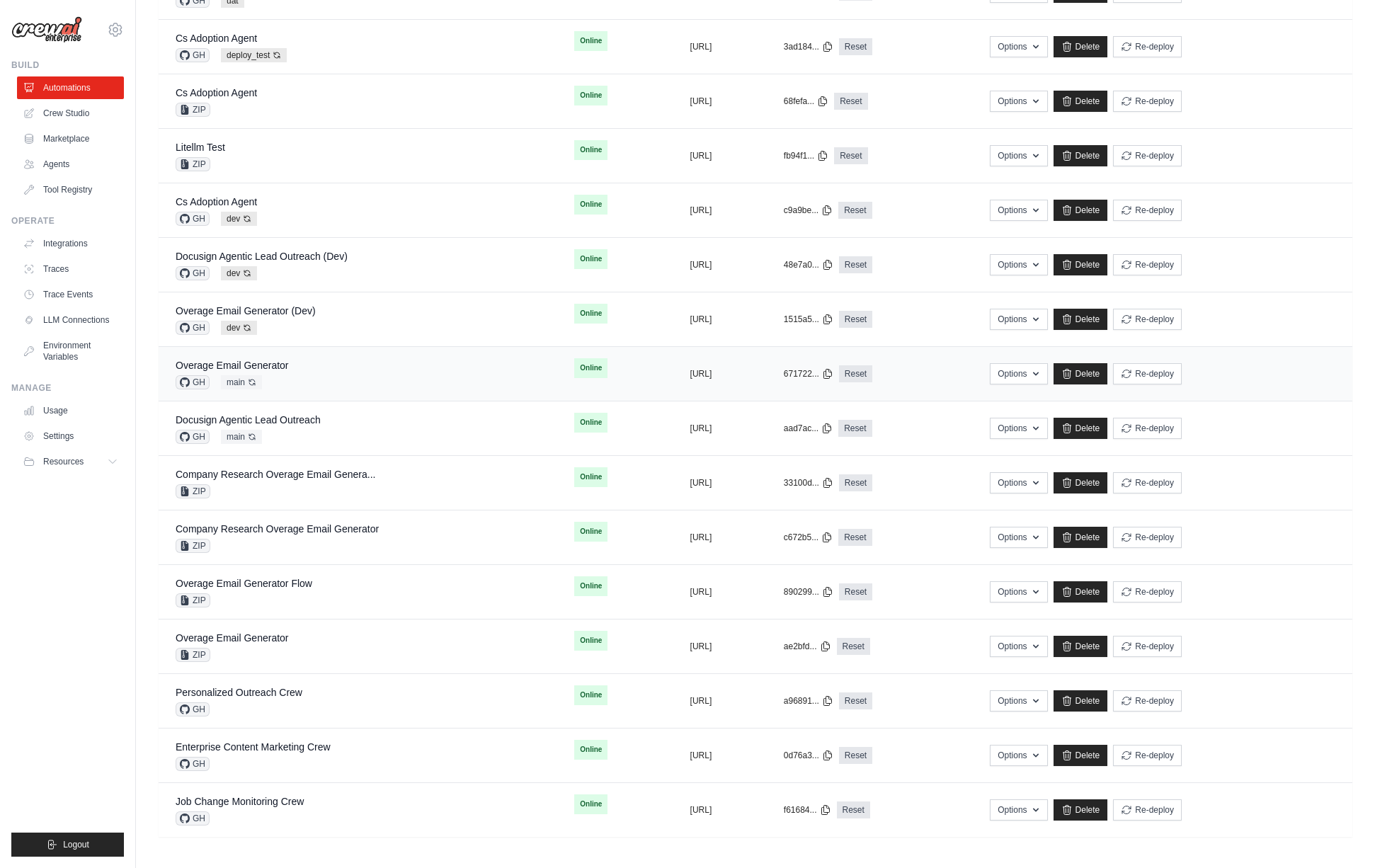
click at [309, 380] on div "Overage Email Generator GH main Auto-deploy enabled" at bounding box center [357, 374] width 365 height 31
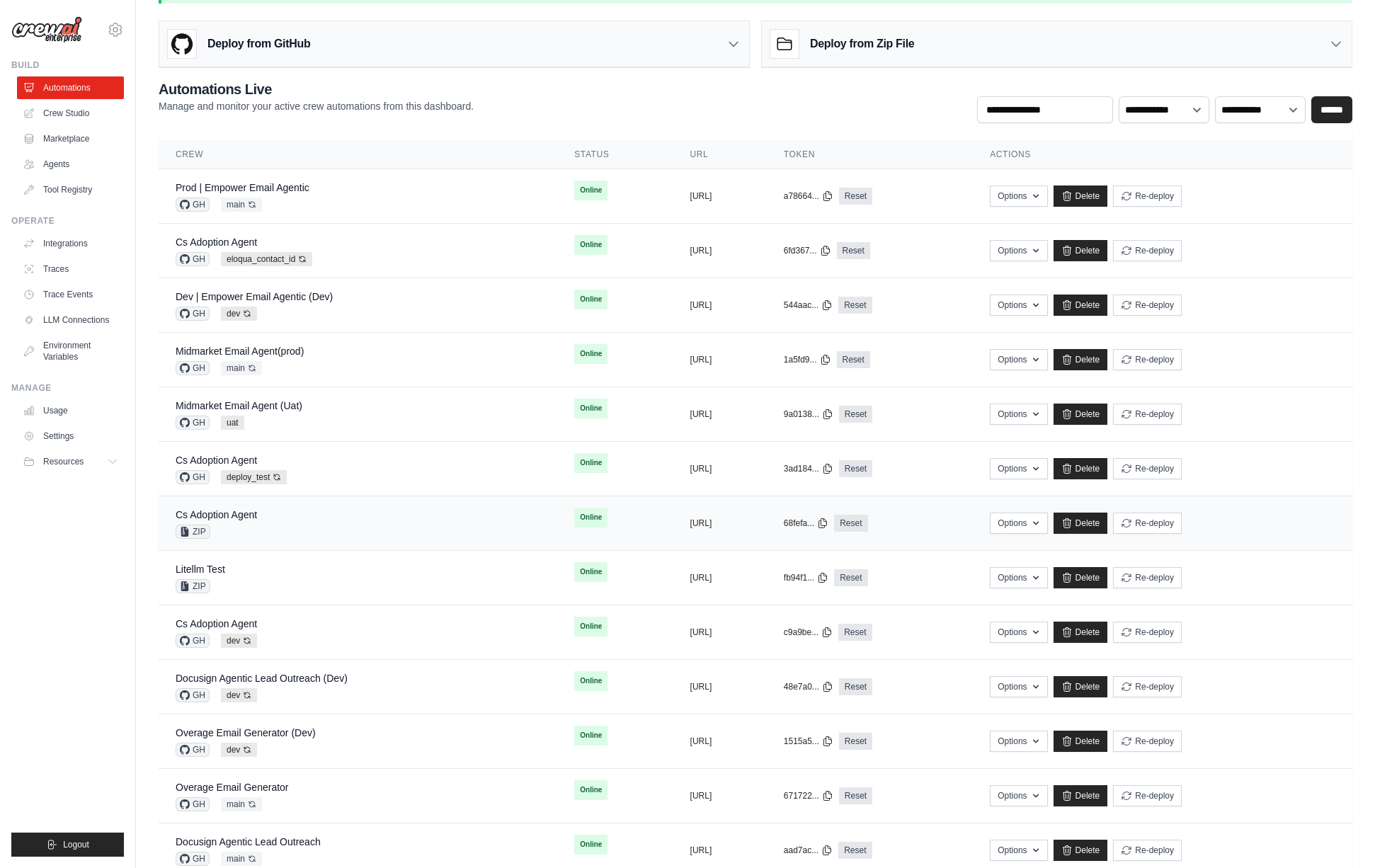
scroll to position [0, 0]
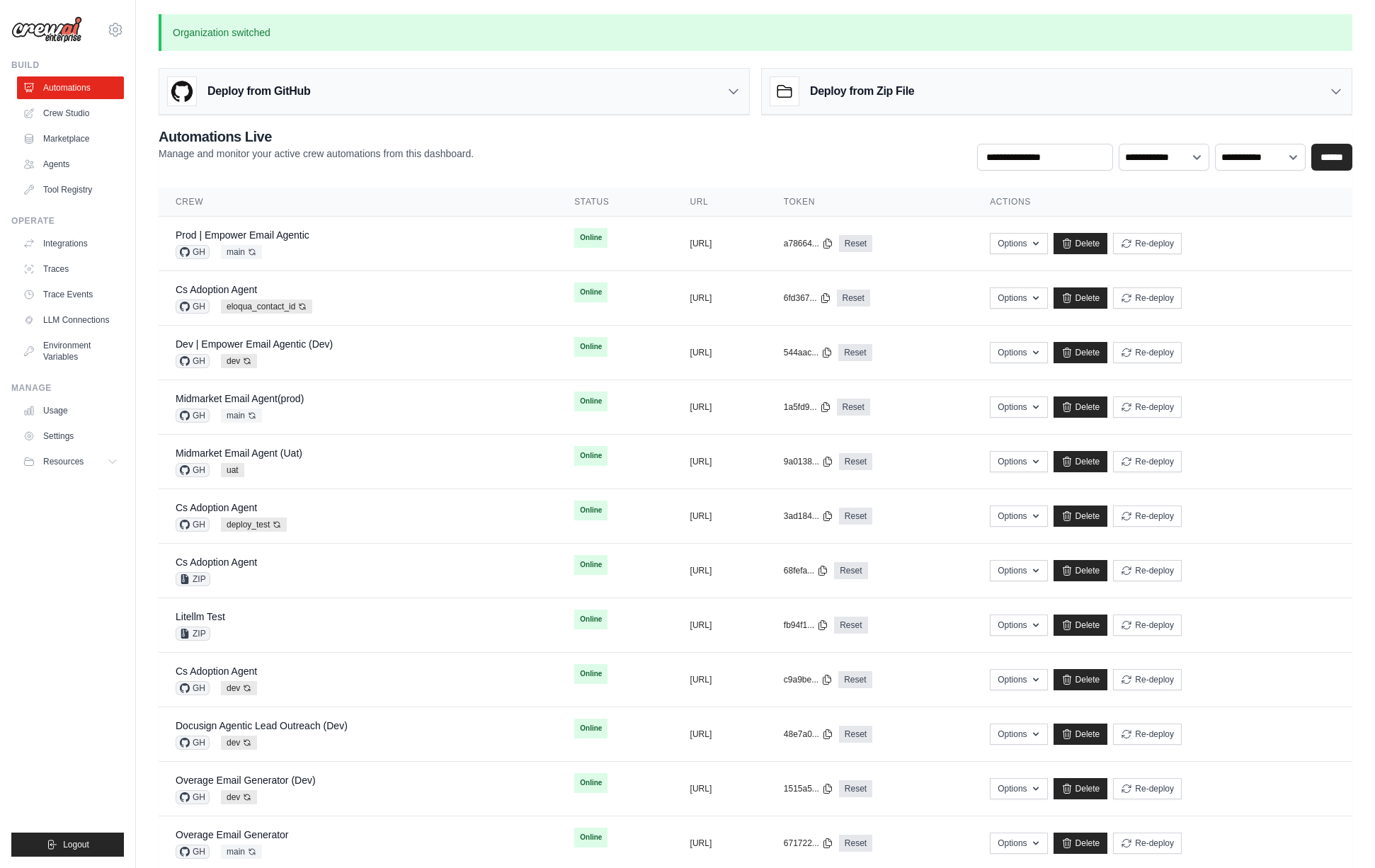
click at [104, 505] on ul "Build Automations Crew Studio Marketplace Agents" at bounding box center [67, 457] width 112 height 797
click at [113, 38] on div "[PERSON_NAME][EMAIL_ADDRESS][DOMAIN_NAME] CrewAI Internal Org [GEOGRAPHIC_DATA]…" at bounding box center [67, 22] width 112 height 45
click at [115, 32] on icon at bounding box center [115, 30] width 4 height 4
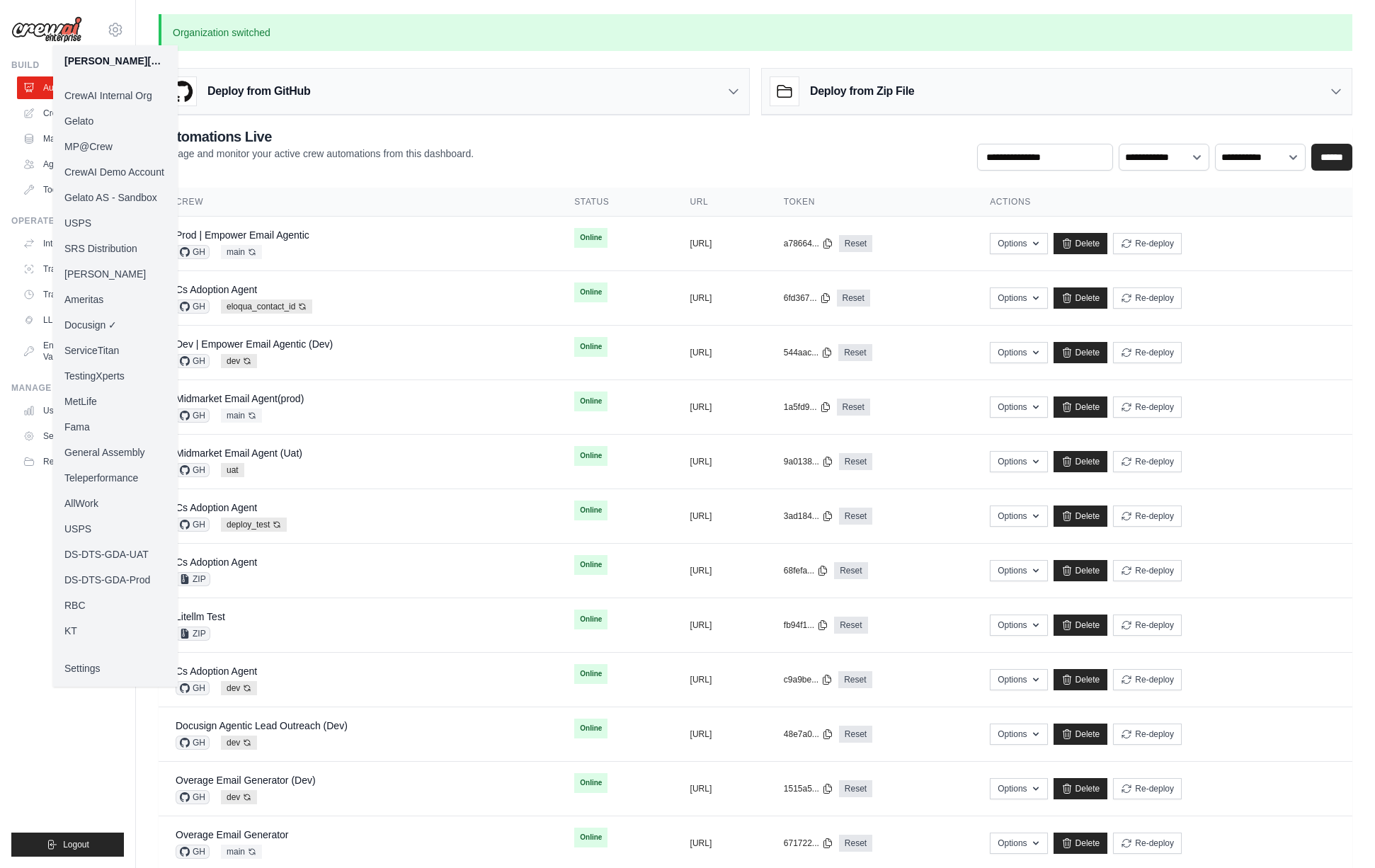
click at [101, 145] on link "MP@Crew" at bounding box center [115, 147] width 124 height 25
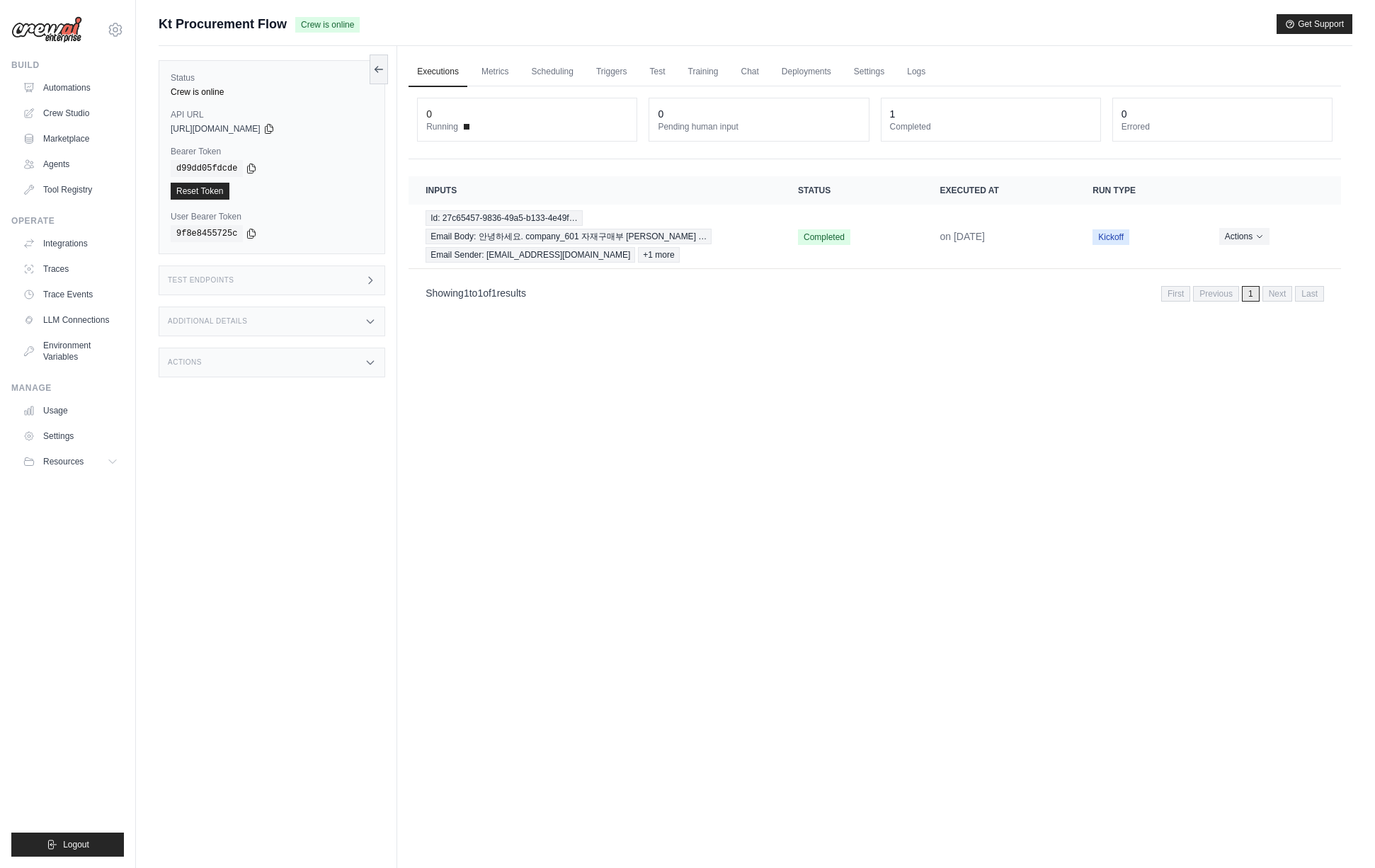
click at [326, 290] on div "Test Endpoints" at bounding box center [272, 280] width 226 height 30
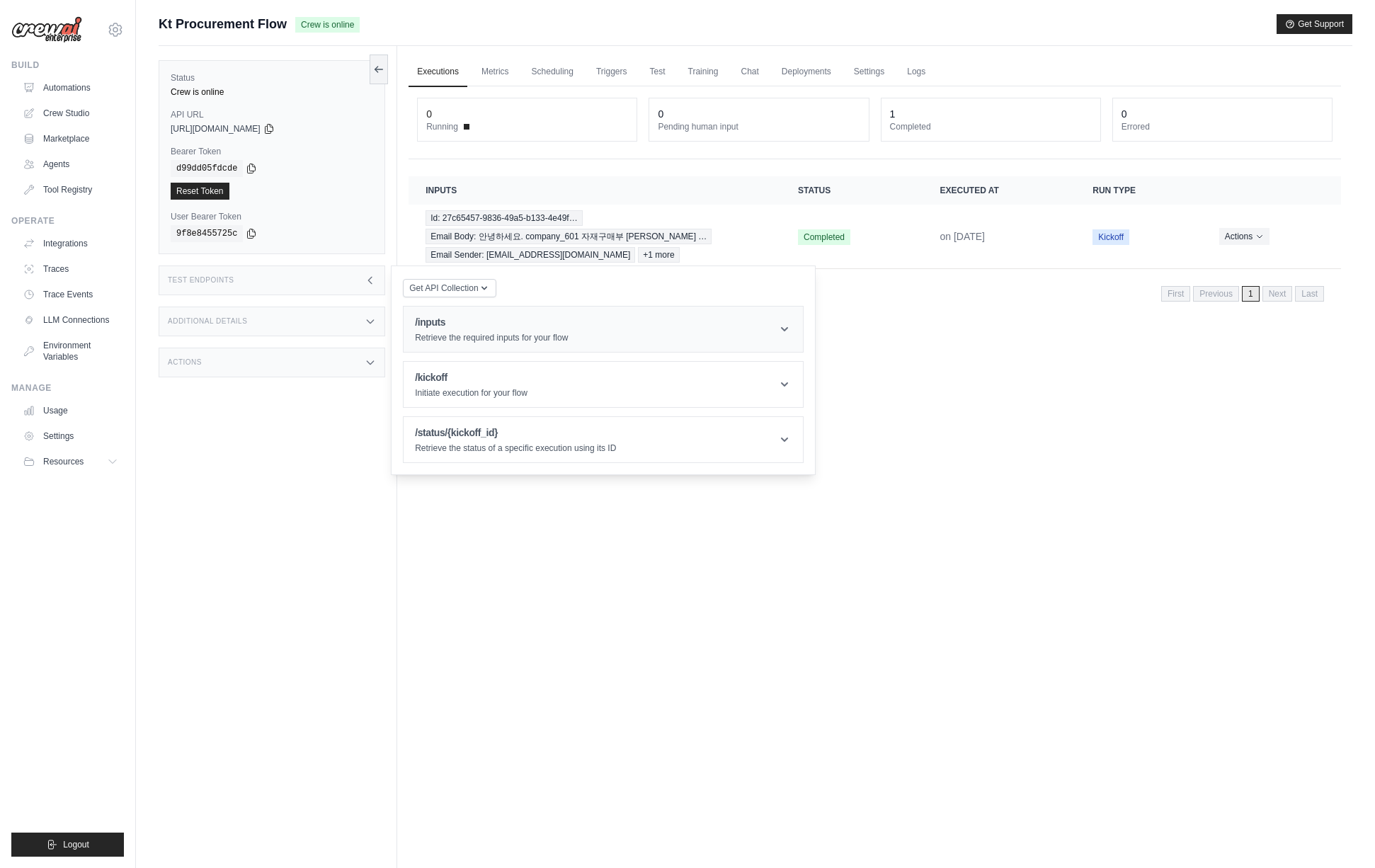
click at [451, 328] on h1 "/inputs" at bounding box center [491, 322] width 153 height 14
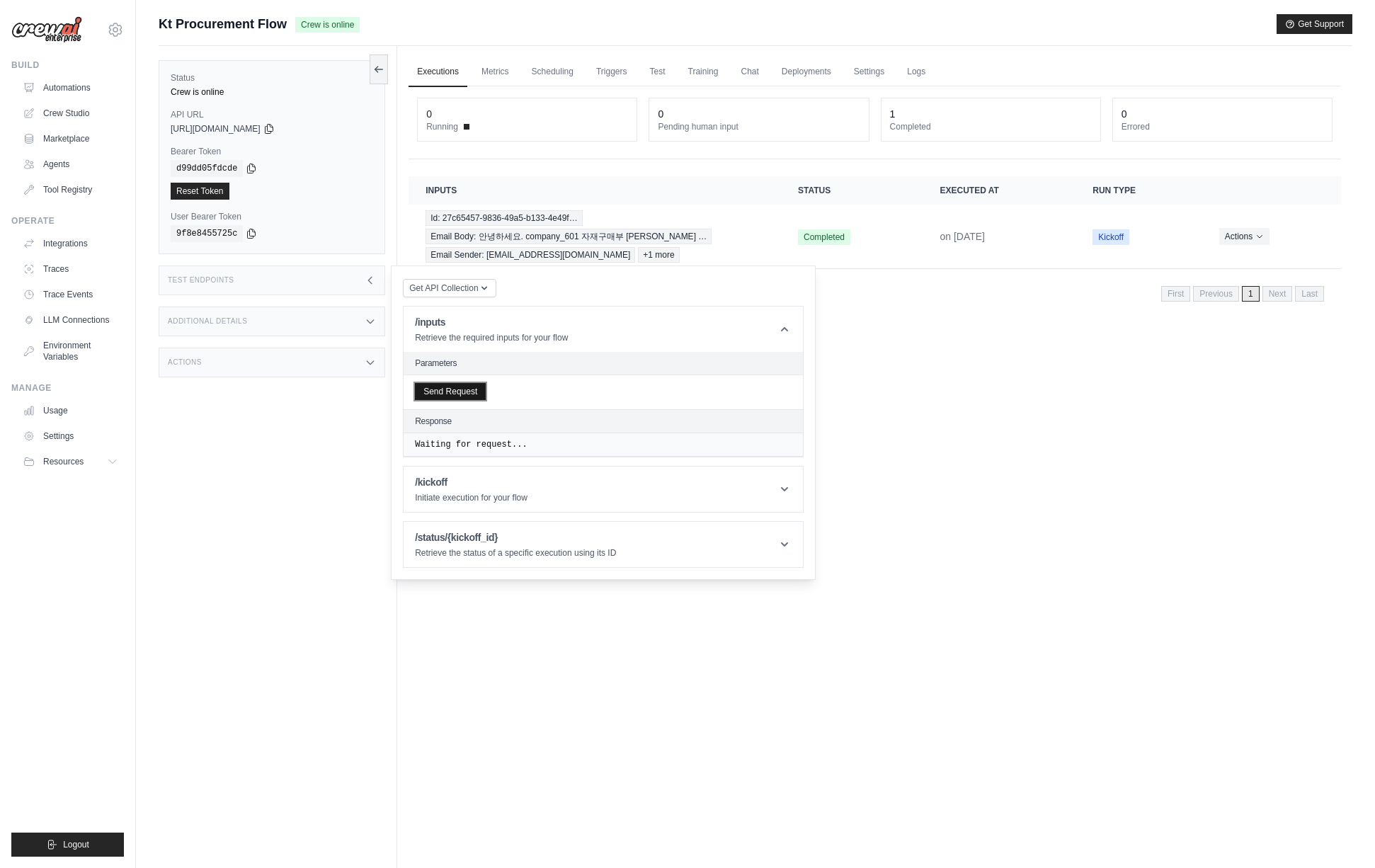
click at [483, 394] on button "Send Request" at bounding box center [451, 391] width 71 height 17
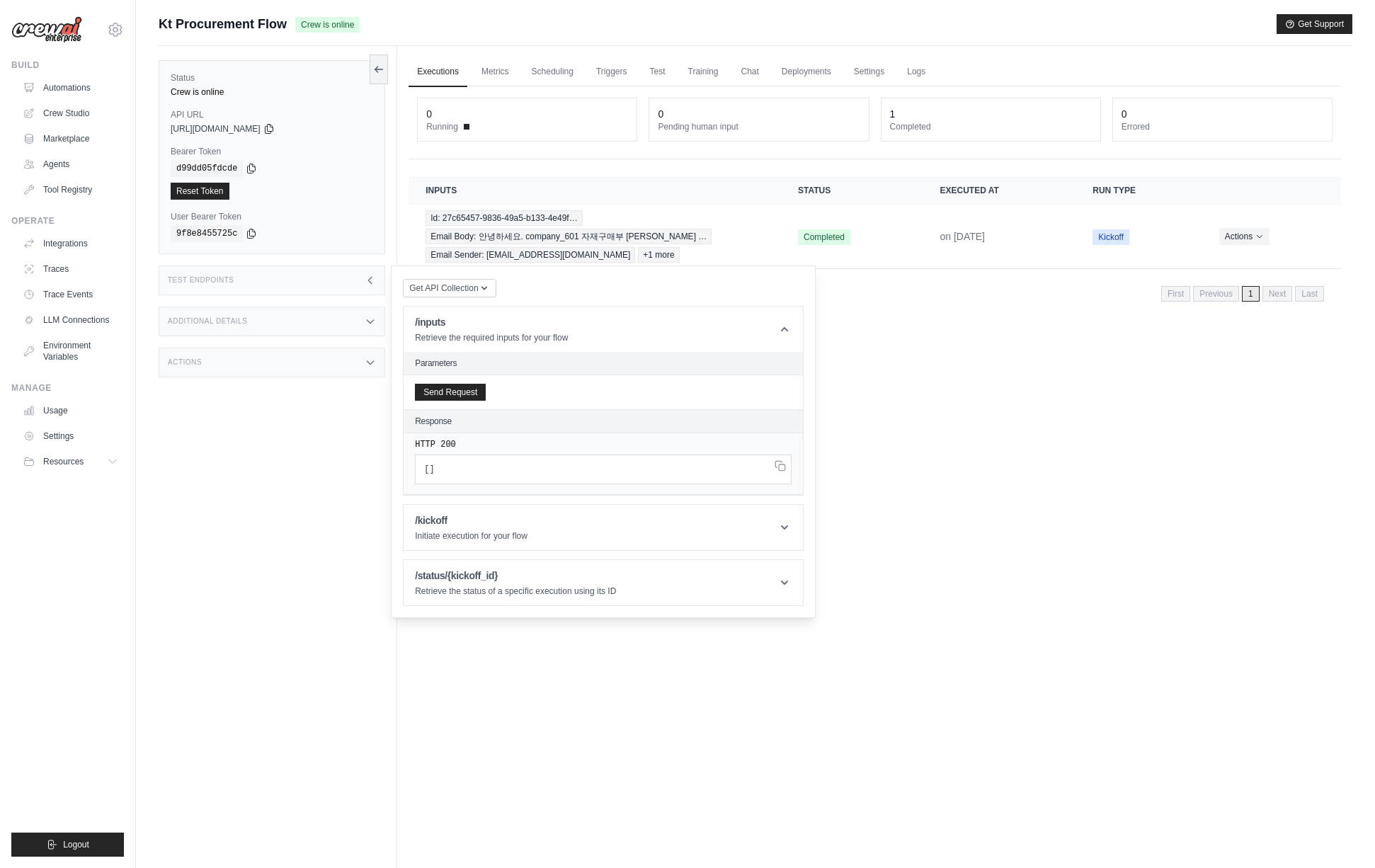
click at [906, 548] on div "Executions Metrics Scheduling Triggers Test Training Chat Deployments Settings …" at bounding box center [875, 480] width 955 height 868
click at [867, 67] on link "Settings" at bounding box center [869, 73] width 47 height 30
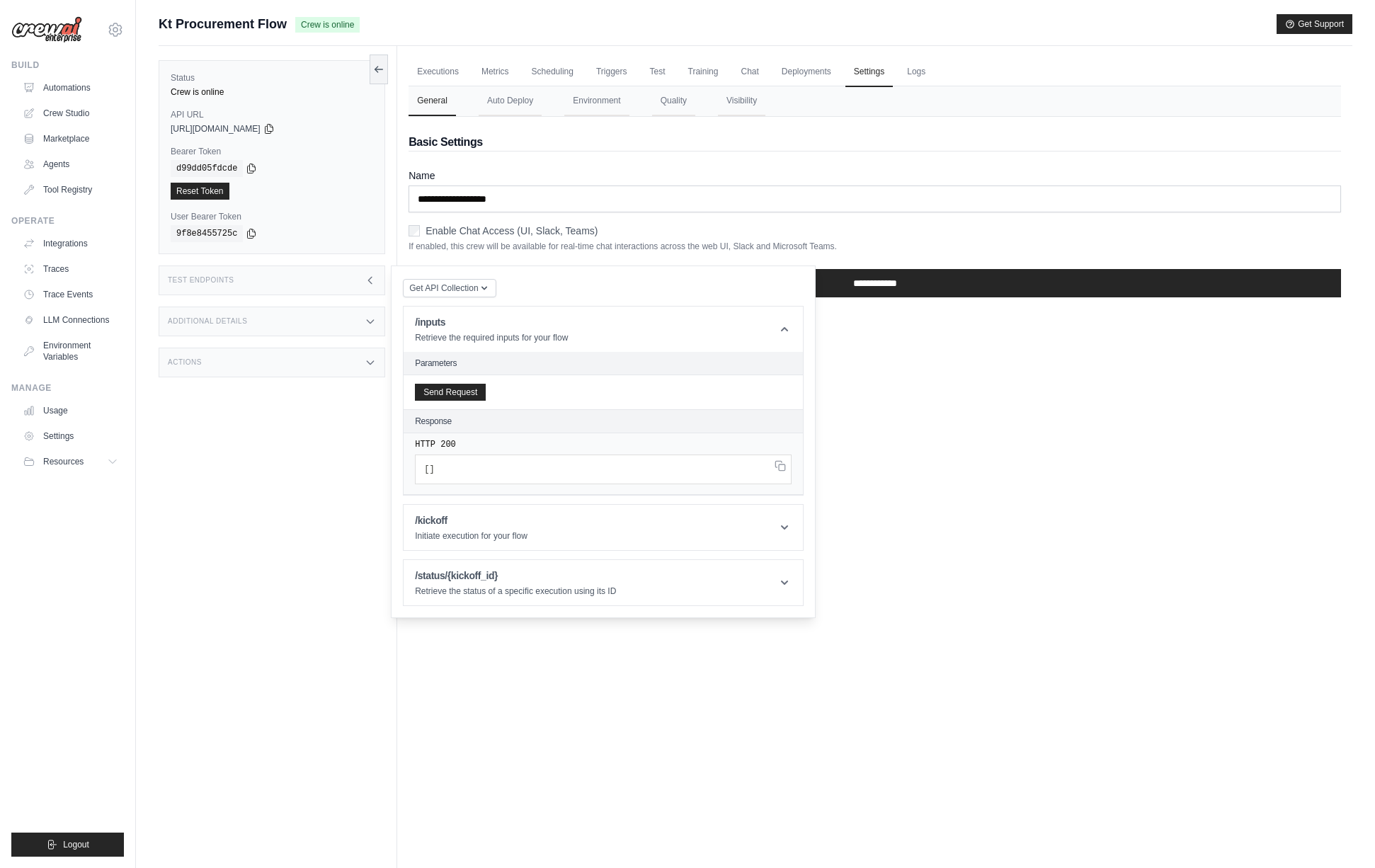
click at [312, 278] on div "Test Endpoints" at bounding box center [272, 280] width 226 height 30
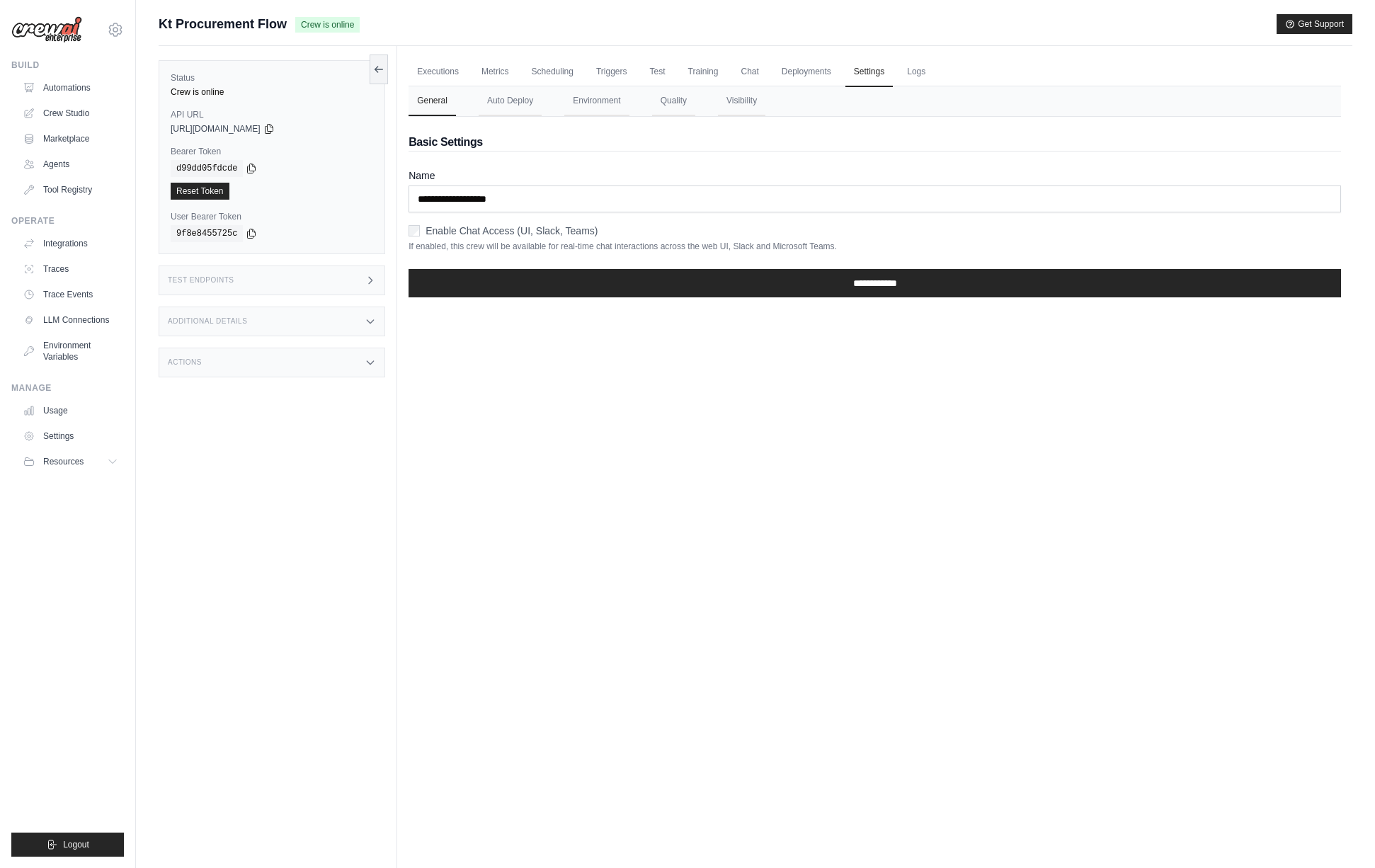
click at [332, 374] on div "Actions" at bounding box center [272, 363] width 226 height 30
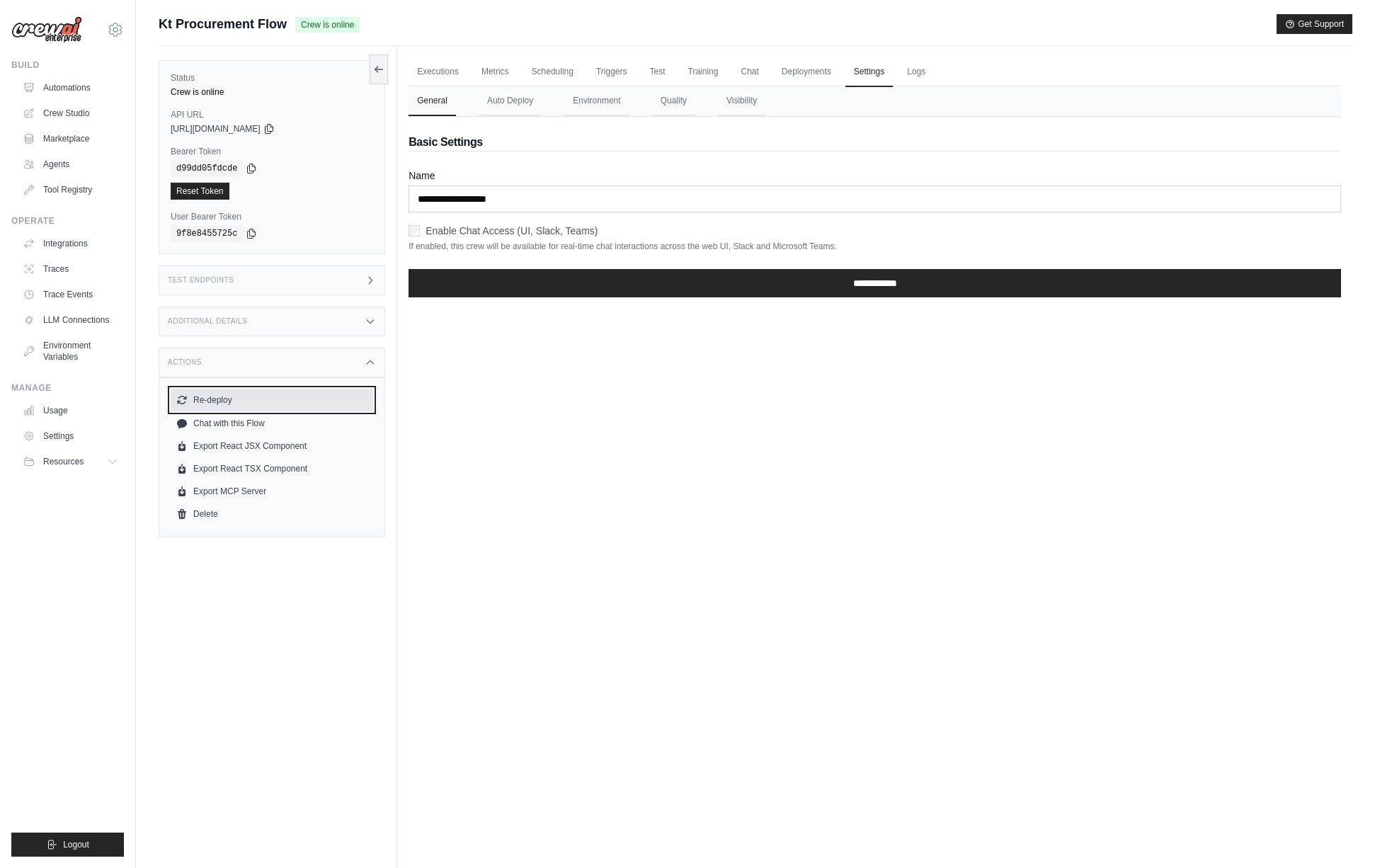
click at [219, 406] on button "Re-deploy" at bounding box center [272, 400] width 203 height 23
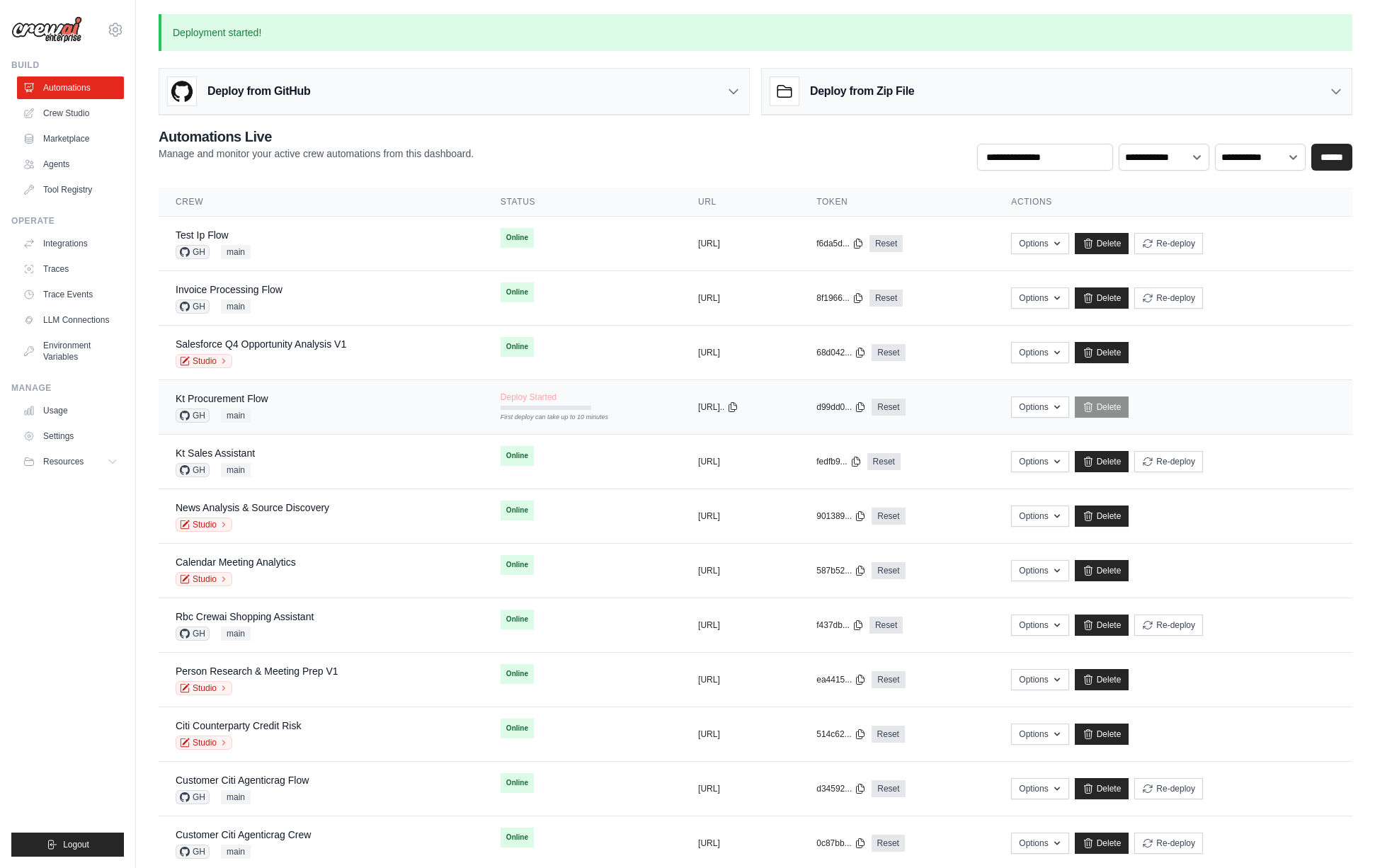
click at [318, 414] on div "Kt Procurement Flow GH main" at bounding box center [320, 407] width 291 height 31
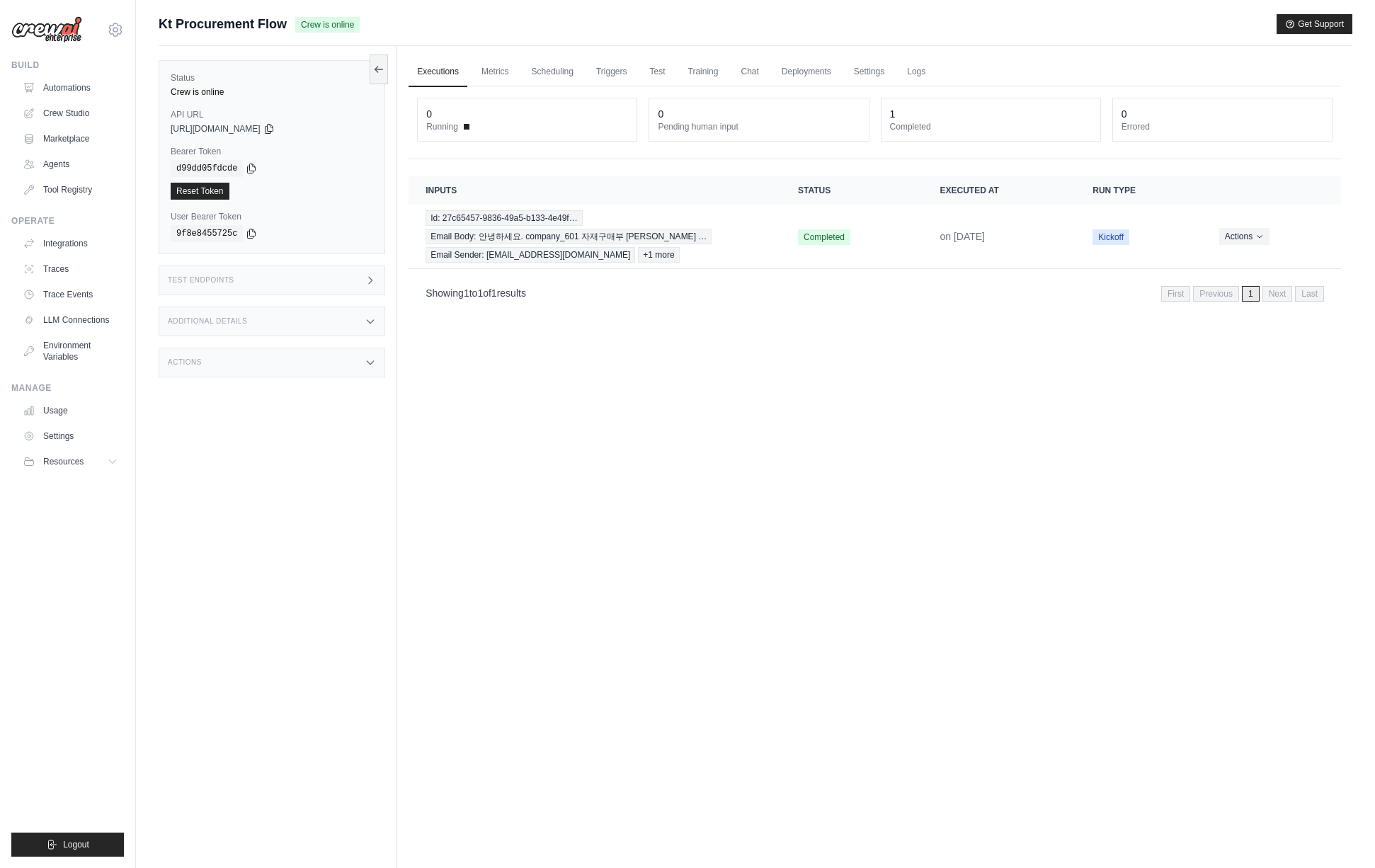
click at [309, 287] on div "Test Endpoints" at bounding box center [272, 280] width 226 height 30
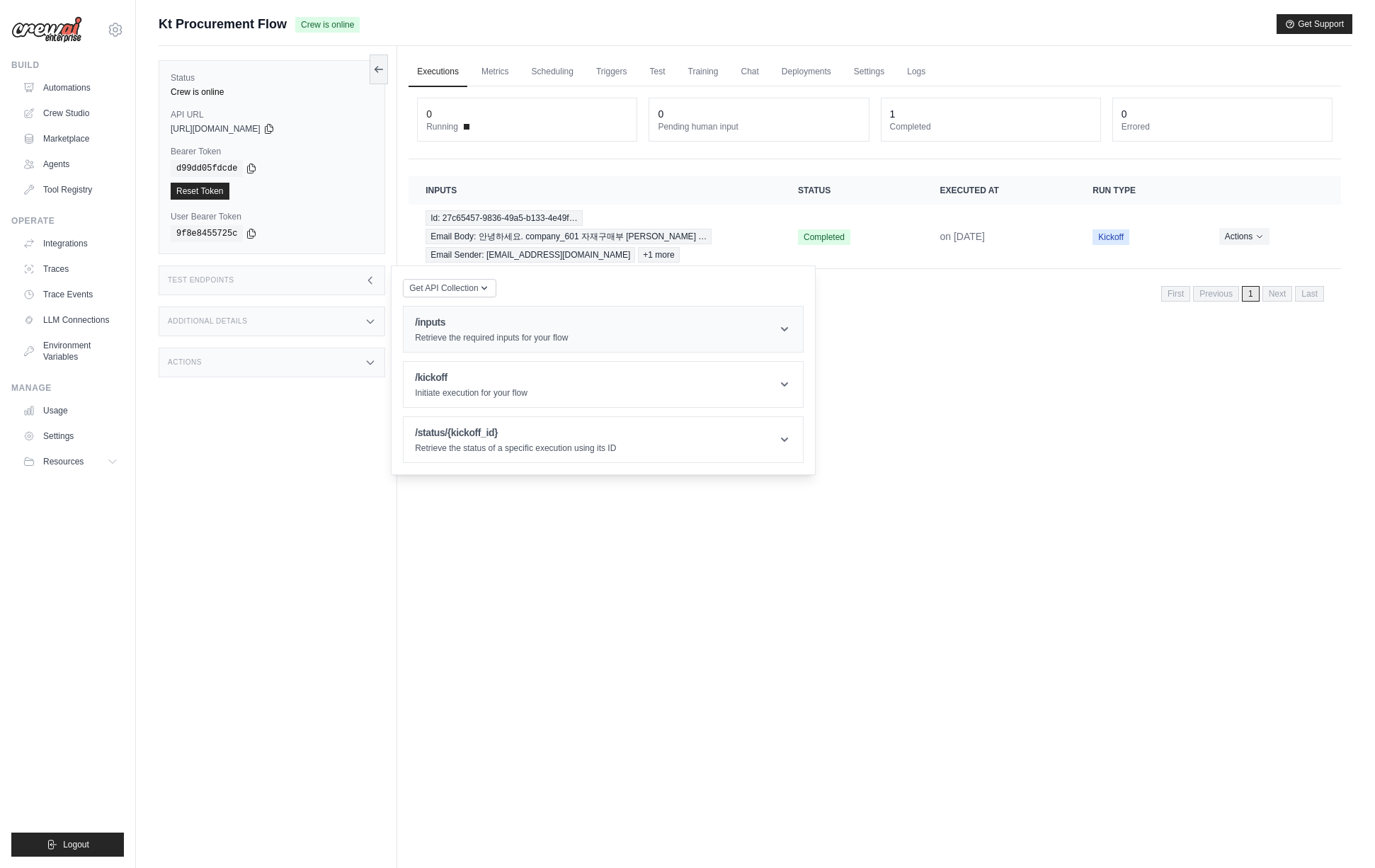
click at [462, 342] on p "Retrieve the required inputs for your flow" at bounding box center [491, 337] width 153 height 11
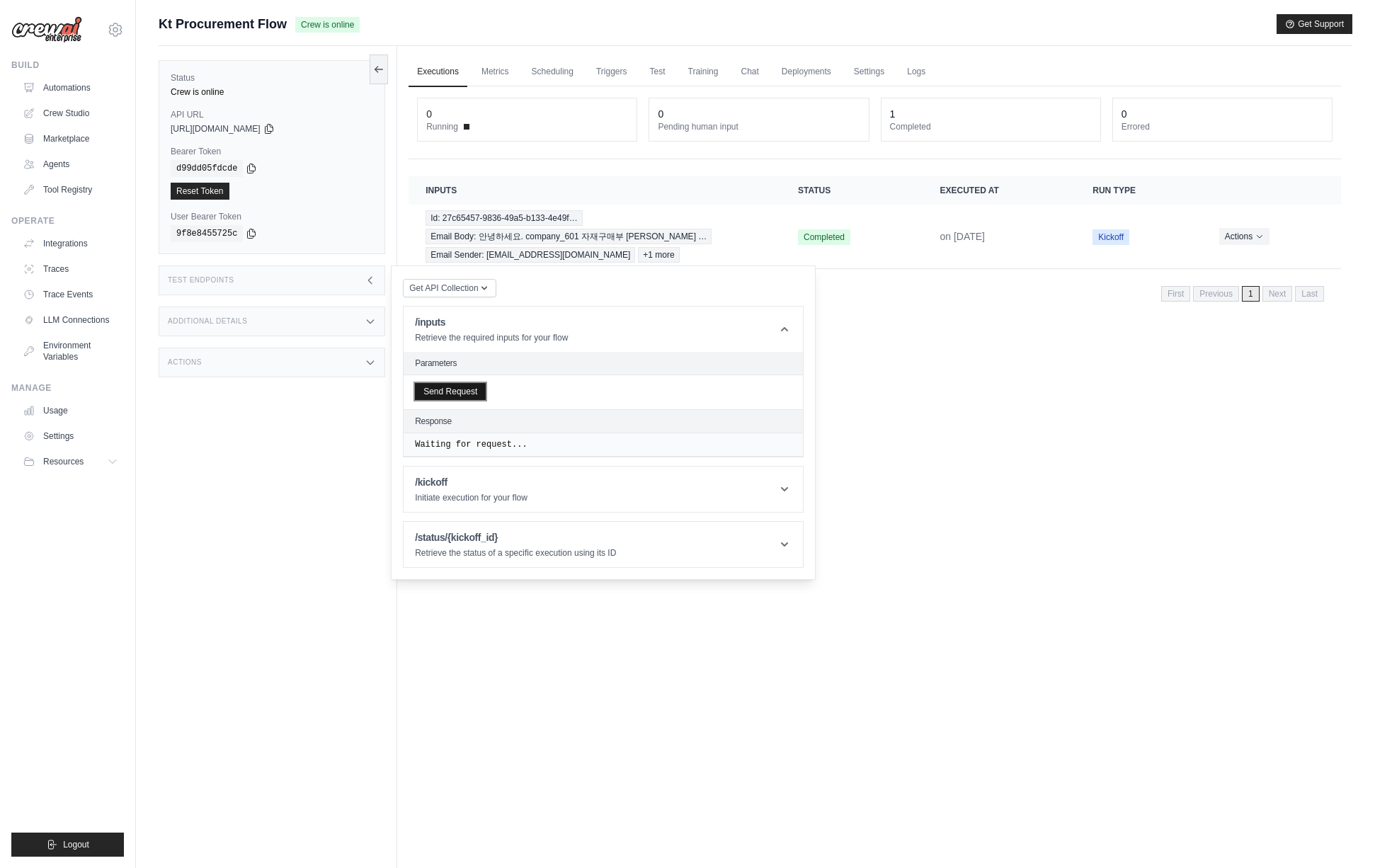
click at [474, 400] on button "Send Request" at bounding box center [451, 391] width 71 height 17
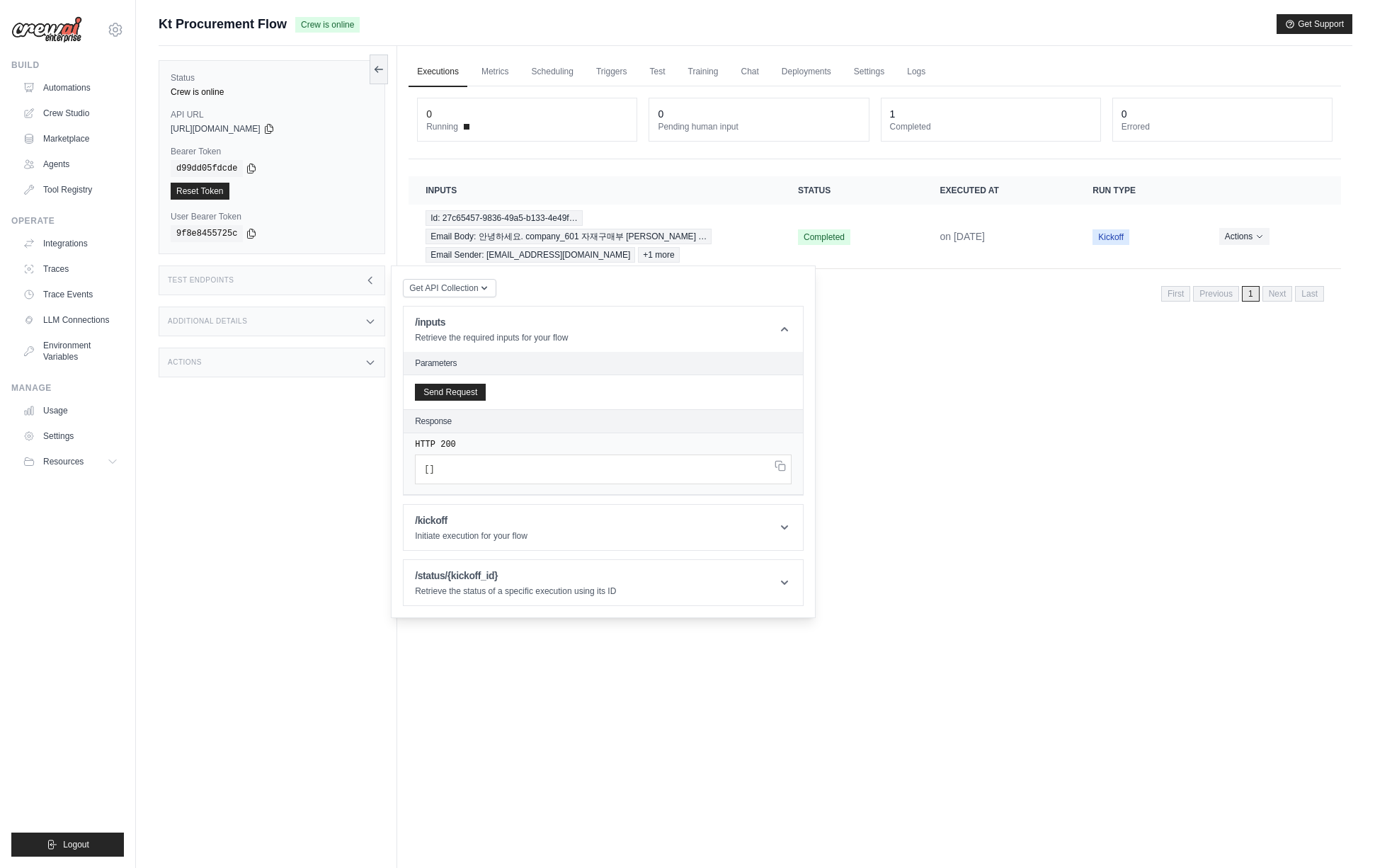
click at [1140, 431] on div "Executions Metrics Scheduling Triggers Test Training Chat Deployments Settings …" at bounding box center [875, 480] width 955 height 868
click at [292, 490] on div "Status Crew is online API URL copied https://kt-procurement-flow-b298a6a8-7313-…" at bounding box center [278, 480] width 238 height 868
click at [437, 391] on button "Send Request" at bounding box center [451, 391] width 71 height 17
click at [517, 249] on span "Email Sender: [EMAIL_ADDRESS][DOMAIN_NAME]" at bounding box center [530, 255] width 209 height 16
